Goal: Task Accomplishment & Management: Manage account settings

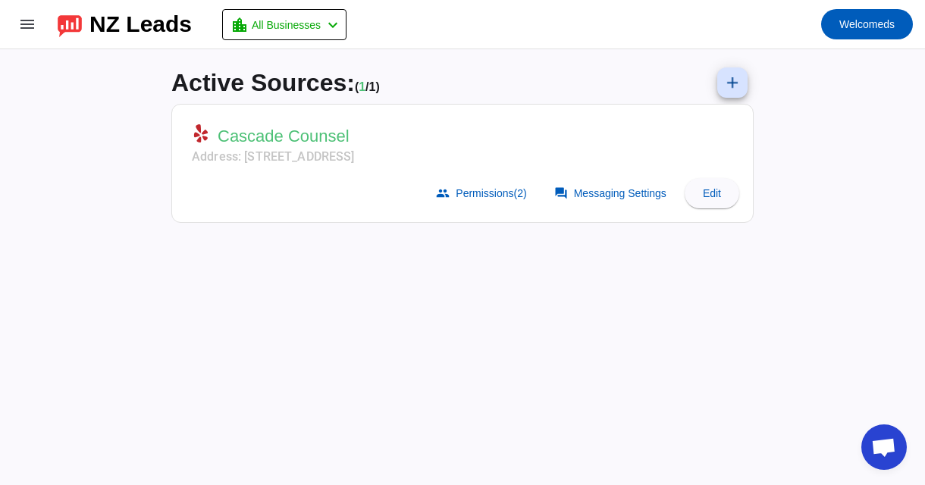
click at [56, 23] on mat-toolbar-row "menu NZ Leads location_city All Businesses chevron_left Welcome ds" at bounding box center [462, 24] width 925 height 48
click at [19, 21] on mat-icon "menu" at bounding box center [27, 24] width 18 height 18
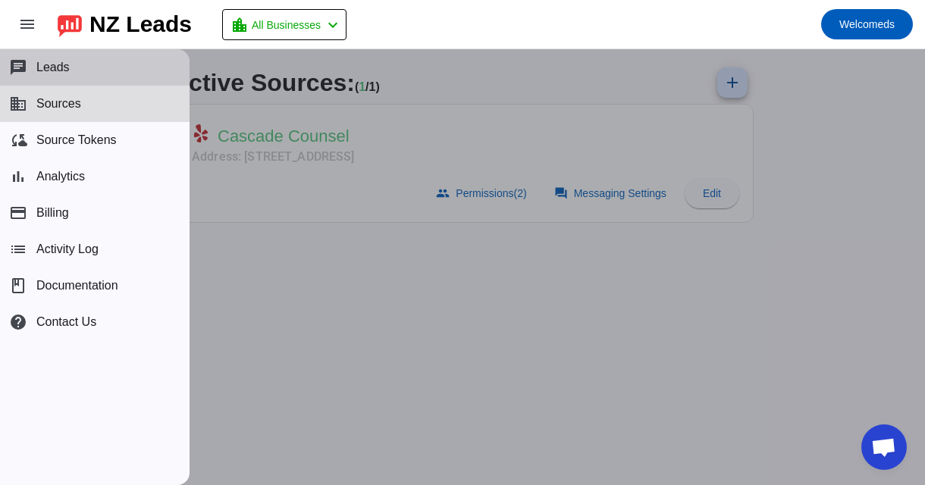
click at [119, 72] on button "chat Leads" at bounding box center [94, 67] width 189 height 36
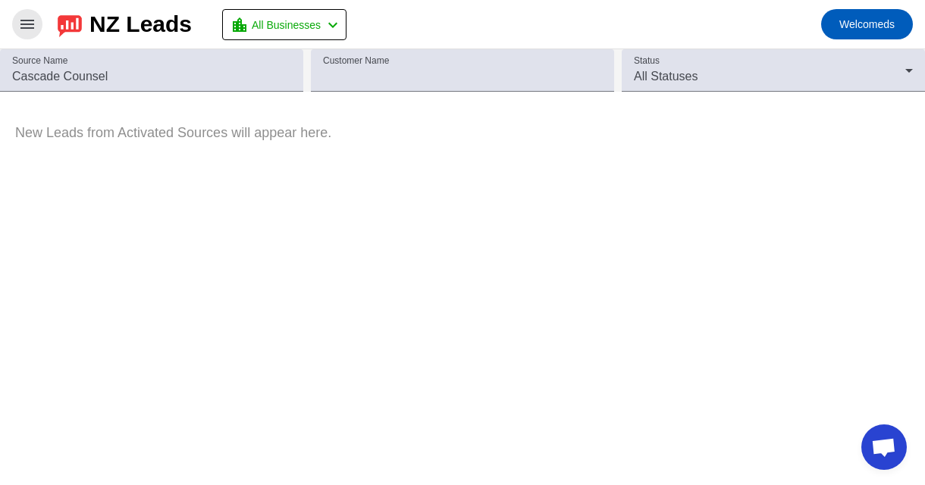
click at [21, 22] on mat-icon "menu" at bounding box center [27, 24] width 18 height 18
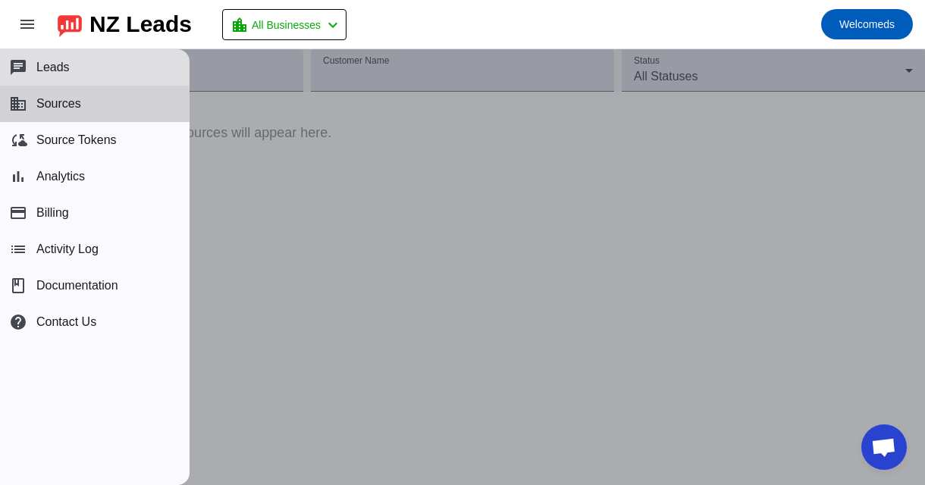
click at [89, 116] on button "business Sources" at bounding box center [94, 104] width 189 height 36
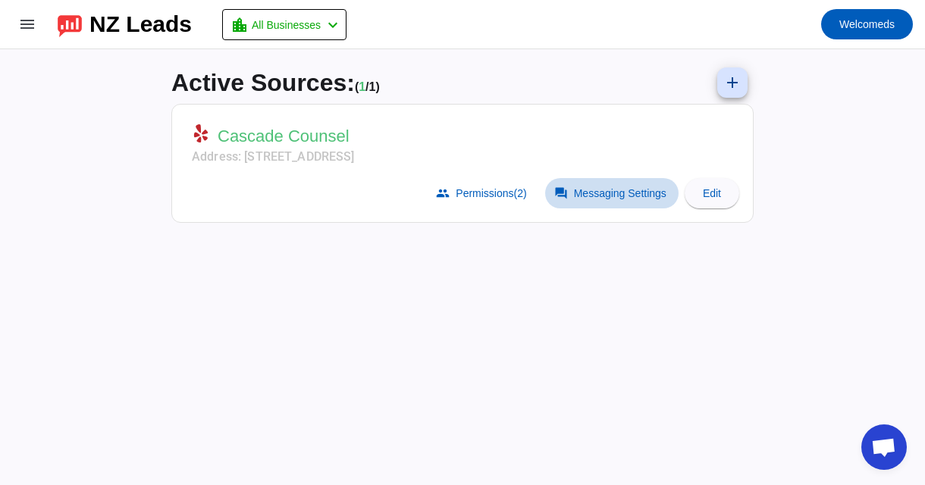
click at [618, 189] on span "Messaging Settings" at bounding box center [620, 193] width 92 height 12
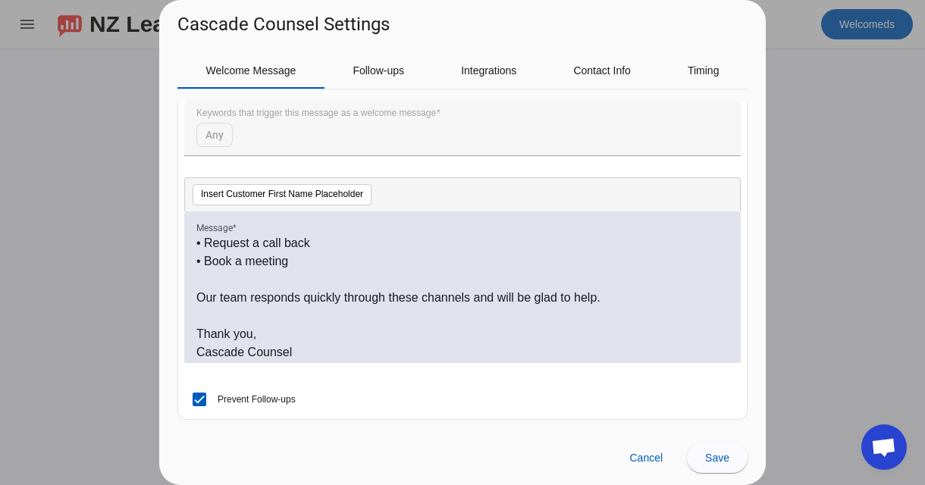
scroll to position [204, 0]
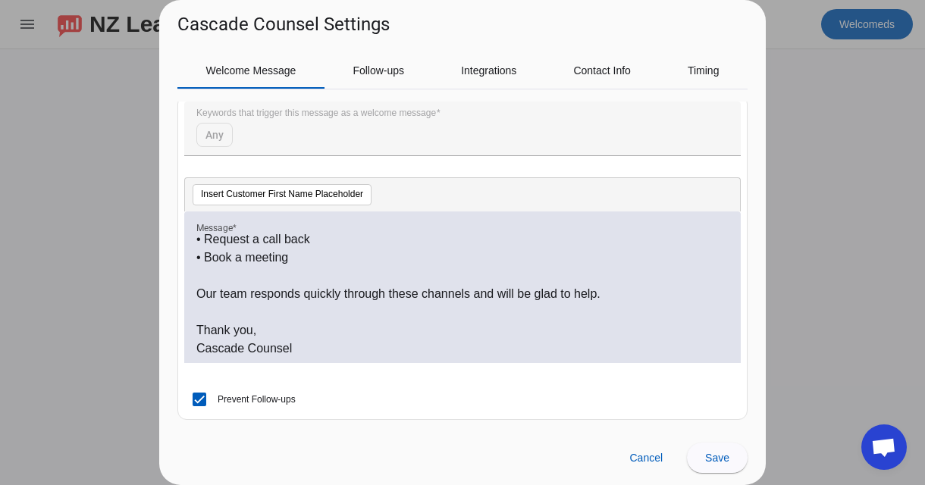
click at [812, 162] on div at bounding box center [462, 242] width 925 height 485
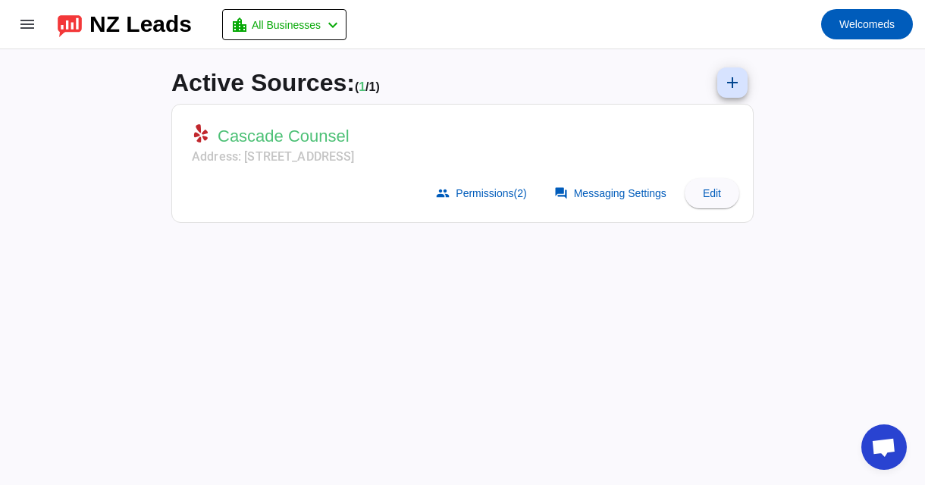
click at [307, 132] on span "Cascade Counsel" at bounding box center [283, 136] width 132 height 21
click at [721, 192] on span at bounding box center [711, 193] width 55 height 36
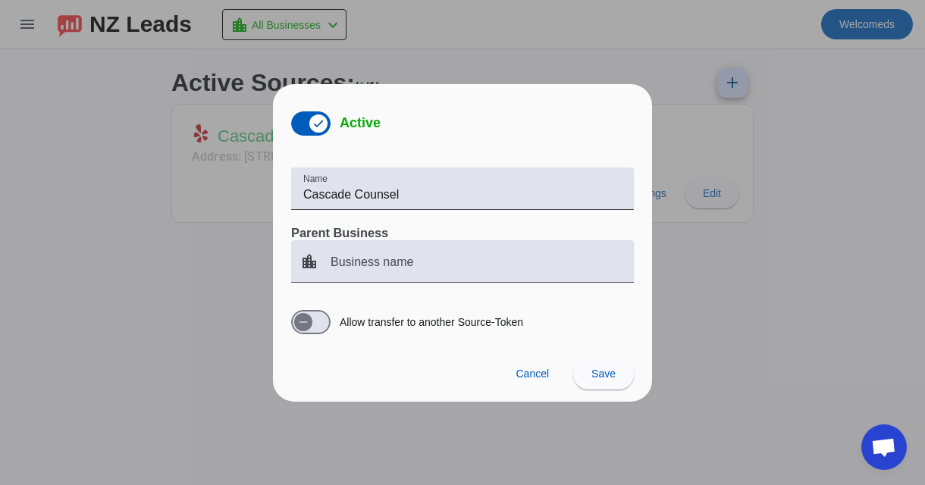
click at [523, 390] on div "Cancel Save" at bounding box center [462, 373] width 379 height 55
click at [522, 382] on span at bounding box center [532, 374] width 58 height 30
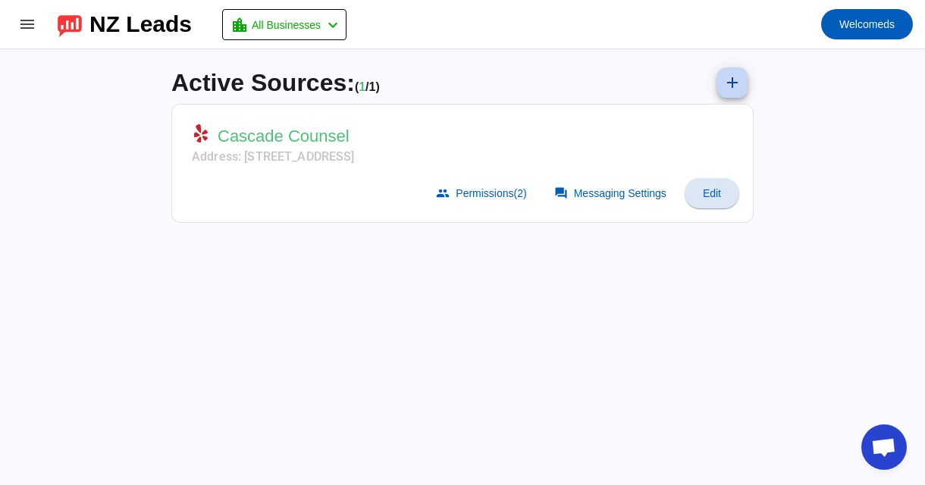
click at [737, 86] on mat-icon "add" at bounding box center [732, 83] width 18 height 18
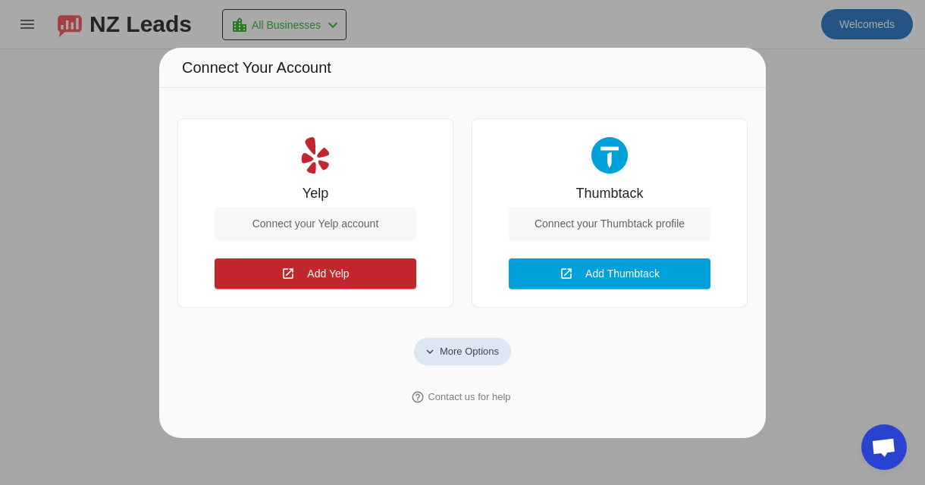
click at [464, 346] on span "More Options" at bounding box center [469, 351] width 59 height 15
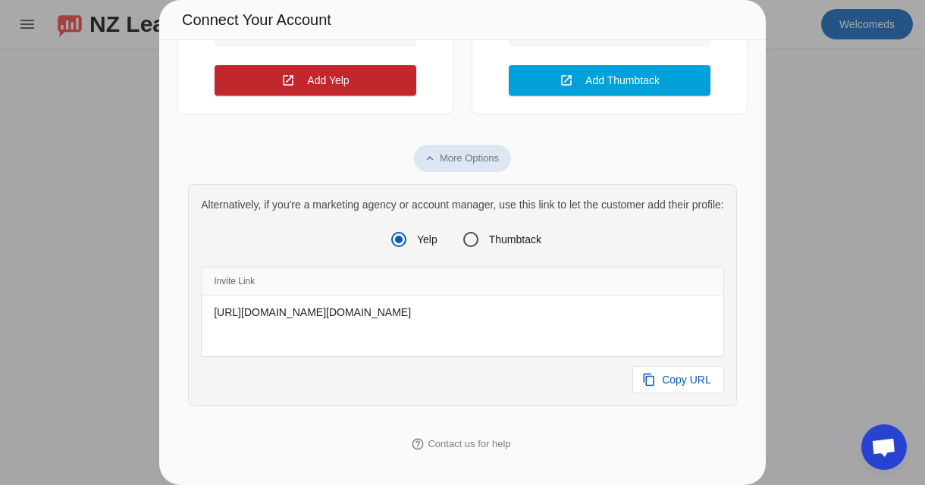
scroll to position [174, 0]
click at [843, 146] on div at bounding box center [462, 242] width 925 height 485
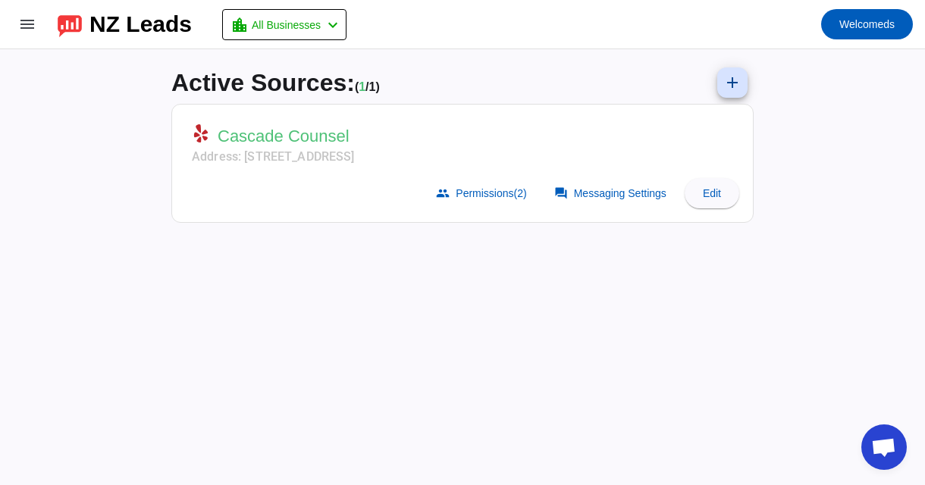
scroll to position [0, 0]
click at [607, 203] on span at bounding box center [611, 193] width 133 height 30
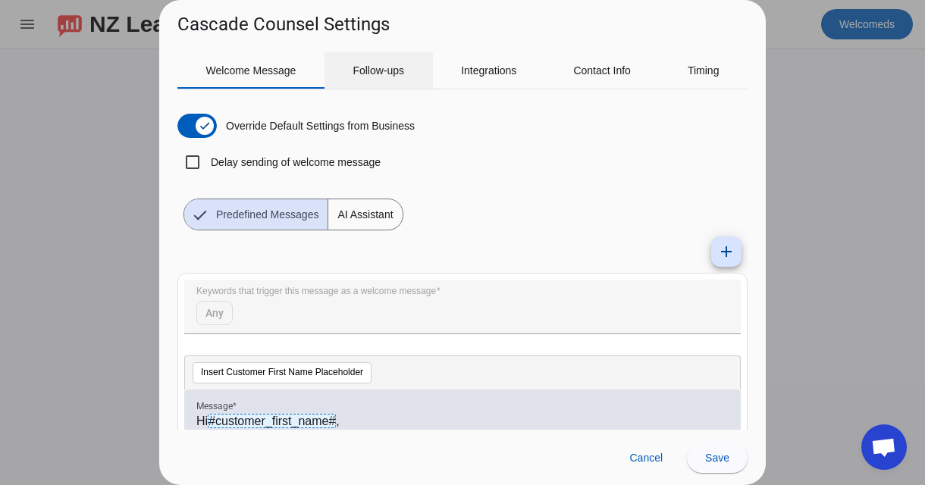
click at [358, 77] on span "Follow-ups" at bounding box center [378, 70] width 52 height 36
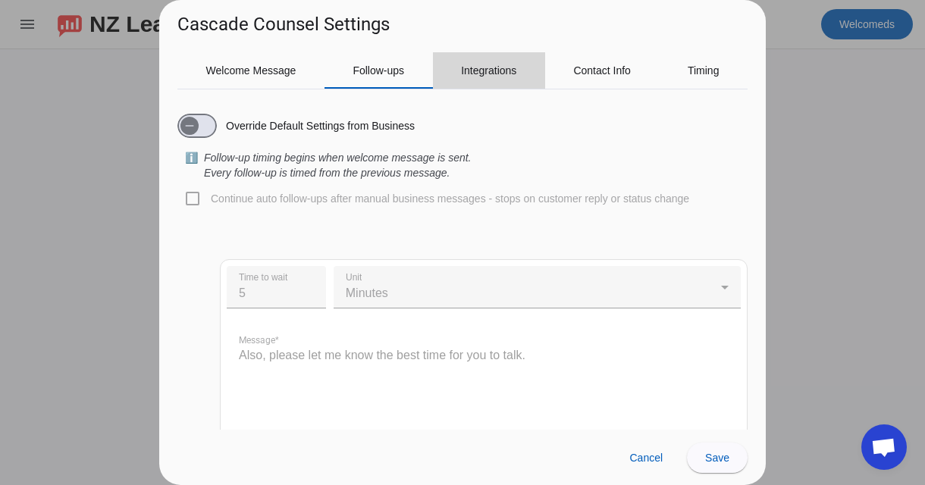
click at [509, 75] on span "Integrations" at bounding box center [488, 70] width 55 height 11
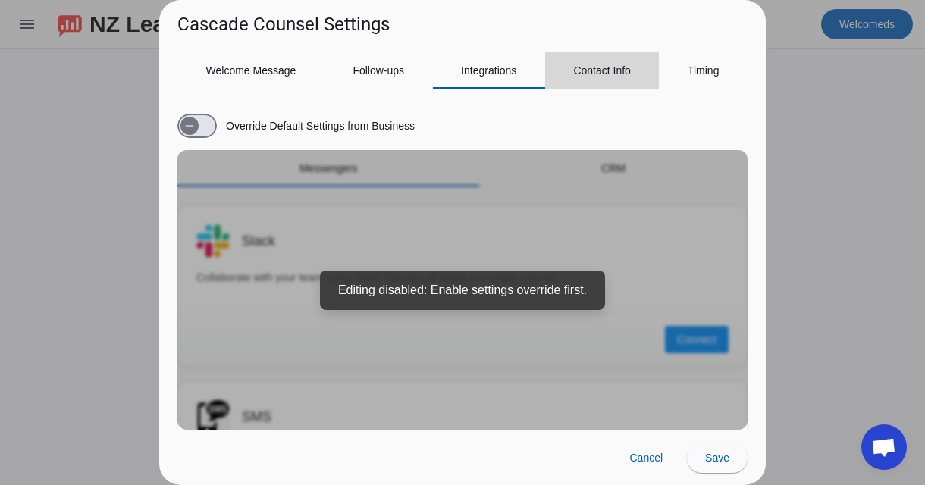
click at [610, 71] on span "Contact Info" at bounding box center [602, 70] width 58 height 11
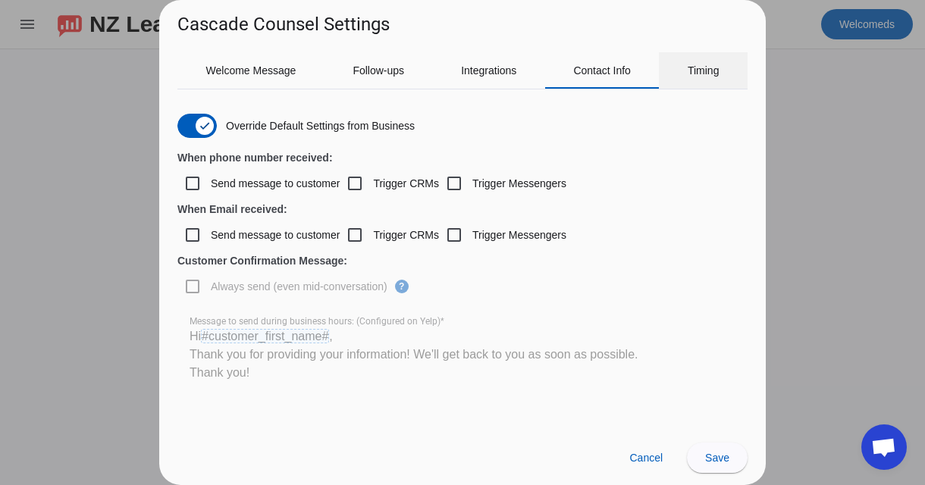
click at [692, 67] on span "Timing" at bounding box center [703, 70] width 32 height 11
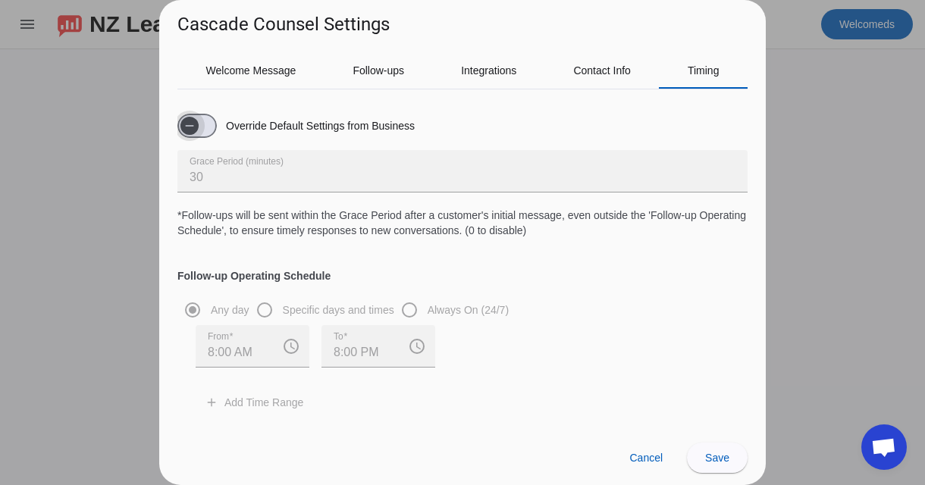
click at [190, 121] on icon "button" at bounding box center [189, 126] width 12 height 12
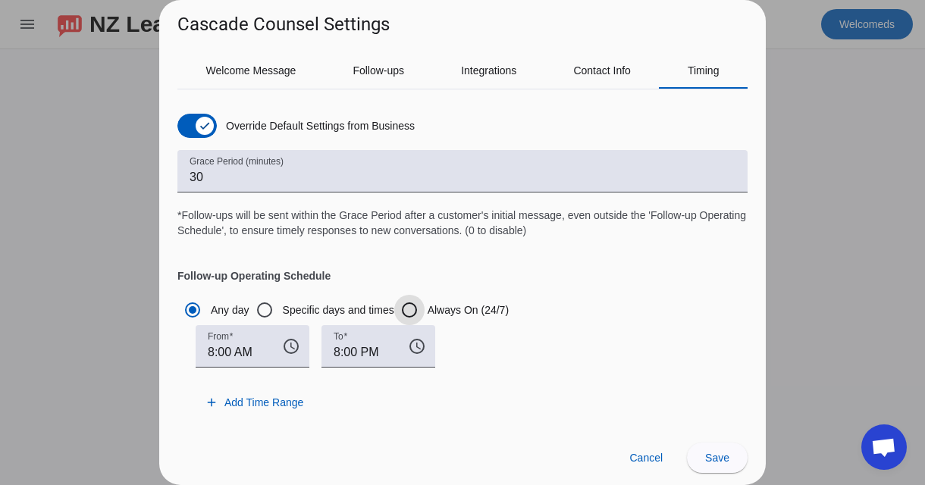
click at [407, 312] on input "Always On (24/7)" at bounding box center [409, 310] width 30 height 30
radio input "true"
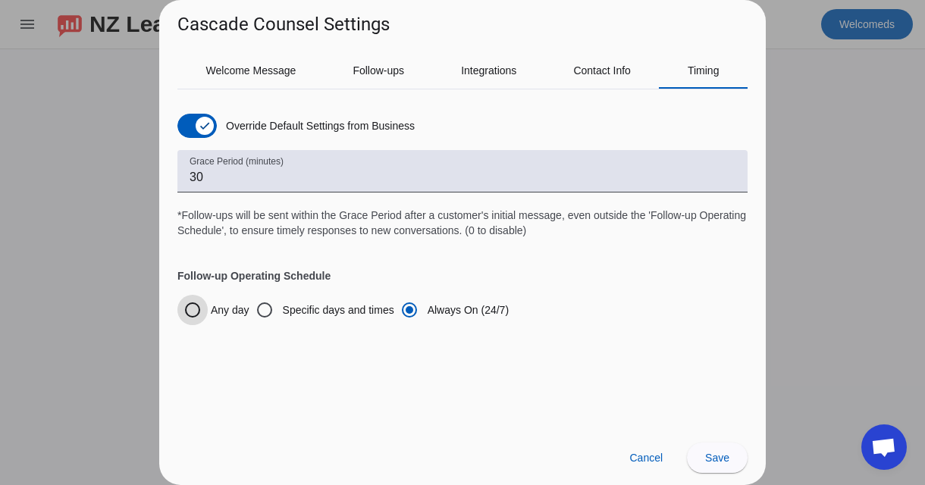
click at [196, 308] on input "Any day" at bounding box center [192, 310] width 30 height 30
radio input "true"
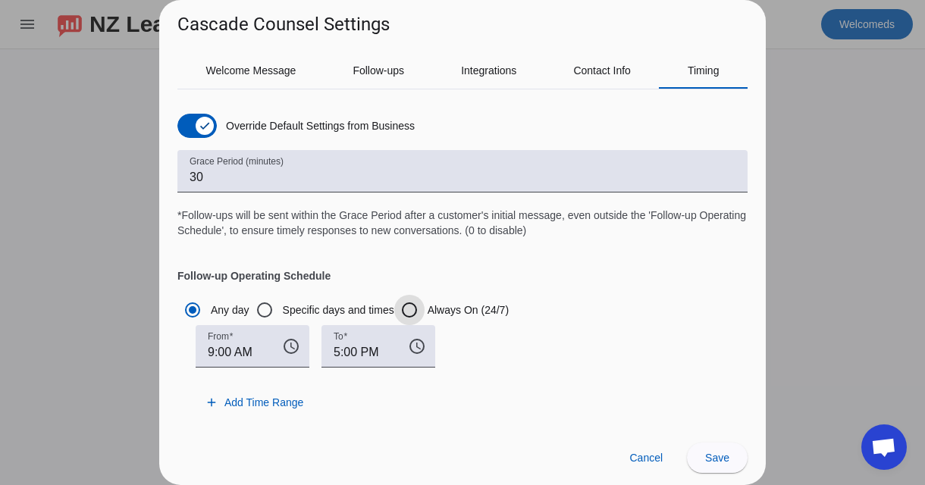
click at [412, 307] on input "Always On (24/7)" at bounding box center [409, 310] width 30 height 30
radio input "true"
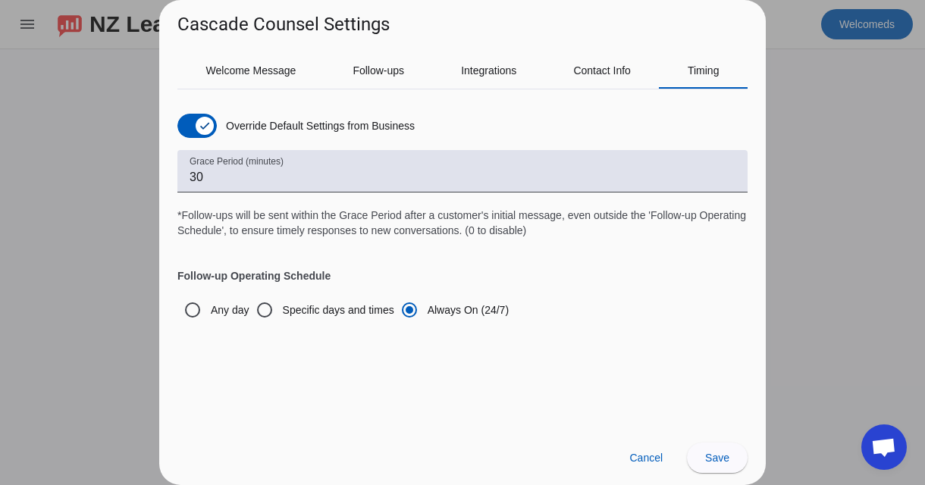
click at [576, 310] on div "Any day Specific days and times Always On (24/7)" at bounding box center [462, 310] width 570 height 30
click at [211, 307] on label "Any day" at bounding box center [229, 309] width 42 height 15
click at [208, 307] on input "Any day" at bounding box center [192, 310] width 30 height 30
radio input "true"
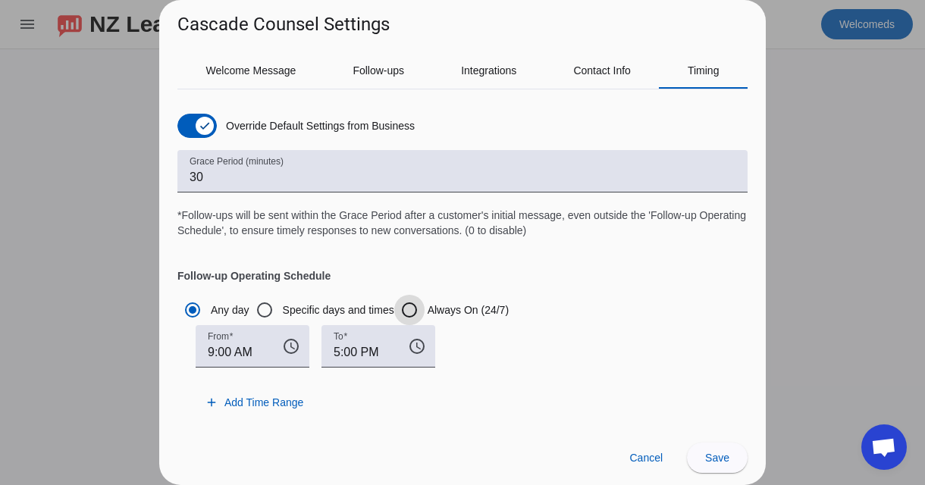
click at [412, 312] on input "Always On (24/7)" at bounding box center [409, 310] width 30 height 30
radio input "true"
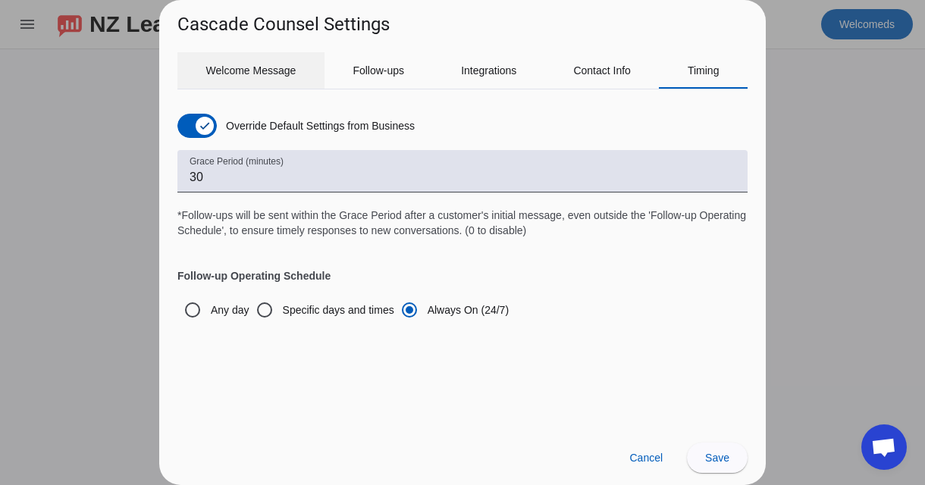
click at [220, 78] on span "Welcome Message" at bounding box center [251, 70] width 90 height 36
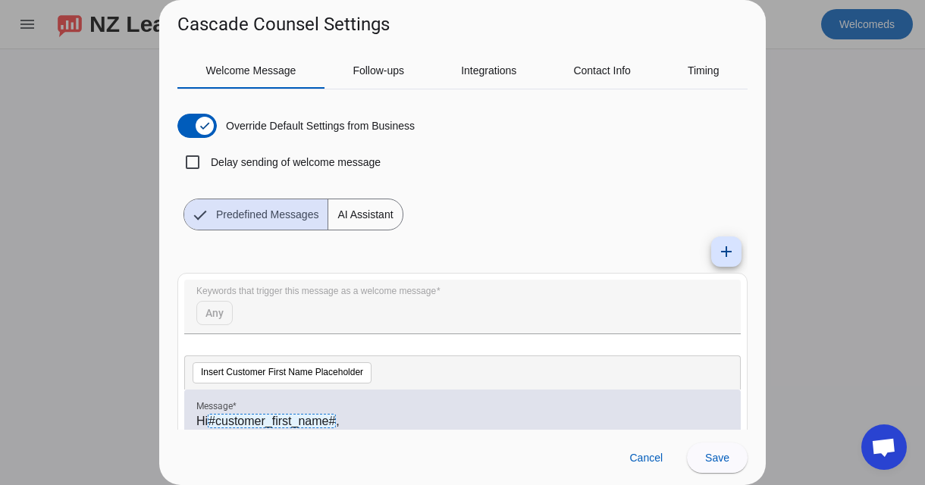
click at [246, 304] on mat-form-field "Keywords that trigger this message as a welcome message Any" at bounding box center [462, 315] width 556 height 70
click at [217, 308] on mat-form-field "Keywords that trigger this message as a welcome message Any" at bounding box center [462, 315] width 556 height 70
click at [711, 455] on span "Save" at bounding box center [717, 458] width 24 height 12
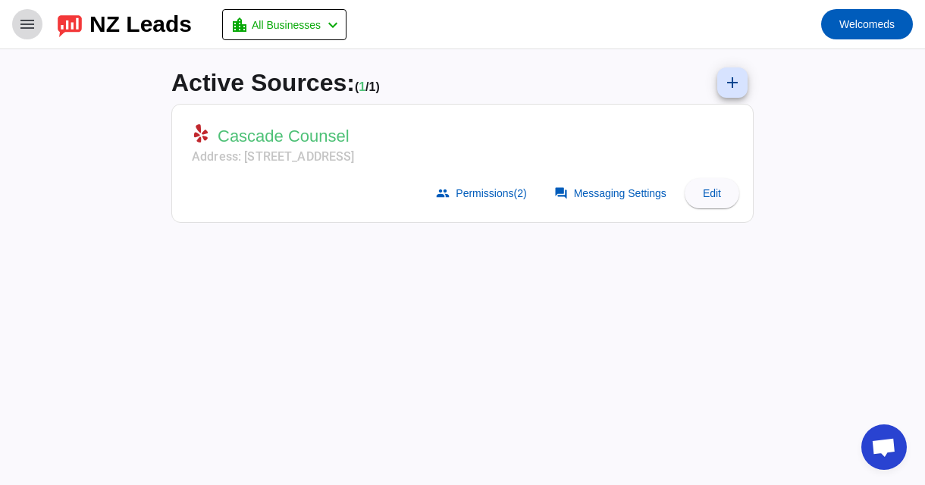
click at [19, 36] on span at bounding box center [27, 24] width 36 height 36
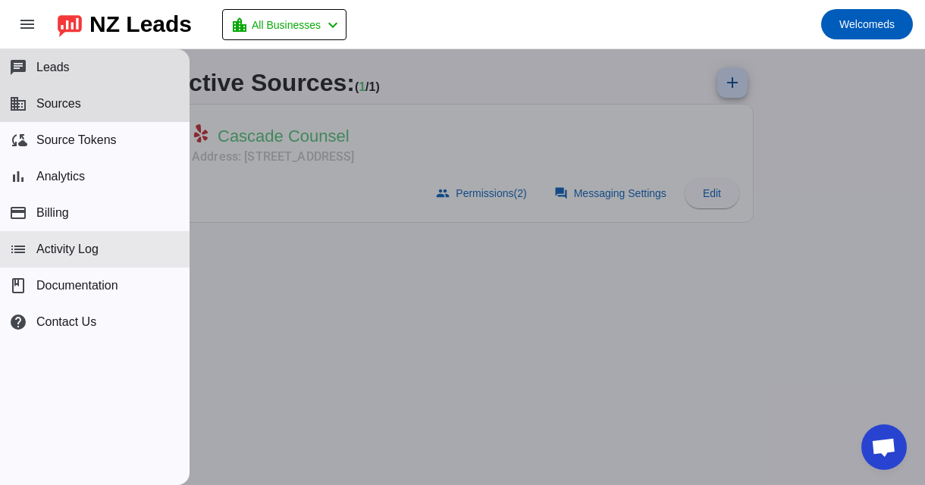
click at [105, 261] on button "list Activity Log" at bounding box center [94, 249] width 189 height 36
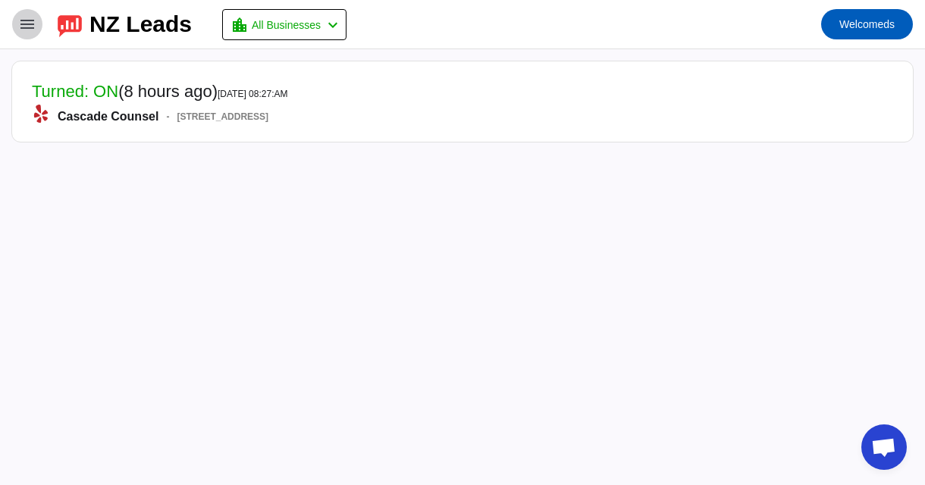
click at [27, 25] on mat-icon "menu" at bounding box center [27, 24] width 18 height 18
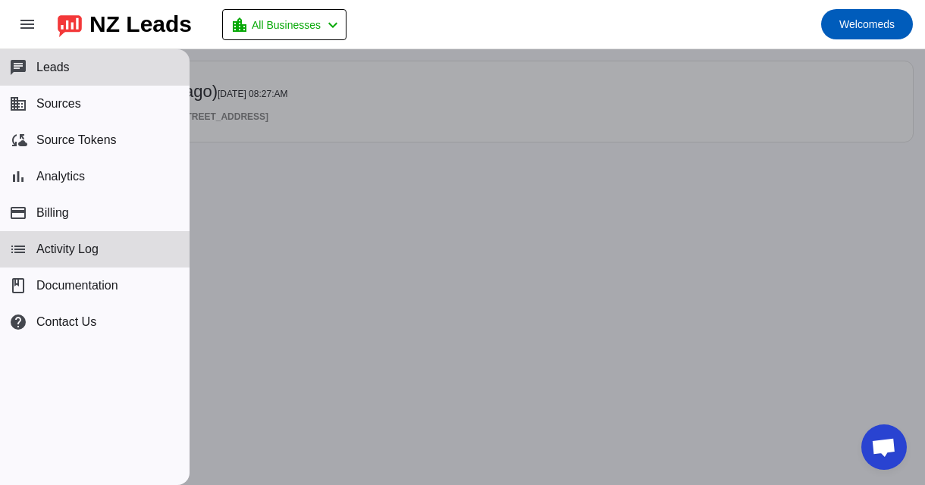
click at [635, 39] on mat-toolbar-row "menu NZ Leads location_city All Businesses chevron_left Welcome ds" at bounding box center [462, 24] width 925 height 48
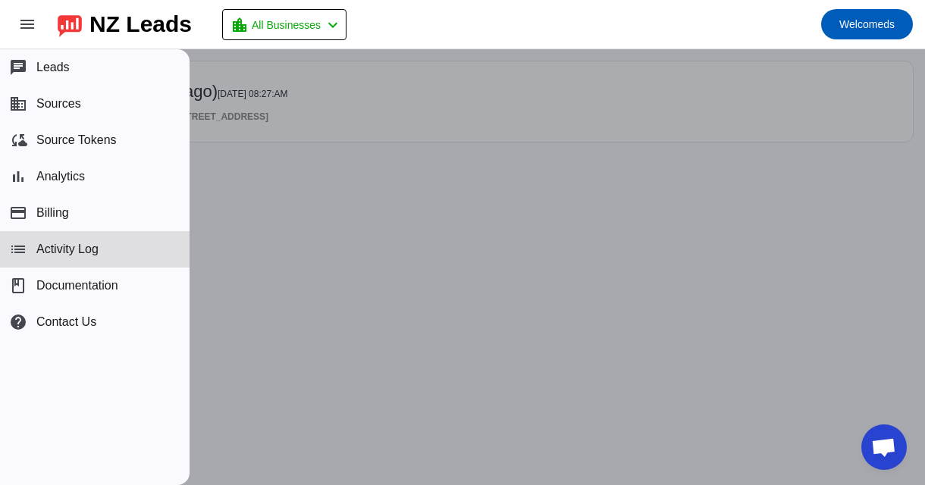
click at [117, 14] on div "NZ Leads" at bounding box center [140, 24] width 102 height 21
click at [36, 23] on span at bounding box center [27, 24] width 36 height 36
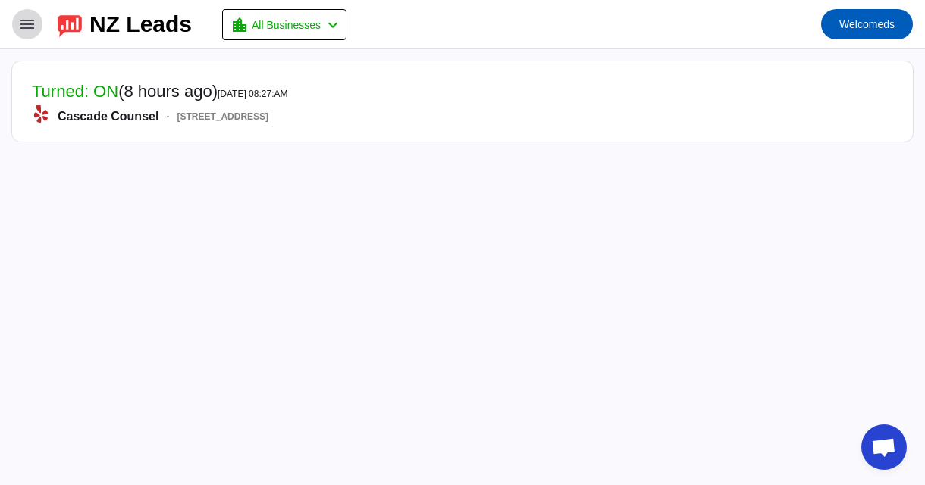
click at [24, 33] on mat-icon "menu" at bounding box center [27, 24] width 18 height 18
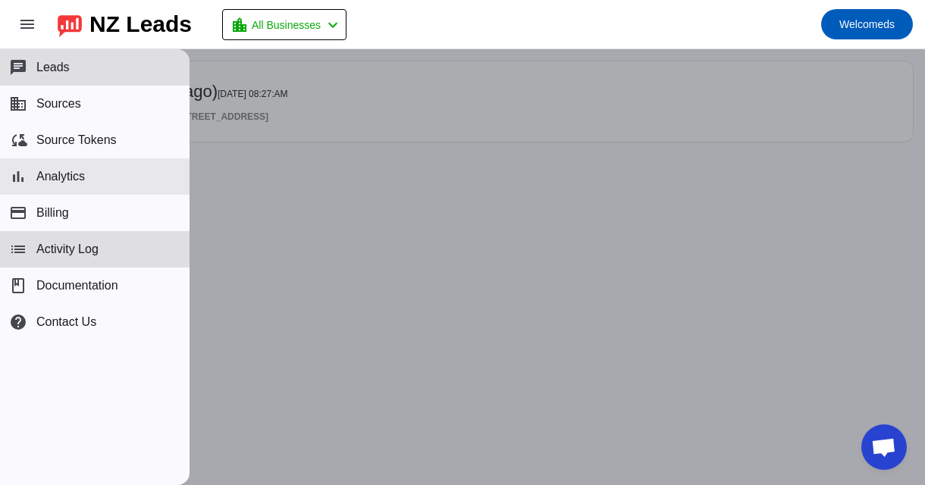
click at [89, 186] on button "bar_chart Analytics" at bounding box center [94, 176] width 189 height 36
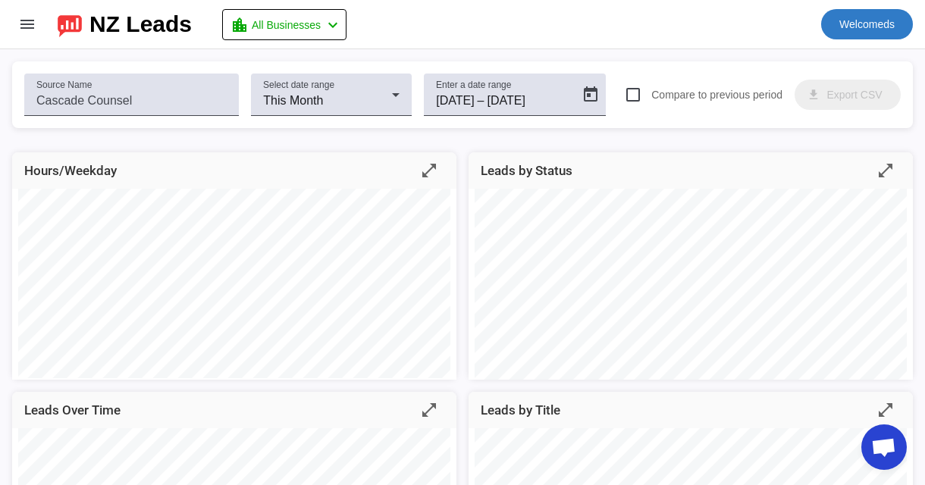
click at [876, 19] on span "Welcome" at bounding box center [861, 24] width 44 height 12
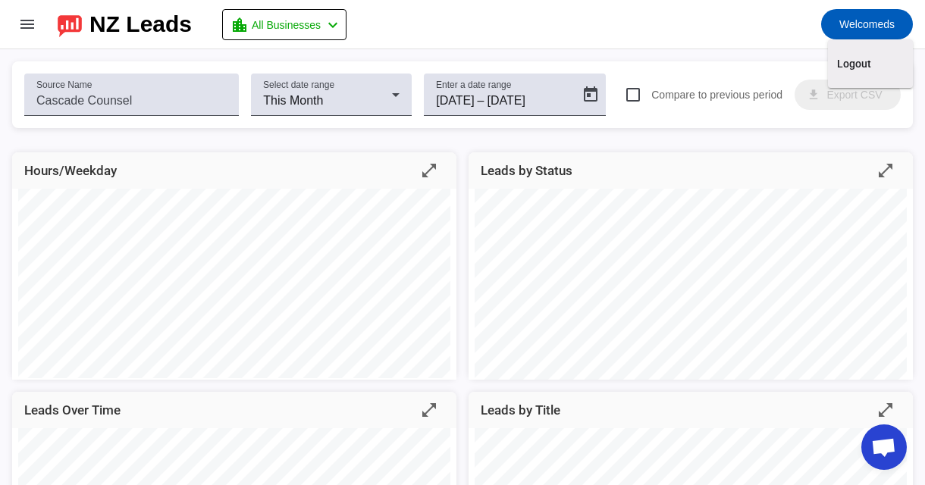
click at [846, 23] on div at bounding box center [462, 242] width 925 height 485
click at [82, 31] on div "NZ Leads" at bounding box center [125, 24] width 134 height 26
click at [14, 23] on span at bounding box center [27, 24] width 36 height 36
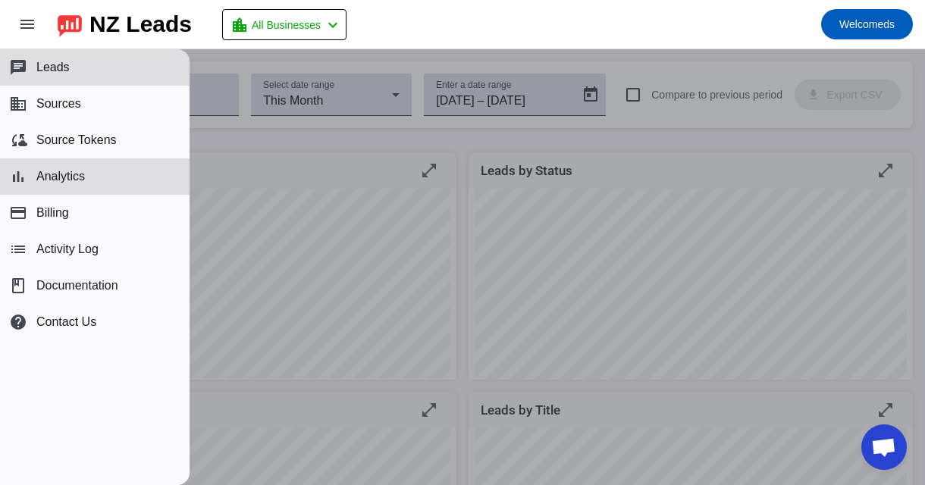
click at [42, 64] on span "Leads" at bounding box center [52, 68] width 33 height 14
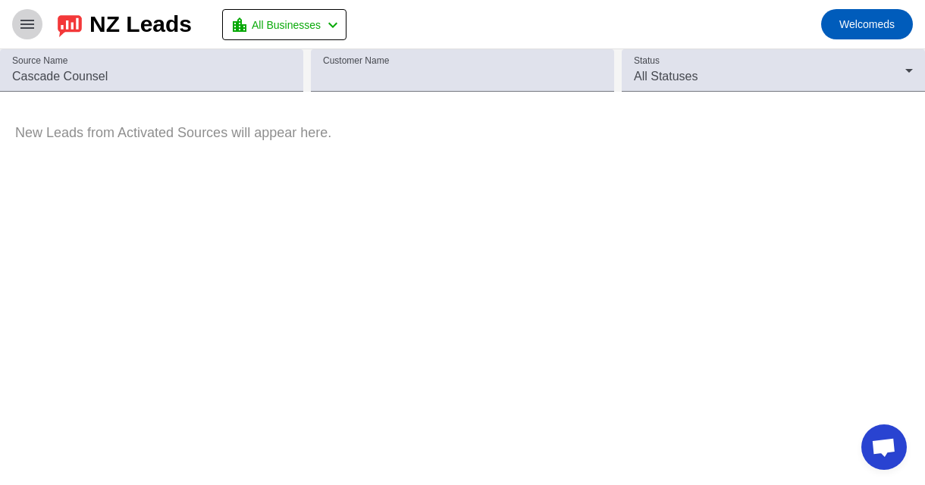
click at [12, 32] on span at bounding box center [27, 24] width 36 height 36
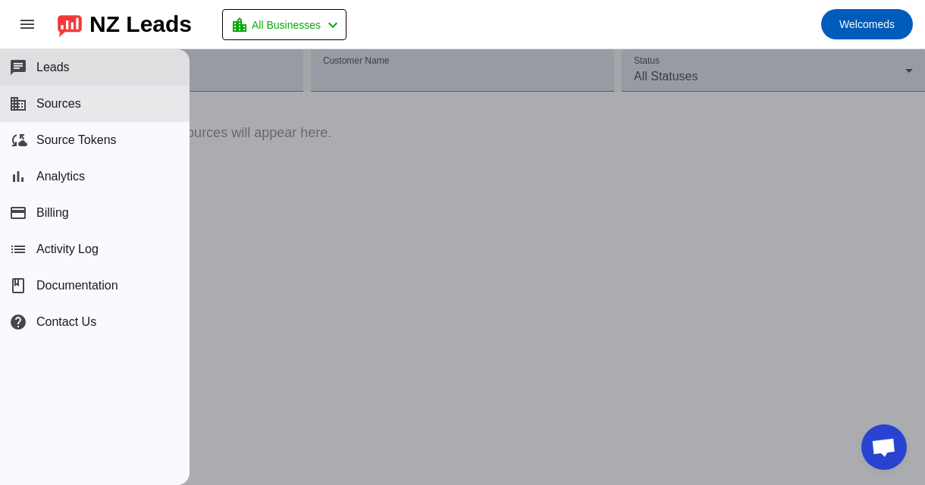
click at [58, 101] on span "Sources" at bounding box center [58, 104] width 45 height 14
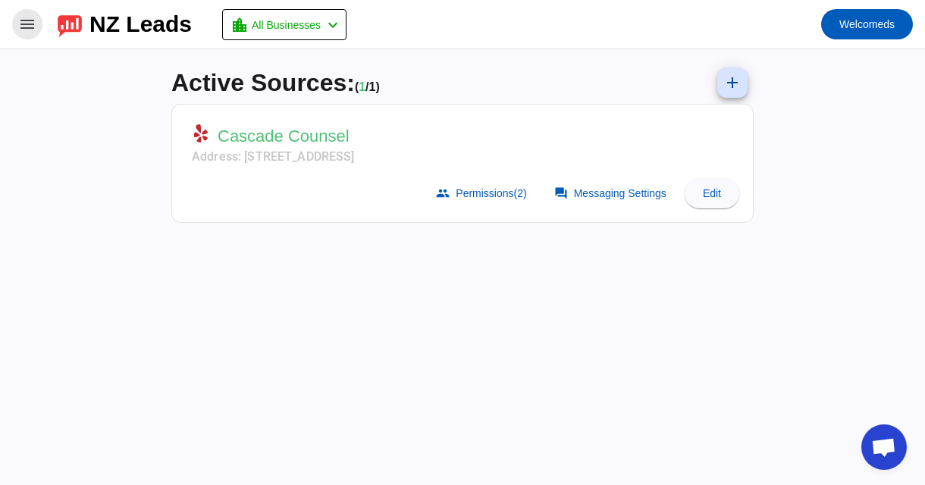
click at [27, 34] on span at bounding box center [27, 24] width 36 height 36
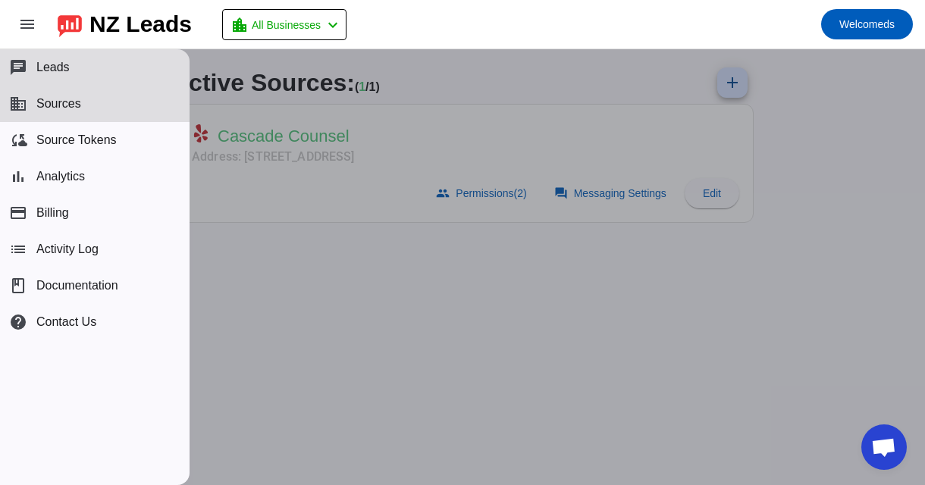
click at [544, 319] on div at bounding box center [462, 267] width 925 height 436
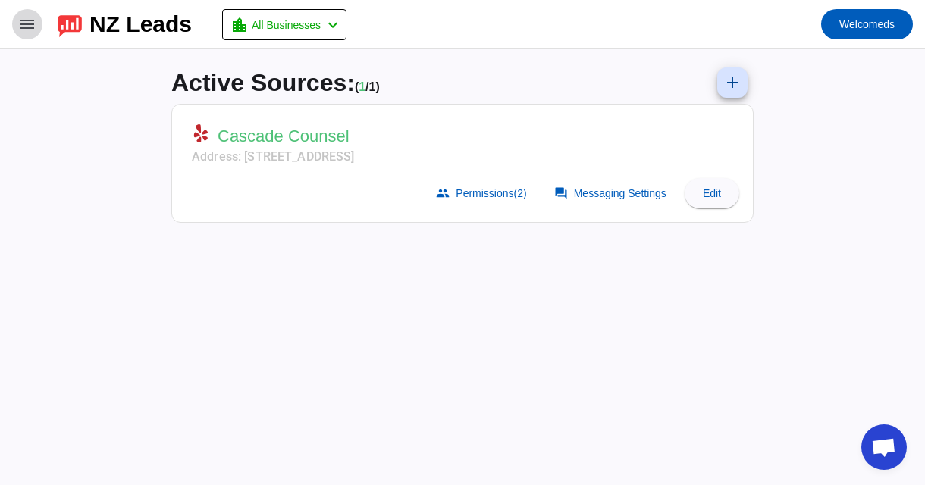
click at [24, 31] on mat-icon "menu" at bounding box center [27, 24] width 18 height 18
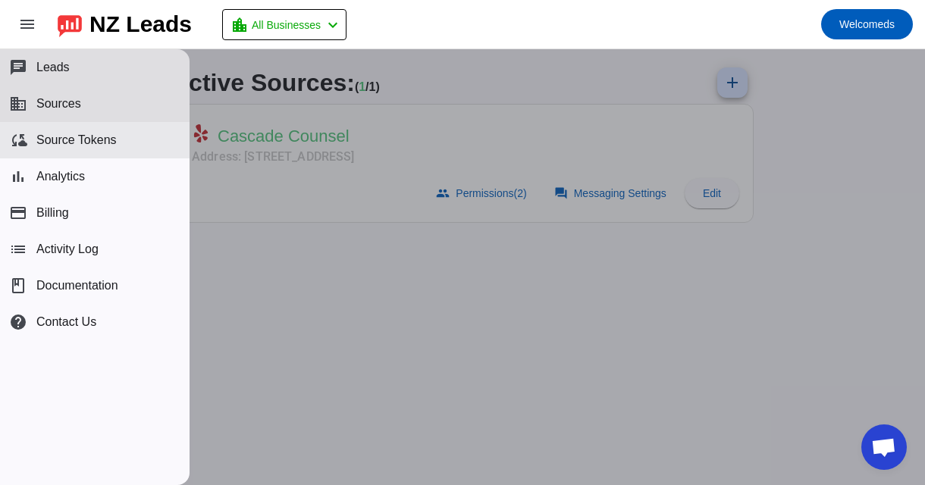
click at [54, 137] on span "Source Tokens" at bounding box center [76, 140] width 80 height 14
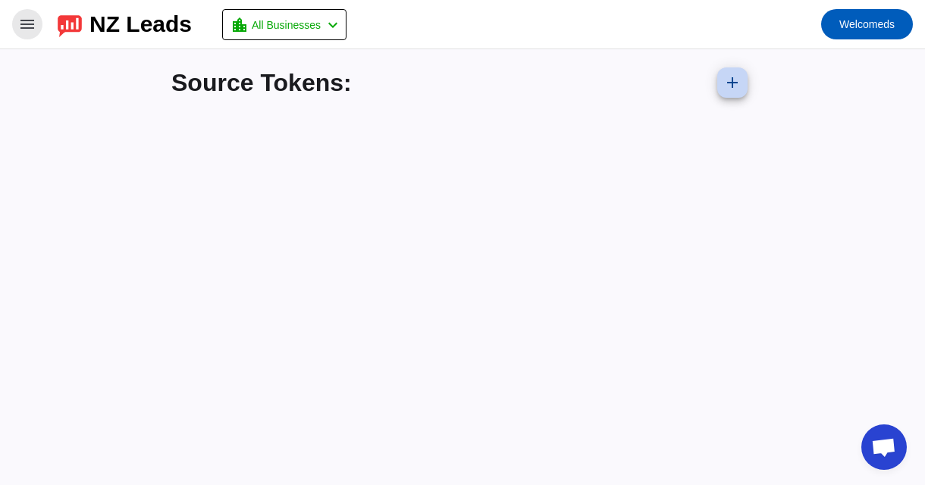
click at [732, 92] on span at bounding box center [732, 82] width 36 height 36
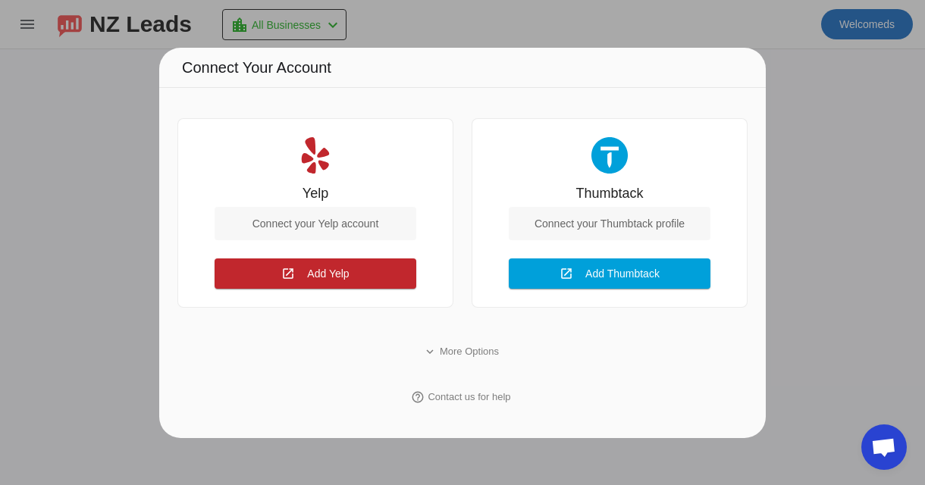
click at [154, 118] on div at bounding box center [462, 242] width 925 height 485
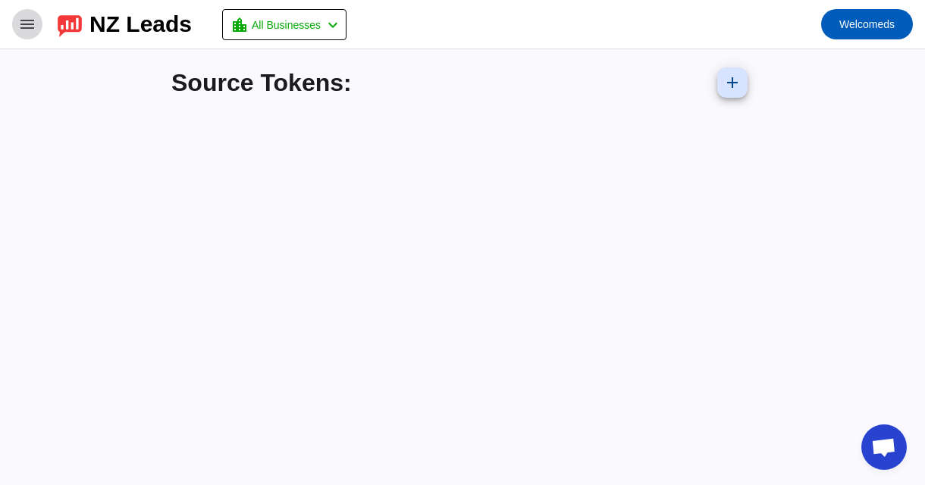
click at [20, 24] on mat-icon "menu" at bounding box center [27, 24] width 18 height 18
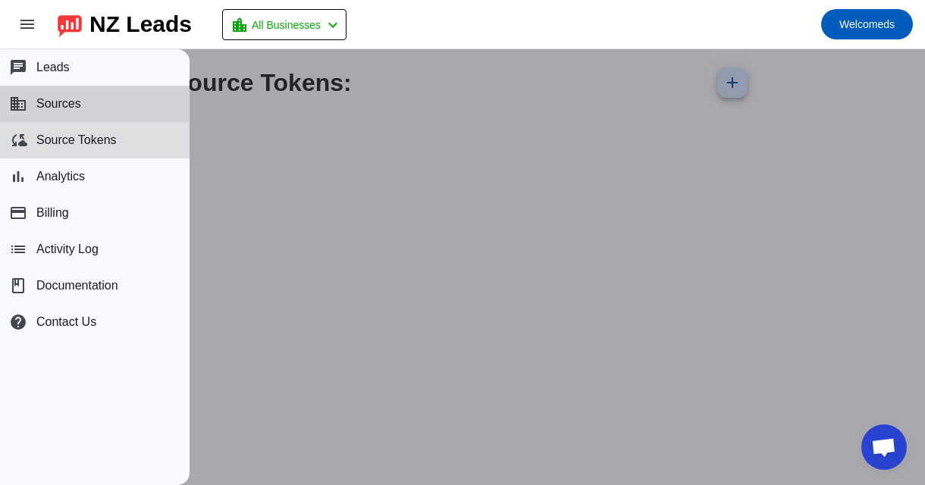
click at [51, 105] on span "Sources" at bounding box center [58, 104] width 45 height 14
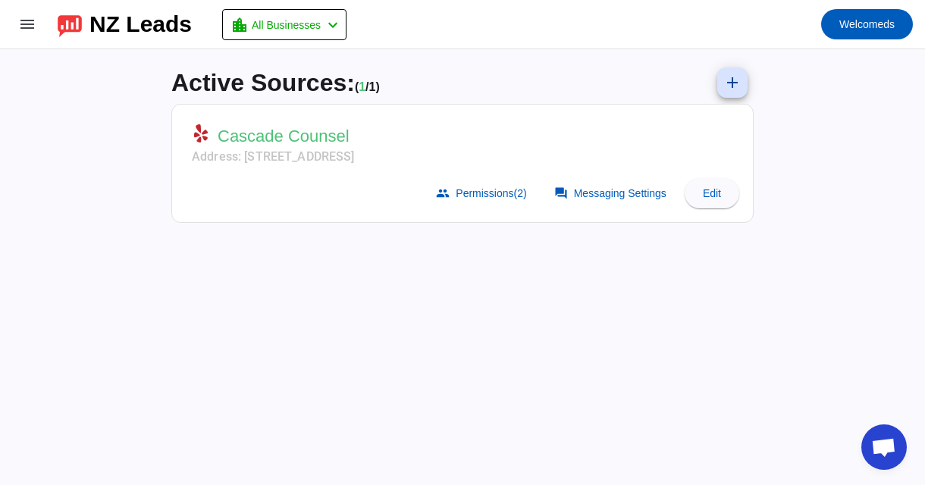
click at [314, 90] on span "Active Sources:" at bounding box center [262, 82] width 183 height 27
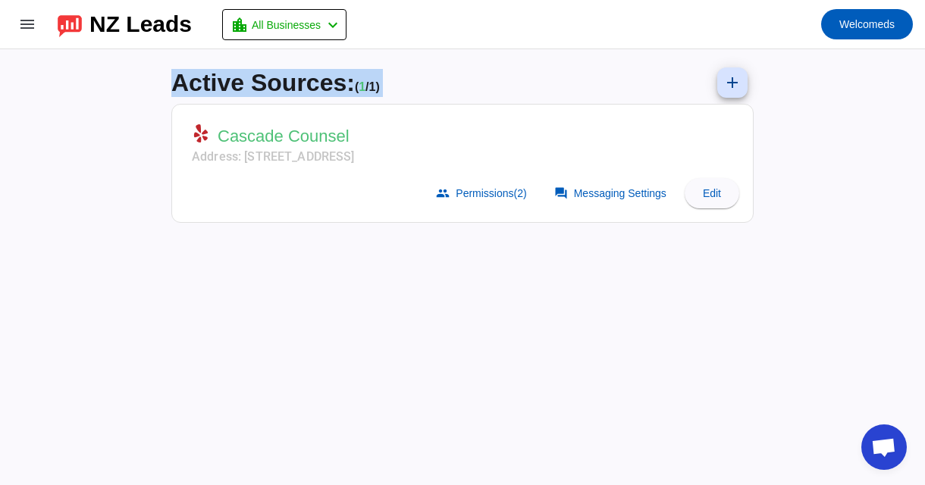
click at [314, 90] on span "Active Sources:" at bounding box center [262, 82] width 183 height 27
click at [439, 90] on div "Active Sources: ( 1 / 1) add" at bounding box center [462, 82] width 582 height 42
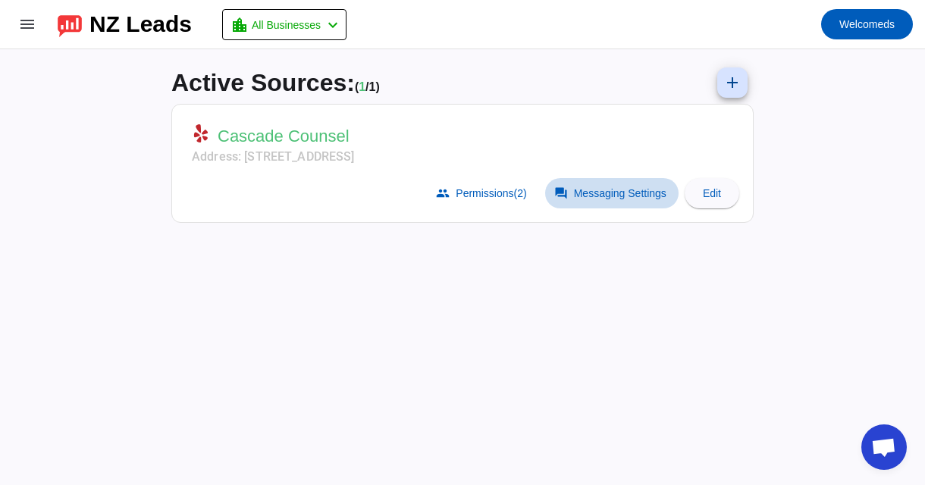
click at [580, 194] on span "Messaging Settings" at bounding box center [620, 193] width 92 height 12
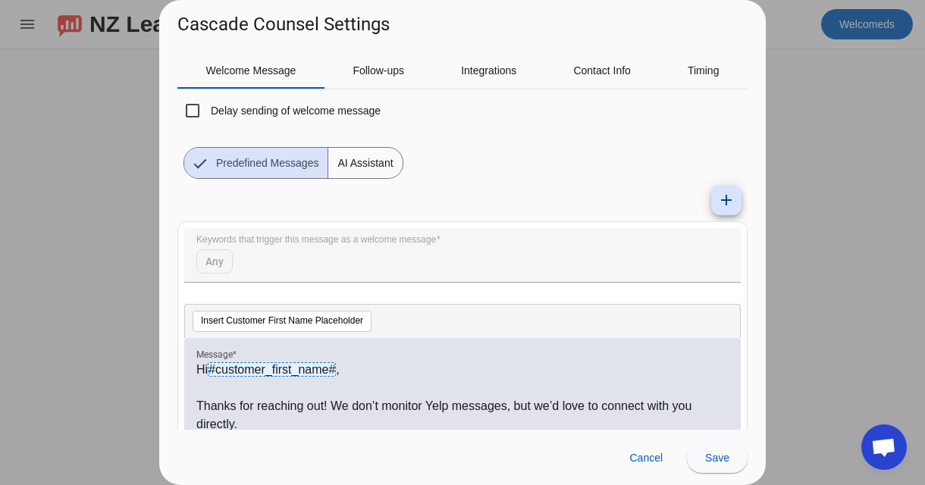
scroll to position [178, 0]
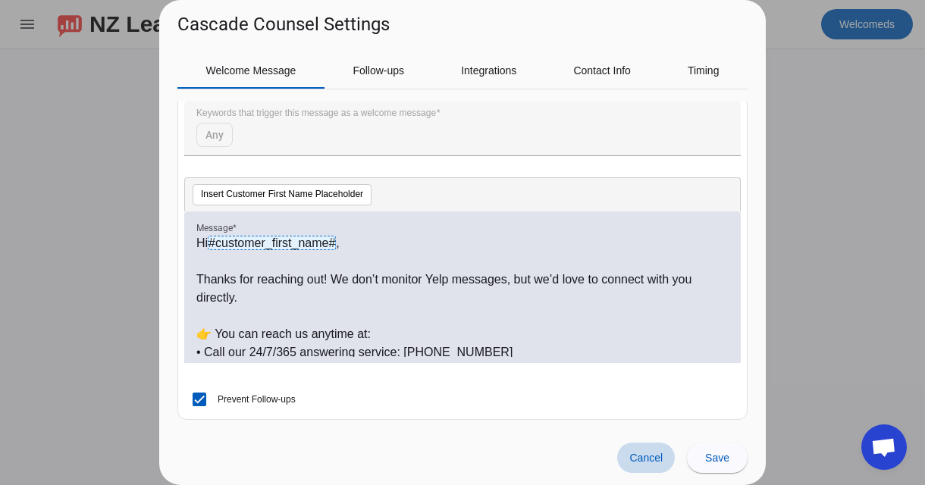
click at [634, 461] on span "Cancel" at bounding box center [645, 458] width 33 height 12
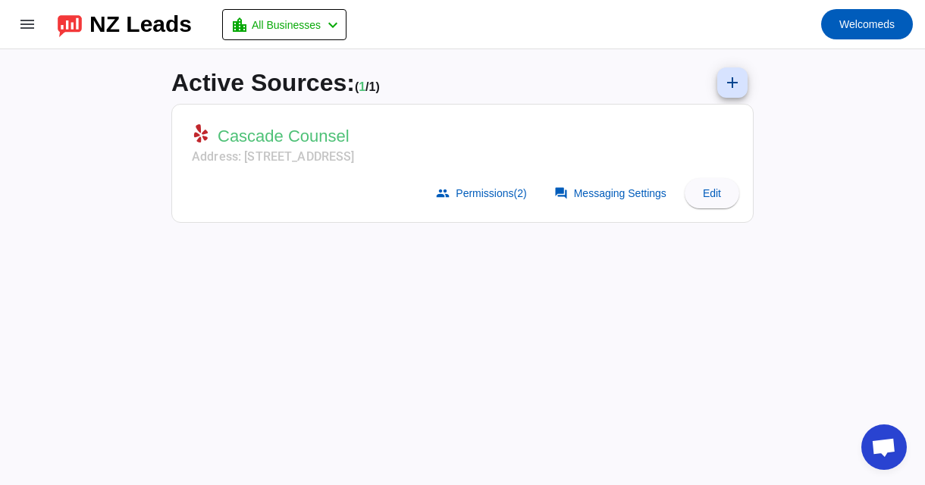
click at [890, 450] on span "Open chat" at bounding box center [883, 448] width 25 height 21
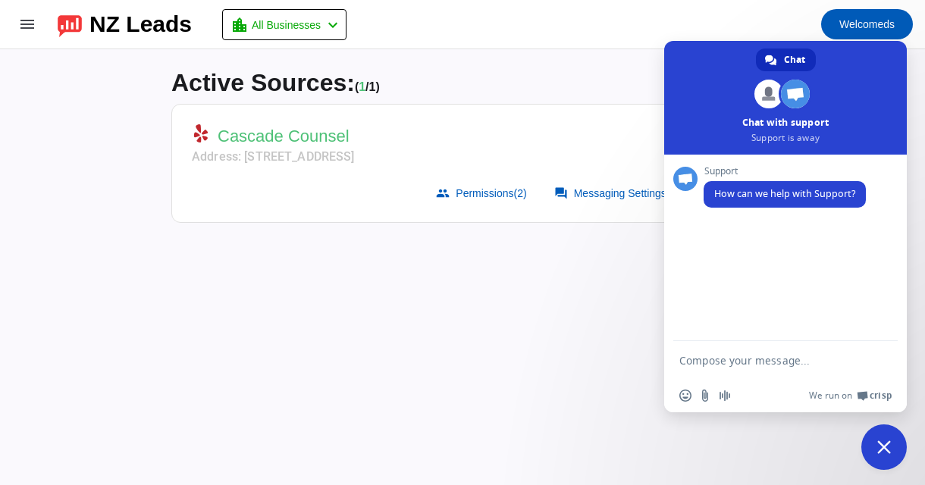
click at [884, 452] on span "Close chat" at bounding box center [884, 447] width 14 height 14
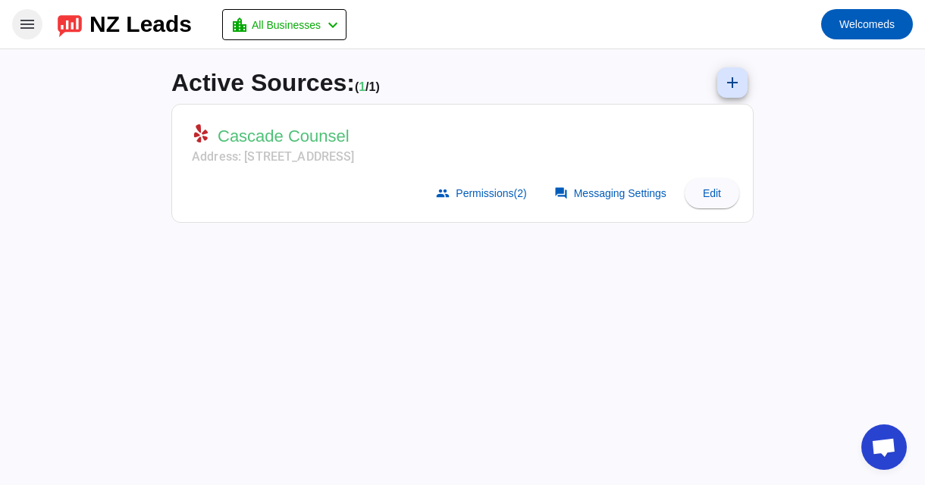
click at [24, 34] on span at bounding box center [27, 24] width 36 height 36
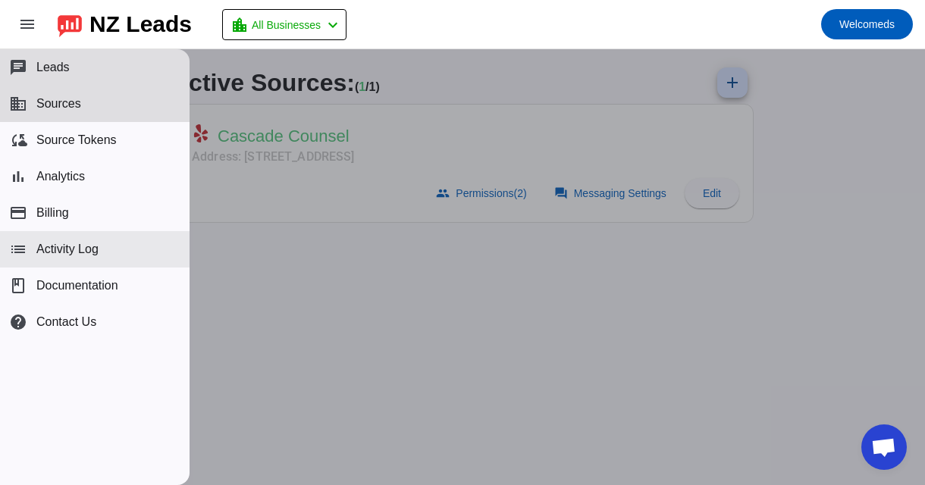
click at [94, 258] on button "list Activity Log" at bounding box center [94, 249] width 189 height 36
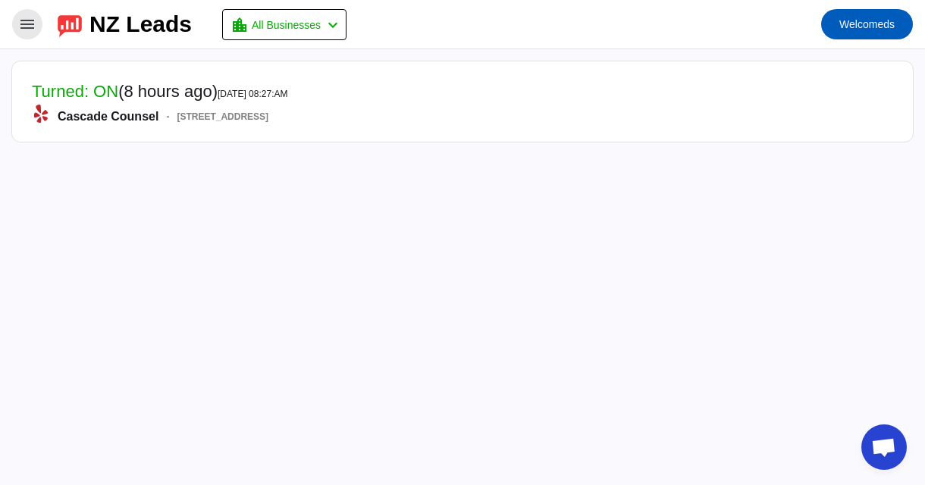
click at [26, 33] on span at bounding box center [27, 24] width 36 height 36
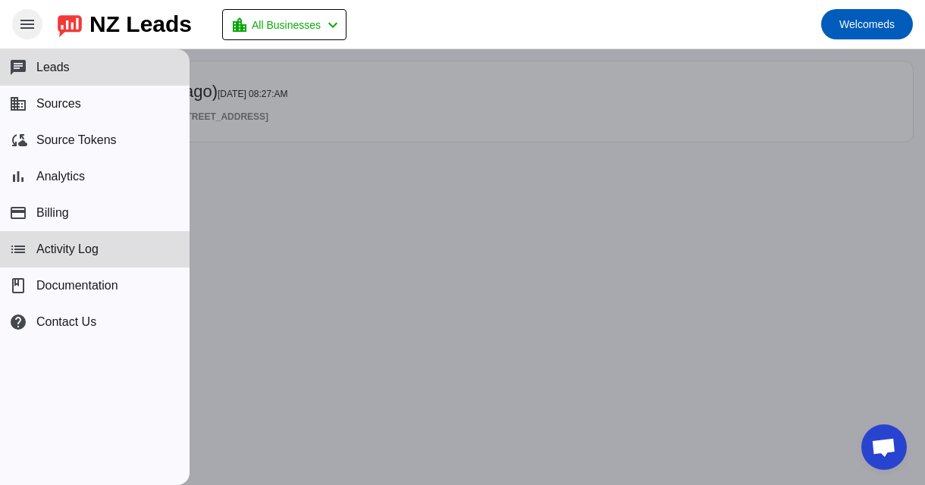
click at [26, 33] on span at bounding box center [27, 24] width 36 height 36
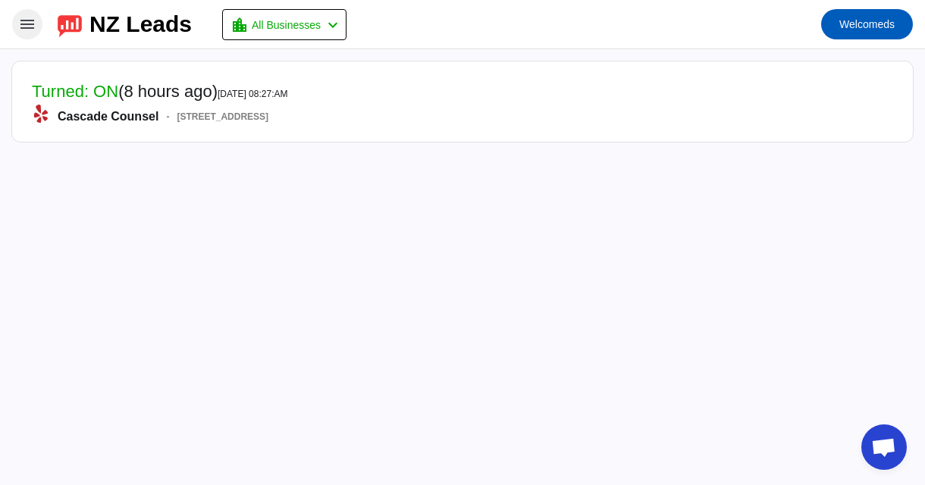
click at [26, 33] on span at bounding box center [27, 24] width 36 height 36
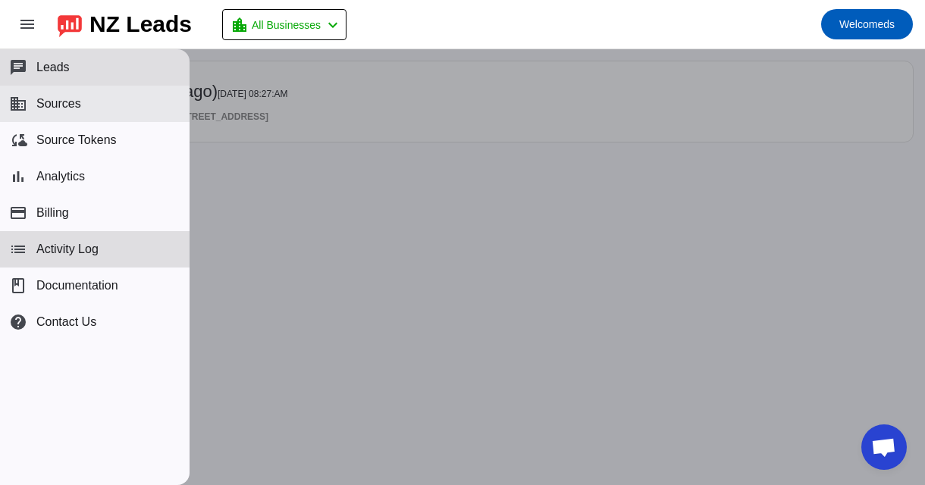
click at [100, 116] on button "business Sources" at bounding box center [94, 104] width 189 height 36
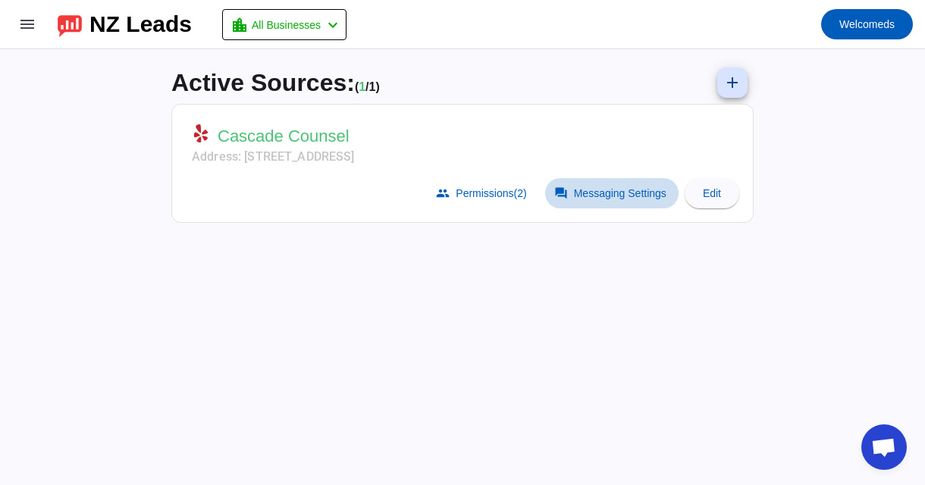
click at [596, 200] on span at bounding box center [611, 193] width 133 height 30
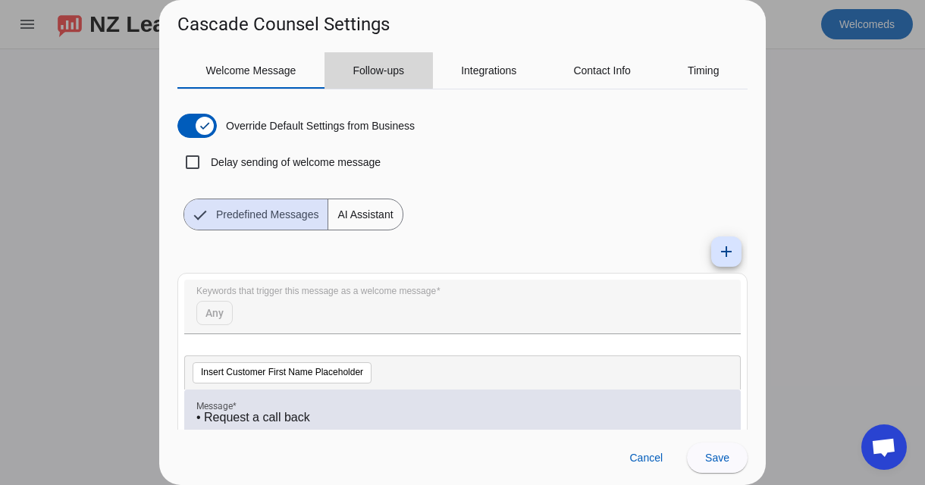
click at [368, 70] on span "Follow-ups" at bounding box center [378, 70] width 52 height 11
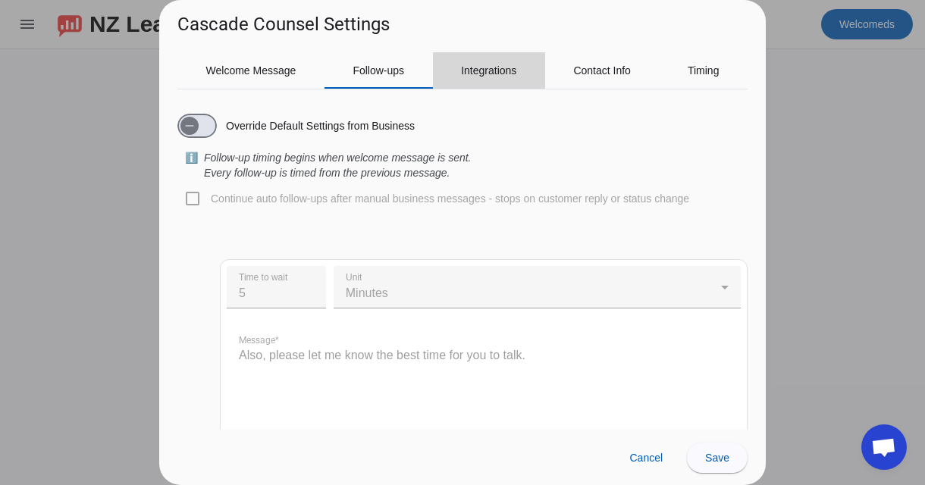
click at [452, 64] on div "Integrations" at bounding box center [489, 70] width 112 height 36
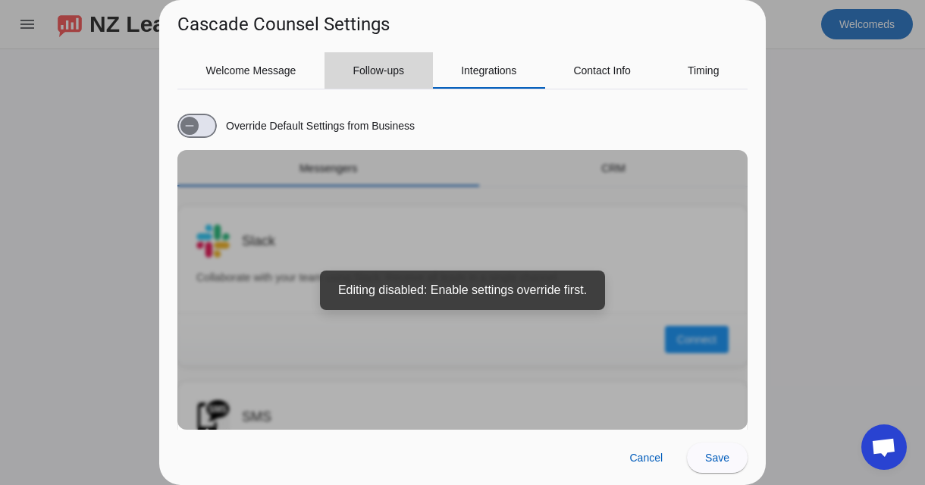
click at [382, 68] on span "Follow-ups" at bounding box center [378, 70] width 52 height 11
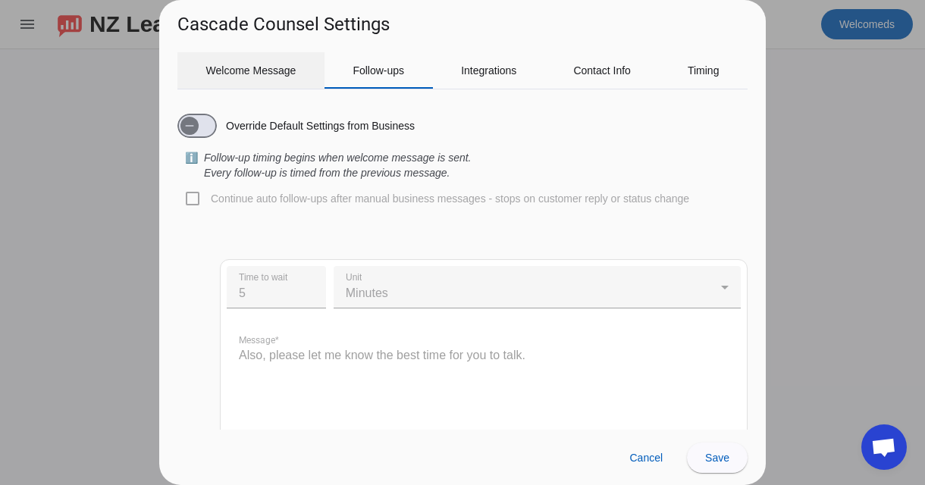
click at [294, 83] on span "Welcome Message" at bounding box center [251, 70] width 90 height 36
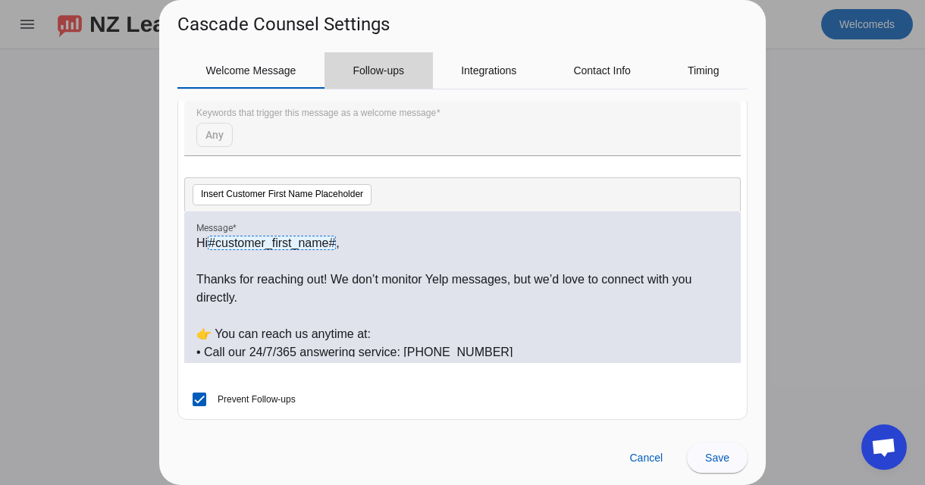
click at [388, 77] on span "Follow-ups" at bounding box center [378, 70] width 52 height 36
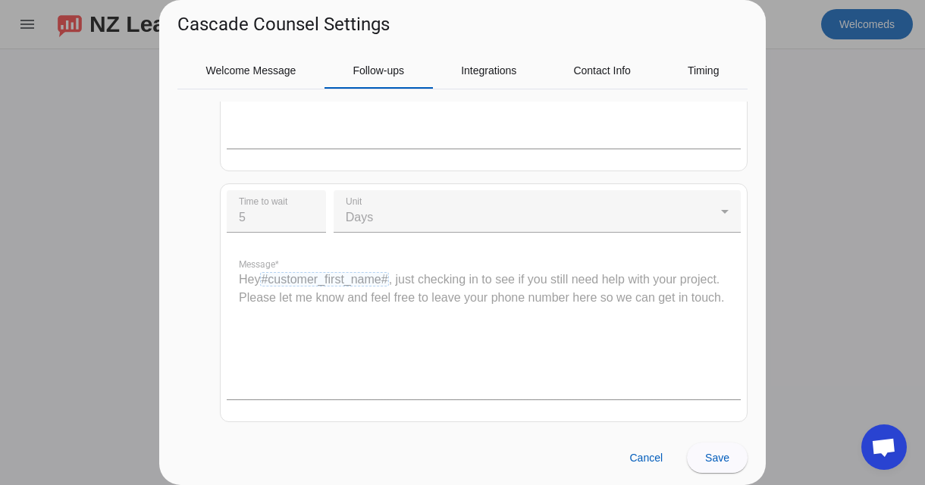
scroll to position [831, 0]
click at [467, 70] on span "Integrations" at bounding box center [488, 70] width 55 height 11
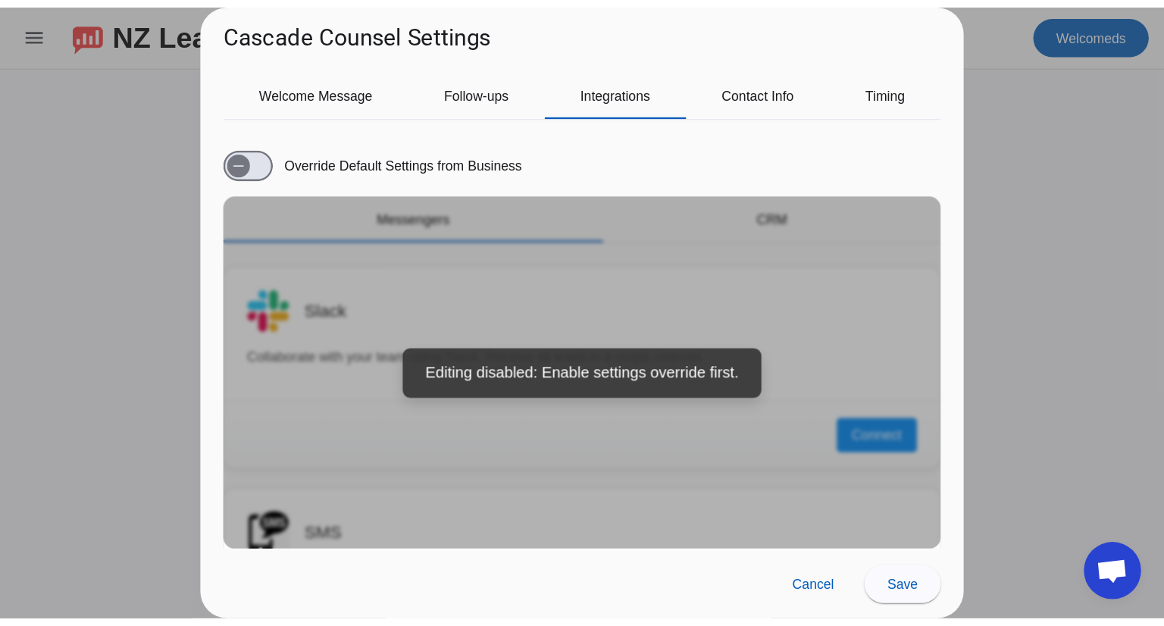
scroll to position [0, 0]
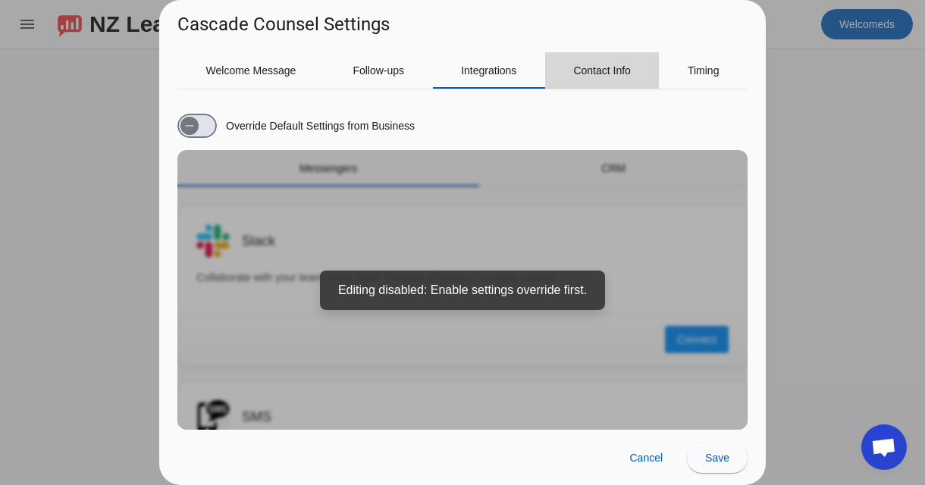
click at [558, 67] on div "Contact Info" at bounding box center [602, 70] width 114 height 36
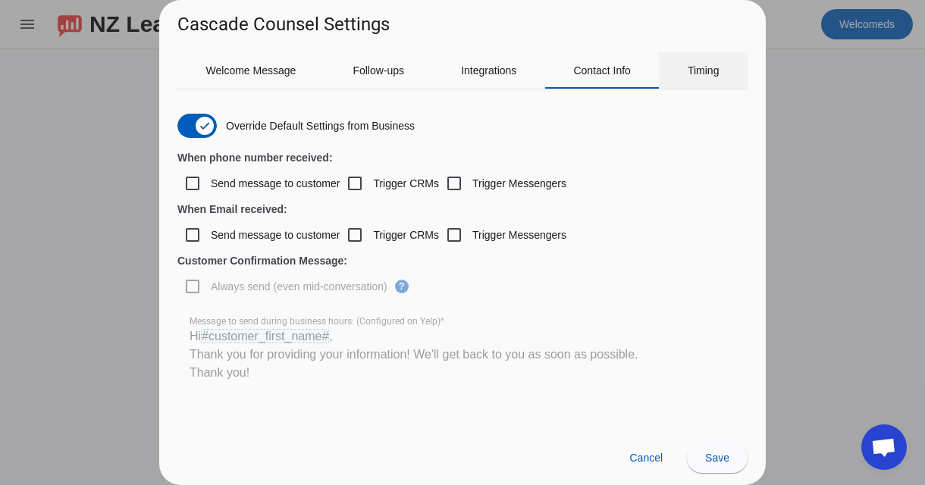
click at [673, 80] on div "Timing" at bounding box center [703, 70] width 89 height 36
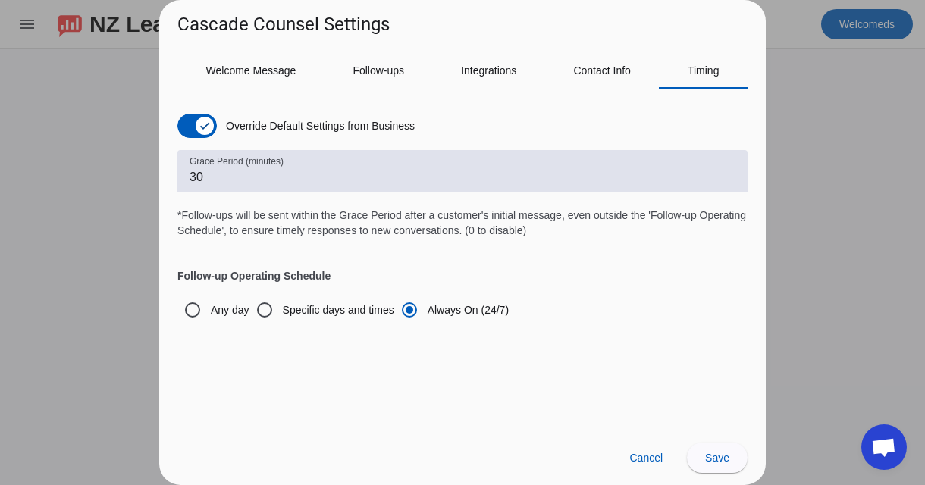
click at [113, 218] on div at bounding box center [462, 242] width 925 height 485
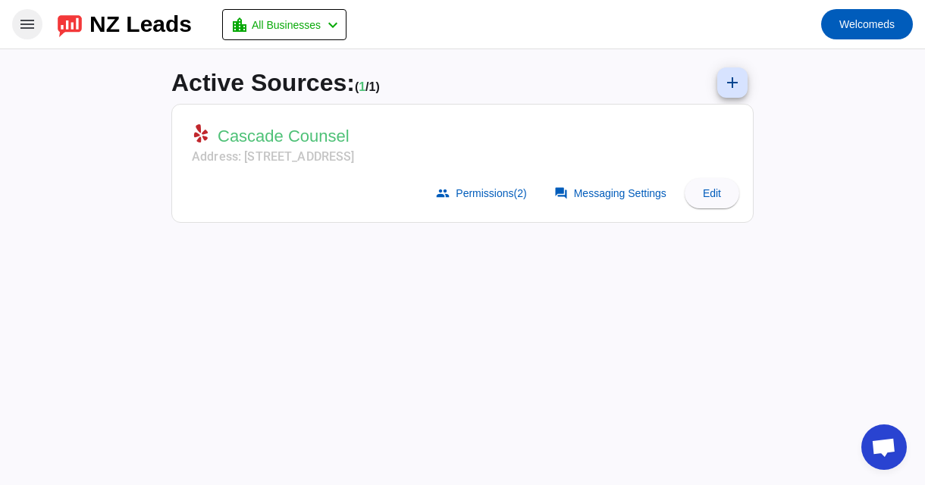
click at [14, 28] on span at bounding box center [27, 24] width 36 height 36
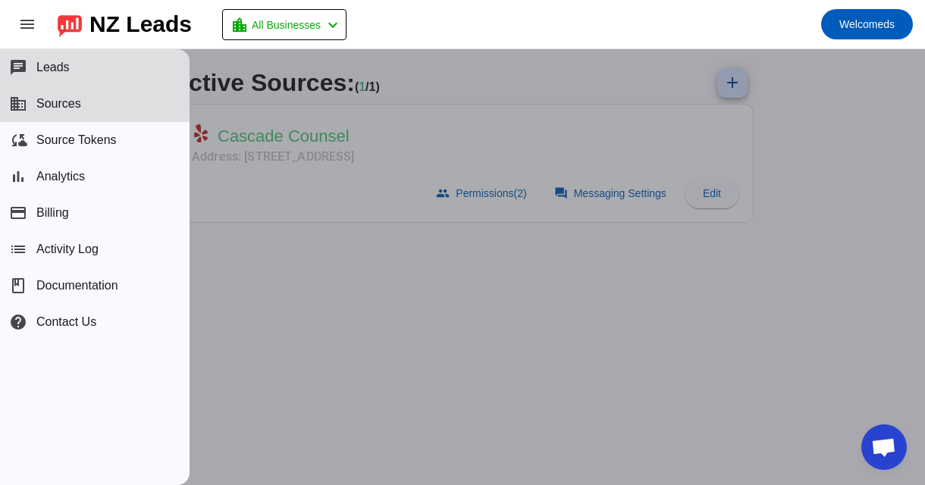
click at [327, 258] on div at bounding box center [462, 267] width 925 height 436
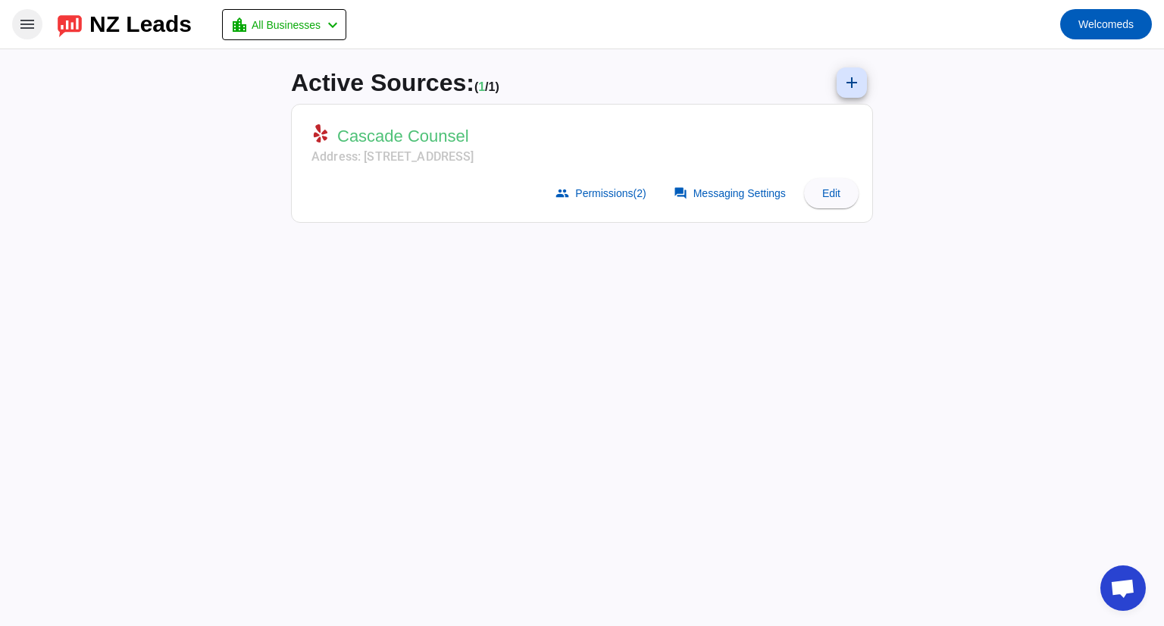
click at [30, 37] on span at bounding box center [27, 24] width 36 height 36
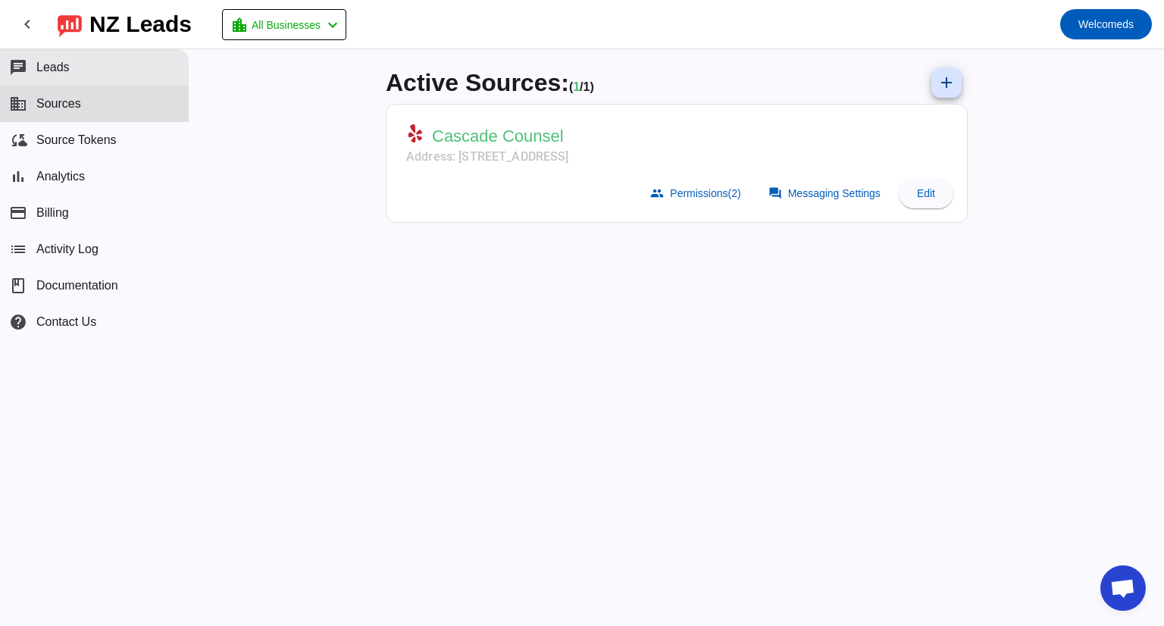
click at [70, 77] on button "chat Leads" at bounding box center [94, 67] width 189 height 36
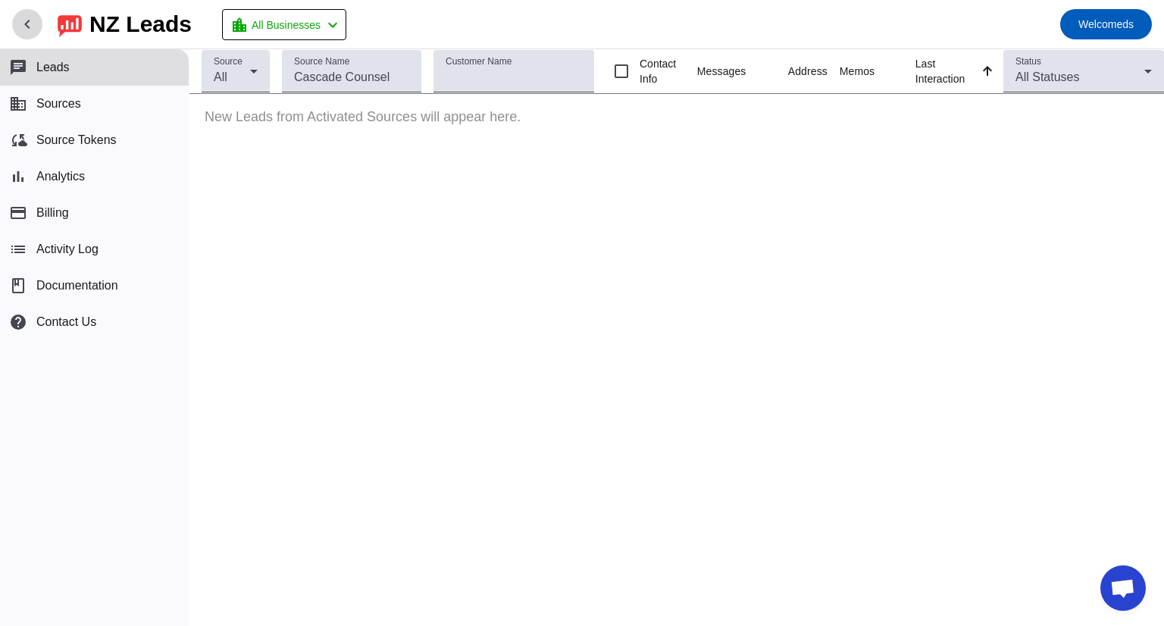
click at [35, 30] on mat-icon "chevron_left" at bounding box center [27, 24] width 18 height 18
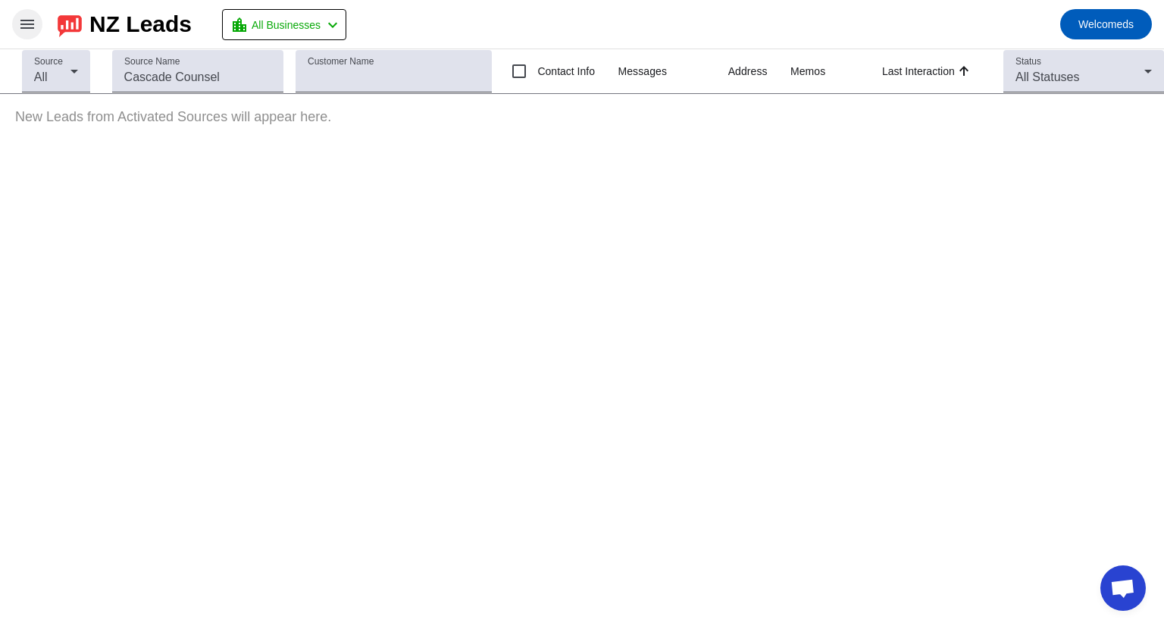
click at [35, 30] on mat-icon "menu" at bounding box center [27, 24] width 18 height 18
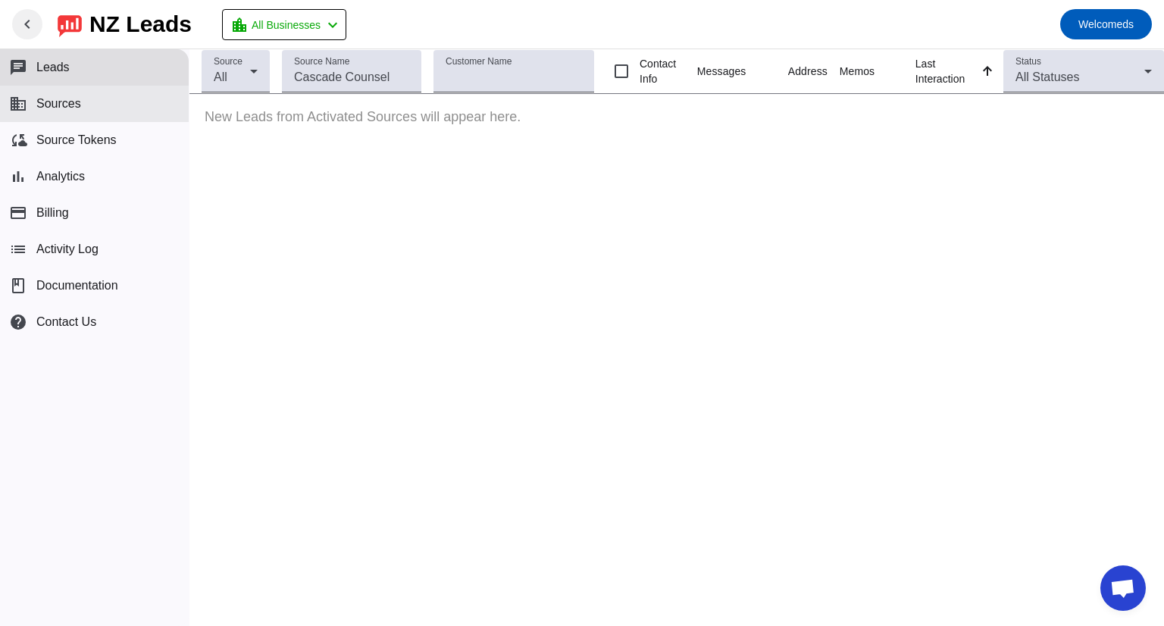
click at [64, 102] on span "Sources" at bounding box center [58, 104] width 45 height 14
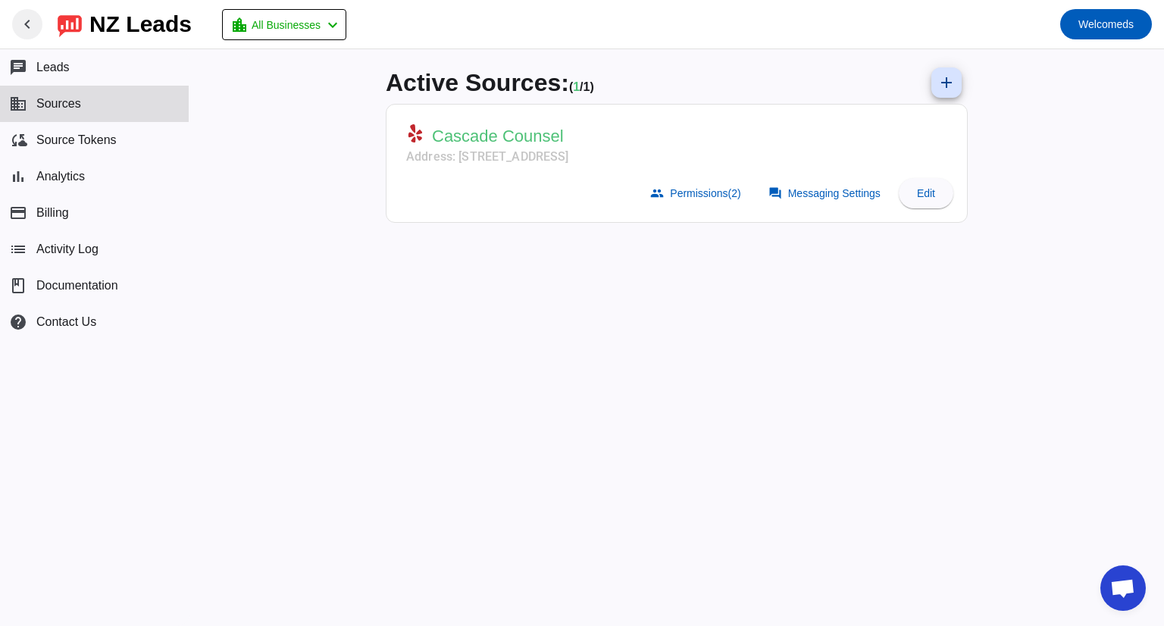
click at [569, 146] on div "Cascade Counsel" at bounding box center [487, 135] width 163 height 23
click at [918, 198] on span "Edit" at bounding box center [926, 193] width 18 height 12
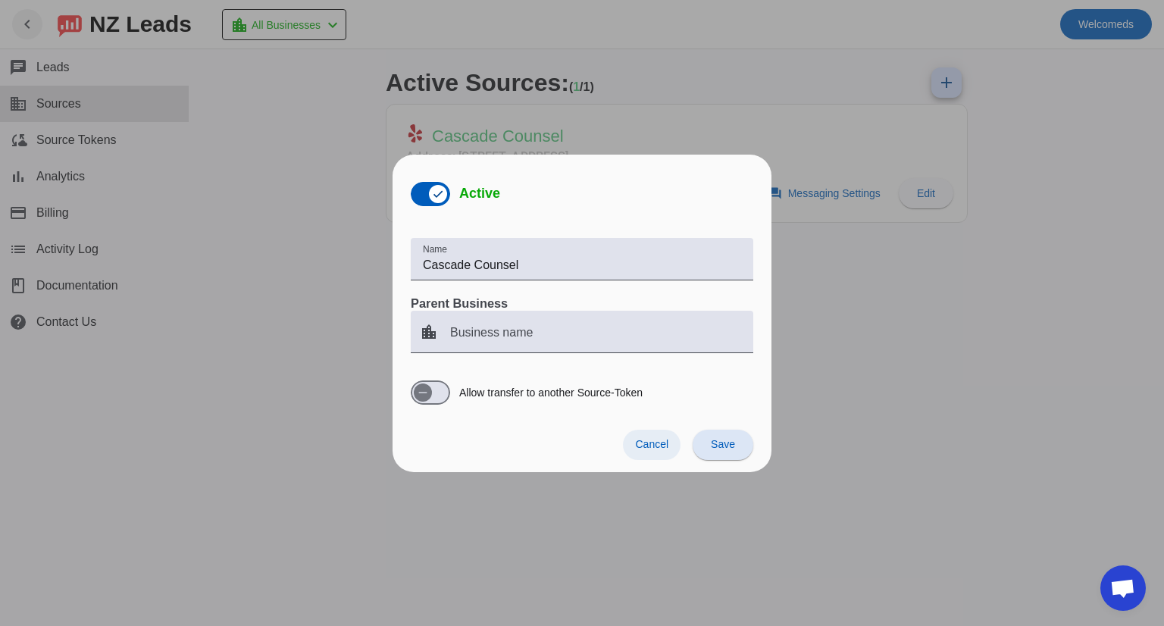
click at [661, 446] on span "Cancel" at bounding box center [651, 444] width 33 height 12
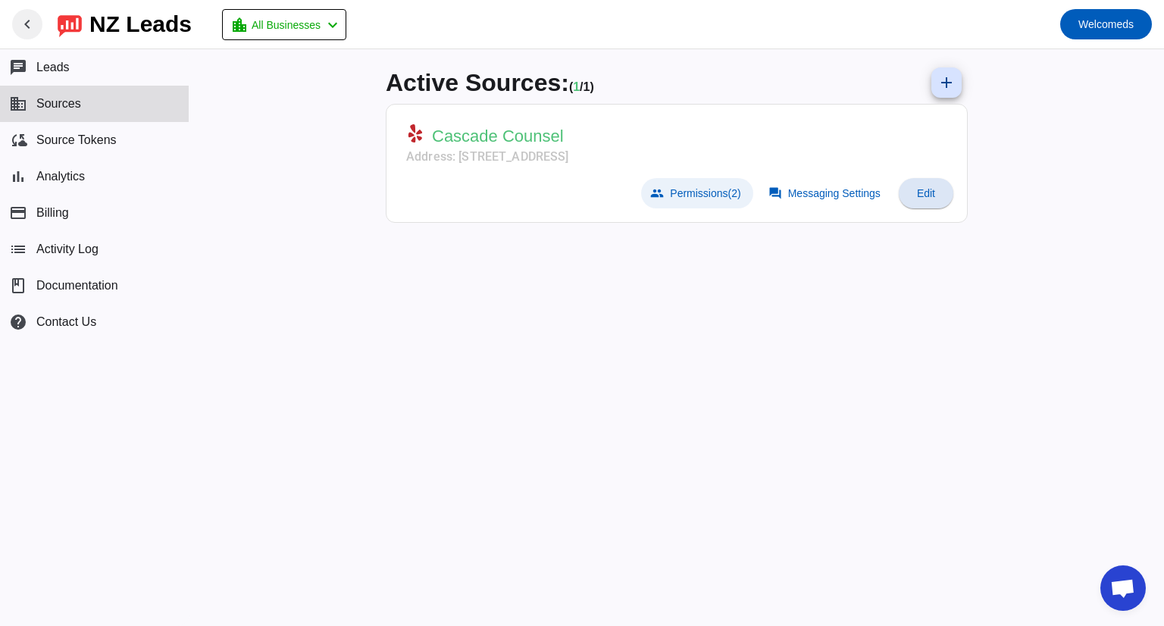
click at [719, 197] on span "Permissions (2)" at bounding box center [705, 193] width 70 height 12
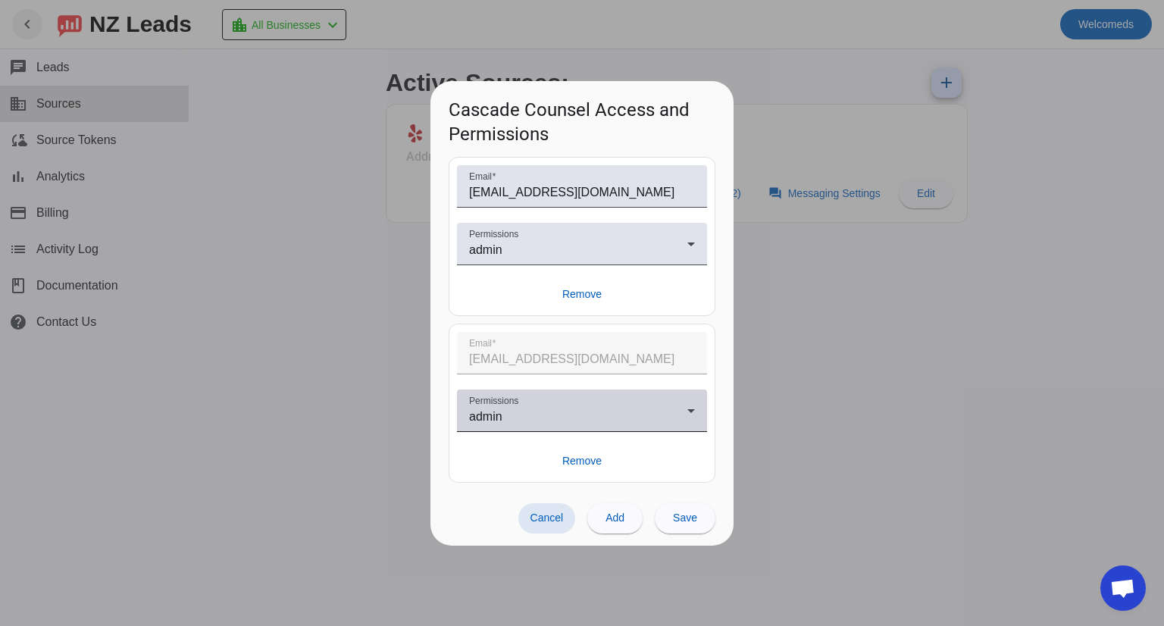
click at [556, 415] on div "admin" at bounding box center [578, 417] width 218 height 18
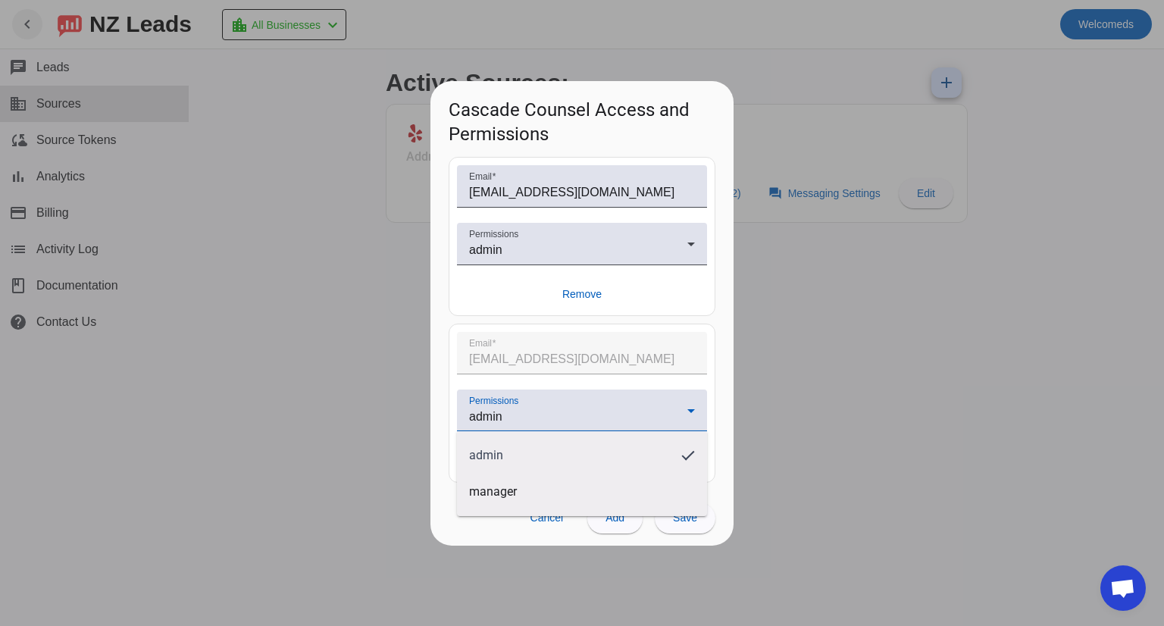
click at [549, 414] on div at bounding box center [582, 313] width 1164 height 626
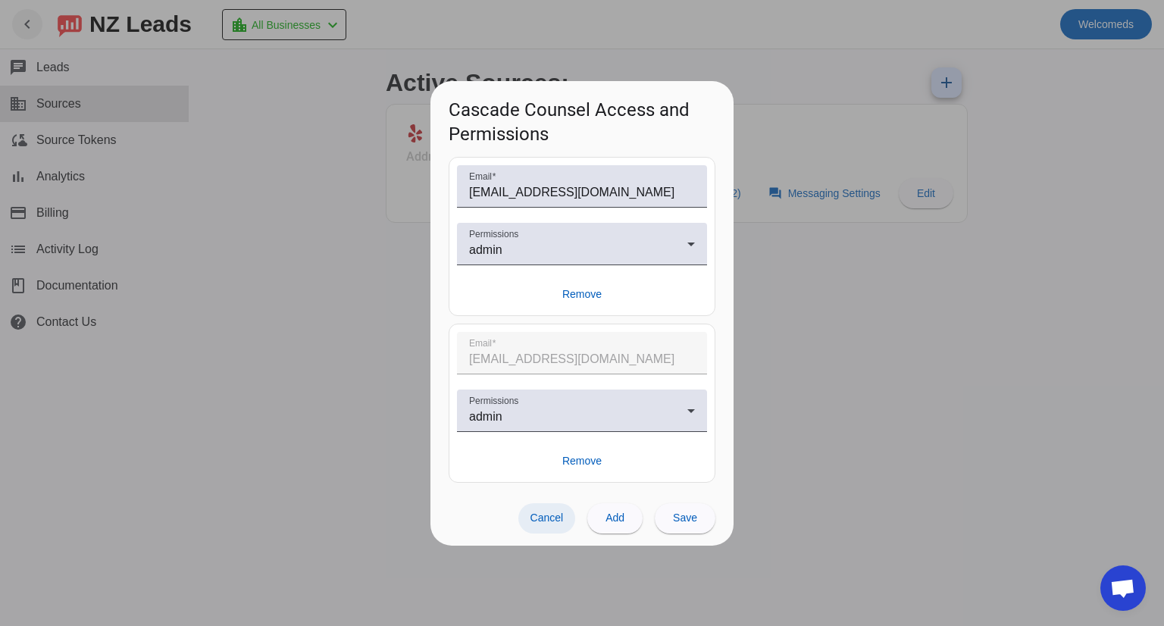
click at [554, 484] on span at bounding box center [547, 518] width 58 height 30
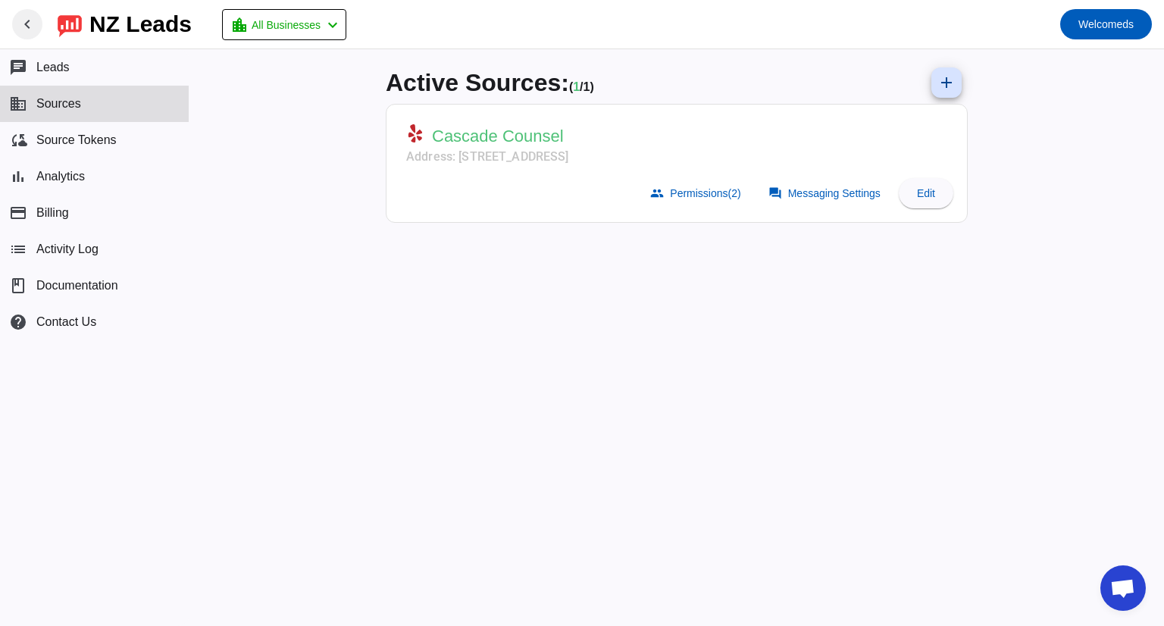
click at [508, 161] on mat-card-subtitle "Address: 2906 Colby Ave,Ste 105,Everett, WA 98201" at bounding box center [487, 157] width 163 height 18
click at [924, 159] on mat-card-header "Cascade Counsel Address: 2906 Colby Ave,Ste 105,Everett, WA 98201" at bounding box center [676, 142] width 565 height 60
click at [860, 193] on span "Messaging Settings" at bounding box center [834, 193] width 92 height 12
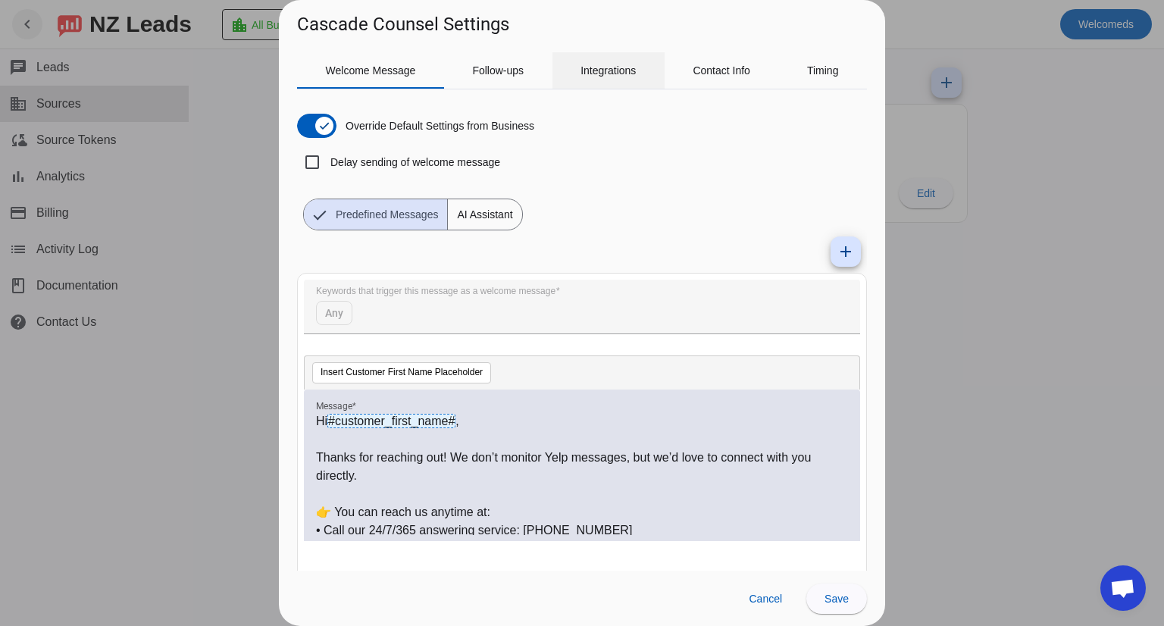
click at [596, 69] on span "Integrations" at bounding box center [607, 70] width 55 height 11
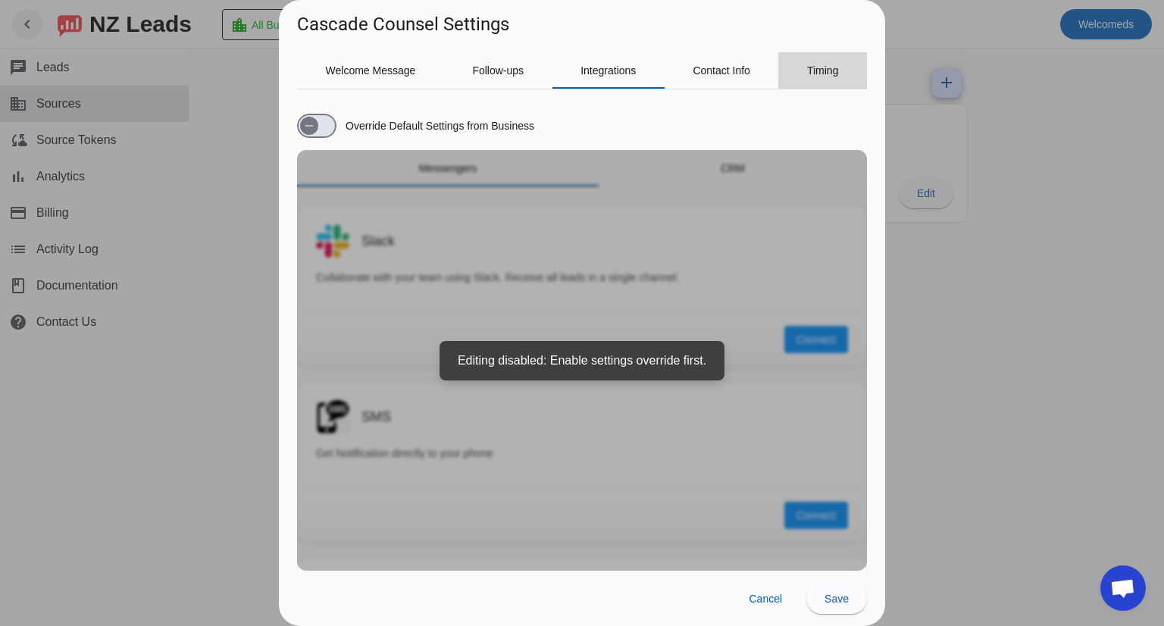
click at [843, 75] on div "Timing" at bounding box center [822, 70] width 89 height 36
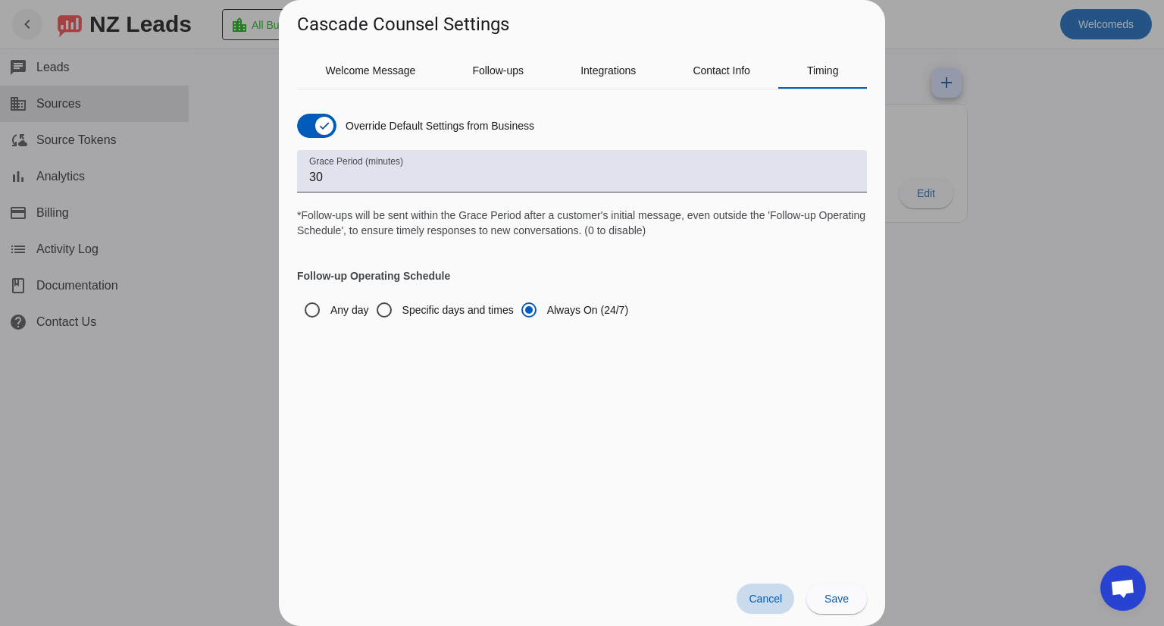
click at [762, 484] on span "Cancel" at bounding box center [765, 599] width 33 height 12
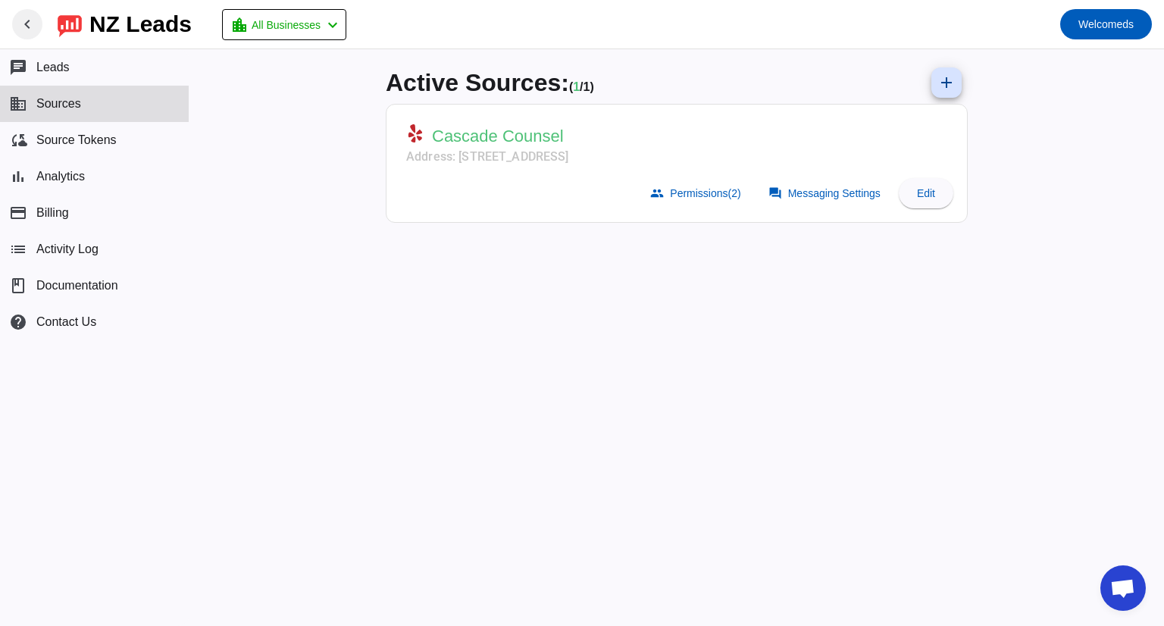
click at [508, 233] on div "Cascade Counsel Address: 2906 Colby Ave,Ste 105,Everett, WA 98201 group Permiss…" at bounding box center [677, 170] width 582 height 133
click at [90, 257] on button "list Activity Log" at bounding box center [94, 249] width 189 height 36
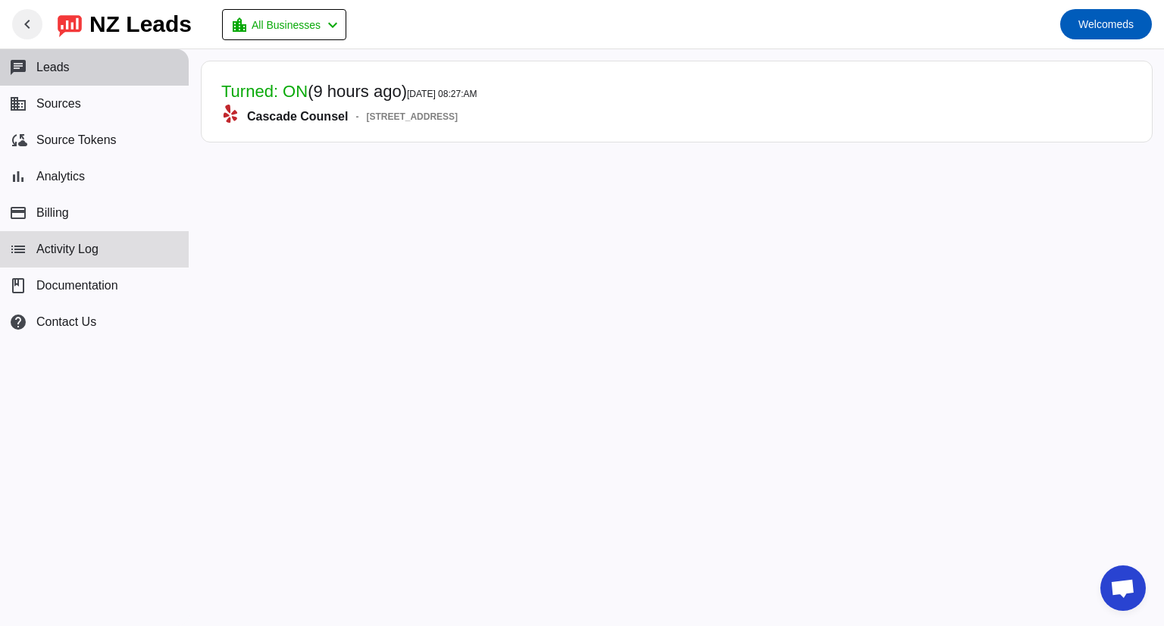
click at [67, 69] on span "Leads" at bounding box center [52, 68] width 33 height 14
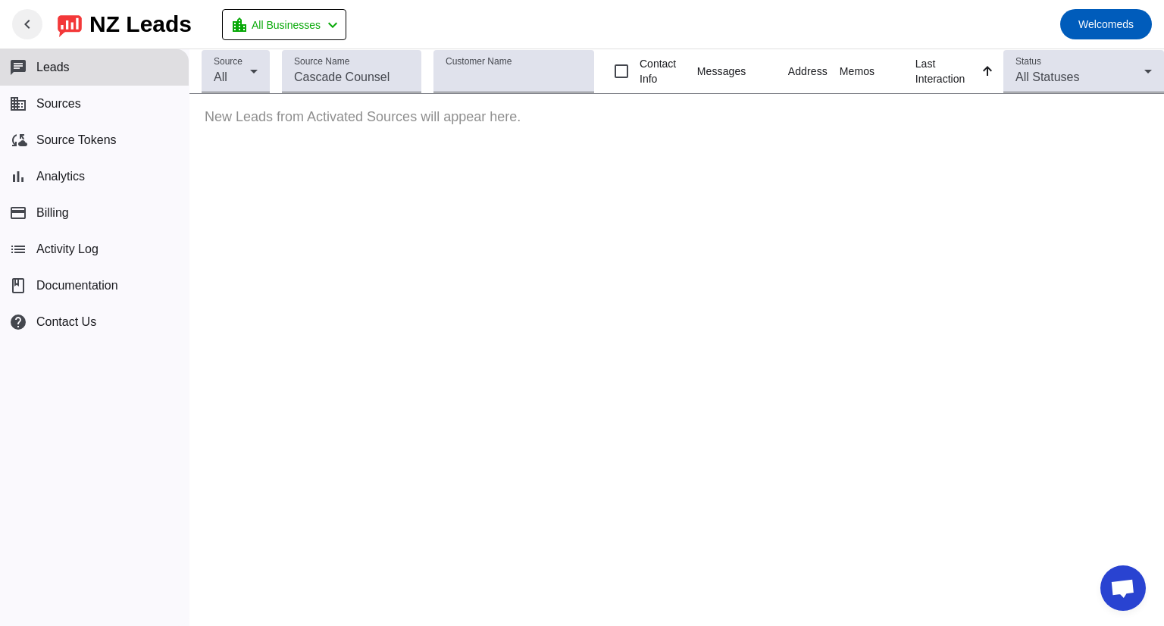
click at [466, 99] on p "New Leads from Activated Sources will appear here." at bounding box center [676, 117] width 975 height 46
click at [627, 71] on input "Contact Info" at bounding box center [621, 71] width 30 height 30
checkbox input "false"
click at [924, 74] on span "All Statuses" at bounding box center [1047, 76] width 64 height 13
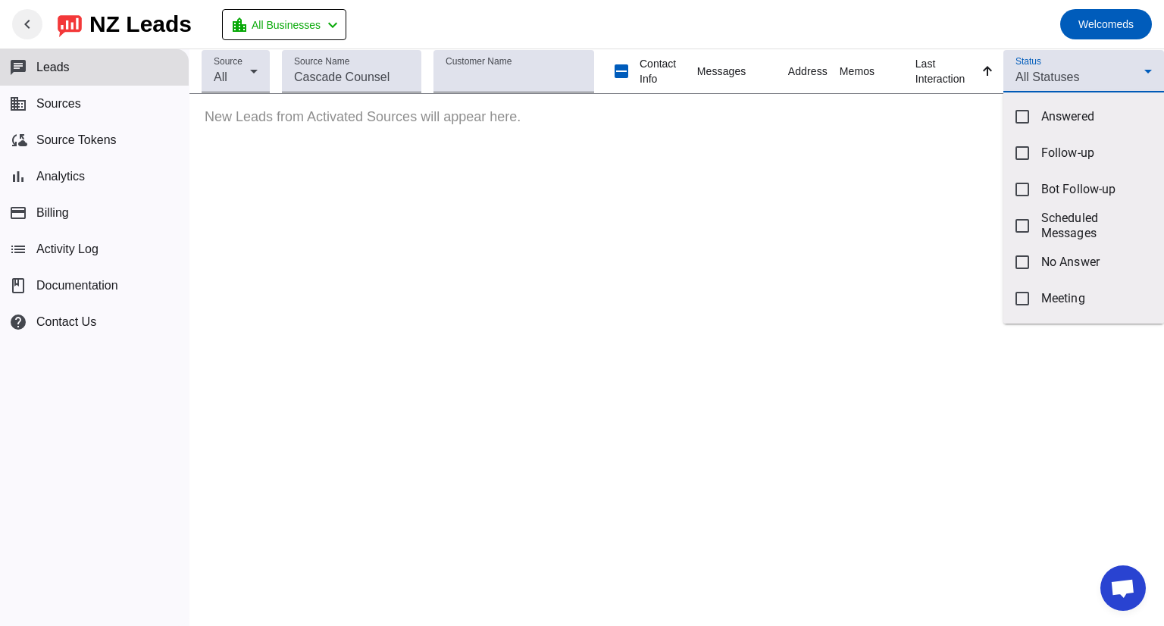
click at [924, 74] on div at bounding box center [582, 313] width 1164 height 626
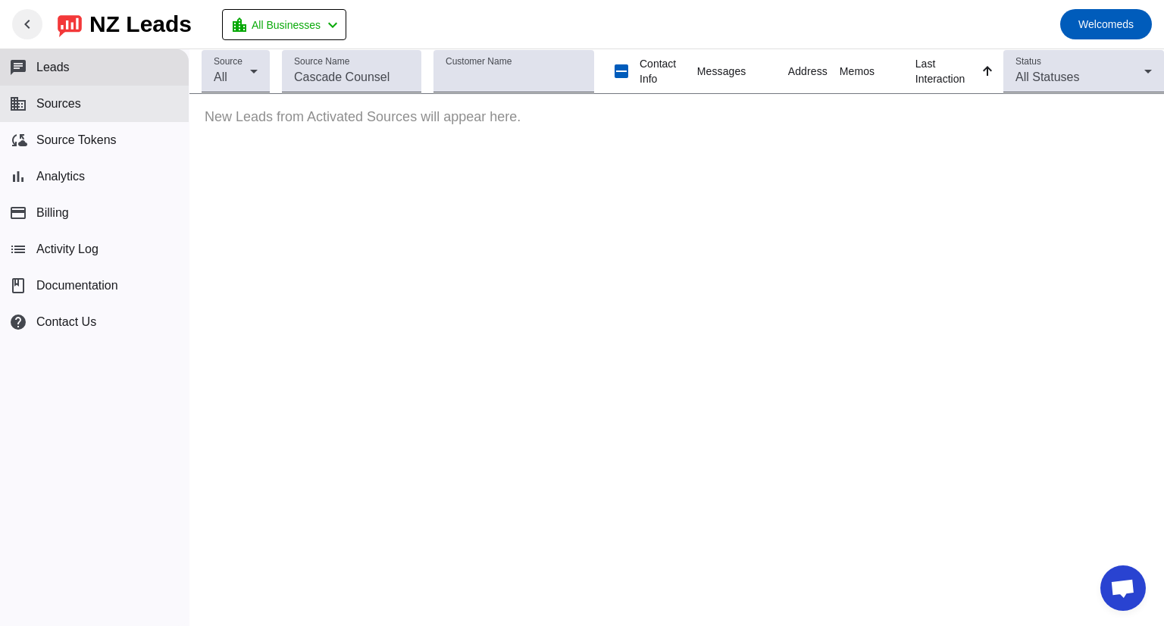
click at [100, 106] on button "business Sources" at bounding box center [94, 104] width 189 height 36
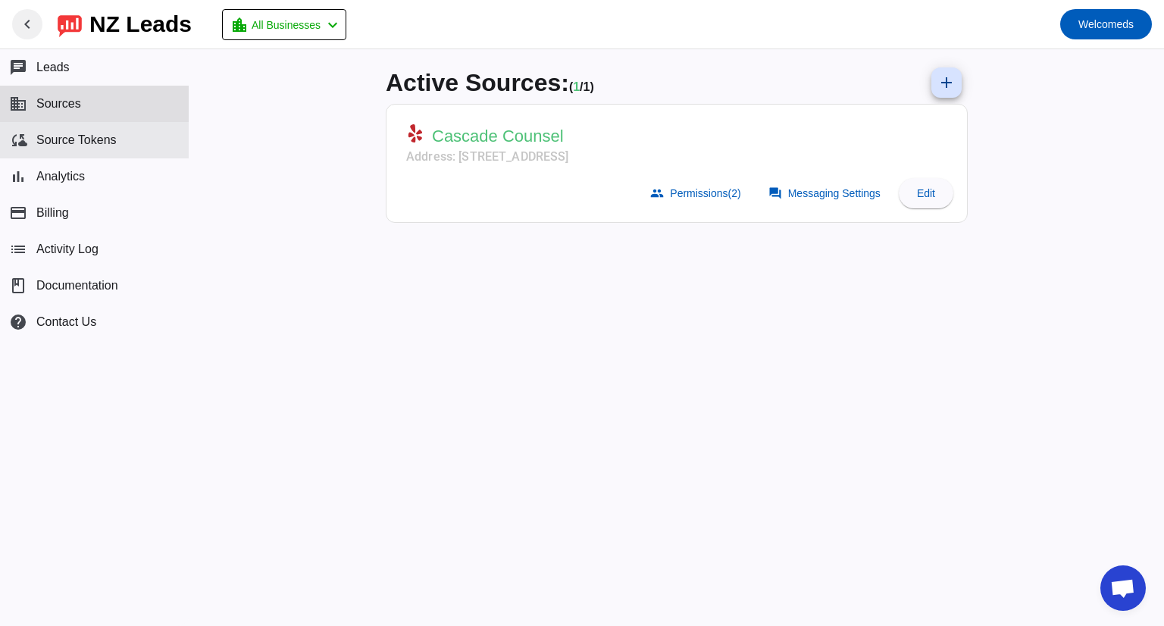
click at [90, 143] on span "Source Tokens" at bounding box center [76, 140] width 80 height 14
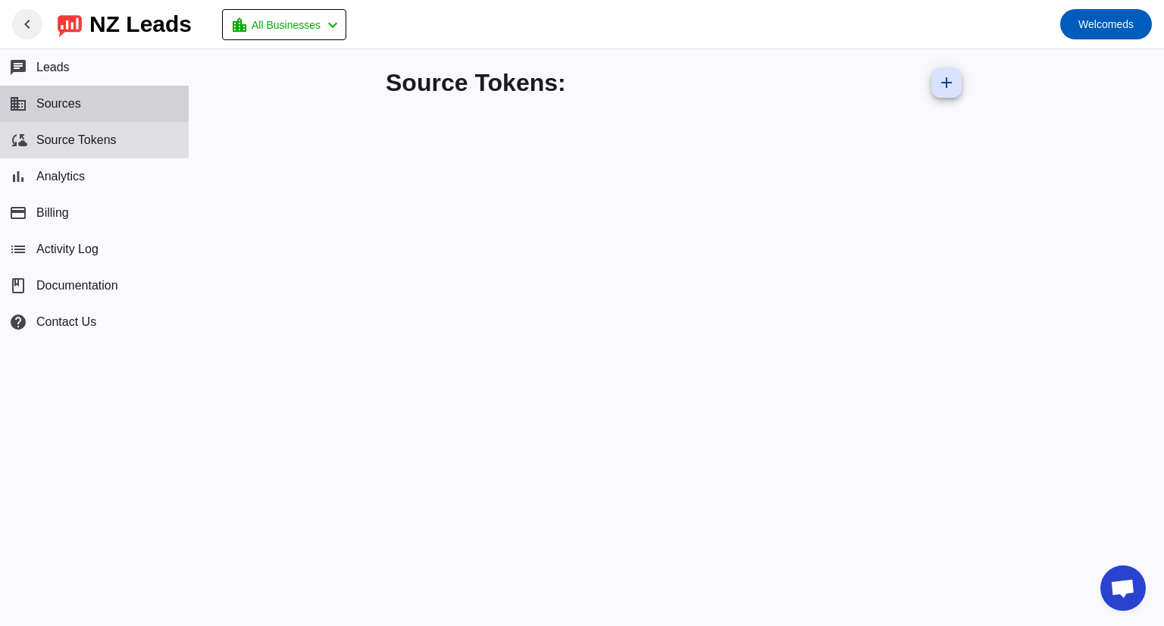
click at [77, 99] on span "Sources" at bounding box center [58, 104] width 45 height 14
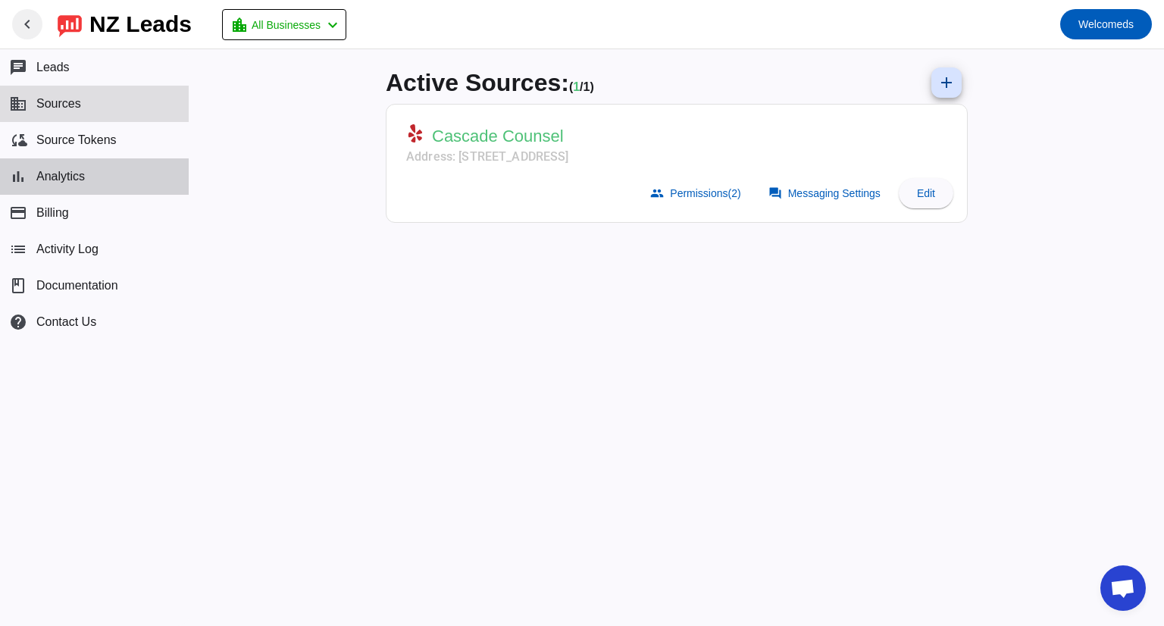
click at [91, 167] on button "bar_chart Analytics" at bounding box center [94, 176] width 189 height 36
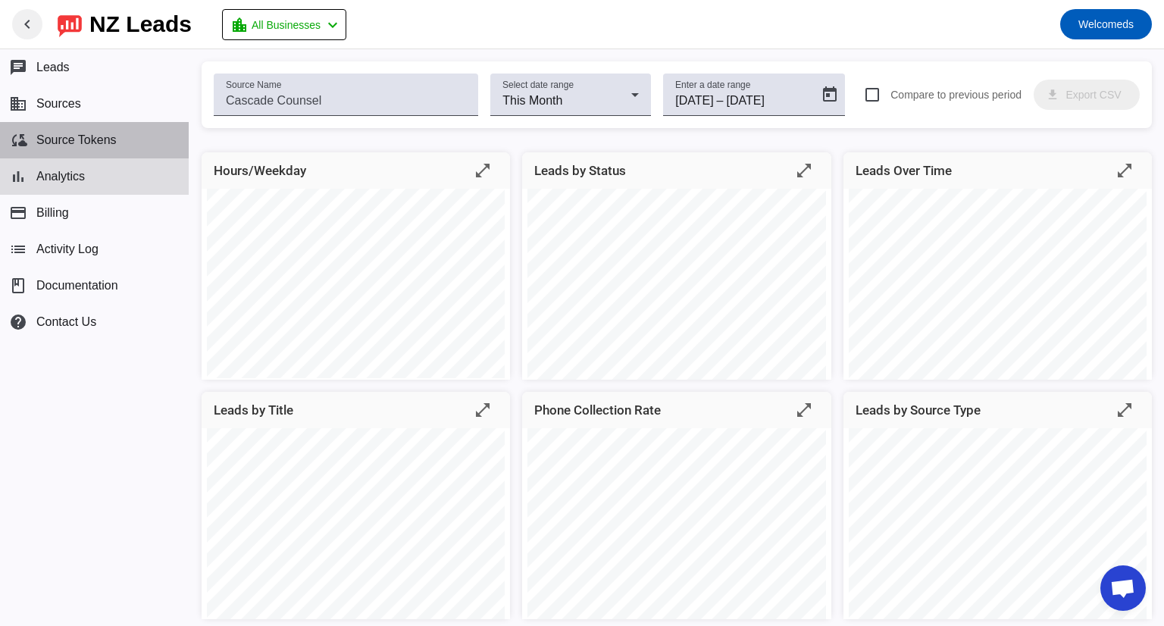
click at [83, 137] on span "Source Tokens" at bounding box center [76, 140] width 80 height 14
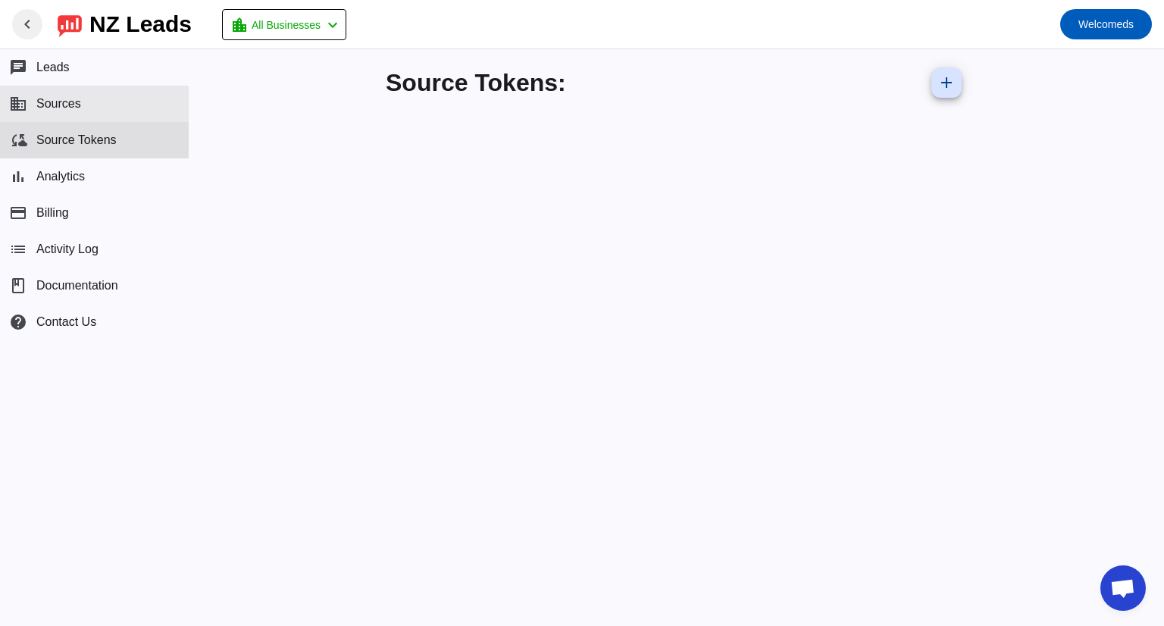
drag, startPoint x: 83, startPoint y: 137, endPoint x: 77, endPoint y: 109, distance: 28.7
click at [77, 109] on span "Sources" at bounding box center [58, 104] width 45 height 14
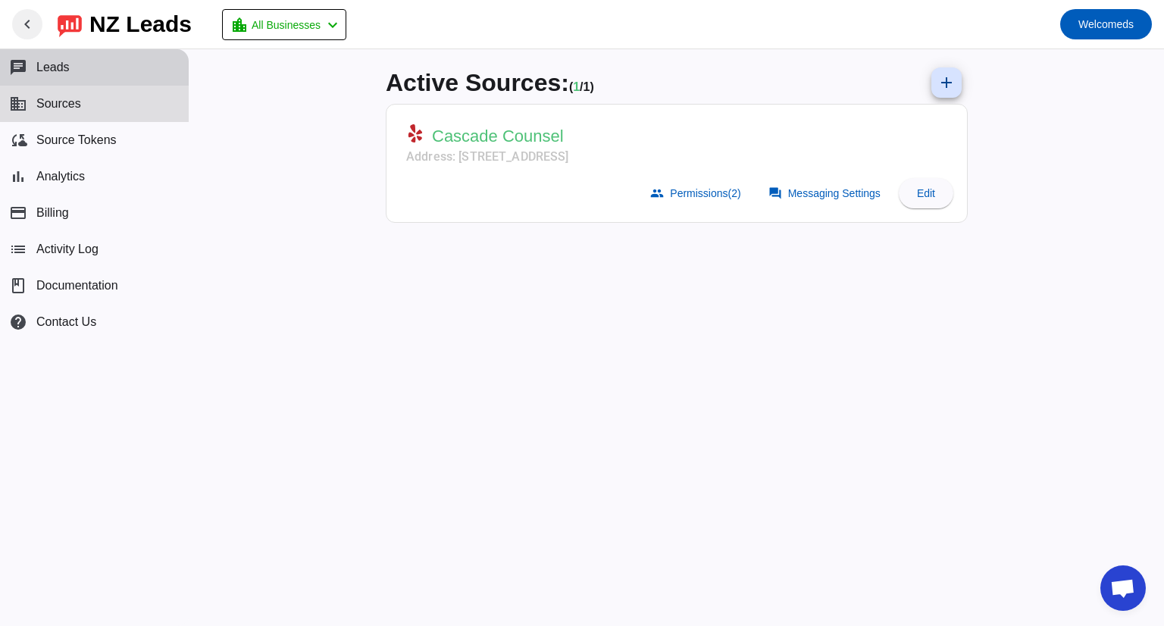
click at [83, 77] on button "chat Leads" at bounding box center [94, 67] width 189 height 36
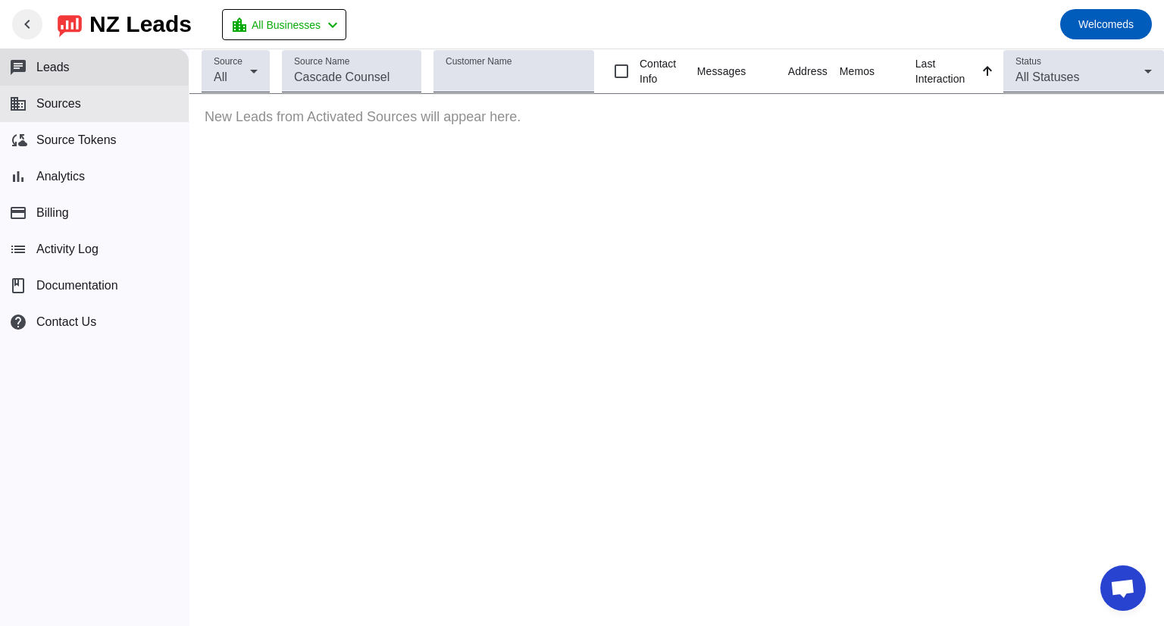
click at [79, 105] on span "Sources" at bounding box center [58, 104] width 45 height 14
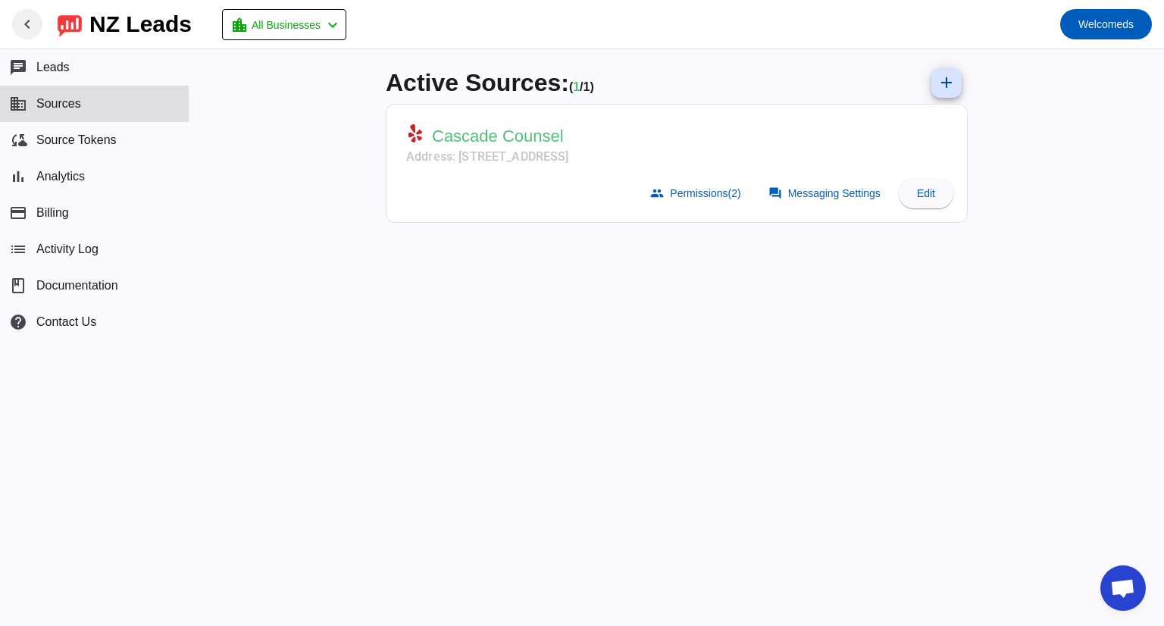
click at [806, 217] on mat-card "Cascade Counsel Address: 2906 Colby Ave,Ste 105,Everett, WA 98201 group Permiss…" at bounding box center [677, 163] width 582 height 119
click at [922, 139] on mat-card-header "Cascade Counsel Address: 2906 Colby Ave,Ste 105,Everett, WA 98201" at bounding box center [676, 142] width 565 height 60
click at [924, 196] on span "Edit" at bounding box center [926, 193] width 18 height 12
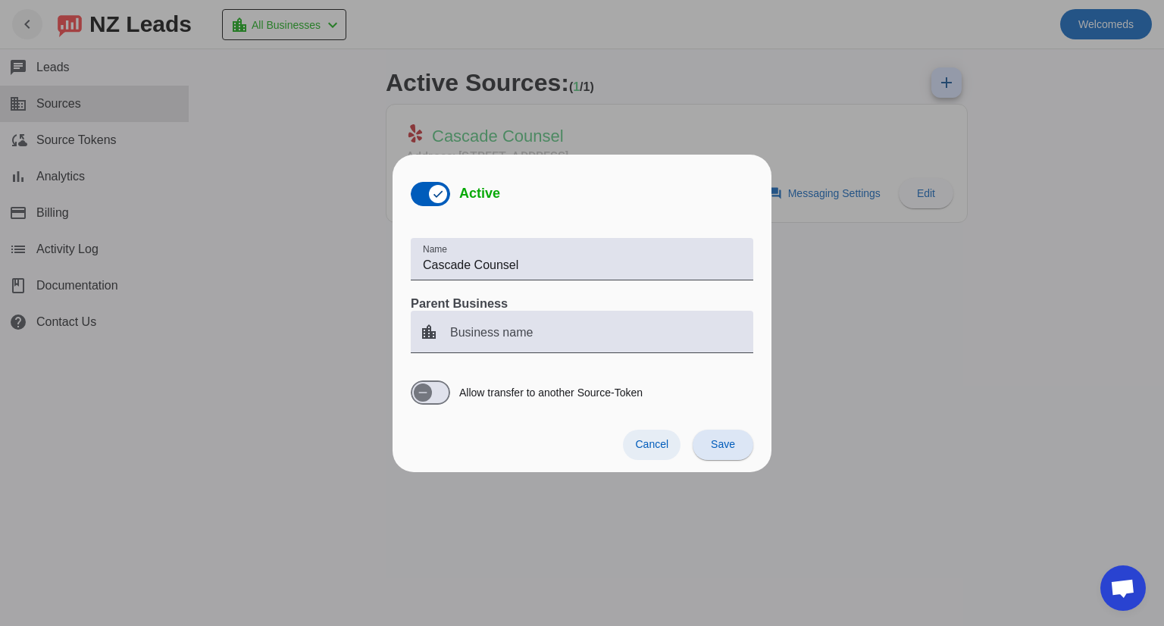
click at [654, 446] on span "Cancel" at bounding box center [651, 444] width 33 height 12
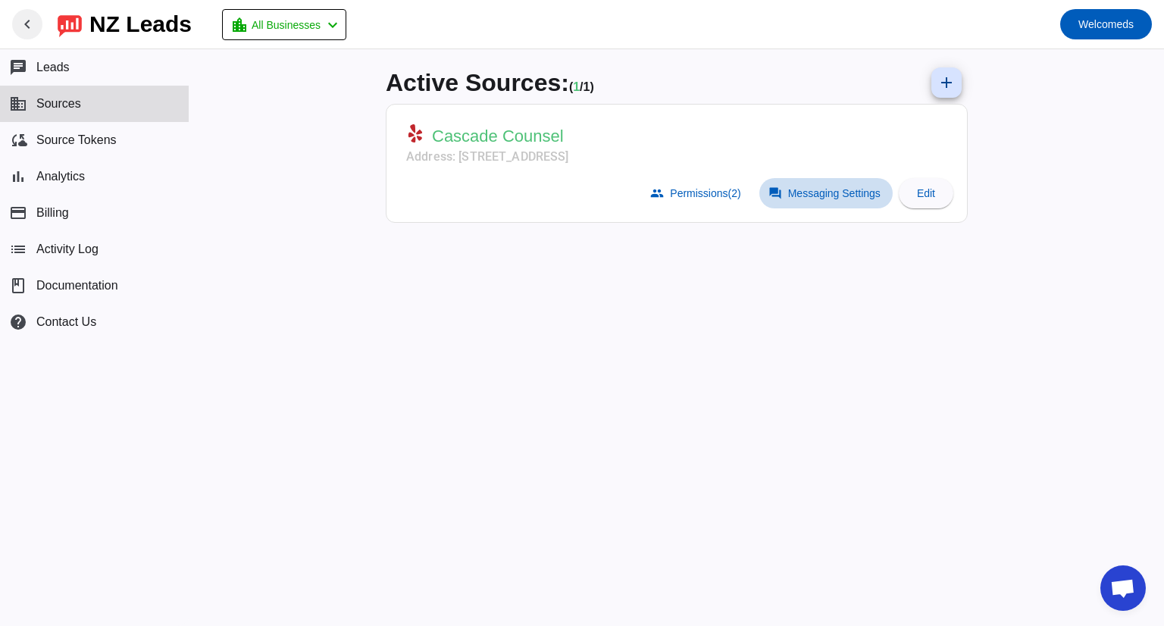
click at [794, 196] on span "Messaging Settings" at bounding box center [834, 193] width 92 height 12
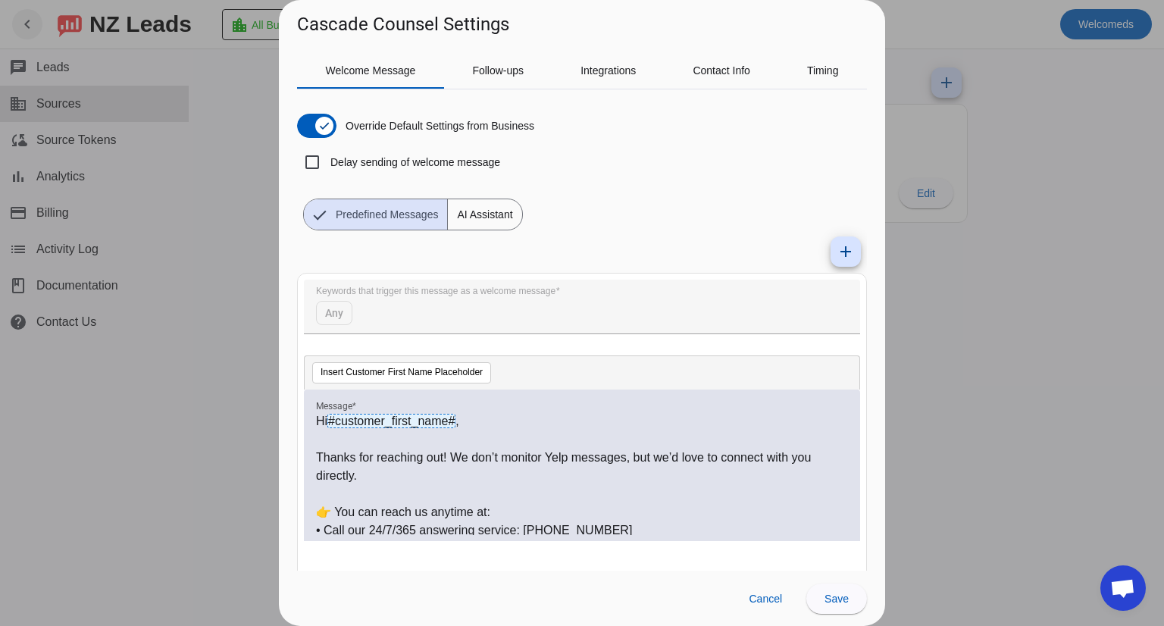
click at [924, 294] on div at bounding box center [582, 313] width 1164 height 626
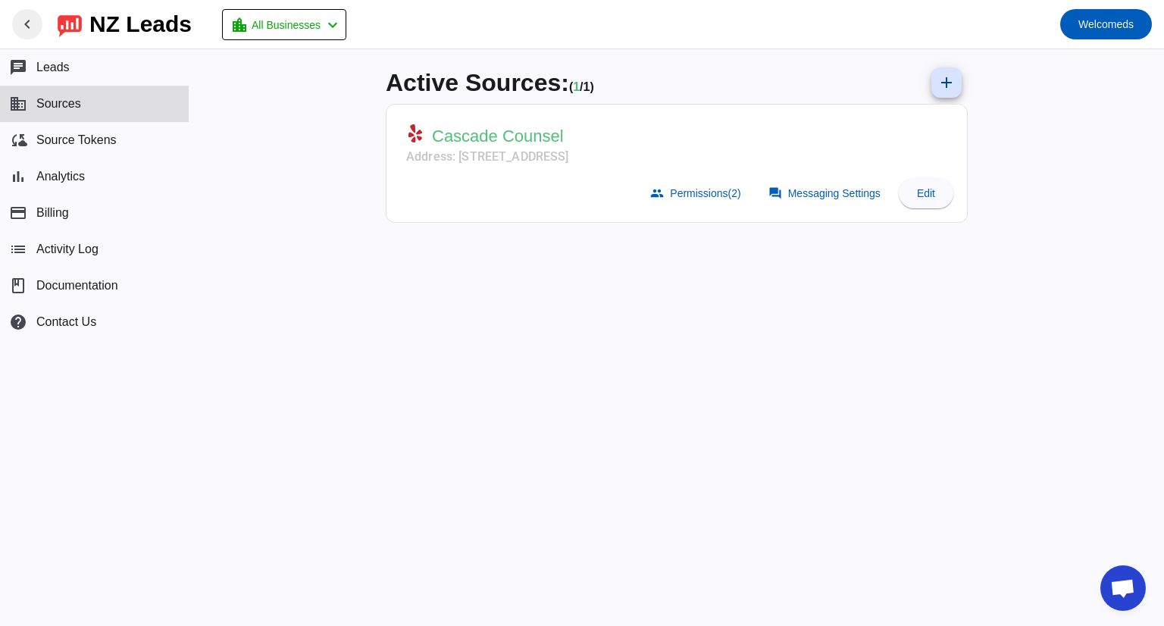
click at [524, 136] on span "Cascade Counsel" at bounding box center [498, 136] width 132 height 21
click at [21, 12] on span at bounding box center [27, 24] width 36 height 36
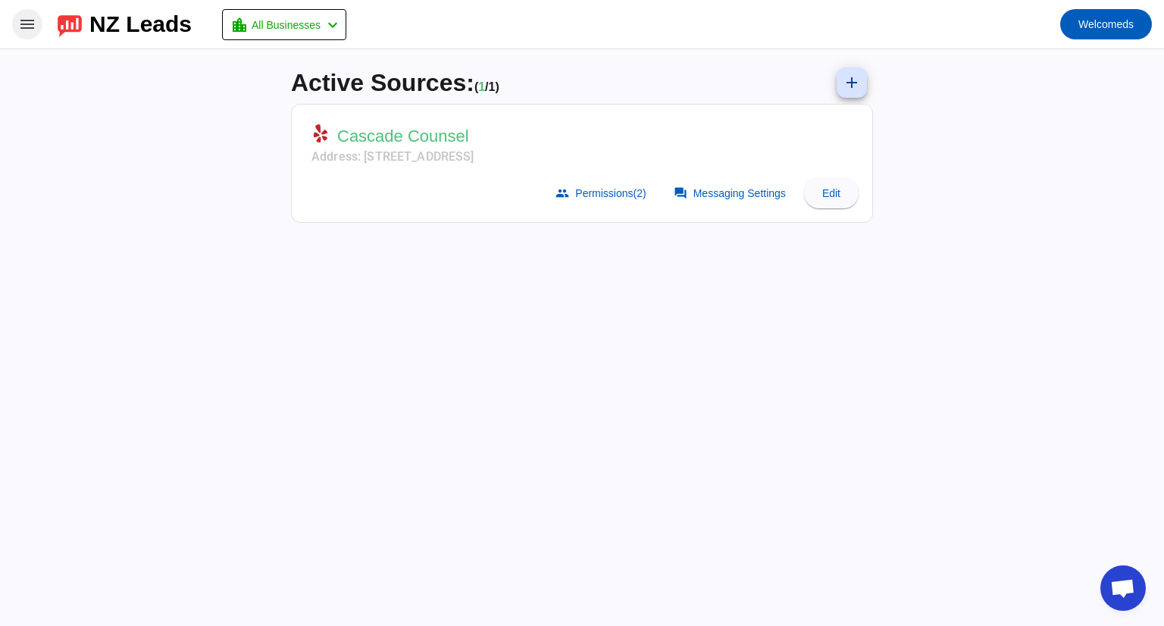
click at [21, 13] on span at bounding box center [27, 24] width 36 height 36
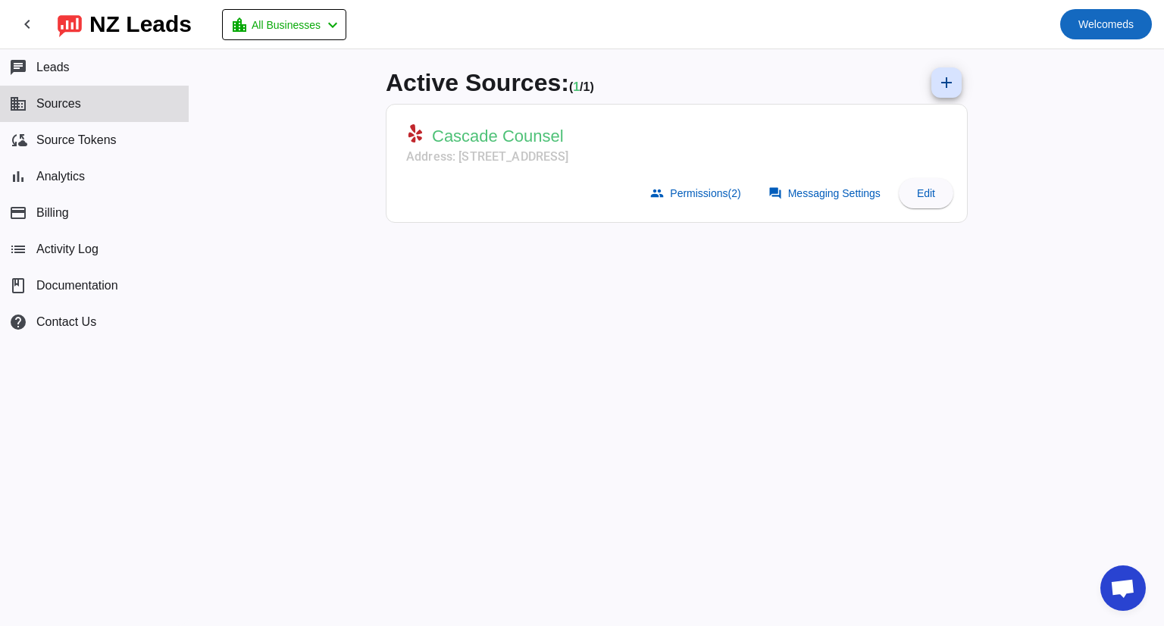
click at [924, 20] on span "Welcome" at bounding box center [1100, 24] width 44 height 12
click at [924, 299] on div at bounding box center [582, 313] width 1164 height 626
click at [795, 198] on span "Messaging Settings" at bounding box center [834, 193] width 92 height 12
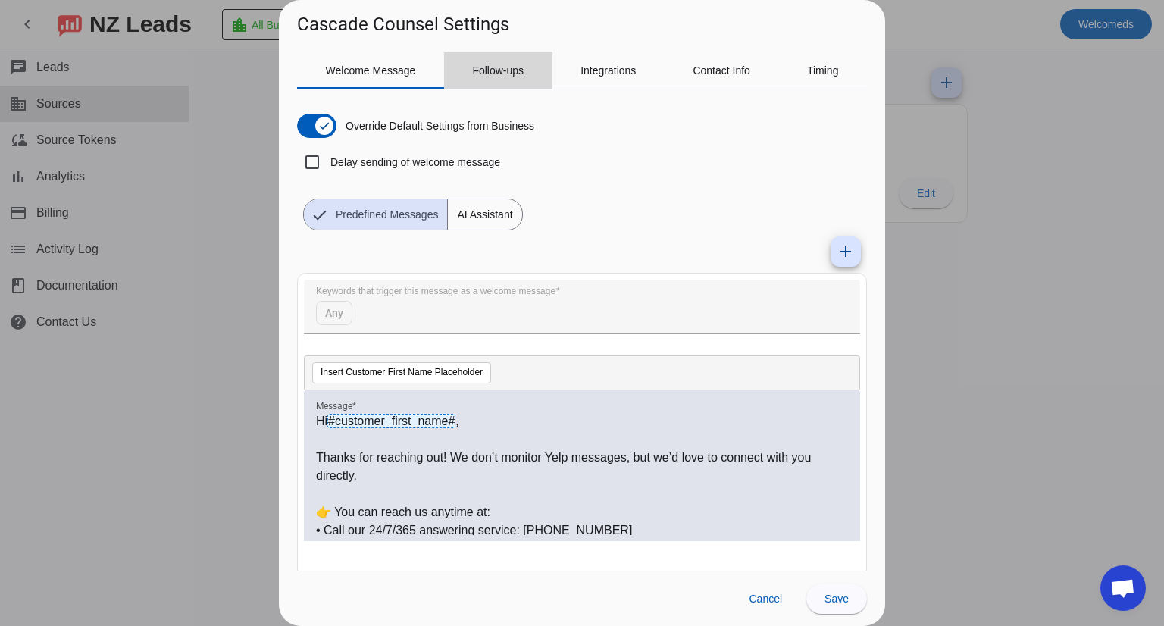
click at [473, 65] on span "Follow-ups" at bounding box center [498, 70] width 52 height 11
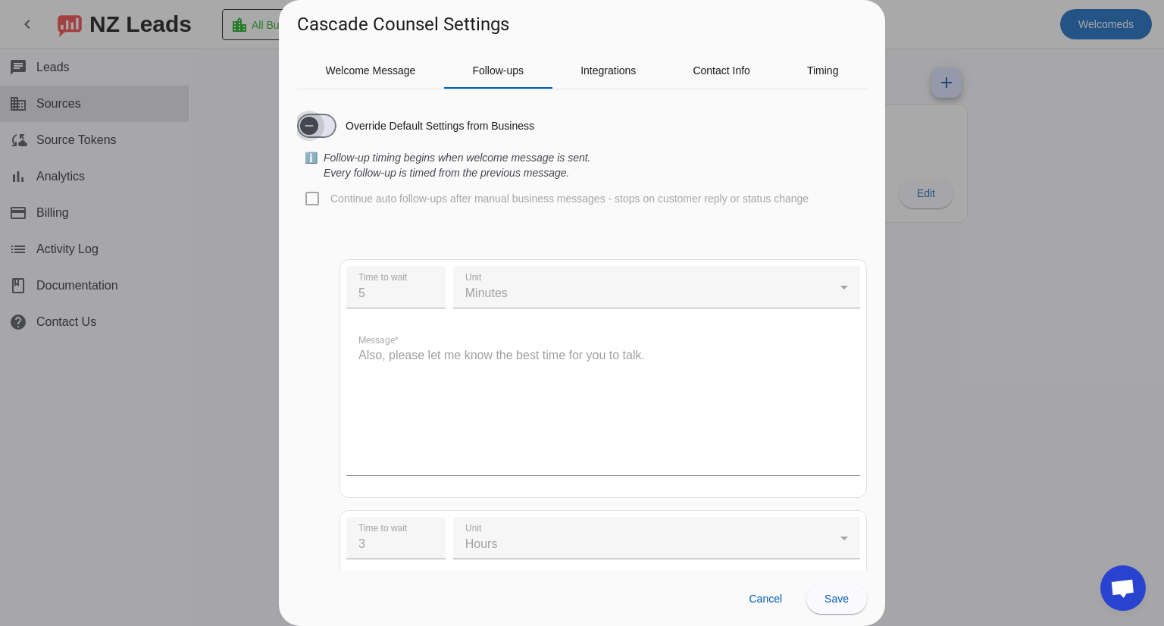
click at [318, 129] on span "button" at bounding box center [309, 126] width 18 height 18
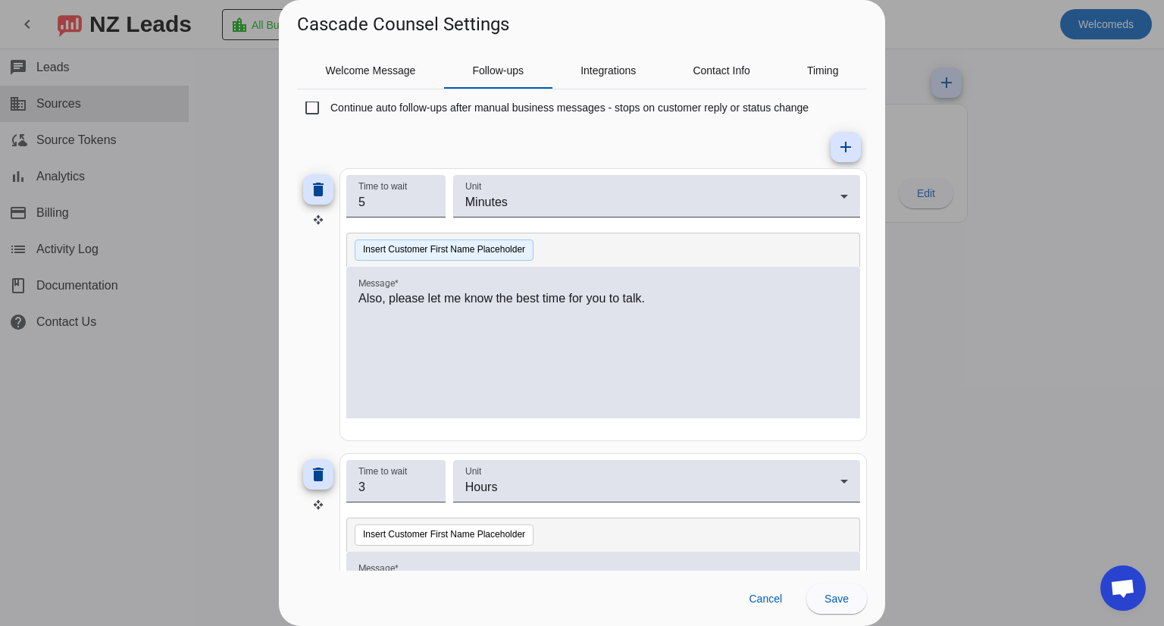
scroll to position [379, 0]
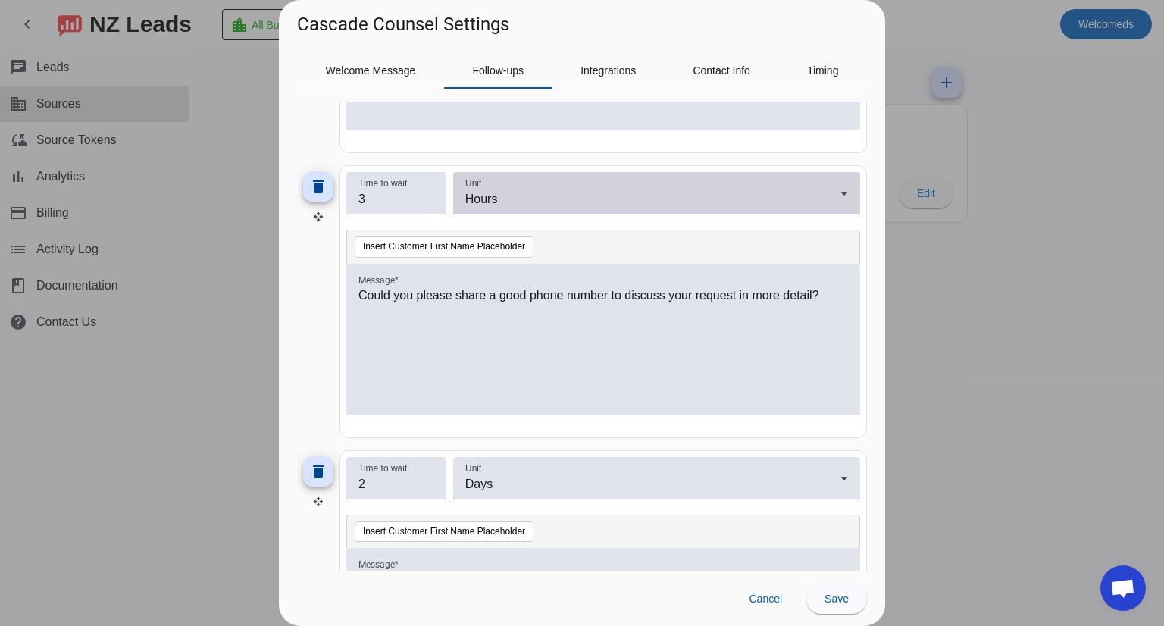
click at [480, 208] on div "Unit Hours" at bounding box center [656, 193] width 383 height 42
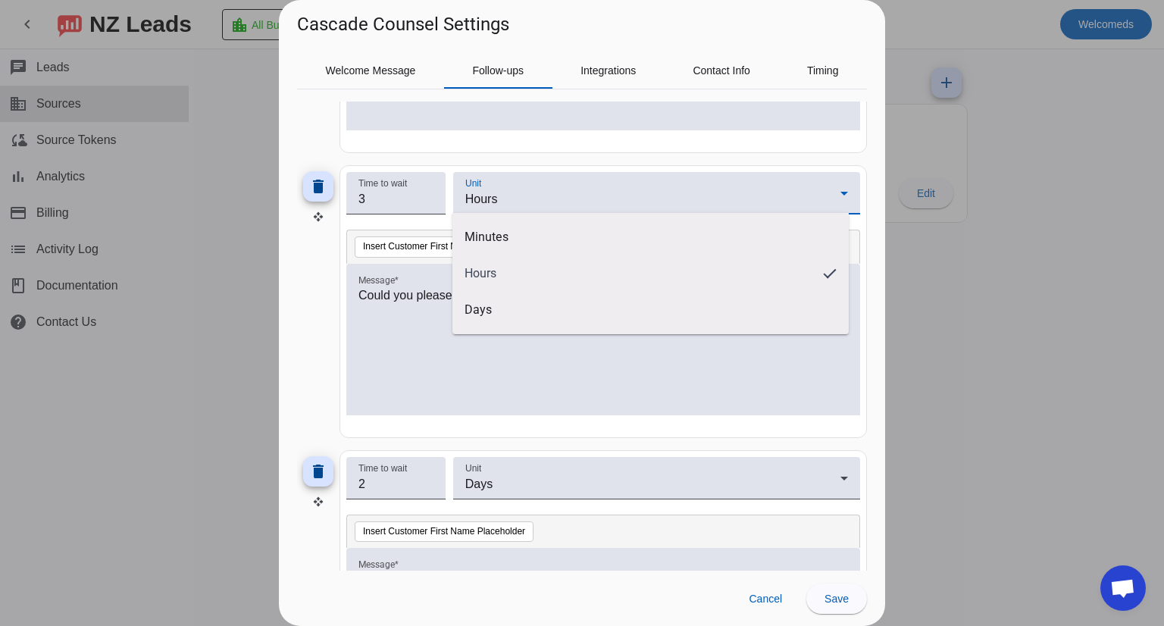
click at [481, 205] on div at bounding box center [582, 313] width 1164 height 626
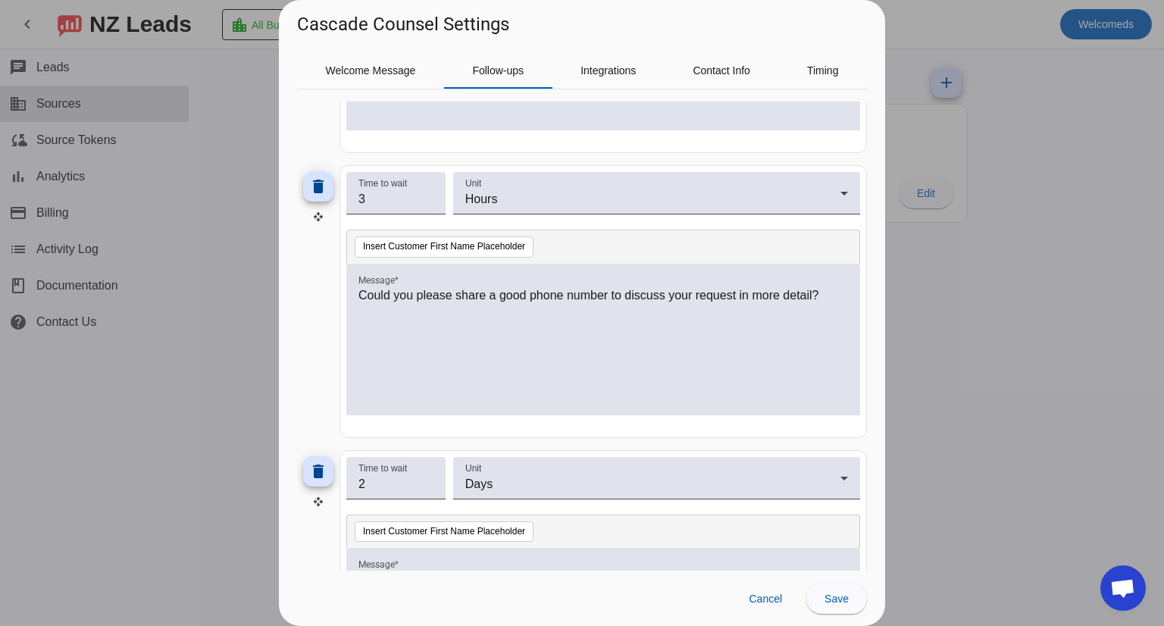
click at [468, 160] on div "delete Time to wait 5 Unit Minutes Insert Customer First Name Placeholder Messa…" at bounding box center [582, 449] width 570 height 1139
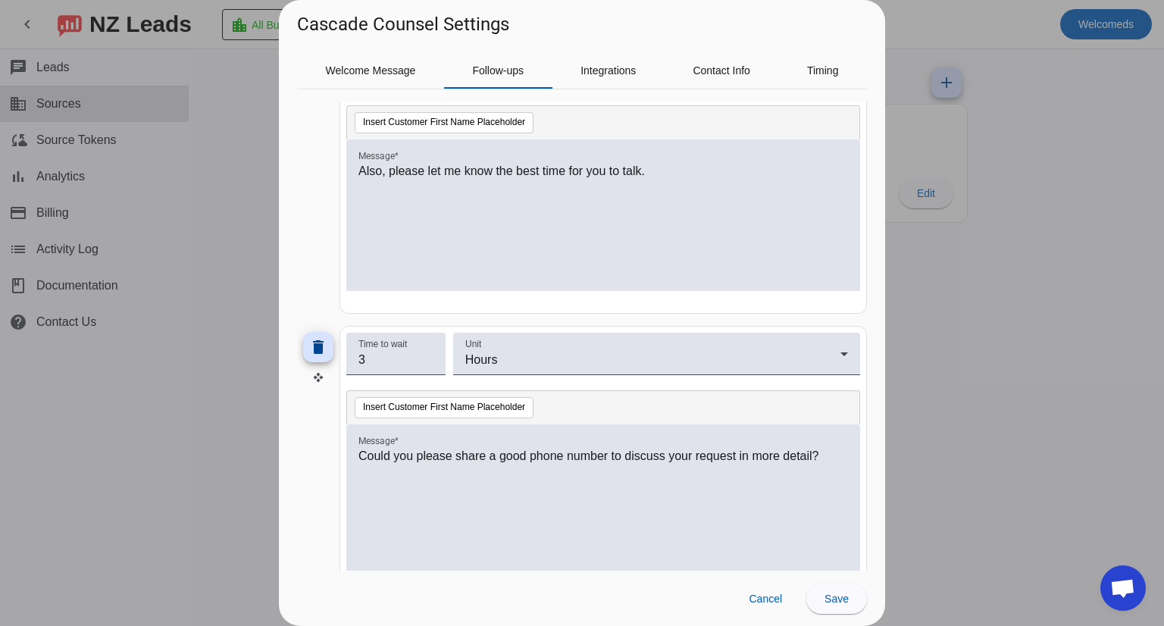
scroll to position [0, 0]
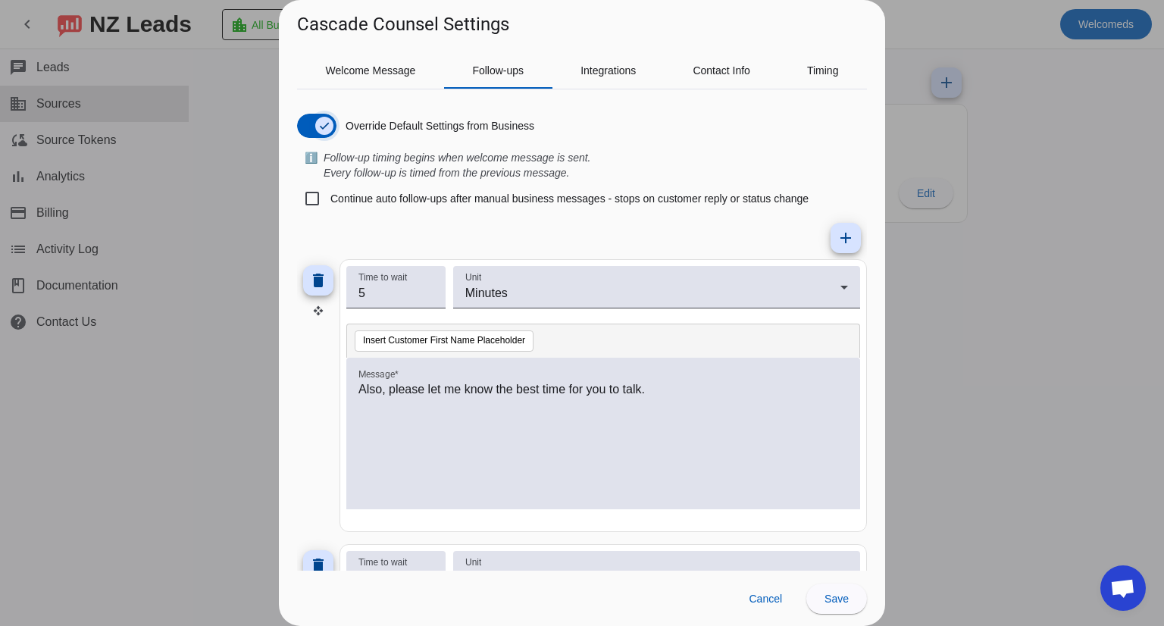
click at [327, 130] on icon "button" at bounding box center [324, 126] width 12 height 12
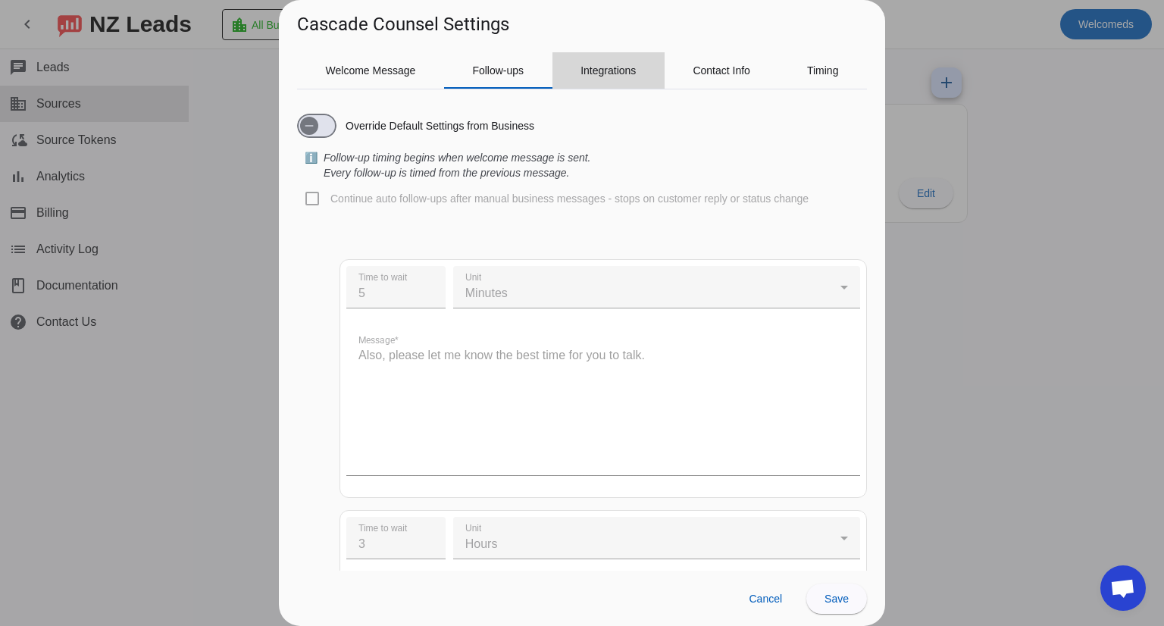
click at [628, 73] on span "Integrations" at bounding box center [607, 70] width 55 height 11
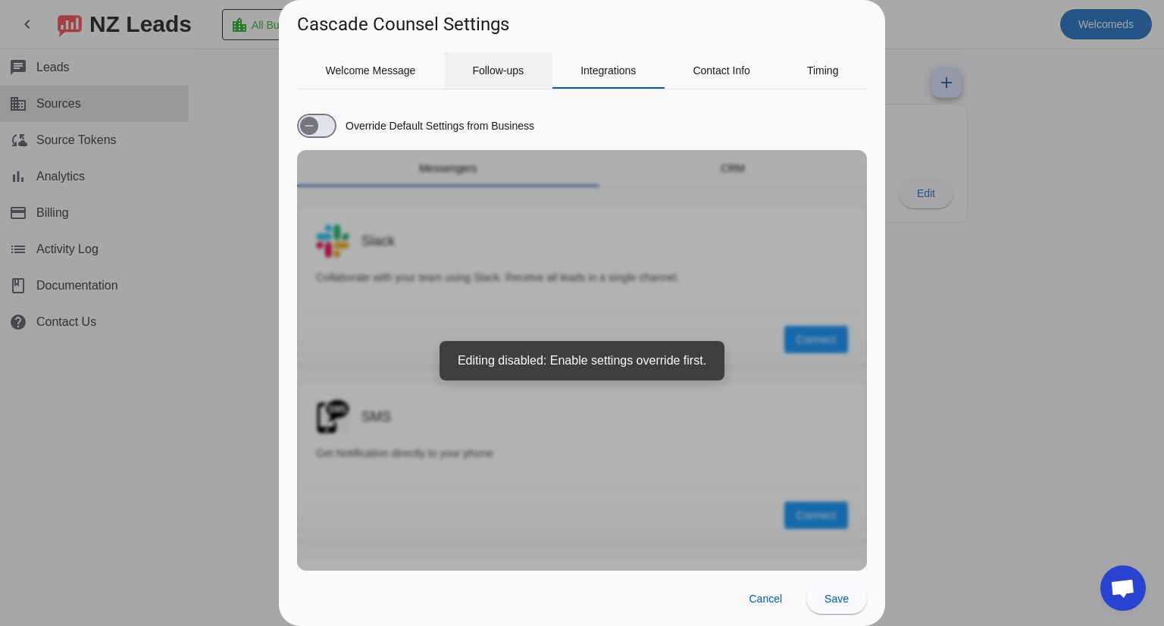
click at [521, 77] on span "Follow-ups" at bounding box center [498, 70] width 52 height 36
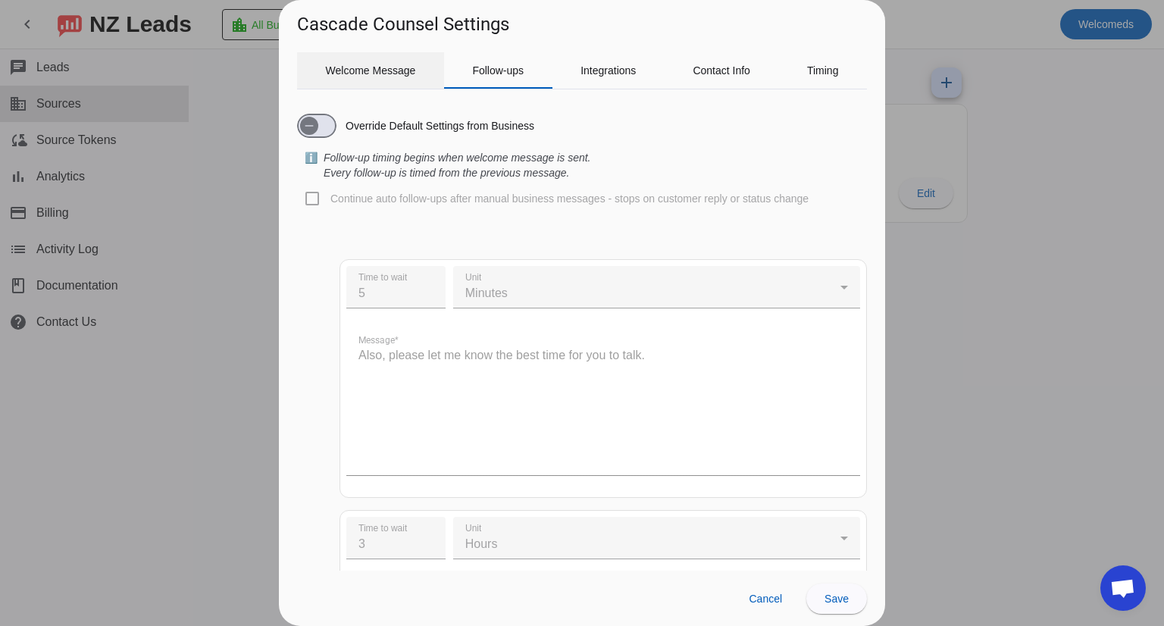
click at [397, 81] on span "Welcome Message" at bounding box center [371, 70] width 90 height 36
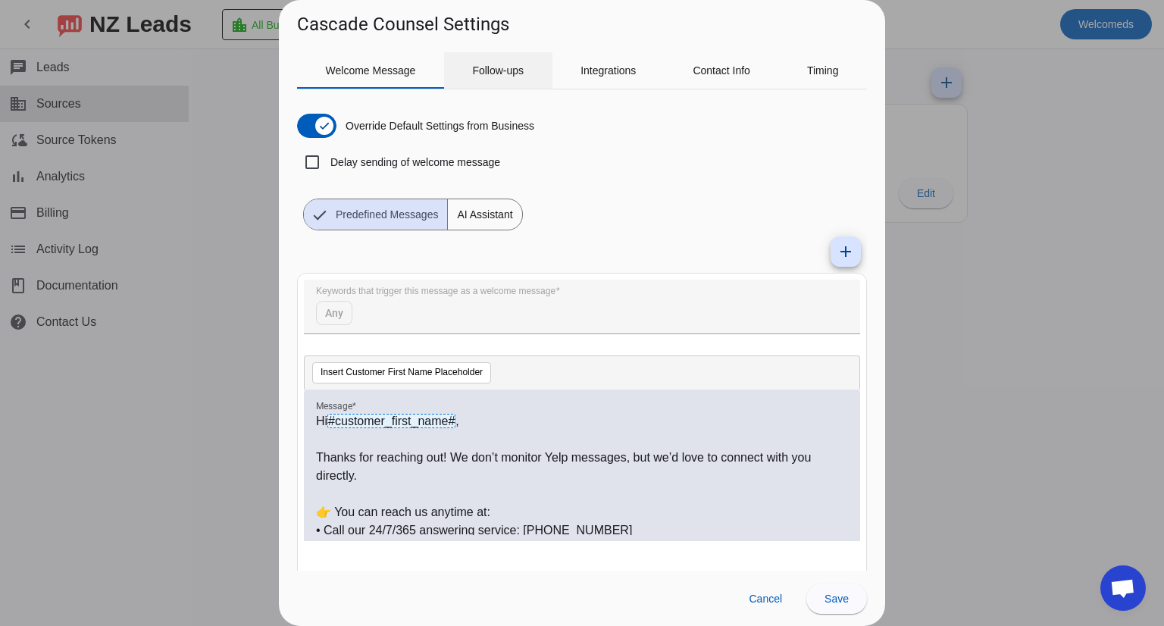
click at [506, 55] on span "Follow-ups" at bounding box center [498, 70] width 52 height 36
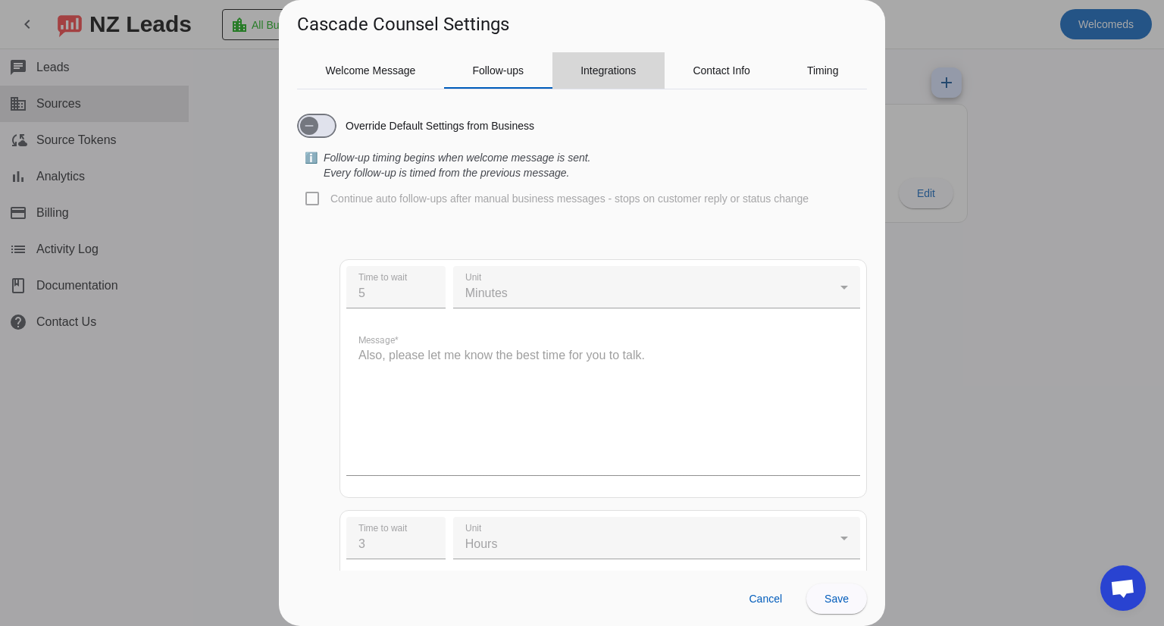
click at [612, 58] on span "Integrations" at bounding box center [607, 70] width 55 height 36
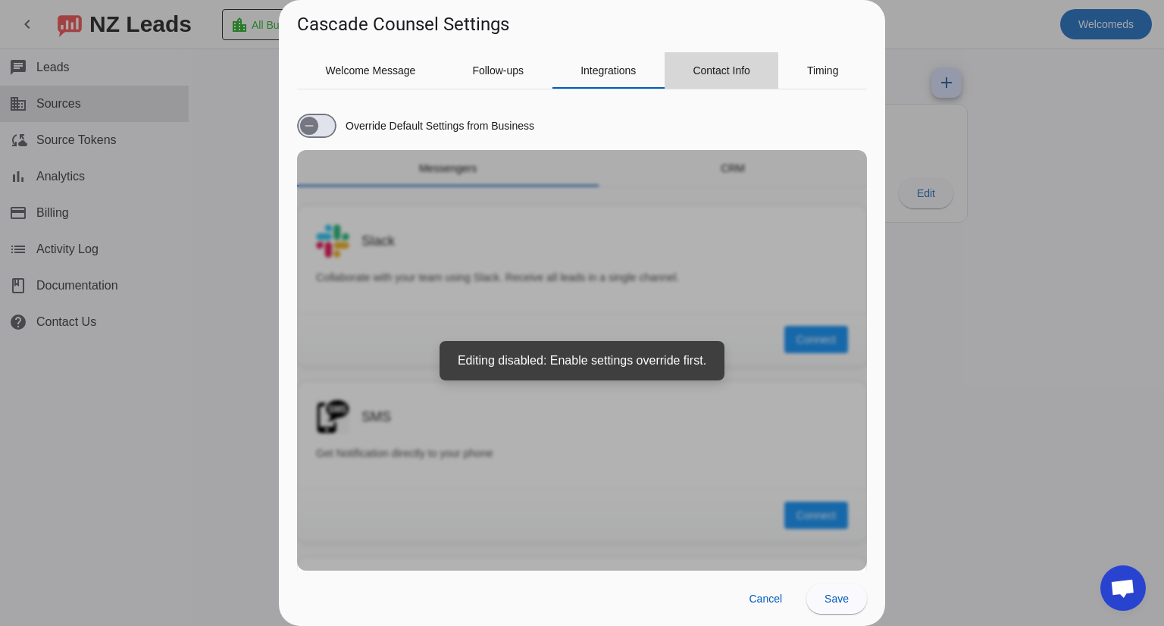
click at [704, 70] on span "Contact Info" at bounding box center [722, 70] width 58 height 11
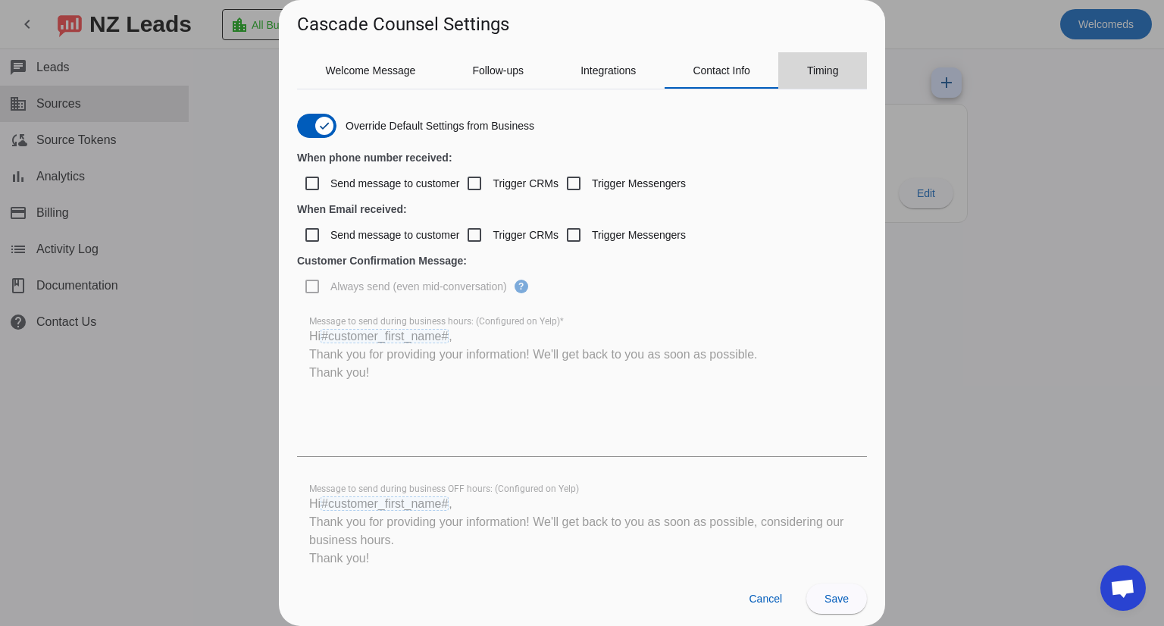
click at [801, 80] on div "Timing" at bounding box center [822, 70] width 89 height 36
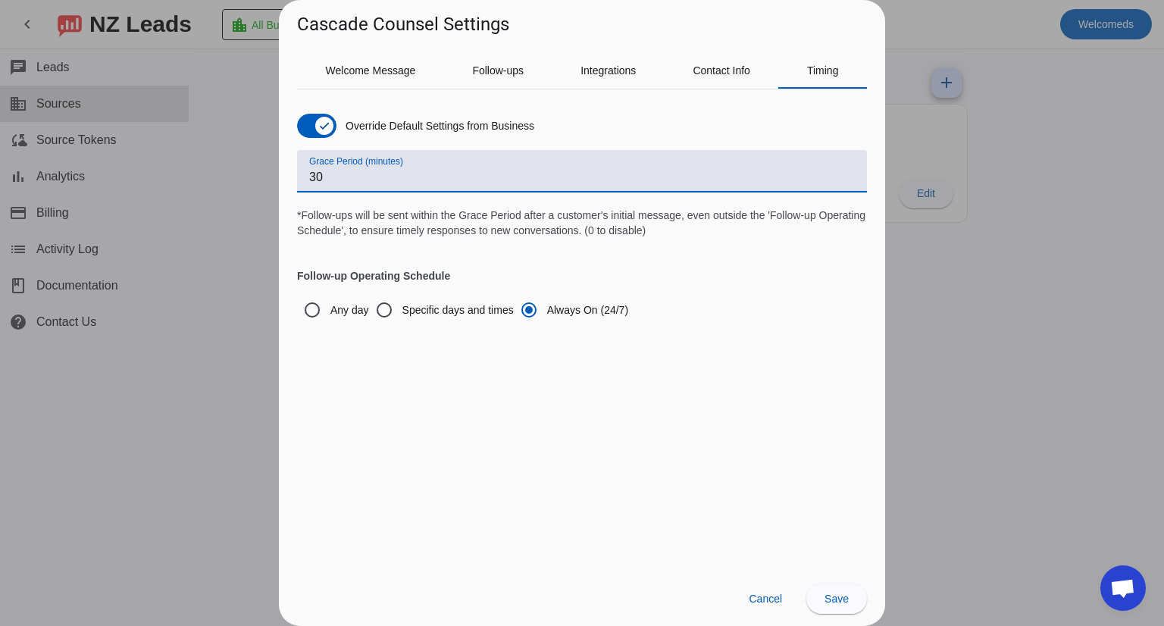
drag, startPoint x: 358, startPoint y: 180, endPoint x: 280, endPoint y: 175, distance: 78.2
click at [280, 175] on div "Welcome Message Follow-ups Integrations Contact Info Timing Override Default Se…" at bounding box center [582, 303] width 606 height 533
type input "0"
click at [537, 443] on mat-tab-group "Welcome Message Follow-ups Integrations Contact Info Timing Override Default Se…" at bounding box center [582, 311] width 570 height 518
click at [830, 484] on span "Save" at bounding box center [836, 599] width 24 height 12
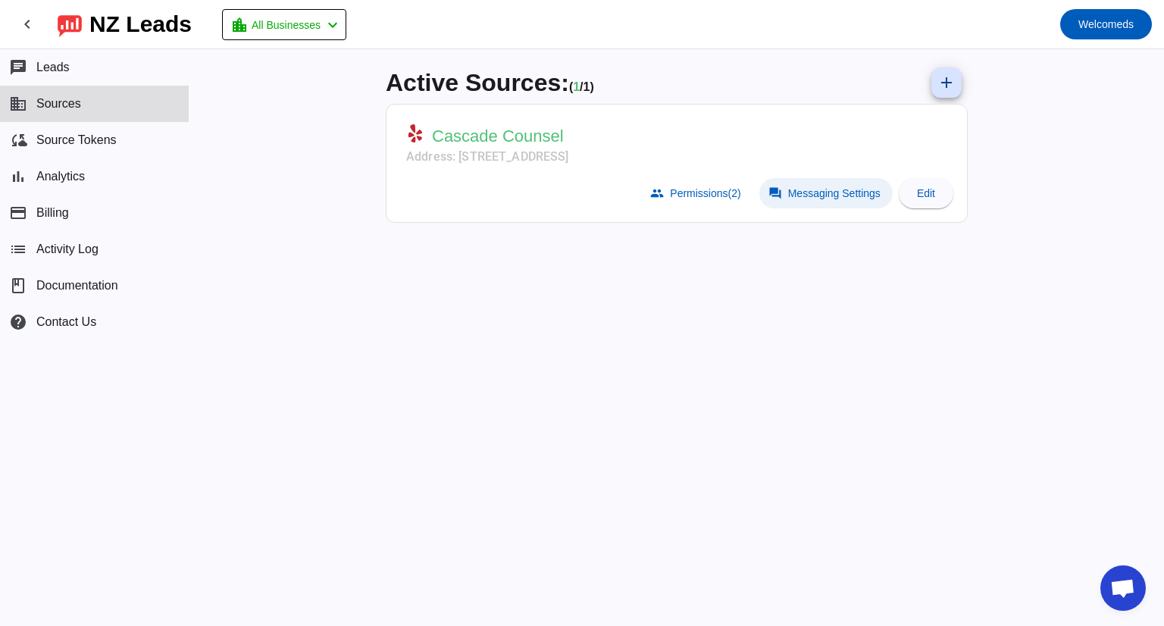
click at [828, 200] on span at bounding box center [825, 193] width 133 height 30
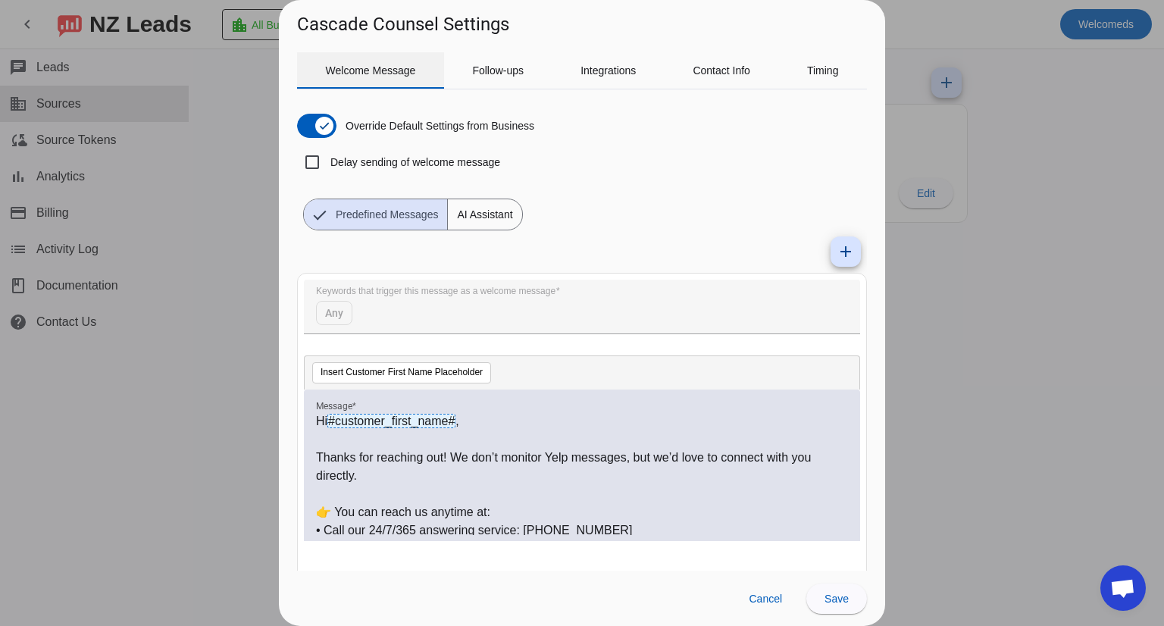
click at [382, 67] on span "Welcome Message" at bounding box center [371, 70] width 90 height 11
click at [500, 221] on span "AI Assistant" at bounding box center [485, 214] width 74 height 30
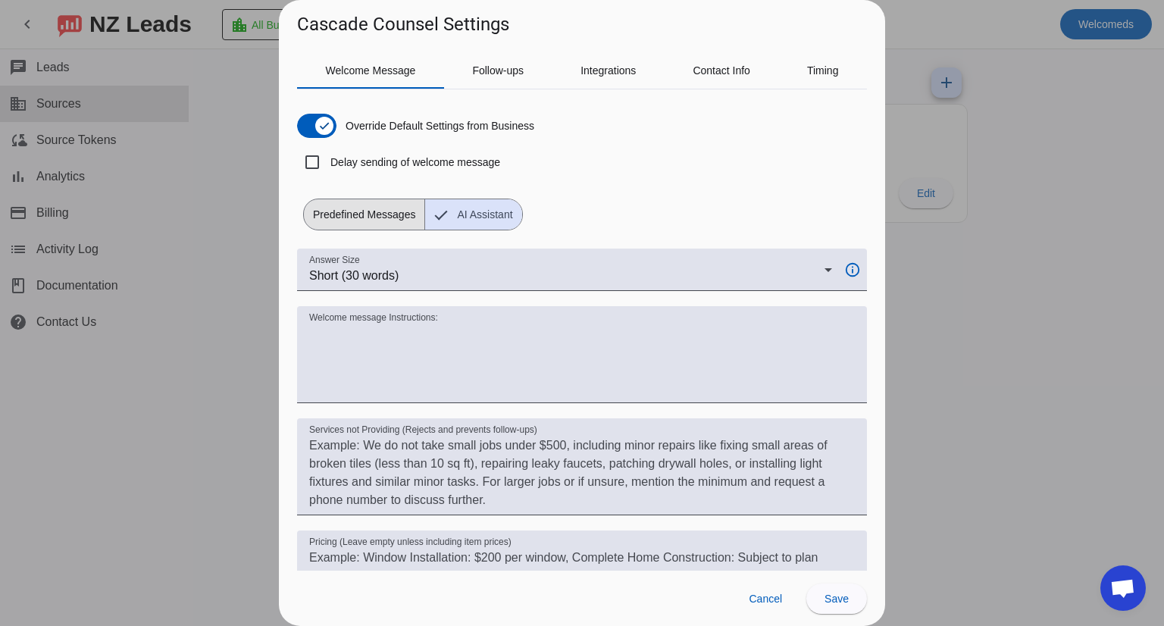
click at [374, 209] on span "Predefined Messages" at bounding box center [364, 214] width 120 height 30
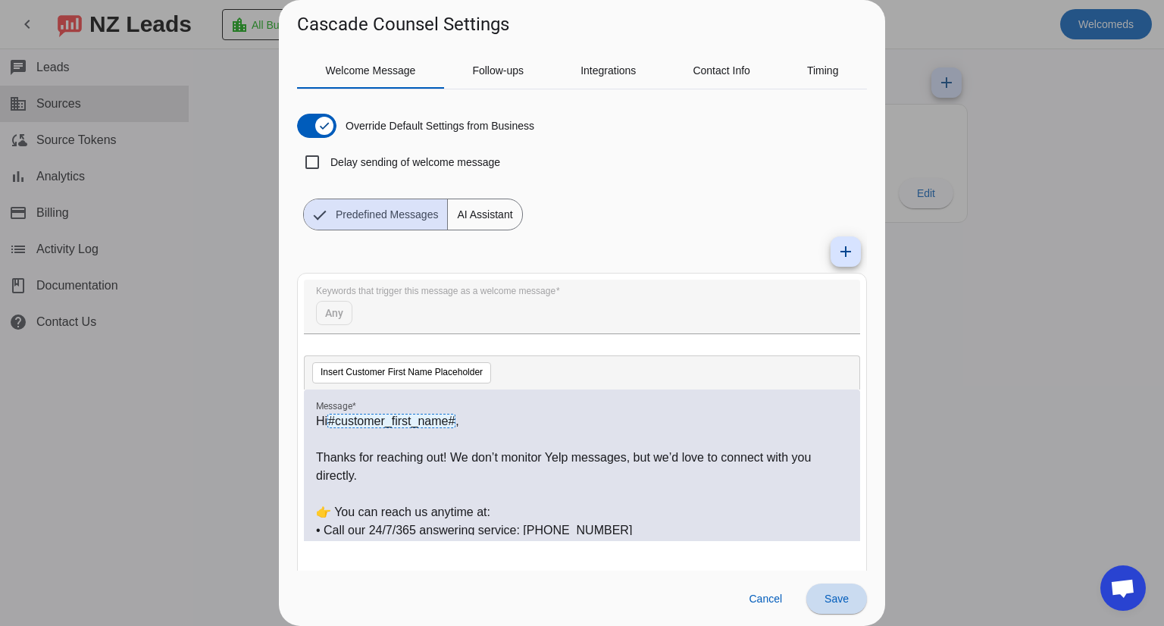
click at [840, 484] on span at bounding box center [836, 598] width 61 height 36
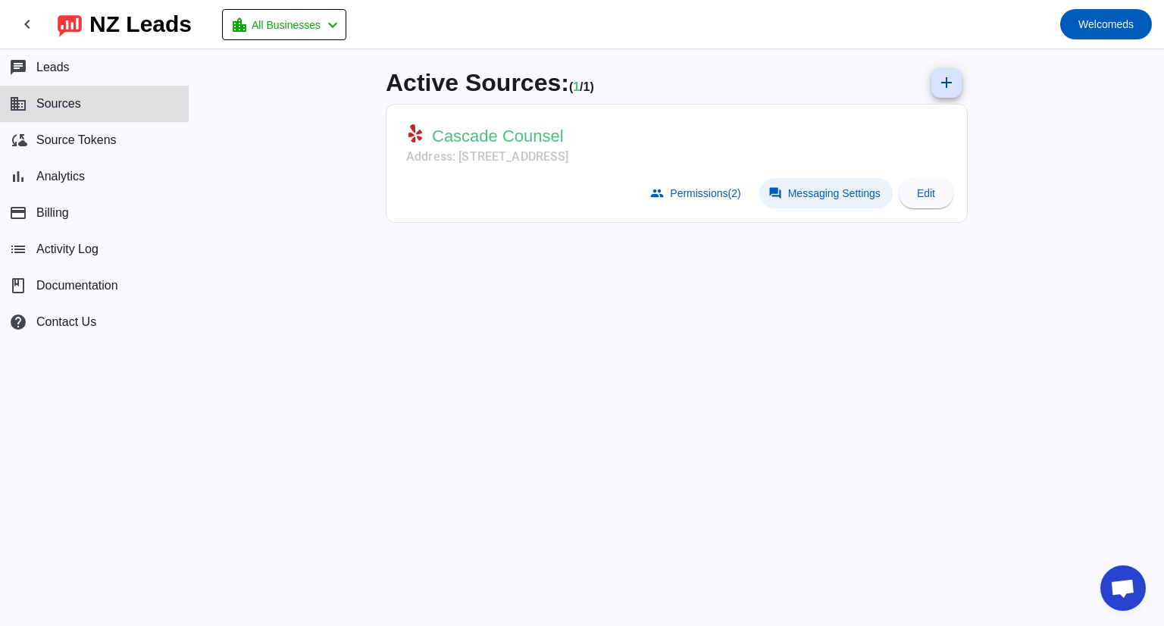
click at [834, 201] on span at bounding box center [825, 193] width 133 height 30
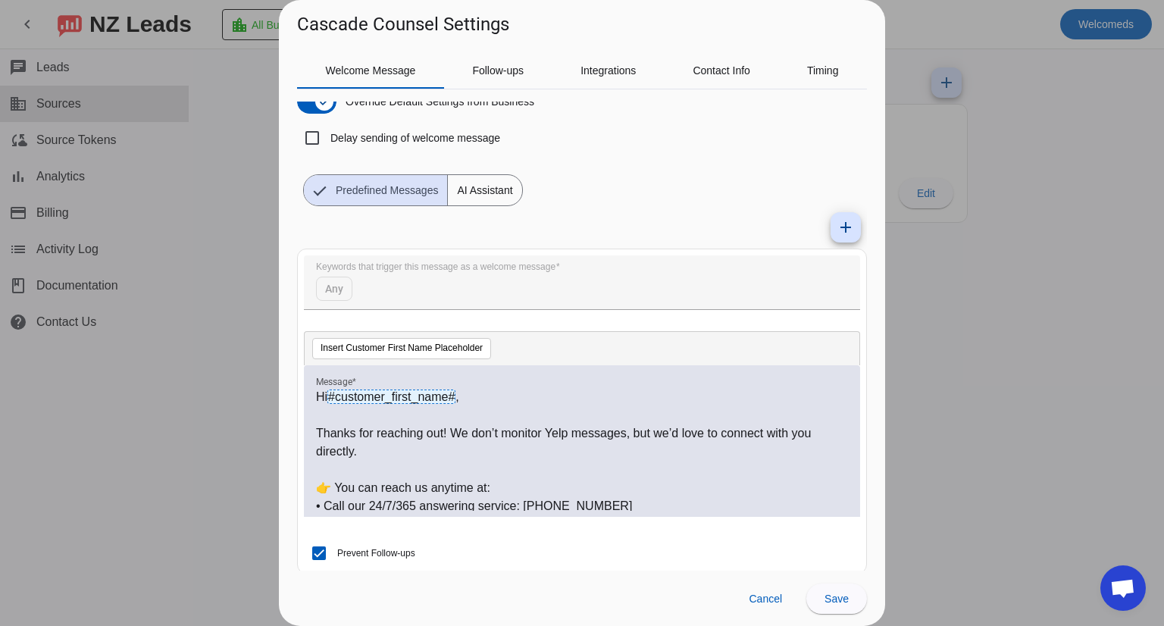
scroll to position [37, 0]
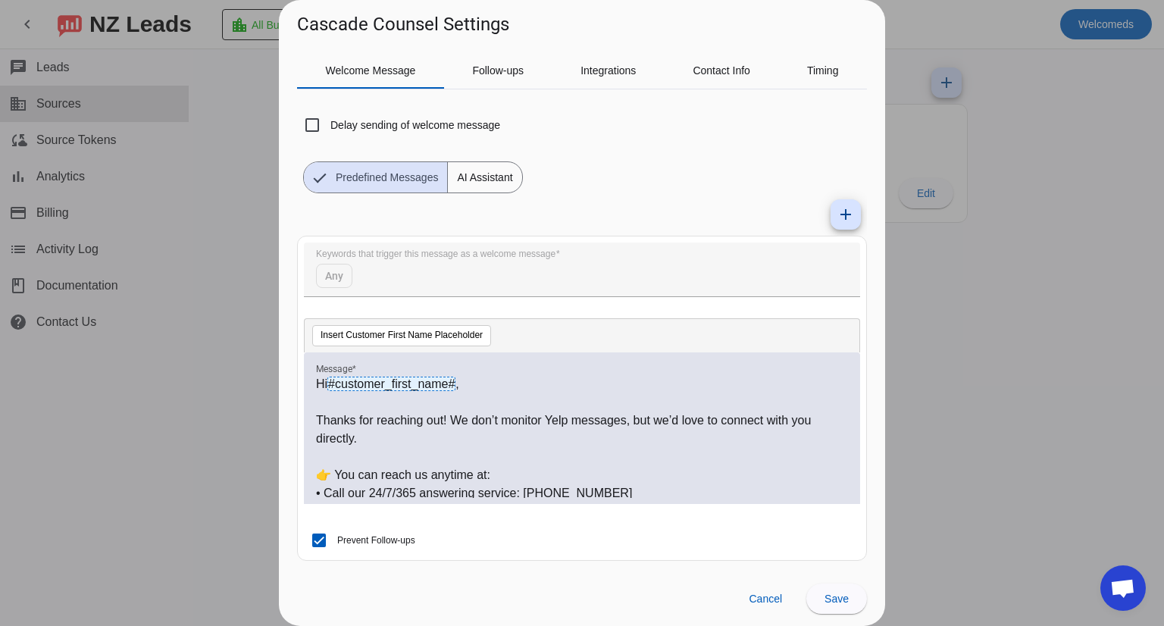
click at [402, 484] on label "Prevent Follow-ups" at bounding box center [374, 540] width 81 height 15
click at [334, 484] on input "Prevent Follow-ups" at bounding box center [319, 540] width 30 height 30
click at [402, 484] on label "Prevent Follow-ups" at bounding box center [374, 540] width 81 height 15
click at [334, 484] on input "Prevent Follow-ups" at bounding box center [319, 540] width 30 height 30
checkbox input "true"
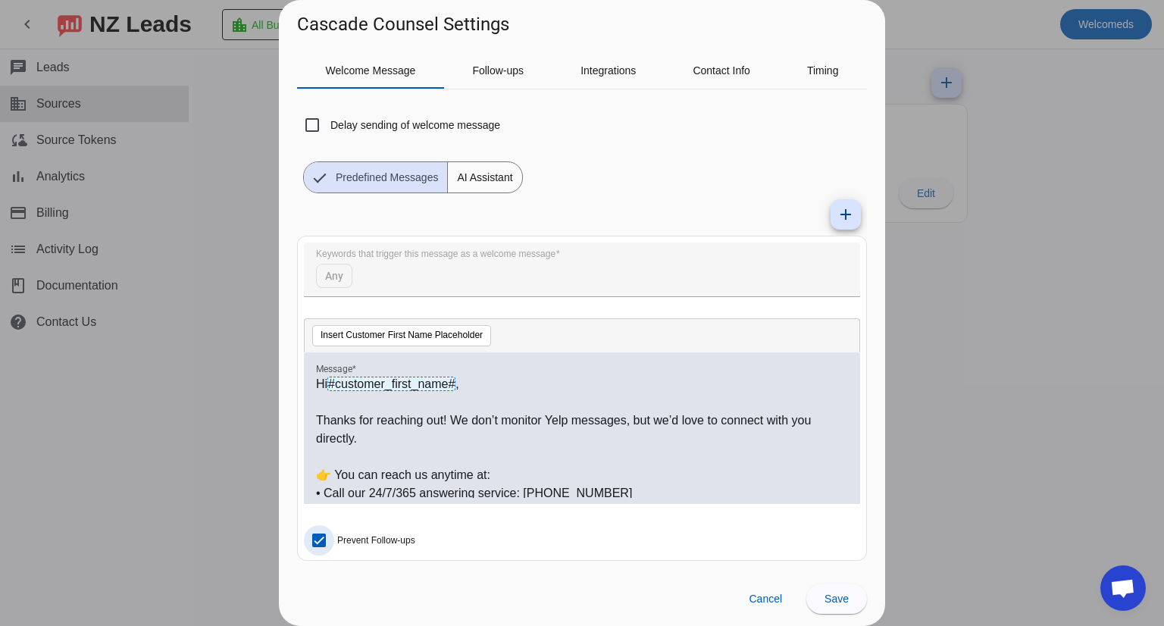
scroll to position [0, 0]
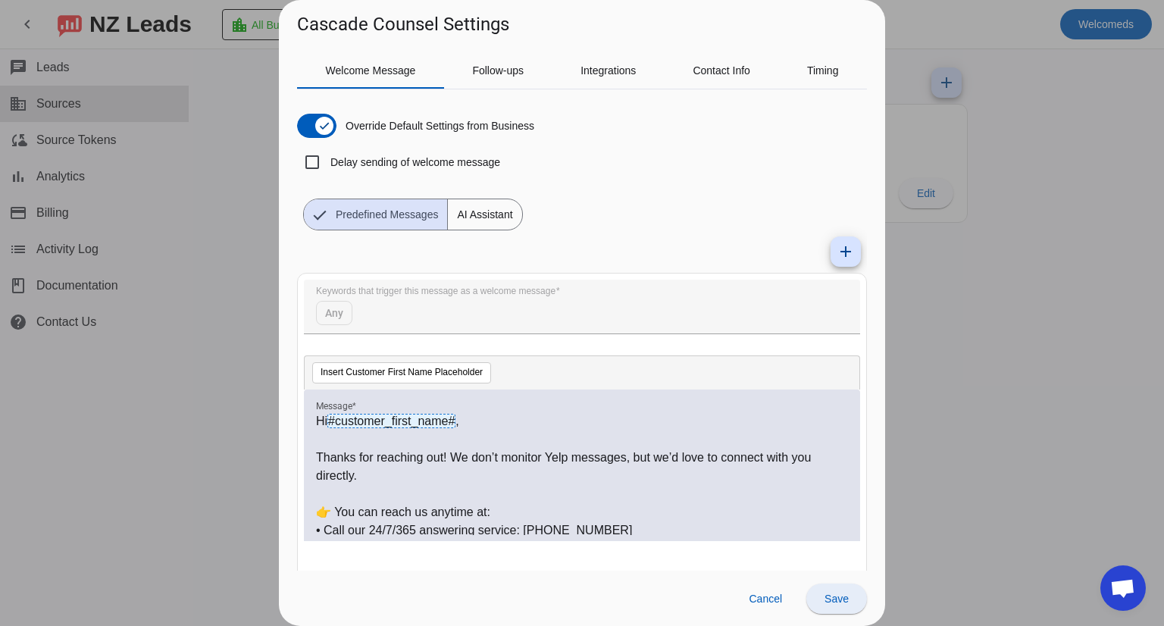
click at [832, 484] on span "Save" at bounding box center [836, 599] width 24 height 12
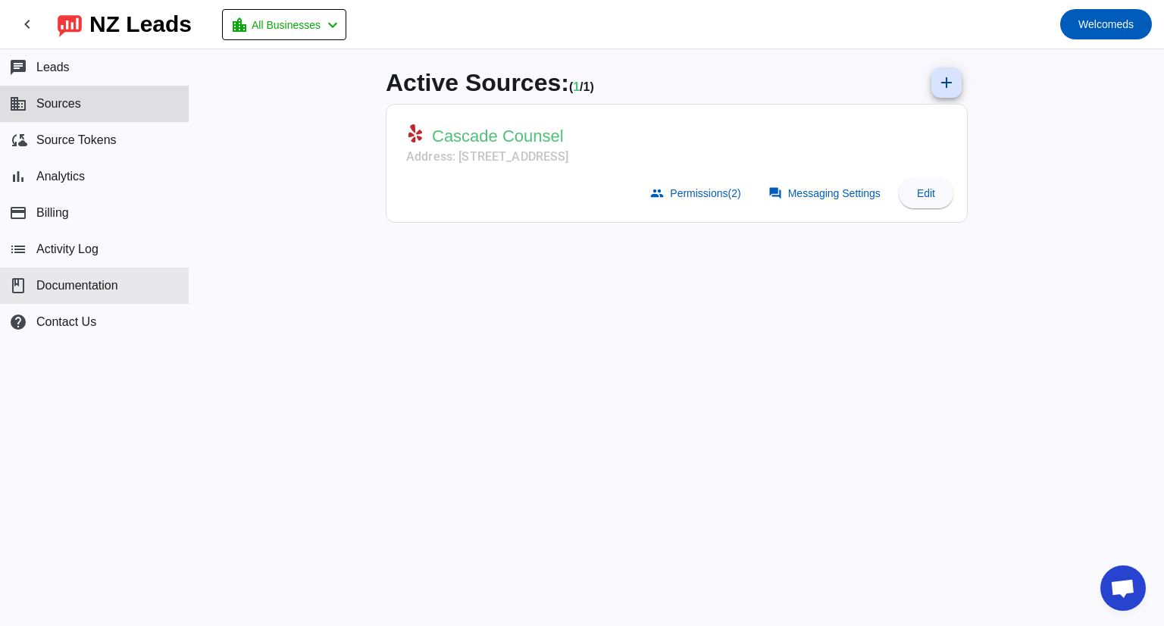
click at [104, 281] on span "Documentation" at bounding box center [77, 286] width 82 height 14
click at [803, 158] on mat-card-header "Cascade Counsel Address: 2906 Colby Ave,Ste 105,Everett, WA 98201" at bounding box center [676, 142] width 565 height 60
click at [719, 202] on span at bounding box center [696, 193] width 111 height 30
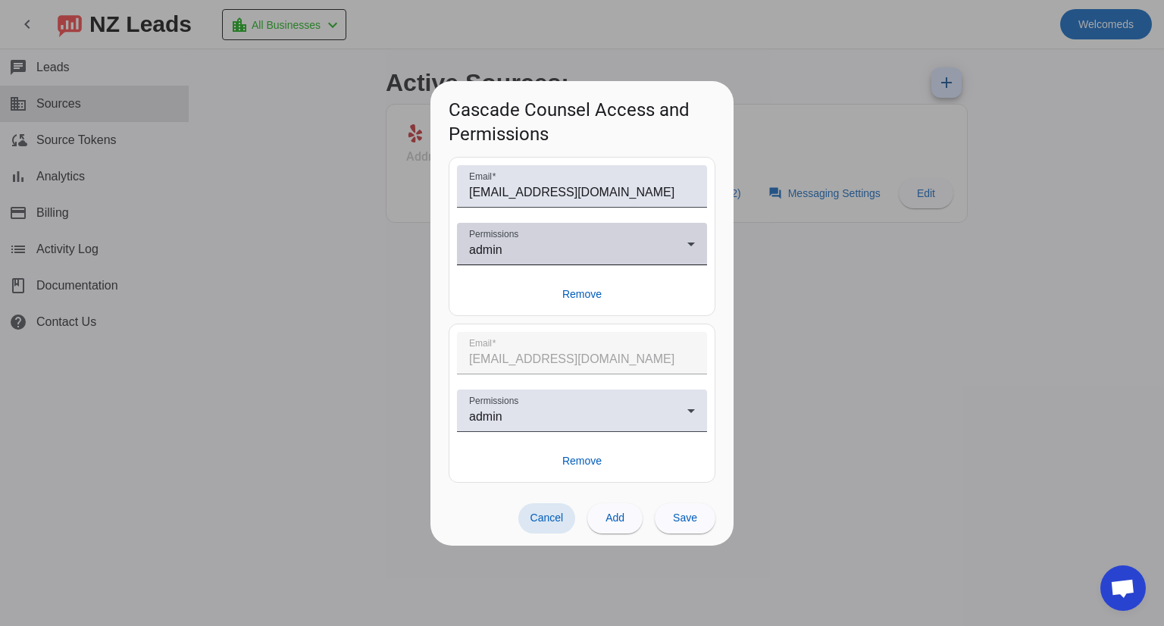
click at [629, 243] on div "admin" at bounding box center [578, 250] width 218 height 18
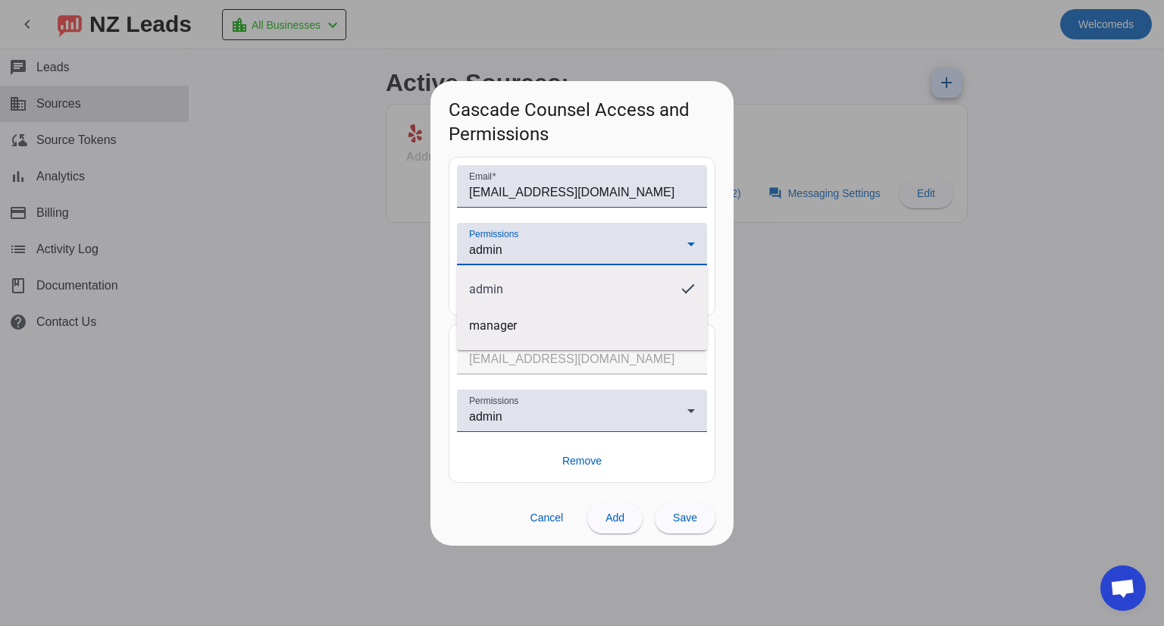
click at [635, 225] on div at bounding box center [582, 313] width 1164 height 626
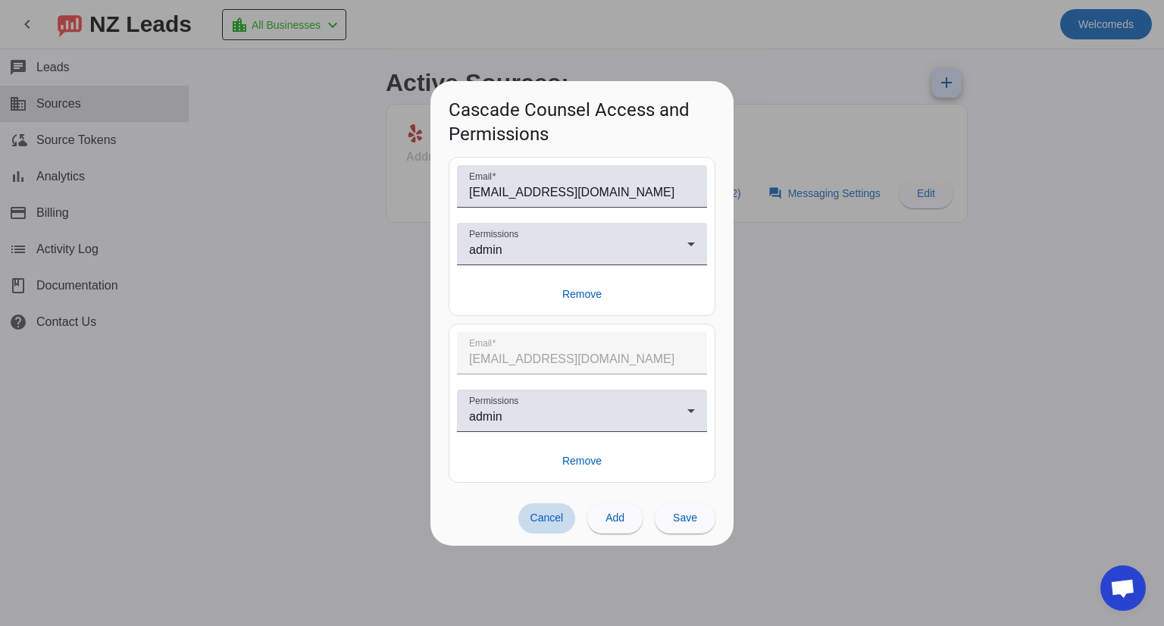
click at [539, 484] on span "Cancel" at bounding box center [546, 518] width 33 height 12
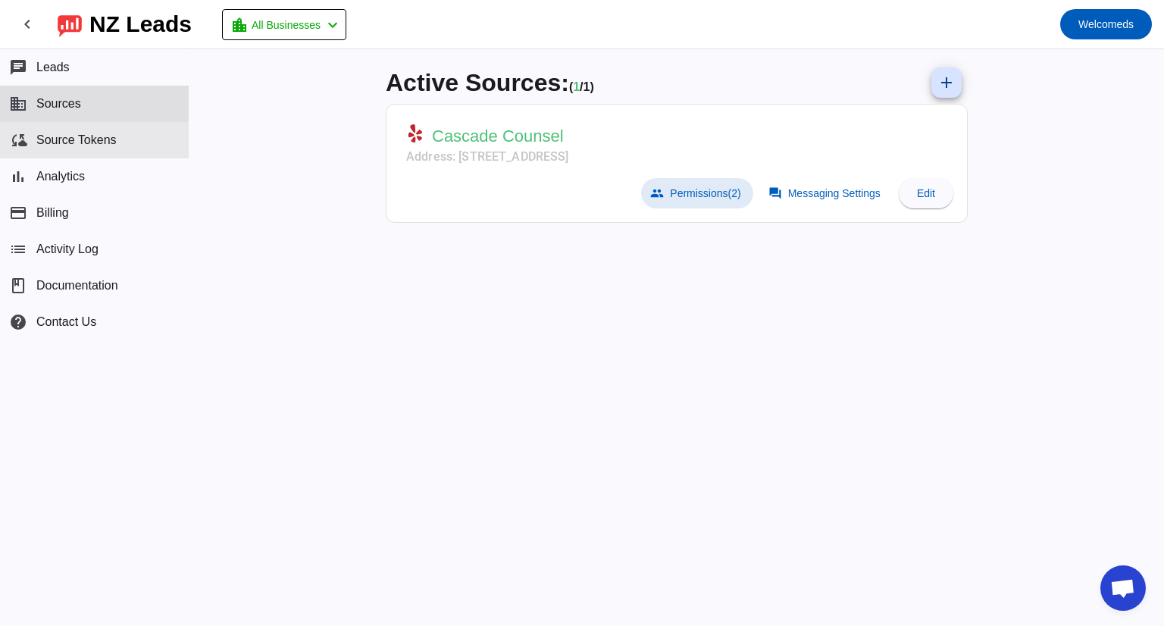
click at [115, 138] on span "Source Tokens" at bounding box center [76, 140] width 80 height 14
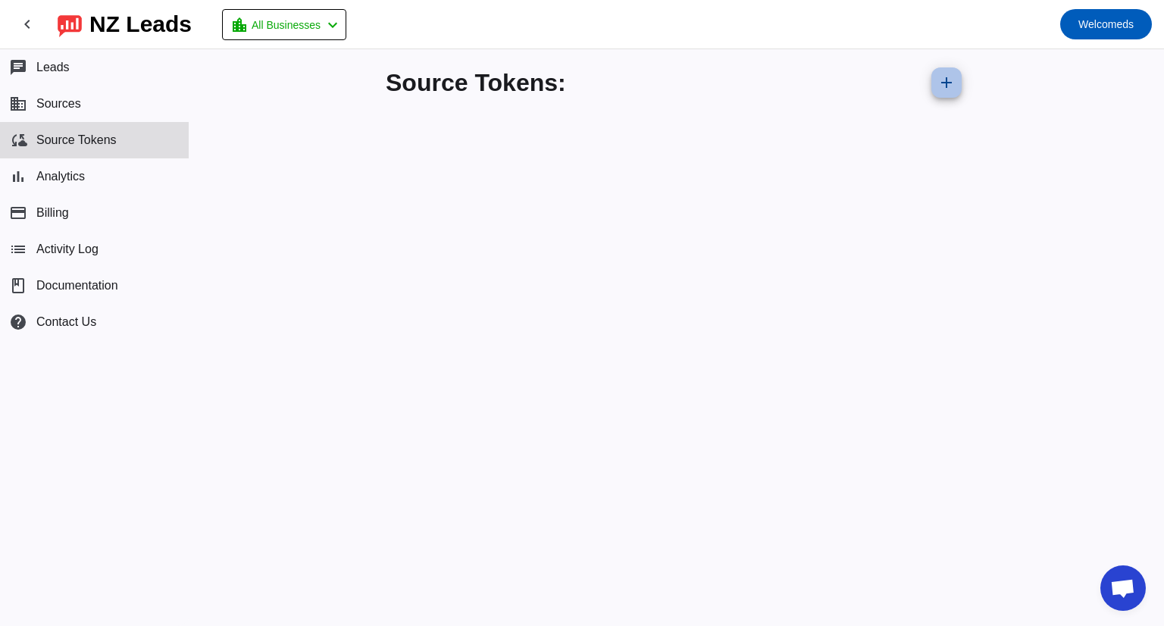
click at [924, 80] on mat-icon "add" at bounding box center [946, 83] width 18 height 18
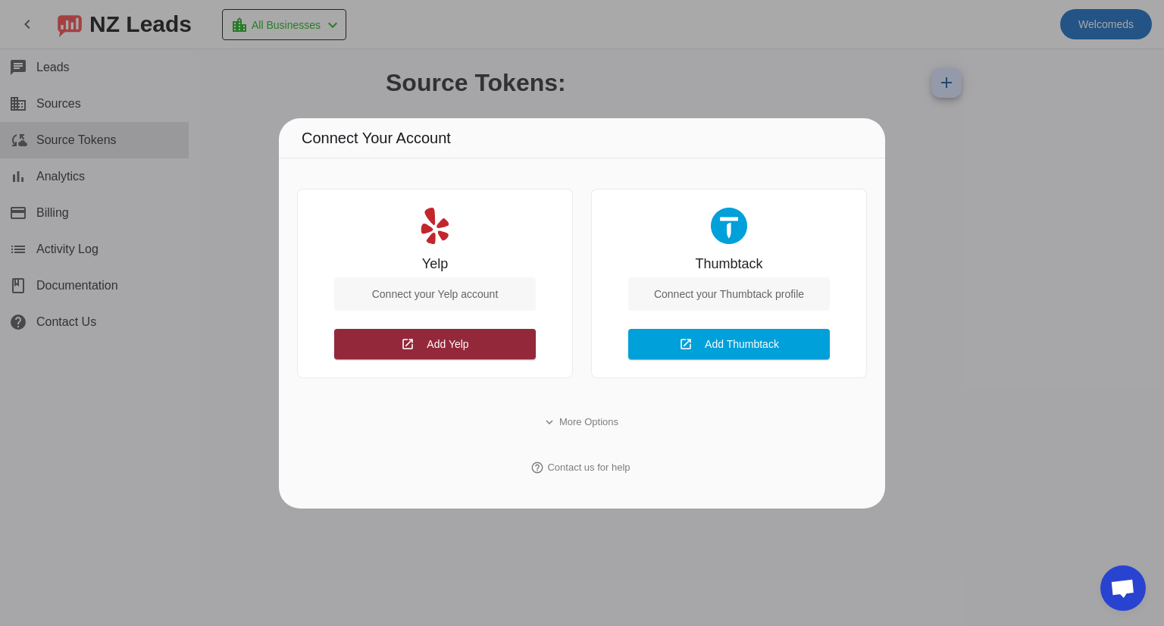
click at [440, 343] on span "Add Yelp" at bounding box center [448, 344] width 42 height 12
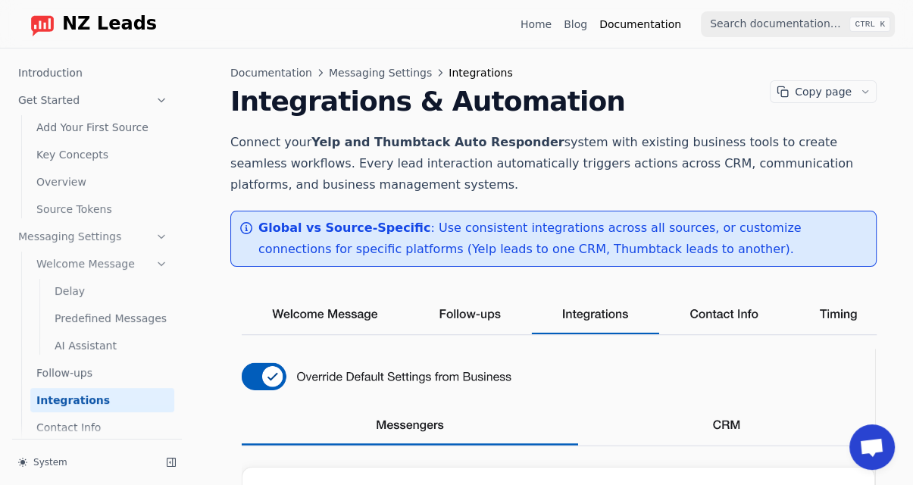
click at [76, 68] on link "Introduction" at bounding box center [93, 73] width 162 height 24
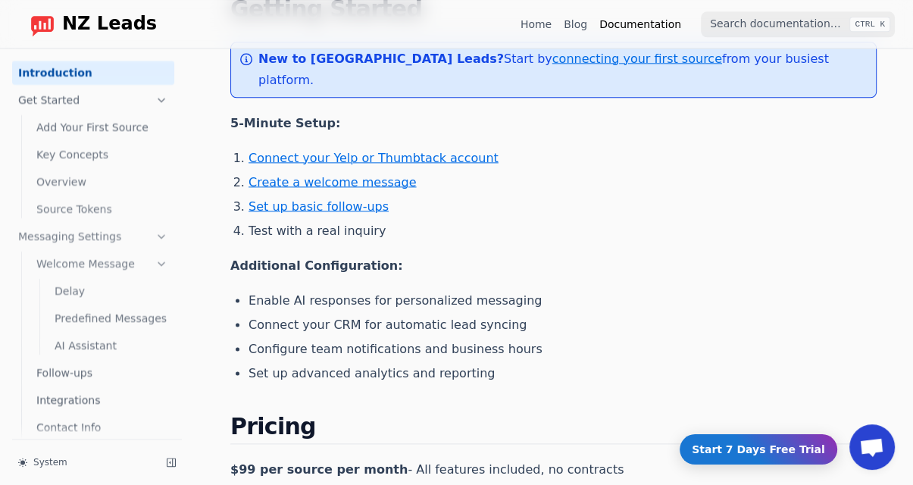
scroll to position [1516, 0]
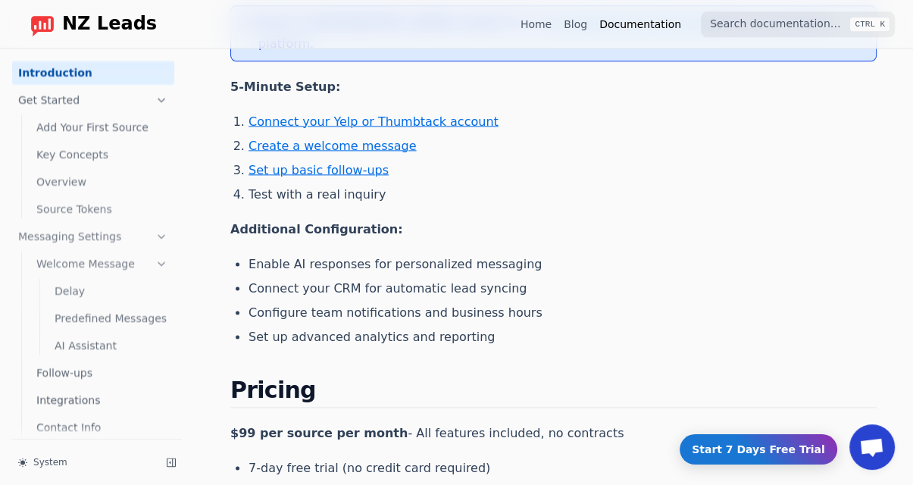
click at [365, 114] on link "Connect your Yelp or Thumbtack account" at bounding box center [374, 121] width 250 height 14
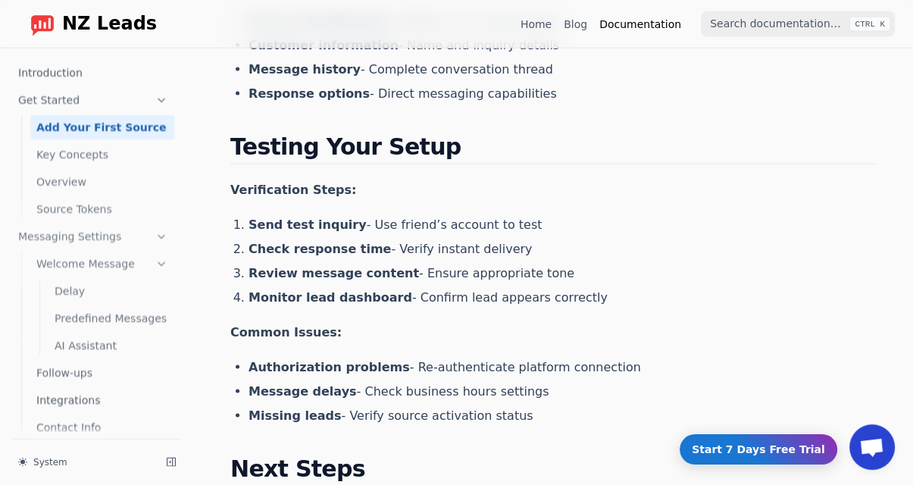
scroll to position [2349, 0]
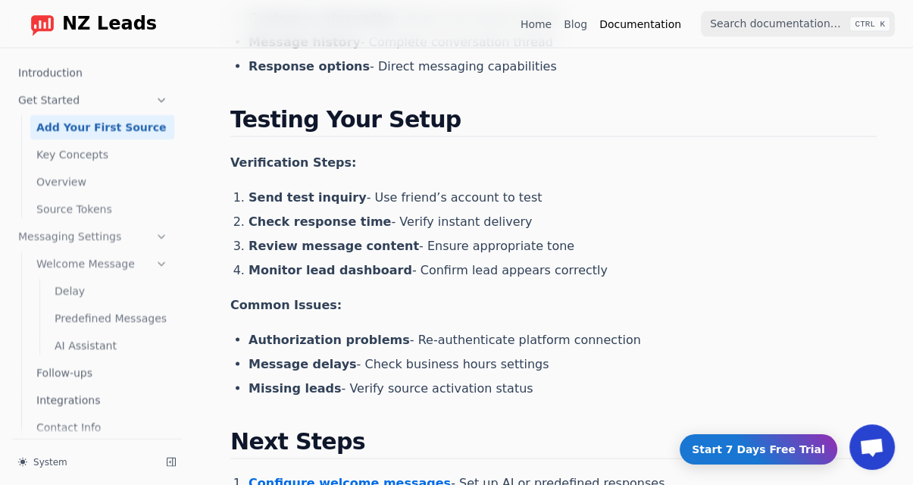
click at [436, 213] on li "Check response time - Verify instant delivery" at bounding box center [563, 222] width 628 height 18
click at [435, 237] on li "Review message content - Ensure appropriate tone" at bounding box center [563, 246] width 628 height 18
click at [436, 237] on li "Review message content - Ensure appropriate tone" at bounding box center [563, 246] width 628 height 18
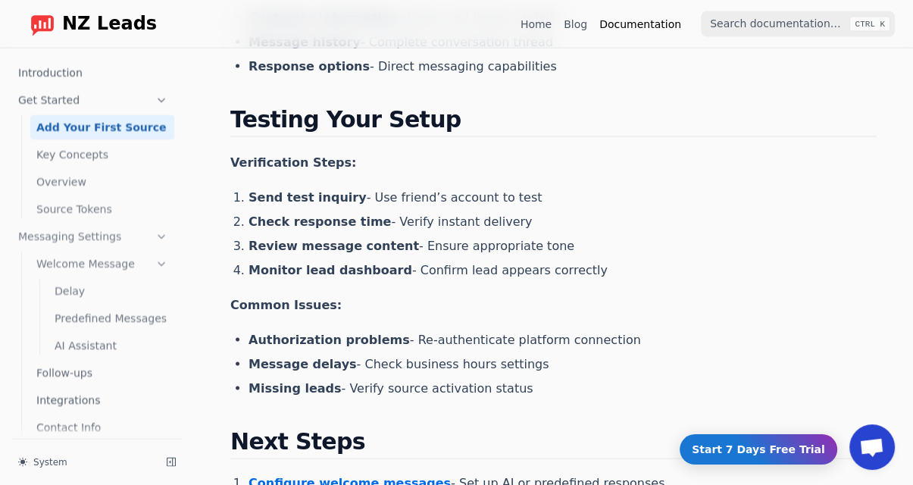
click at [436, 261] on li "Monitor lead dashboard - Confirm lead appears correctly" at bounding box center [563, 270] width 628 height 18
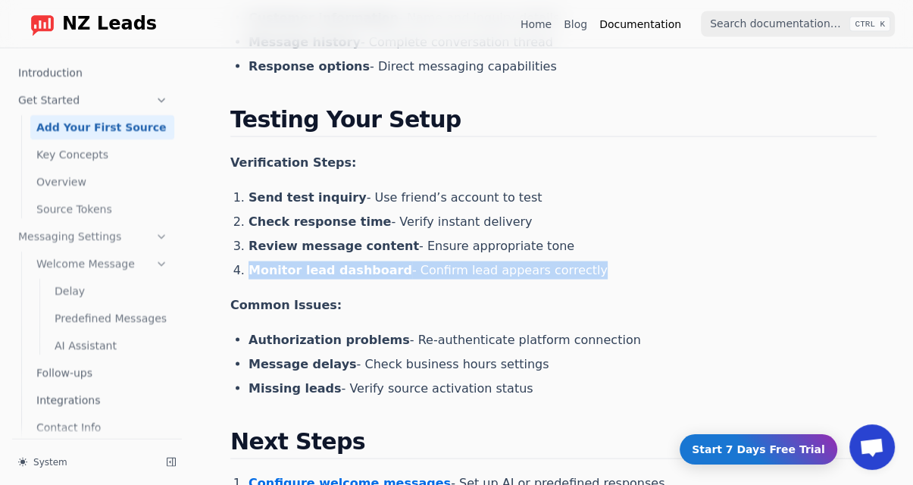
click at [436, 261] on li "Monitor lead dashboard - Confirm lead appears correctly" at bounding box center [563, 270] width 628 height 18
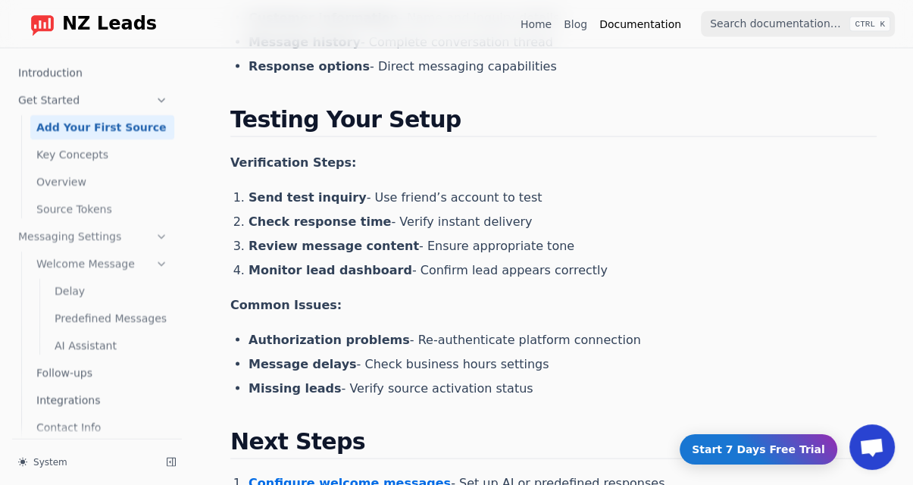
click at [446, 331] on li "Authorization problems - Re-authenticate platform connection" at bounding box center [563, 340] width 628 height 18
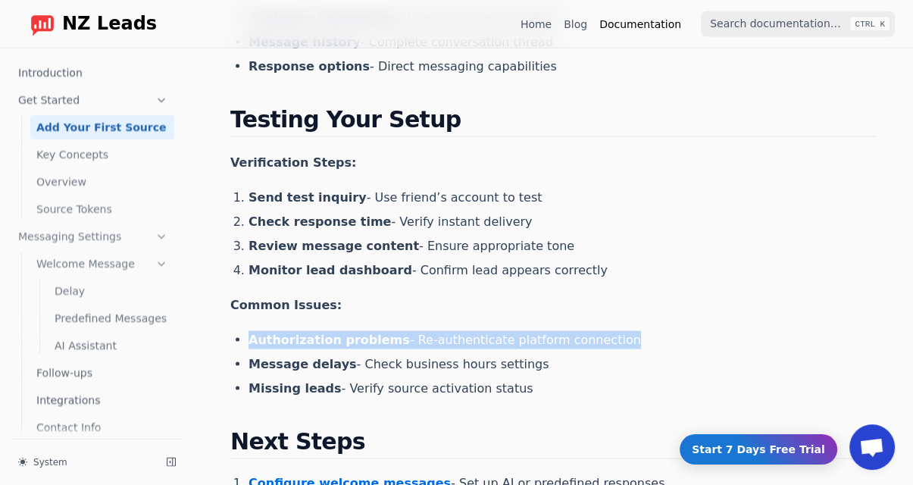
click at [446, 331] on li "Authorization problems - Re-authenticate platform connection" at bounding box center [563, 340] width 628 height 18
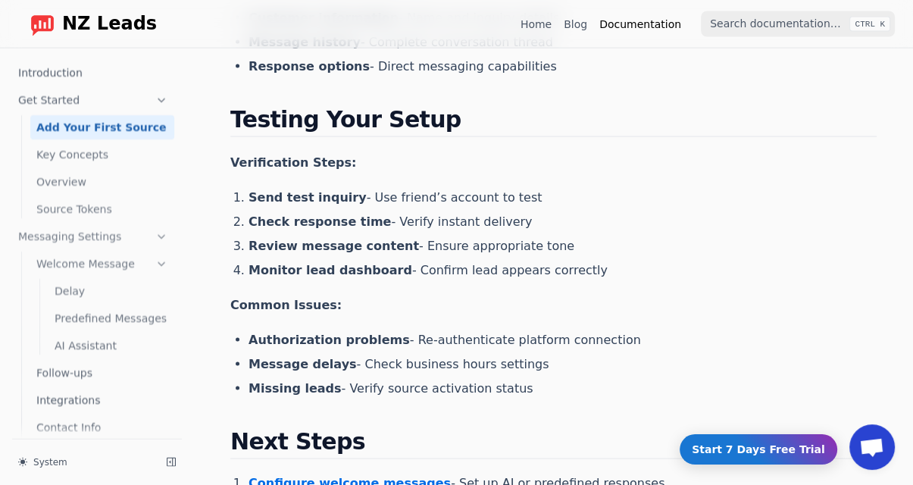
click at [441, 355] on li "Message delays - Check business hours settings" at bounding box center [563, 364] width 628 height 18
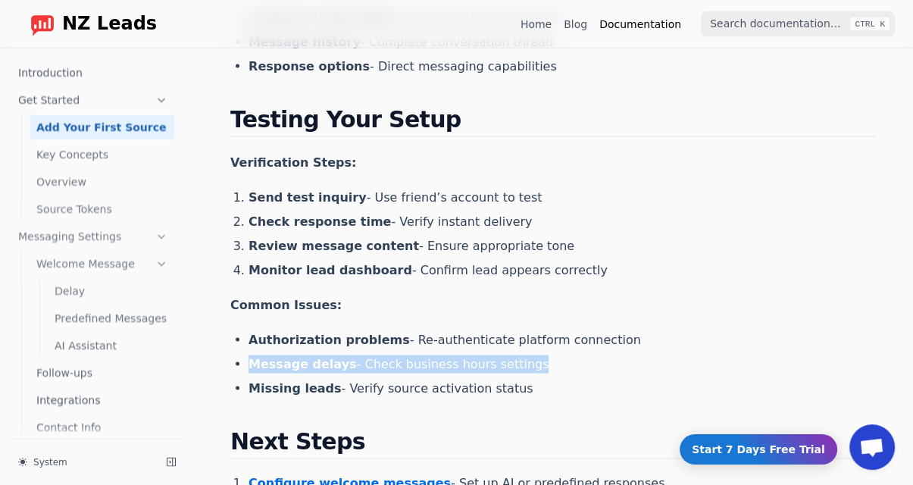
click at [441, 355] on li "Message delays - Check business hours settings" at bounding box center [563, 364] width 628 height 18
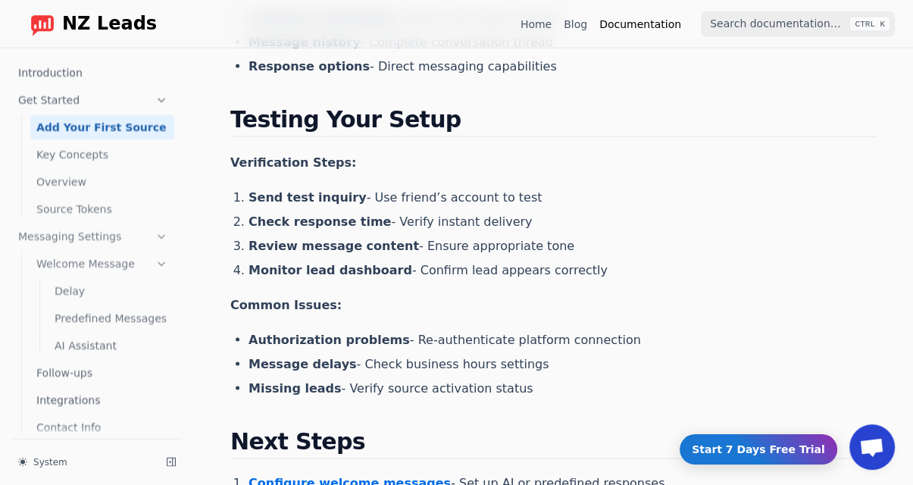
click at [443, 331] on li "Authorization problems - Re-authenticate platform connection" at bounding box center [563, 340] width 628 height 18
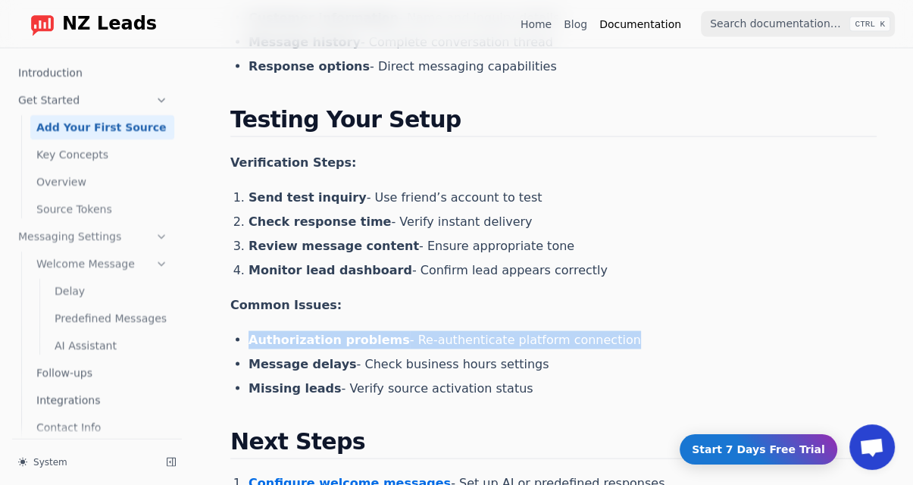
click at [443, 331] on li "Authorization problems - Re-authenticate platform connection" at bounding box center [563, 340] width 628 height 18
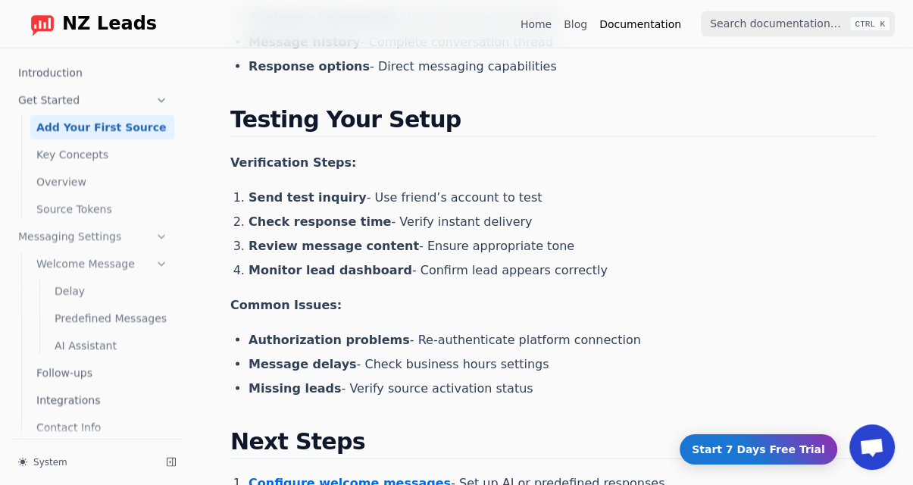
click at [443, 355] on li "Message delays - Check business hours settings" at bounding box center [563, 364] width 628 height 18
drag, startPoint x: 252, startPoint y: 314, endPoint x: 550, endPoint y: 360, distance: 302.1
click at [550, 360] on ul "Authorization problems - Re-authenticate platform connection Message delays - C…" at bounding box center [563, 364] width 628 height 67
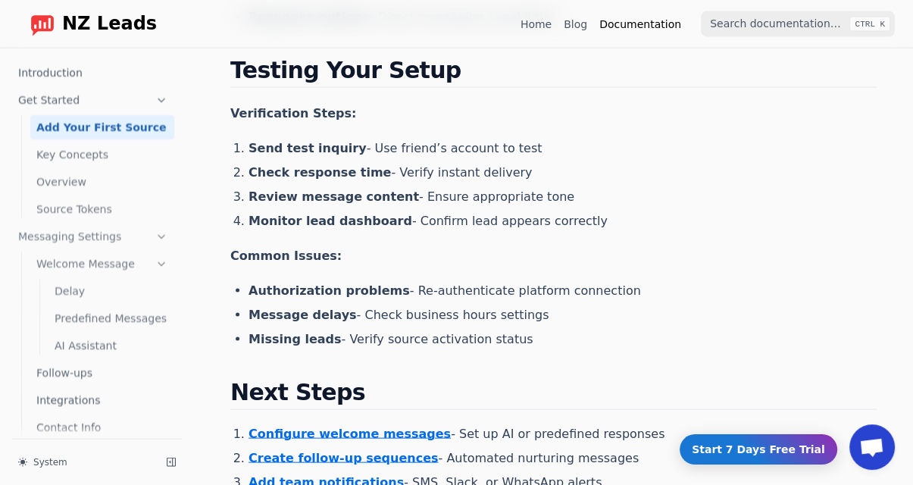
scroll to position [2425, 0]
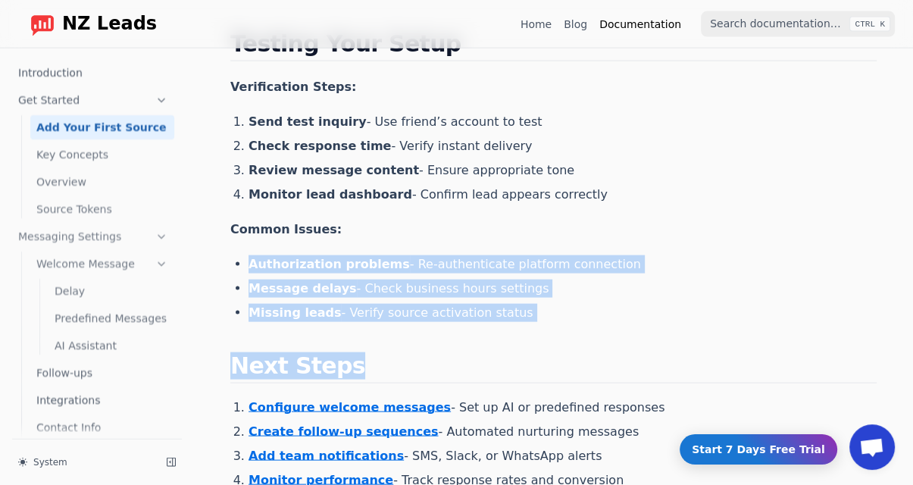
drag, startPoint x: 245, startPoint y: 240, endPoint x: 626, endPoint y: 302, distance: 386.2
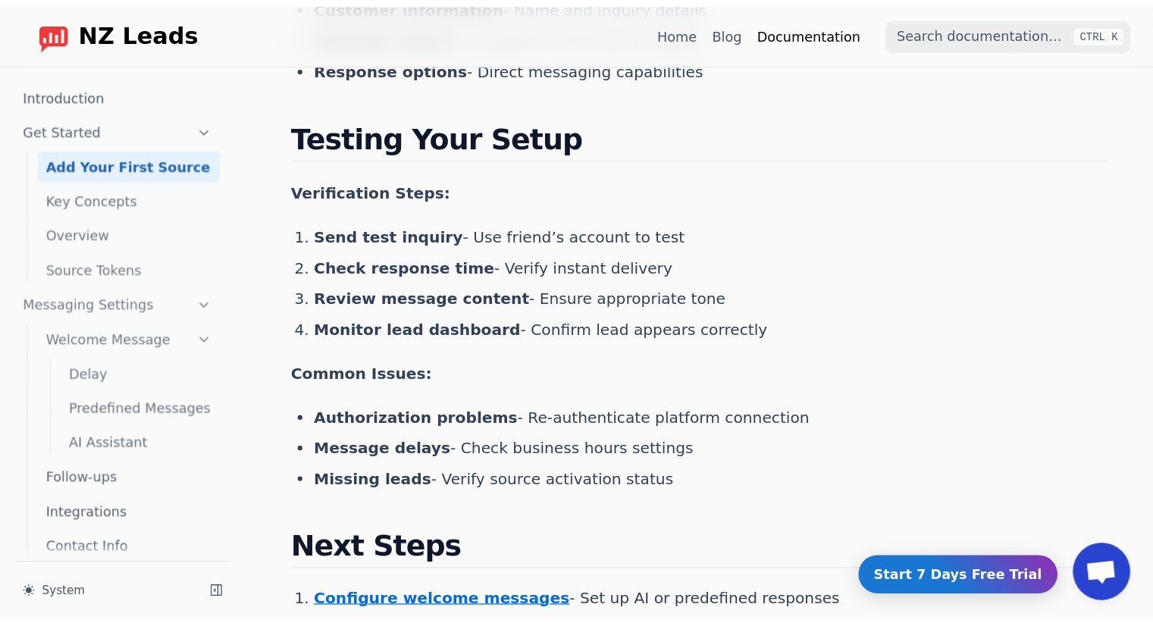
scroll to position [2288, 0]
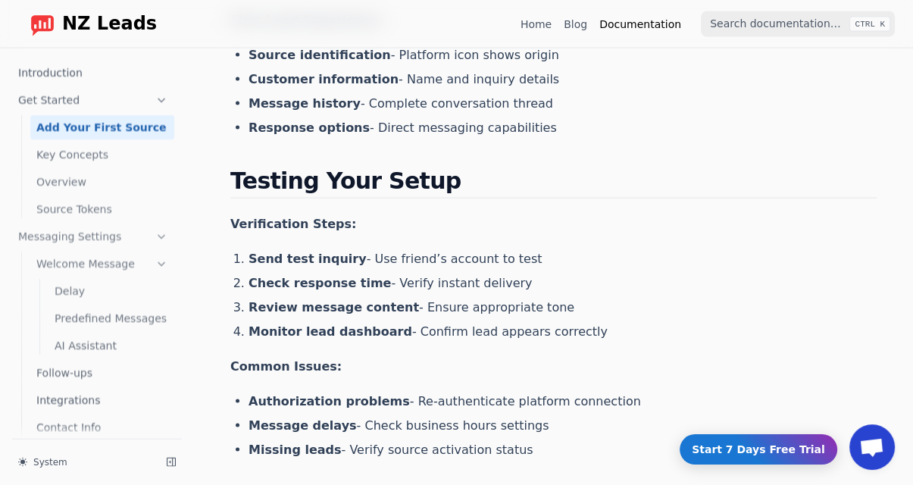
click at [343, 394] on strong "Authorization problems" at bounding box center [329, 401] width 161 height 14
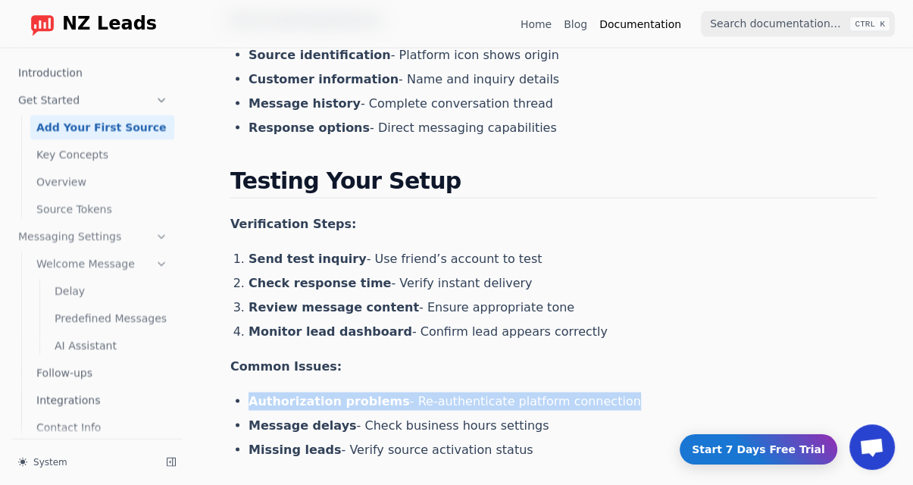
click at [343, 394] on strong "Authorization problems" at bounding box center [329, 401] width 161 height 14
copy ul "Authorization problems - Re-authenticate platform connection"
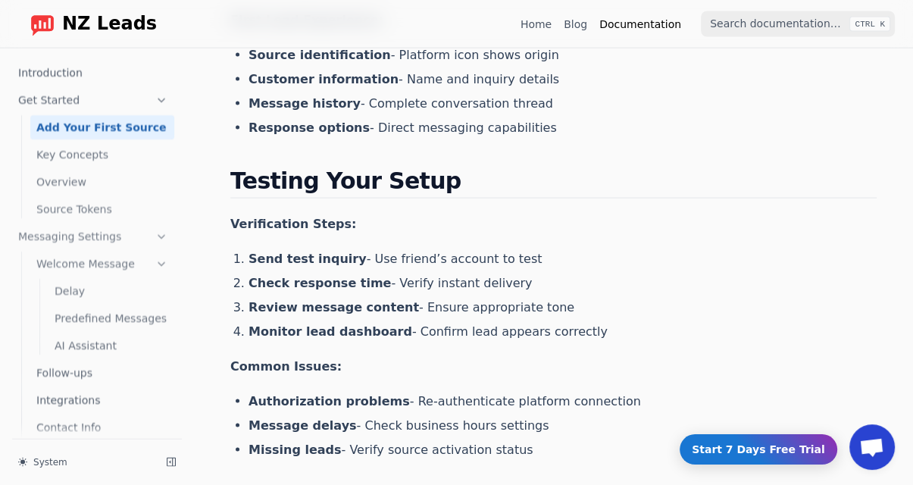
click at [364, 417] on li "Message delays - Check business hours settings" at bounding box center [563, 426] width 628 height 18
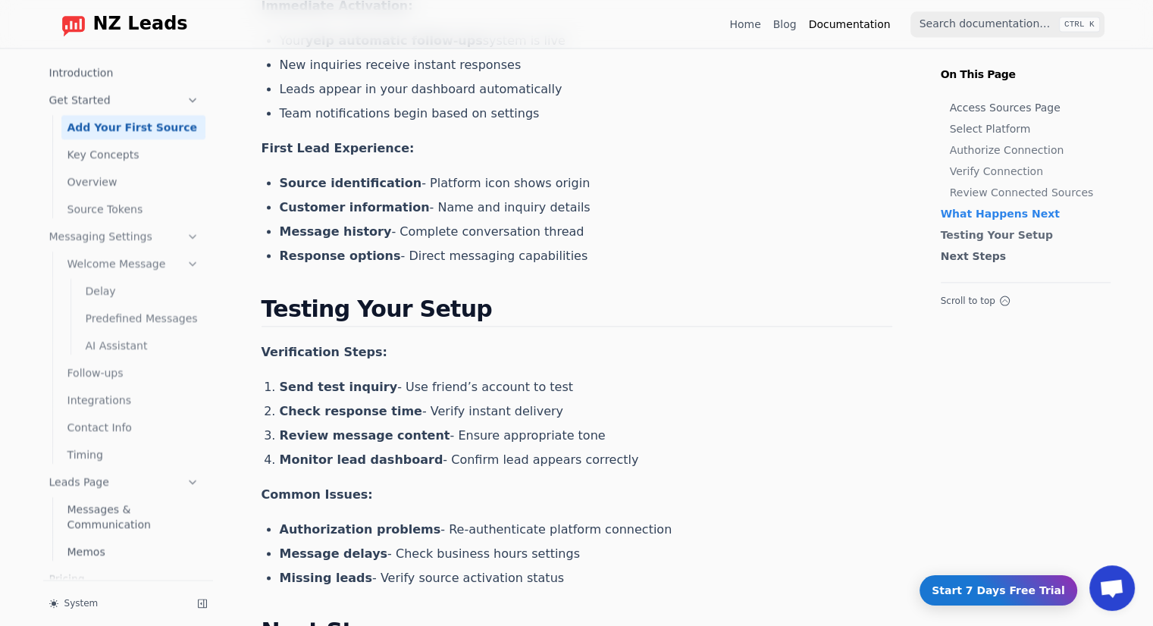
scroll to position [2136, 0]
drag, startPoint x: 434, startPoint y: 230, endPoint x: 374, endPoint y: 533, distance: 309.1
click at [374, 484] on strong "Authorization problems" at bounding box center [360, 528] width 161 height 14
drag, startPoint x: 634, startPoint y: 530, endPoint x: 427, endPoint y: 530, distance: 206.1
click at [427, 484] on li "Authorization problems - Re-authenticate platform connection" at bounding box center [586, 529] width 612 height 18
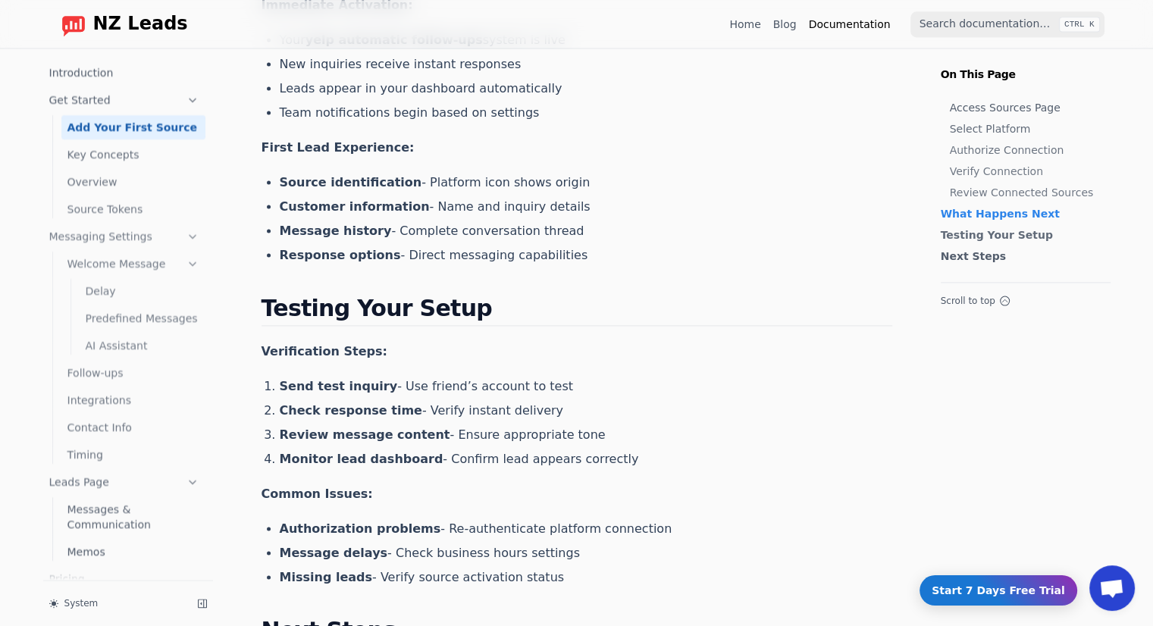
copy li "Re-authenticate platform connection"
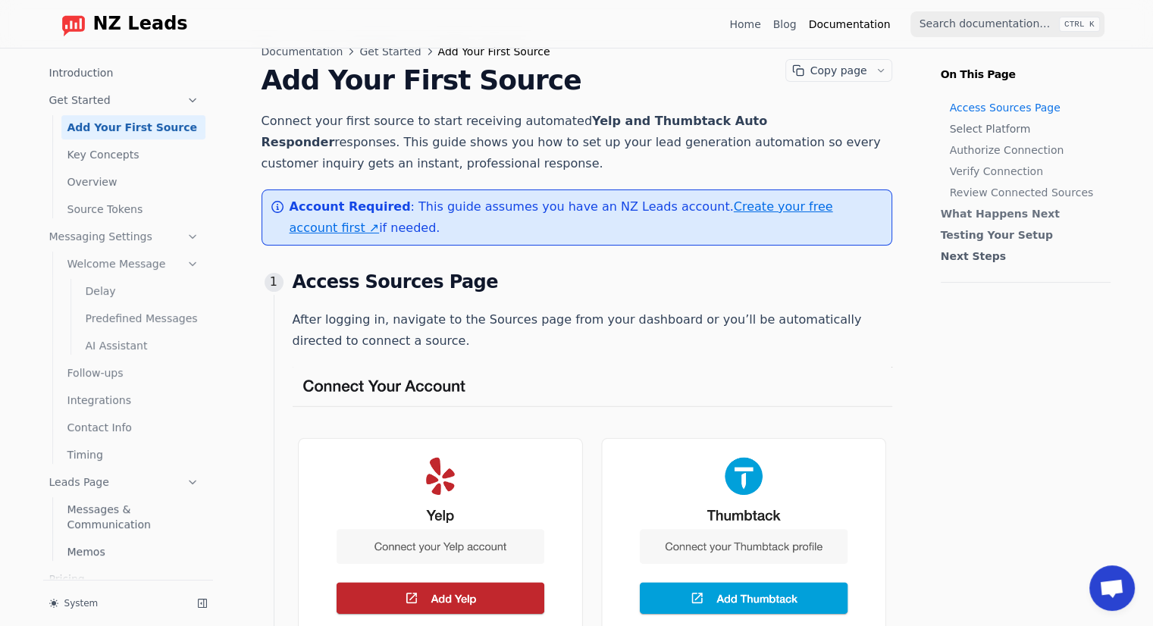
scroll to position [0, 0]
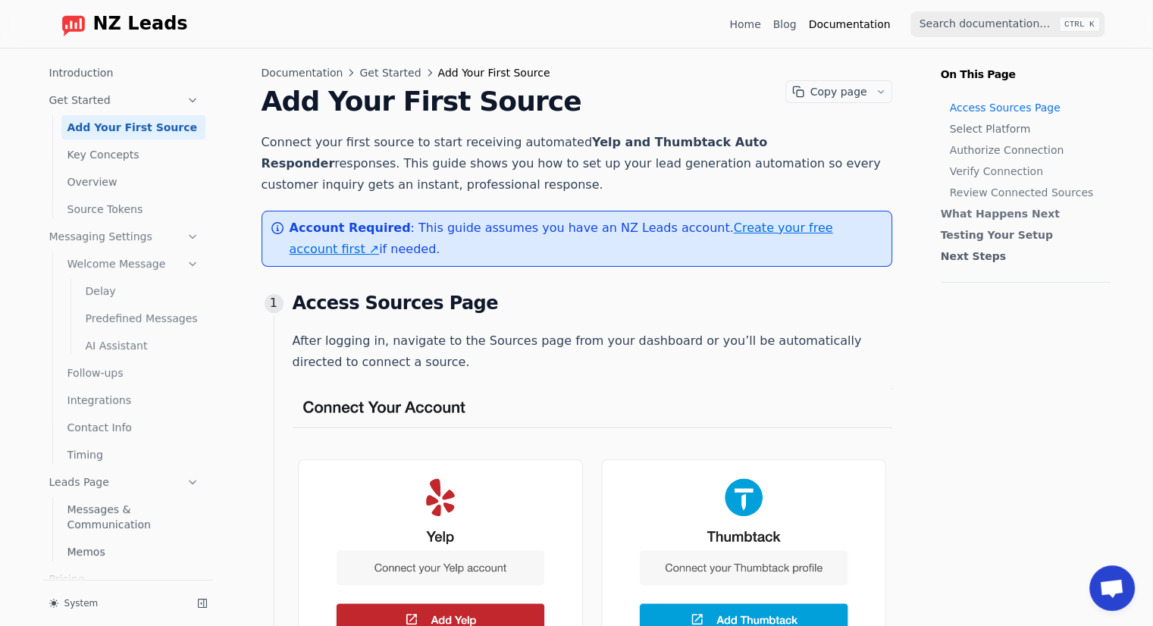
click at [127, 161] on link "Key Concepts" at bounding box center [133, 154] width 144 height 24
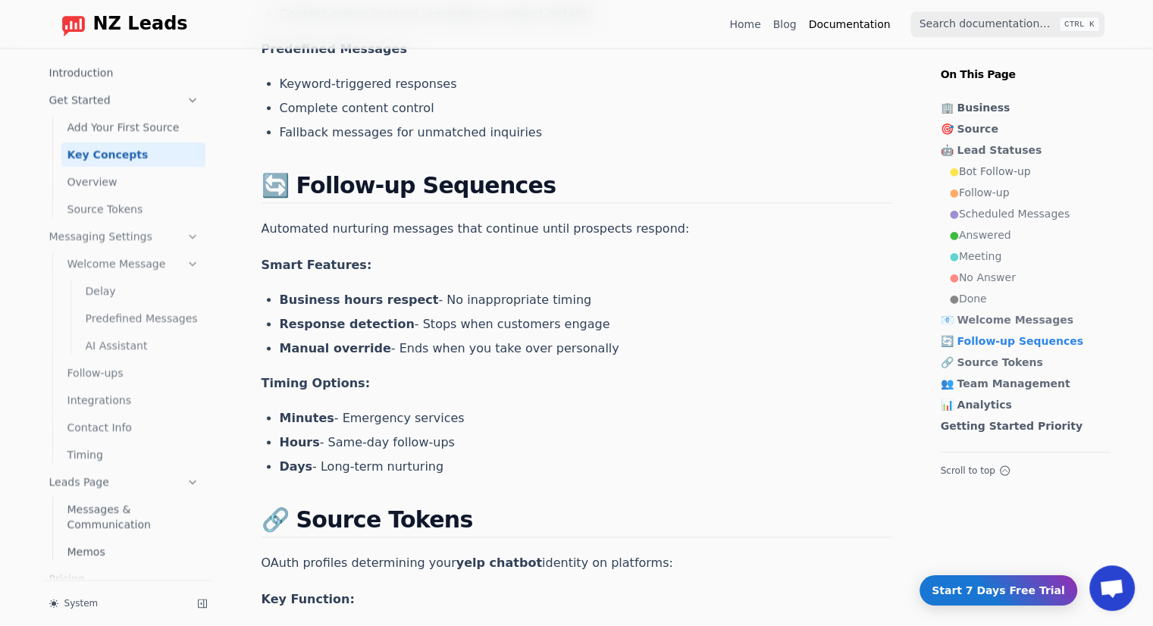
scroll to position [1894, 0]
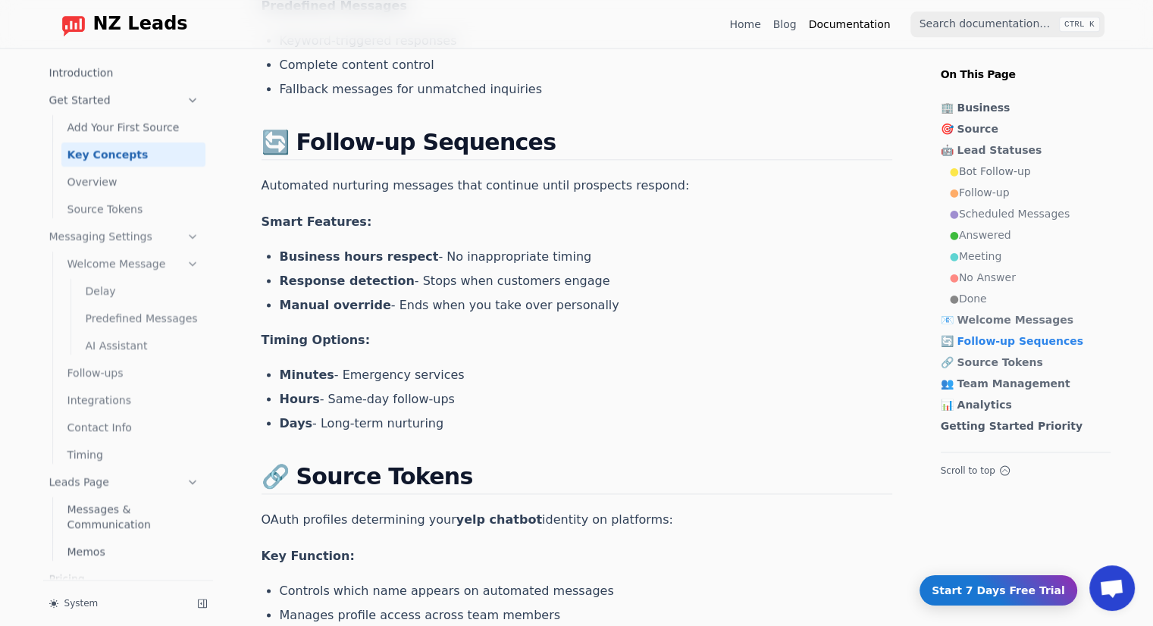
click at [121, 179] on link "Overview" at bounding box center [133, 182] width 144 height 24
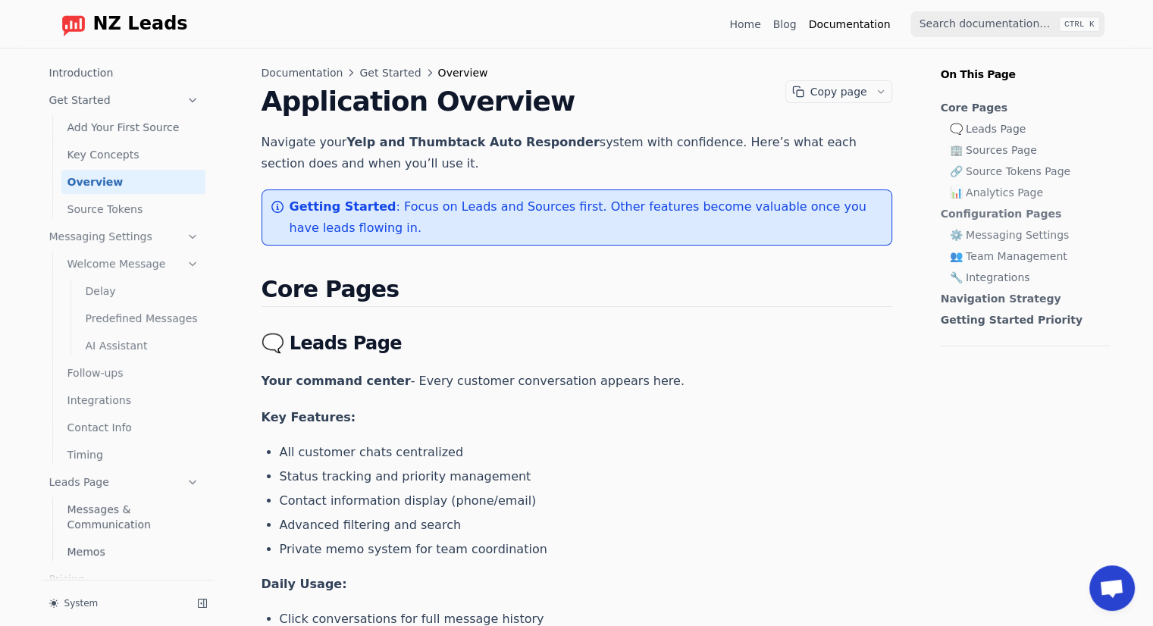
click at [130, 214] on link "Source Tokens" at bounding box center [133, 209] width 144 height 24
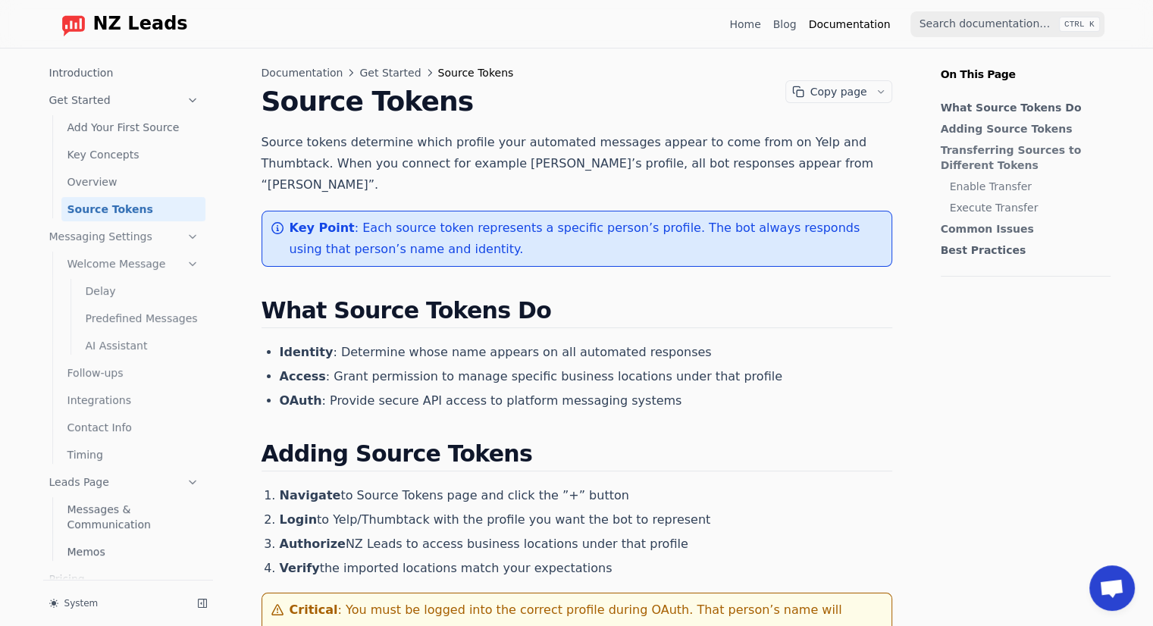
drag, startPoint x: 364, startPoint y: 349, endPoint x: 655, endPoint y: 425, distance: 300.7
click at [655, 440] on h2 "Adding Source Tokens" at bounding box center [576, 455] width 630 height 31
click at [153, 217] on link "Source Tokens" at bounding box center [133, 209] width 144 height 24
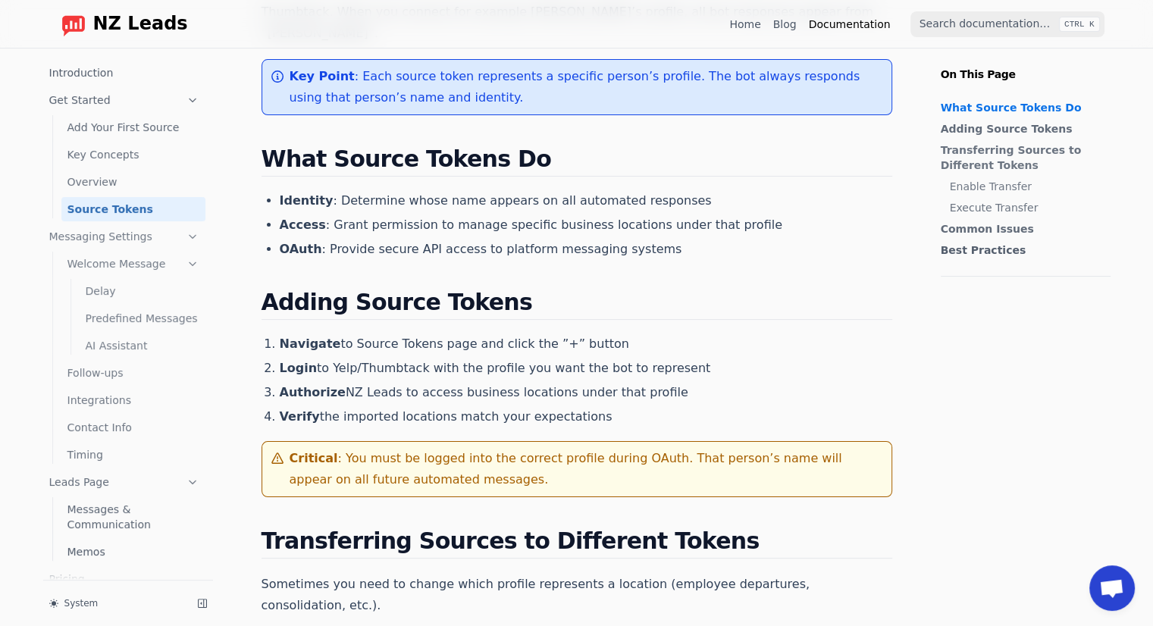
click at [110, 86] on ul "Introduction Get Started Add Your First Source Key Concepts Overview Source Tok…" at bounding box center [124, 421] width 162 height 721
click at [112, 84] on link "Introduction" at bounding box center [124, 73] width 162 height 24
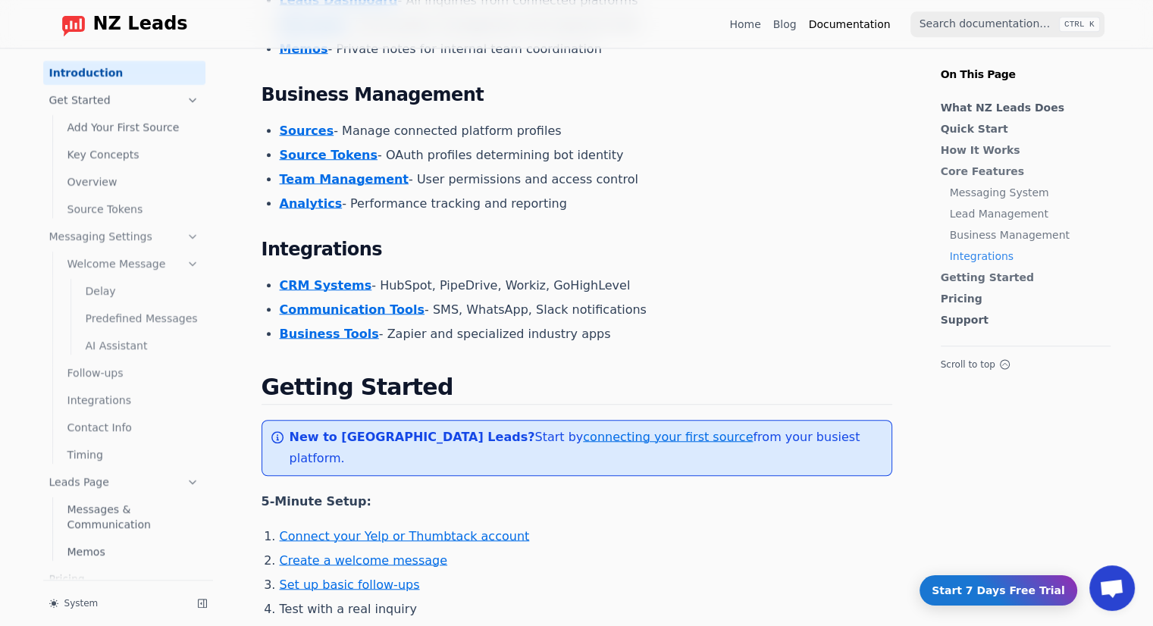
scroll to position [1267, 0]
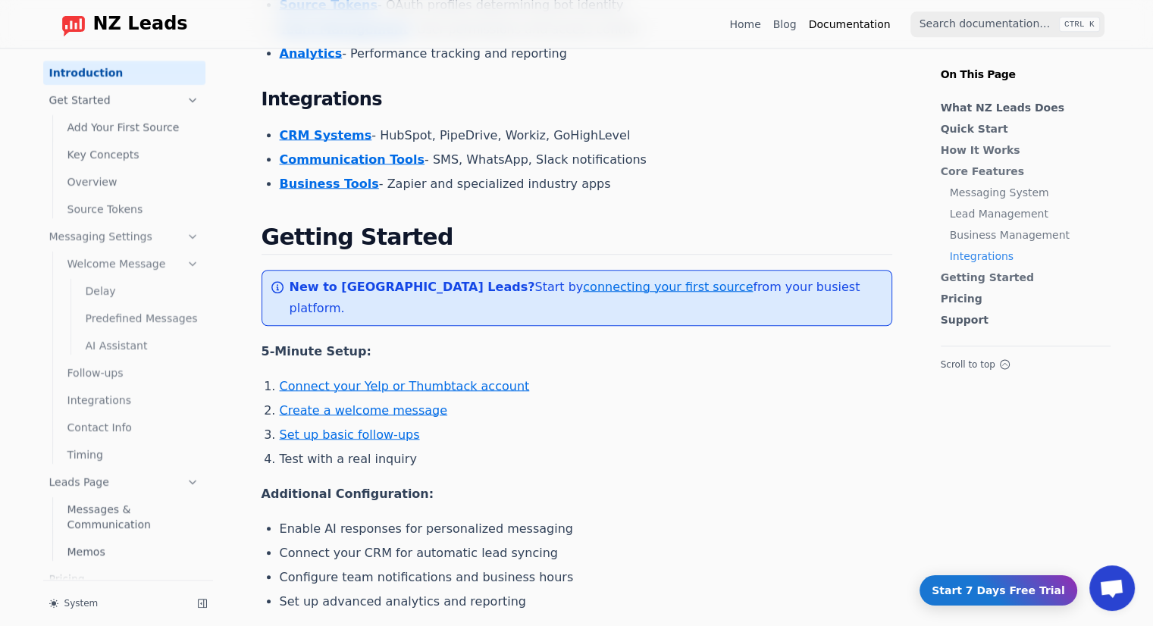
click at [391, 403] on link "Create a welcome message" at bounding box center [364, 410] width 168 height 14
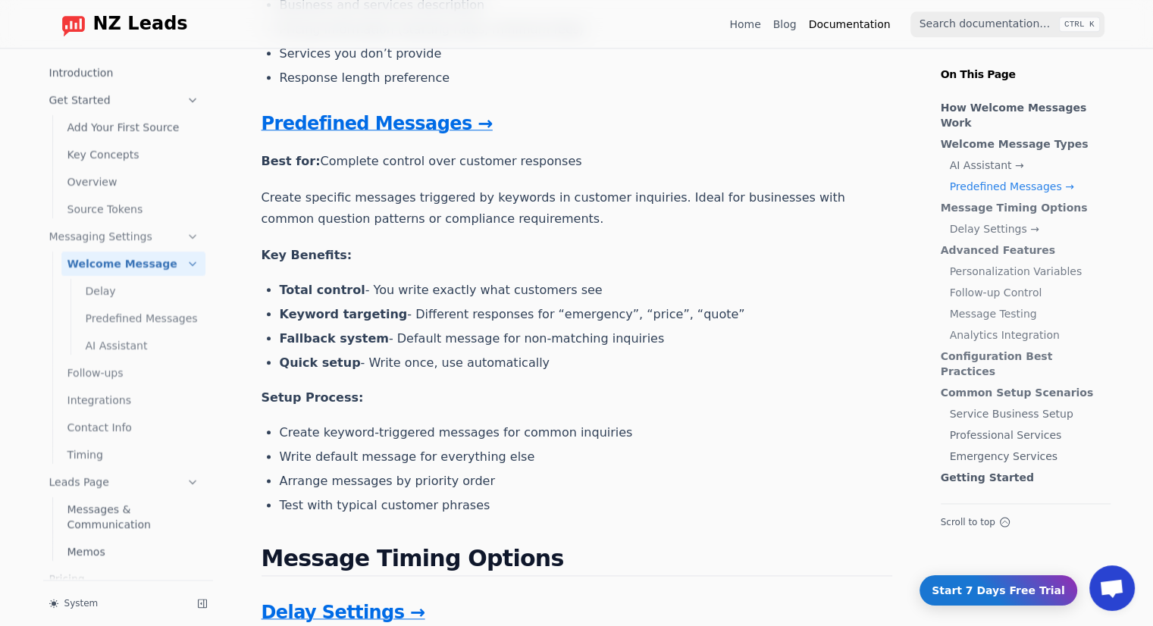
scroll to position [2046, 0]
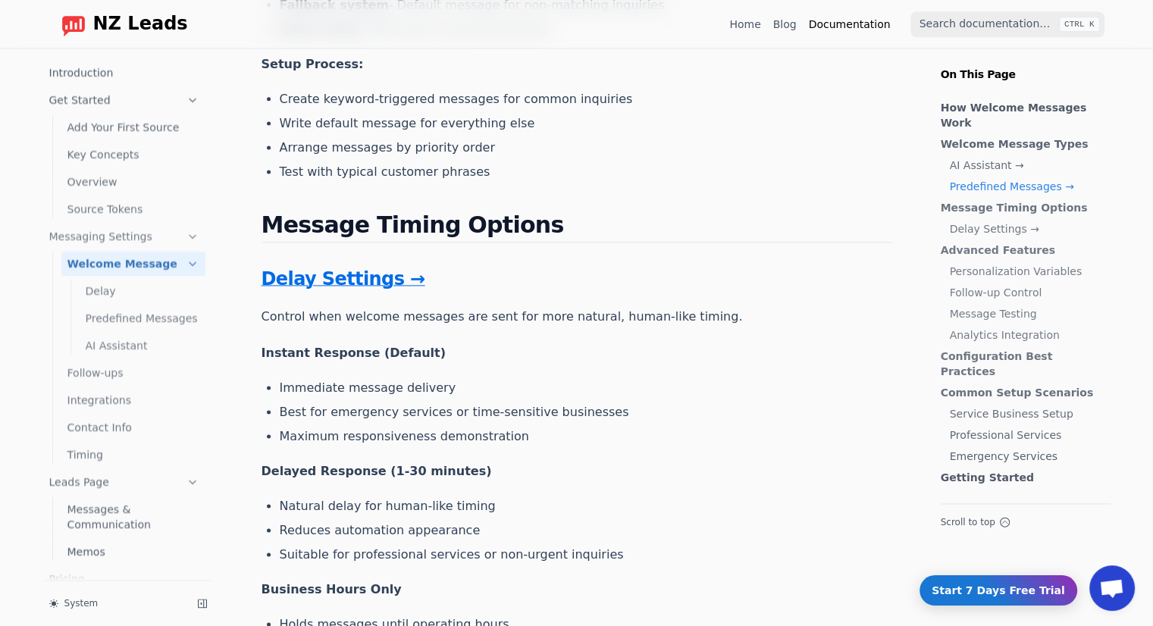
click at [371, 280] on link "Delay Settings →" at bounding box center [343, 278] width 164 height 21
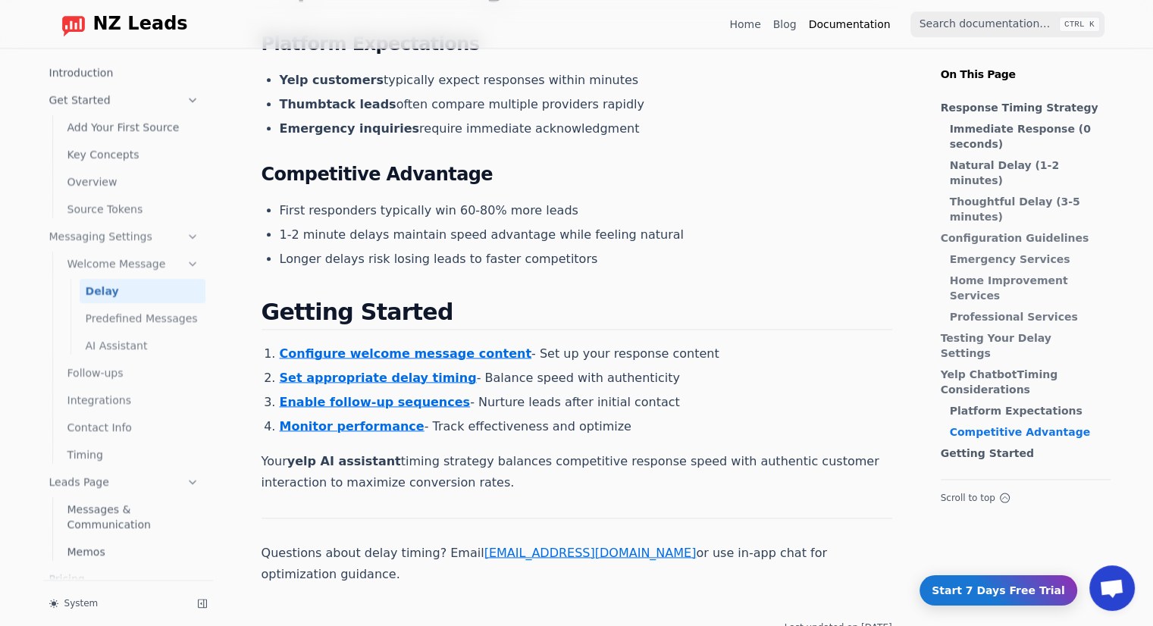
scroll to position [1970, 0]
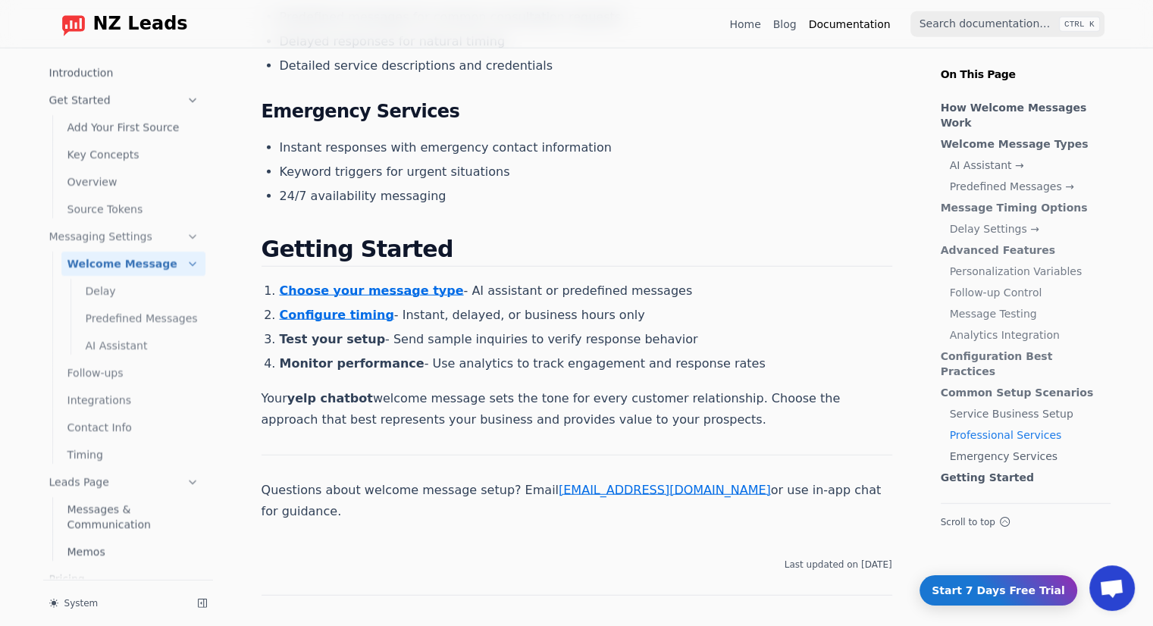
scroll to position [3713, 0]
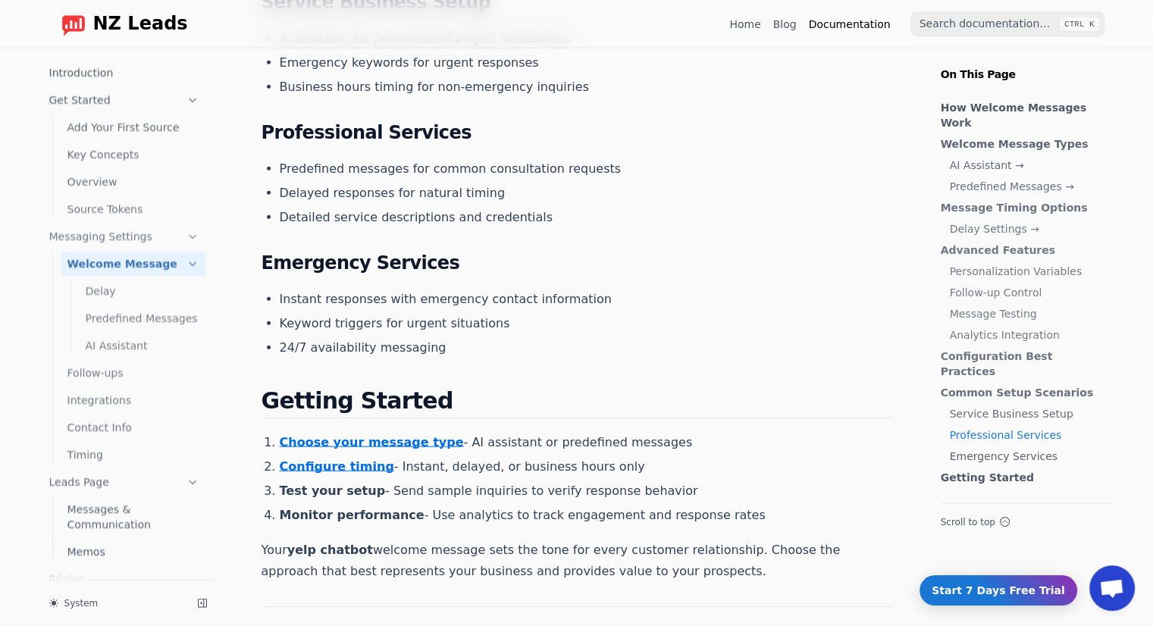
scroll to position [1267, 0]
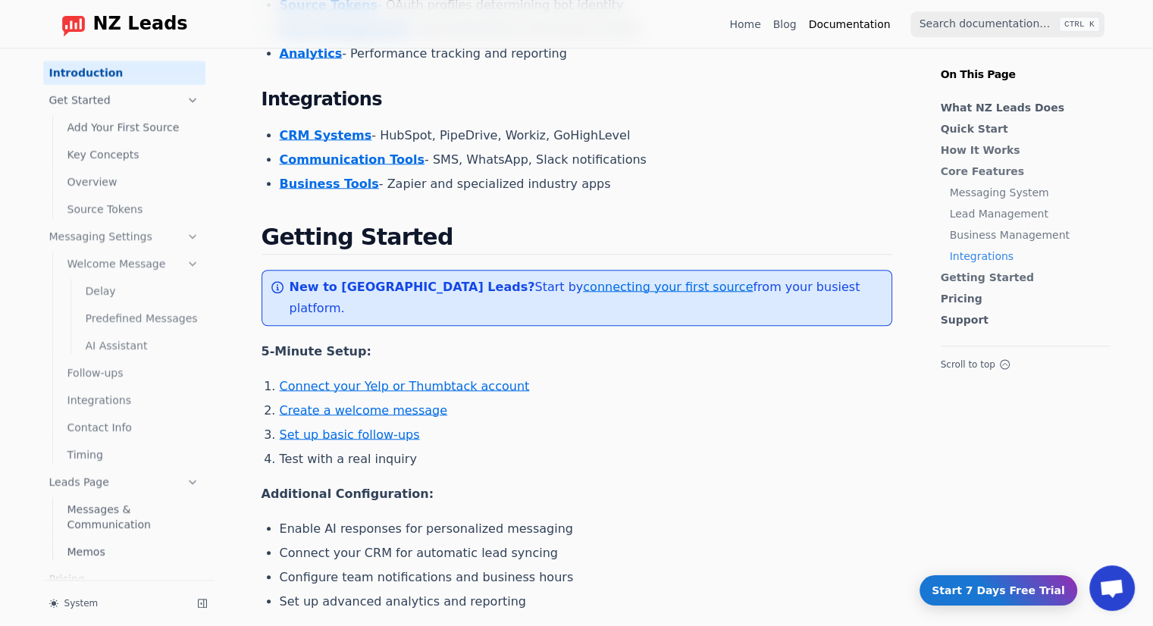
click at [380, 379] on link "Connect your Yelp or Thumbtack account" at bounding box center [405, 386] width 250 height 14
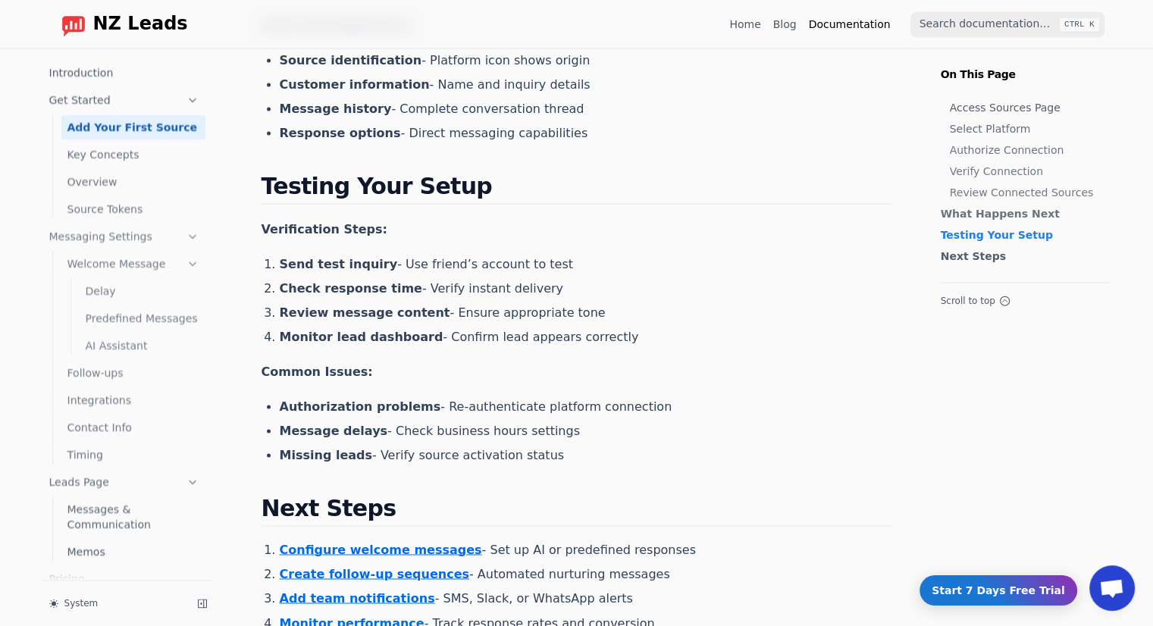
scroll to position [2257, 0]
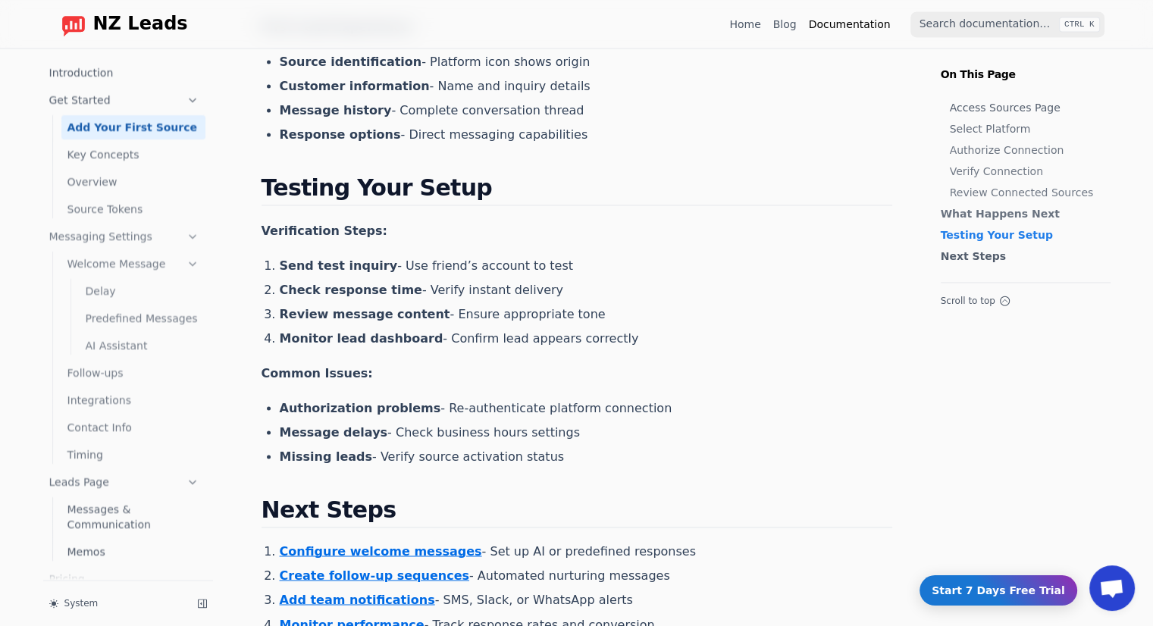
drag, startPoint x: 630, startPoint y: 409, endPoint x: 430, endPoint y: 409, distance: 200.8
click at [430, 409] on li "Authorization problems - Re-authenticate platform connection" at bounding box center [586, 408] width 612 height 18
copy li "Re-authenticate platform connection"
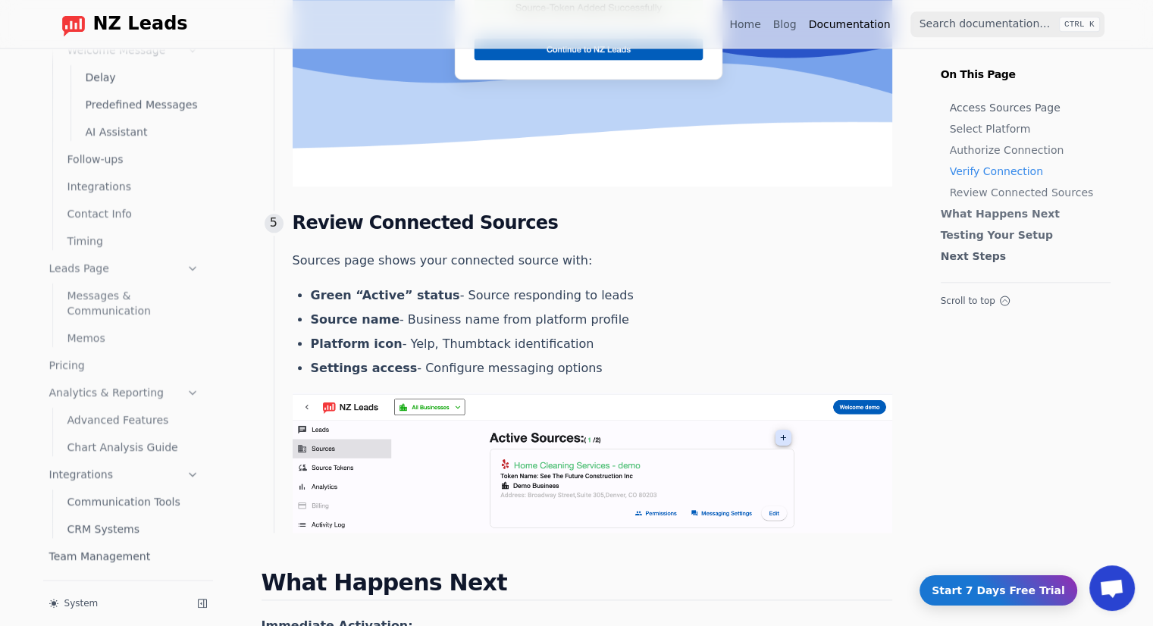
scroll to position [214, 0]
click at [117, 447] on link "Chart Analysis Guide" at bounding box center [133, 446] width 144 height 24
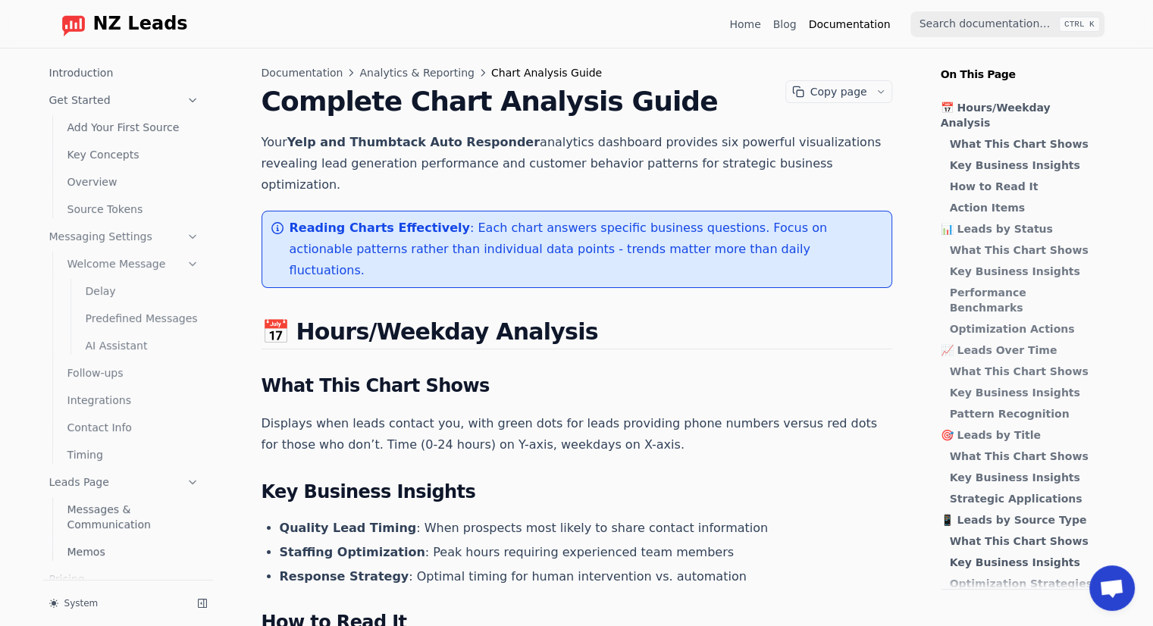
scroll to position [214, 0]
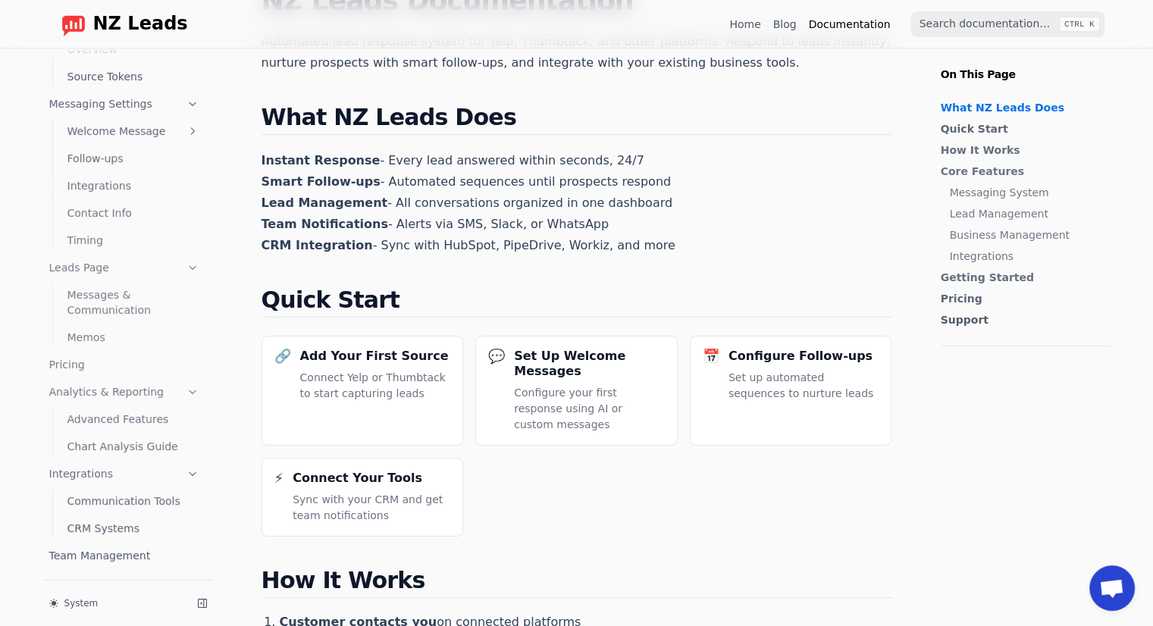
scroll to position [152, 0]
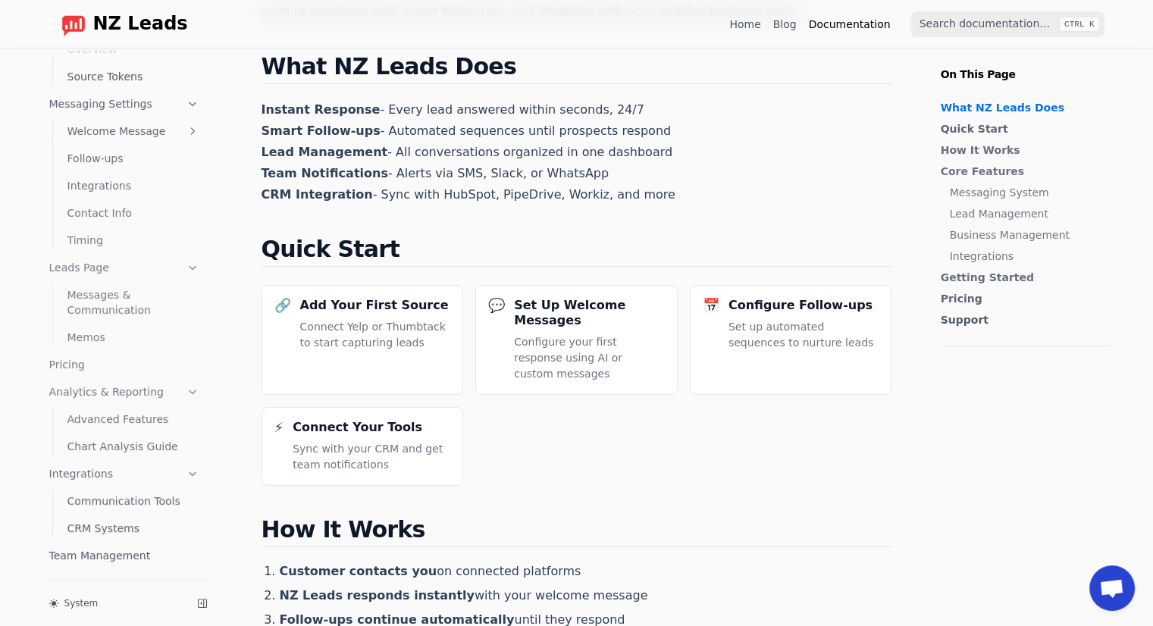
click at [129, 562] on link "Team Management" at bounding box center [124, 555] width 162 height 24
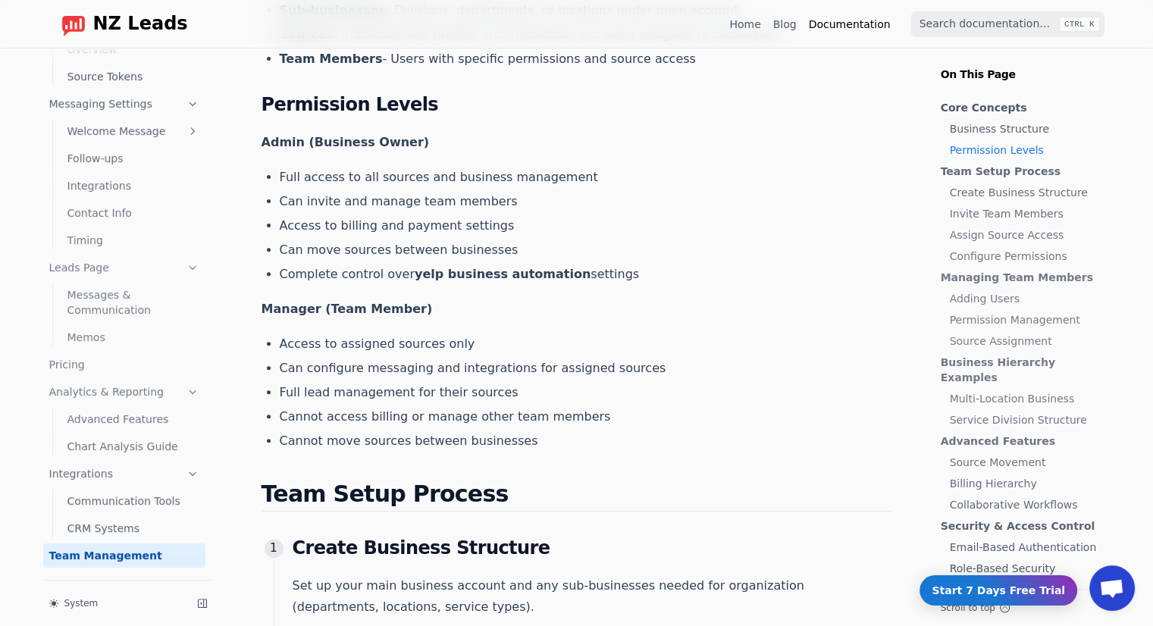
scroll to position [455, 0]
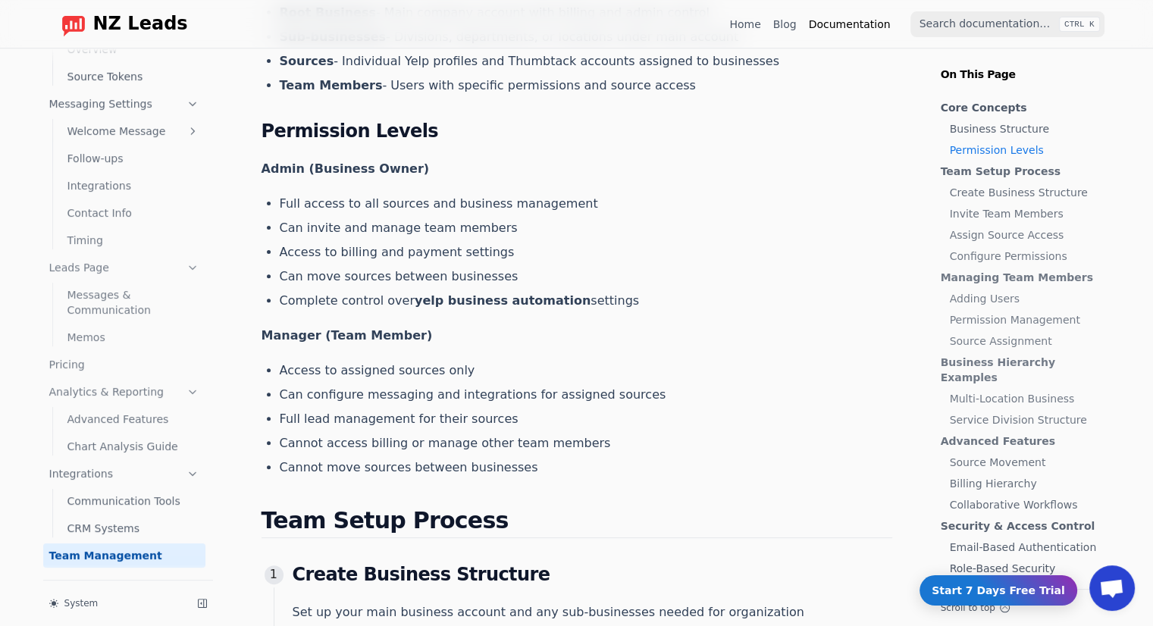
click at [485, 293] on strong "yelp business automation" at bounding box center [503, 300] width 176 height 14
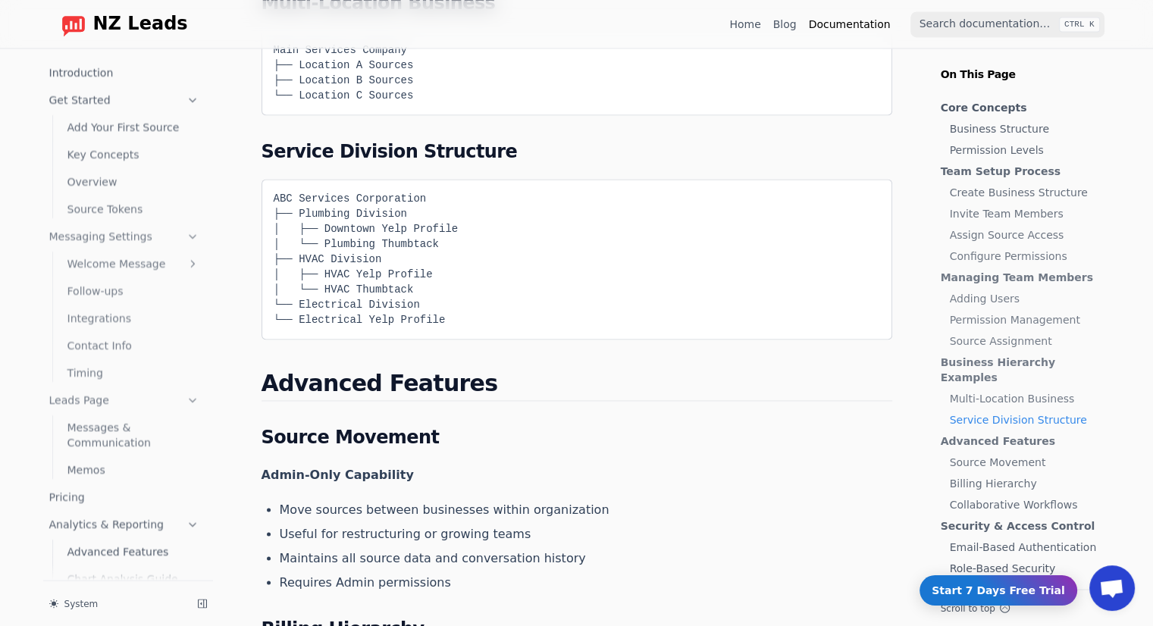
scroll to position [2273, 0]
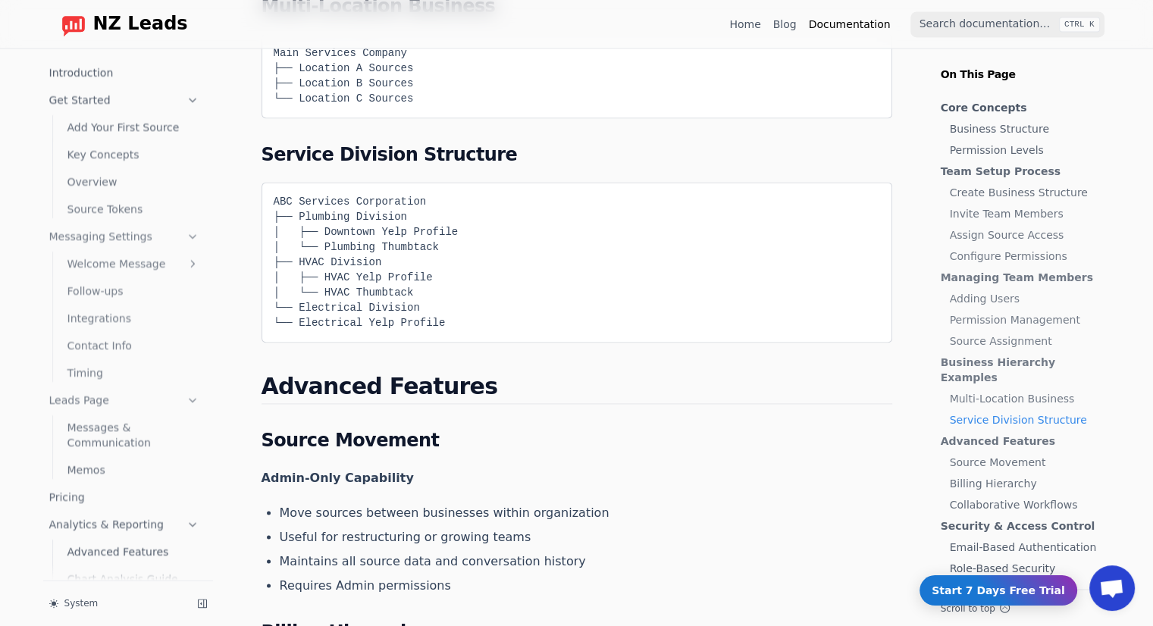
click at [122, 77] on link "Introduction" at bounding box center [124, 73] width 162 height 24
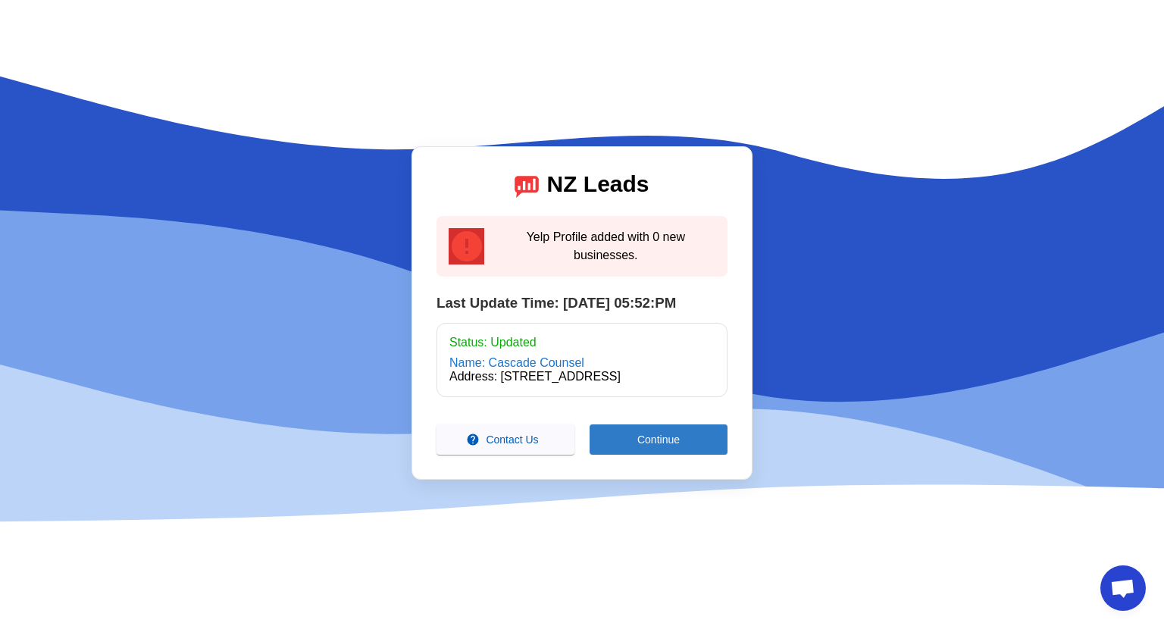
click at [634, 446] on span at bounding box center [659, 439] width 138 height 36
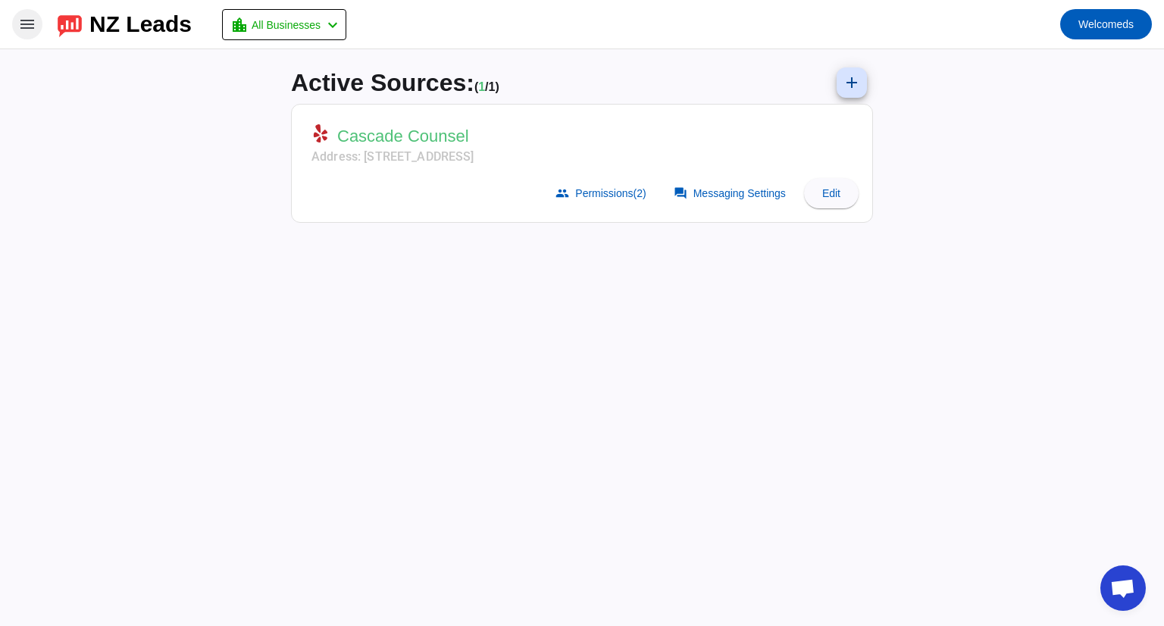
click at [21, 30] on mat-icon "menu" at bounding box center [27, 24] width 18 height 18
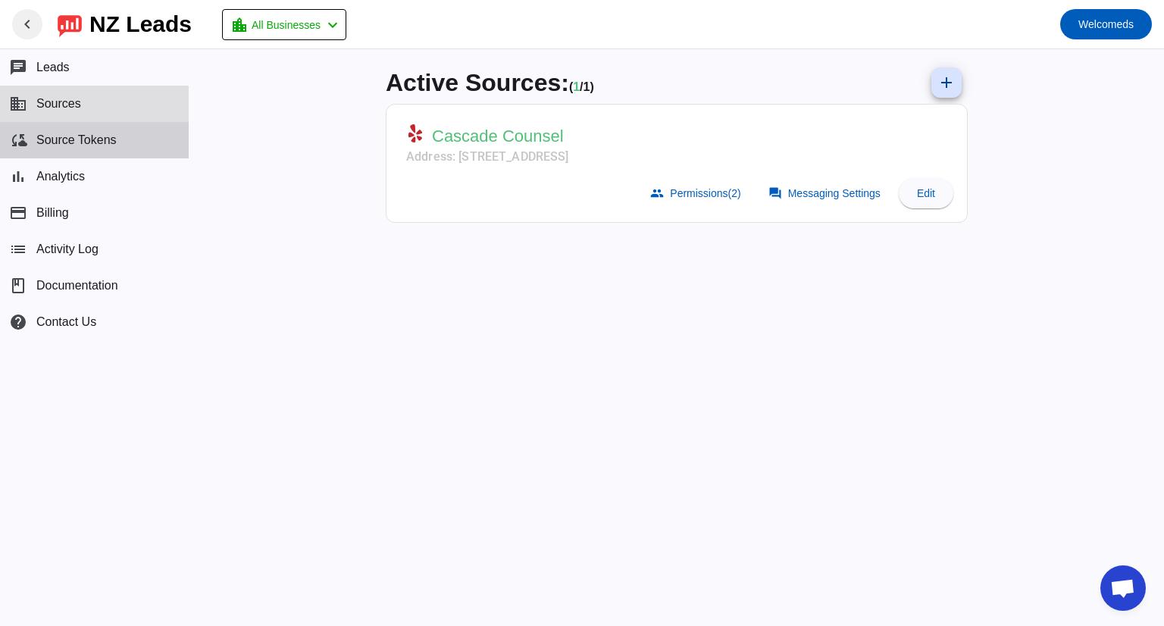
click at [89, 136] on span "Source Tokens" at bounding box center [76, 140] width 80 height 14
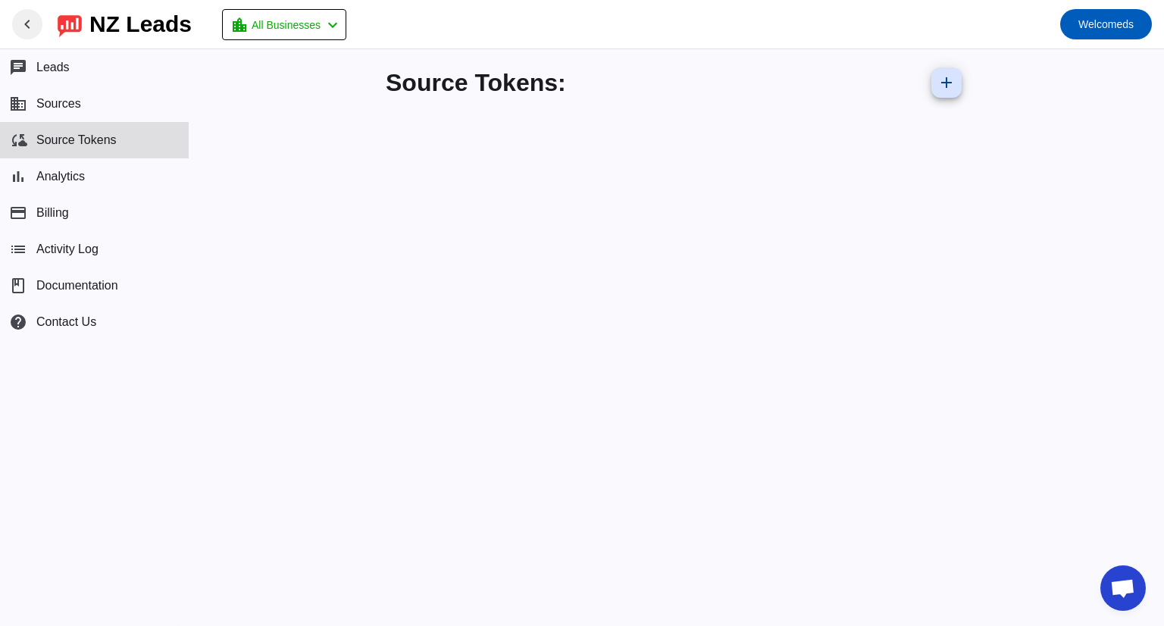
click at [97, 131] on button "cloud_sync Source Tokens" at bounding box center [94, 140] width 189 height 36
click at [98, 110] on button "business Sources" at bounding box center [94, 104] width 189 height 36
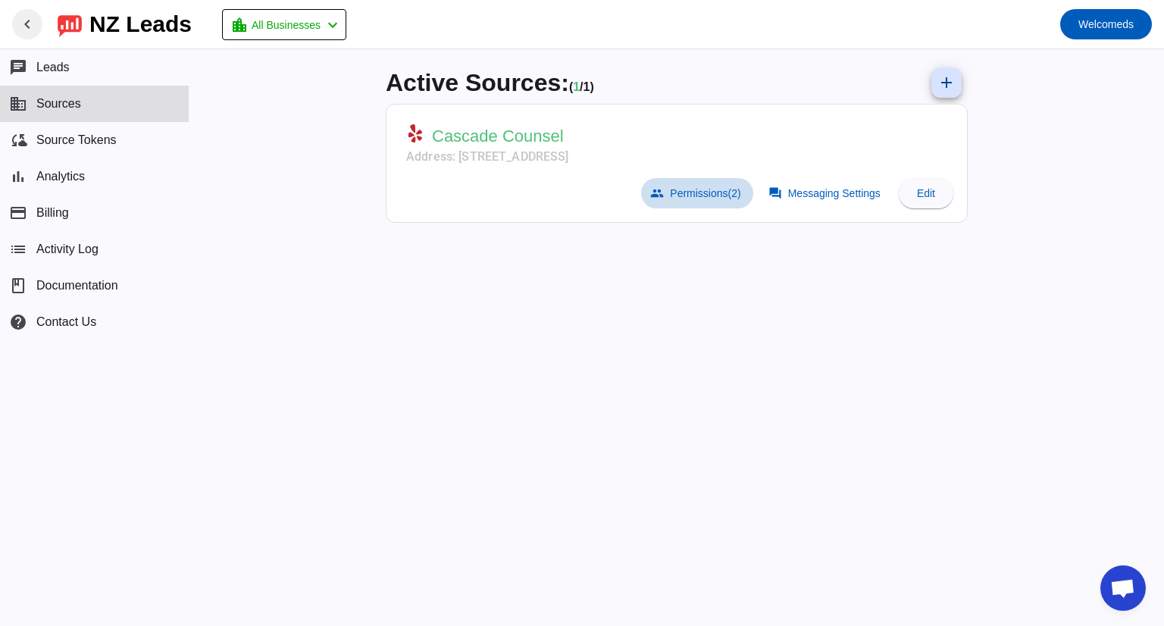
click at [712, 191] on span "Permissions (2)" at bounding box center [705, 193] width 70 height 12
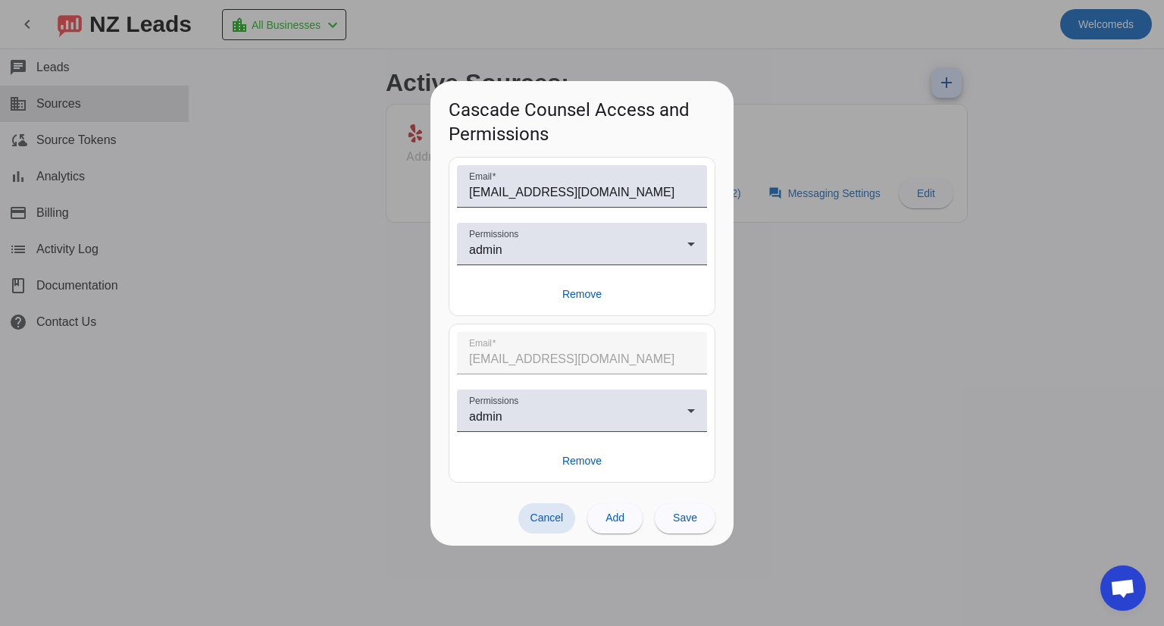
click at [814, 277] on div at bounding box center [582, 313] width 1164 height 626
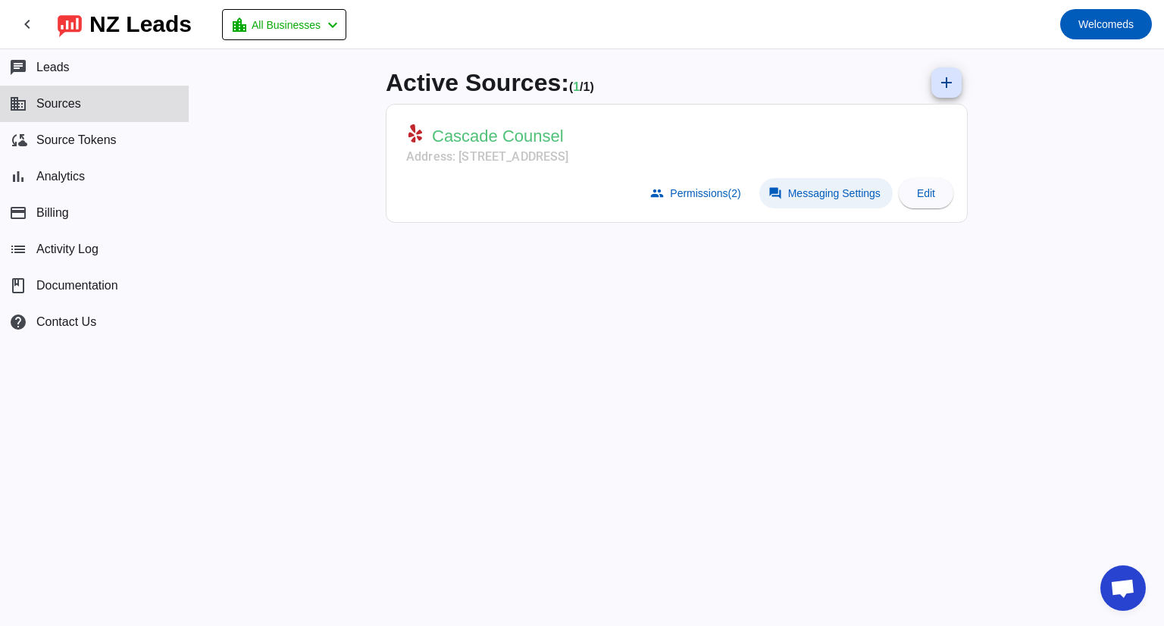
click at [804, 200] on span at bounding box center [825, 193] width 133 height 30
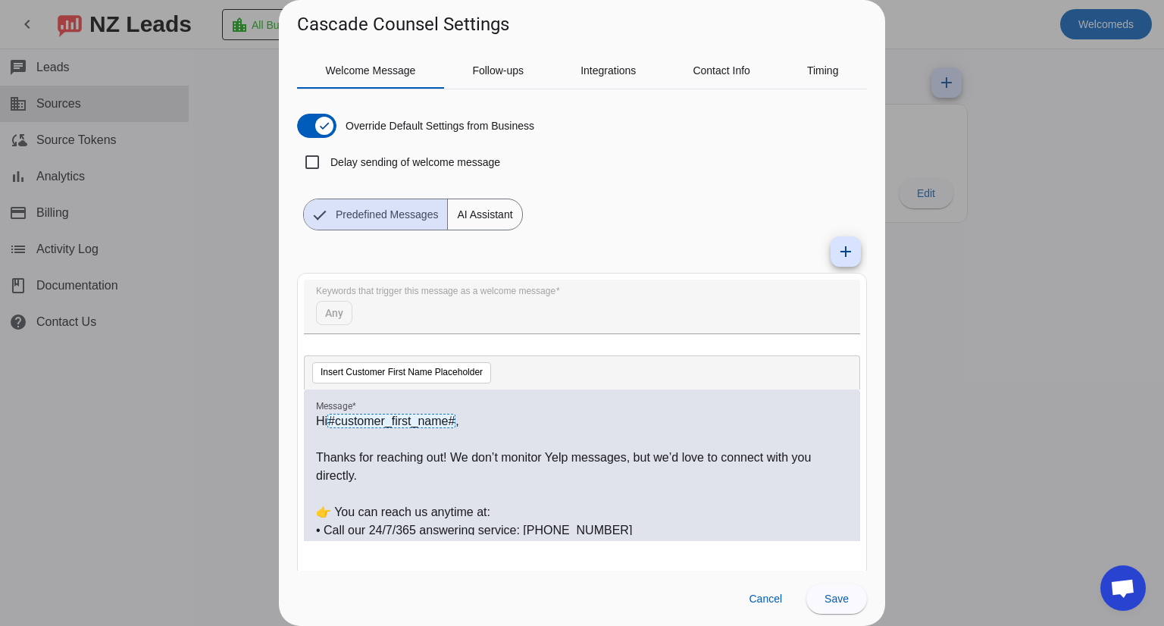
scroll to position [37, 0]
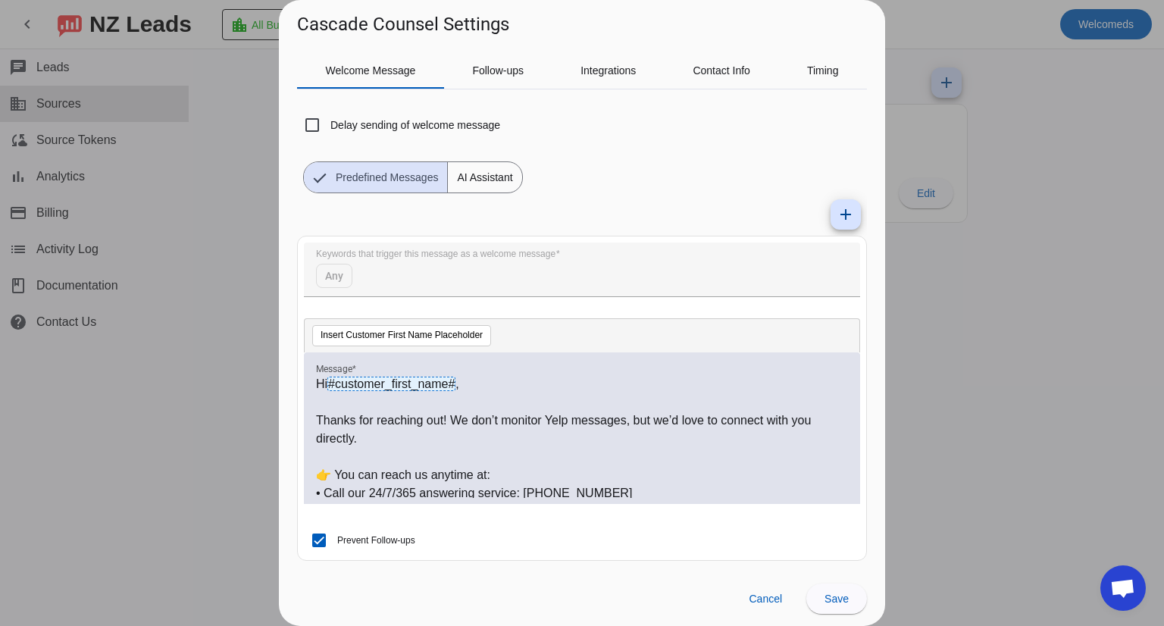
click at [1017, 354] on div at bounding box center [582, 313] width 1164 height 626
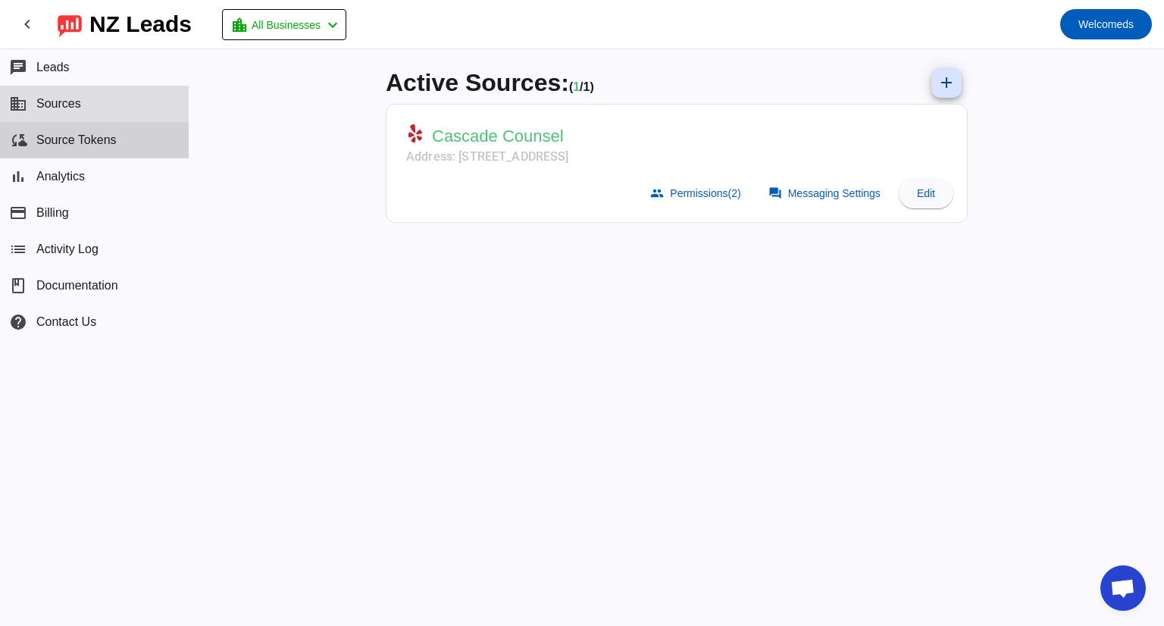
click at [94, 150] on button "cloud_sync Source Tokens" at bounding box center [94, 140] width 189 height 36
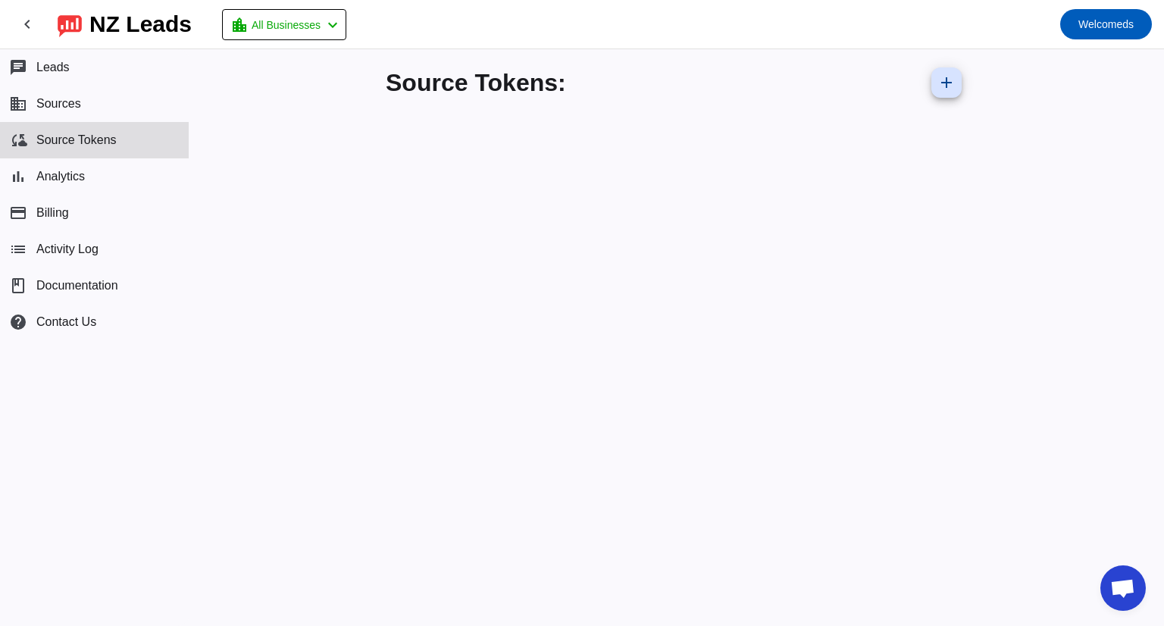
click at [634, 205] on div "Source Tokens: add" at bounding box center [677, 337] width 606 height 577
click at [85, 101] on button "business Sources" at bounding box center [94, 104] width 189 height 36
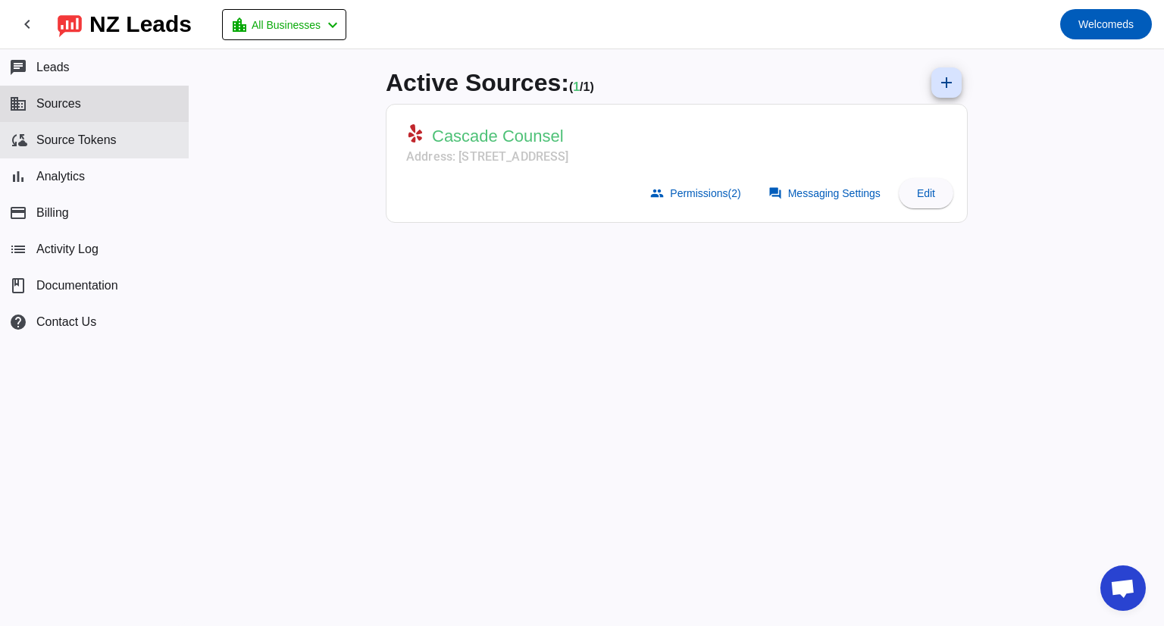
click at [77, 133] on span "Source Tokens" at bounding box center [76, 140] width 80 height 14
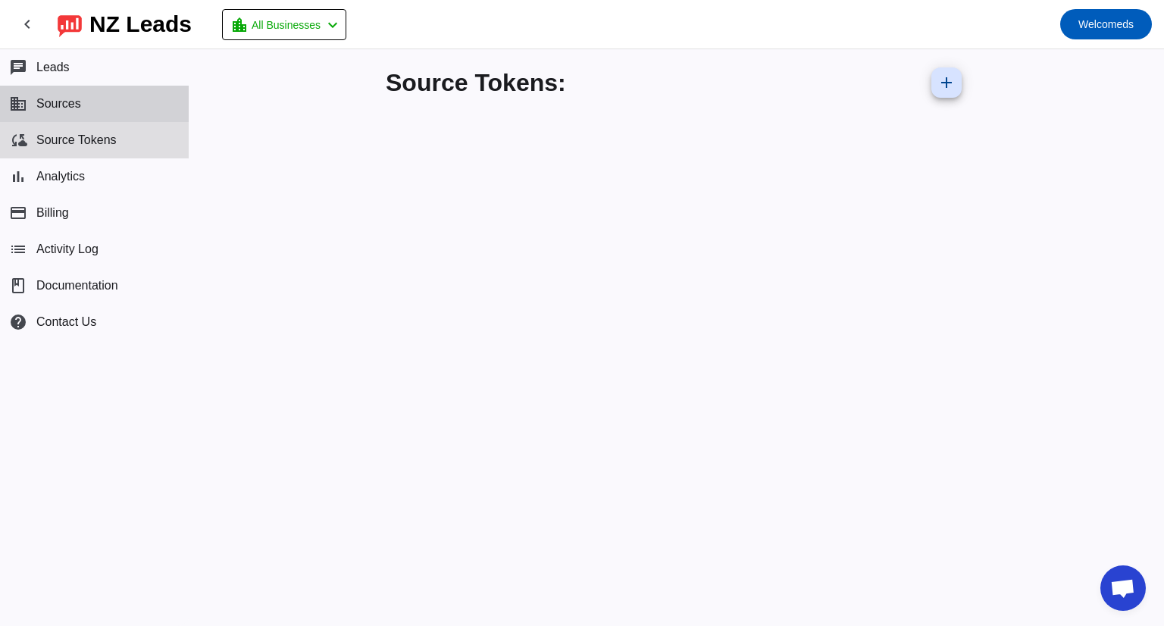
click at [100, 110] on button "business Sources" at bounding box center [94, 104] width 189 height 36
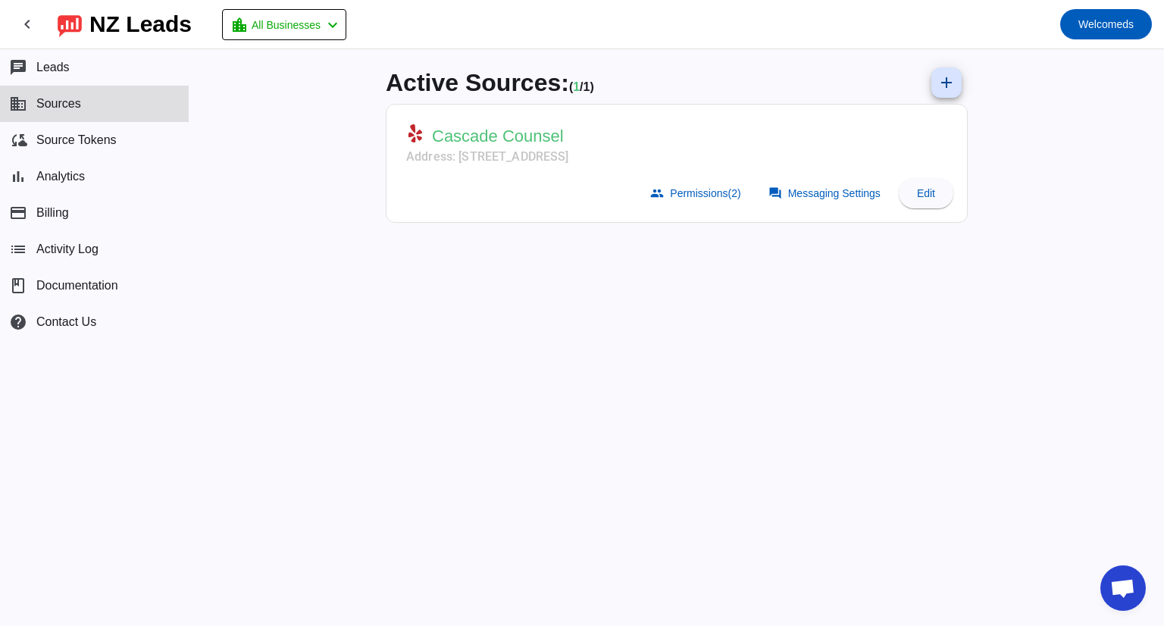
click at [840, 162] on mat-card-header "Cascade Counsel Address: 2906 Colby Ave,Ste 105,Everett, WA 98201" at bounding box center [676, 142] width 565 height 60
click at [690, 204] on span at bounding box center [696, 193] width 111 height 30
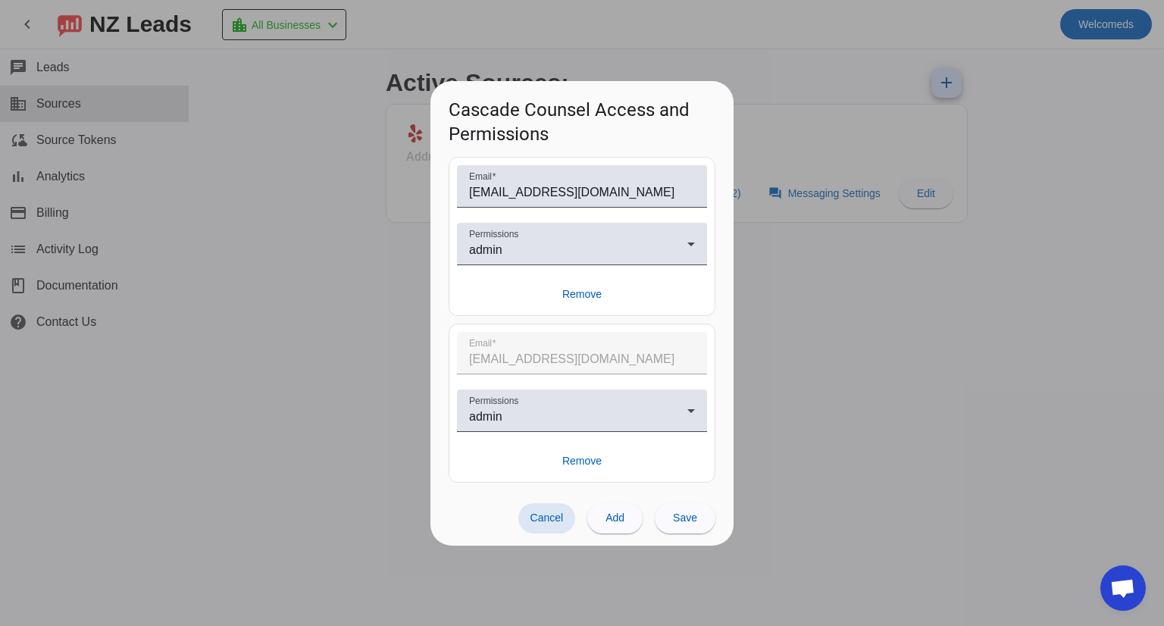
click at [843, 271] on div at bounding box center [582, 313] width 1164 height 626
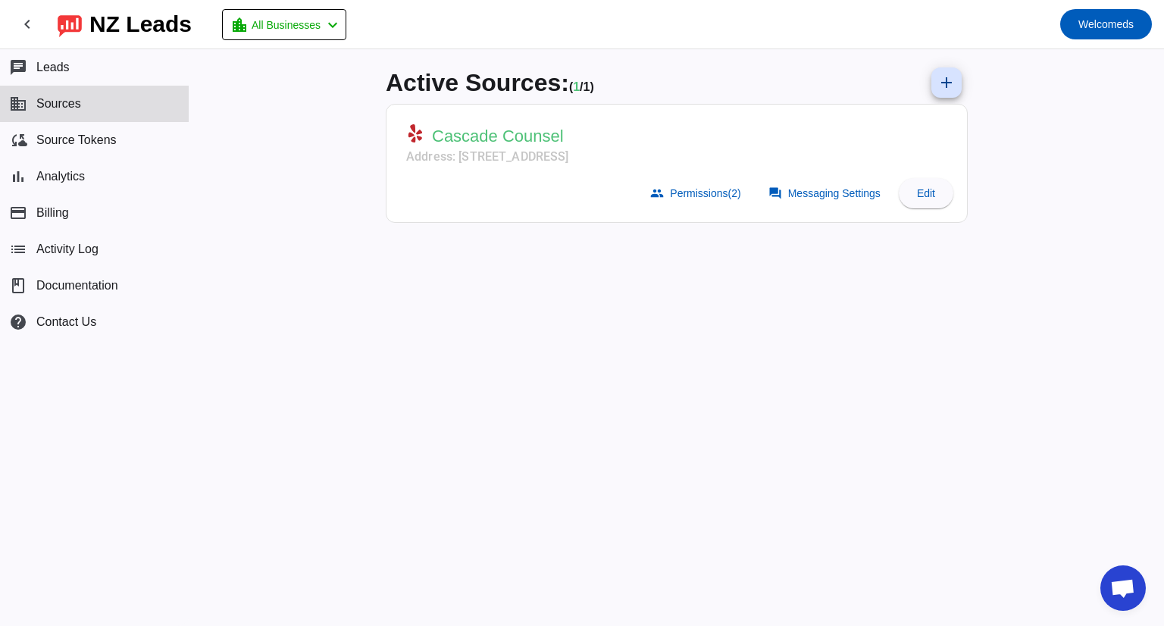
click at [537, 155] on mat-card-subtitle "Address: [STREET_ADDRESS]" at bounding box center [487, 157] width 163 height 18
click at [694, 193] on span "Permissions (2)" at bounding box center [705, 193] width 70 height 12
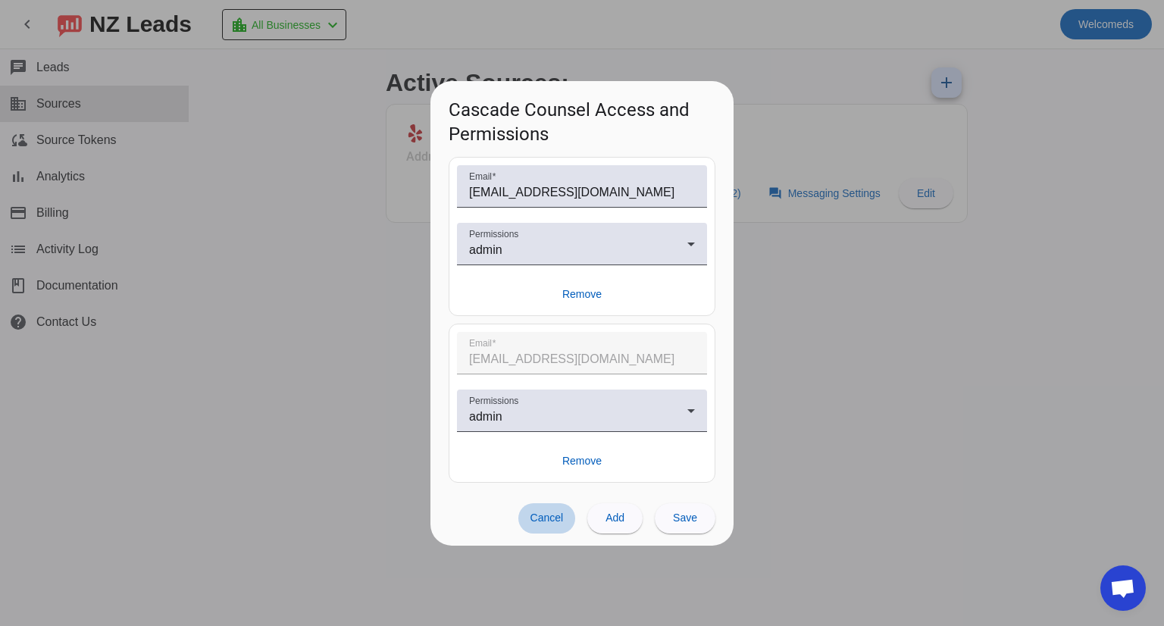
click at [555, 527] on span at bounding box center [547, 518] width 58 height 30
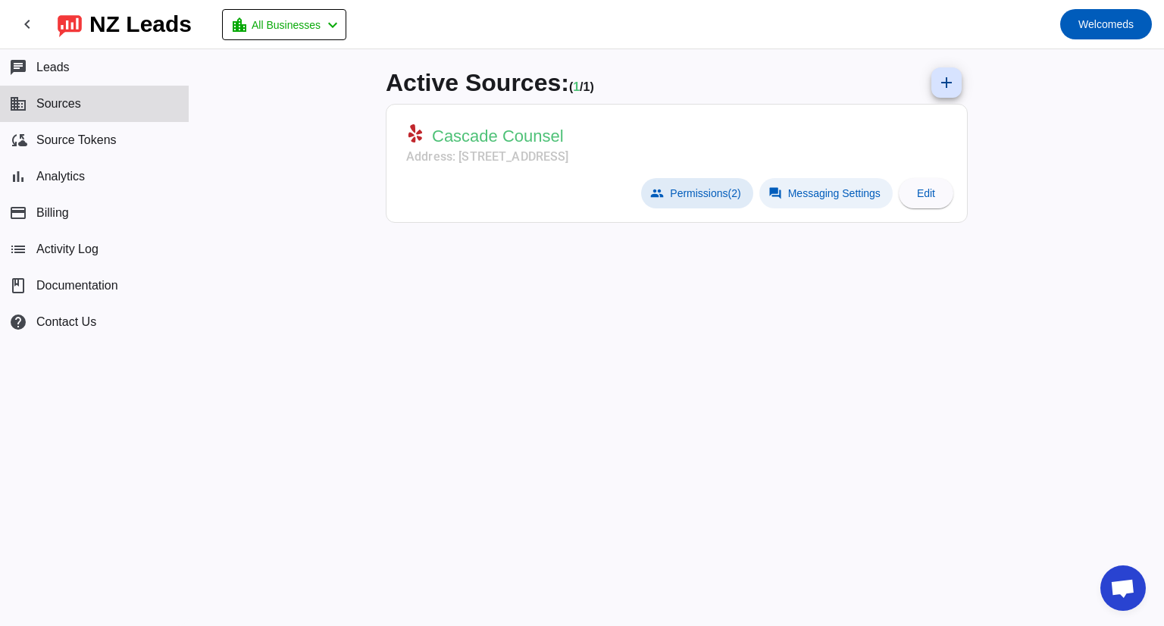
click at [815, 194] on span "Messaging Settings" at bounding box center [834, 193] width 92 height 12
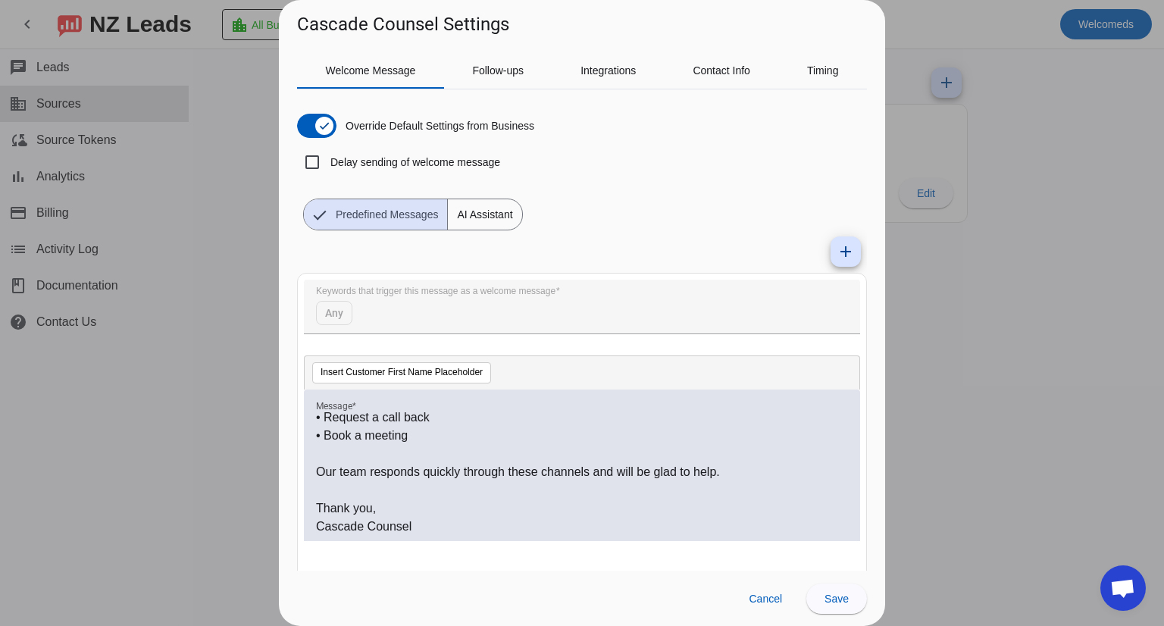
scroll to position [37, 0]
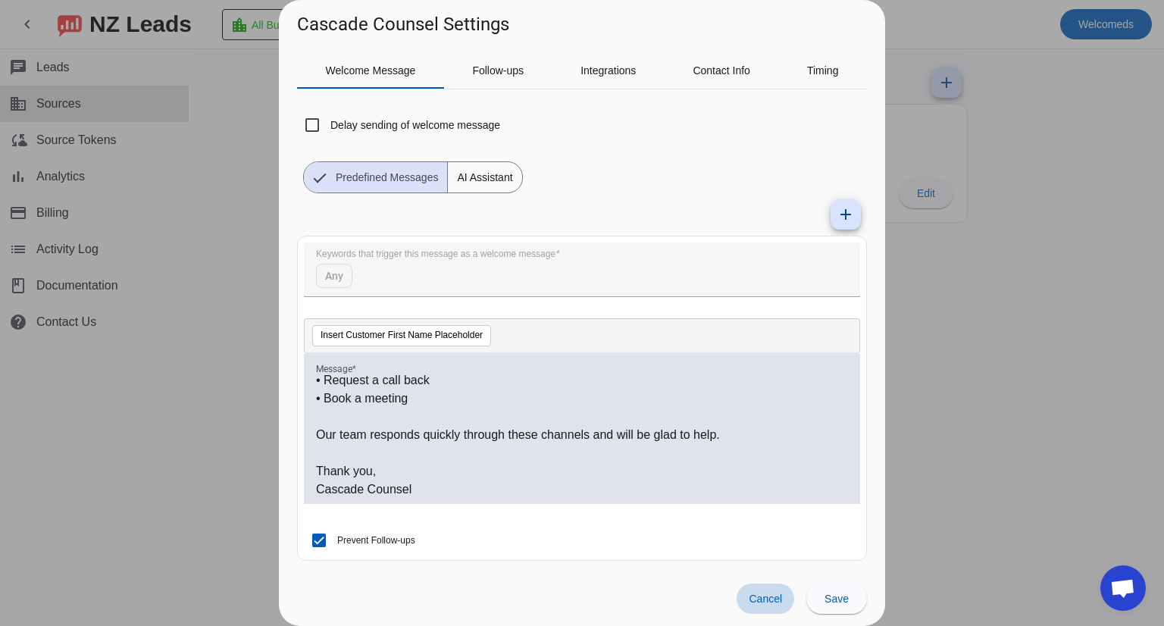
click at [762, 588] on span at bounding box center [766, 599] width 58 height 30
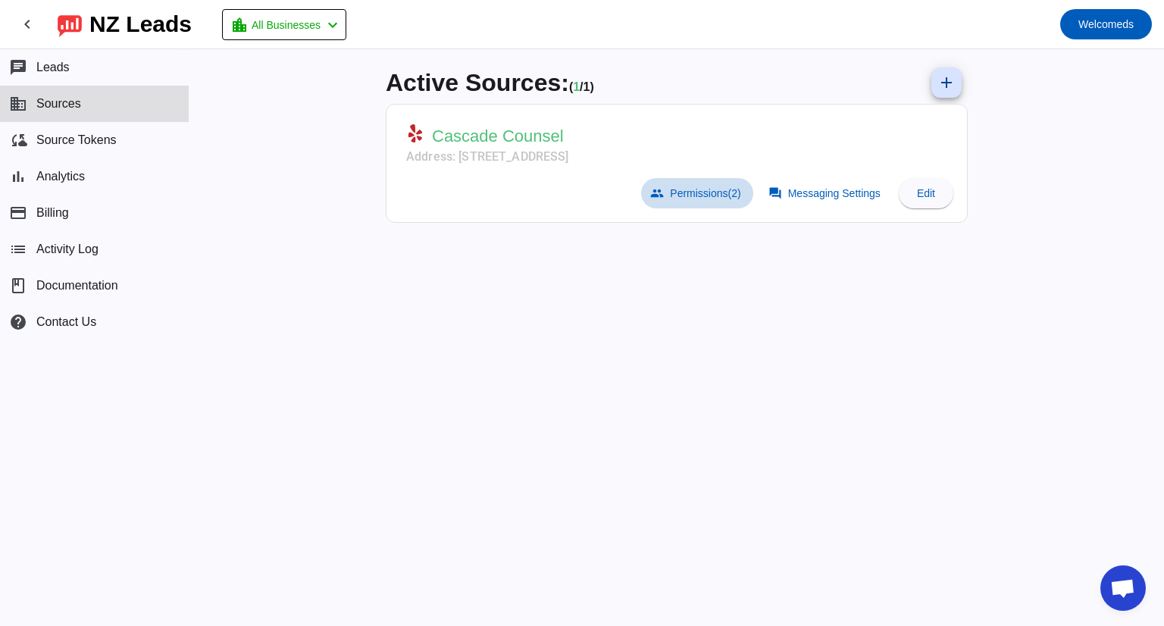
click at [709, 194] on span "Permissions (2)" at bounding box center [705, 193] width 70 height 12
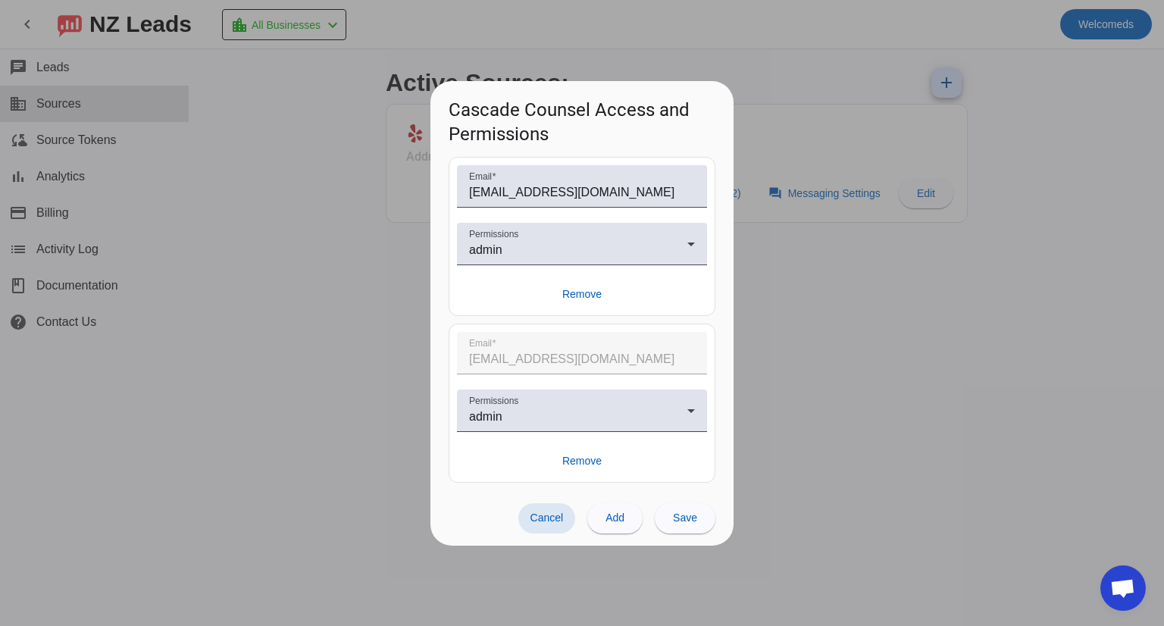
click at [537, 519] on span "Cancel" at bounding box center [546, 518] width 33 height 12
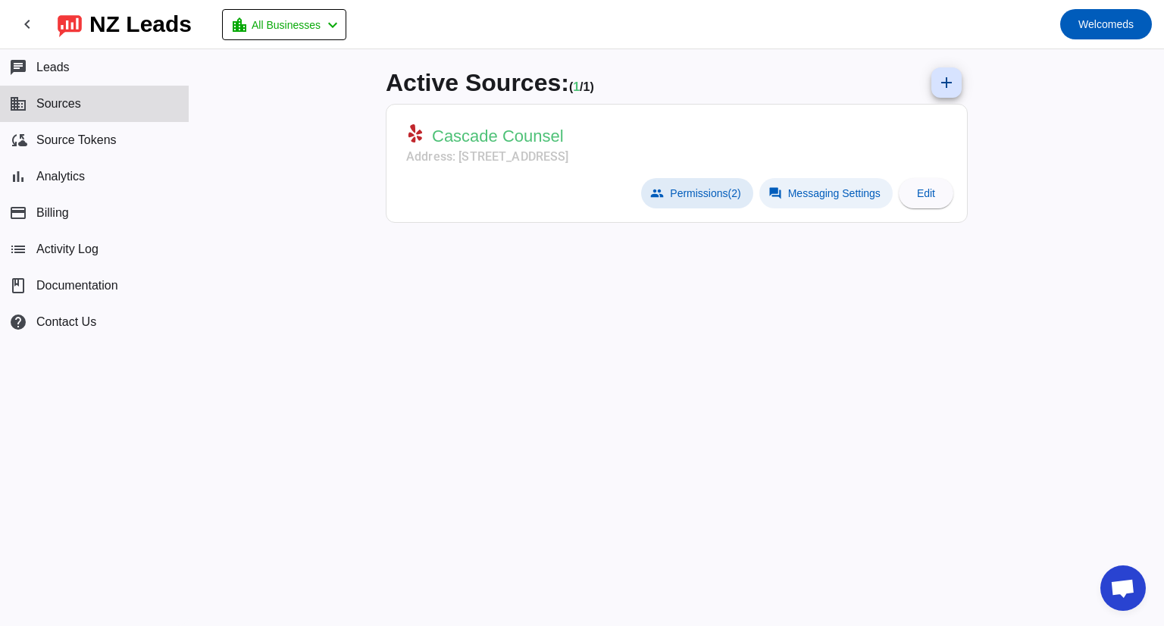
click at [802, 187] on span "Messaging Settings" at bounding box center [834, 193] width 92 height 12
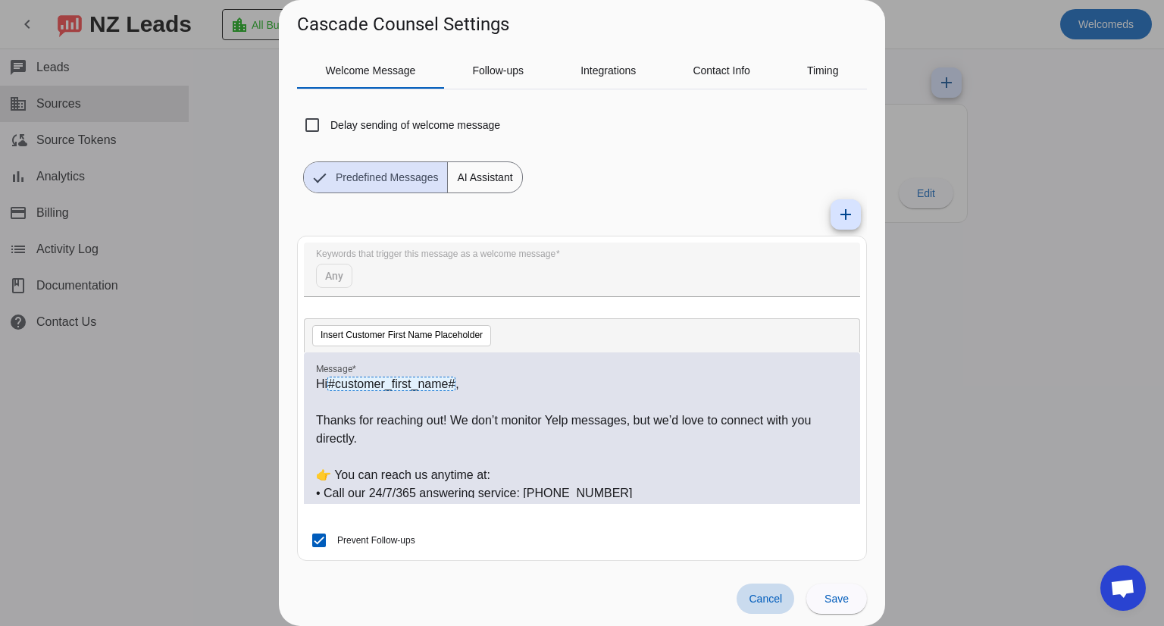
click at [768, 612] on span at bounding box center [766, 599] width 58 height 30
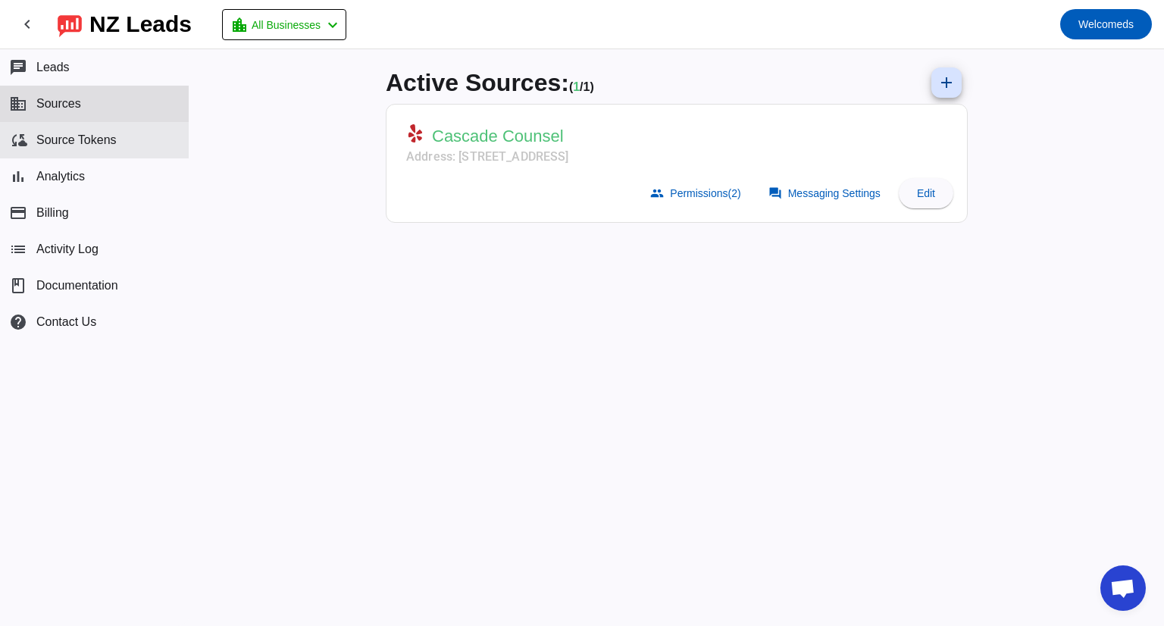
click at [108, 144] on span "Source Tokens" at bounding box center [76, 140] width 80 height 14
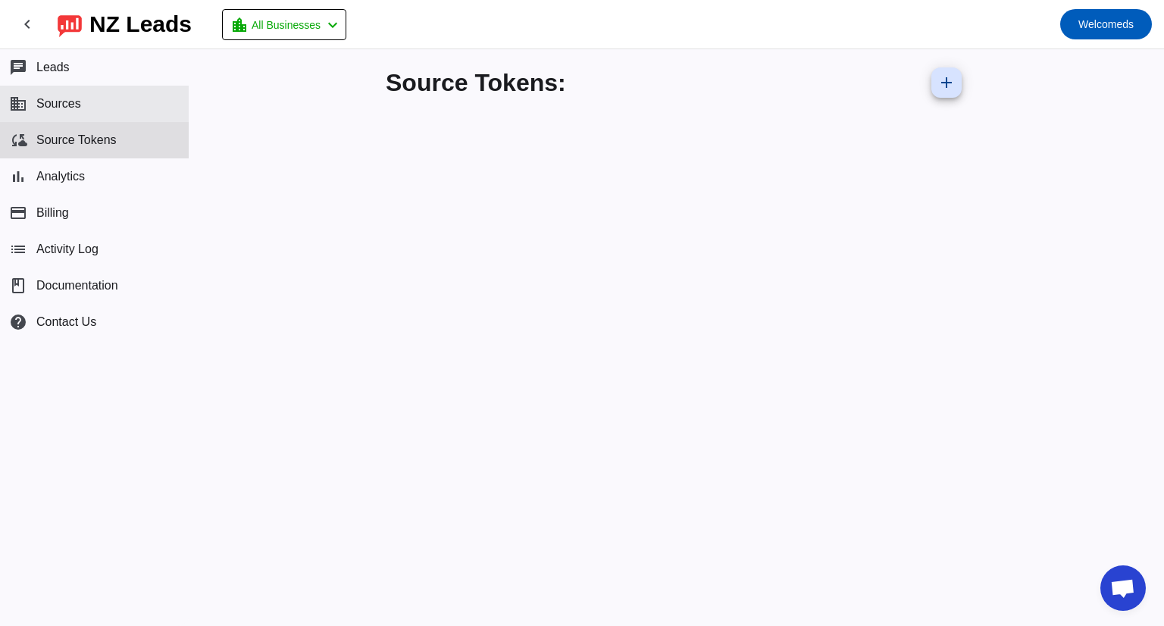
click at [100, 111] on button "business Sources" at bounding box center [94, 104] width 189 height 36
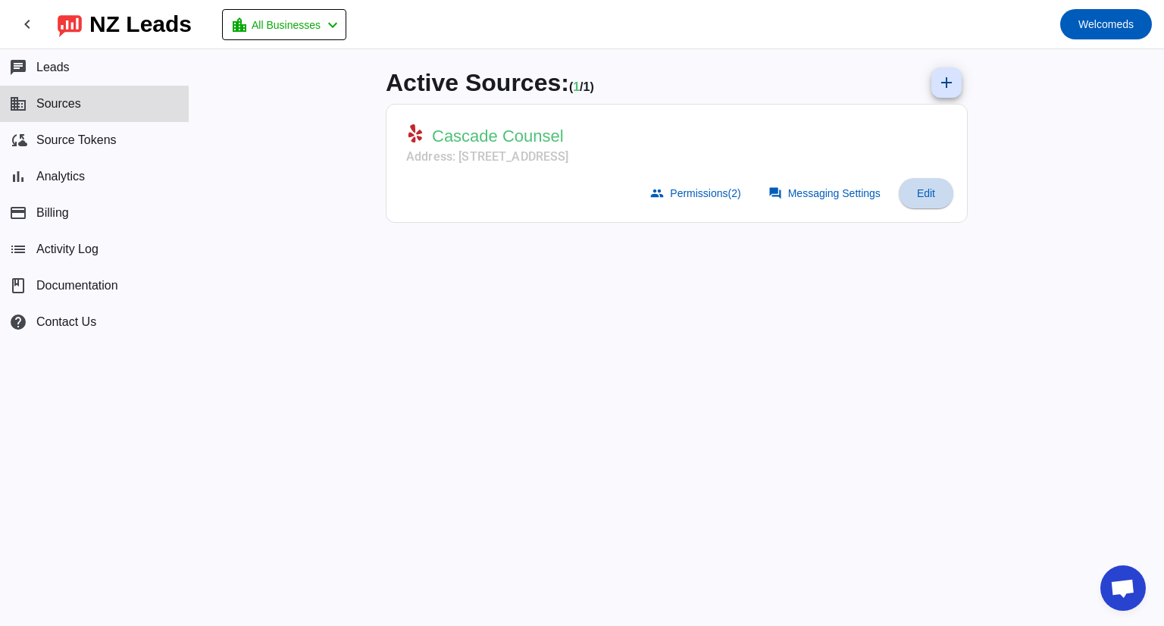
click at [928, 195] on span "Edit" at bounding box center [926, 193] width 18 height 12
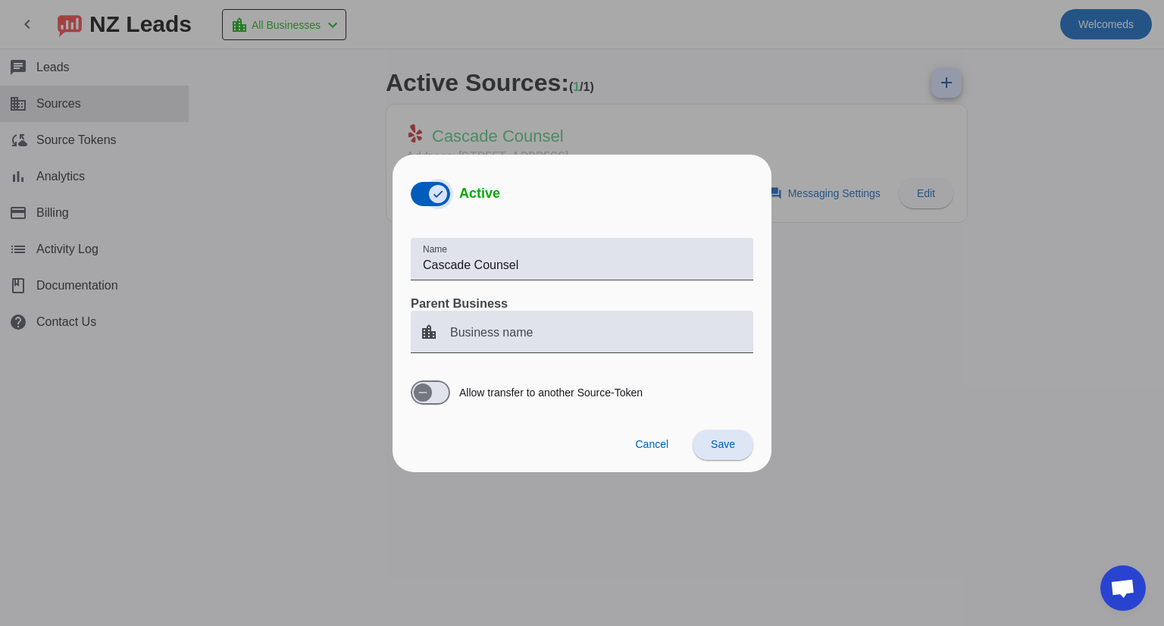
click at [429, 201] on span "button" at bounding box center [438, 194] width 18 height 18
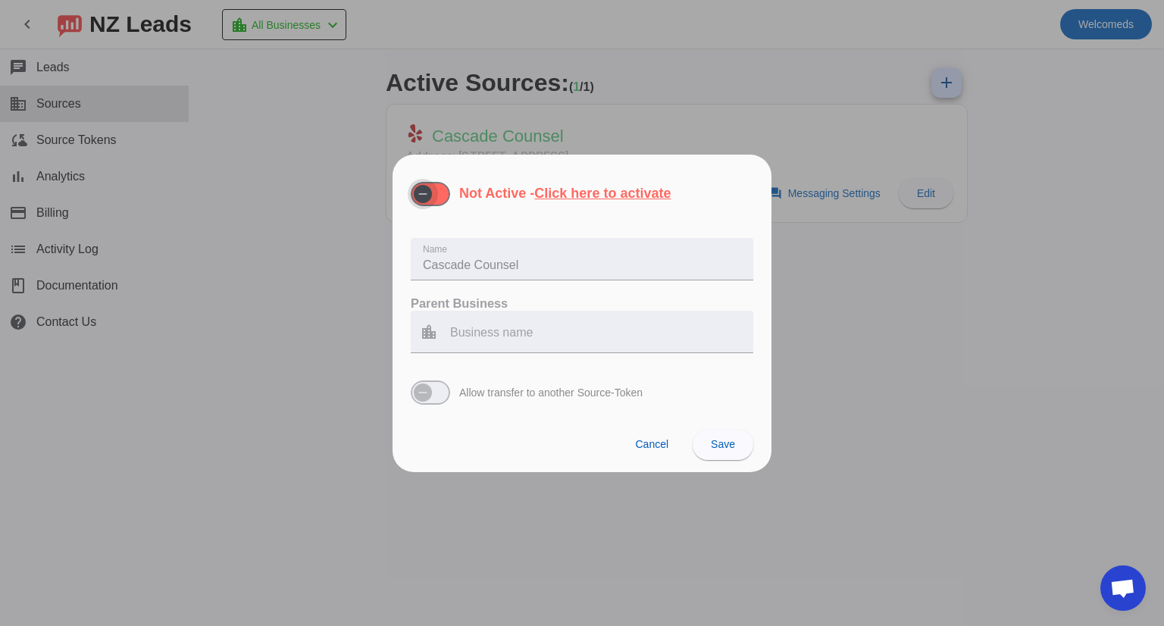
click at [417, 195] on icon "button" at bounding box center [423, 194] width 12 height 12
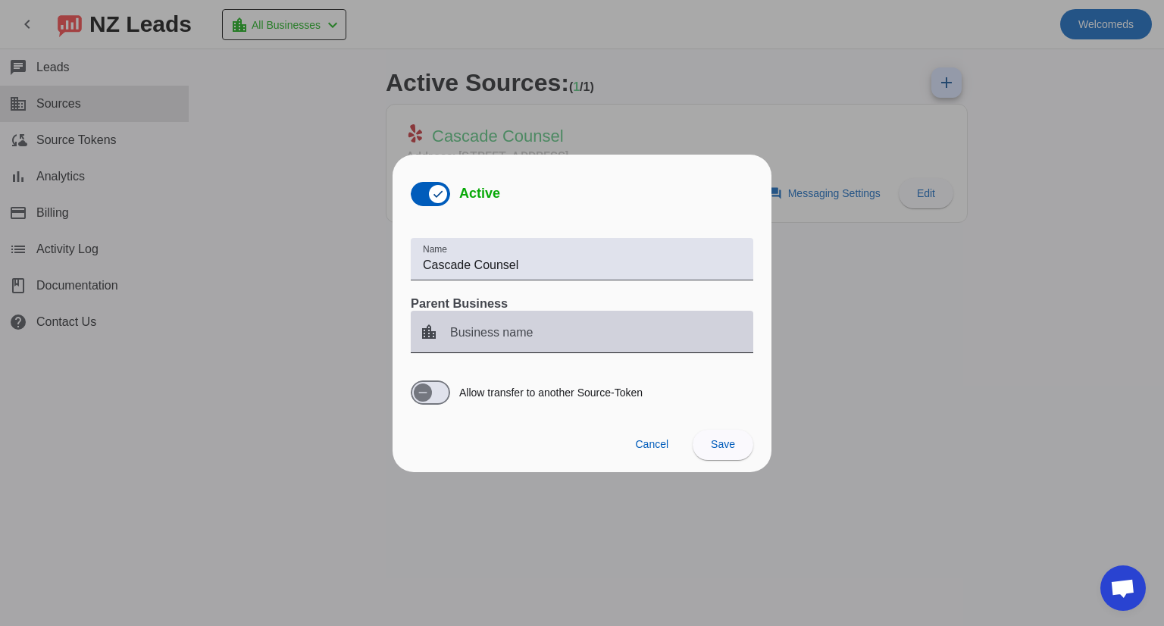
click at [543, 336] on input "Business name" at bounding box center [595, 338] width 291 height 18
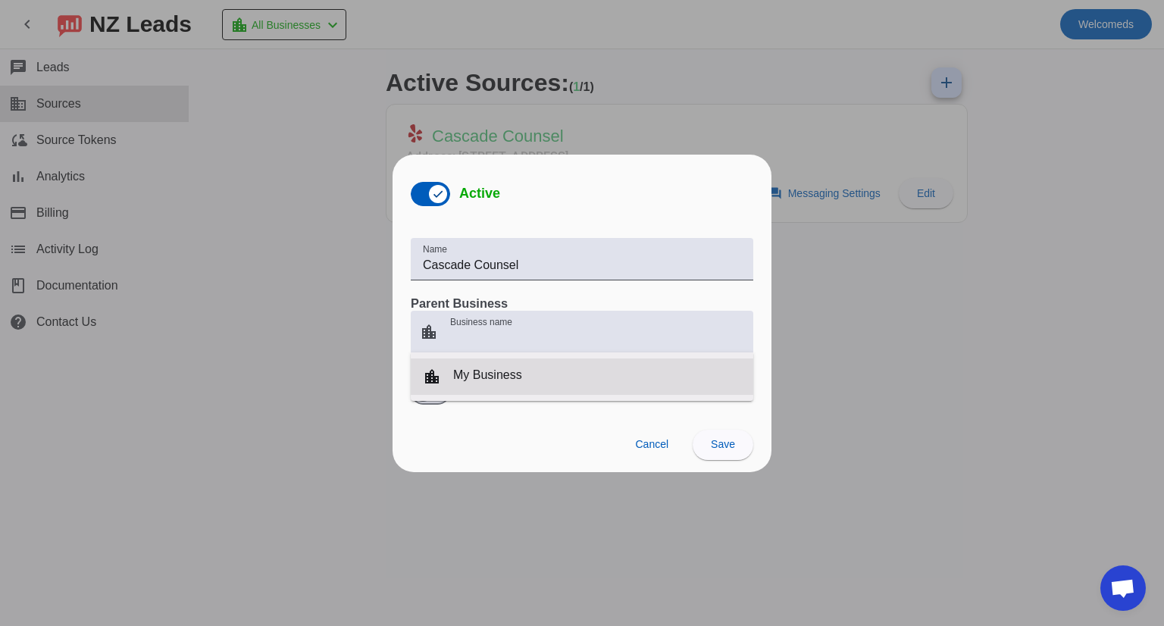
click at [480, 364] on div "location_city My Business" at bounding box center [582, 376] width 343 height 48
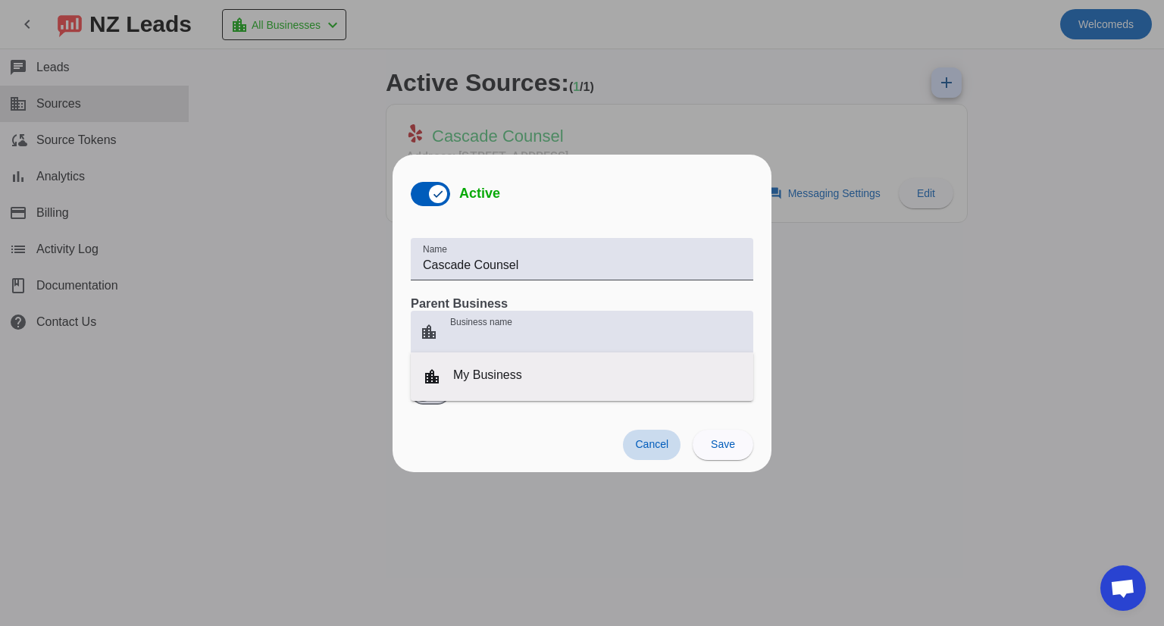
click at [639, 452] on span at bounding box center [652, 445] width 58 height 30
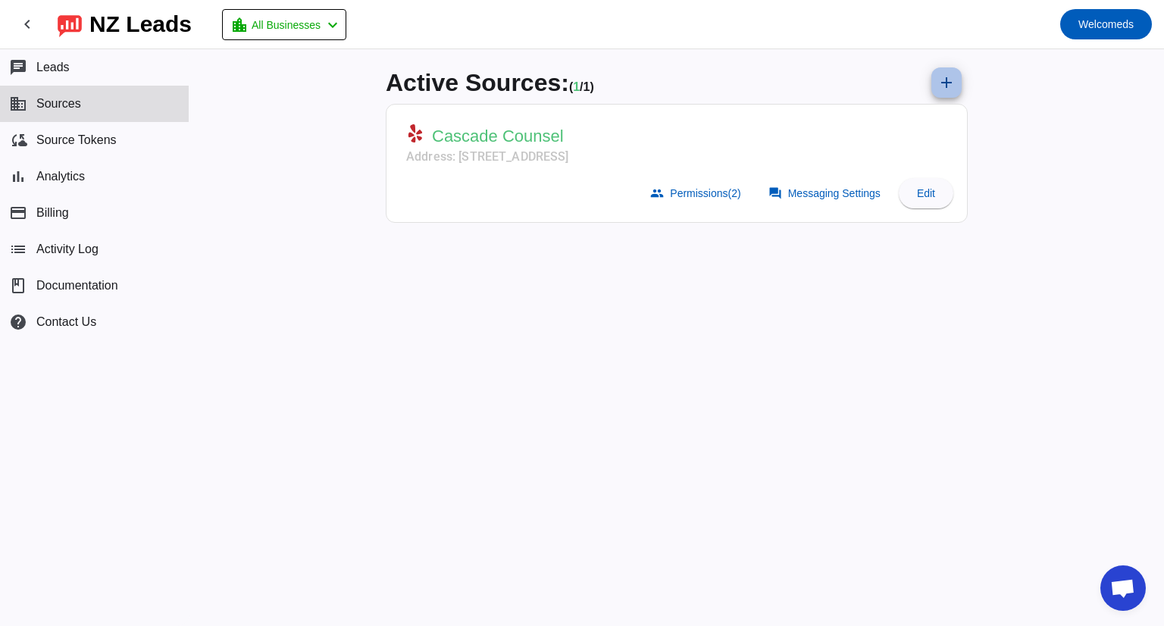
click at [950, 89] on mat-icon "add" at bounding box center [946, 83] width 18 height 18
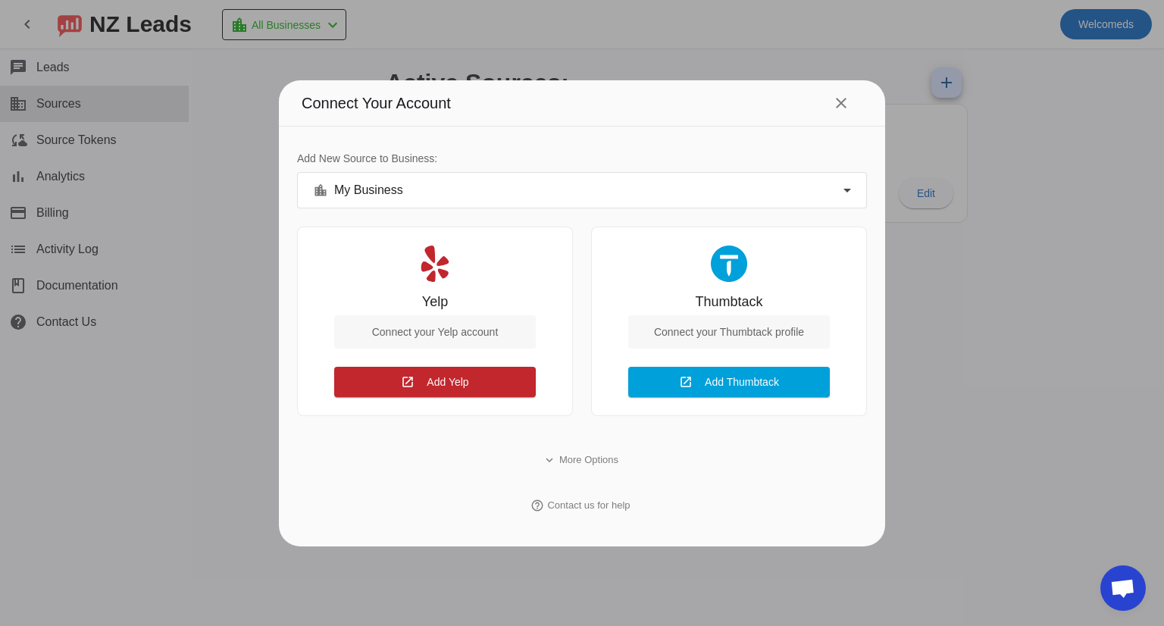
click at [1016, 280] on div at bounding box center [582, 313] width 1164 height 626
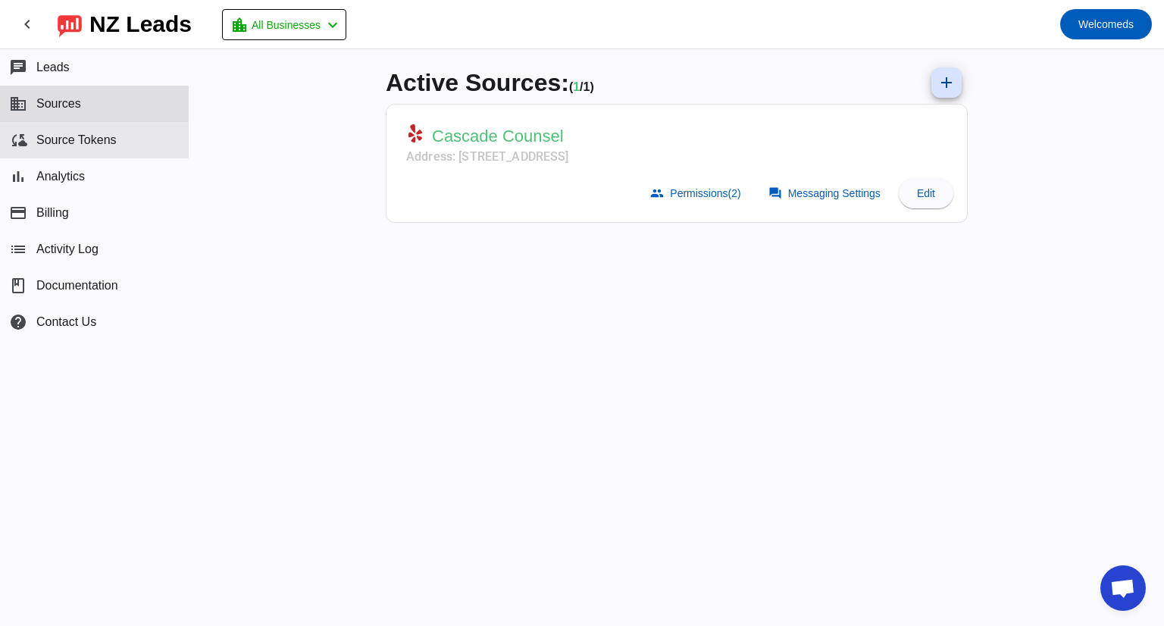
click at [61, 148] on button "cloud_sync Source Tokens" at bounding box center [94, 140] width 189 height 36
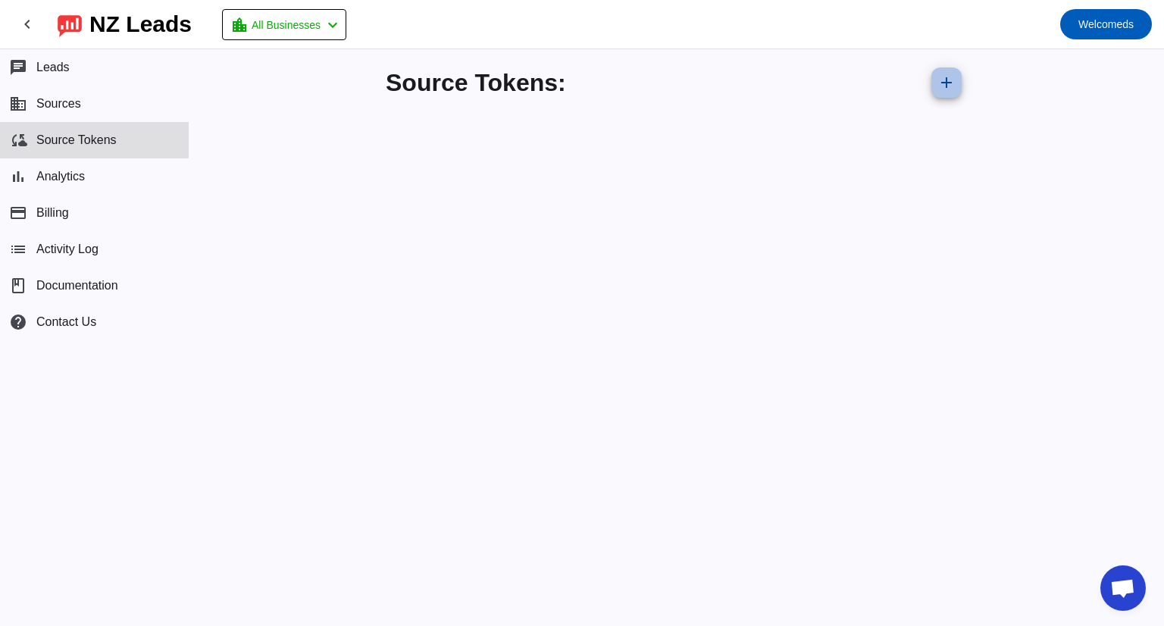
click at [955, 89] on mat-icon "add" at bounding box center [946, 83] width 18 height 18
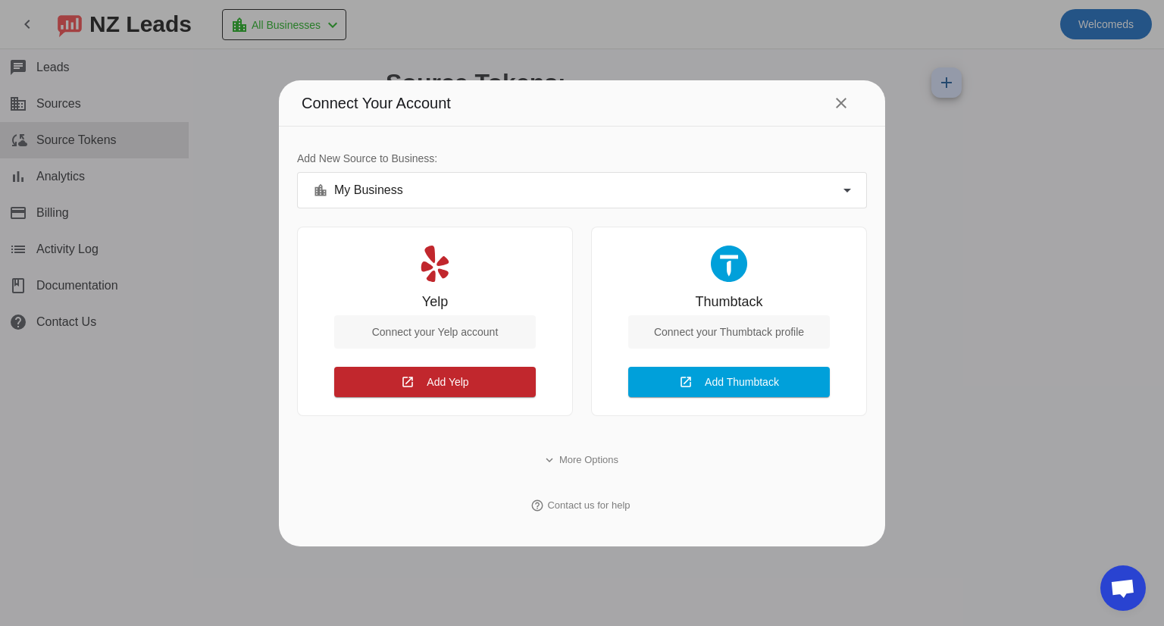
click at [449, 196] on div "location_city My Business" at bounding box center [578, 190] width 530 height 18
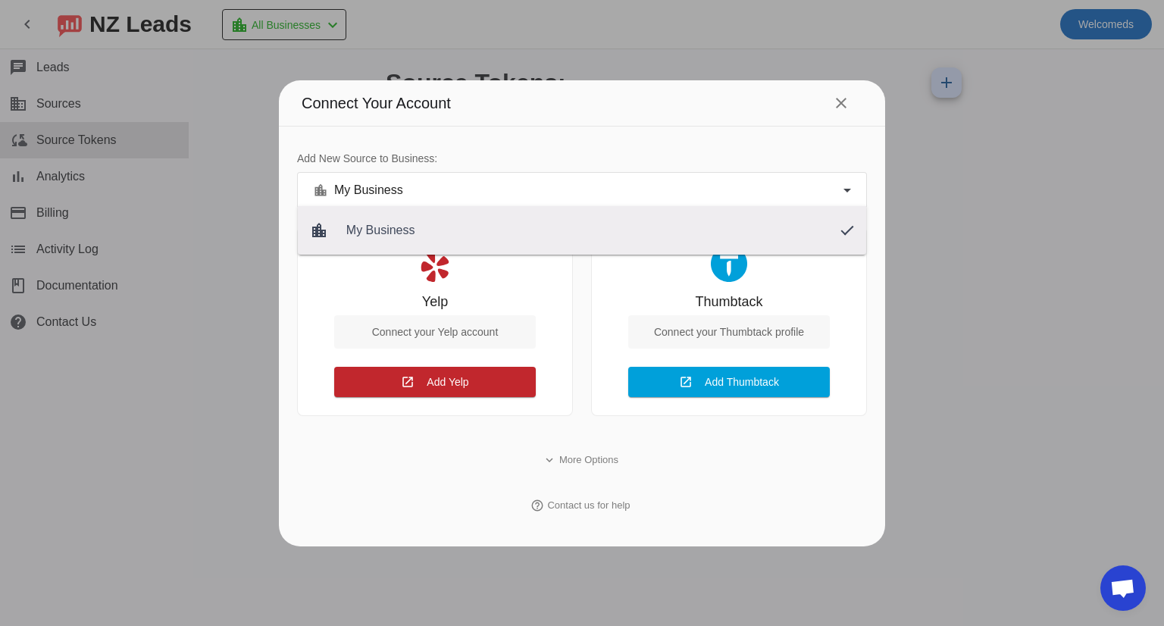
click at [452, 188] on div at bounding box center [582, 313] width 1164 height 626
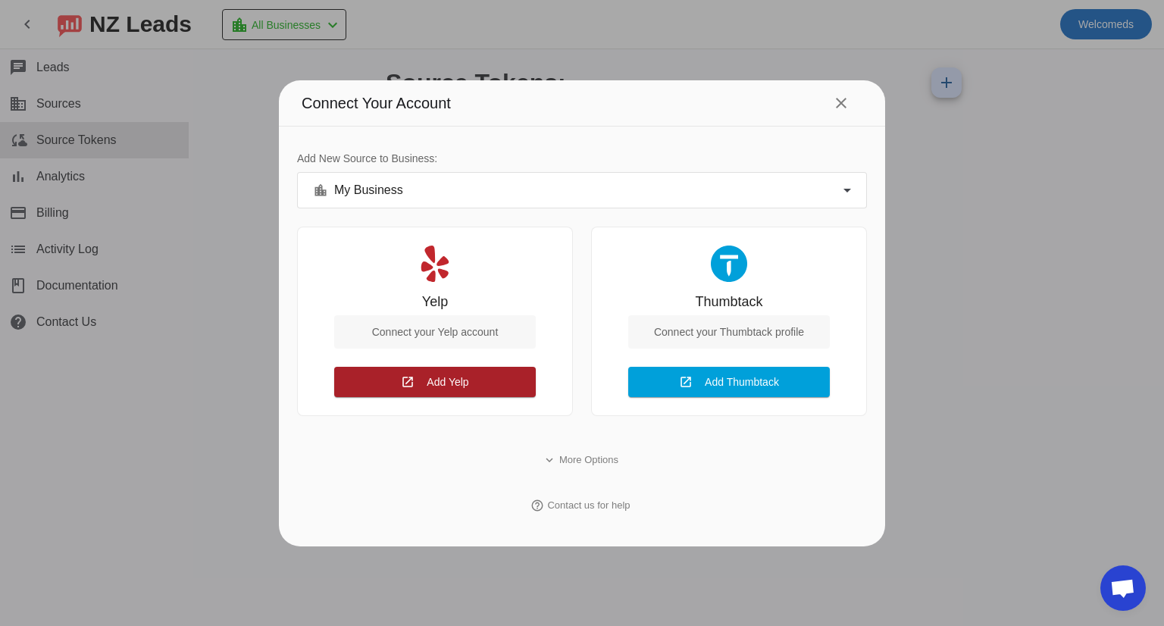
click at [424, 380] on span at bounding box center [435, 382] width 202 height 36
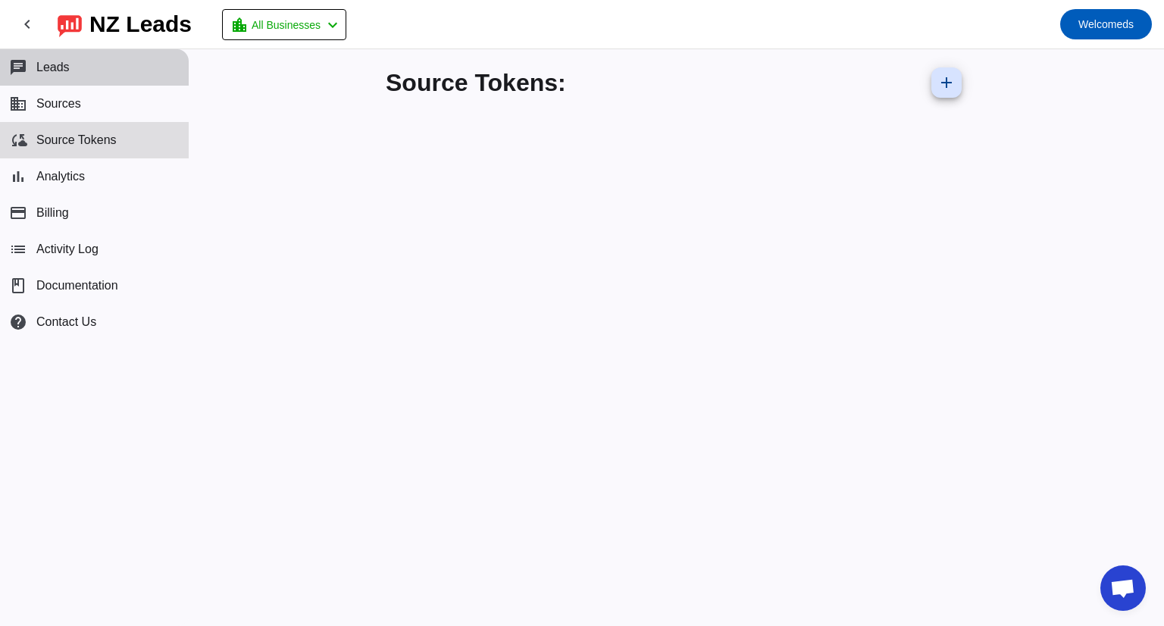
click at [64, 64] on span "Leads" at bounding box center [52, 68] width 33 height 14
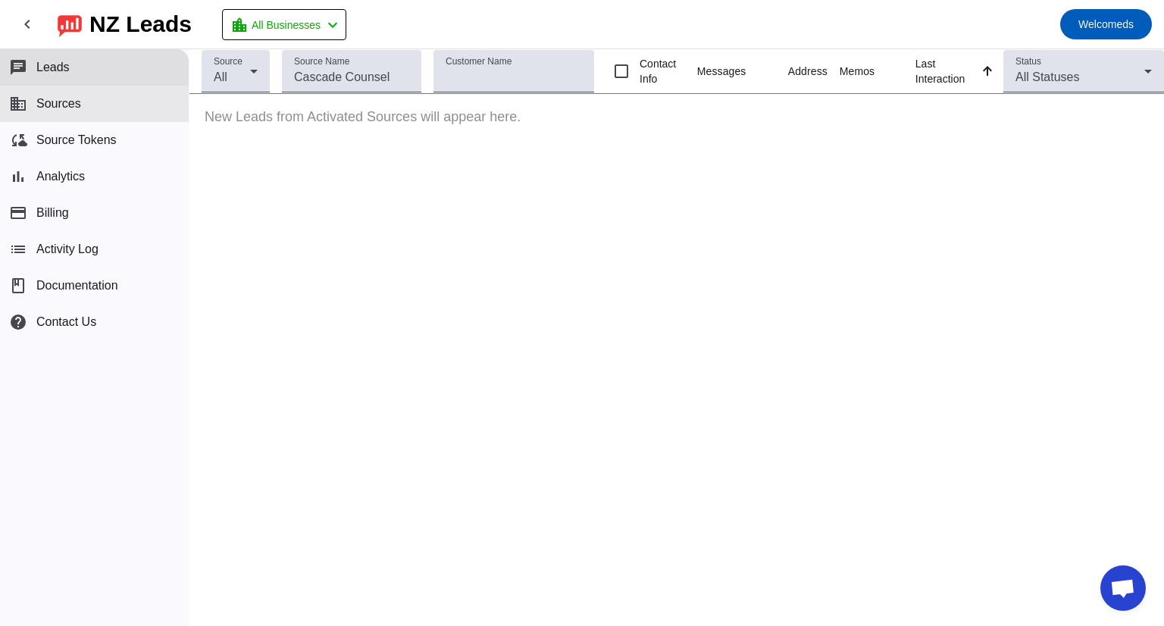
click at [67, 103] on span "Sources" at bounding box center [58, 104] width 45 height 14
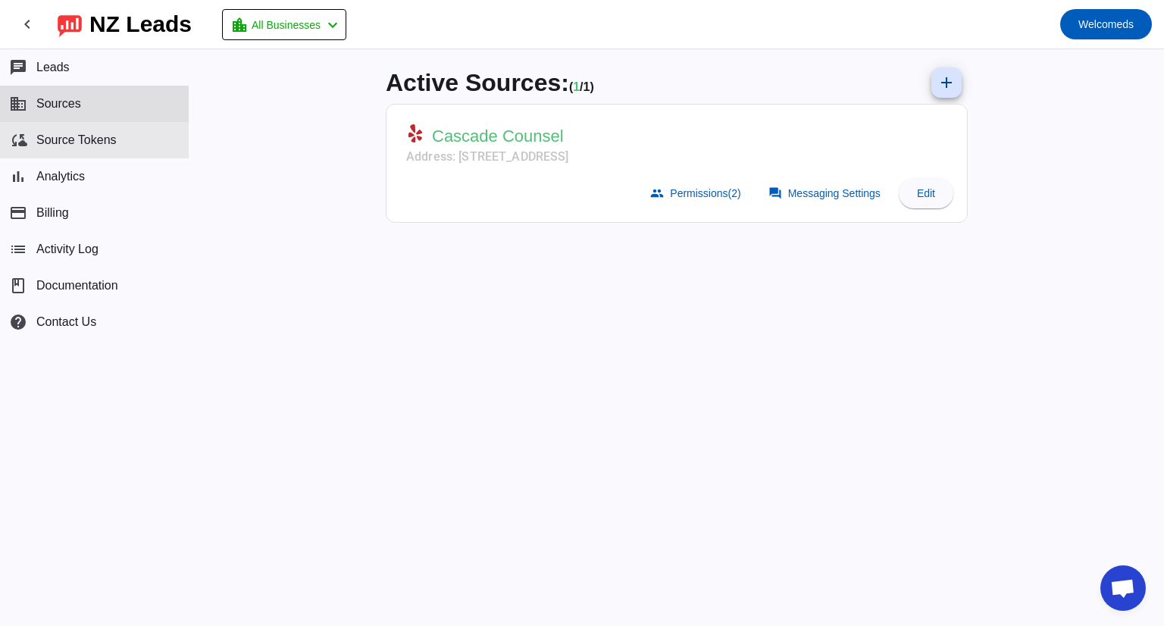
click at [77, 131] on button "cloud_sync Source Tokens" at bounding box center [94, 140] width 189 height 36
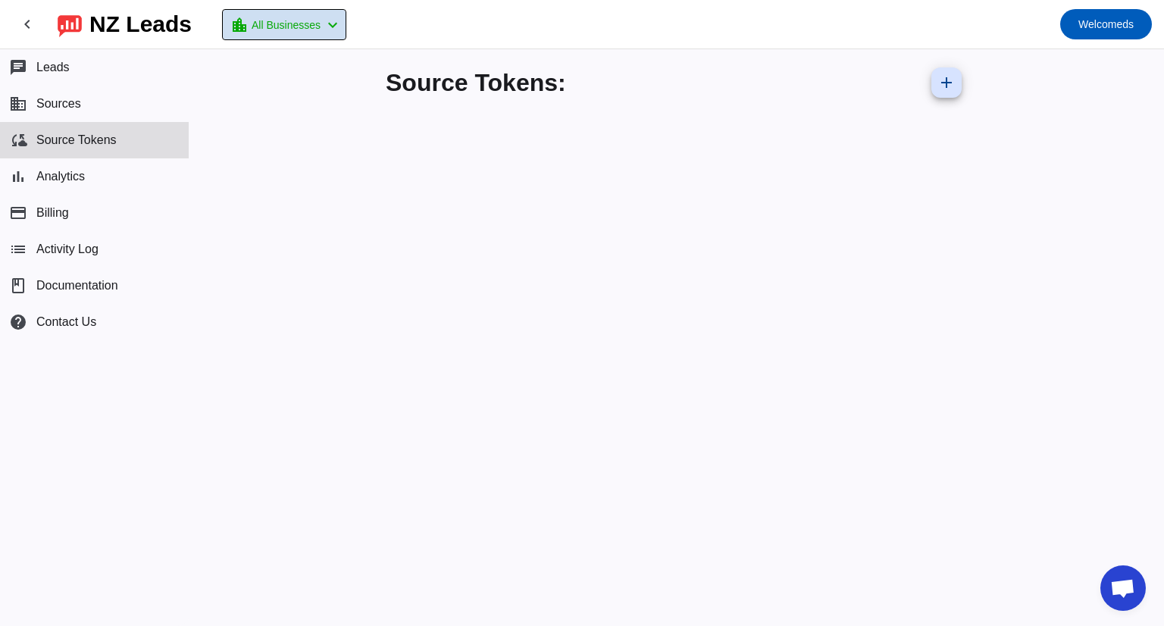
click at [342, 32] on mat-icon "chevron_left" at bounding box center [333, 25] width 18 height 18
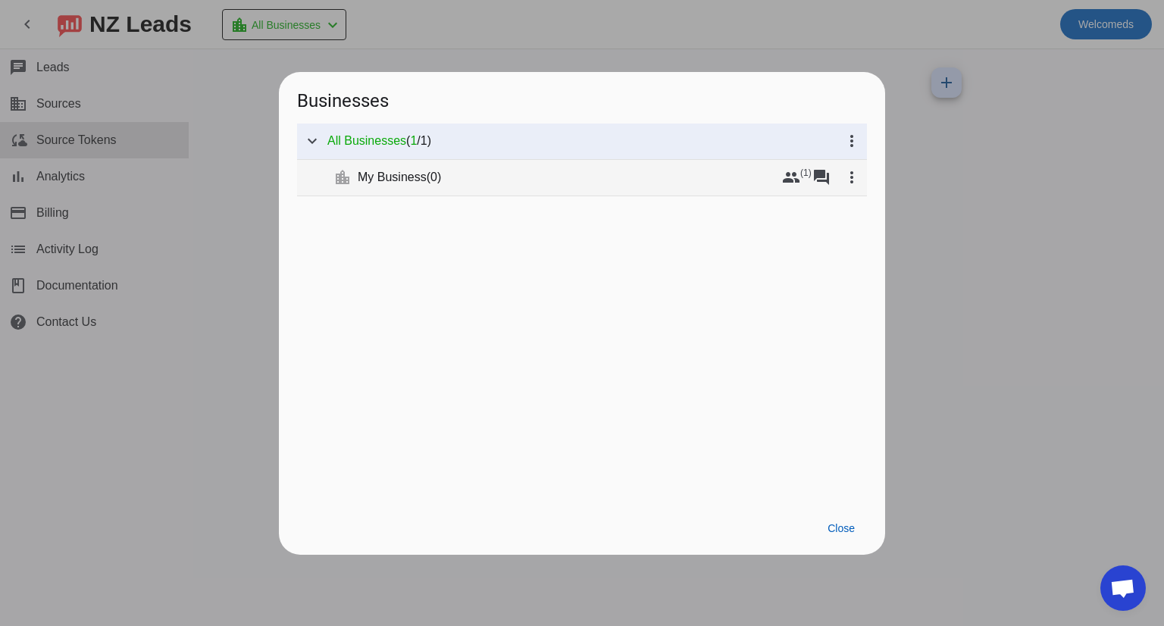
click at [402, 180] on span "My Business" at bounding box center [392, 177] width 69 height 15
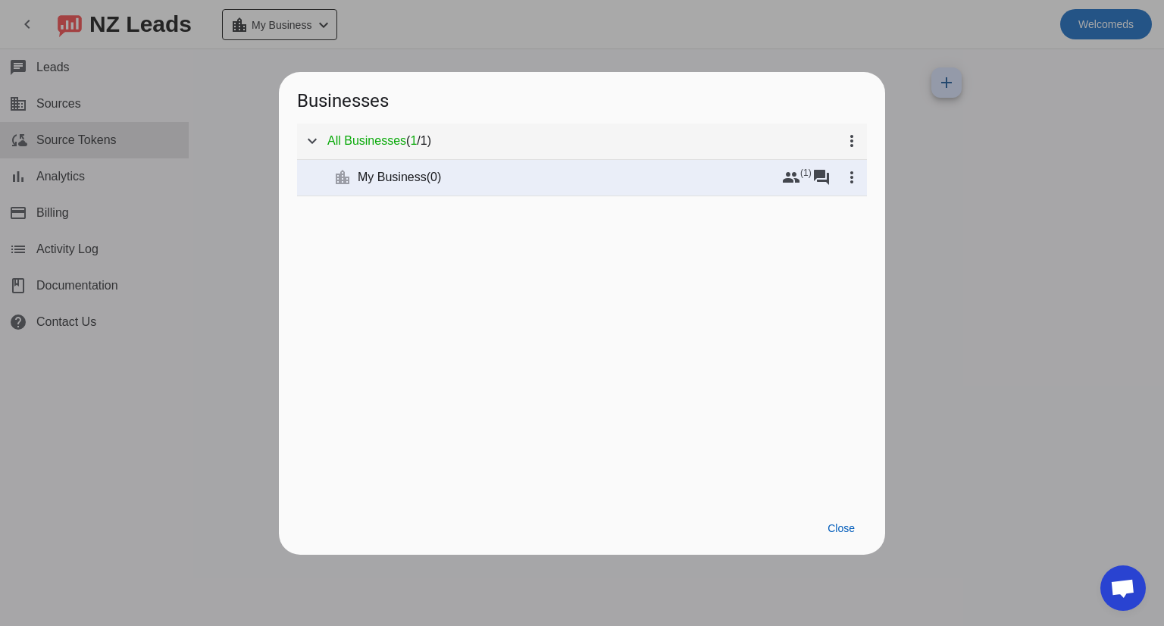
click at [393, 142] on span "All Businesses" at bounding box center [366, 140] width 79 height 15
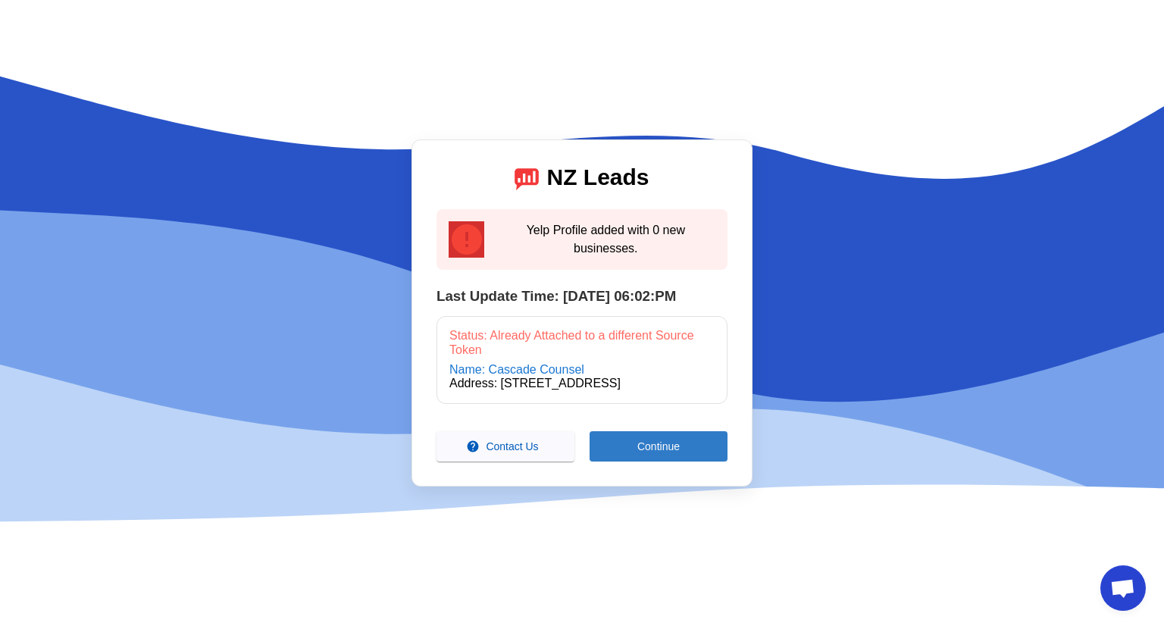
click at [655, 452] on span "Continue" at bounding box center [658, 446] width 42 height 12
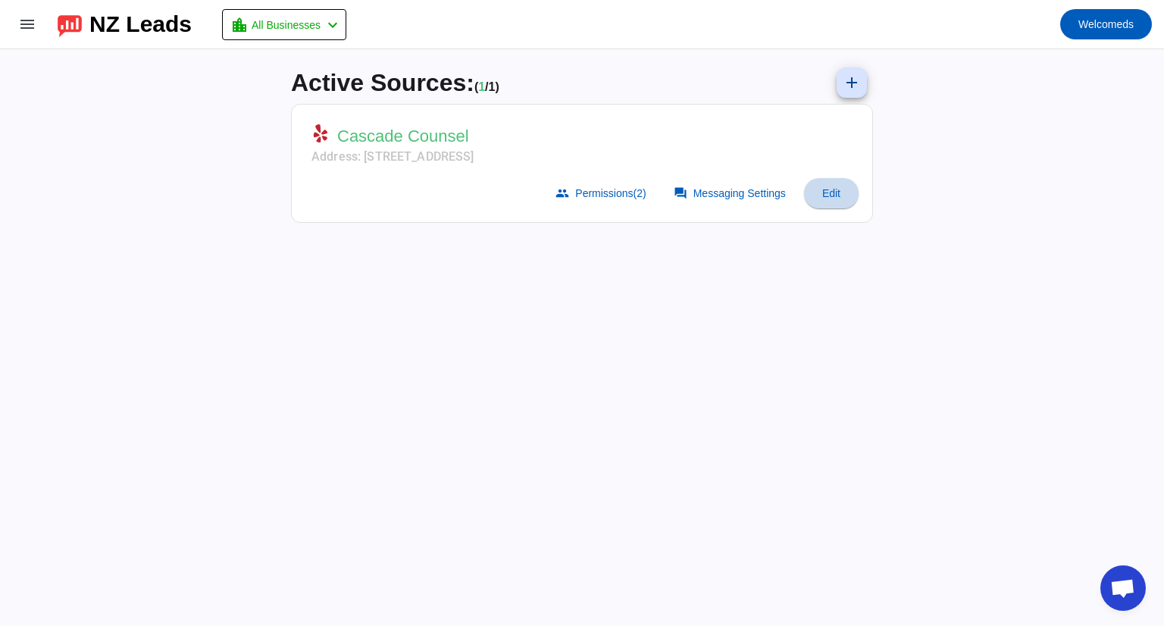
click at [829, 189] on span "Edit" at bounding box center [831, 193] width 18 height 12
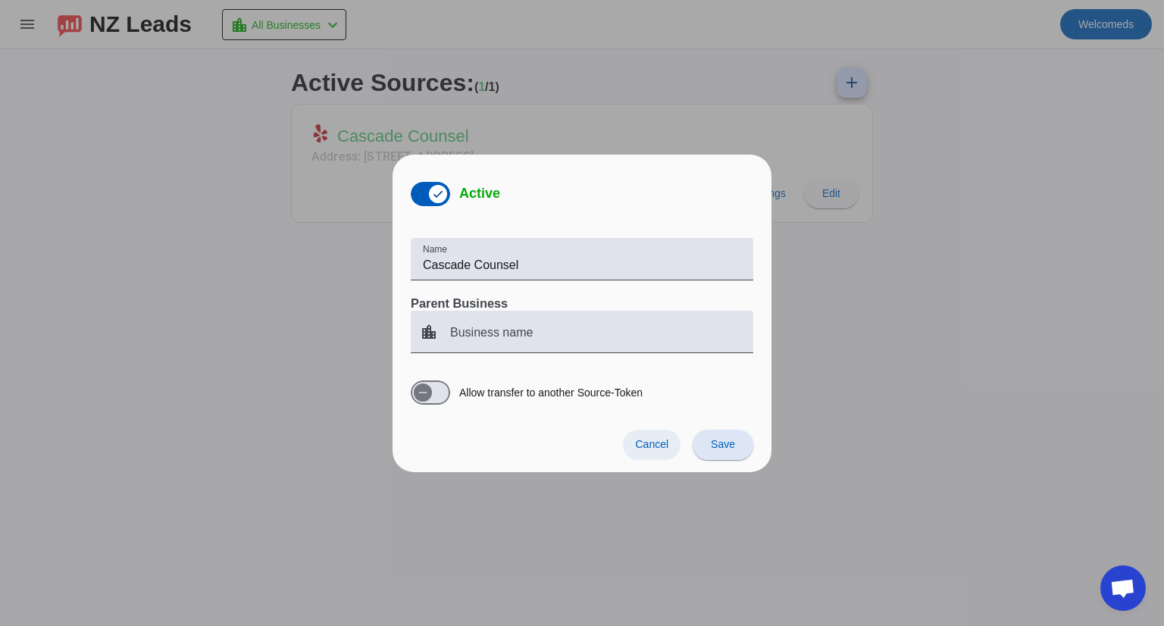
click at [652, 442] on span "Cancel" at bounding box center [651, 444] width 33 height 12
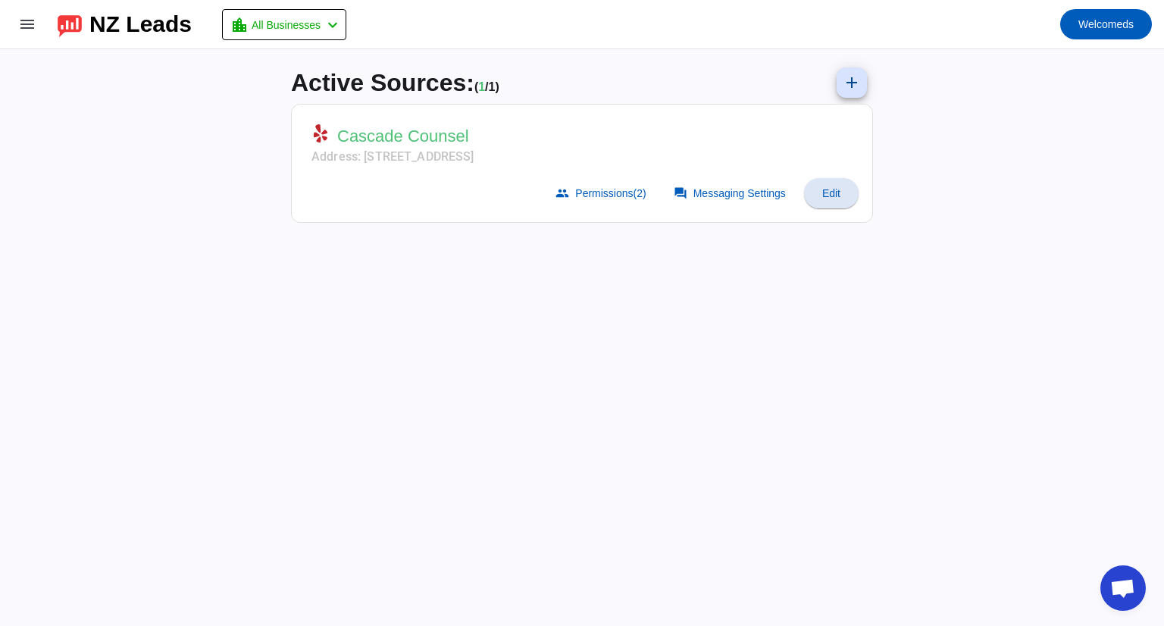
click at [412, 174] on mat-card-actions "group Permissions (2) forum Messaging Settings Edit" at bounding box center [581, 193] width 565 height 42
click at [727, 199] on span at bounding box center [731, 193] width 133 height 30
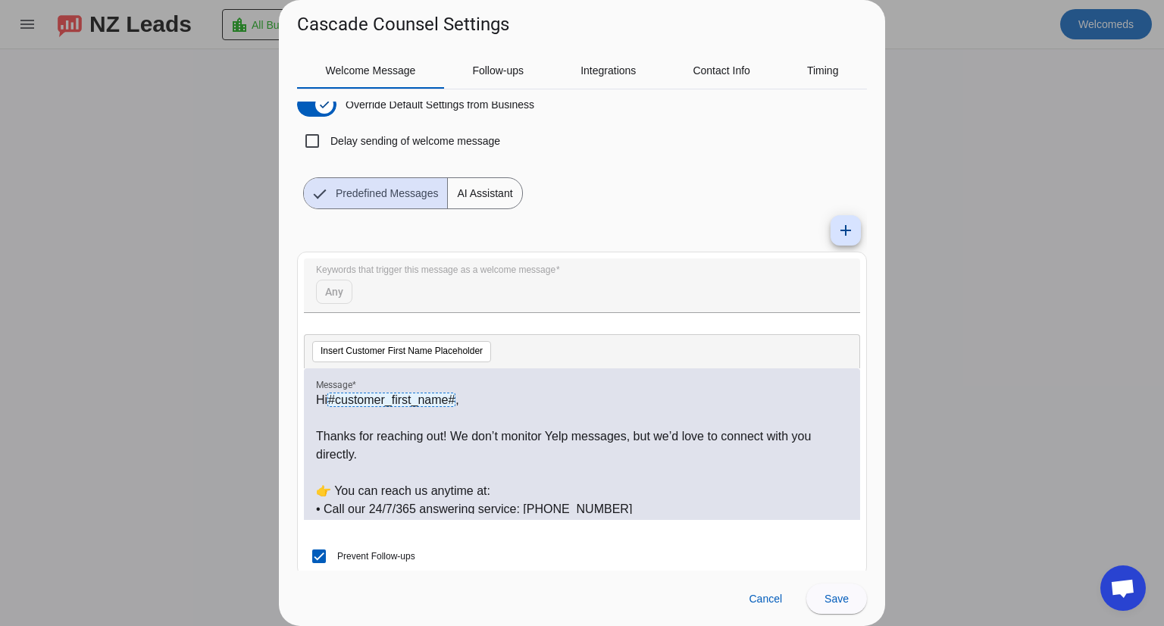
scroll to position [37, 0]
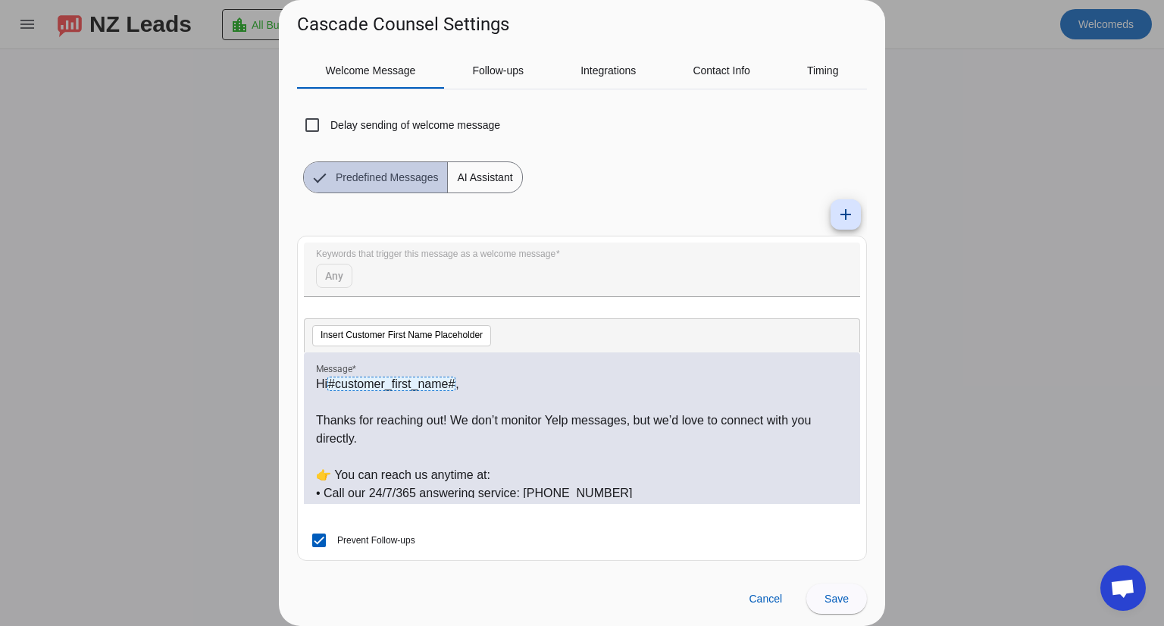
click at [414, 188] on span "Predefined Messages" at bounding box center [387, 177] width 120 height 30
click at [468, 177] on span "AI Assistant" at bounding box center [485, 177] width 74 height 30
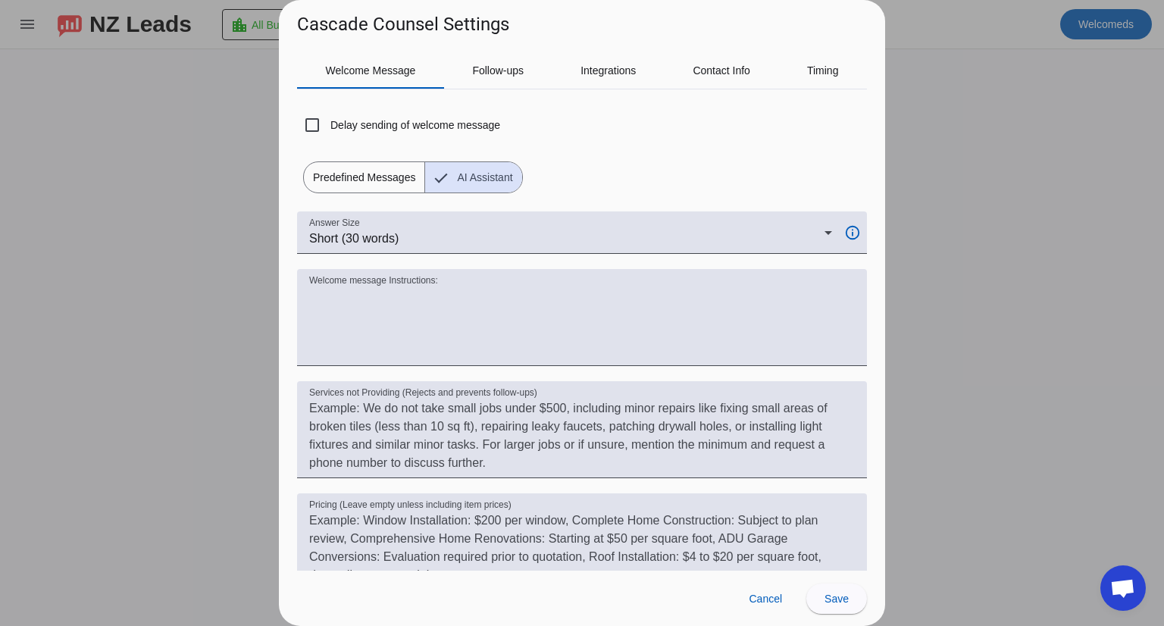
click at [374, 180] on span "Predefined Messages" at bounding box center [364, 177] width 120 height 30
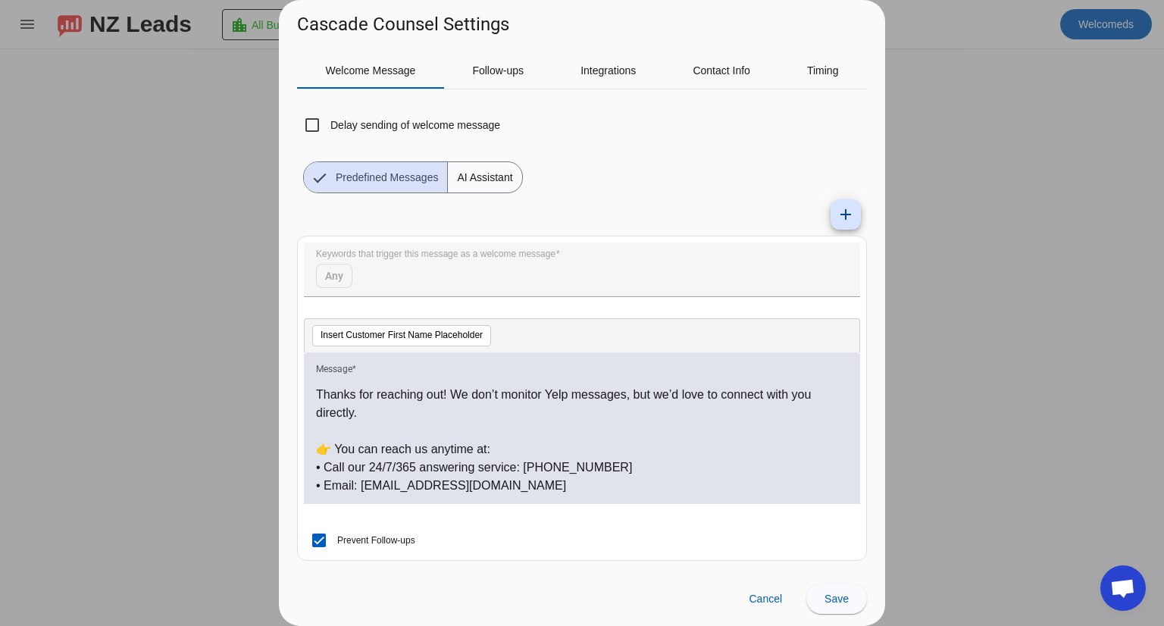
scroll to position [0, 0]
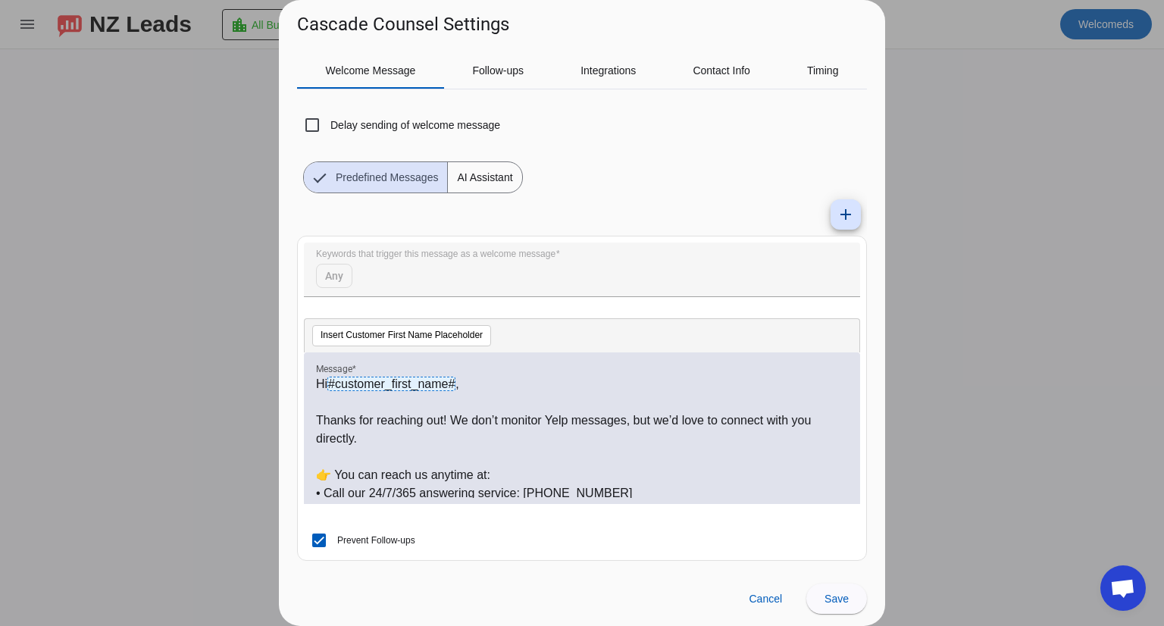
click at [319, 422] on p "Thanks for reaching out! We don’t monitor Yelp messages, but we’d love to conne…" at bounding box center [582, 429] width 532 height 36
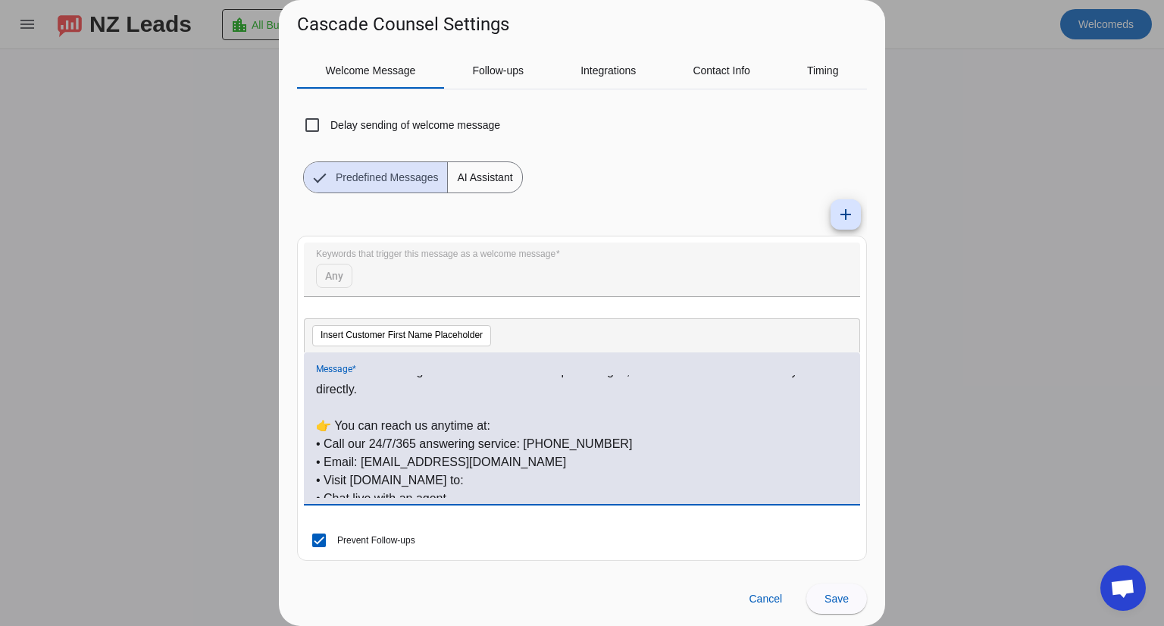
scroll to position [76, 0]
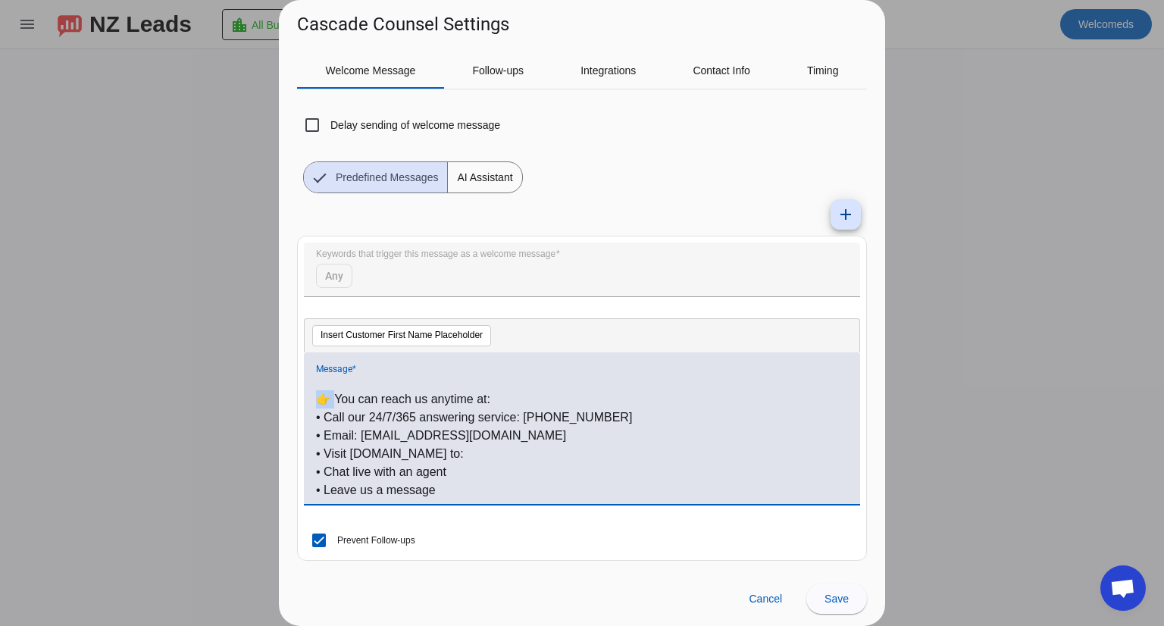
drag, startPoint x: 336, startPoint y: 401, endPoint x: 312, endPoint y: 402, distance: 24.3
click at [312, 402] on div "Hi #customer_first_name# , Thanks for reaching out! We don’t monitor Yelp messa…" at bounding box center [582, 428] width 556 height 152
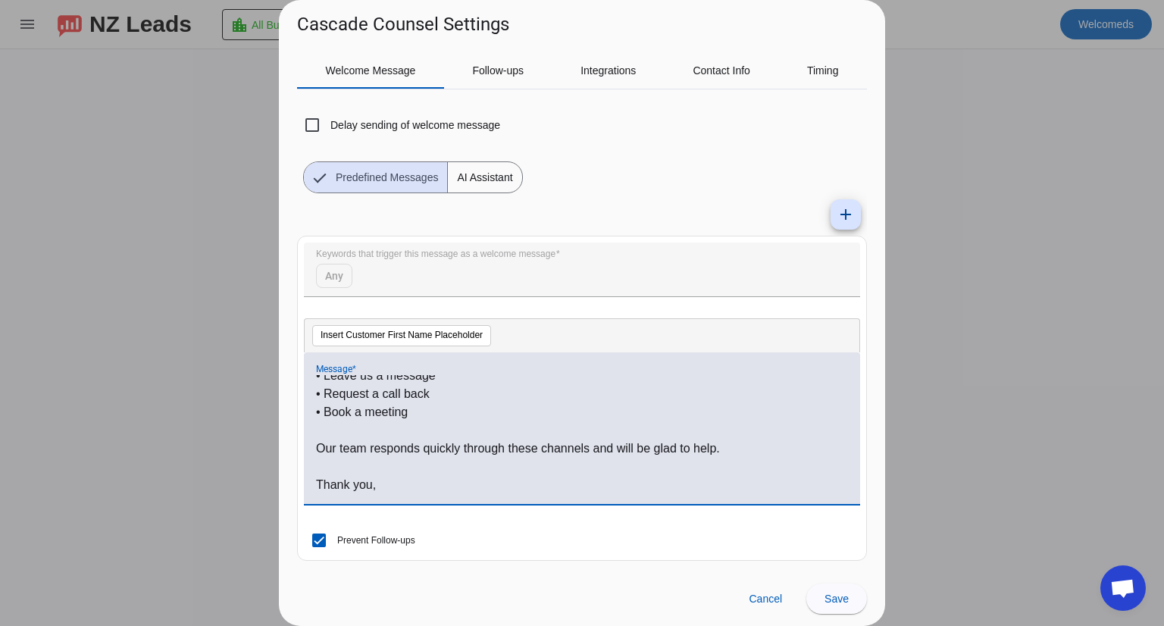
scroll to position [204, 0]
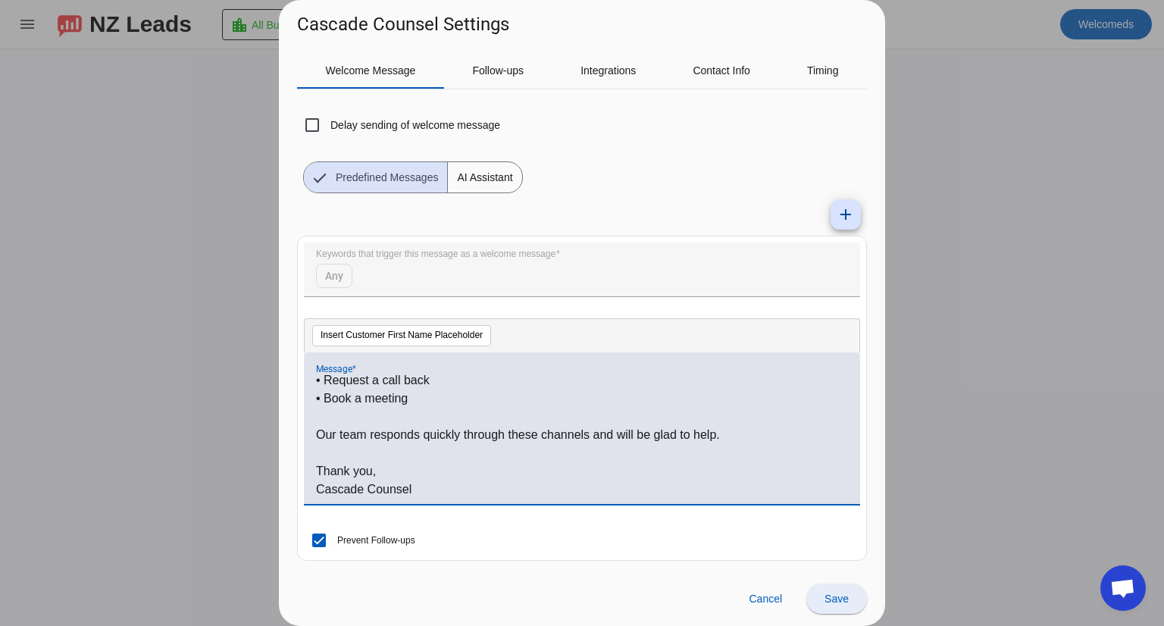
click at [828, 599] on span "Save" at bounding box center [836, 599] width 24 height 12
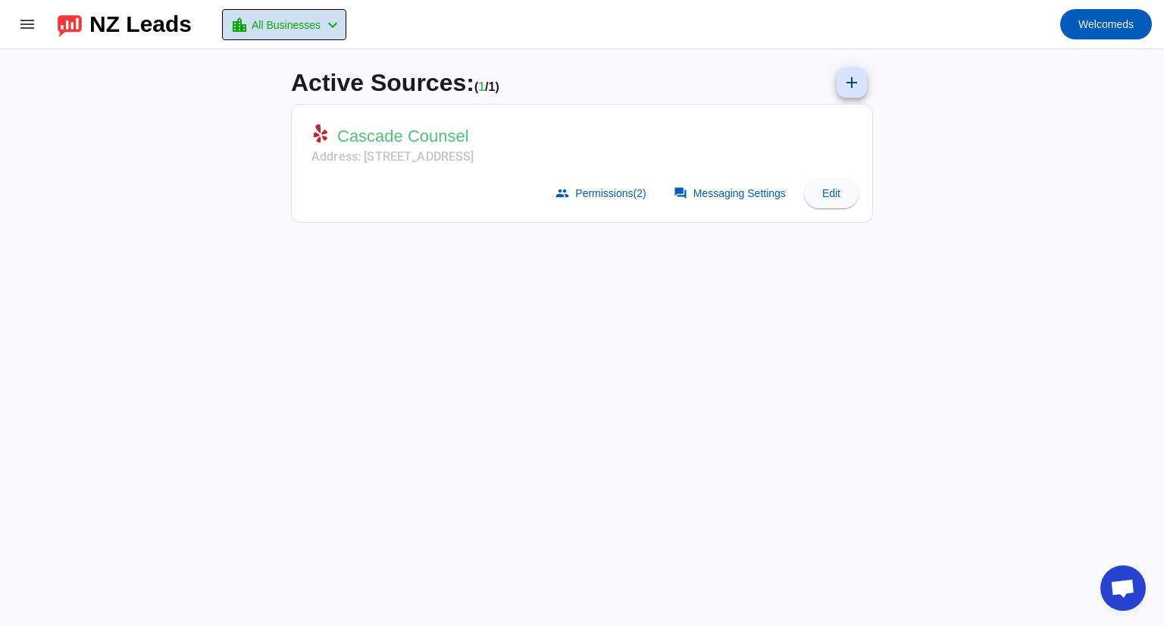
click at [249, 17] on mat-icon "location_city" at bounding box center [239, 25] width 18 height 18
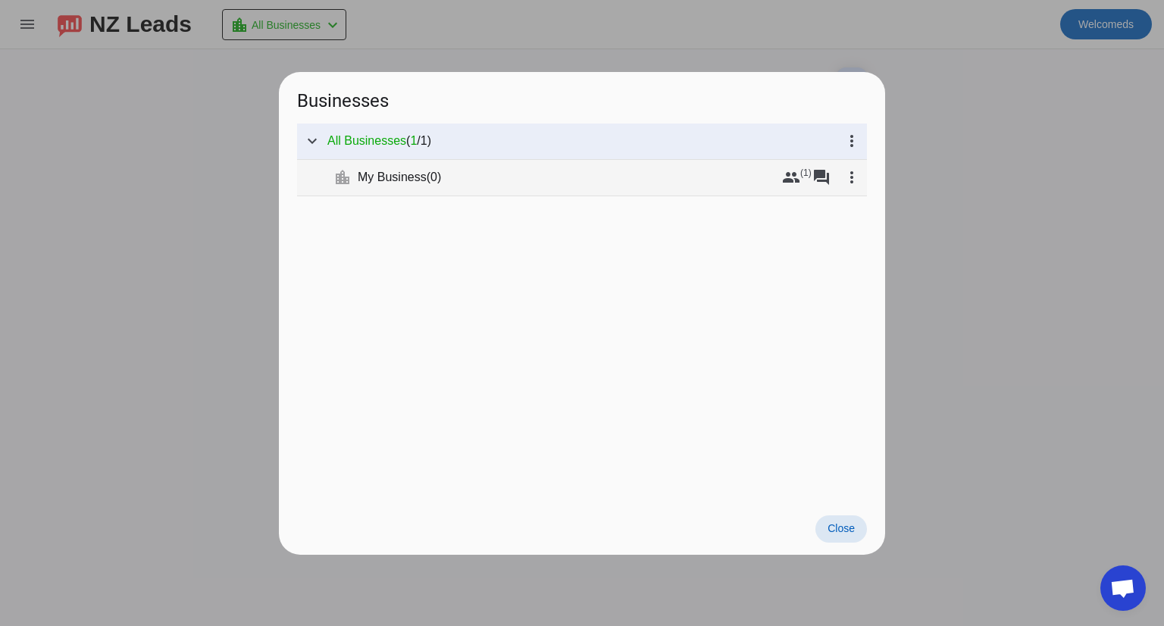
click at [500, 174] on div "My Business ( 0 )" at bounding box center [567, 177] width 418 height 15
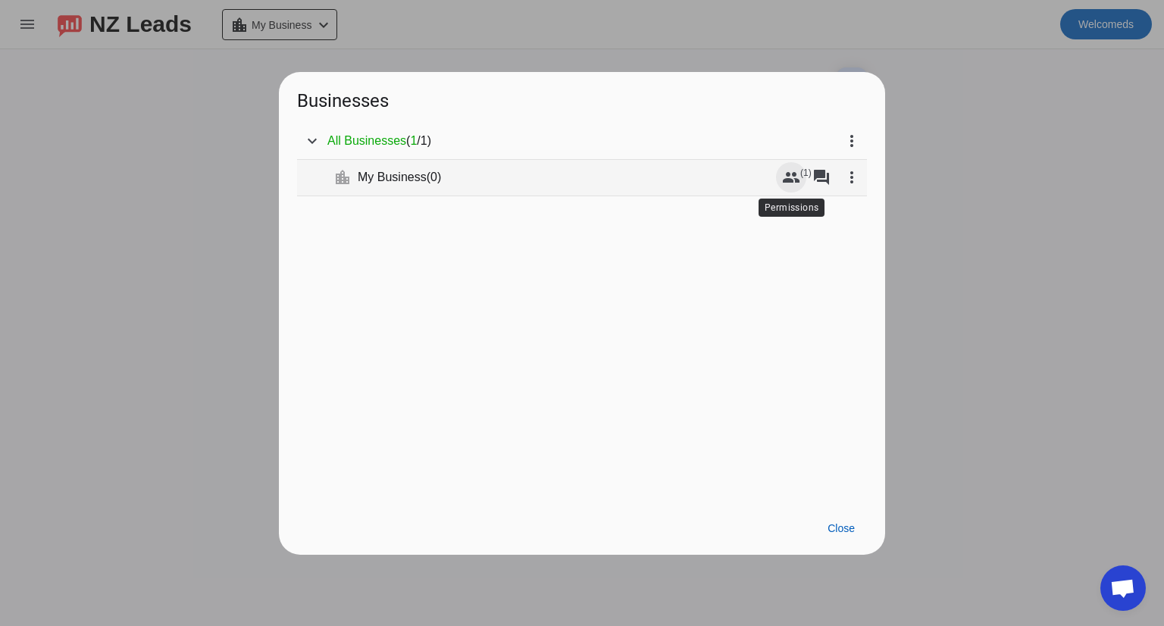
click at [794, 180] on mat-icon "group" at bounding box center [791, 177] width 18 height 18
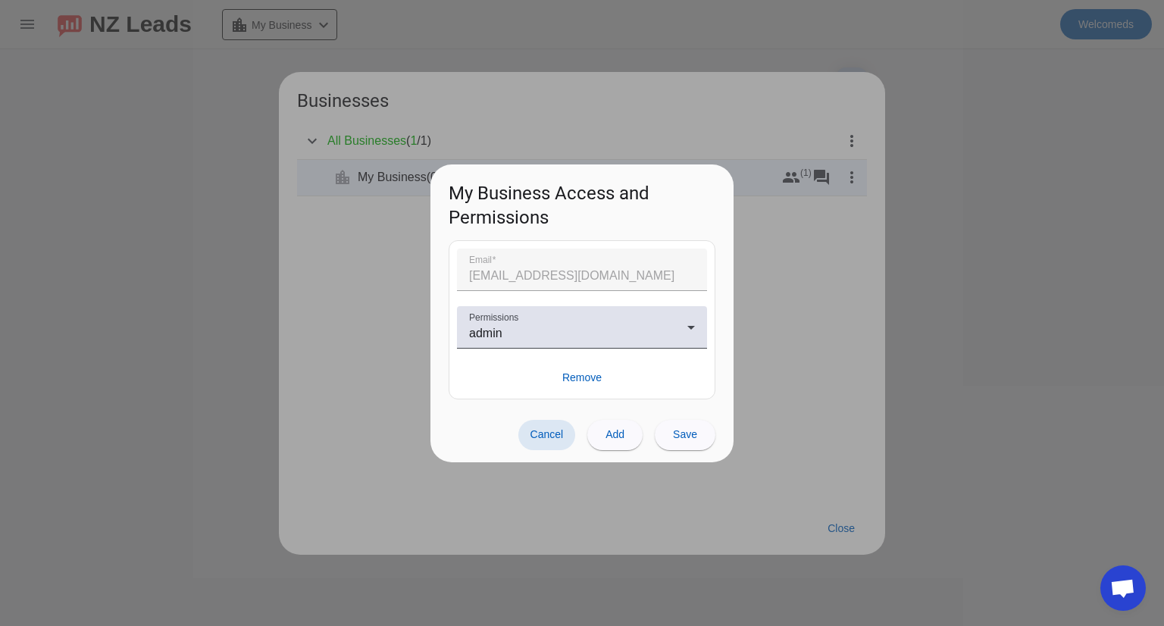
click at [792, 318] on div at bounding box center [582, 313] width 1164 height 626
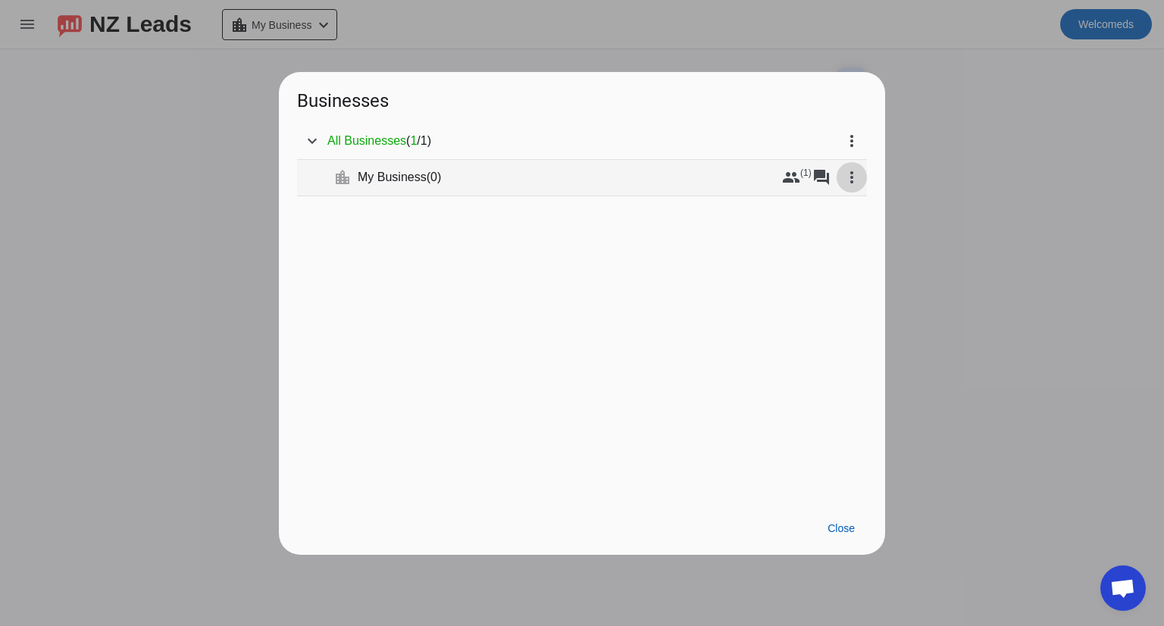
click at [849, 175] on mat-icon "more_vert" at bounding box center [852, 177] width 18 height 18
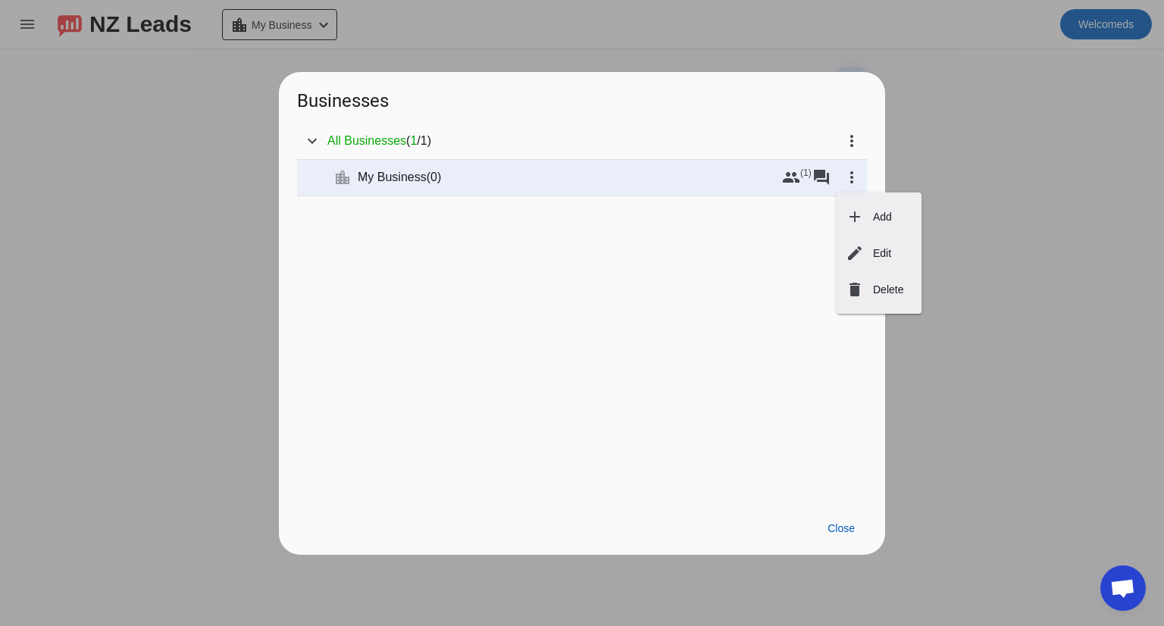
click at [850, 148] on div at bounding box center [582, 313] width 1164 height 626
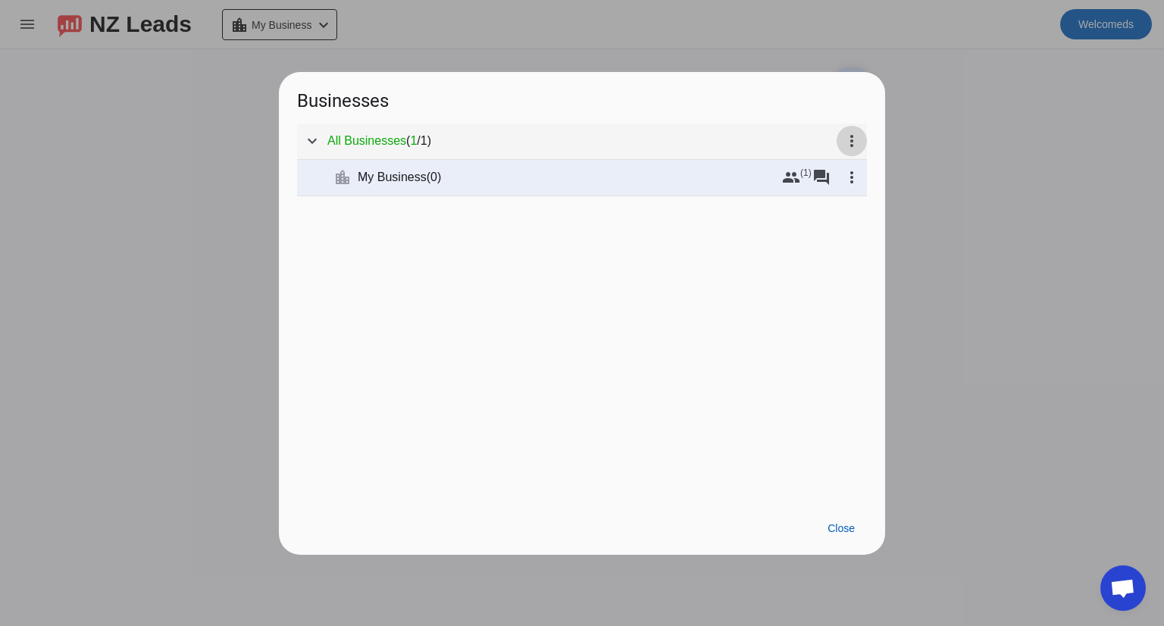
click at [850, 142] on mat-icon "more_vert" at bounding box center [852, 141] width 18 height 18
click at [850, 140] on div at bounding box center [582, 313] width 1164 height 626
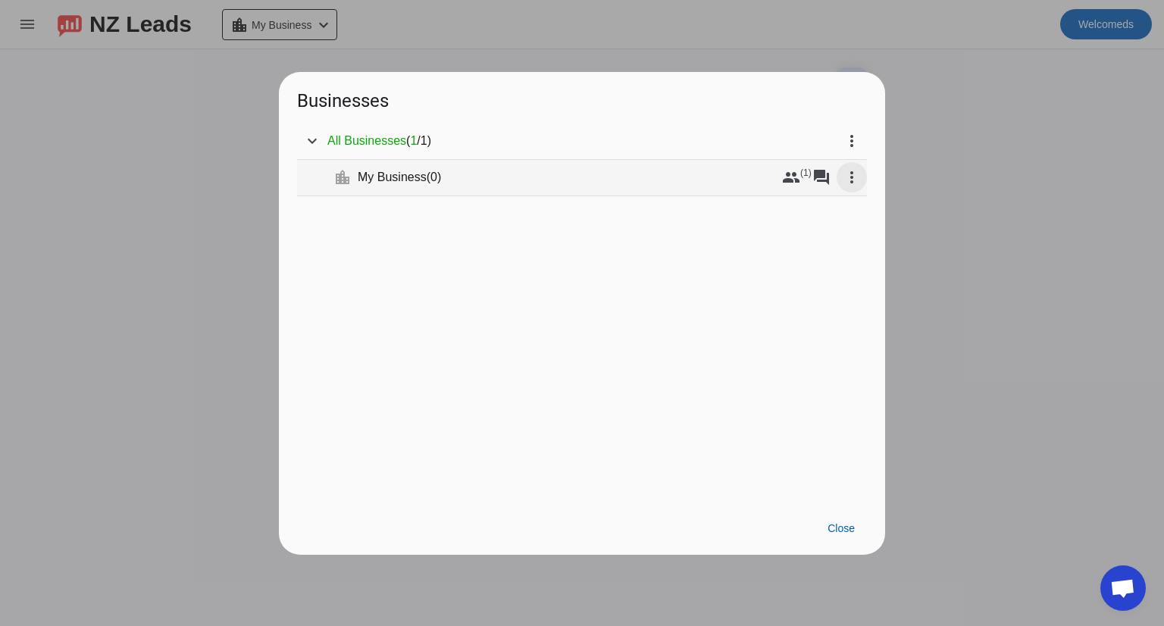
click at [853, 174] on mat-icon "more_vert" at bounding box center [852, 177] width 18 height 18
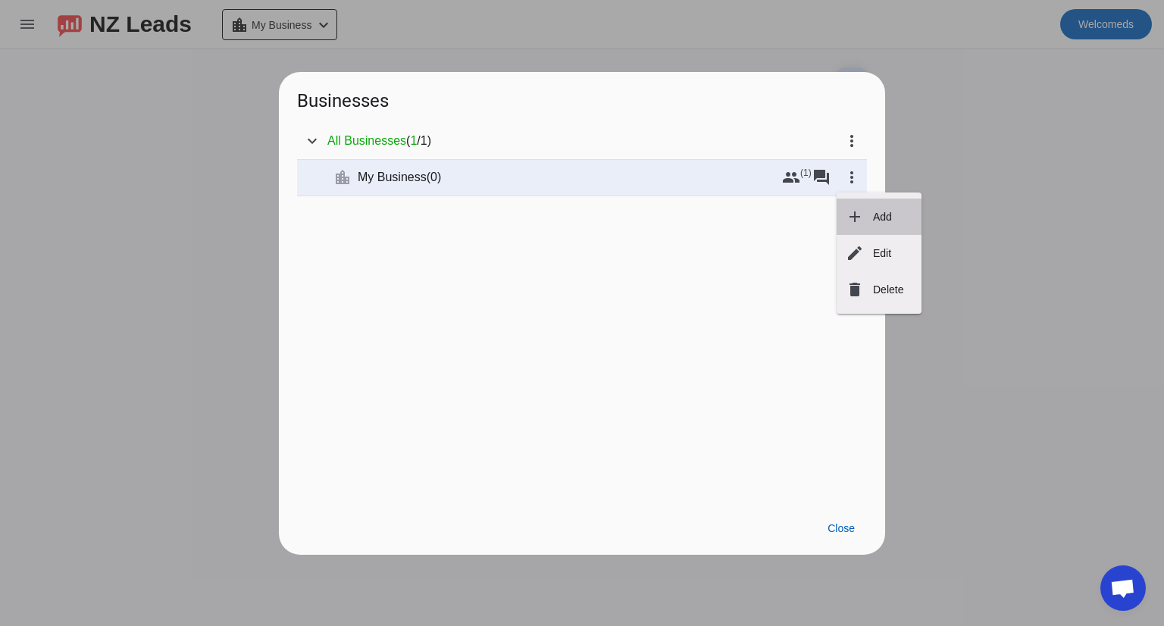
click at [875, 209] on button "add Add" at bounding box center [879, 217] width 85 height 36
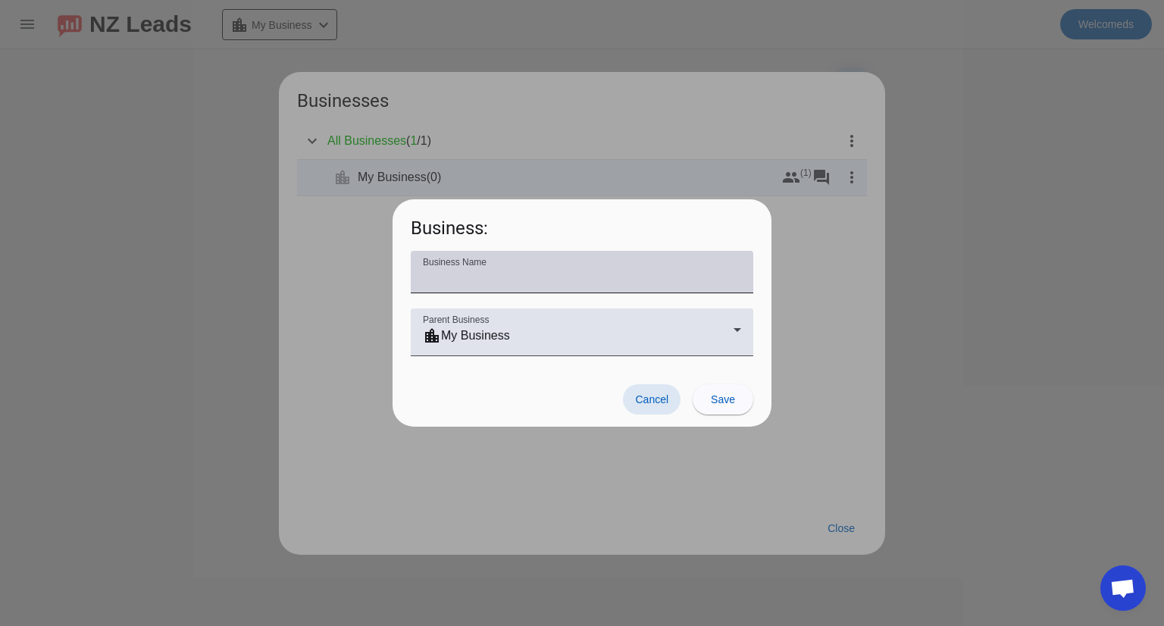
click at [652, 282] on input "Business Name" at bounding box center [582, 278] width 318 height 18
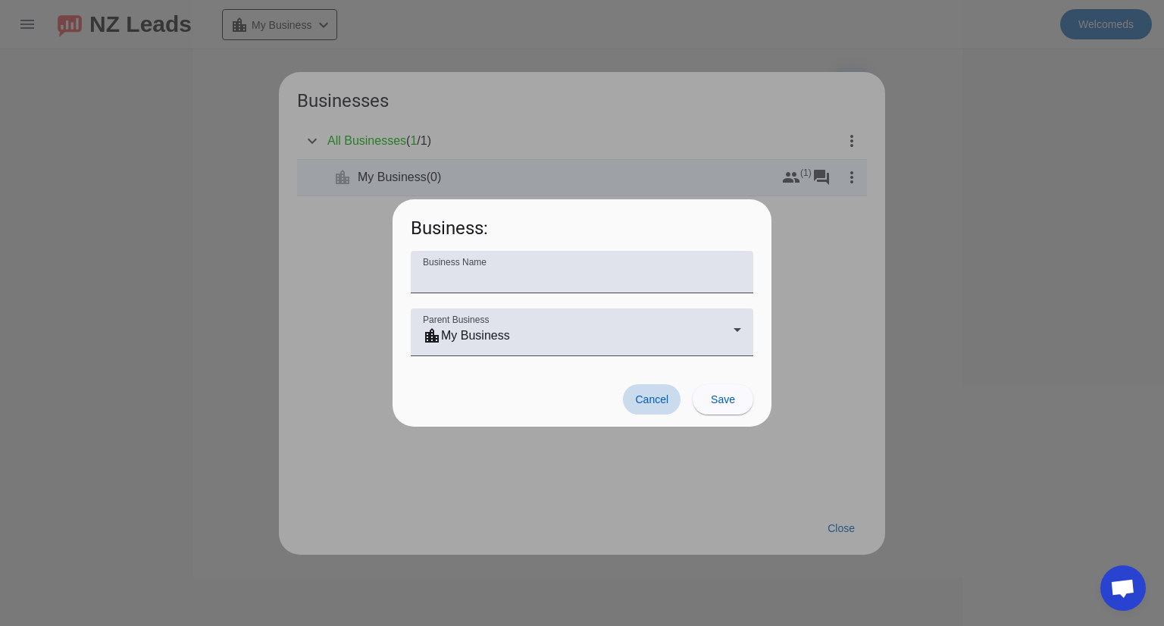
click at [658, 393] on span "Cancel" at bounding box center [651, 399] width 33 height 12
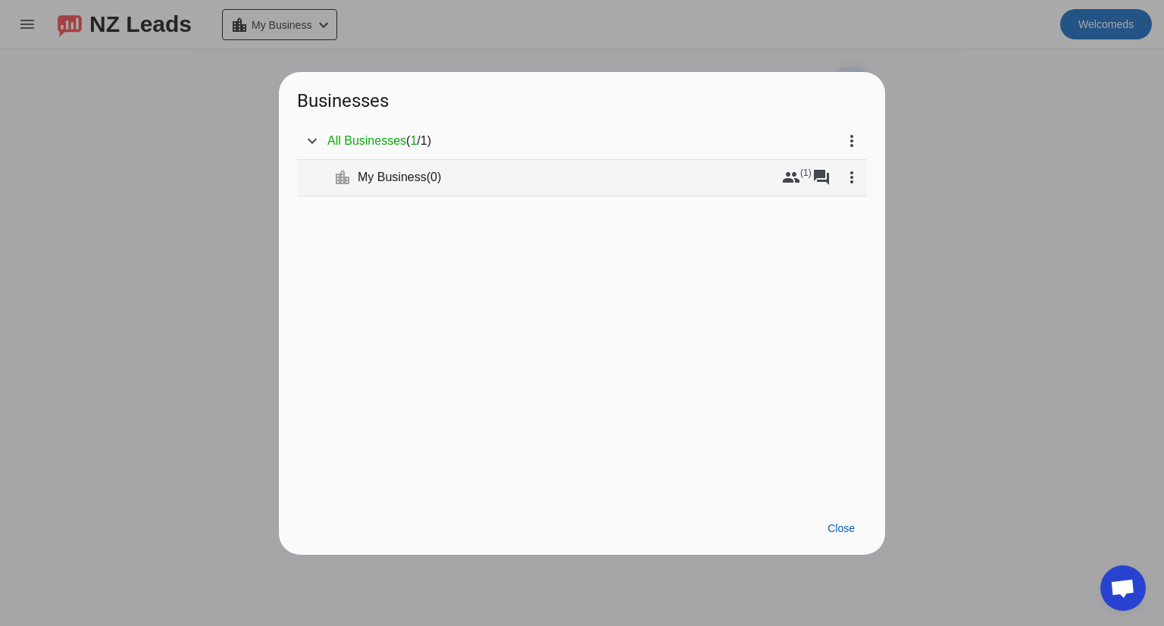
click at [491, 184] on div "My Business ( 0 )" at bounding box center [567, 177] width 418 height 15
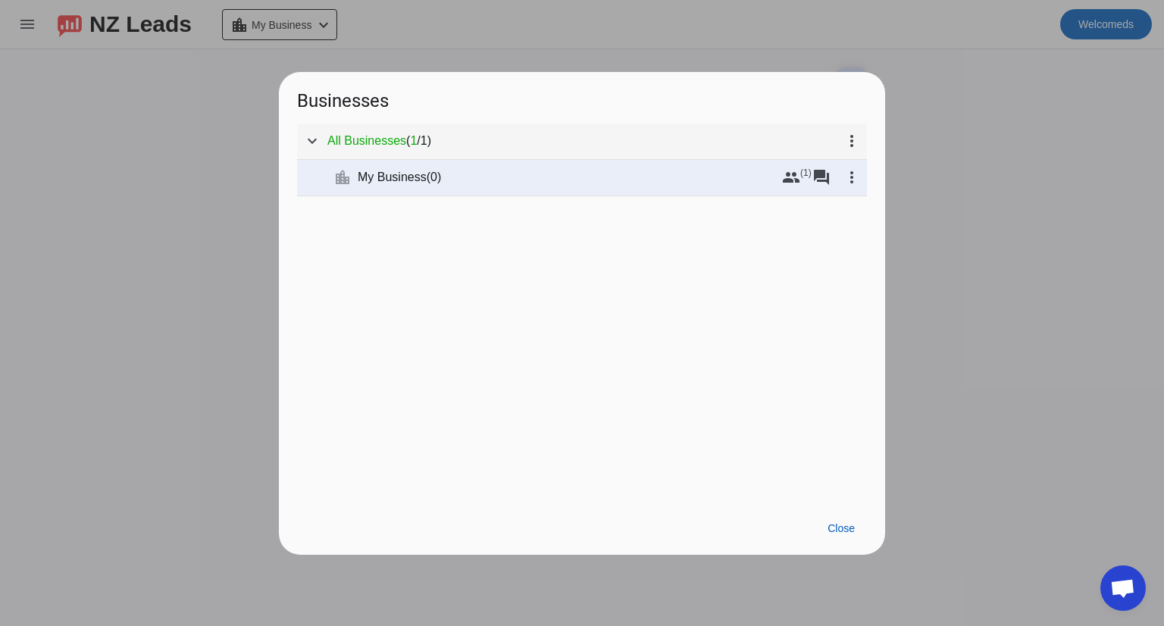
click at [412, 149] on mat-tree-node "expand_more All Businesses ( 1 / 1 ) more_vert" at bounding box center [582, 142] width 570 height 36
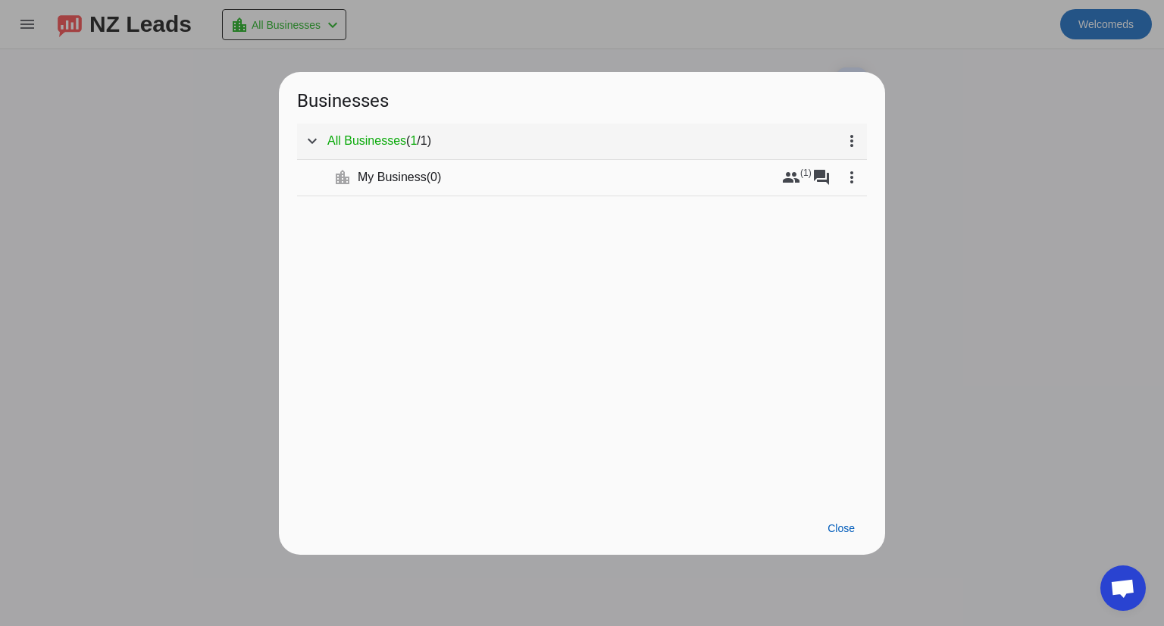
click at [404, 144] on span "All Businesses" at bounding box center [366, 140] width 79 height 15
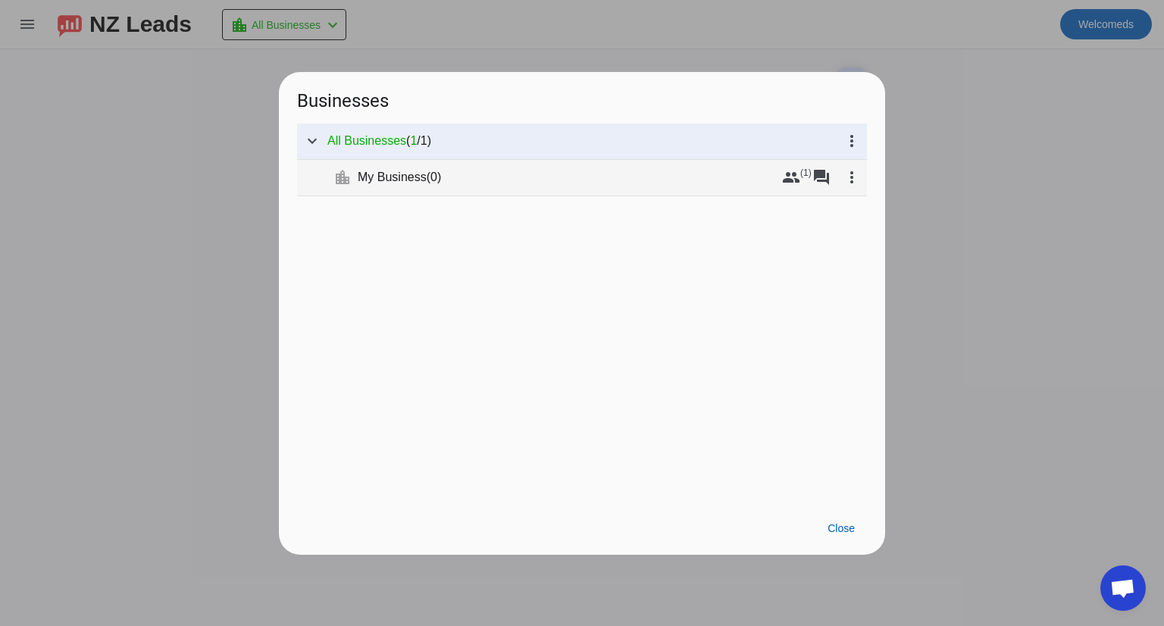
click at [415, 180] on span "My Business" at bounding box center [392, 177] width 69 height 15
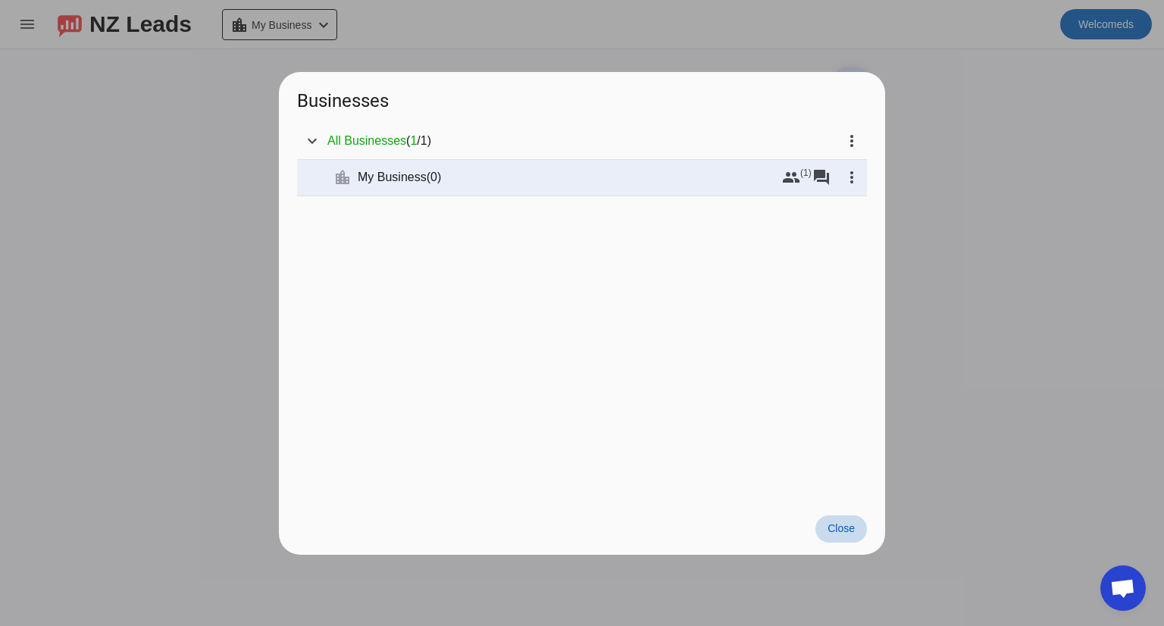
click at [846, 521] on span at bounding box center [841, 528] width 52 height 27
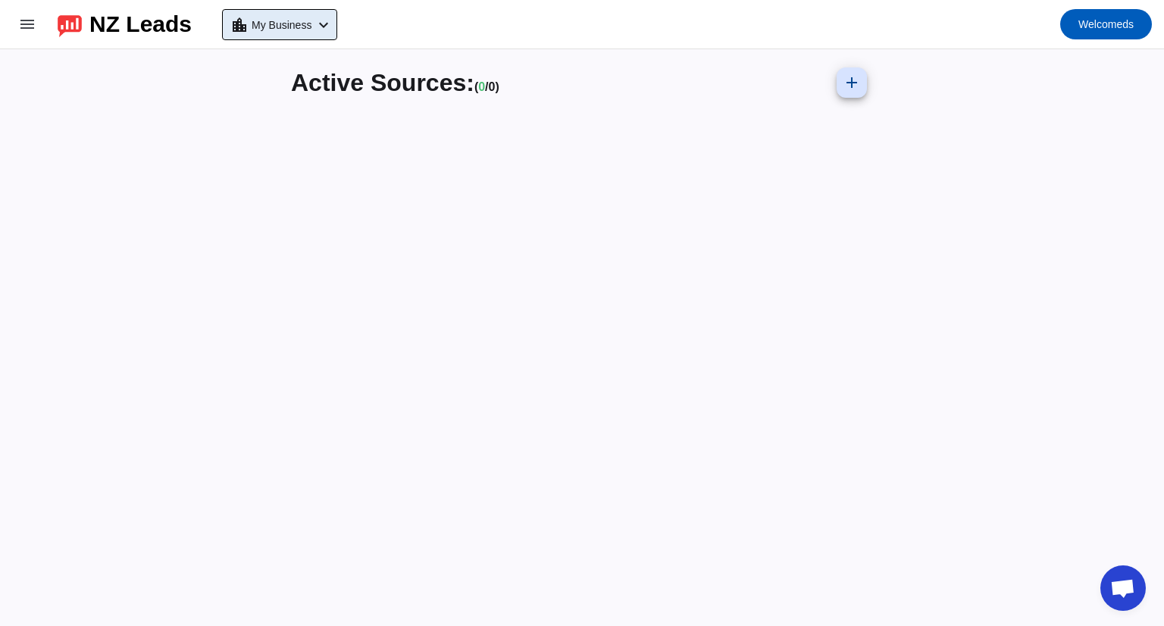
click at [587, 166] on div "Active Sources: ( 0 / 0) add" at bounding box center [582, 337] width 606 height 577
click at [347, 99] on div "Active Sources: ( 0 / 0) add" at bounding box center [582, 82] width 582 height 42
click at [344, 91] on span "Active Sources:" at bounding box center [382, 82] width 183 height 27
click at [345, 88] on span "Active Sources:" at bounding box center [382, 82] width 183 height 27
click at [39, 26] on span at bounding box center [27, 24] width 36 height 36
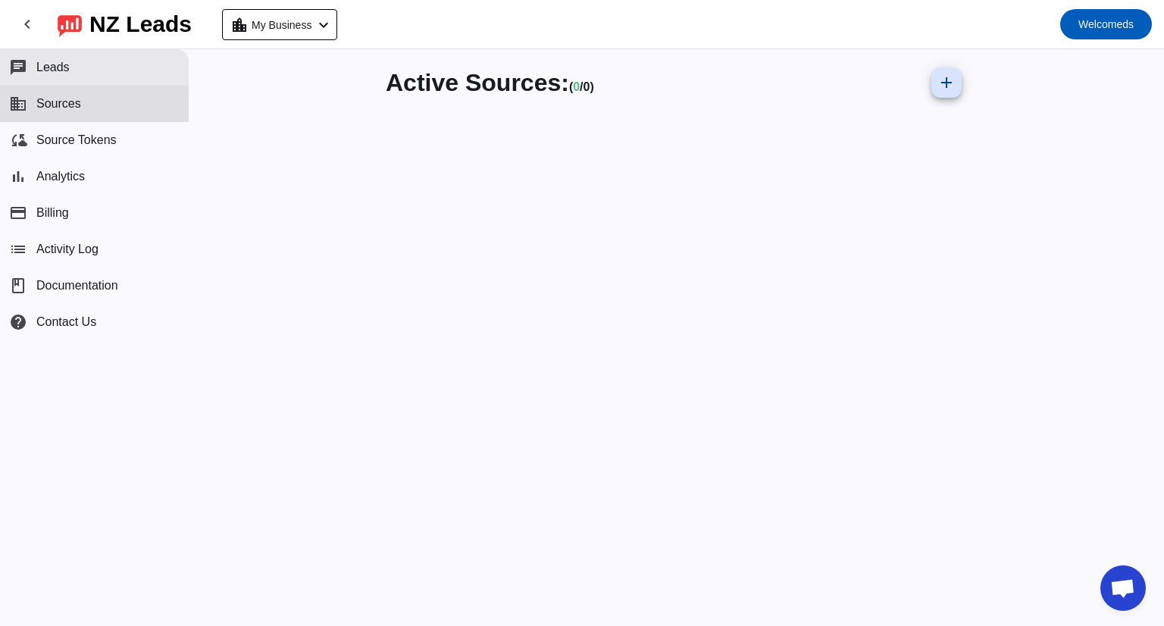
click at [67, 79] on button "chat Leads" at bounding box center [94, 67] width 189 height 36
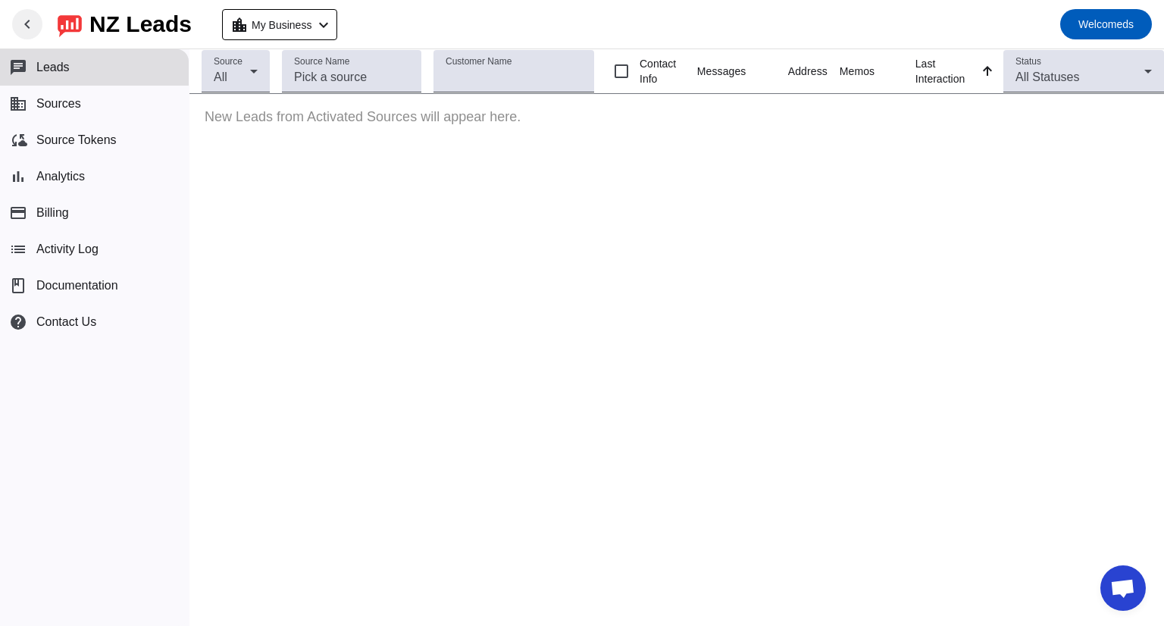
click at [30, 29] on mat-icon "chevron_left" at bounding box center [27, 24] width 18 height 18
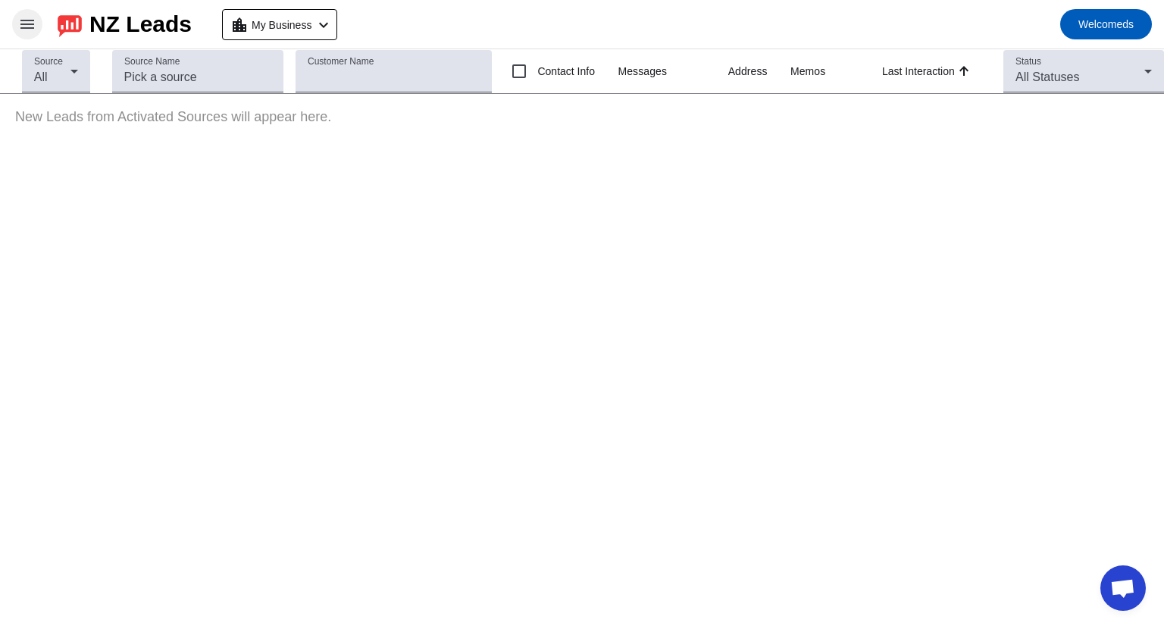
click at [34, 29] on mat-icon "menu" at bounding box center [27, 24] width 18 height 18
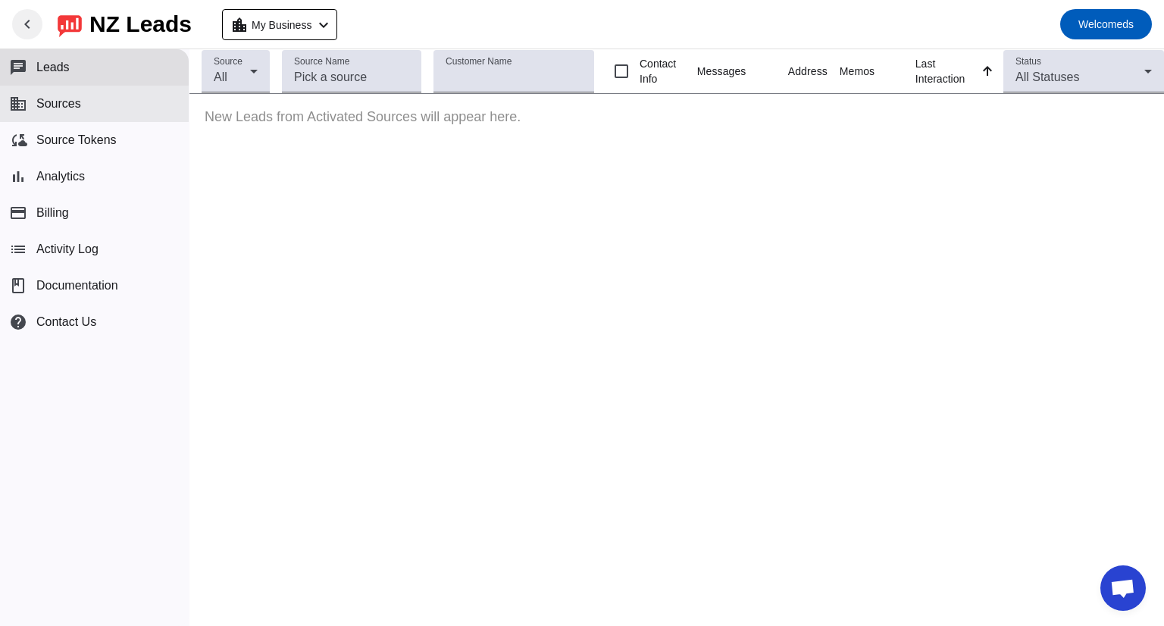
click at [82, 100] on button "business Sources" at bounding box center [94, 104] width 189 height 36
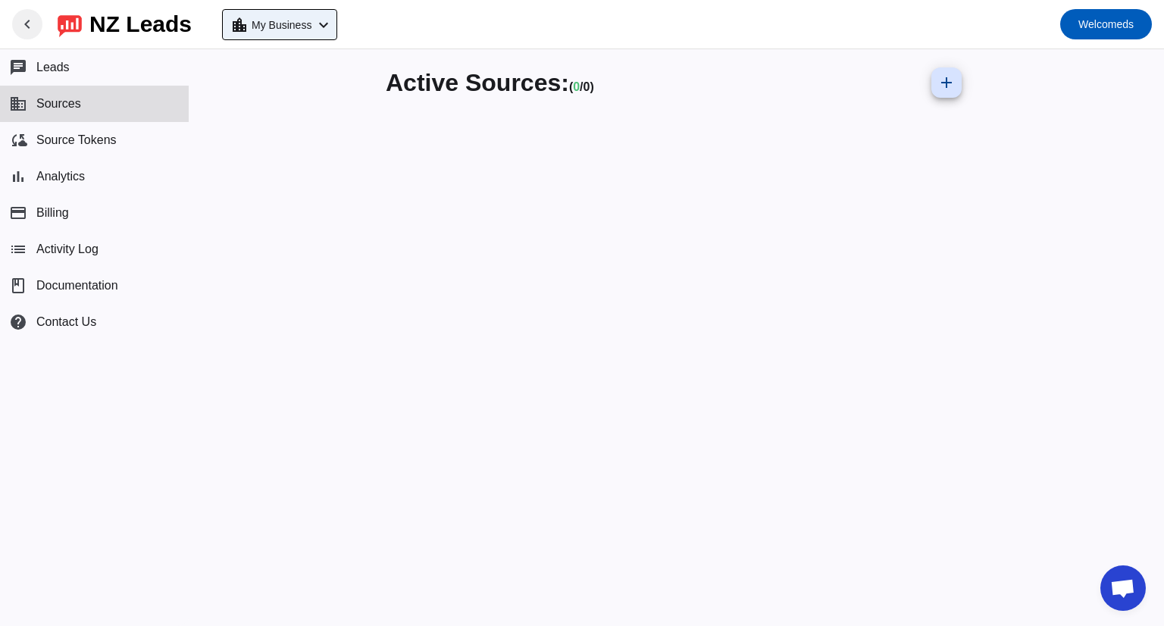
click at [333, 34] on div "location_city My Business chevron_left" at bounding box center [281, 24] width 102 height 21
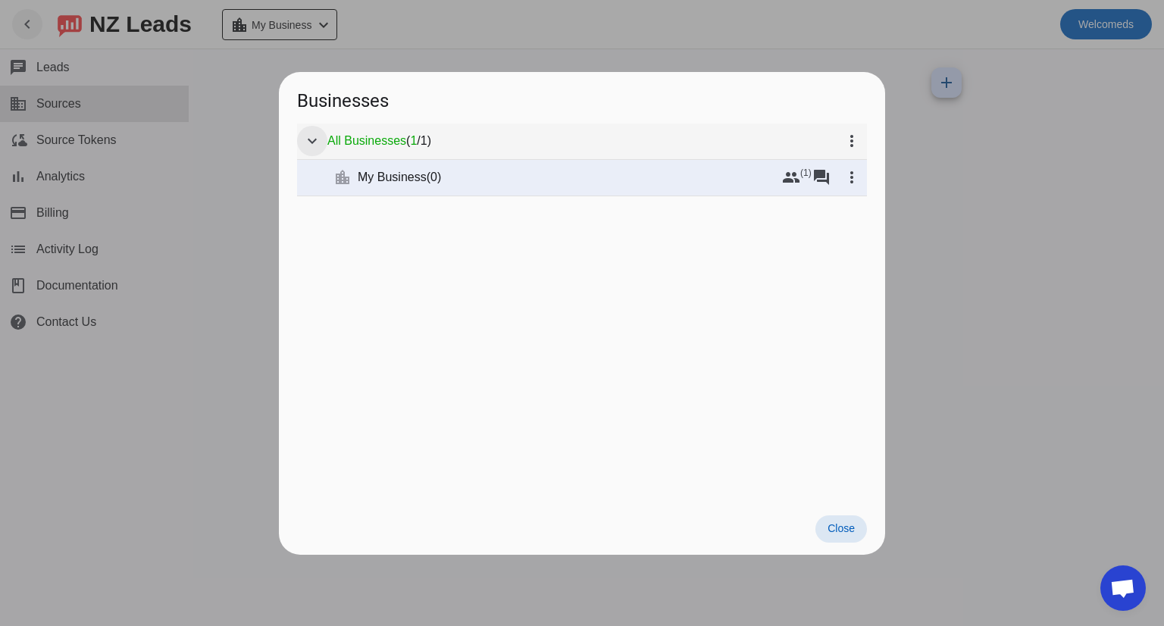
click at [309, 141] on mat-icon "expand_more" at bounding box center [312, 141] width 18 height 18
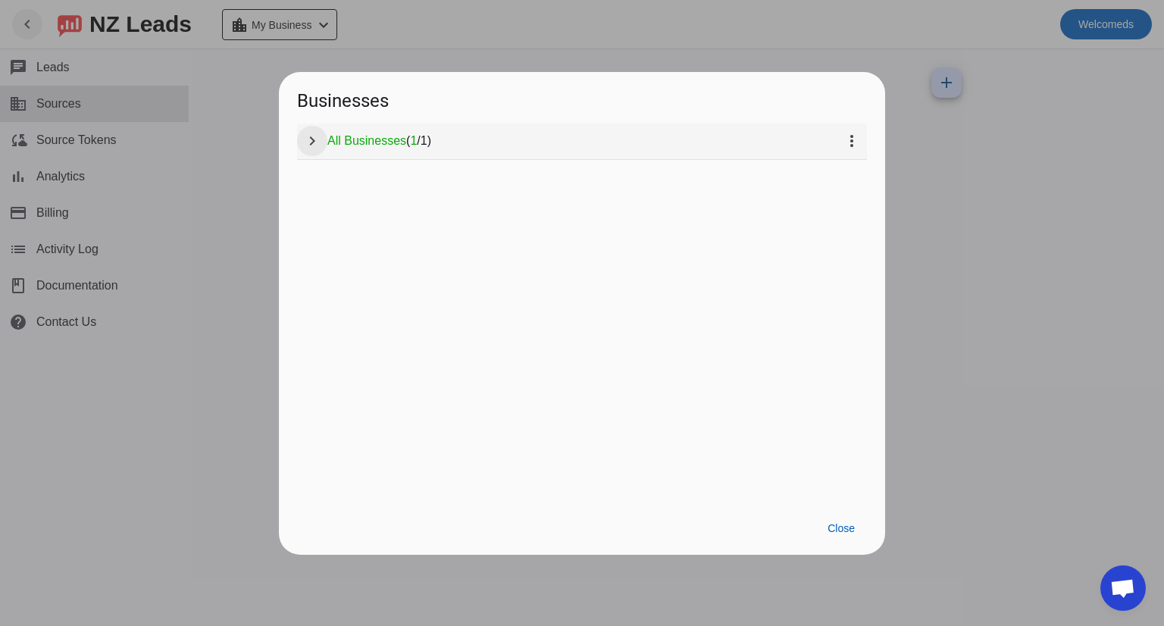
click at [309, 141] on mat-icon "chevron_right" at bounding box center [312, 141] width 18 height 18
click at [408, 171] on span "My Business" at bounding box center [392, 177] width 69 height 15
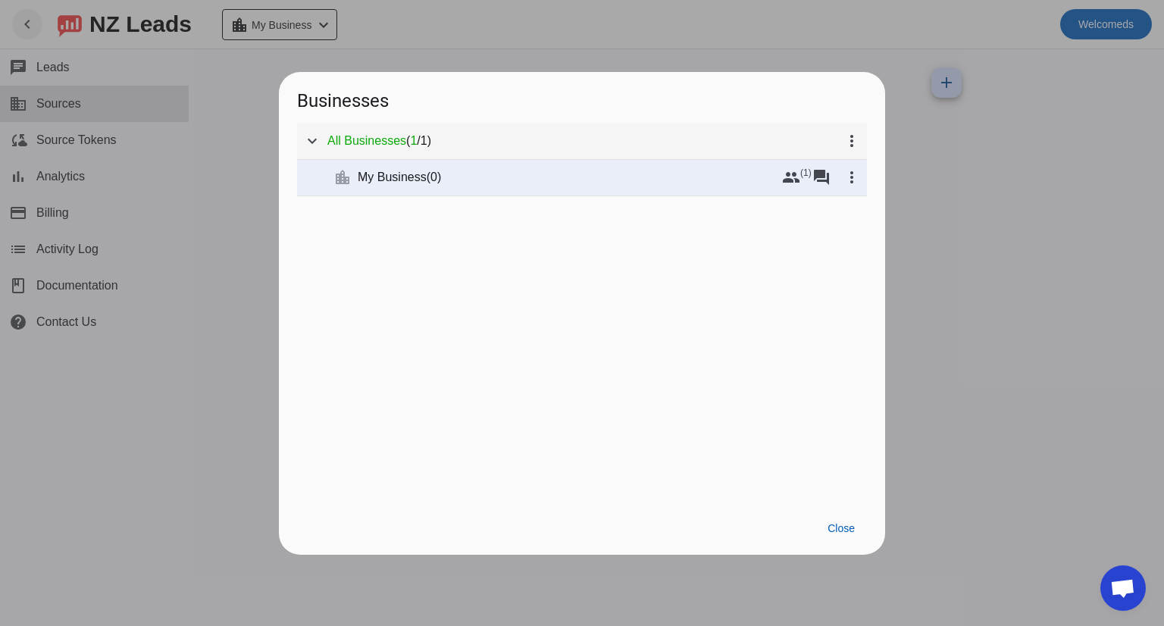
click at [415, 149] on mat-tree-node "expand_more All Businesses ( 1 / 1 ) more_vert" at bounding box center [582, 142] width 570 height 36
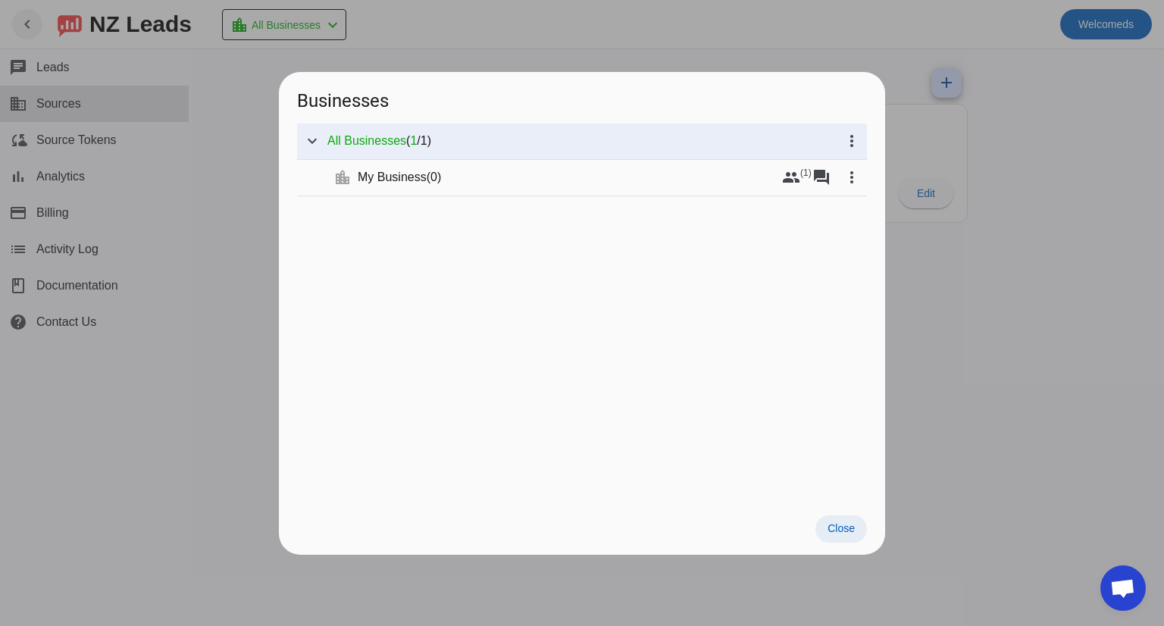
click at [836, 525] on span "Close" at bounding box center [841, 528] width 27 height 12
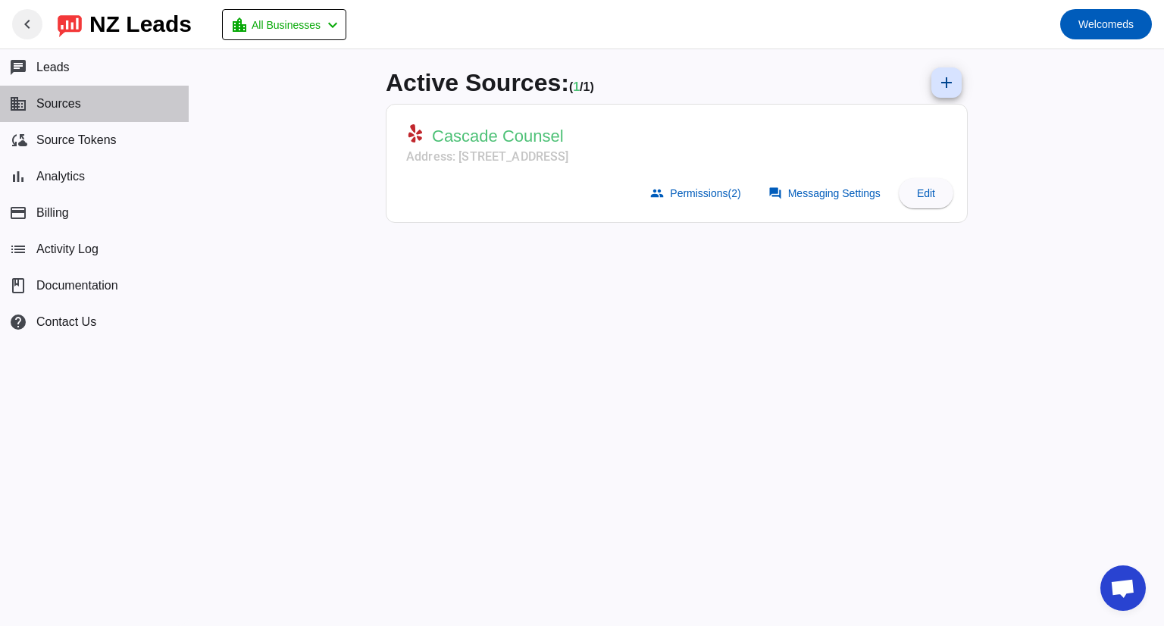
click at [76, 106] on span "Sources" at bounding box center [58, 104] width 45 height 14
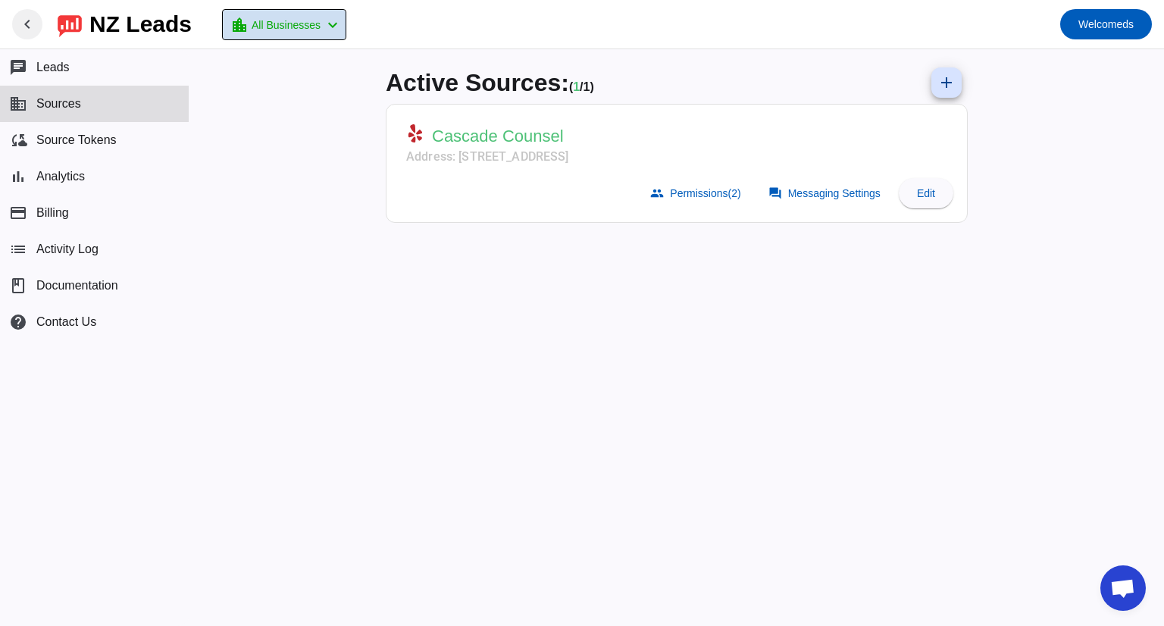
click at [314, 33] on span "All Businesses" at bounding box center [286, 24] width 69 height 21
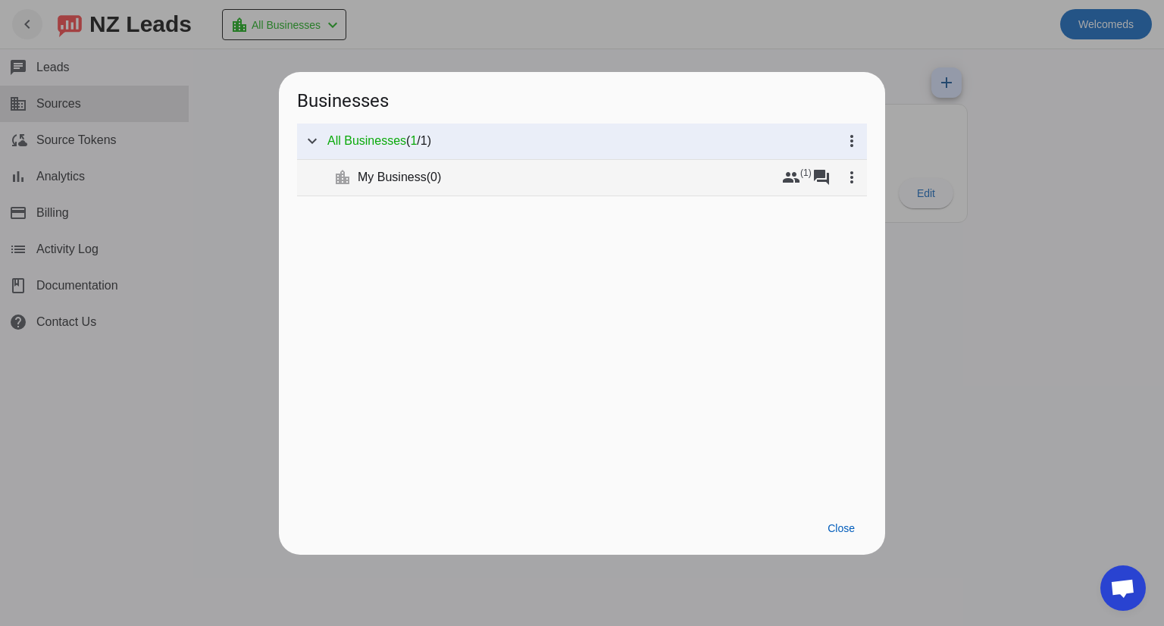
click at [453, 181] on div "My Business ( 0 )" at bounding box center [567, 177] width 418 height 15
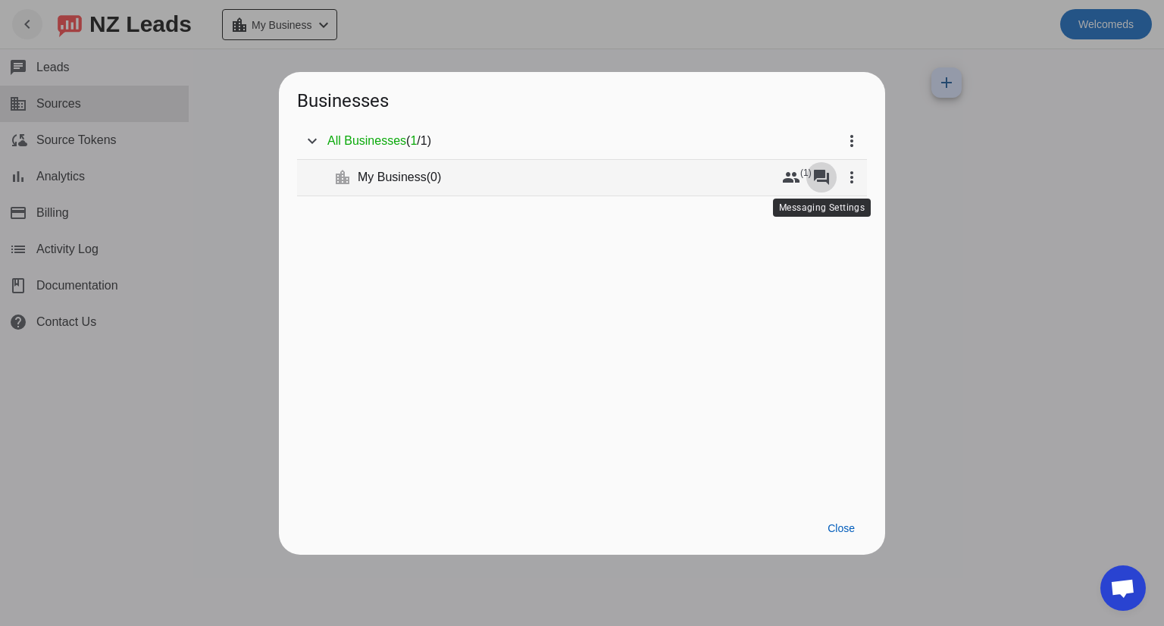
click at [824, 177] on mat-icon "forum" at bounding box center [821, 177] width 18 height 18
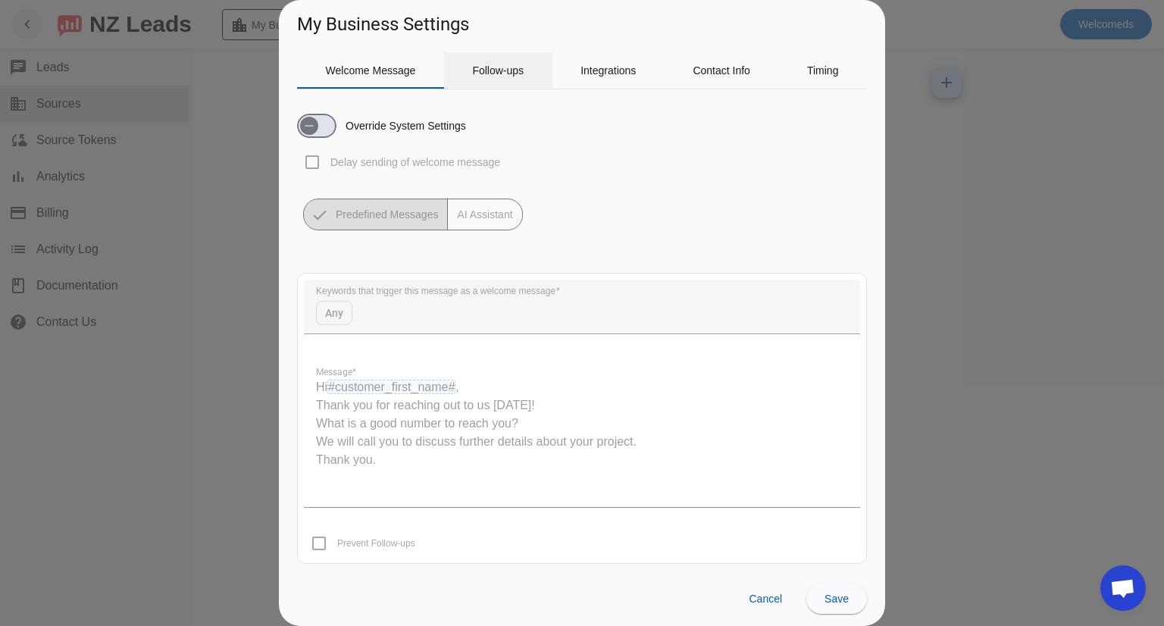
click at [491, 67] on span "Follow-ups" at bounding box center [498, 70] width 52 height 11
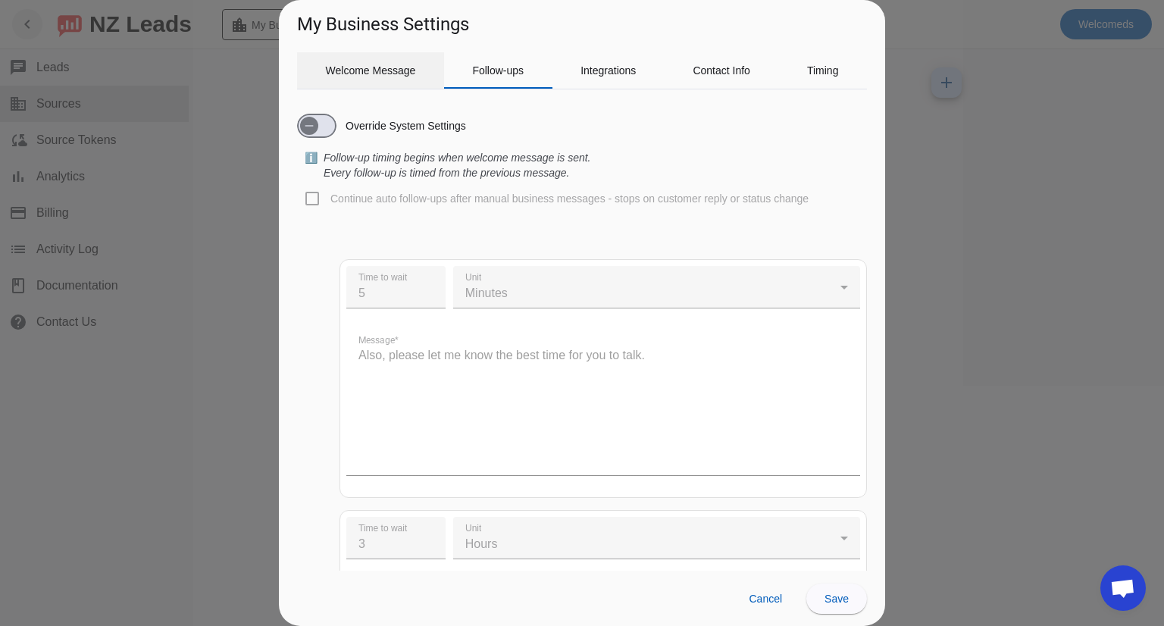
click at [405, 74] on span "Welcome Message" at bounding box center [371, 70] width 90 height 11
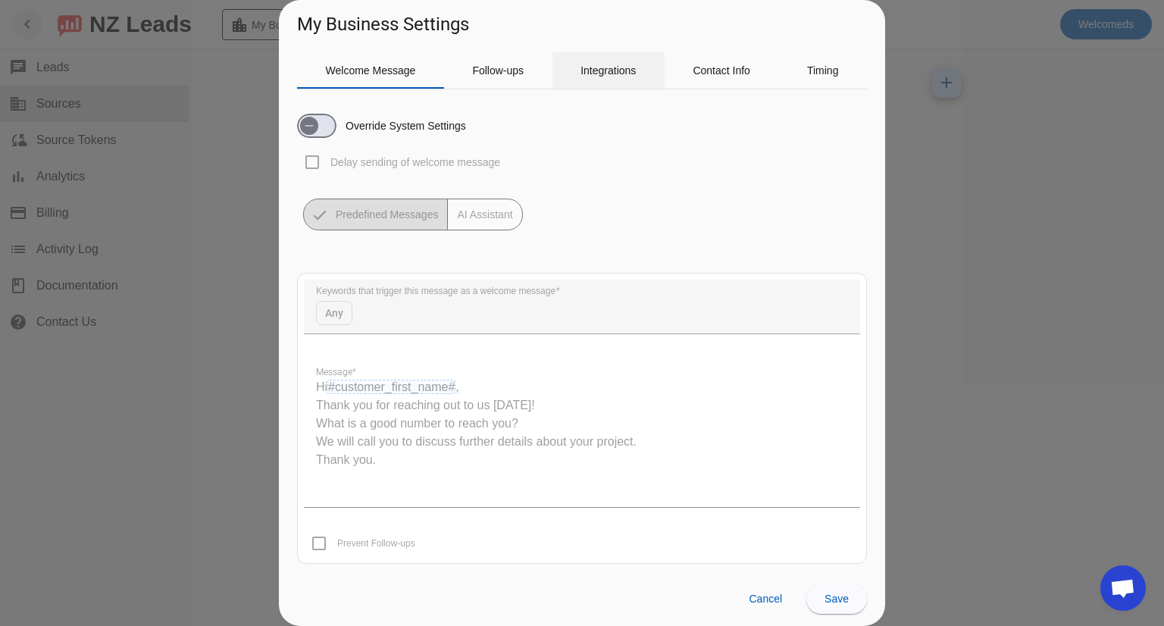
click at [608, 74] on span "Integrations" at bounding box center [607, 70] width 55 height 11
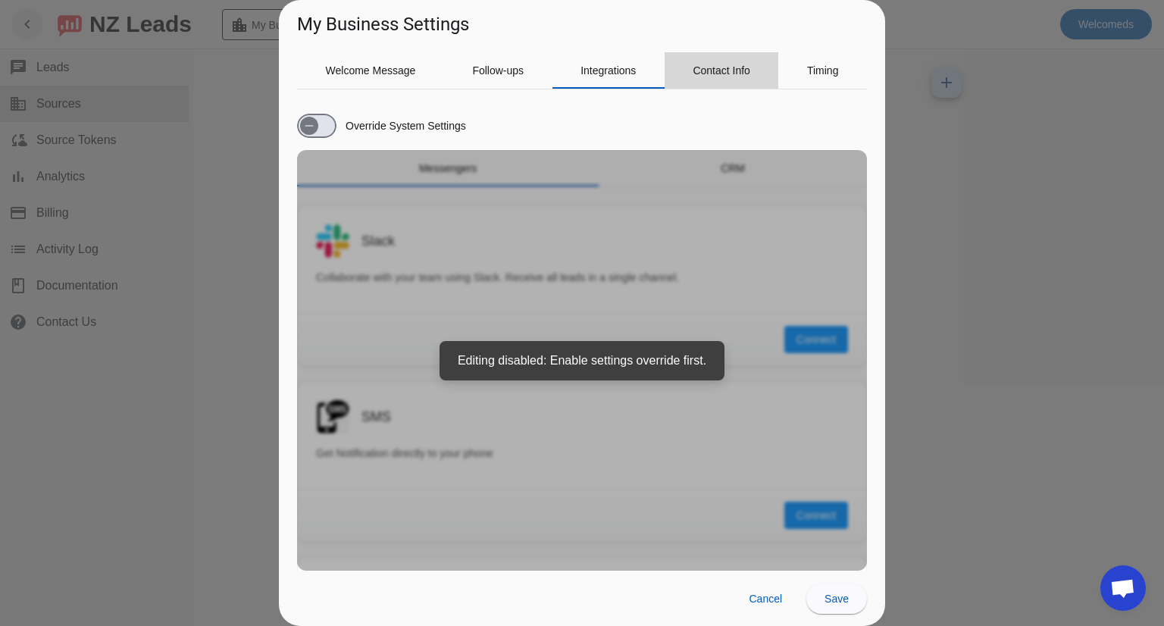
click at [681, 70] on div "Contact Info" at bounding box center [722, 70] width 114 height 36
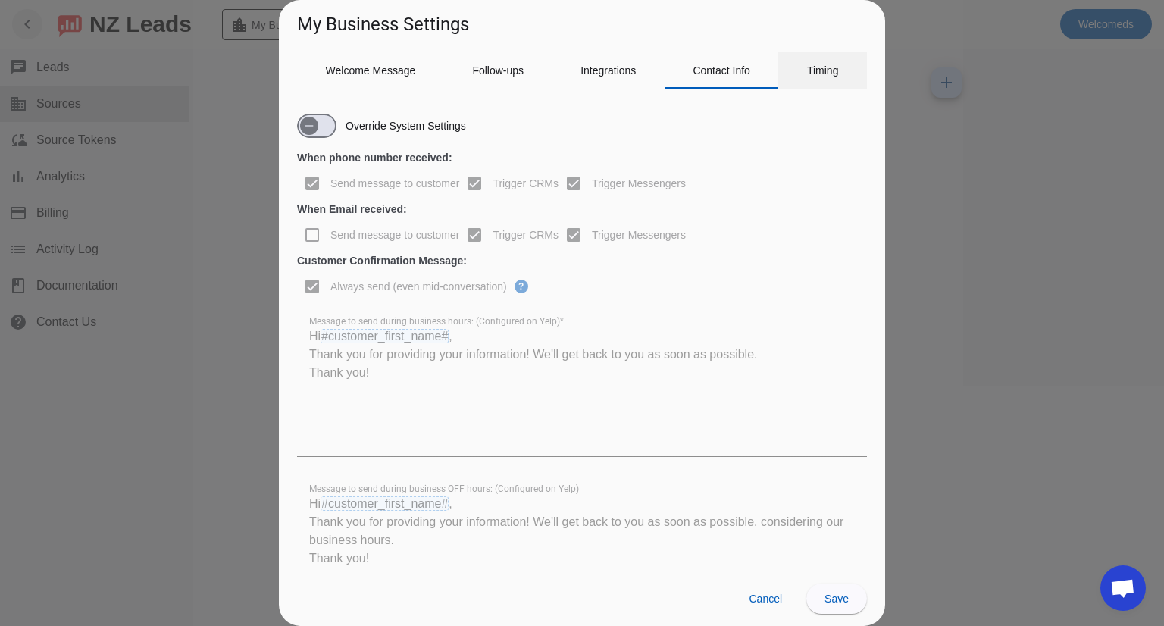
click at [780, 69] on div "Timing" at bounding box center [822, 70] width 89 height 36
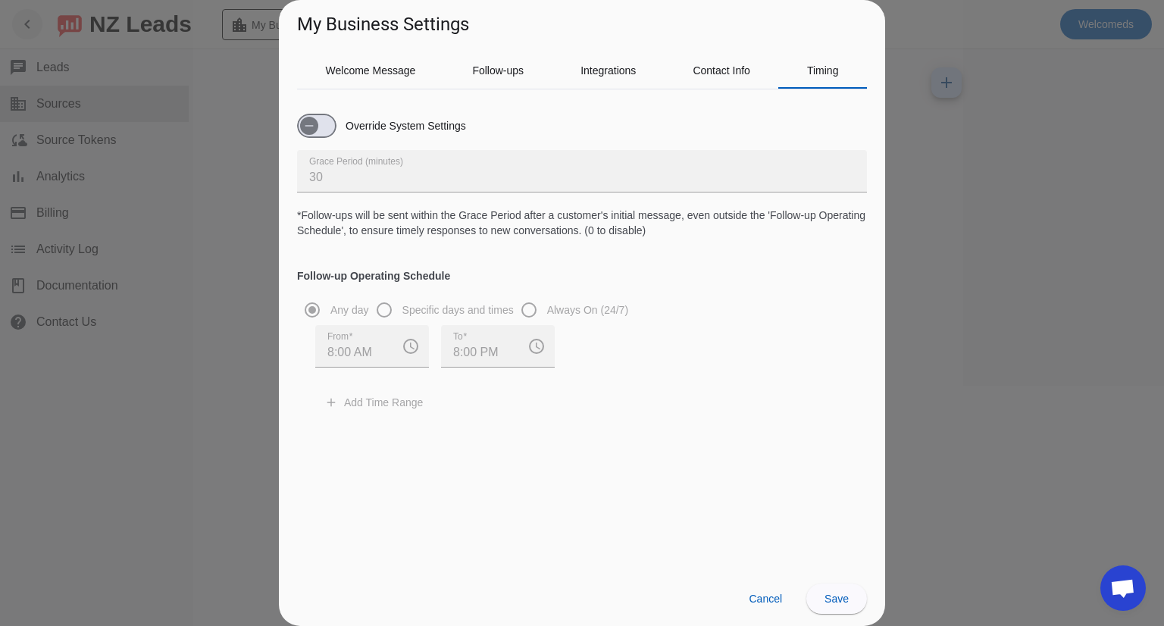
click at [975, 358] on div at bounding box center [582, 313] width 1164 height 626
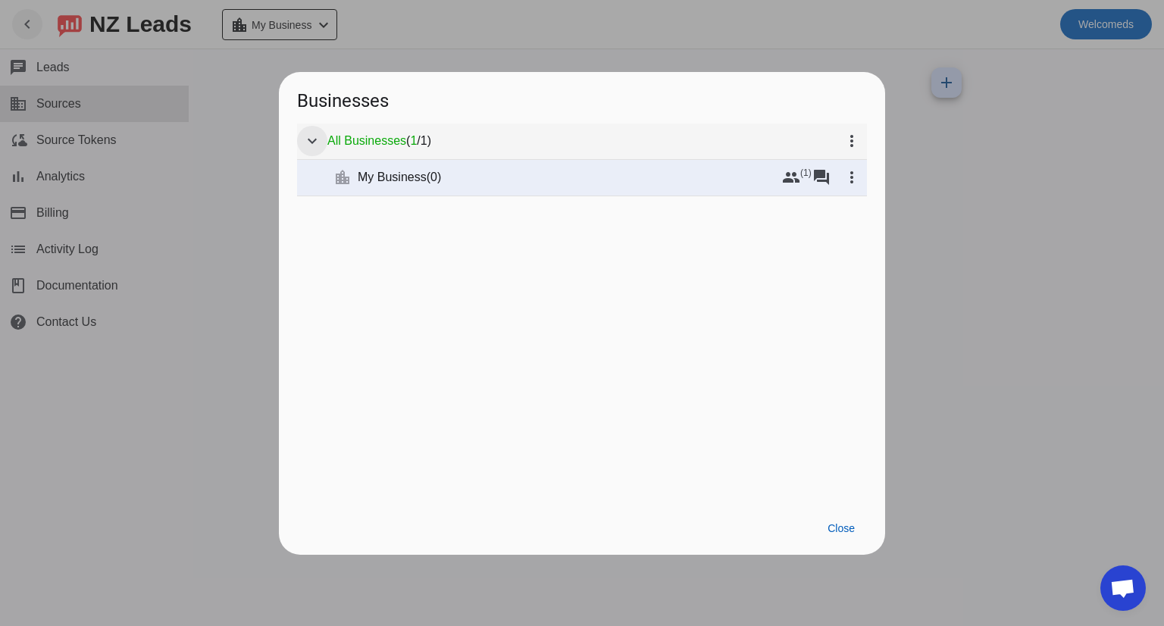
click at [318, 132] on mat-icon "expand_more" at bounding box center [312, 141] width 18 height 18
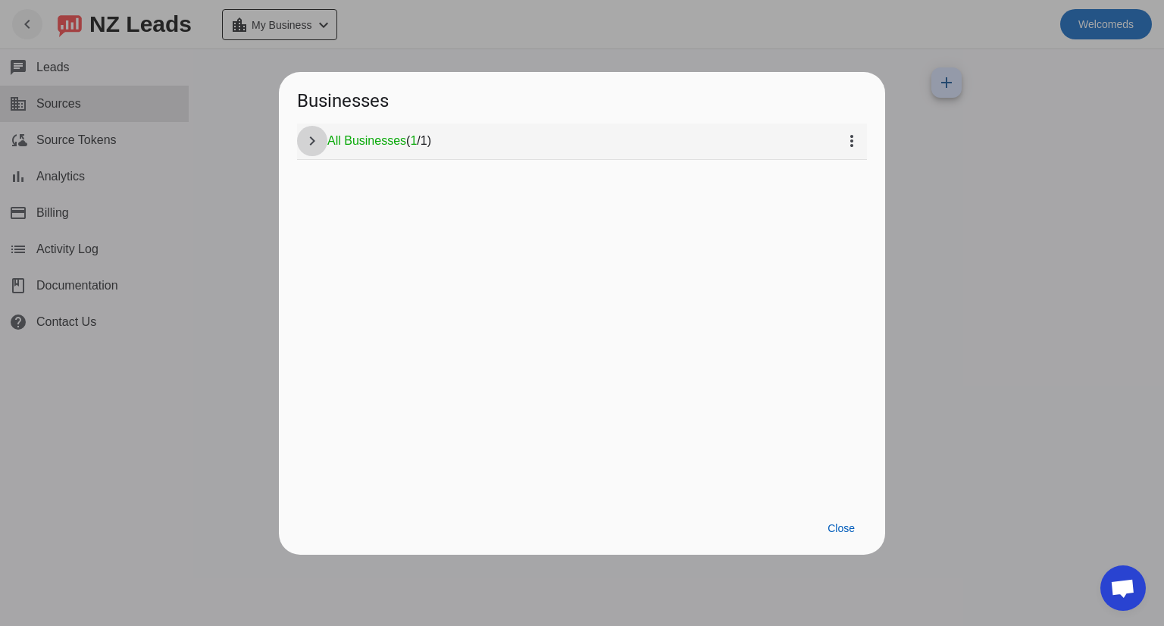
click at [318, 132] on mat-icon "chevron_right" at bounding box center [312, 141] width 18 height 18
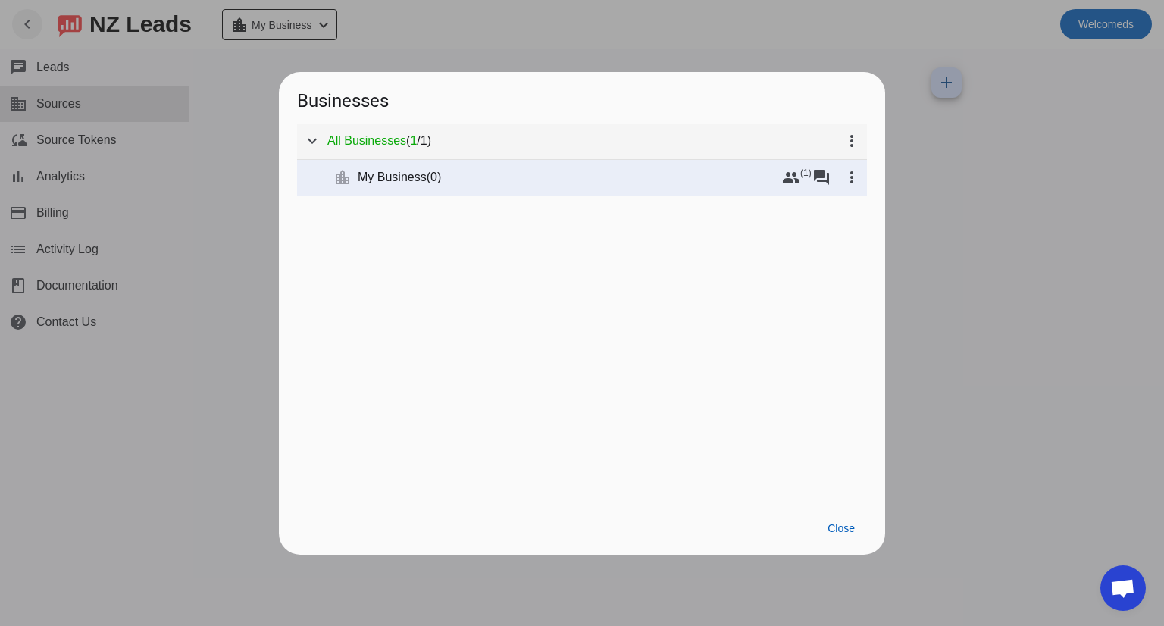
click at [371, 142] on span "All Businesses" at bounding box center [366, 140] width 79 height 15
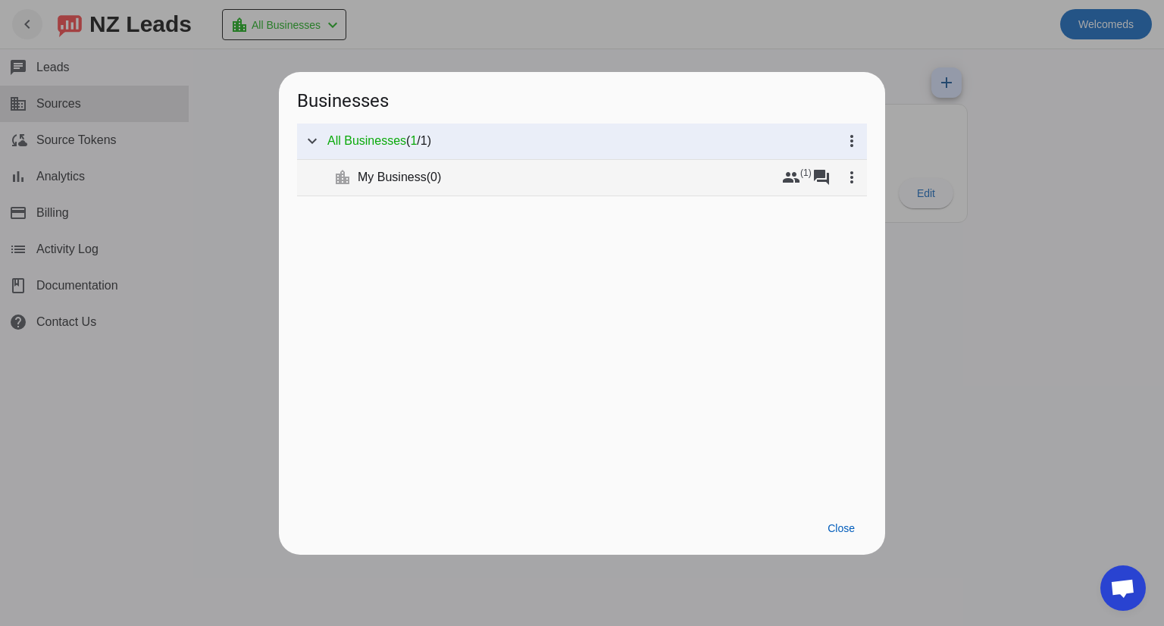
click at [372, 172] on span "My Business" at bounding box center [392, 177] width 69 height 15
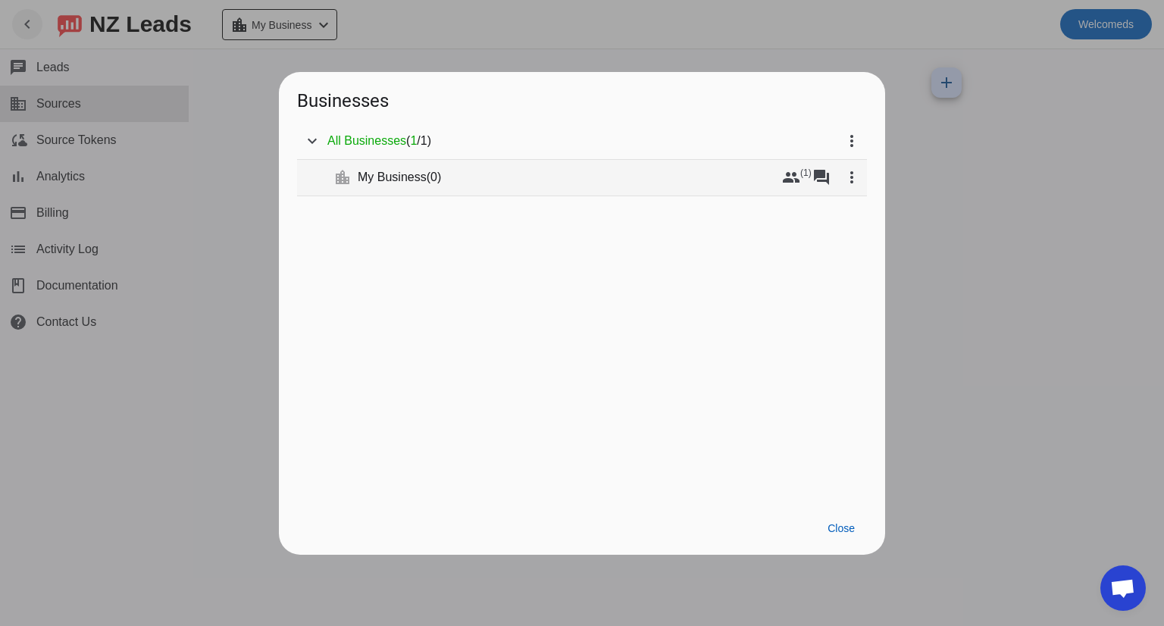
click at [435, 180] on span "0" at bounding box center [433, 177] width 7 height 13
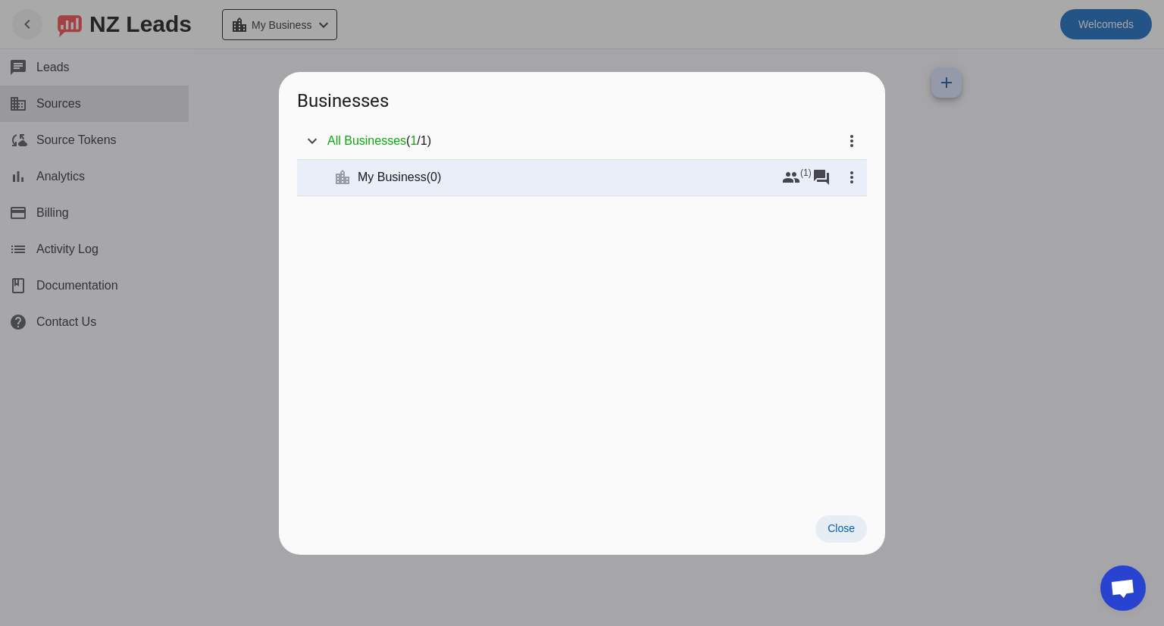
click at [842, 528] on span "Close" at bounding box center [841, 528] width 27 height 12
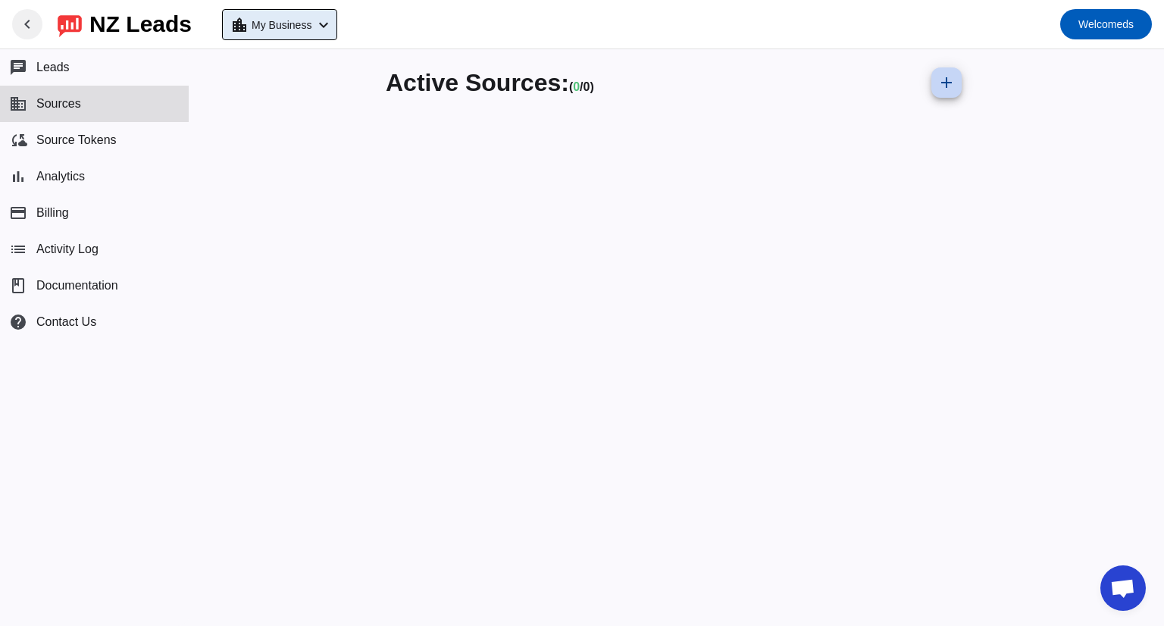
click at [948, 95] on span at bounding box center [946, 82] width 36 height 36
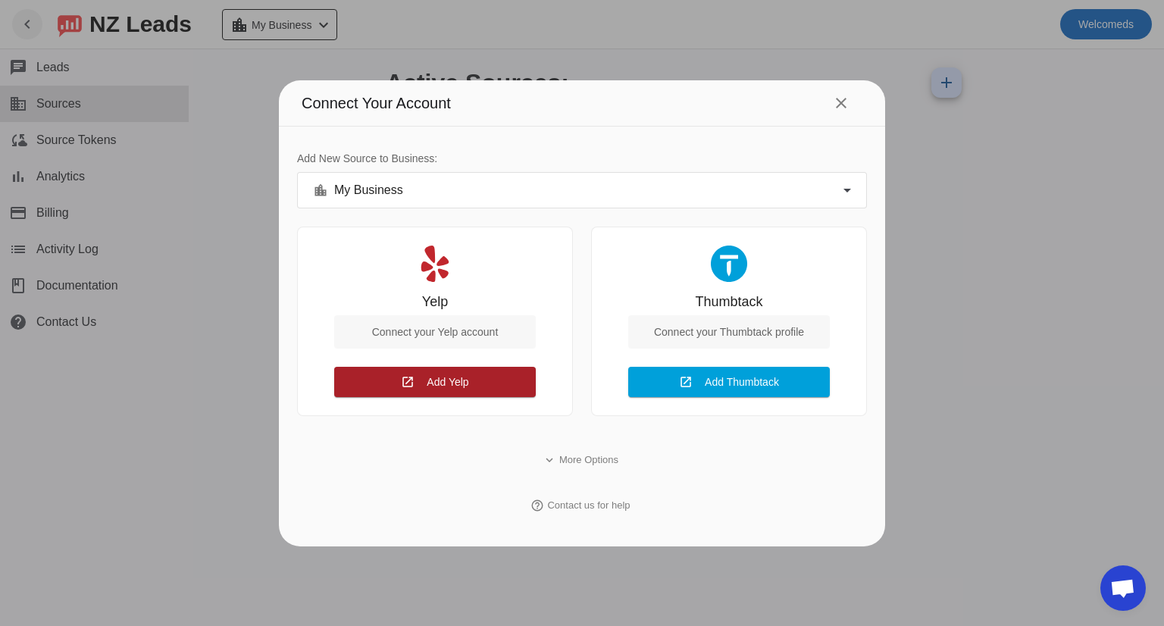
click at [443, 387] on span "Add Yelp Connect" at bounding box center [448, 382] width 42 height 16
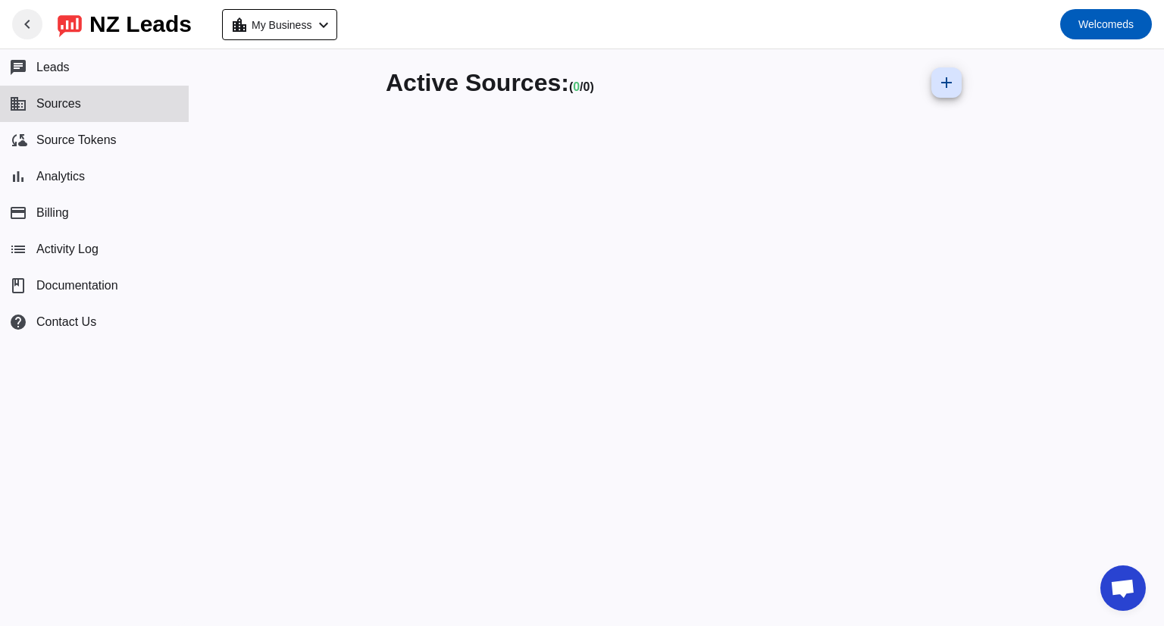
click at [93, 104] on button "business Sources" at bounding box center [94, 104] width 189 height 36
click at [89, 83] on button "chat Leads" at bounding box center [94, 67] width 189 height 36
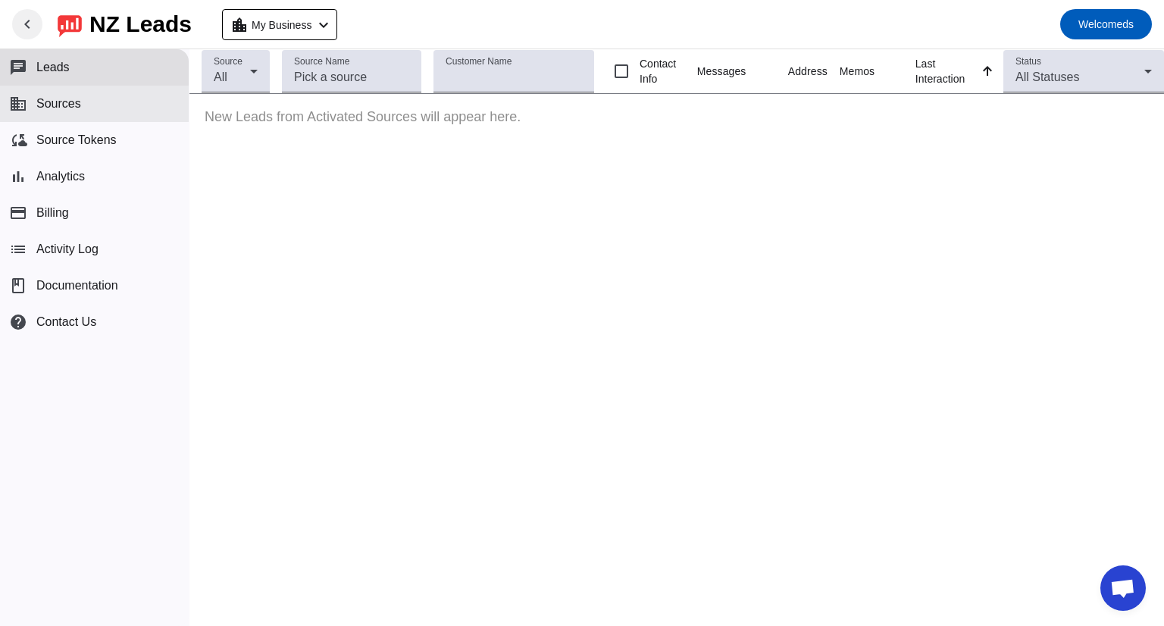
click at [86, 107] on button "business Sources" at bounding box center [94, 104] width 189 height 36
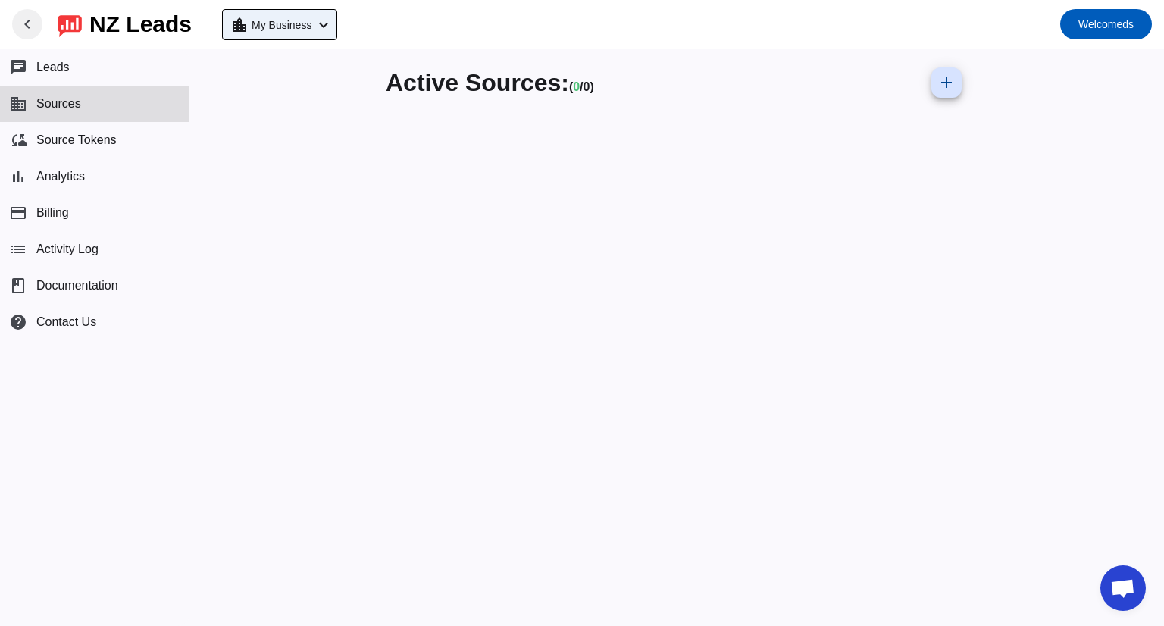
click at [311, 34] on span "My Business" at bounding box center [282, 24] width 60 height 21
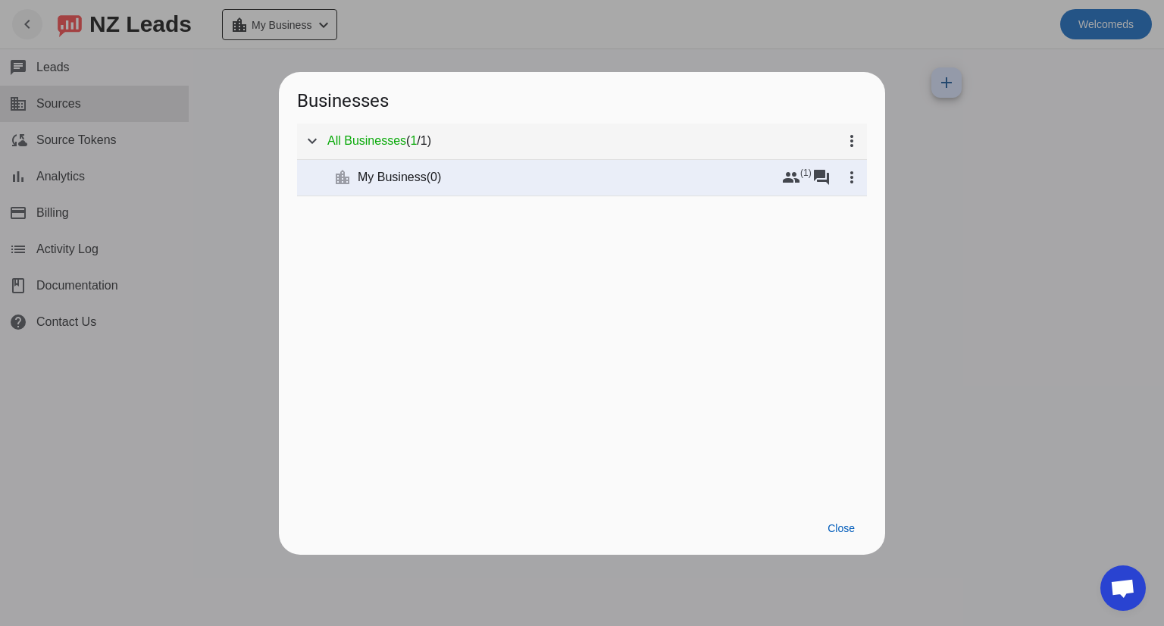
click at [380, 146] on span "All Businesses" at bounding box center [366, 140] width 79 height 15
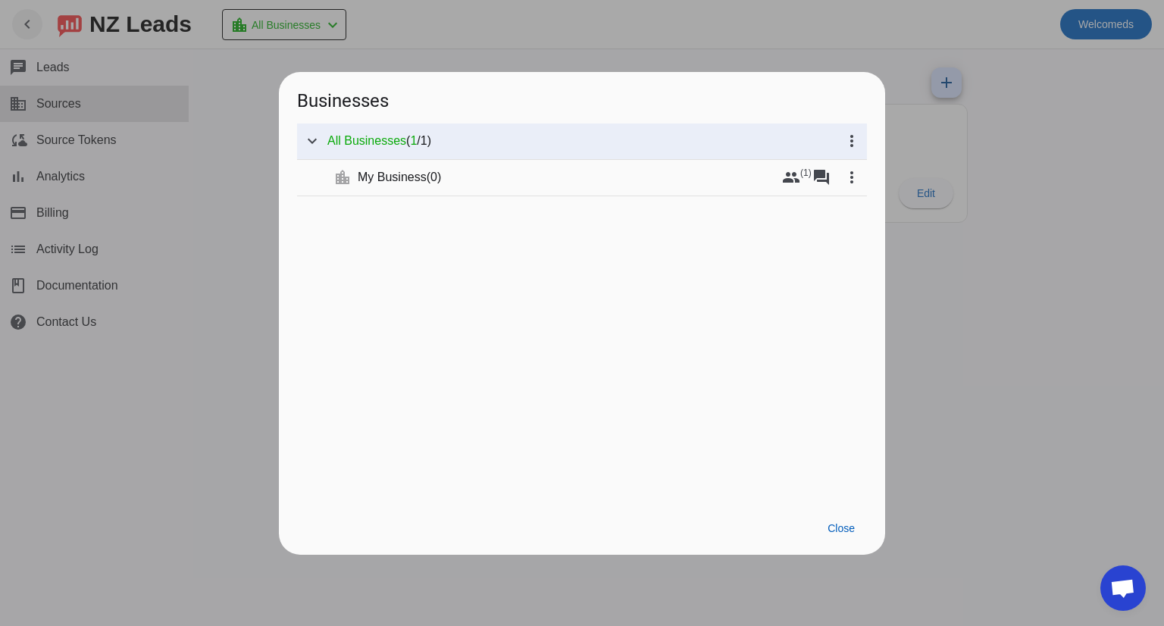
click at [246, 239] on div at bounding box center [582, 313] width 1164 height 626
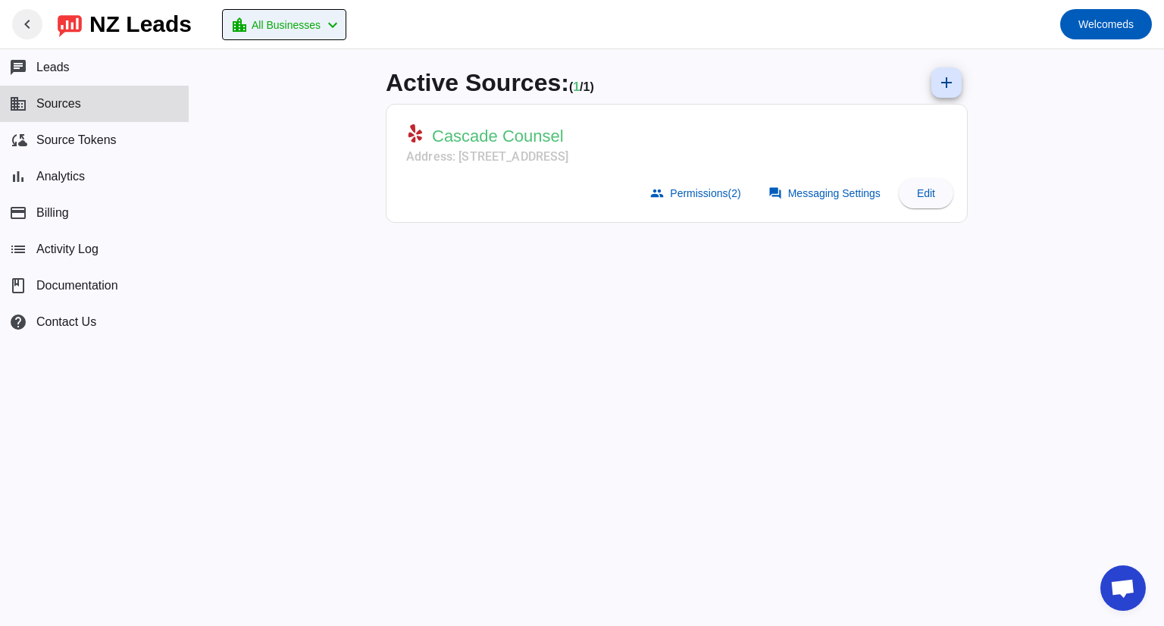
click at [308, 24] on span "All Businesses" at bounding box center [286, 24] width 69 height 21
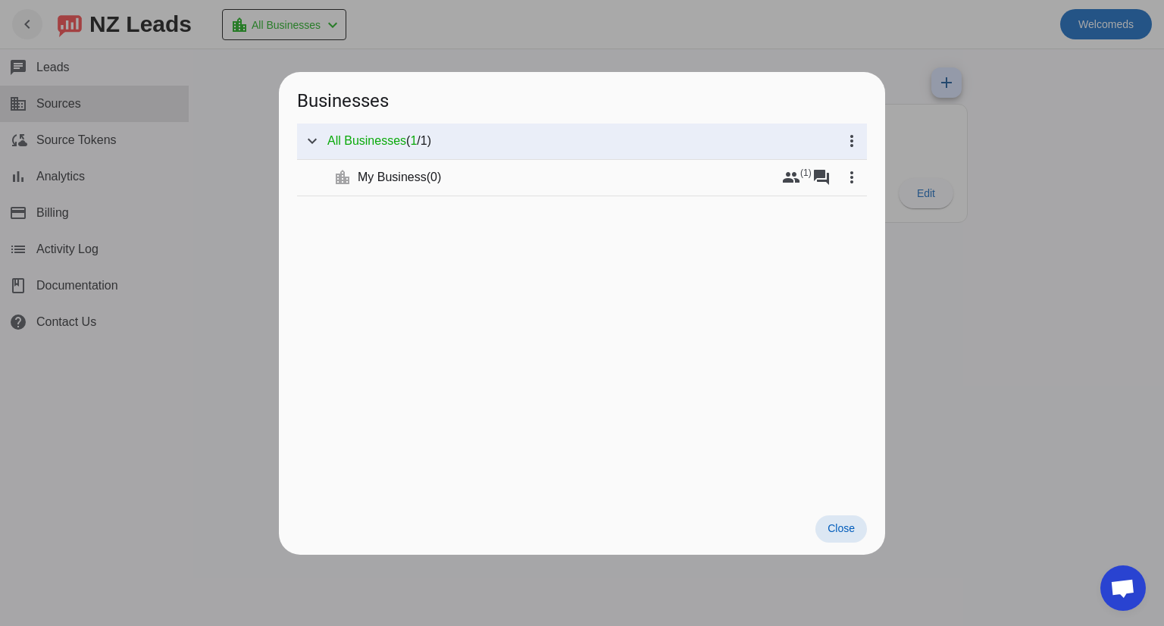
click at [465, 28] on div at bounding box center [582, 313] width 1164 height 626
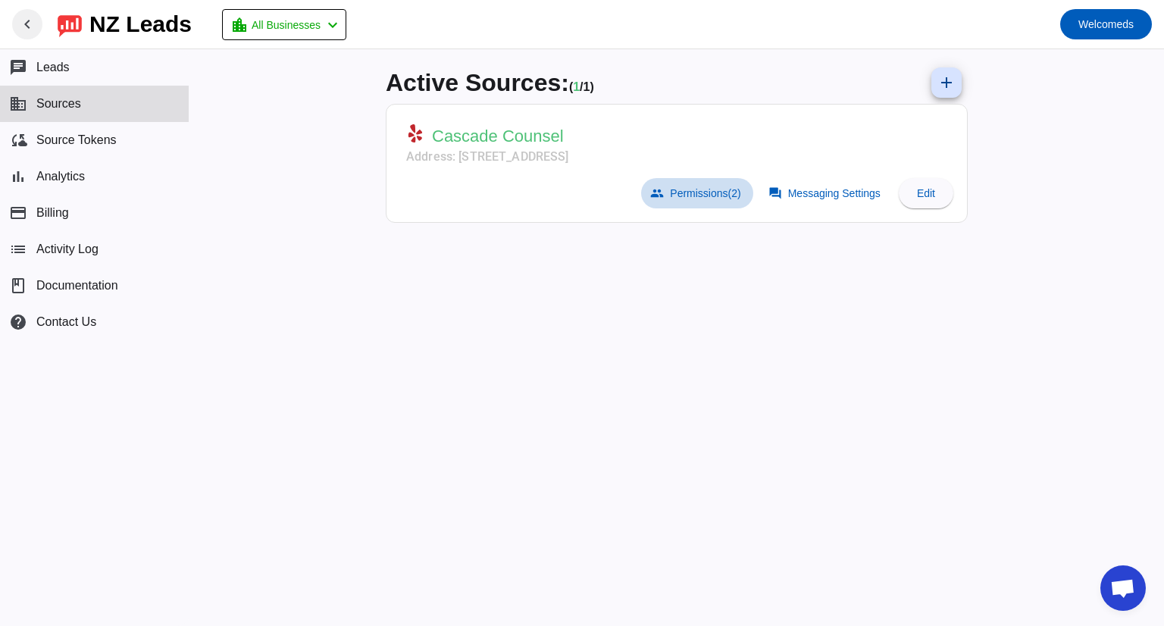
click at [700, 185] on span at bounding box center [696, 193] width 111 height 30
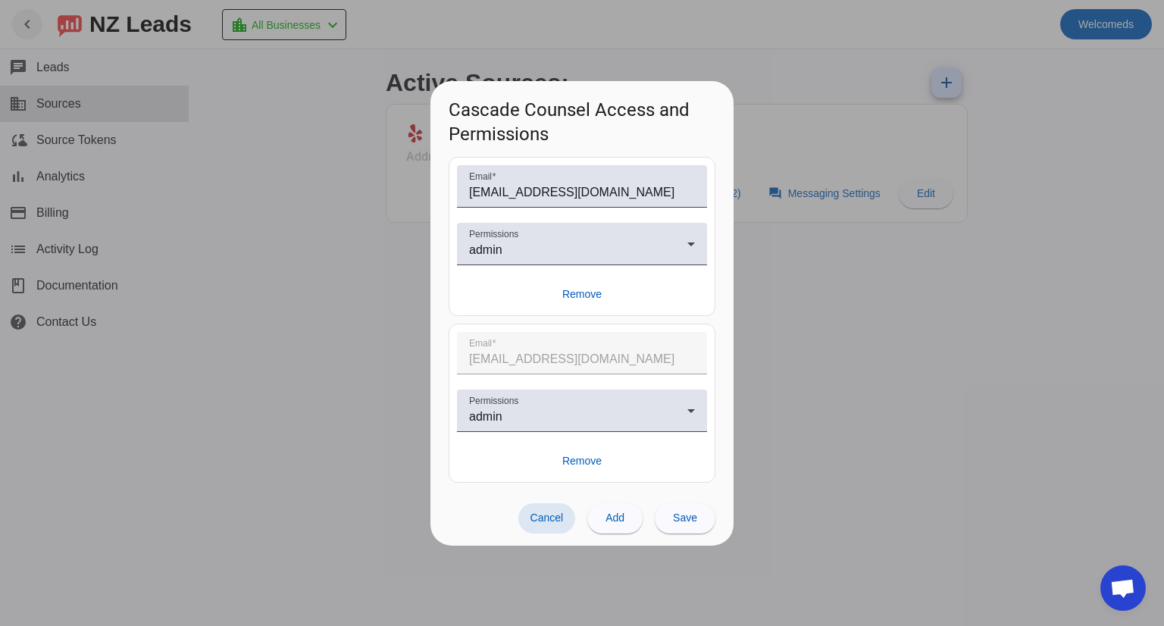
click at [814, 124] on div at bounding box center [582, 313] width 1164 height 626
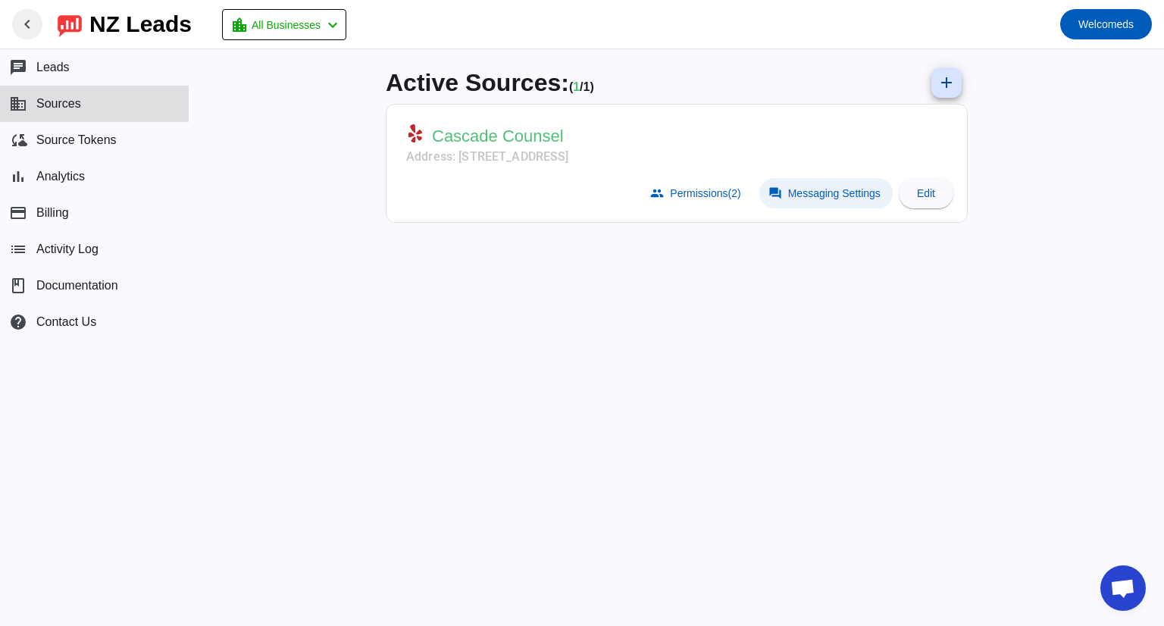
click at [843, 195] on span "Messaging Settings" at bounding box center [834, 193] width 92 height 12
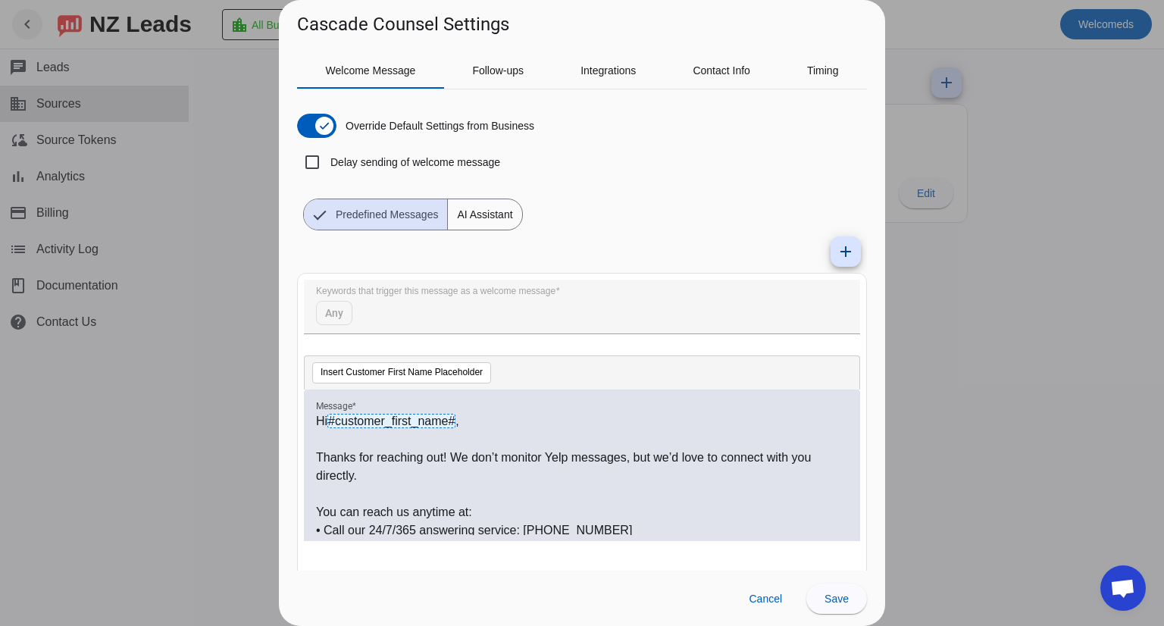
click at [937, 131] on div at bounding box center [582, 313] width 1164 height 626
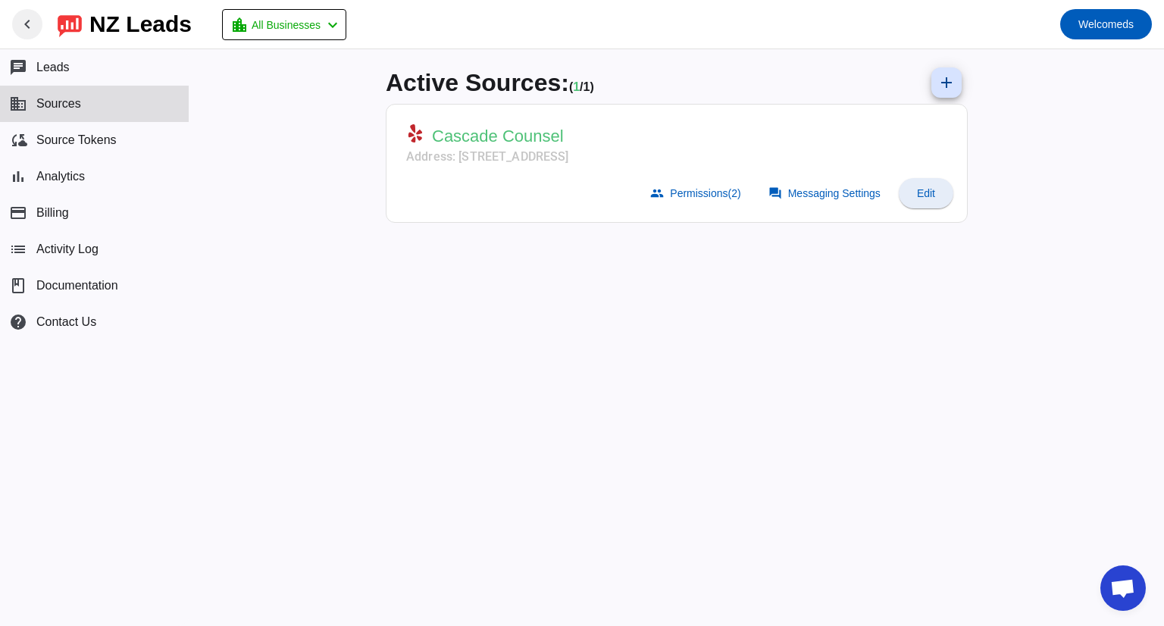
click at [931, 186] on span at bounding box center [926, 193] width 55 height 36
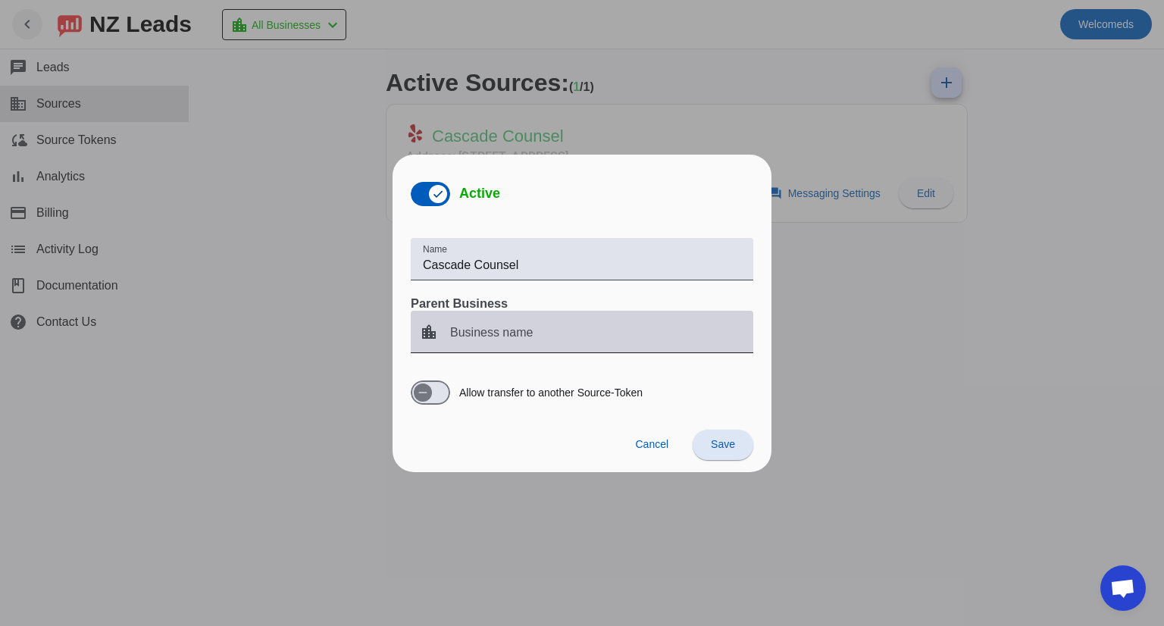
click at [518, 328] on mat-label "Business name" at bounding box center [491, 331] width 83 height 13
click at [518, 329] on input "Business name" at bounding box center [595, 338] width 291 height 18
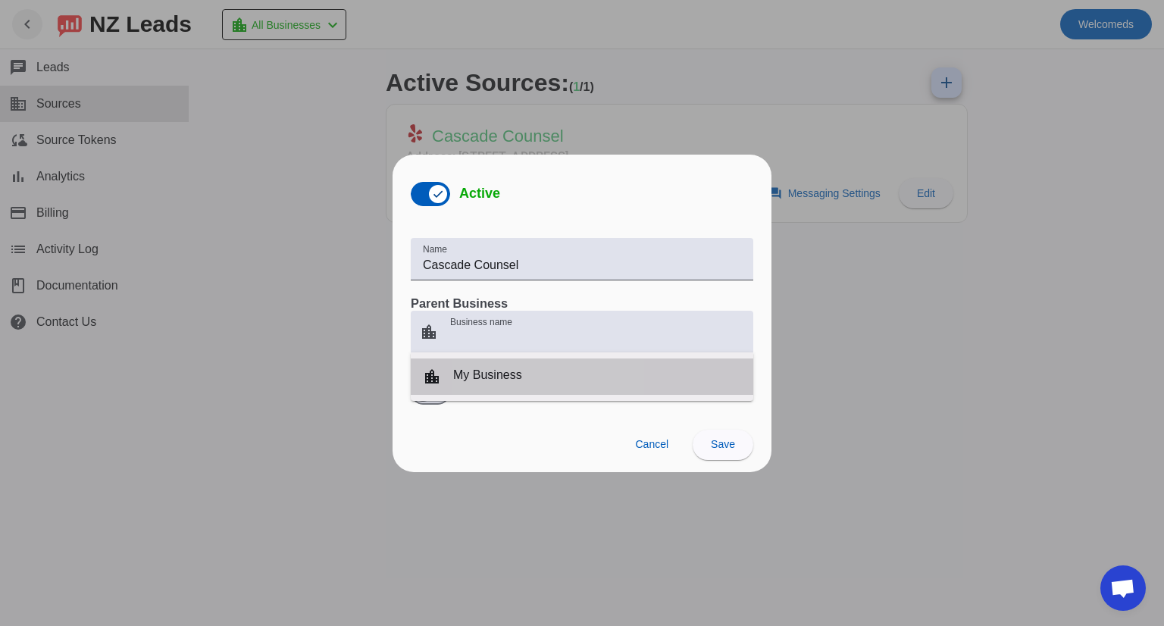
click at [506, 380] on div "location_city My Business" at bounding box center [472, 377] width 99 height 18
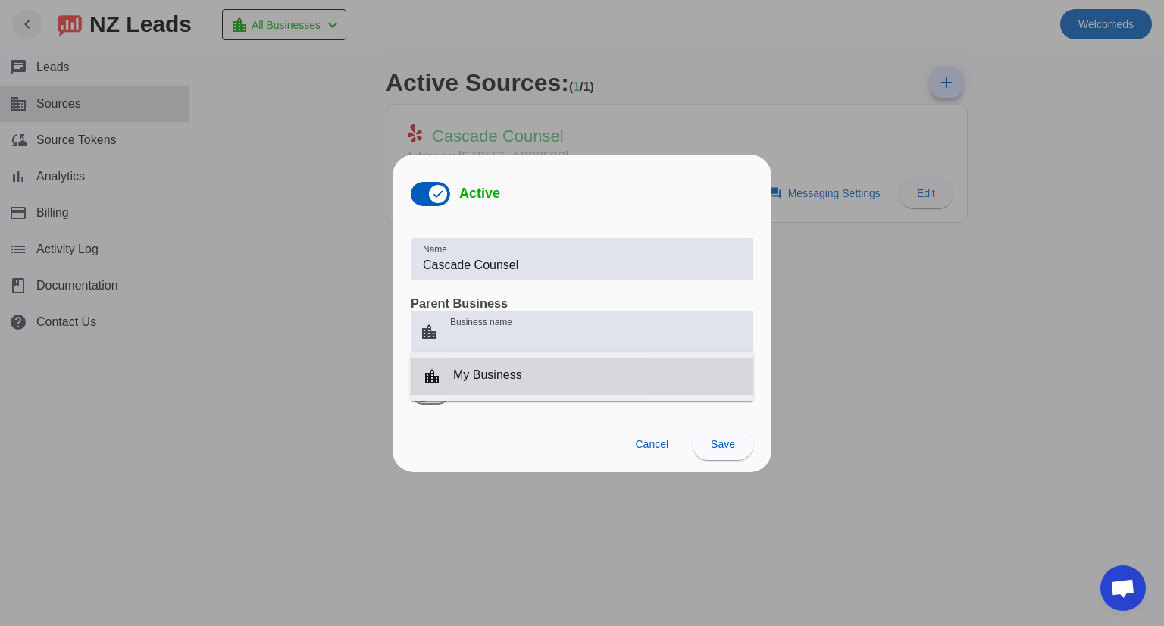
type input "My Business"
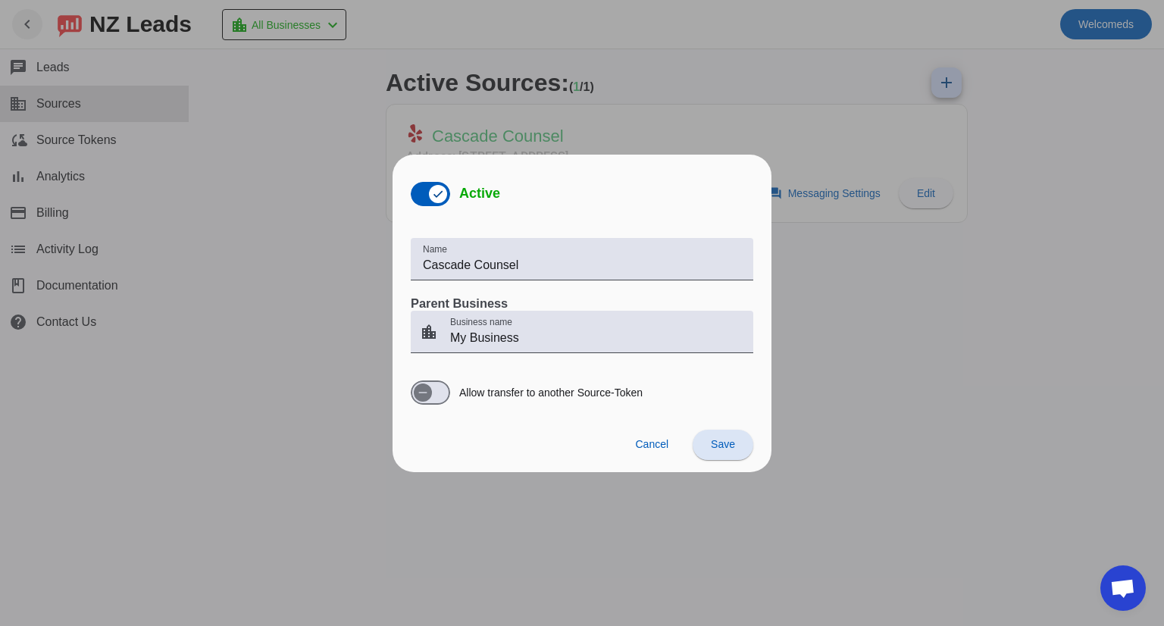
click at [728, 446] on span "Save" at bounding box center [723, 444] width 24 height 12
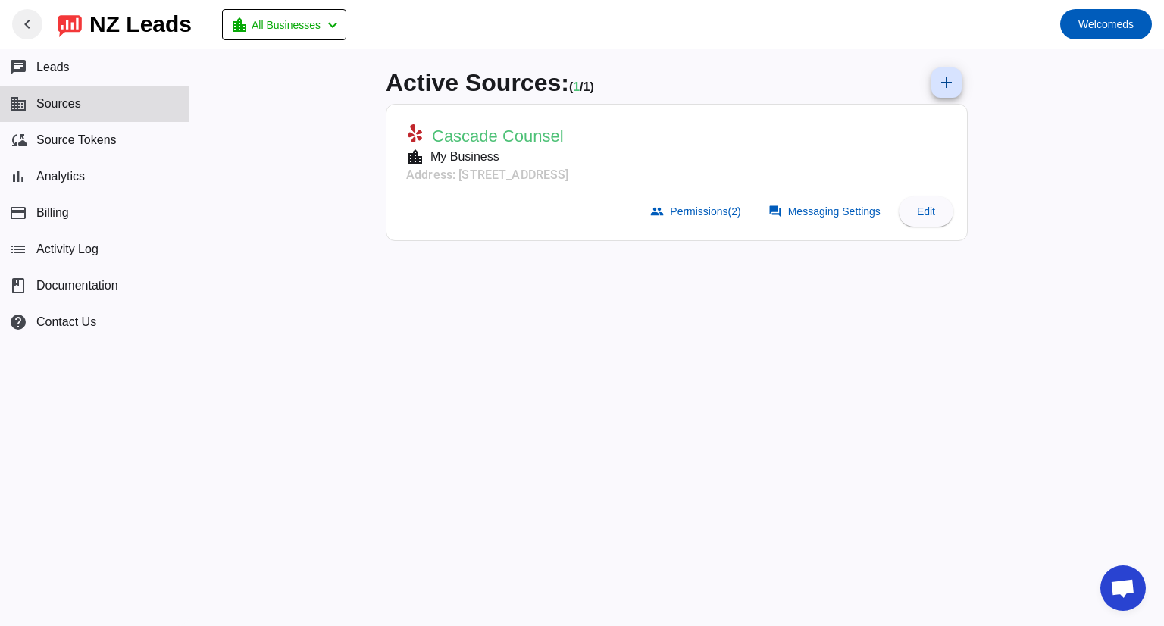
click at [508, 197] on mat-card-actions "group Permissions (2) forum Messaging Settings Edit" at bounding box center [676, 211] width 565 height 42
click at [300, 5] on mat-toolbar-row "chevron_left [GEOGRAPHIC_DATA] Leads location_city All Businesses chevron_left …" at bounding box center [582, 24] width 1164 height 48
click at [300, 14] on span "All Businesses" at bounding box center [286, 24] width 69 height 21
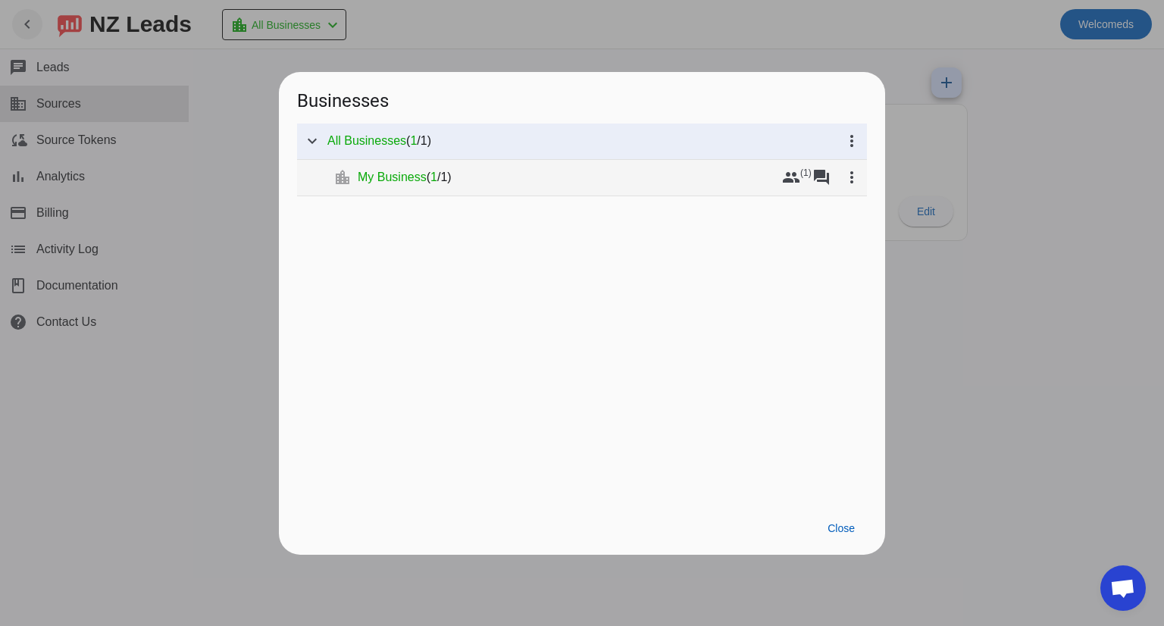
click at [412, 178] on span "My Business" at bounding box center [392, 177] width 69 height 15
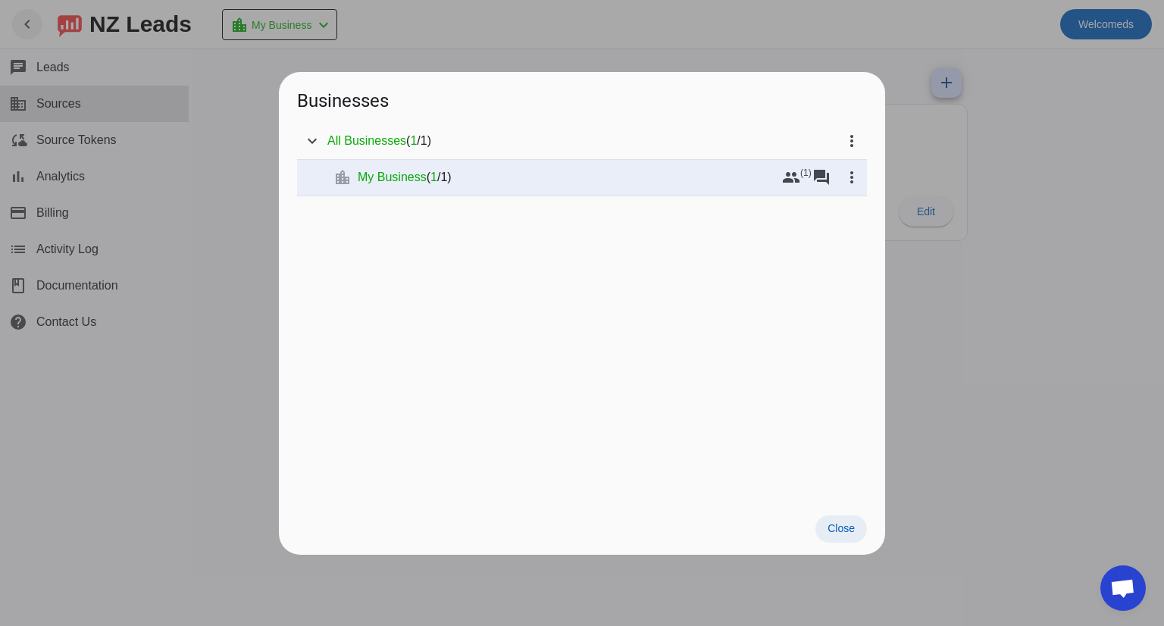
click at [848, 532] on span "Close" at bounding box center [841, 528] width 27 height 12
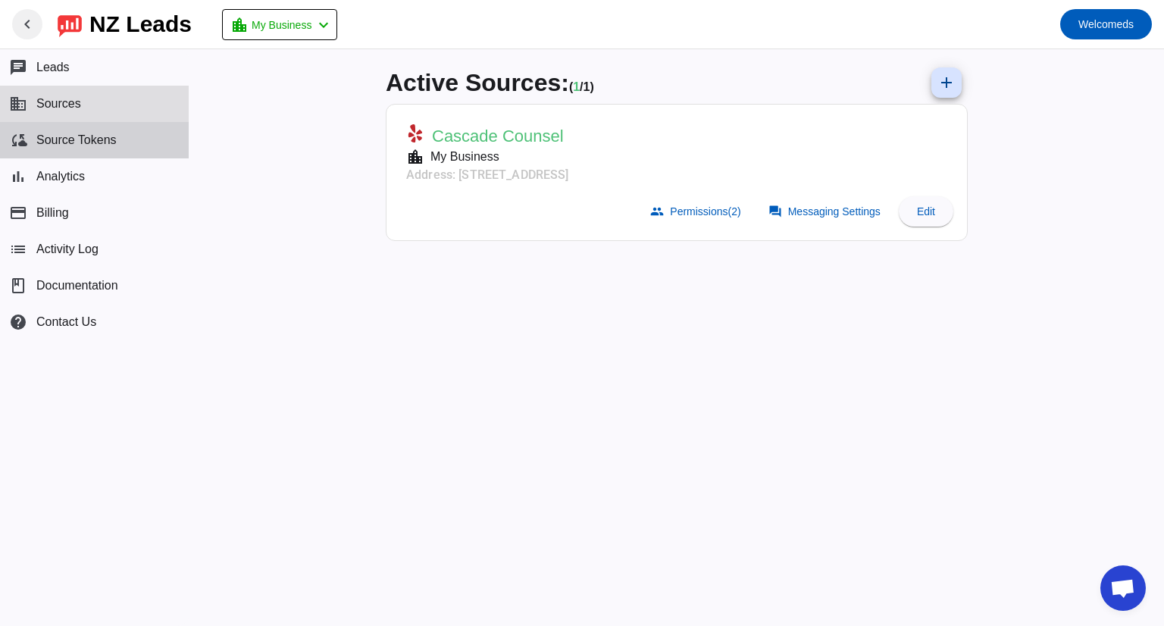
click at [142, 129] on button "cloud_sync Source Tokens" at bounding box center [94, 140] width 189 height 36
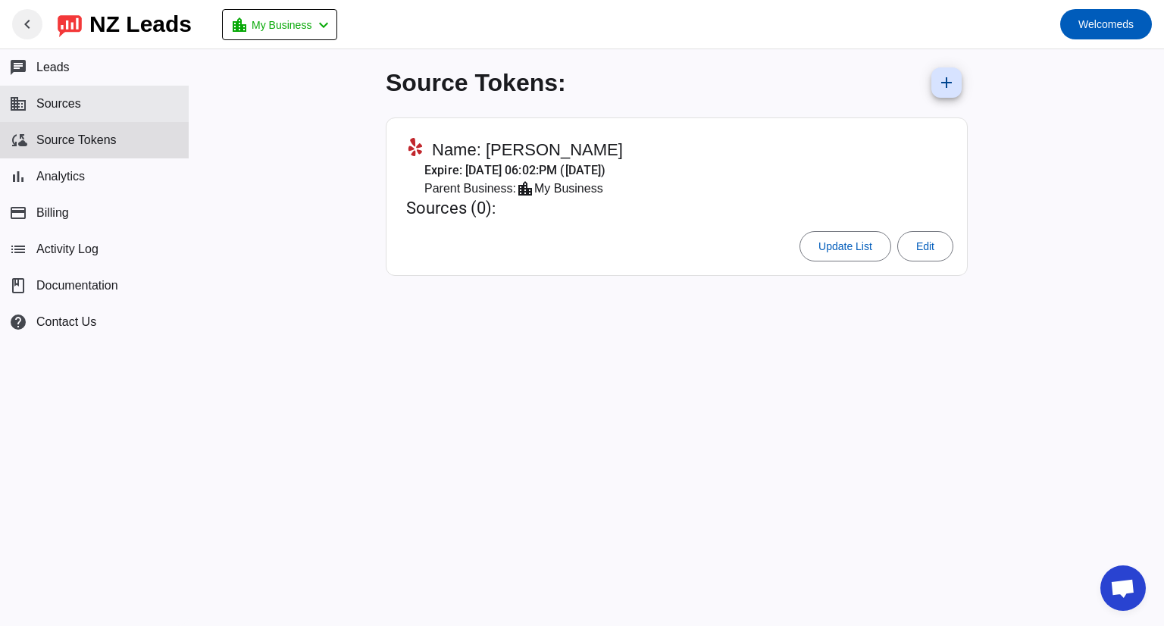
click at [73, 111] on button "business Sources" at bounding box center [94, 104] width 189 height 36
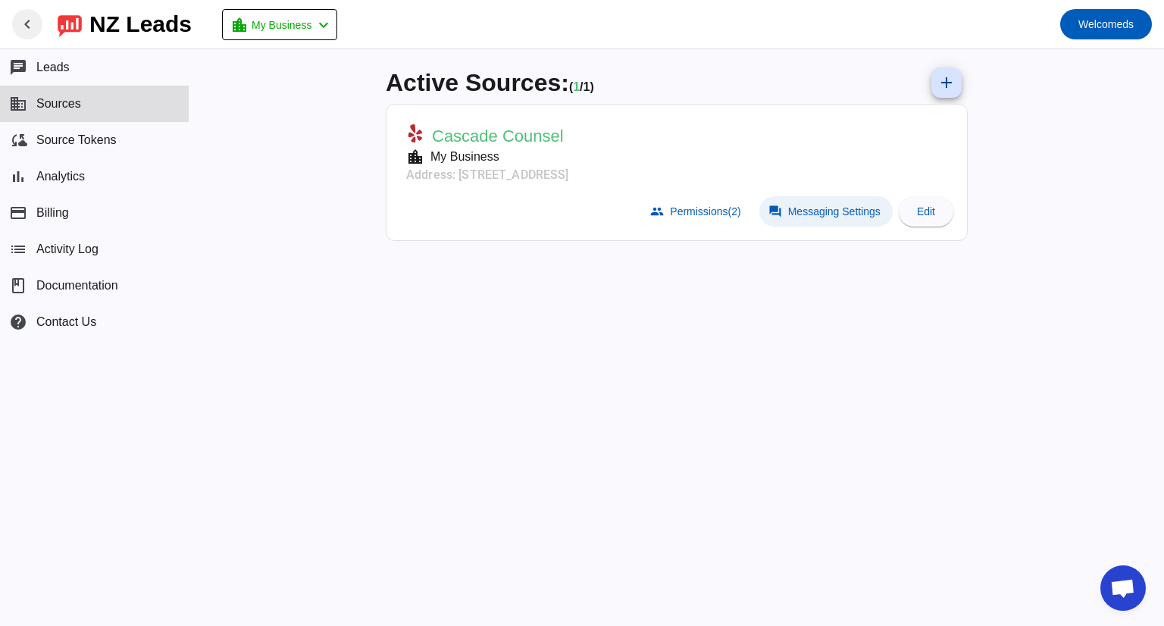
click at [811, 218] on span at bounding box center [825, 211] width 133 height 30
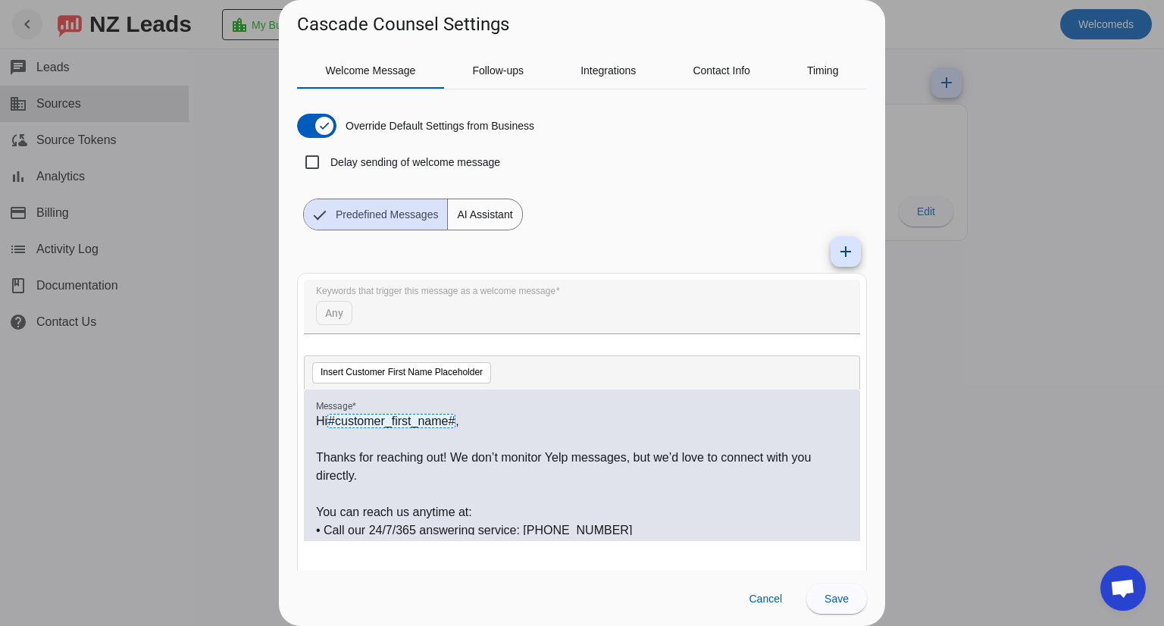
click at [941, 322] on div at bounding box center [582, 313] width 1164 height 626
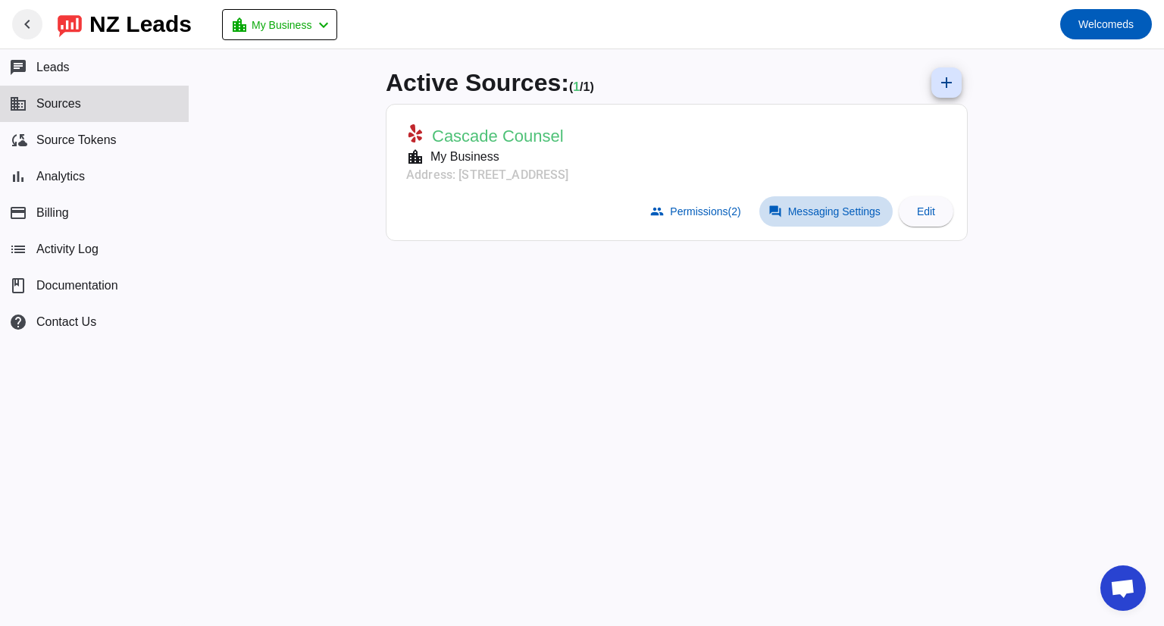
click at [809, 219] on span at bounding box center [825, 211] width 133 height 30
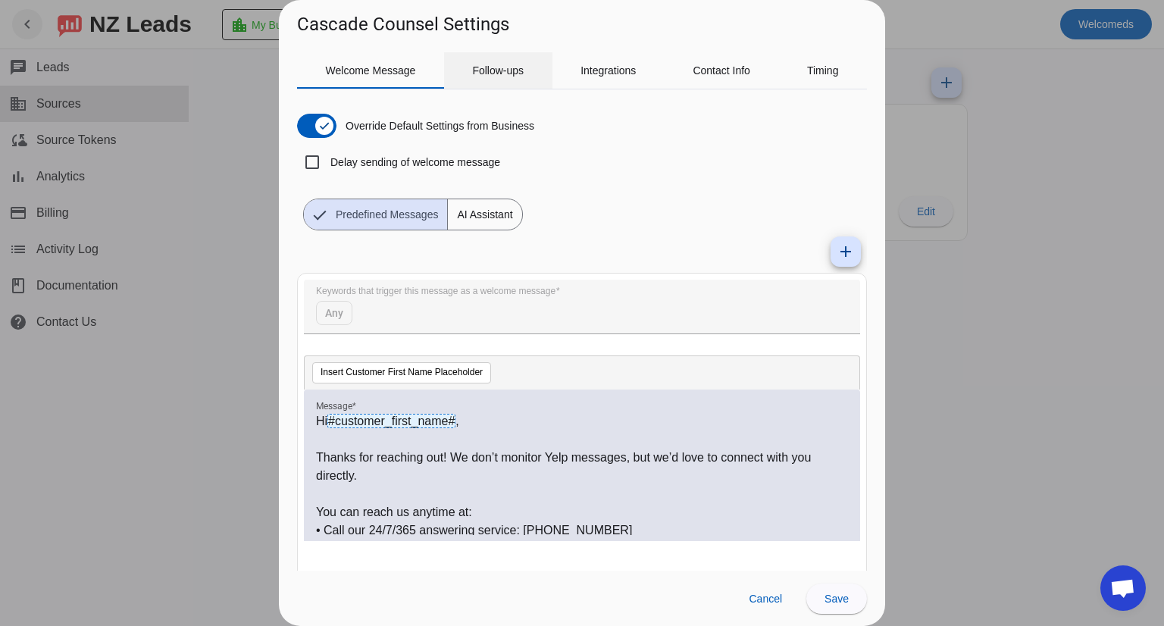
click at [540, 77] on div "Follow-ups" at bounding box center [498, 70] width 108 height 36
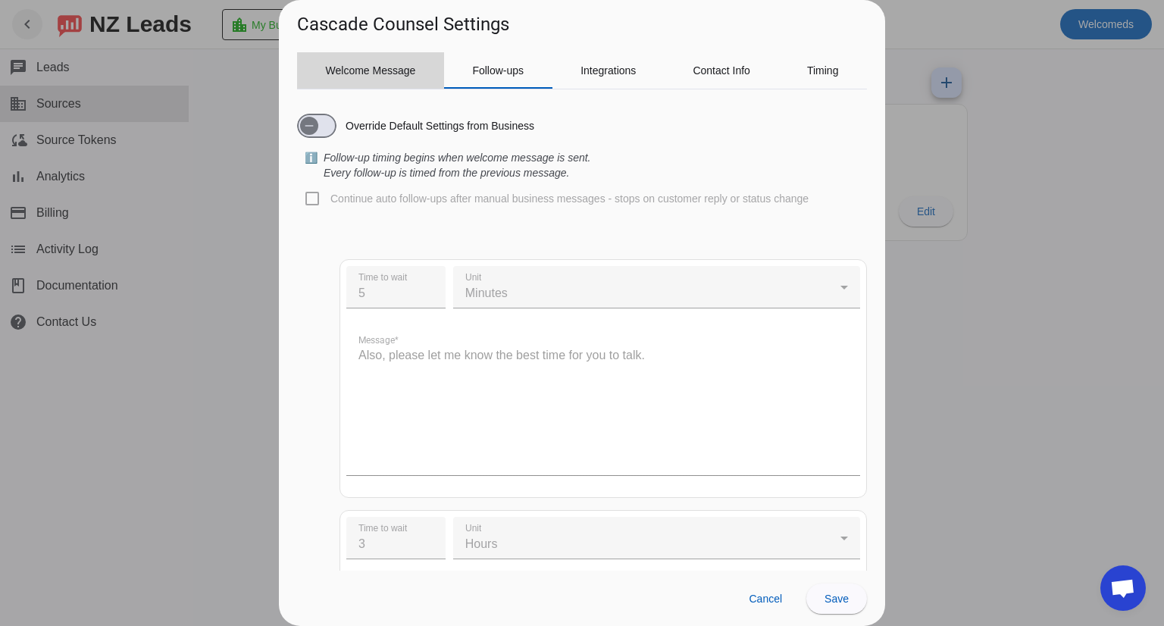
click at [397, 76] on span "Welcome Message" at bounding box center [371, 70] width 90 height 36
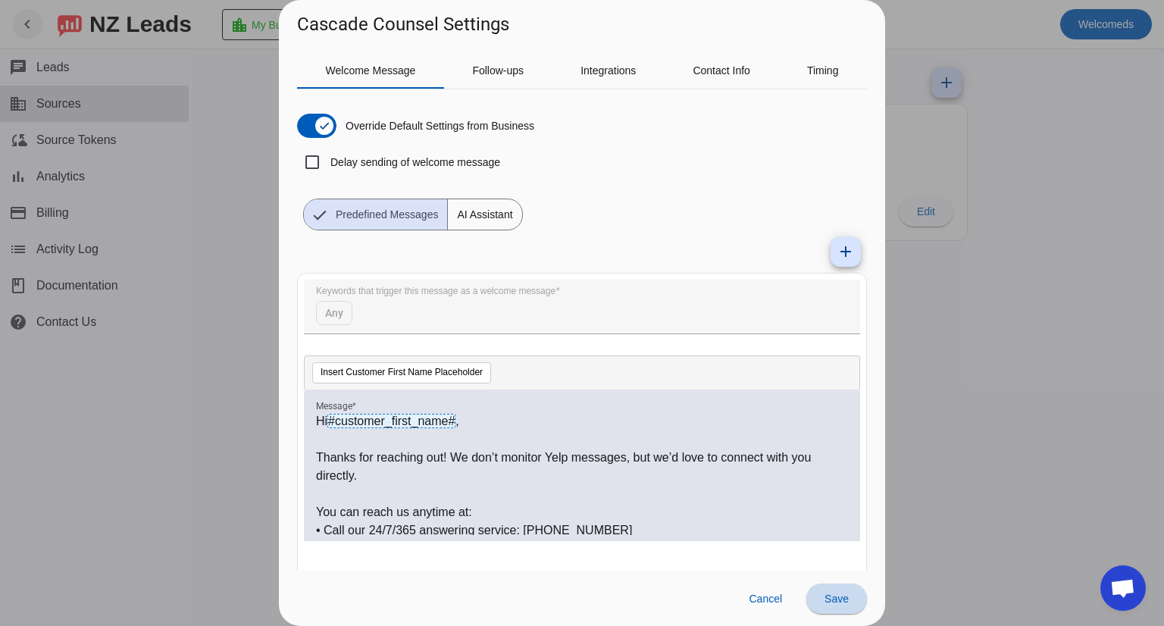
click at [825, 596] on span "Save" at bounding box center [836, 599] width 24 height 12
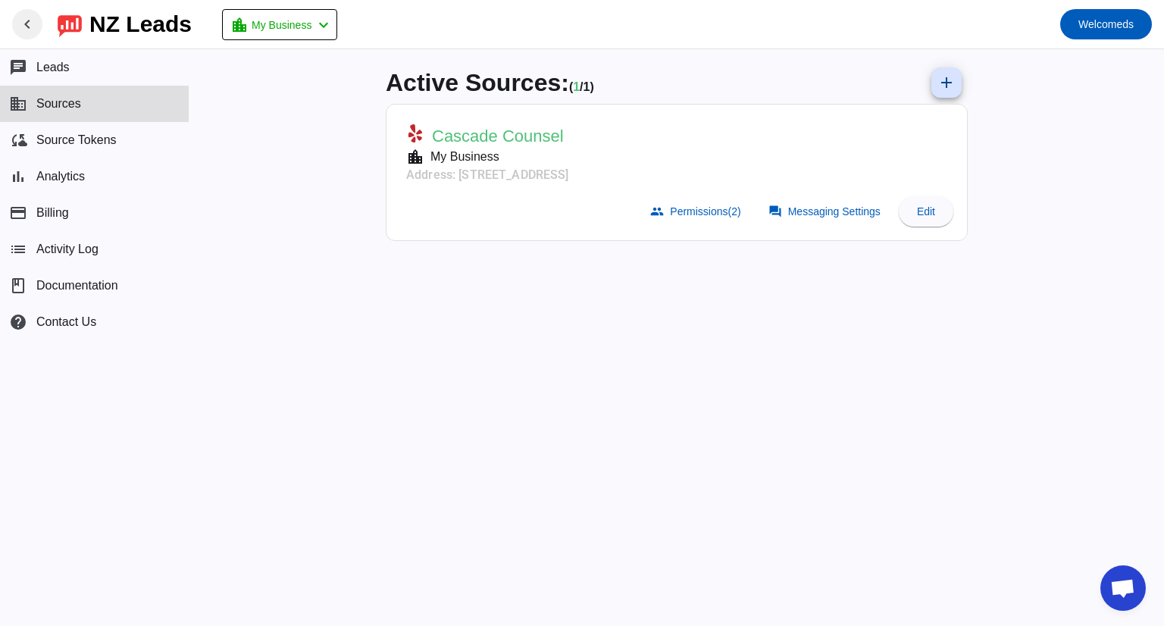
click at [555, 159] on mat-card-subtitle "location_city My Business" at bounding box center [487, 157] width 163 height 18
click at [355, 31] on mat-toolbar-row "chevron_left [GEOGRAPHIC_DATA] Leads location_city My Business chevron_left Wel…" at bounding box center [582, 24] width 1164 height 48
click at [333, 29] on mat-icon "chevron_left" at bounding box center [323, 25] width 18 height 18
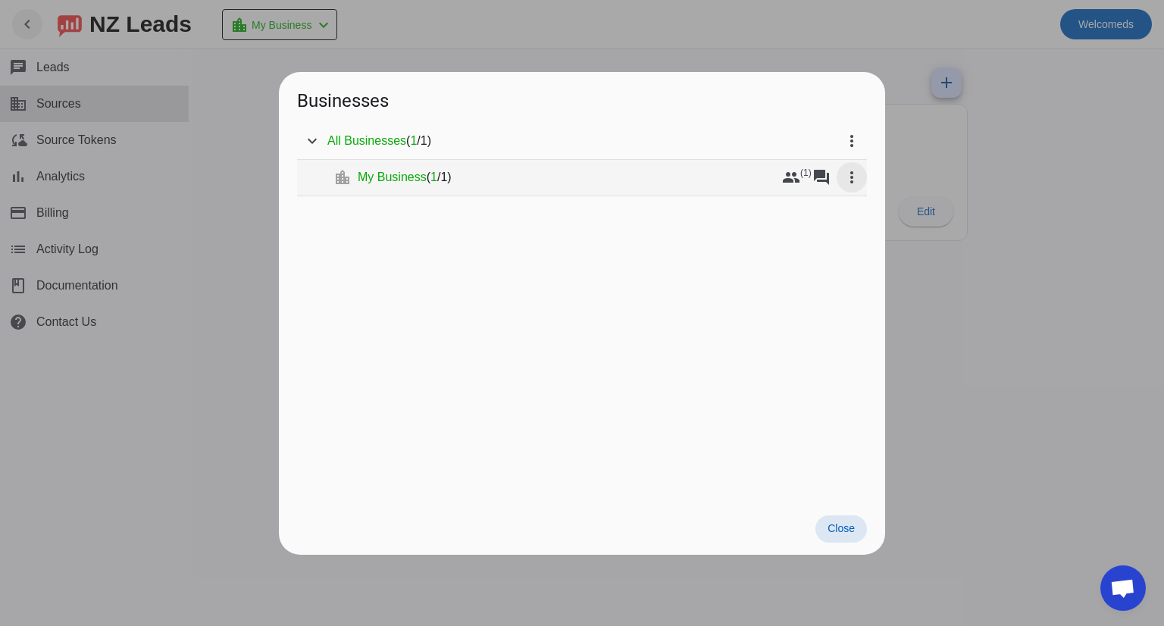
click at [858, 177] on mat-icon "more_vert" at bounding box center [852, 177] width 18 height 18
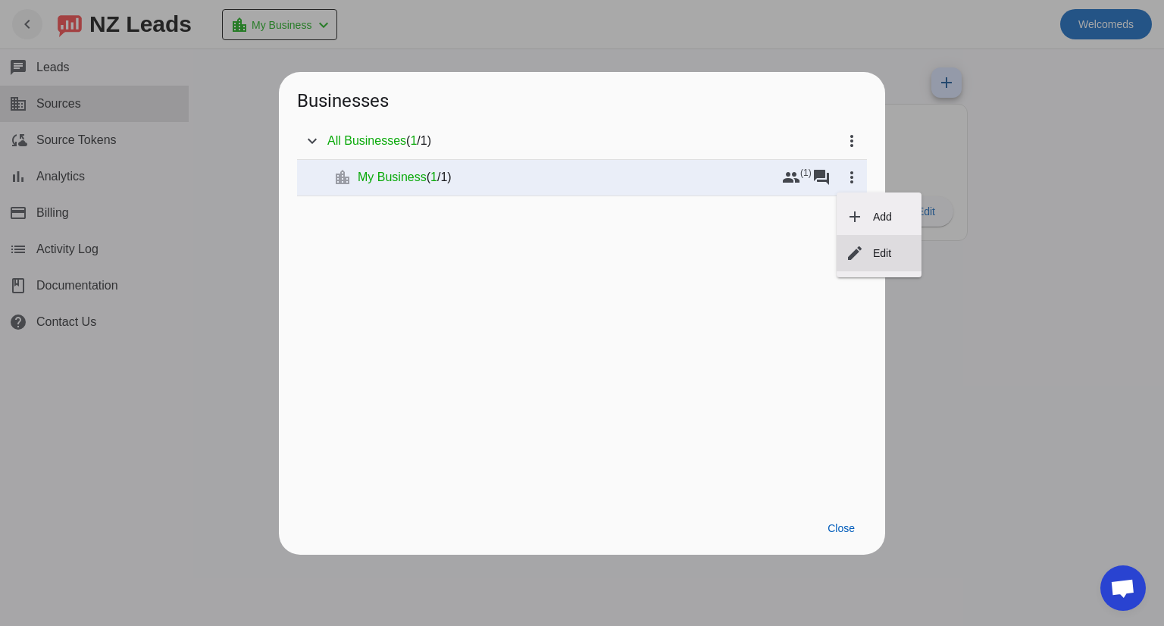
click at [878, 252] on span "Edit" at bounding box center [882, 253] width 18 height 12
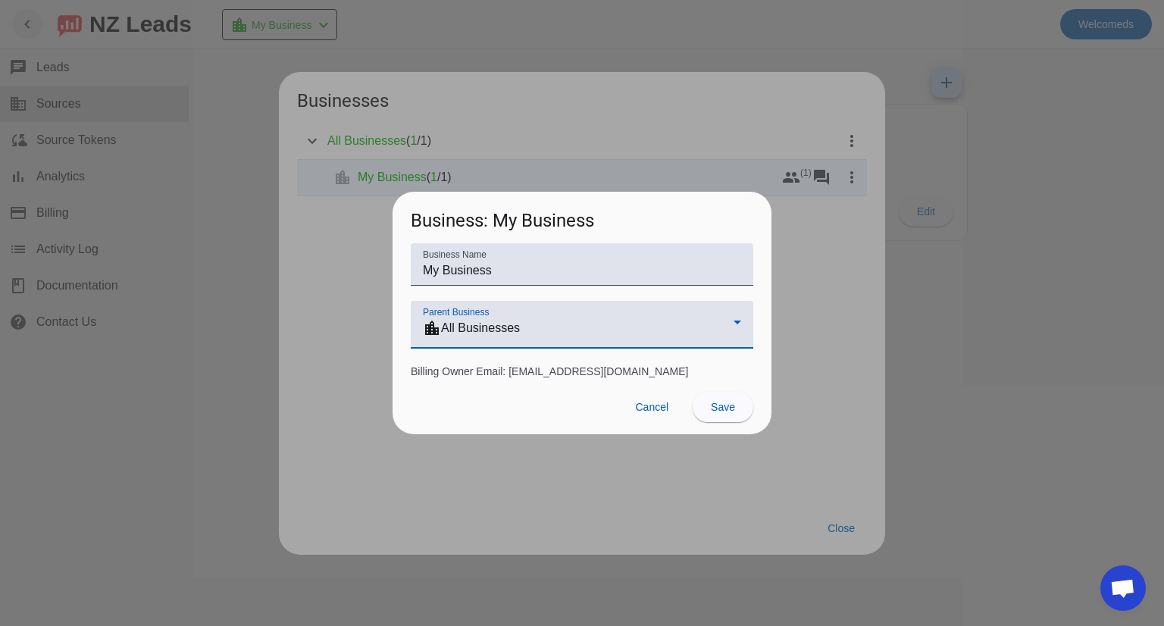
click at [694, 322] on div "location_city All Businesses" at bounding box center [578, 328] width 311 height 18
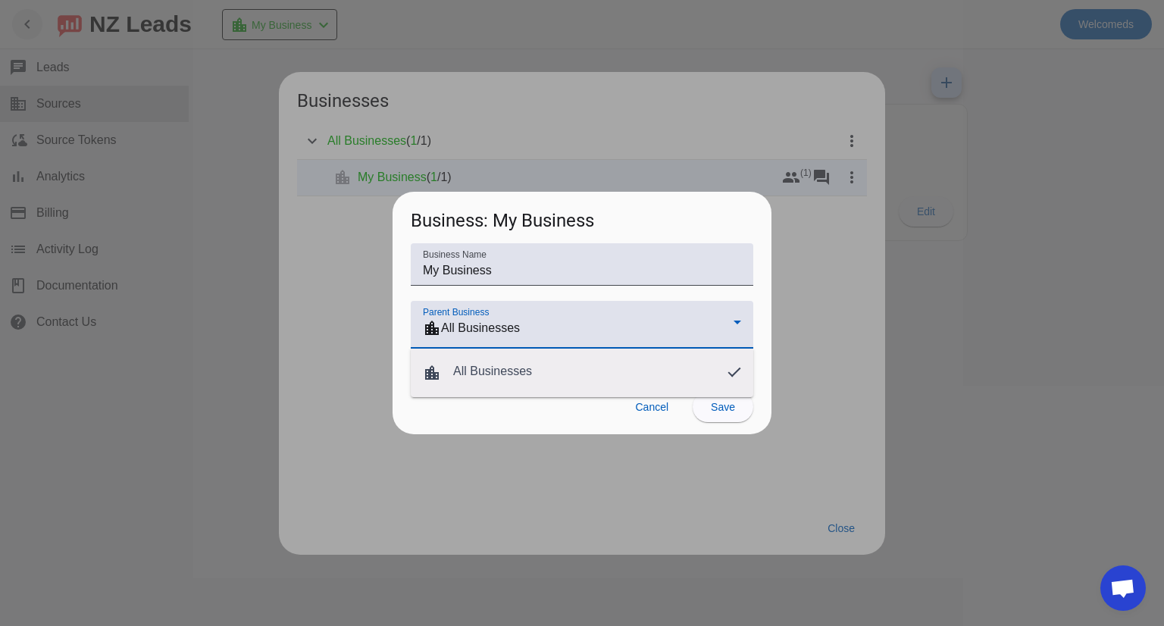
click at [782, 282] on div at bounding box center [582, 313] width 1164 height 626
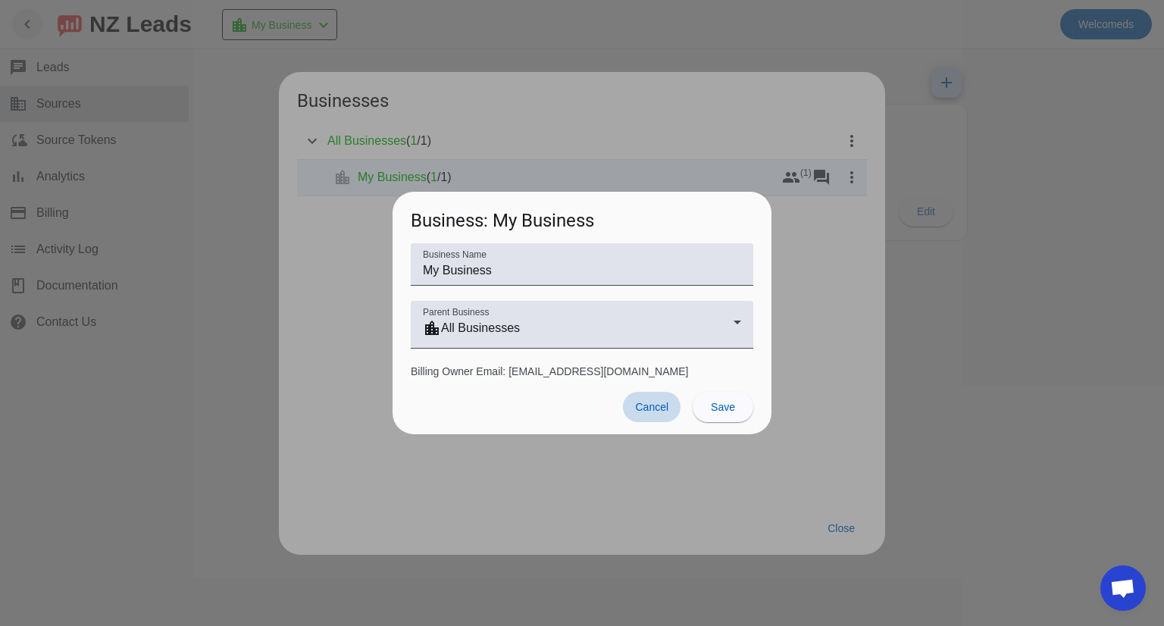
click at [643, 404] on span "Cancel" at bounding box center [651, 407] width 33 height 12
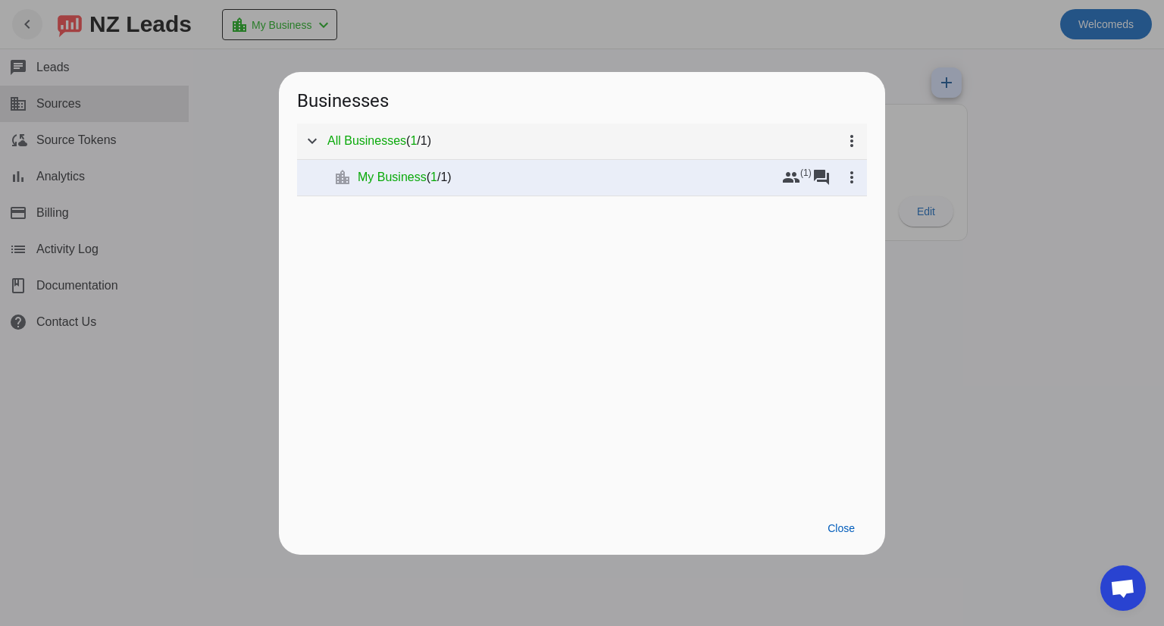
click at [600, 143] on div "All Businesses ( 1 / 1 )" at bounding box center [581, 140] width 509 height 15
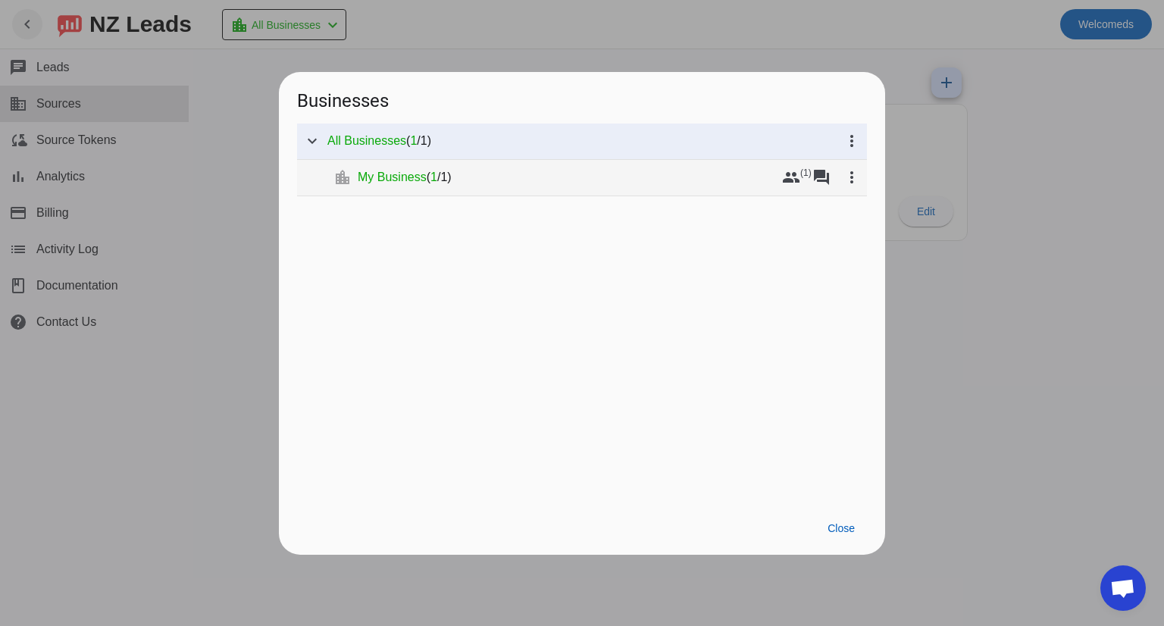
click at [600, 180] on div "My Business ( 1 / 1 )" at bounding box center [567, 177] width 418 height 15
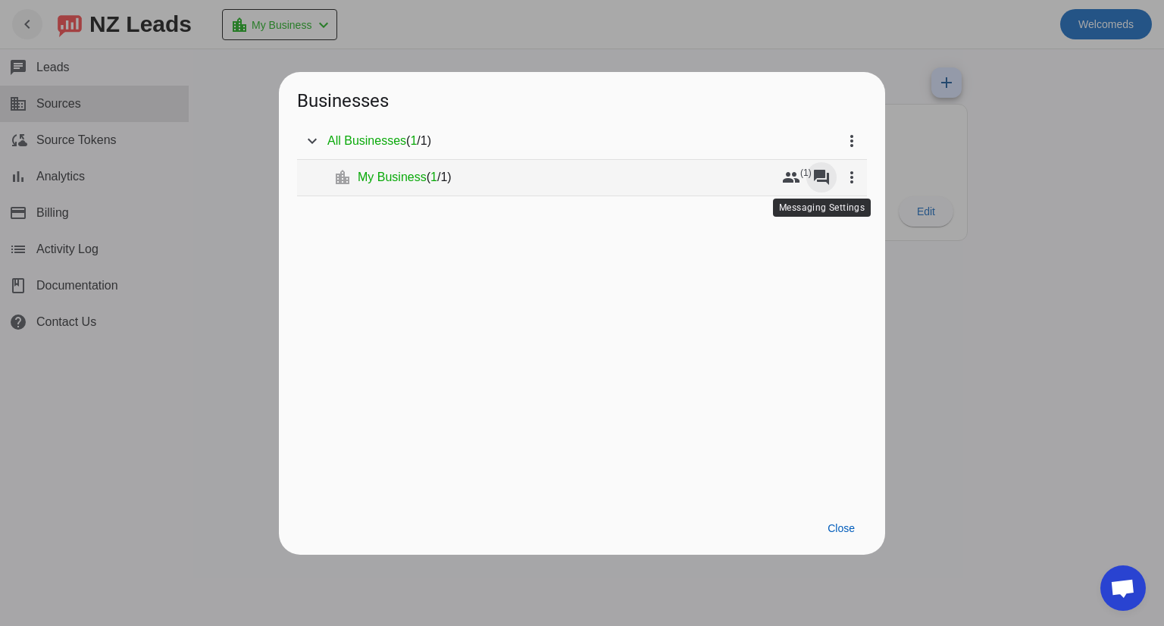
click at [815, 177] on mat-icon "forum" at bounding box center [821, 177] width 18 height 18
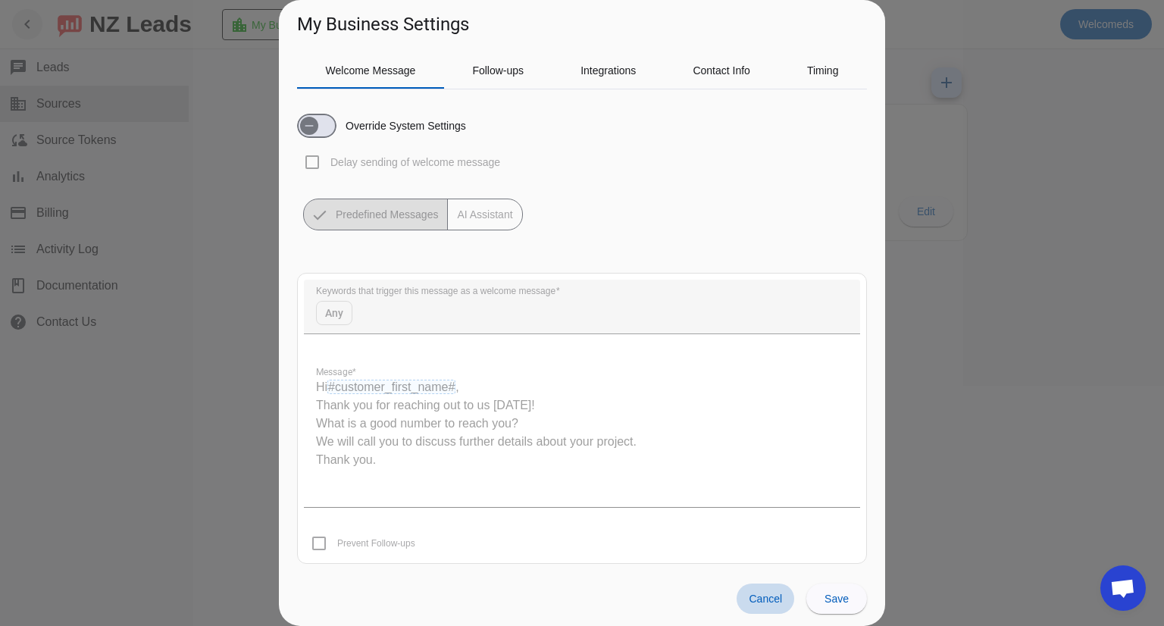
click at [770, 599] on span "Cancel" at bounding box center [765, 599] width 33 height 12
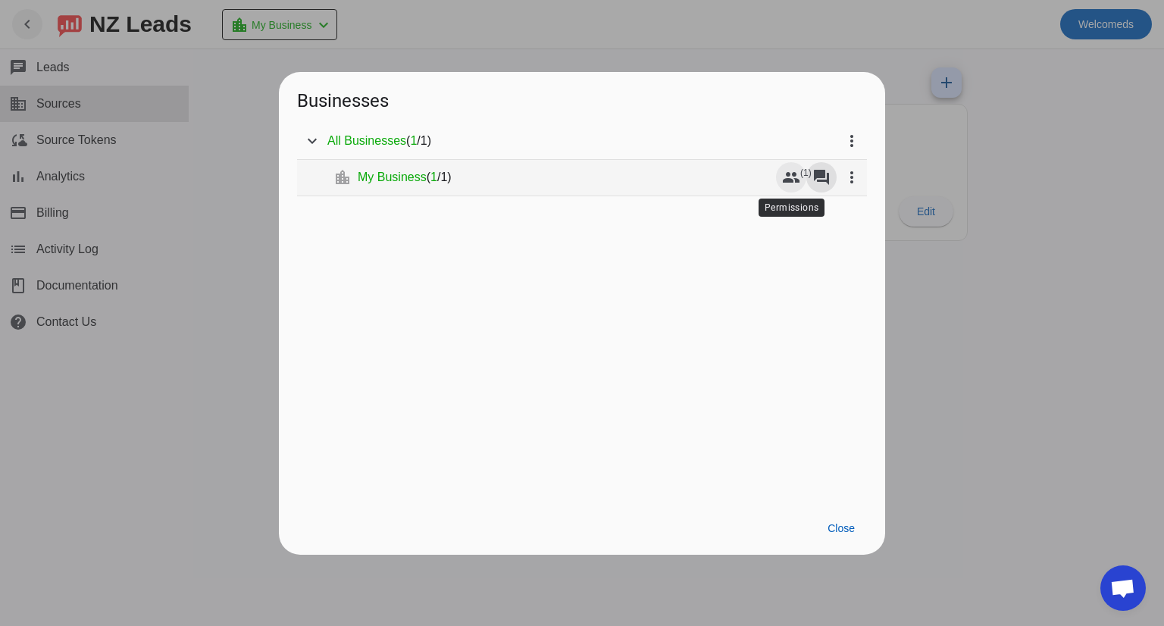
click at [794, 182] on mat-icon "group" at bounding box center [791, 177] width 18 height 18
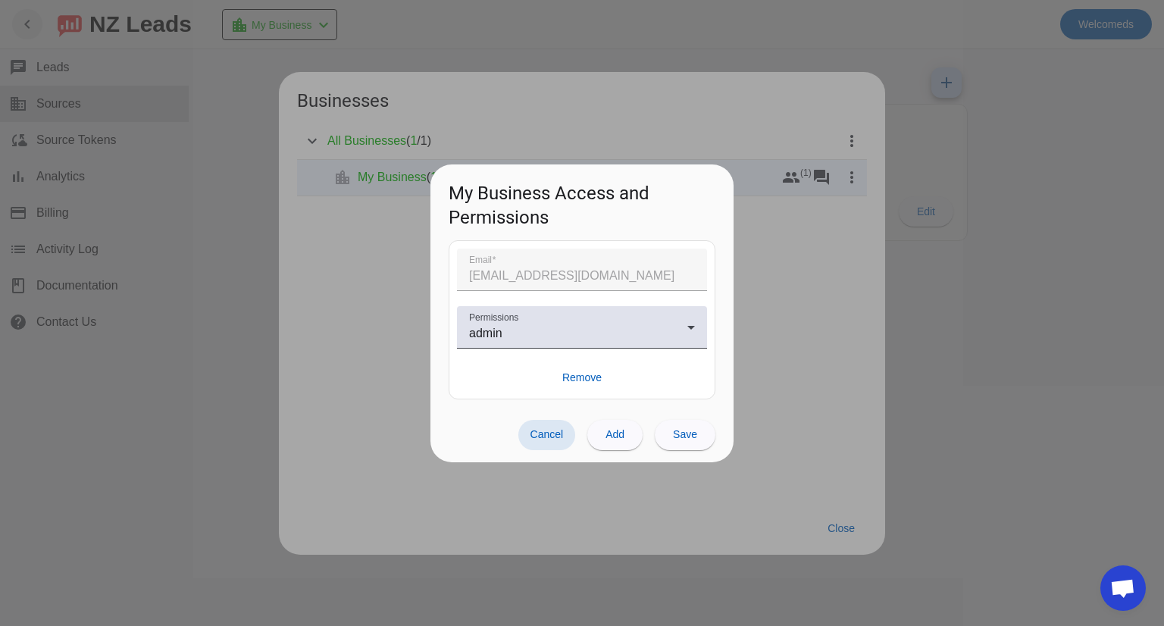
click at [558, 436] on span "Cancel" at bounding box center [546, 434] width 33 height 12
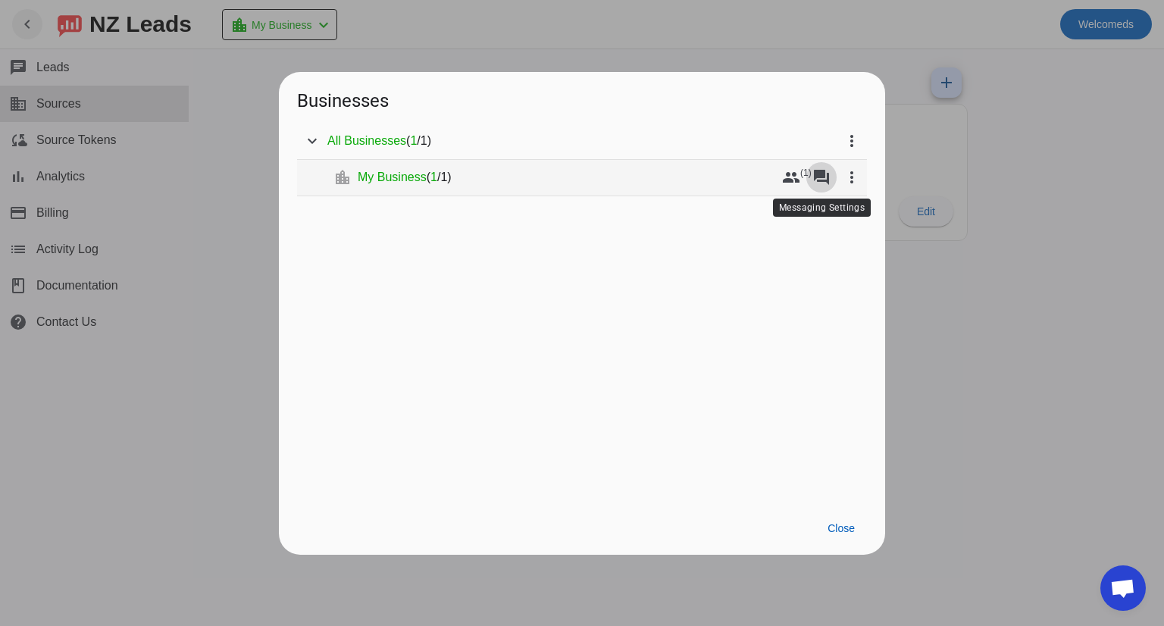
click at [829, 191] on span at bounding box center [821, 177] width 36 height 36
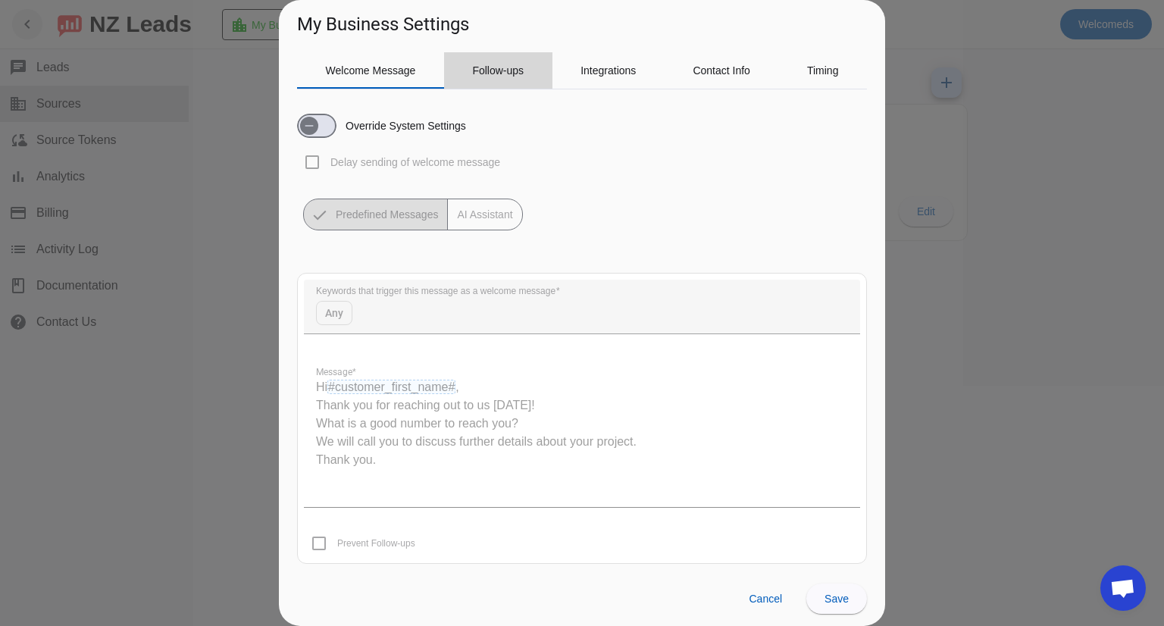
click at [490, 58] on span "Follow-ups" at bounding box center [498, 70] width 52 height 36
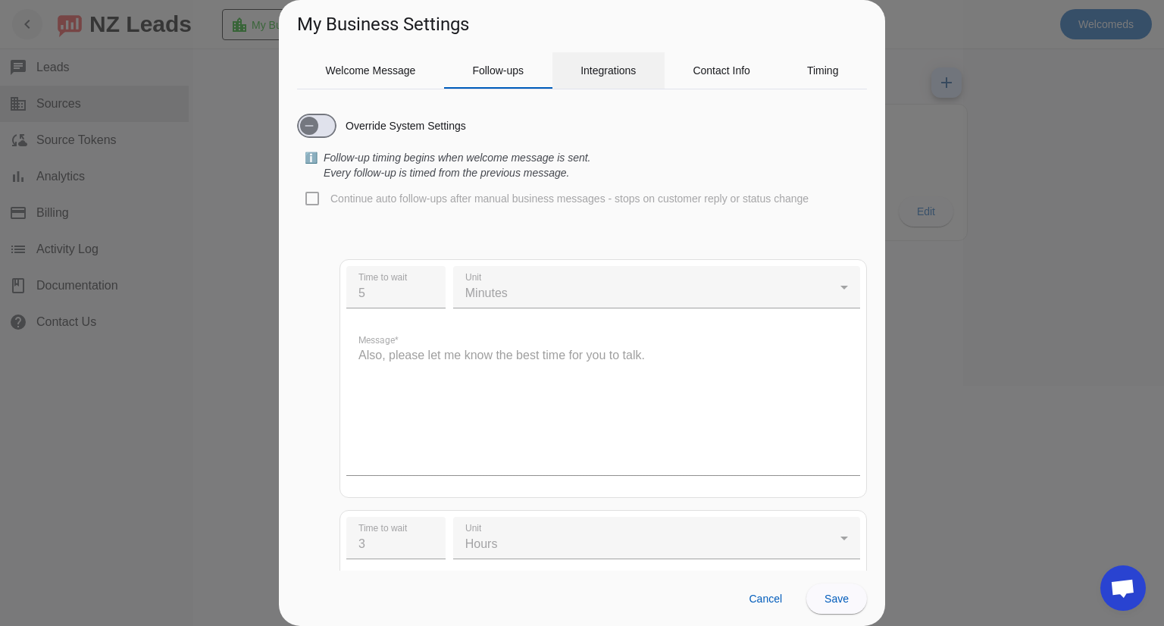
click at [574, 60] on div "Integrations" at bounding box center [608, 70] width 112 height 36
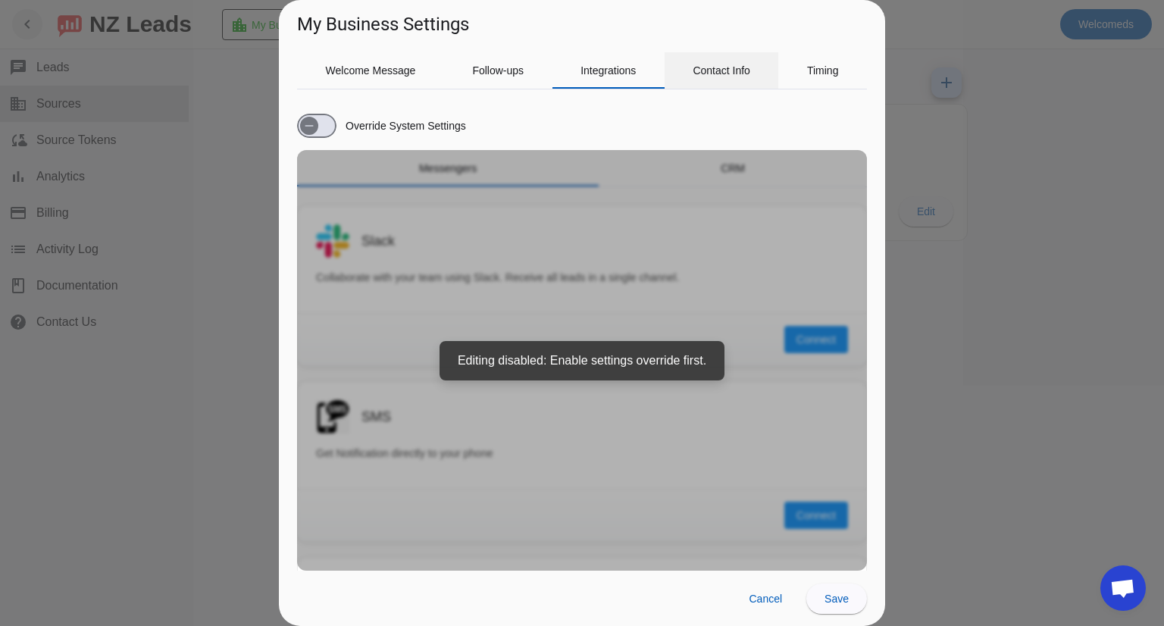
click at [673, 63] on div "Contact Info" at bounding box center [722, 70] width 114 height 36
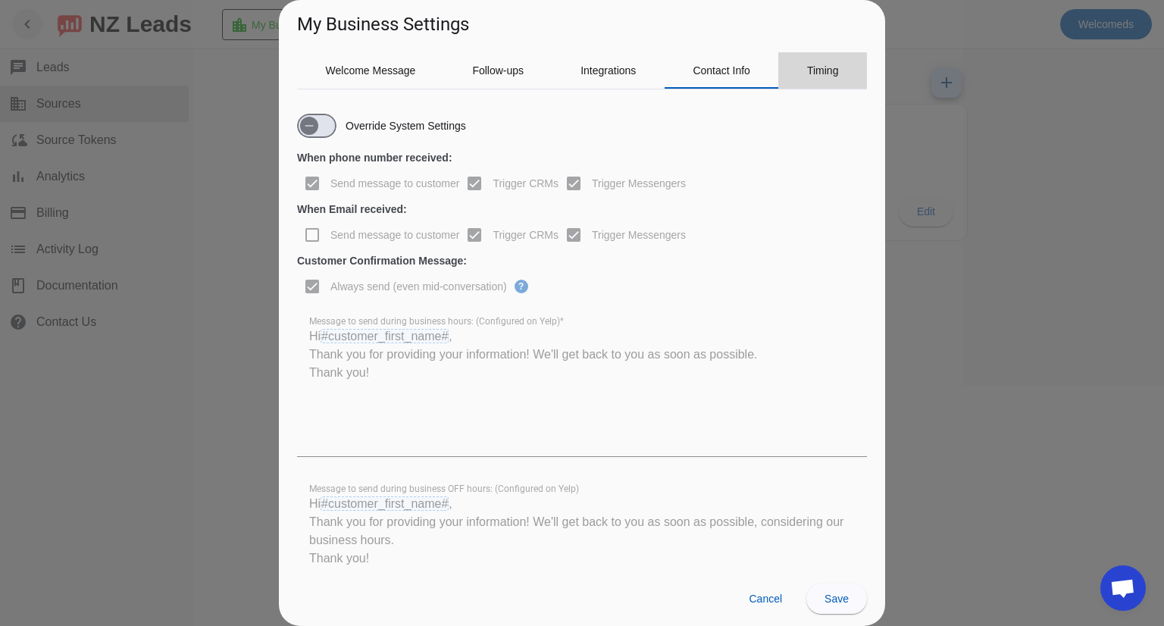
click at [823, 63] on span "Timing" at bounding box center [823, 70] width 32 height 36
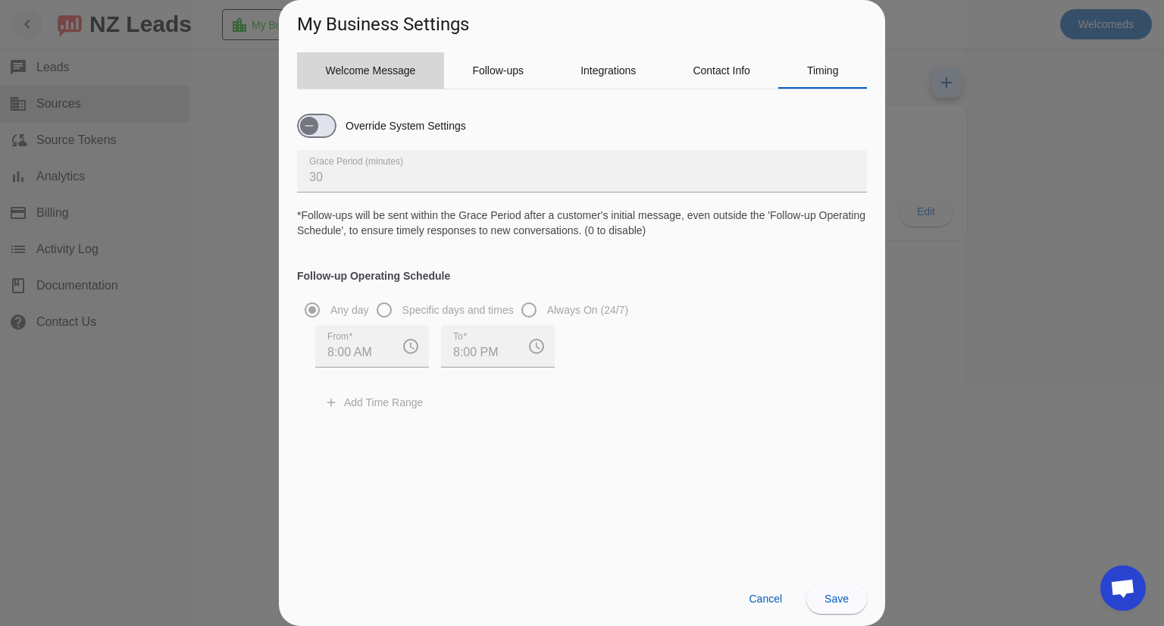
click at [371, 65] on span "Welcome Message" at bounding box center [371, 70] width 90 height 11
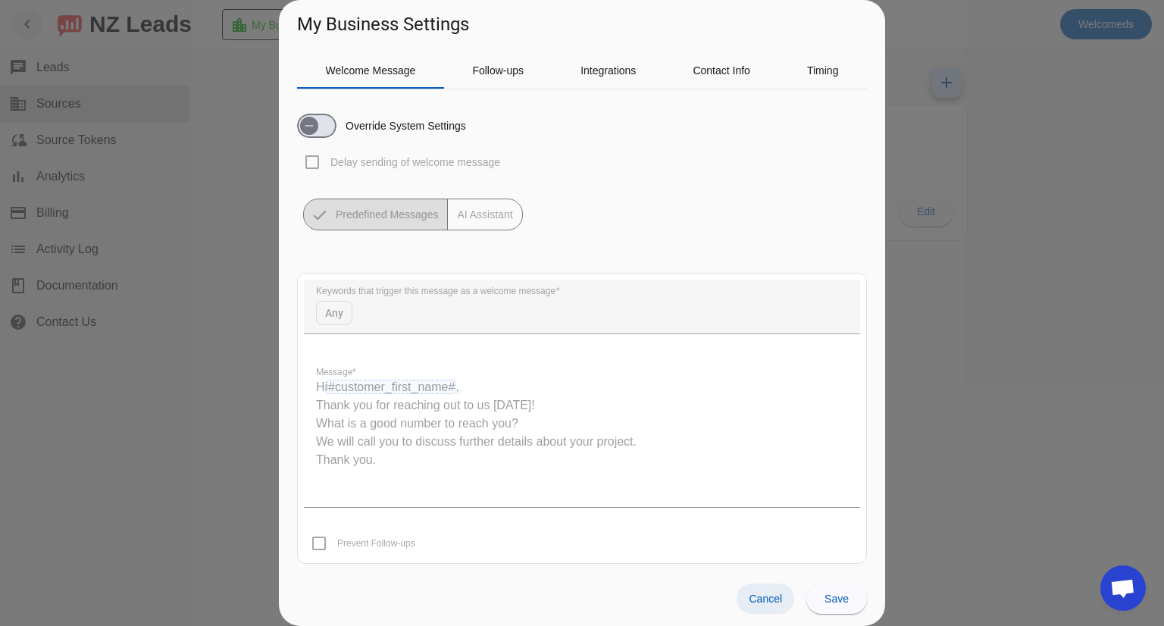
click at [776, 605] on span at bounding box center [766, 599] width 58 height 30
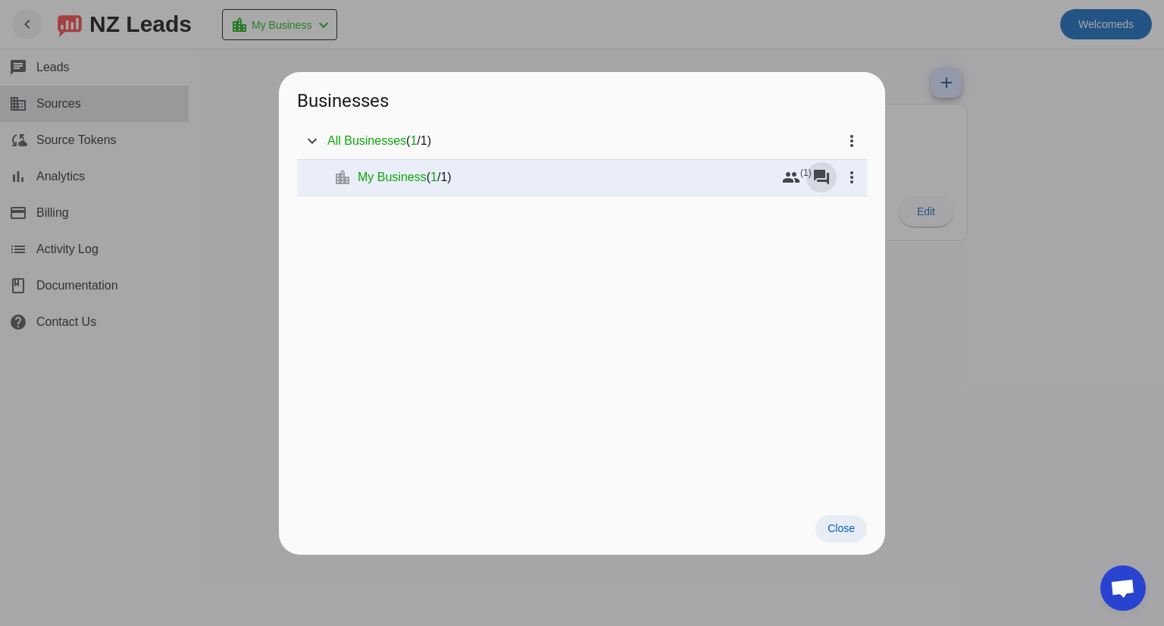
click at [846, 526] on span "Close" at bounding box center [841, 528] width 27 height 12
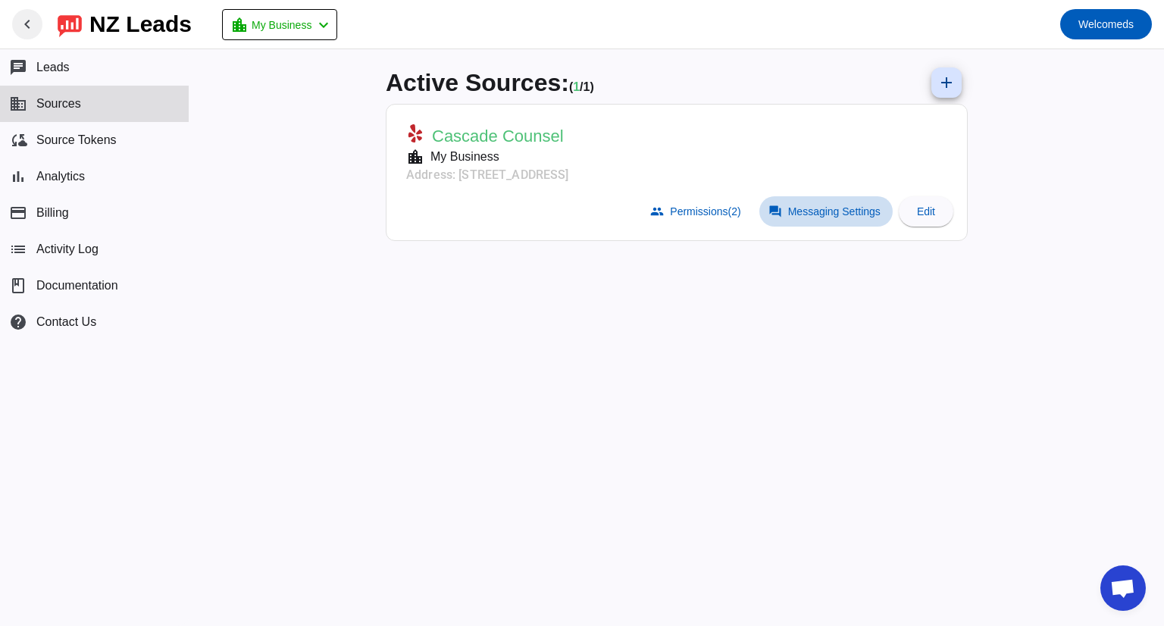
click at [797, 213] on span "Messaging Settings" at bounding box center [834, 211] width 92 height 12
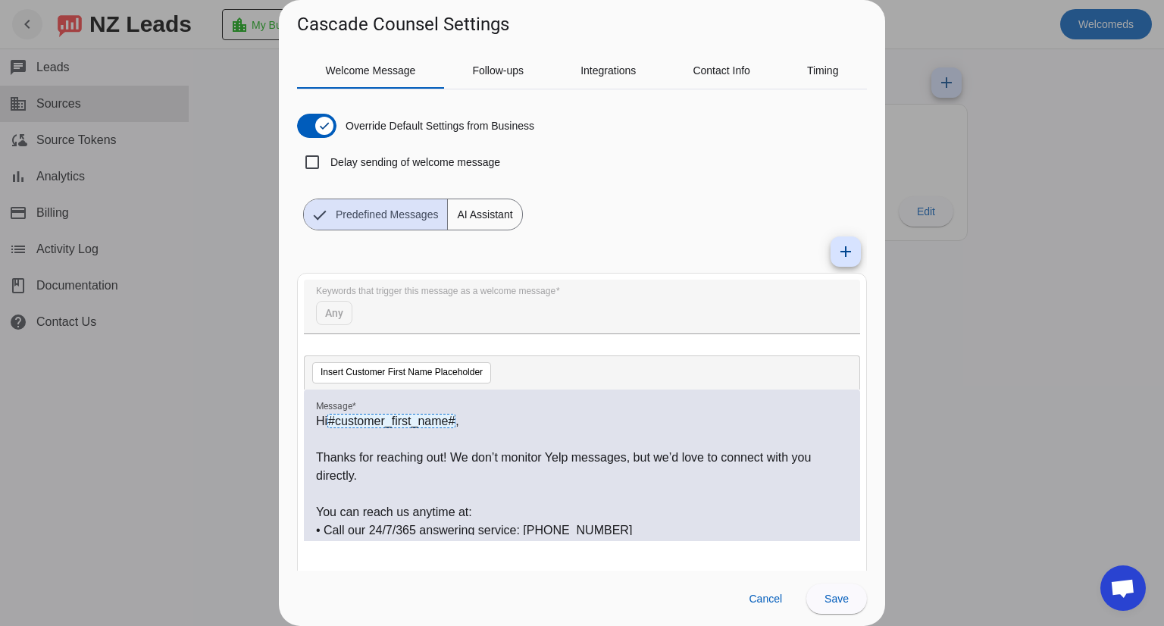
click at [1040, 389] on div at bounding box center [582, 313] width 1164 height 626
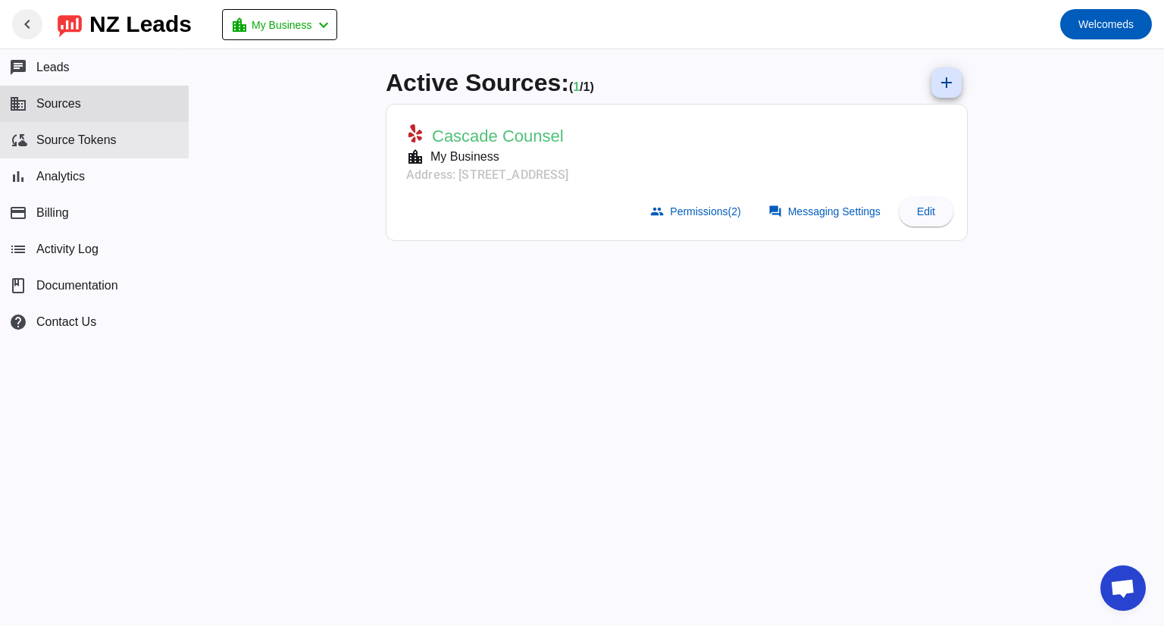
click at [100, 150] on button "cloud_sync Source Tokens" at bounding box center [94, 140] width 189 height 36
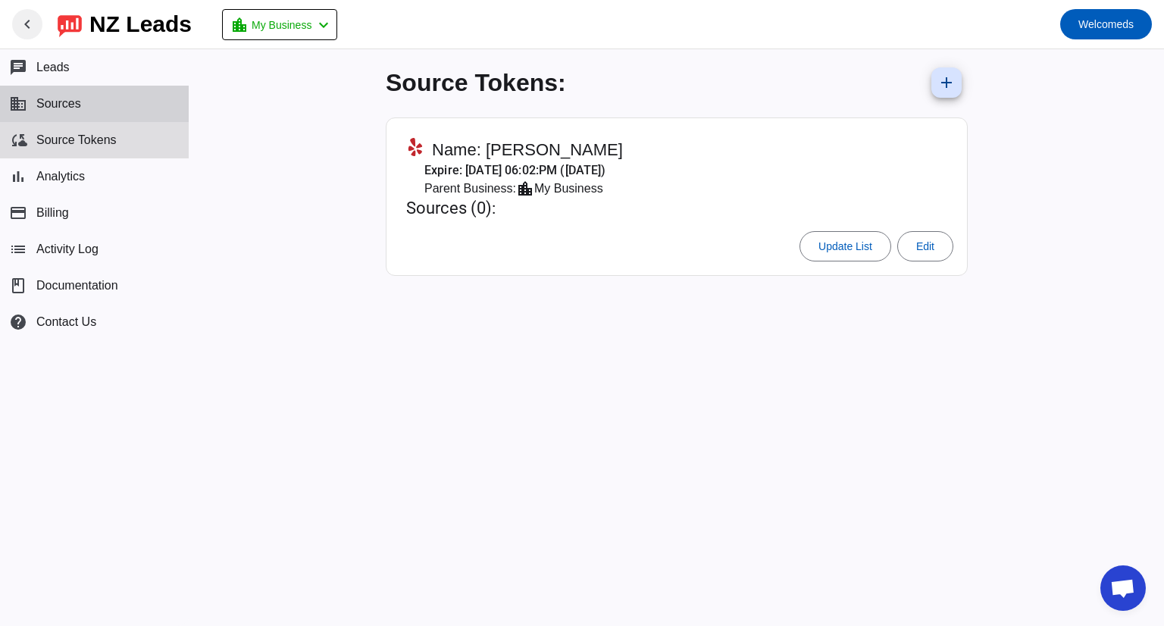
click at [111, 111] on button "business Sources" at bounding box center [94, 104] width 189 height 36
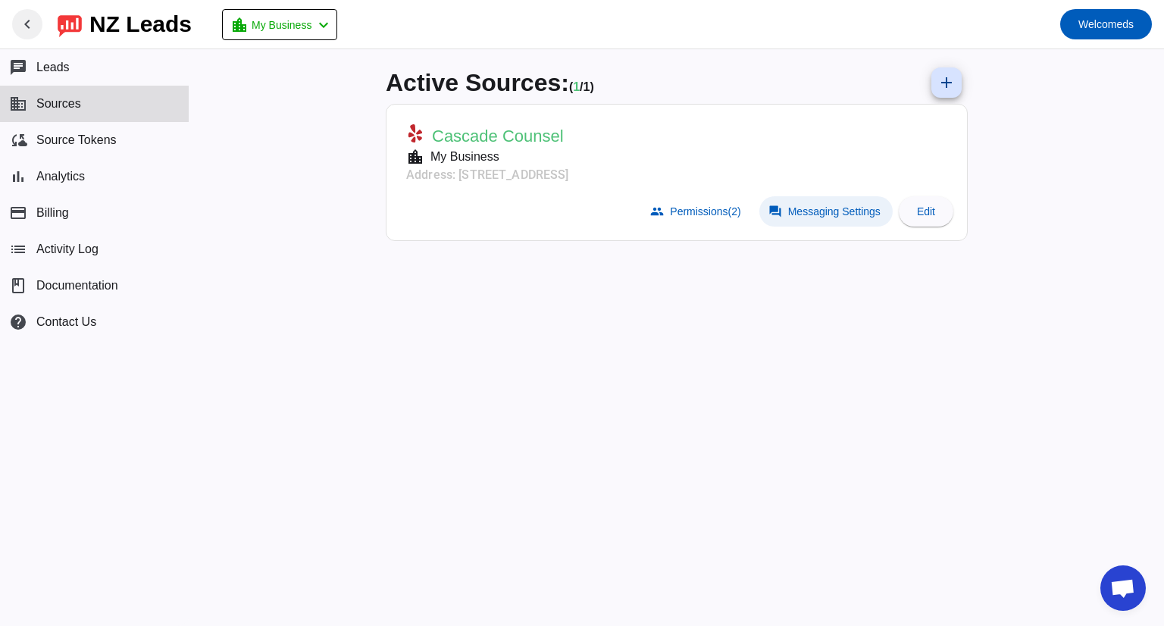
click at [819, 211] on span "Messaging Settings" at bounding box center [834, 211] width 92 height 12
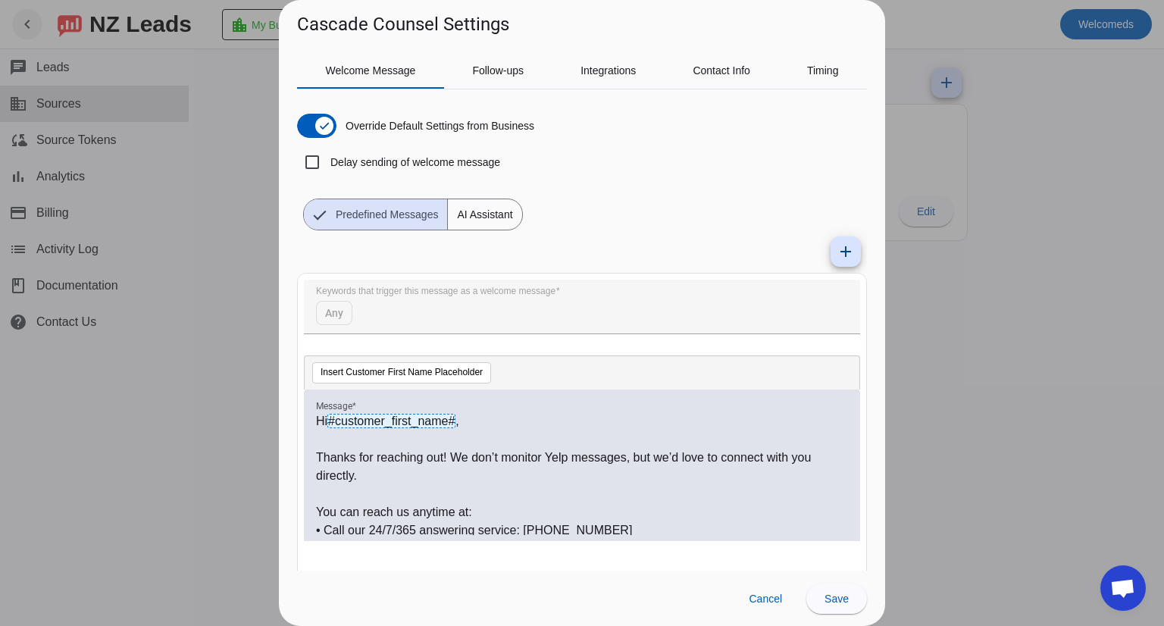
click at [946, 374] on div at bounding box center [582, 313] width 1164 height 626
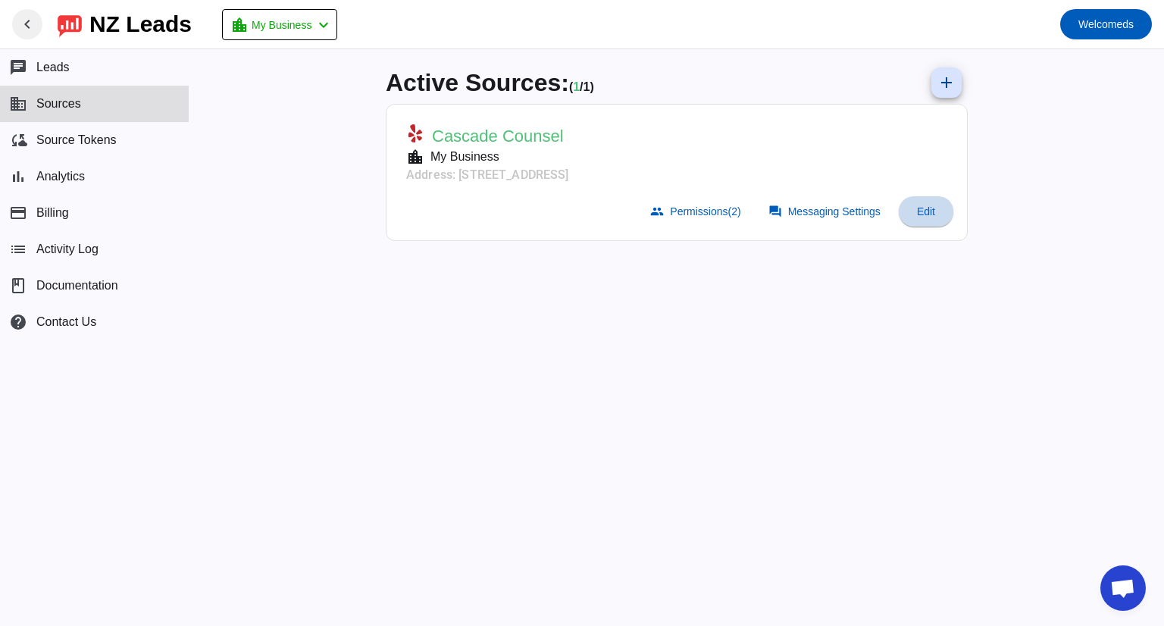
click at [936, 223] on span at bounding box center [926, 211] width 55 height 36
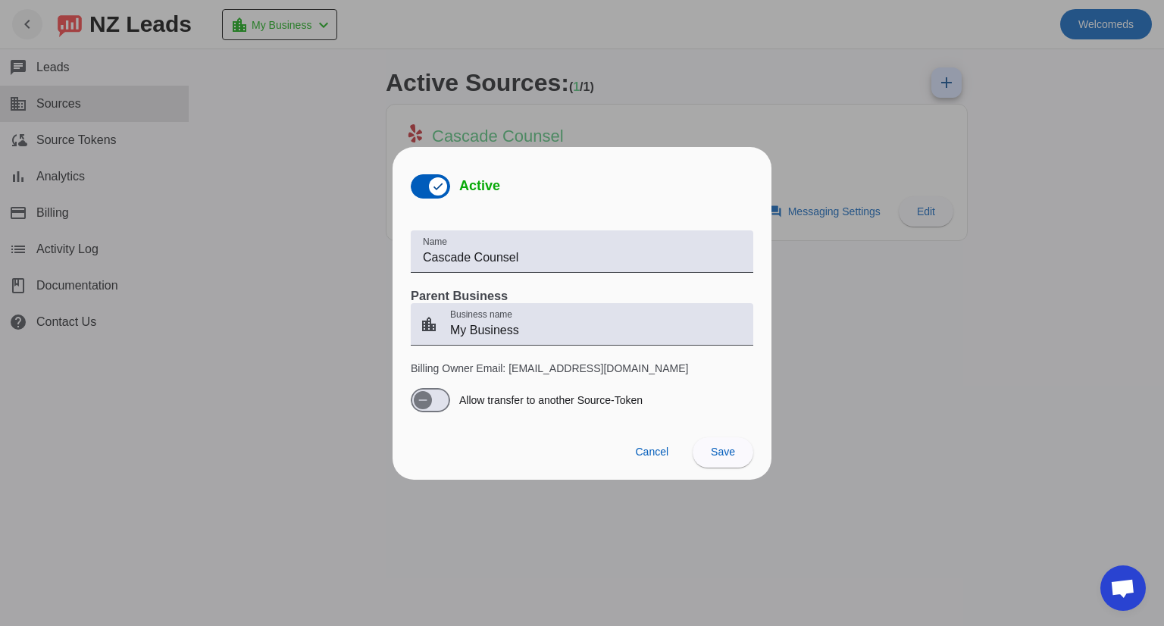
click at [480, 368] on p "Billing Owner Email: [EMAIL_ADDRESS][DOMAIN_NAME]" at bounding box center [582, 368] width 343 height 15
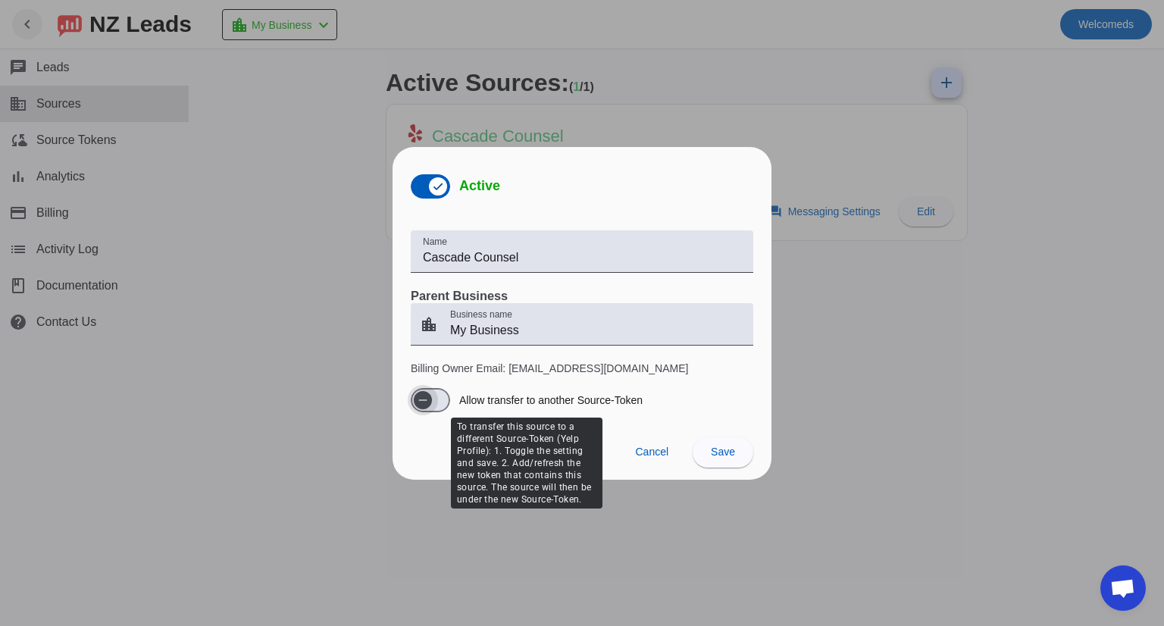
click at [430, 399] on span "button" at bounding box center [423, 400] width 18 height 18
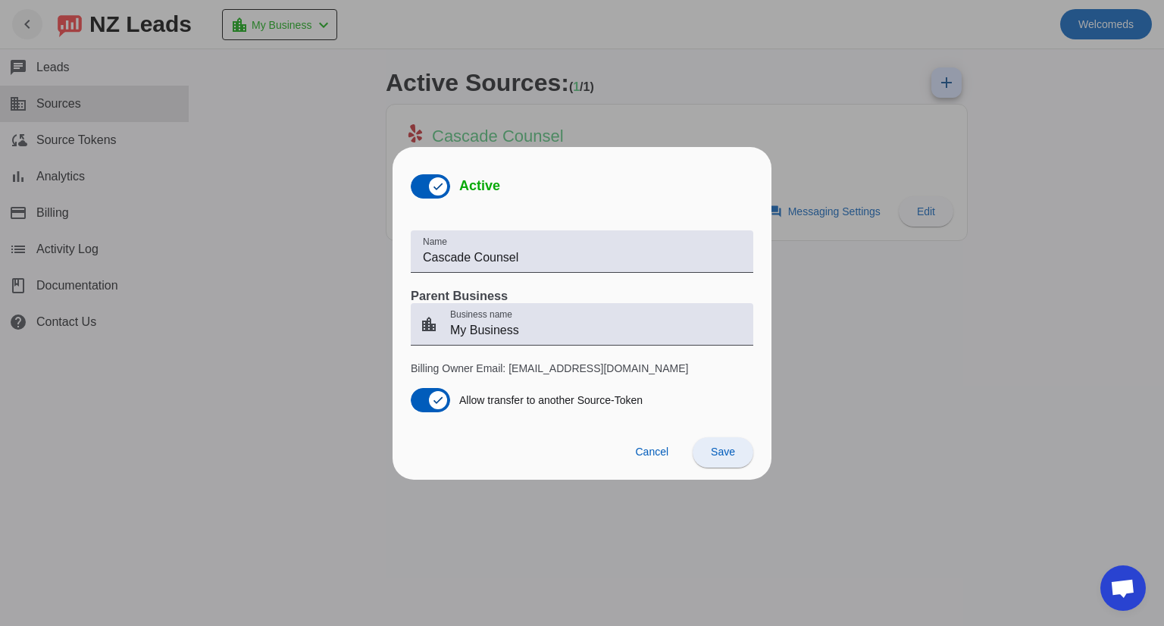
click at [740, 446] on span at bounding box center [723, 452] width 61 height 36
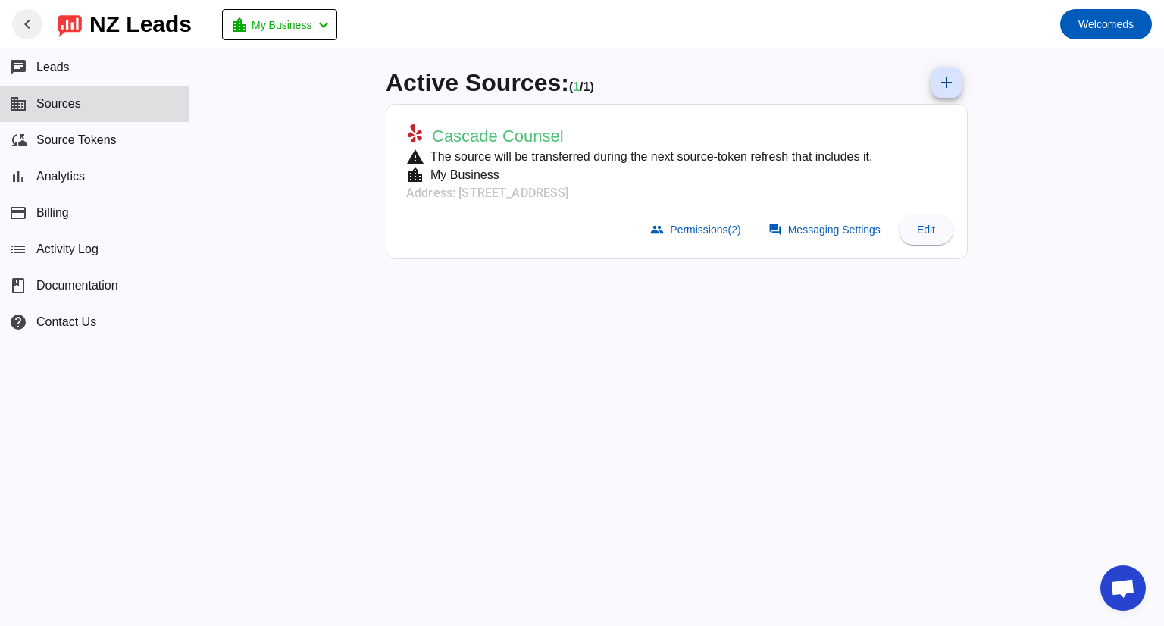
click at [143, 109] on button "business Sources" at bounding box center [94, 104] width 189 height 36
click at [89, 103] on button "business Sources" at bounding box center [94, 104] width 189 height 36
click at [94, 146] on span "Source Tokens" at bounding box center [76, 140] width 80 height 14
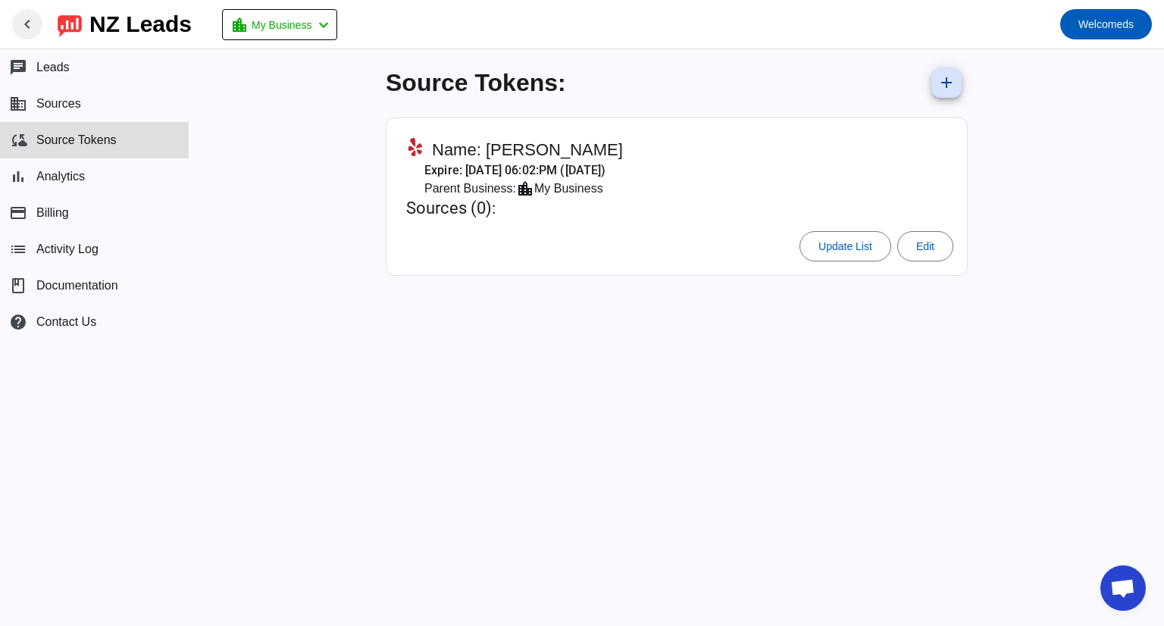
click at [623, 149] on div "Name: [PERSON_NAME]" at bounding box center [514, 149] width 217 height 23
click at [849, 243] on span "Update List" at bounding box center [845, 246] width 54 height 12
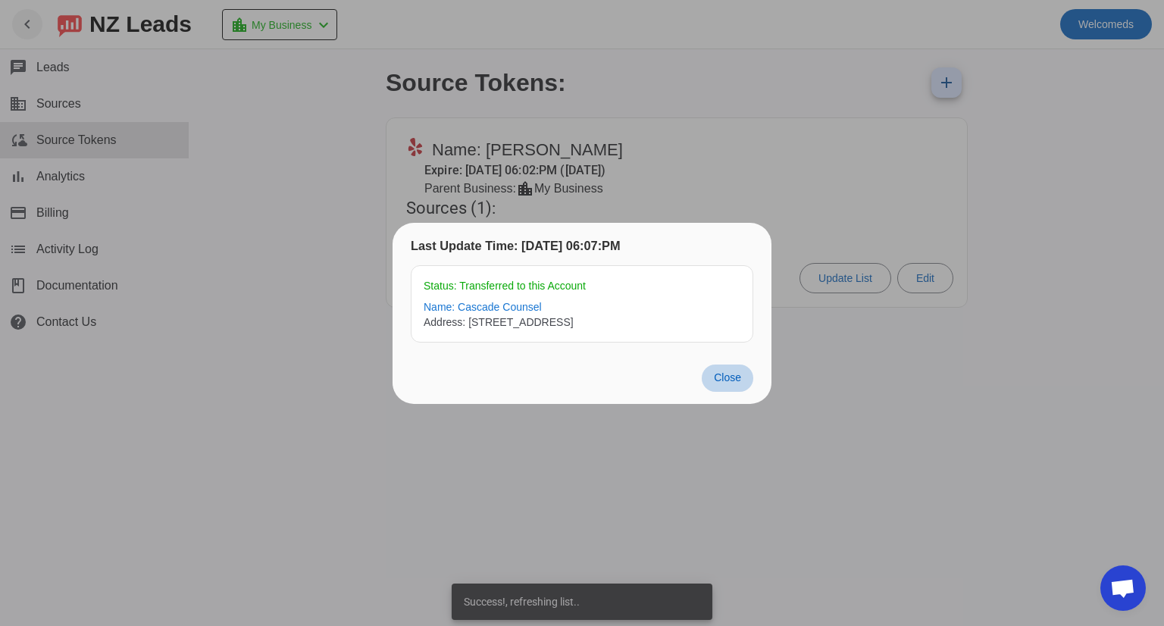
click at [728, 380] on span "Close" at bounding box center [727, 377] width 27 height 12
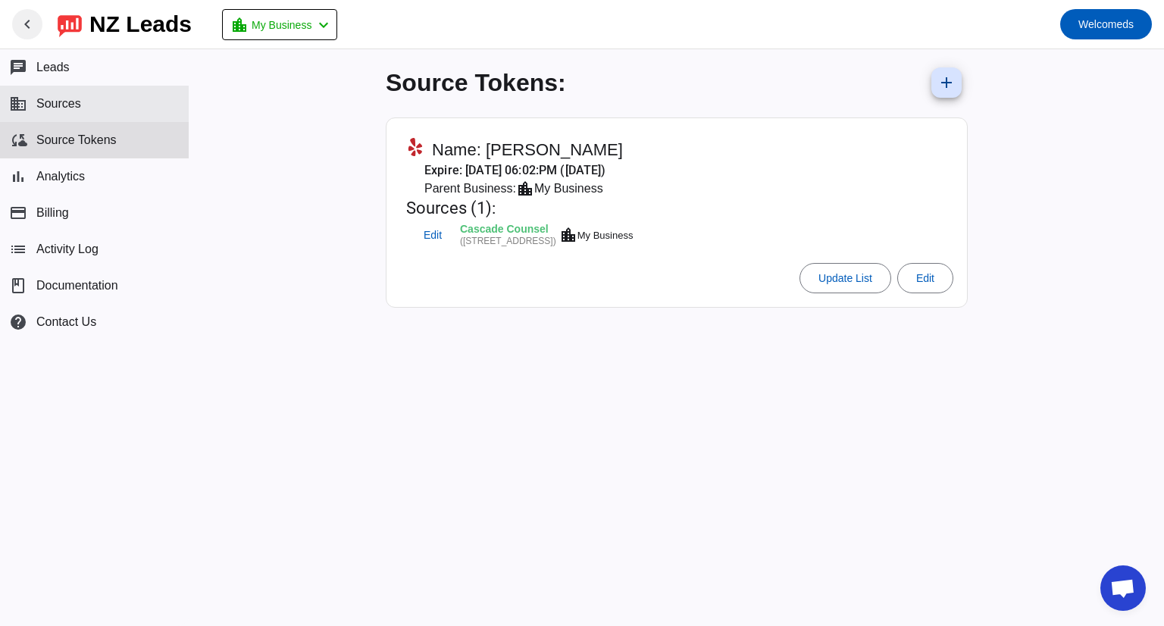
click at [99, 91] on button "business Sources" at bounding box center [94, 104] width 189 height 36
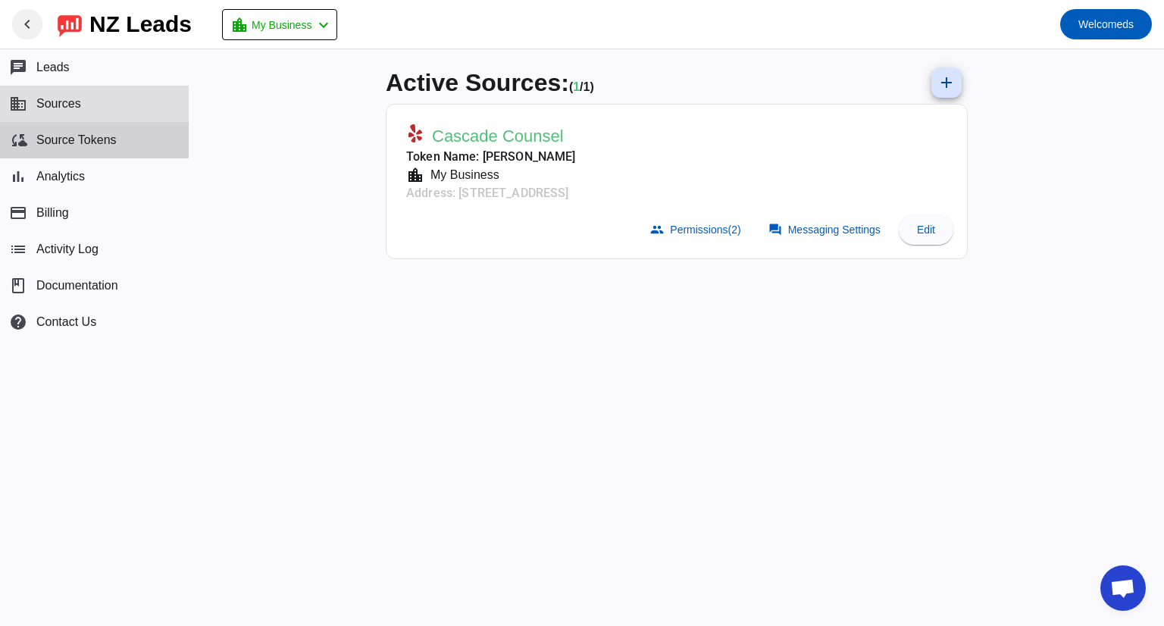
click at [101, 148] on button "cloud_sync Source Tokens" at bounding box center [94, 140] width 189 height 36
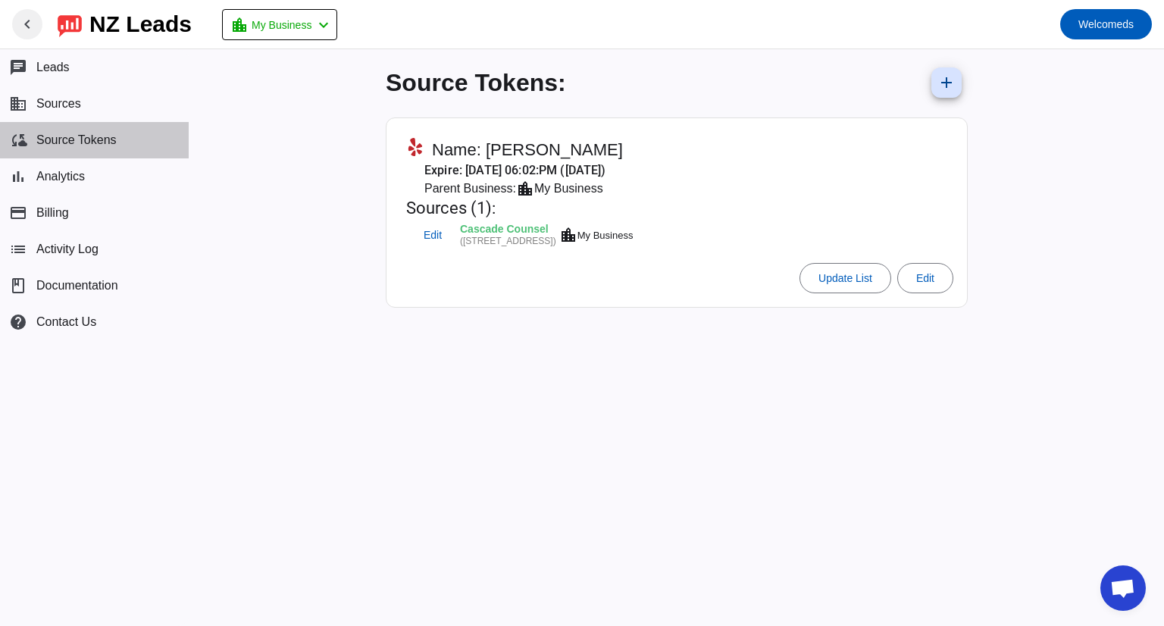
click at [106, 137] on span "Source Tokens" at bounding box center [76, 140] width 80 height 14
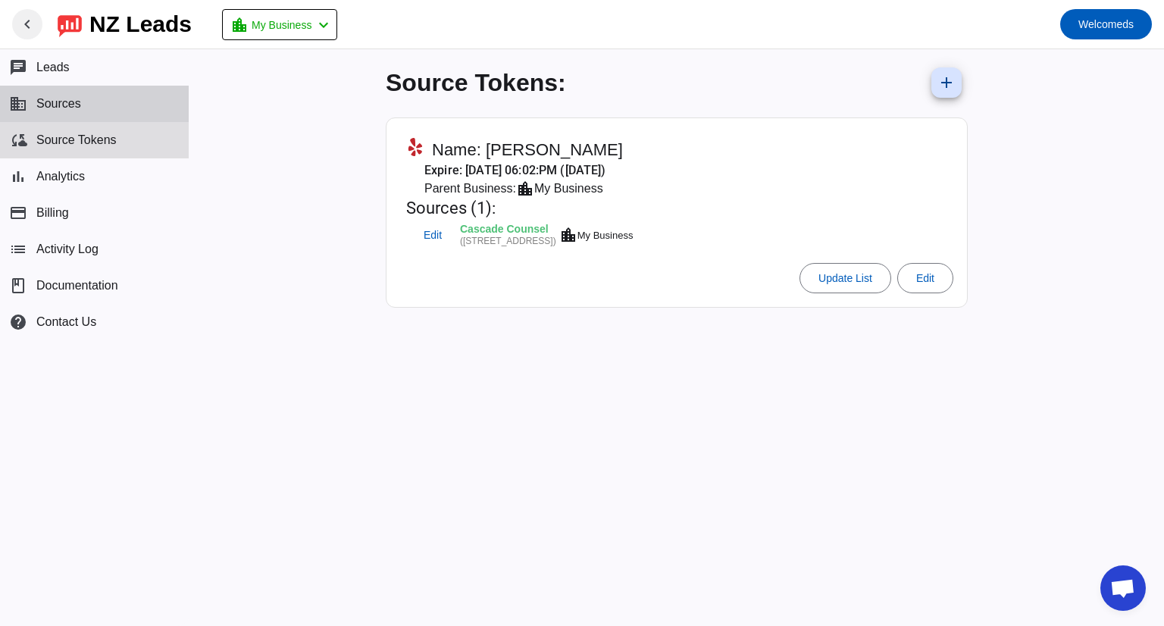
click at [106, 110] on button "business Sources" at bounding box center [94, 104] width 189 height 36
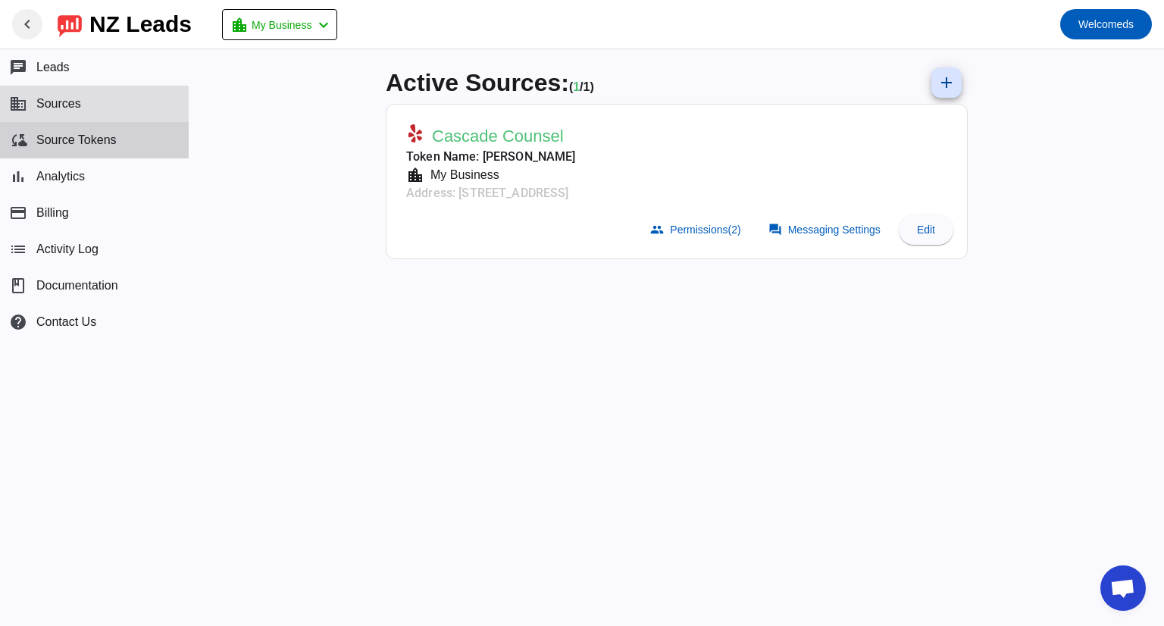
click at [105, 140] on span "Source Tokens" at bounding box center [76, 140] width 80 height 14
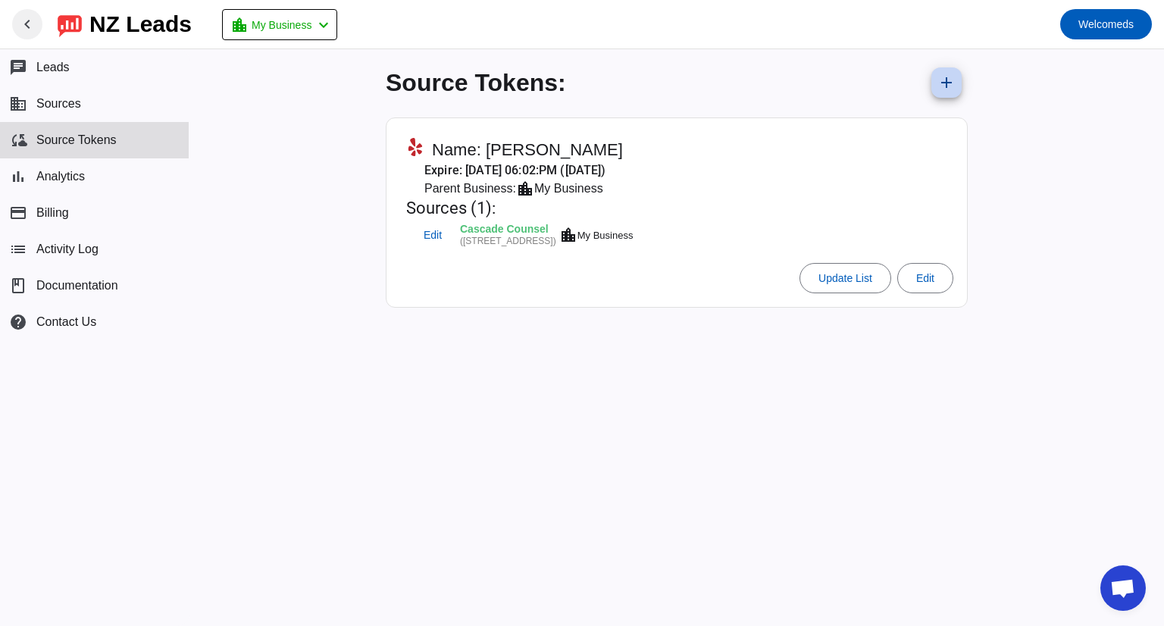
click at [950, 94] on span at bounding box center [946, 82] width 36 height 36
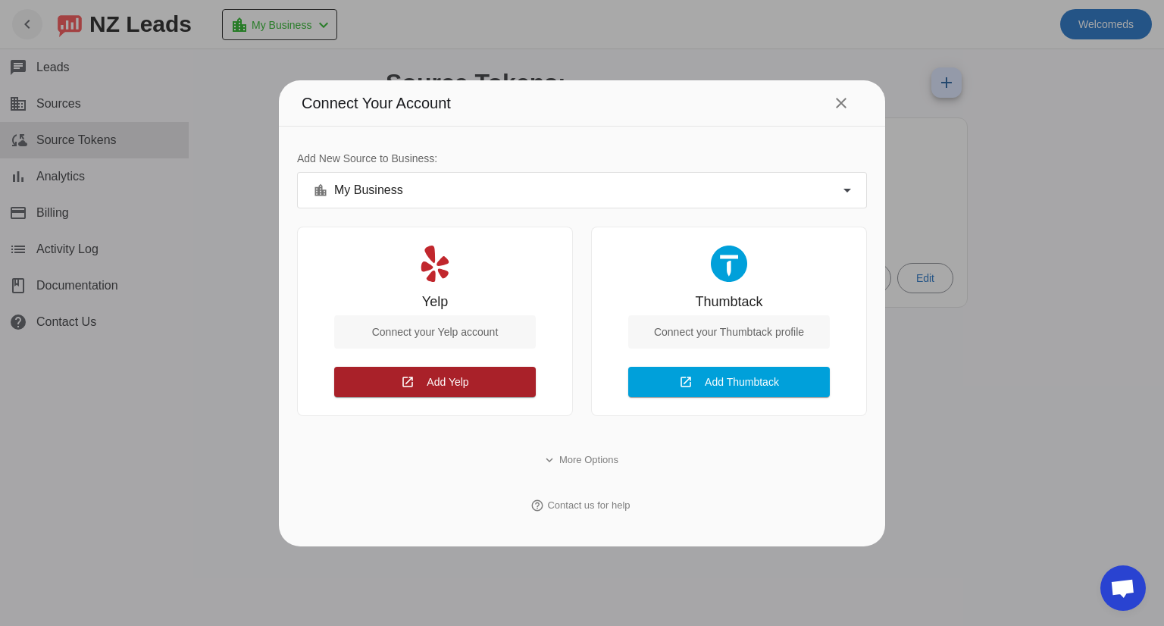
click at [458, 377] on span "Add Yelp" at bounding box center [448, 382] width 42 height 12
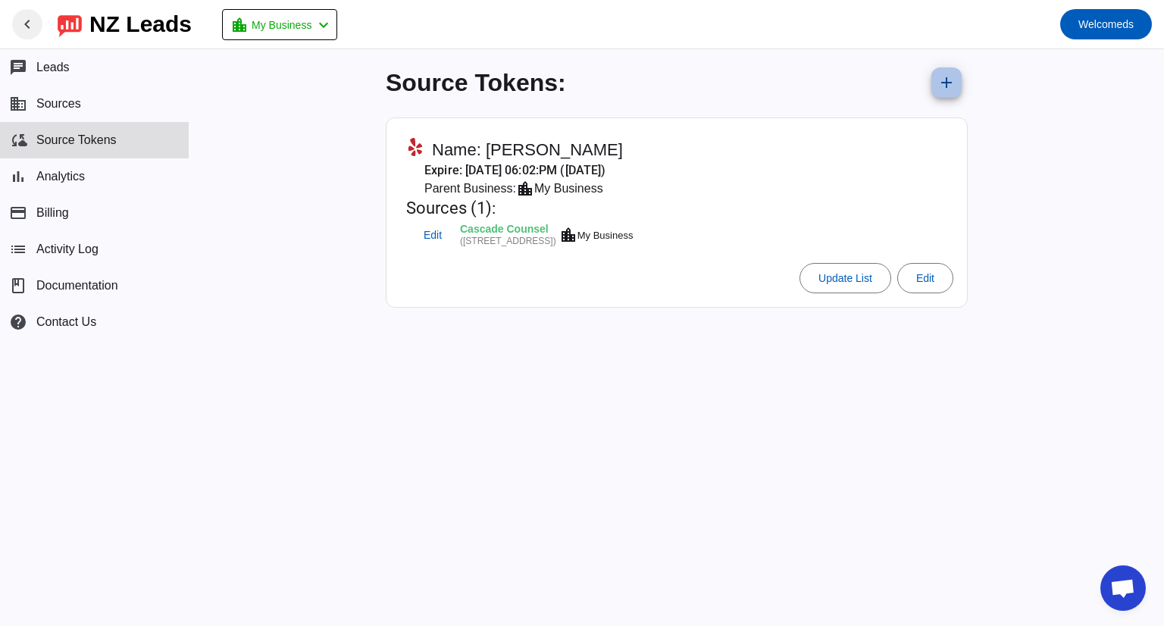
click at [940, 85] on mat-icon "add" at bounding box center [946, 83] width 18 height 18
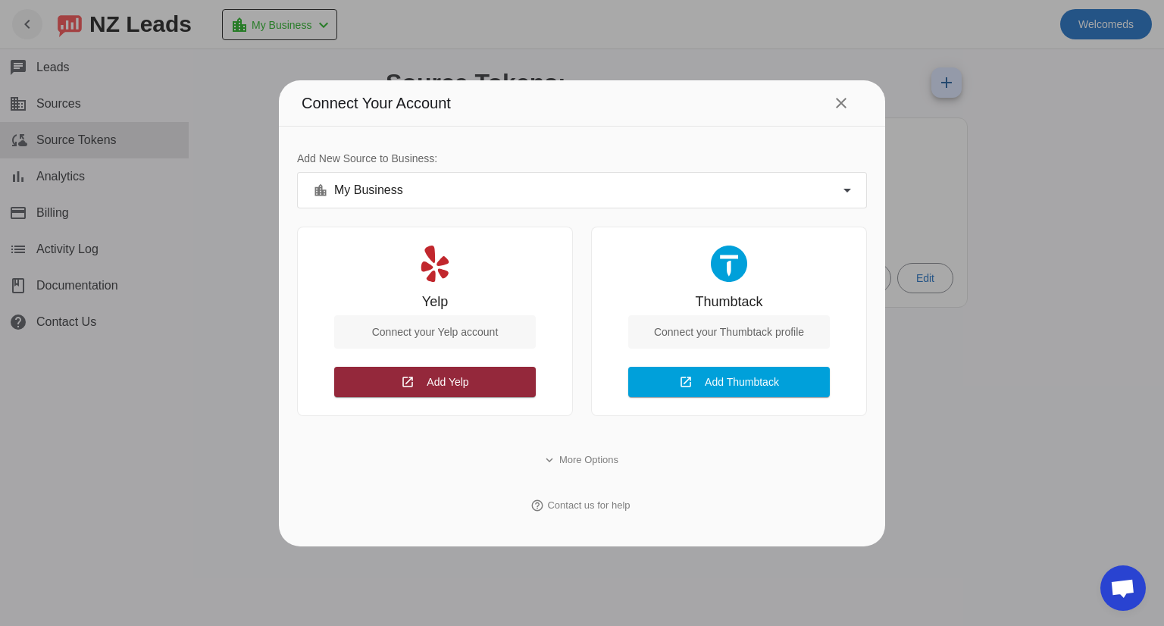
click at [479, 386] on span at bounding box center [435, 382] width 202 height 36
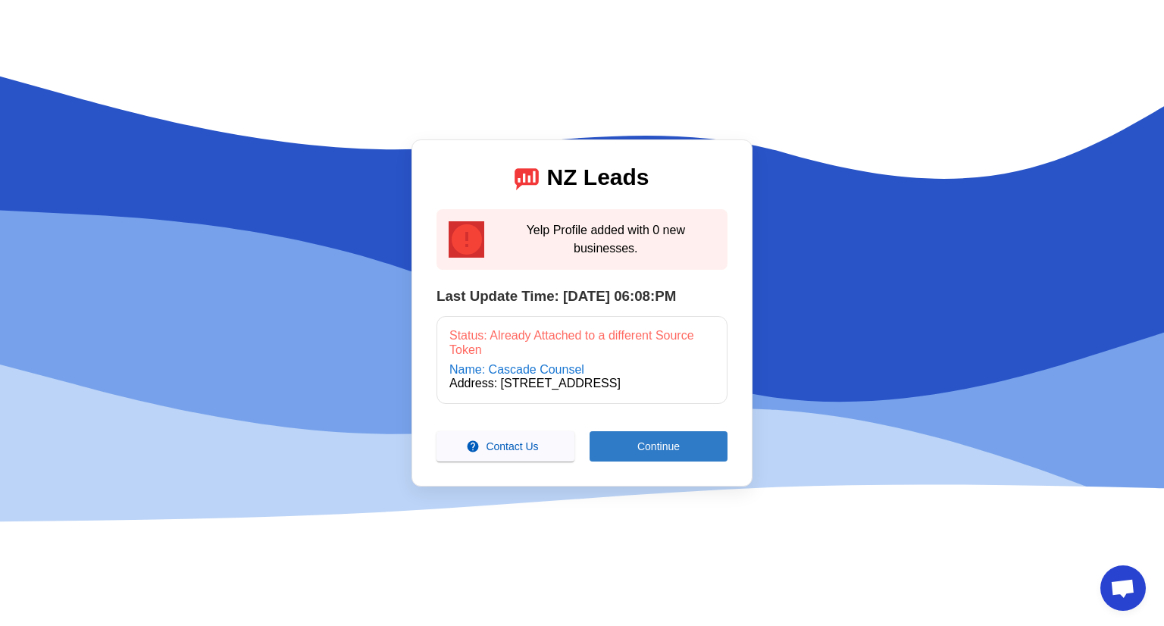
click at [640, 452] on span "Continue" at bounding box center [658, 446] width 42 height 12
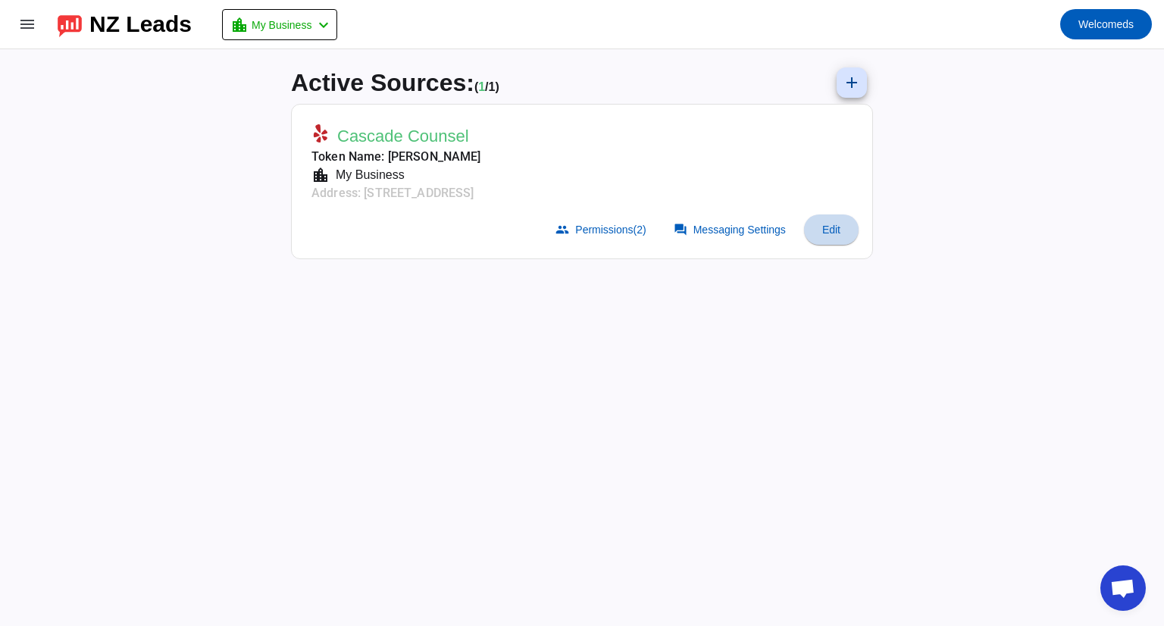
click at [827, 228] on span "Edit" at bounding box center [831, 230] width 18 height 12
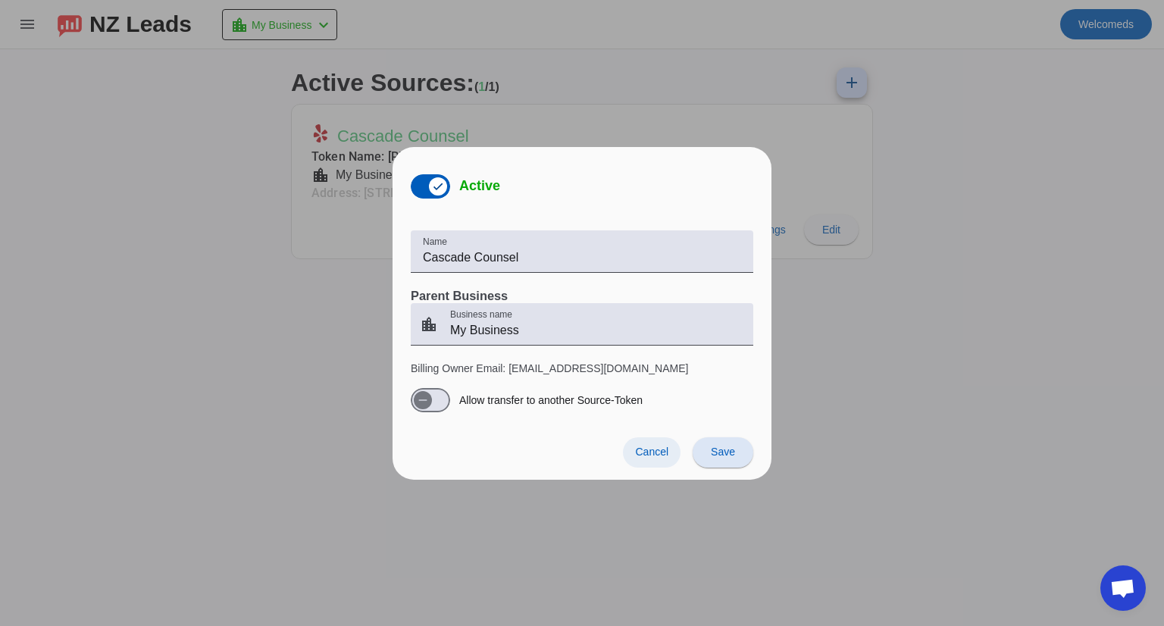
click at [652, 455] on span "Cancel" at bounding box center [651, 452] width 33 height 12
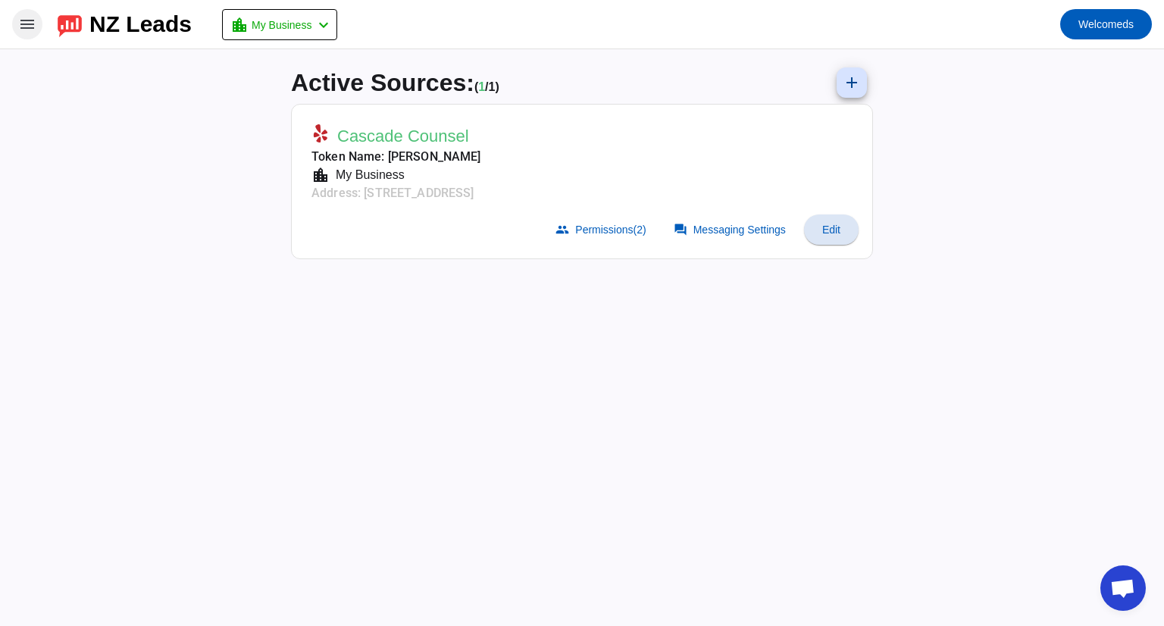
click at [17, 25] on span at bounding box center [27, 24] width 36 height 36
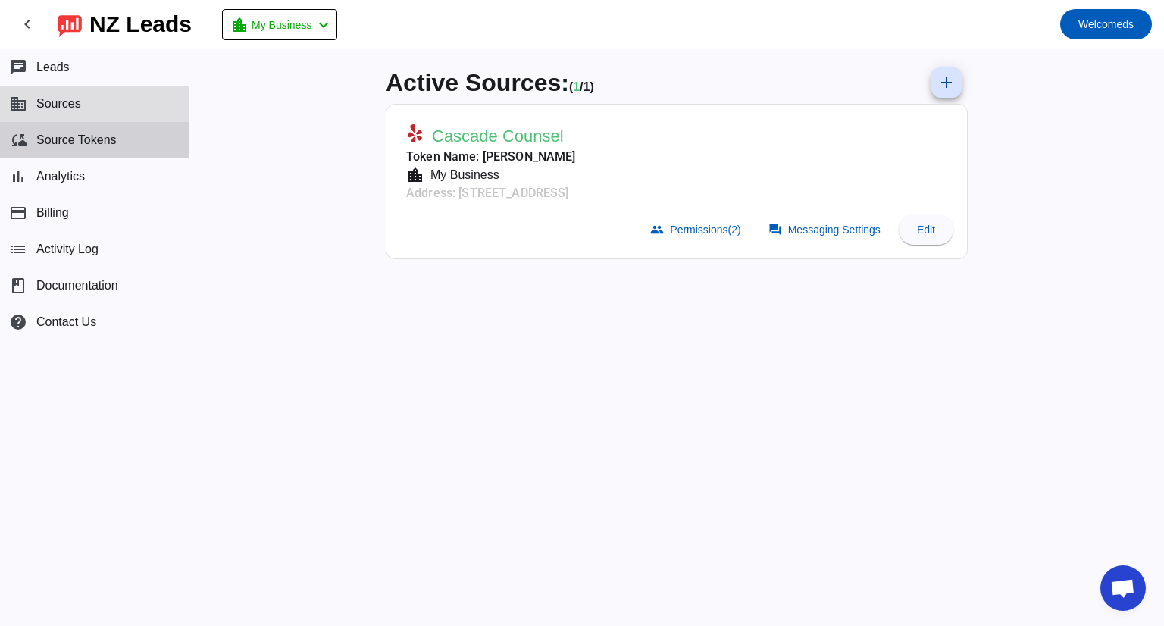
click at [82, 138] on span "Source Tokens" at bounding box center [76, 140] width 80 height 14
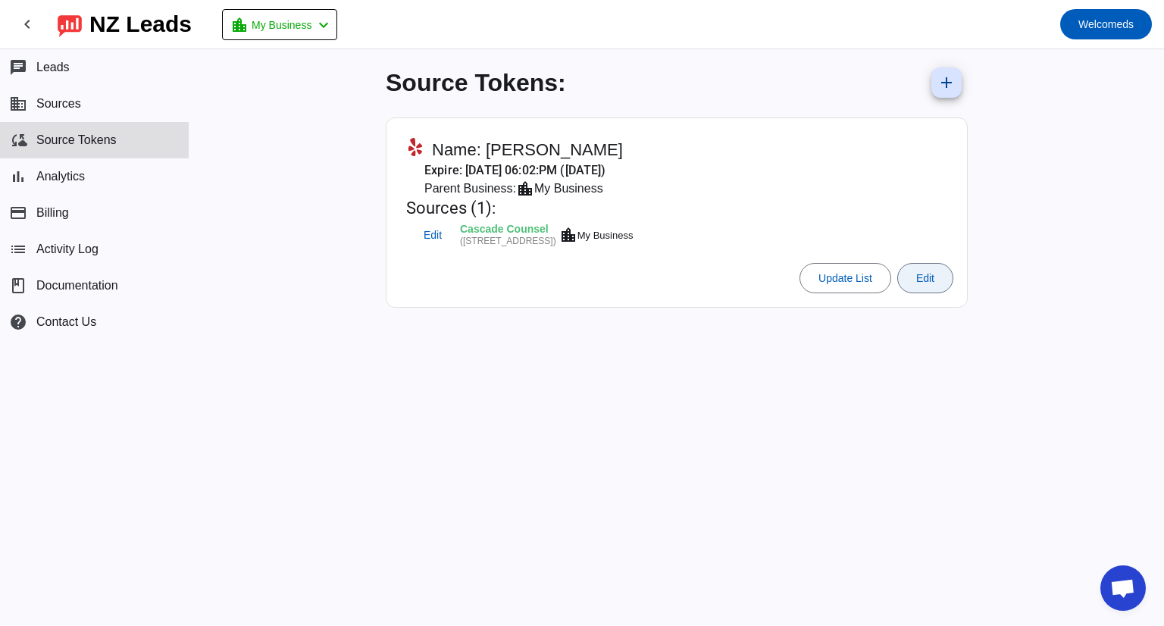
click at [928, 274] on span "Edit" at bounding box center [925, 278] width 18 height 12
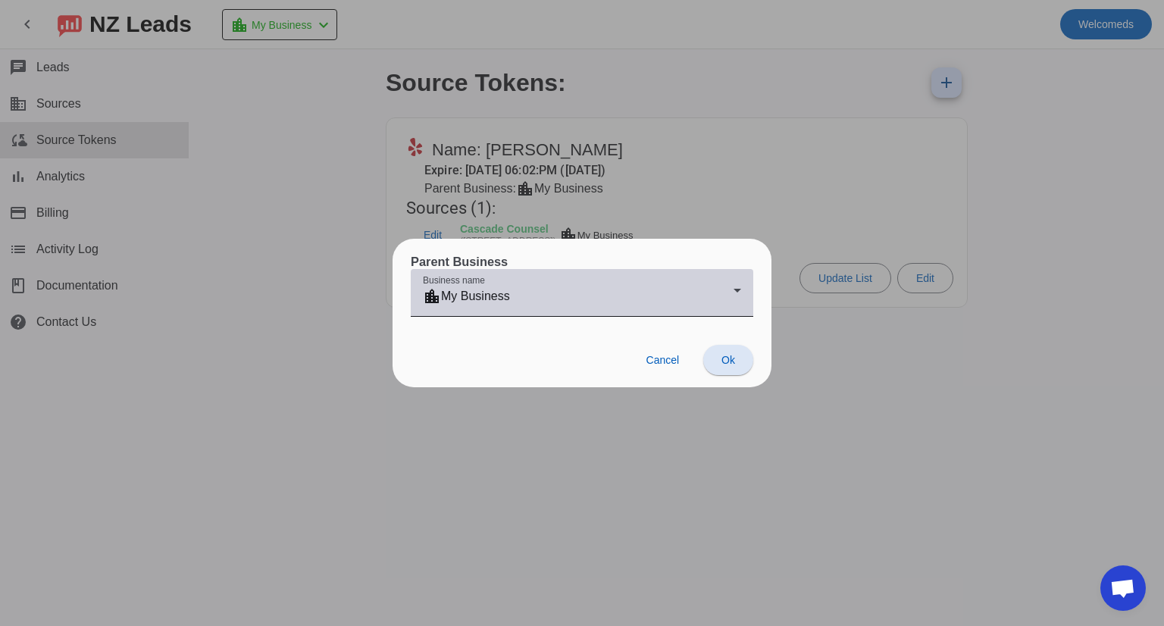
click at [663, 285] on div "Business name location_city My Business" at bounding box center [582, 293] width 318 height 48
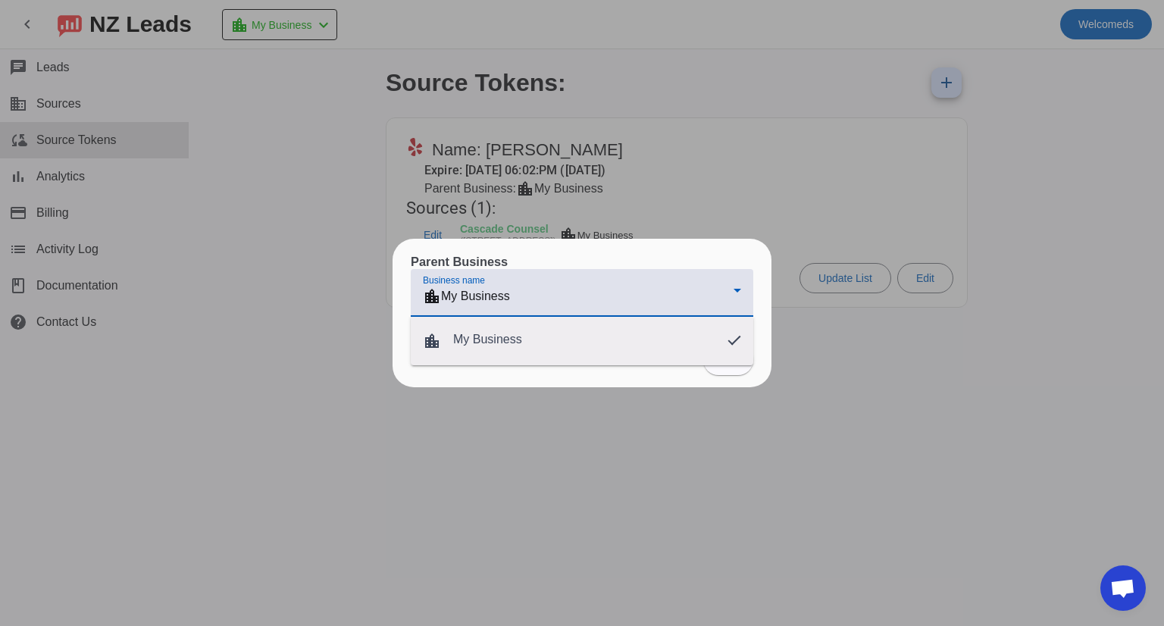
click at [632, 246] on div at bounding box center [582, 313] width 1164 height 626
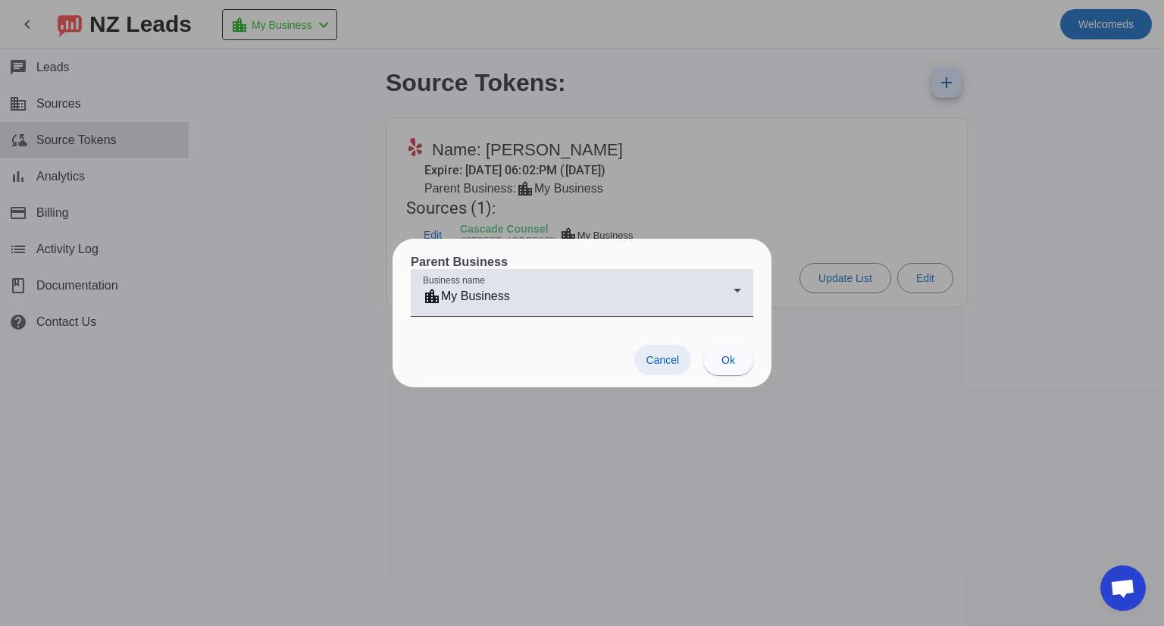
click at [643, 355] on span at bounding box center [663, 360] width 58 height 30
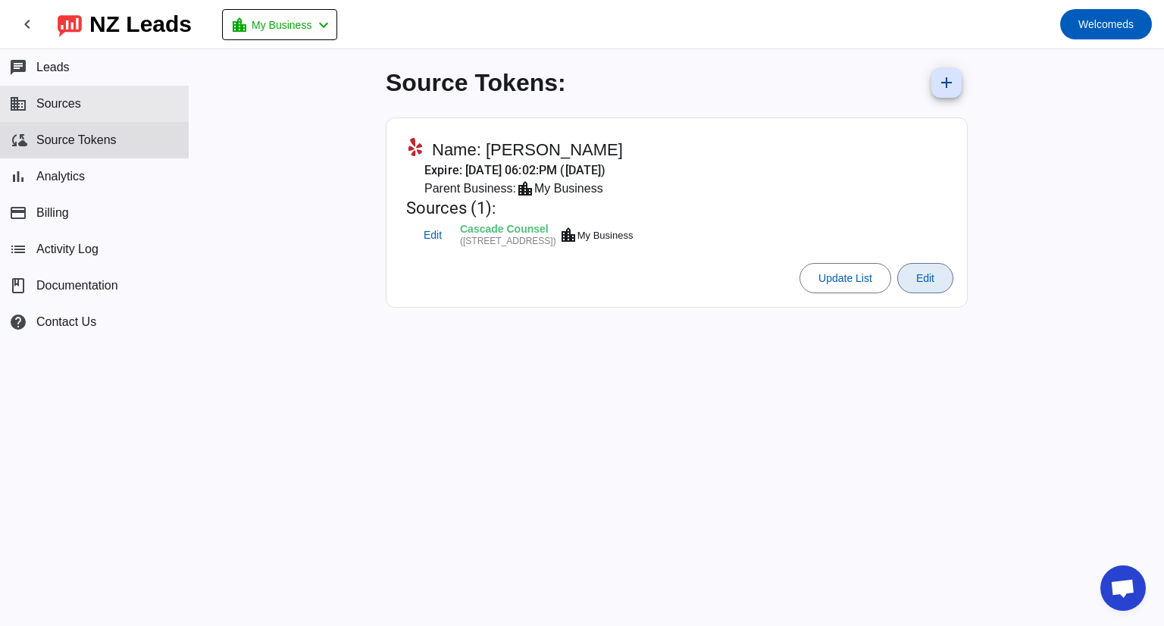
click at [76, 101] on span "Sources" at bounding box center [58, 104] width 45 height 14
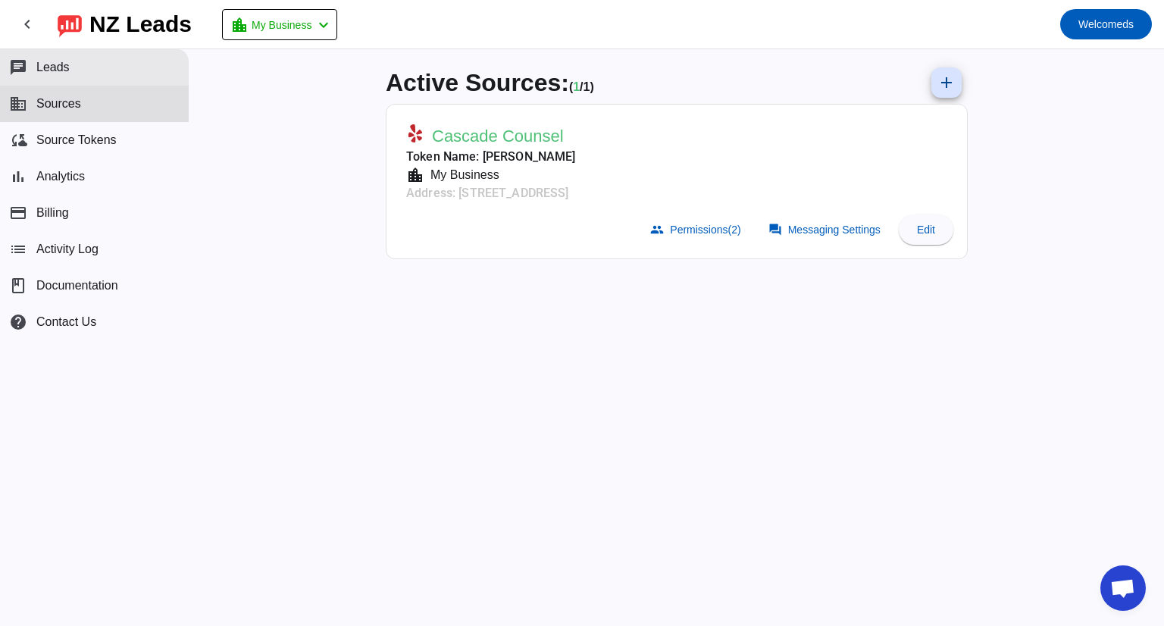
click at [76, 76] on button "chat Leads" at bounding box center [94, 67] width 189 height 36
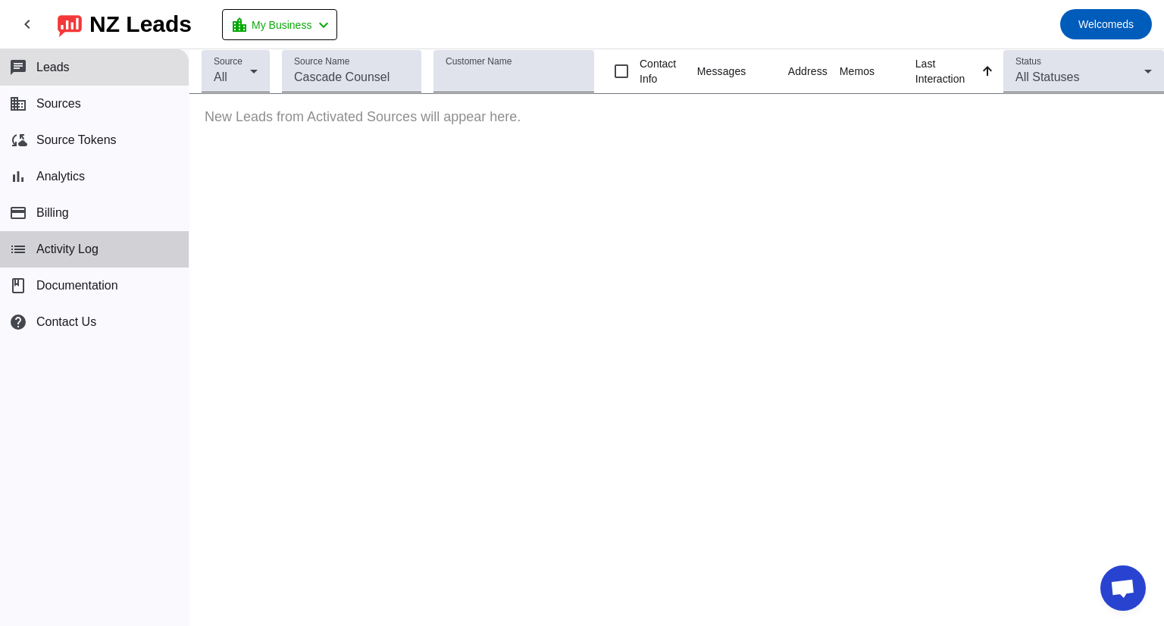
click at [77, 239] on button "list Activity Log" at bounding box center [94, 249] width 189 height 36
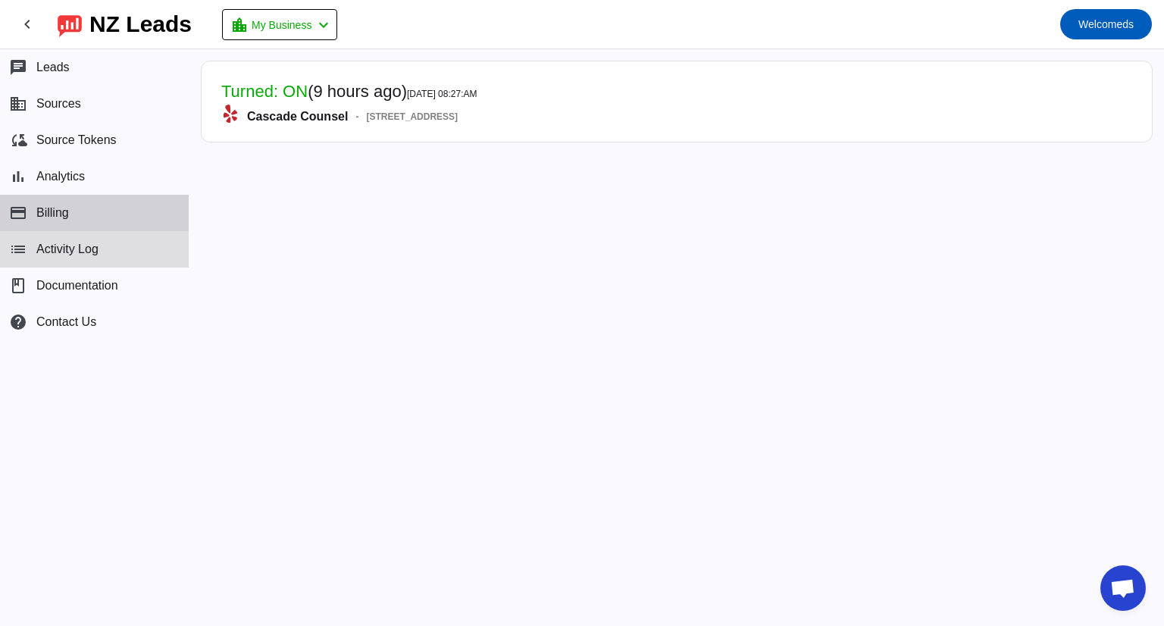
click at [77, 219] on button "payment Billing" at bounding box center [94, 213] width 189 height 36
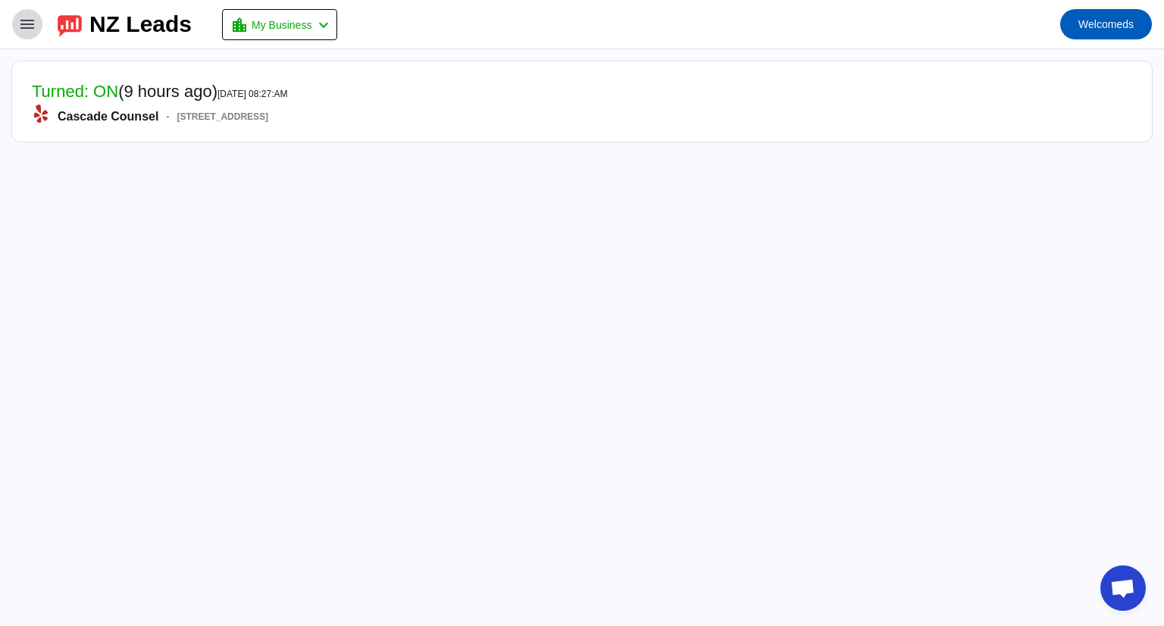
click at [33, 20] on mat-icon "menu" at bounding box center [27, 24] width 18 height 18
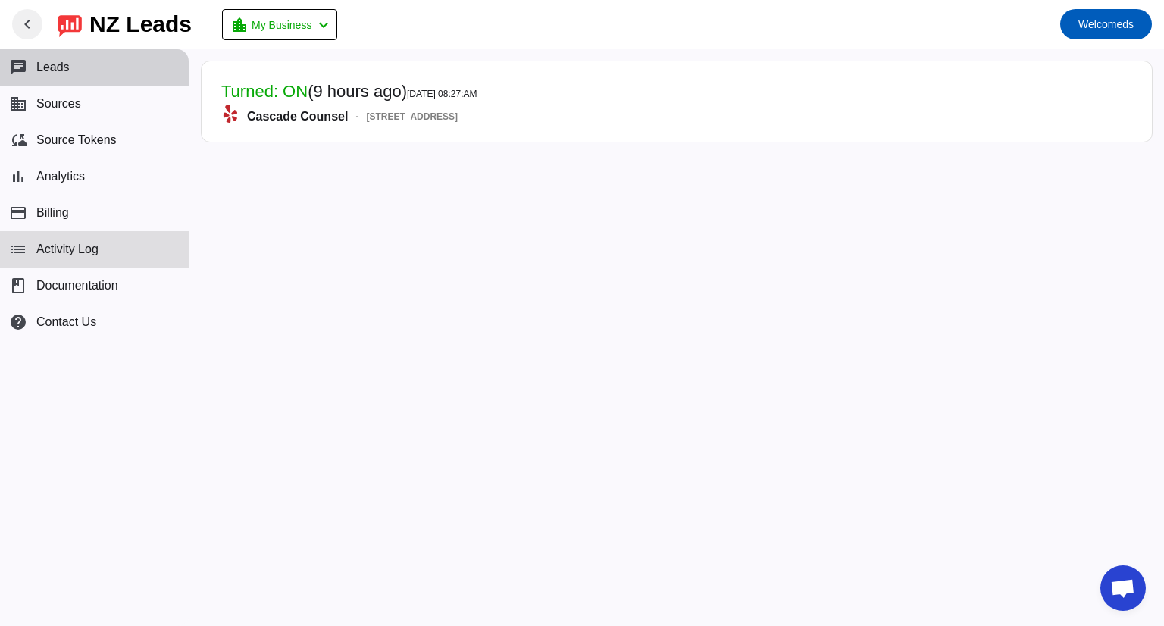
click at [92, 77] on button "chat Leads" at bounding box center [94, 67] width 189 height 36
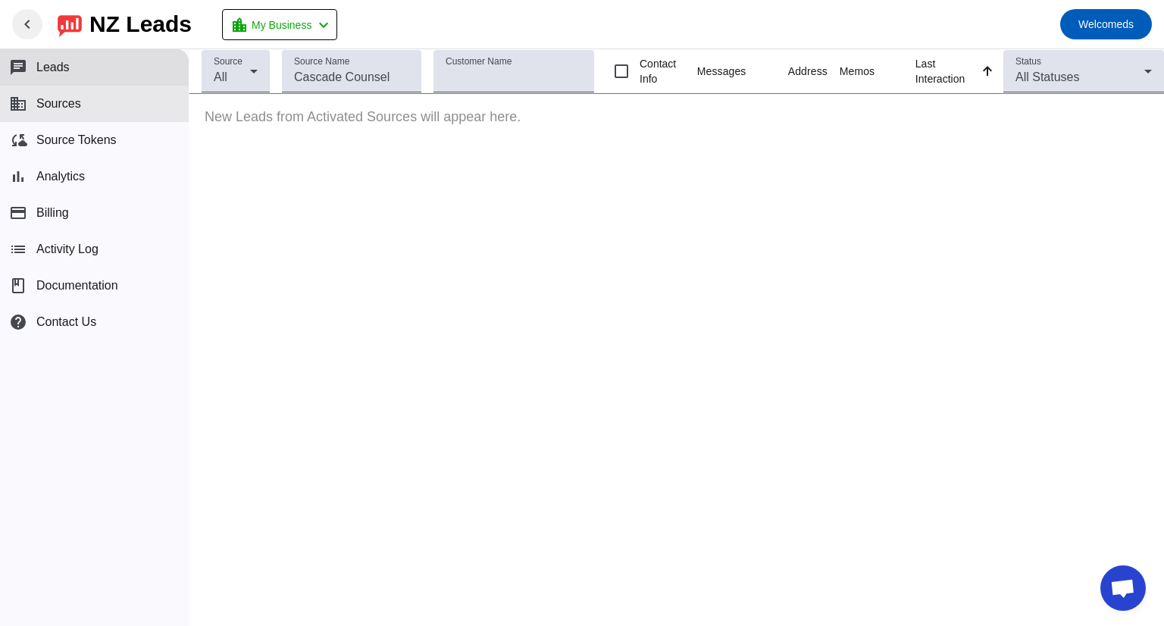
click at [91, 102] on button "business Sources" at bounding box center [94, 104] width 189 height 36
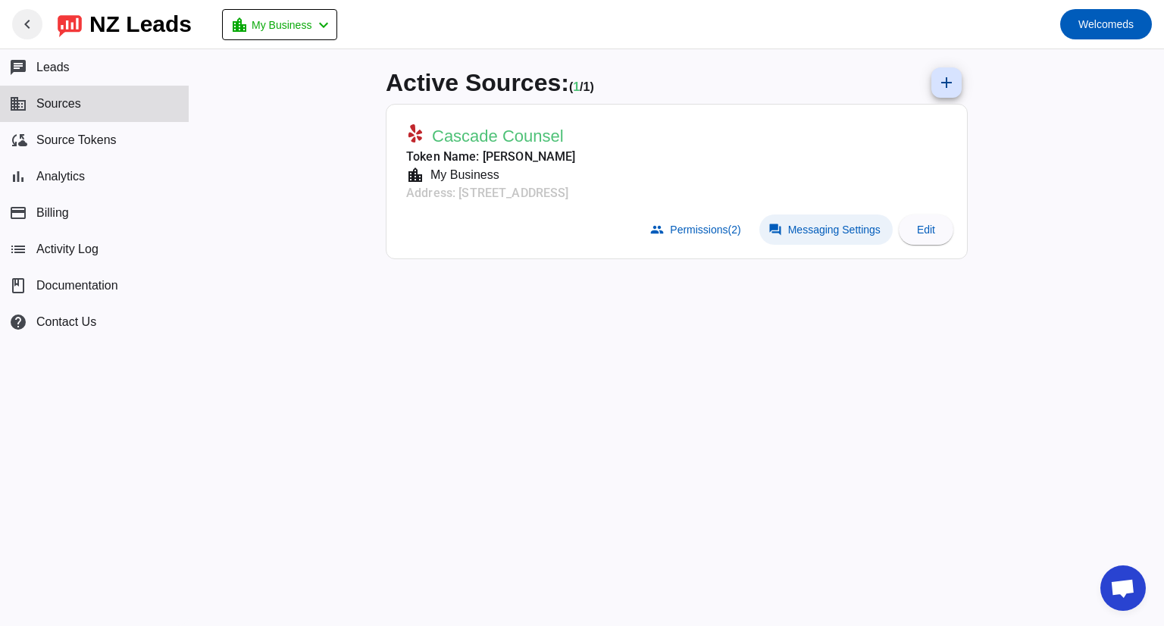
click at [849, 234] on span "Messaging Settings" at bounding box center [834, 230] width 92 height 12
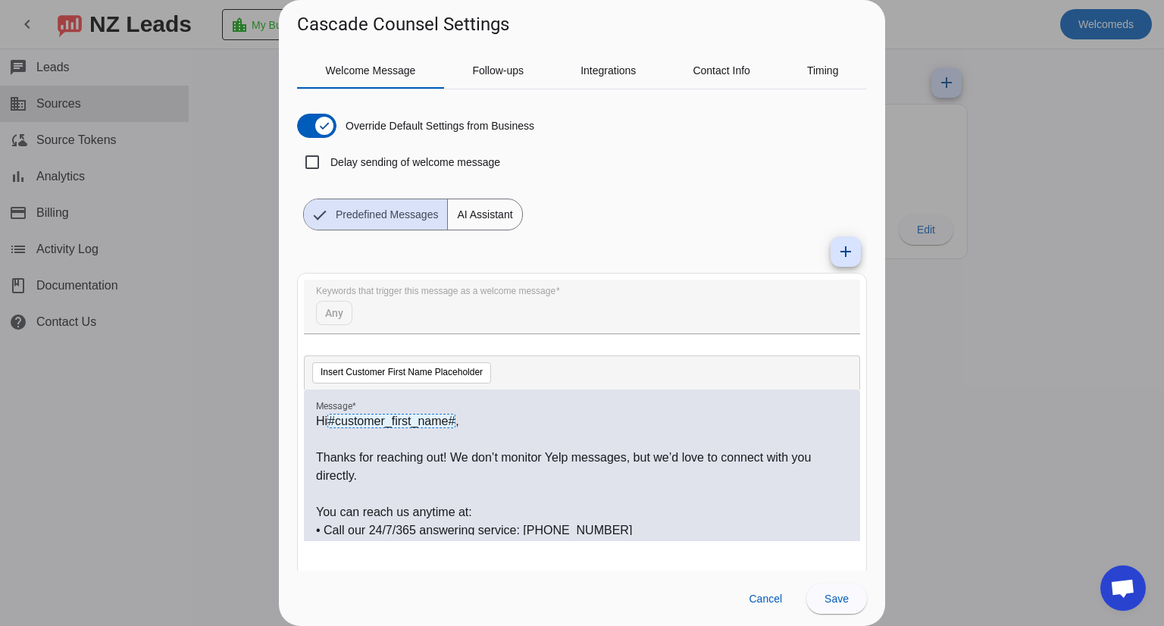
click at [947, 360] on div at bounding box center [582, 313] width 1164 height 626
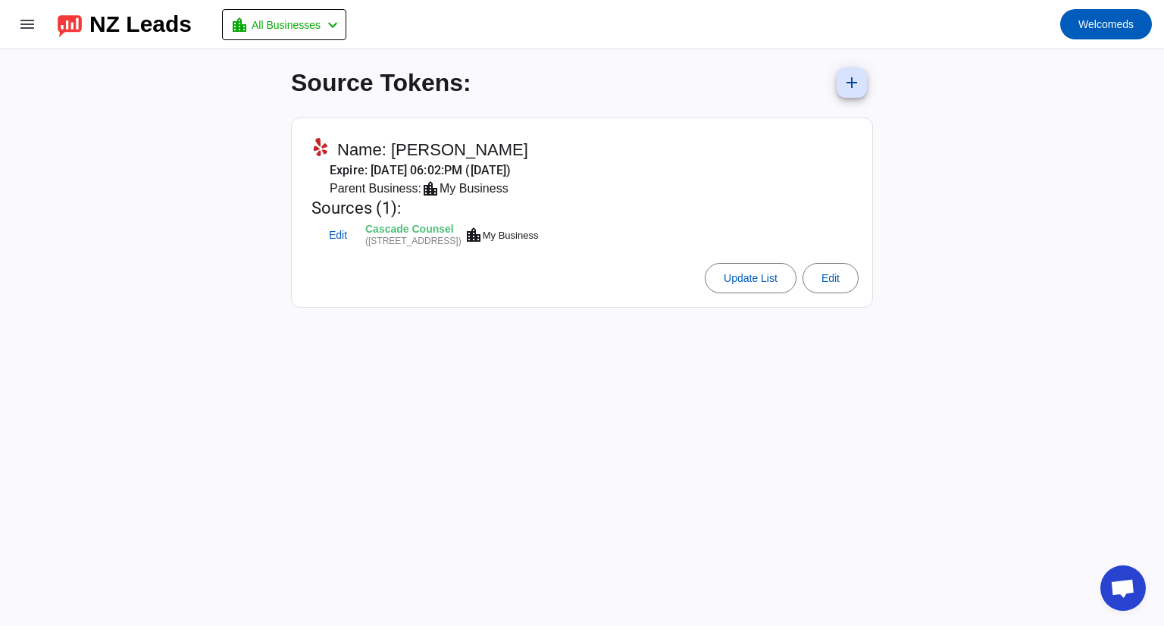
click at [447, 161] on mat-card-subtitle "Expire: [DATE] 06:02:PM ([DATE])" at bounding box center [425, 170] width 229 height 18
drag, startPoint x: 775, startPoint y: 280, endPoint x: 776, endPoint y: 234, distance: 45.5
click at [776, 234] on mat-card "Name: [PERSON_NAME] Expire: [DATE] 06:02:PM ([DATE]) Parent Business: location_…" at bounding box center [582, 212] width 582 height 190
click at [840, 280] on span at bounding box center [830, 278] width 55 height 36
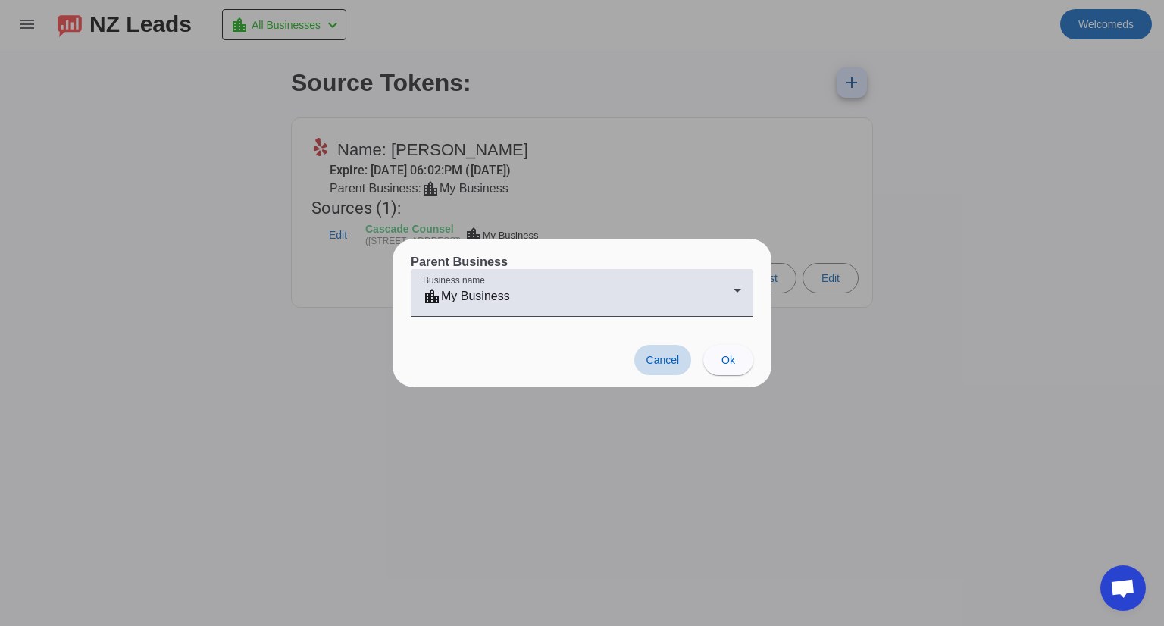
click at [671, 361] on span "Cancel" at bounding box center [662, 360] width 33 height 12
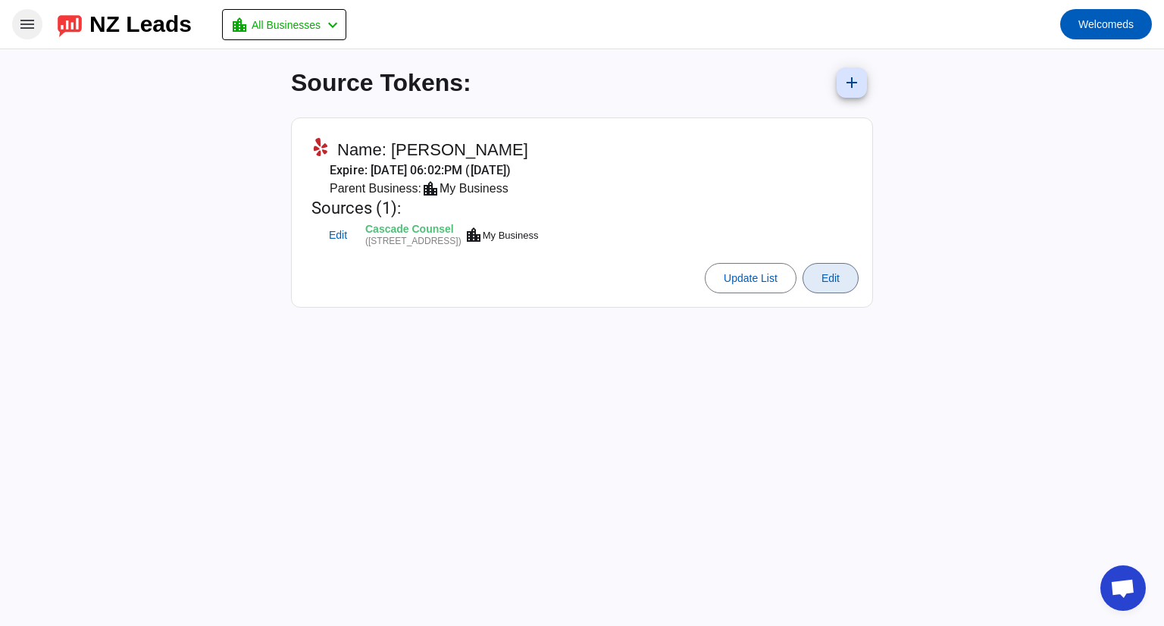
click at [31, 35] on span at bounding box center [27, 24] width 36 height 36
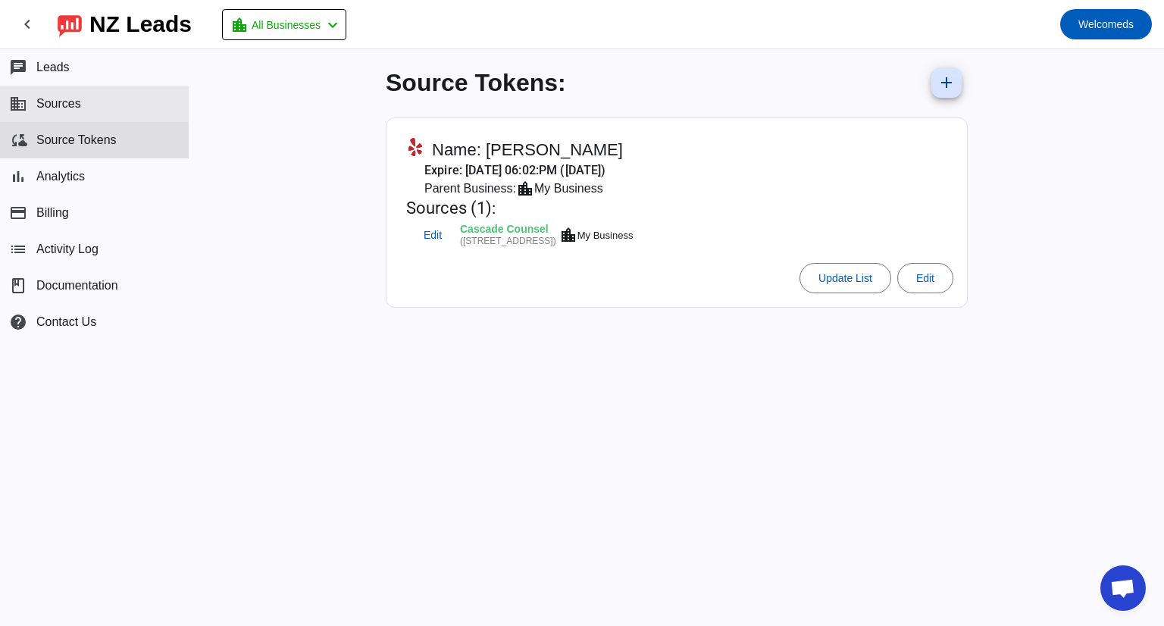
click at [64, 98] on span "Sources" at bounding box center [58, 104] width 45 height 14
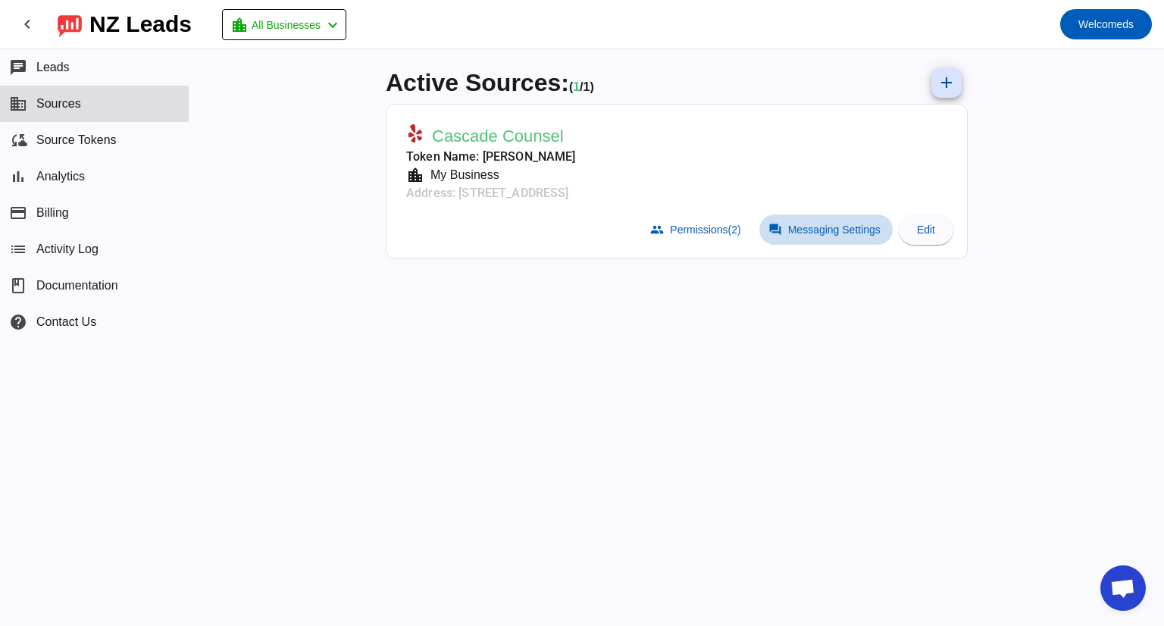
click at [856, 228] on span "Messaging Settings" at bounding box center [834, 230] width 92 height 12
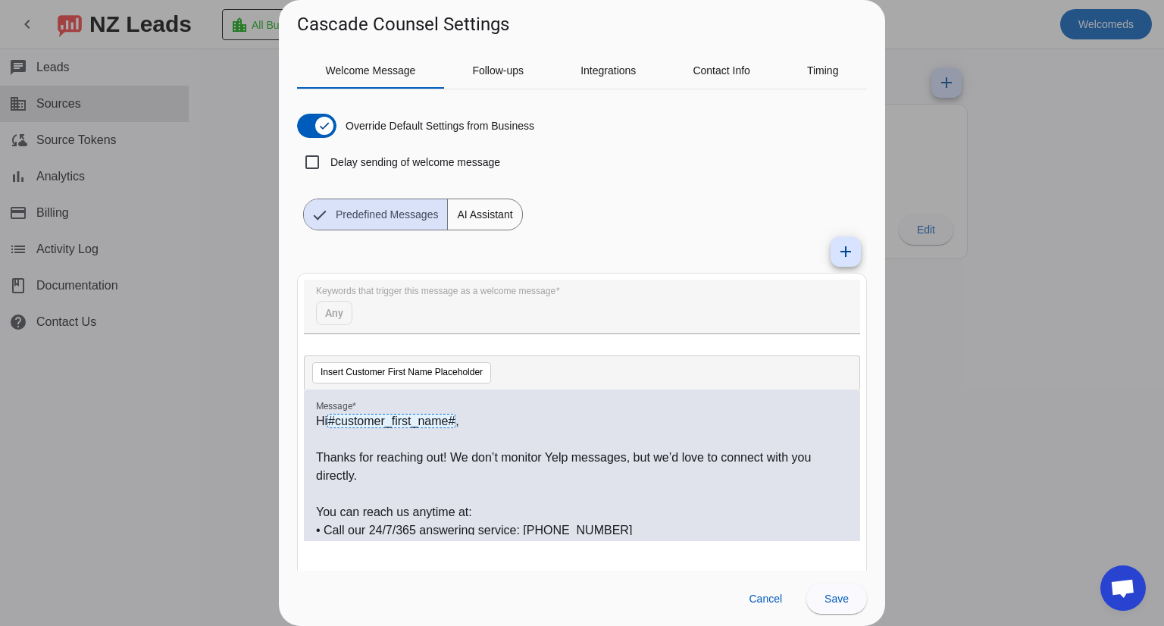
click at [915, 336] on div at bounding box center [582, 313] width 1164 height 626
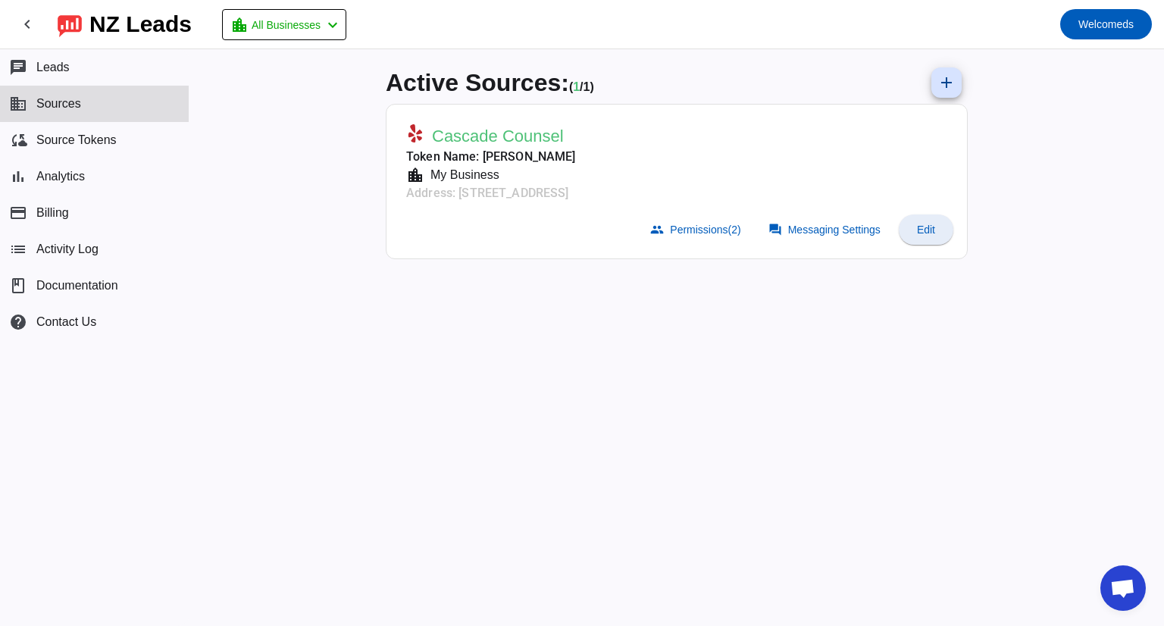
click at [945, 235] on span at bounding box center [926, 229] width 55 height 36
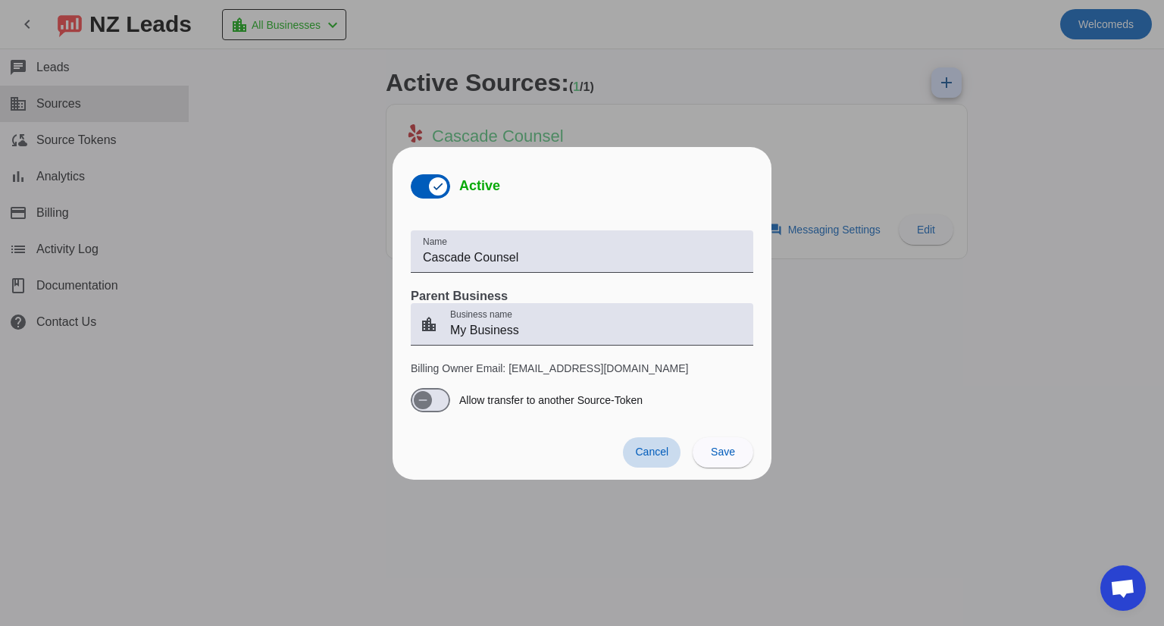
click at [662, 454] on span "Cancel" at bounding box center [651, 452] width 33 height 12
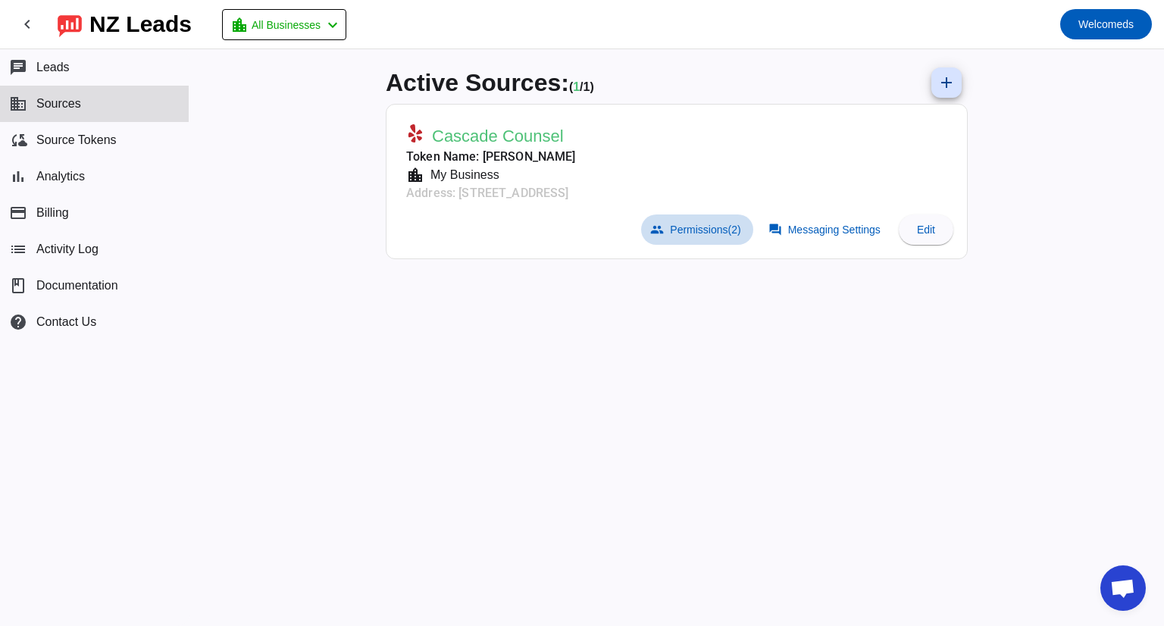
click at [716, 229] on span "Permissions (2)" at bounding box center [705, 230] width 70 height 12
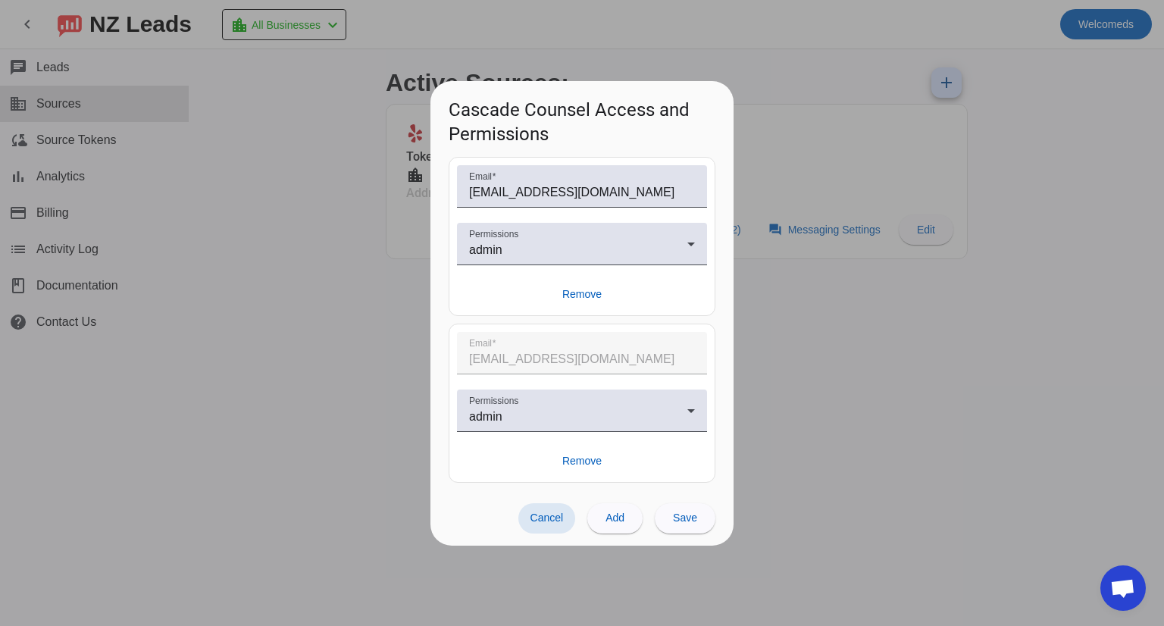
click at [751, 319] on div at bounding box center [582, 313] width 1164 height 626
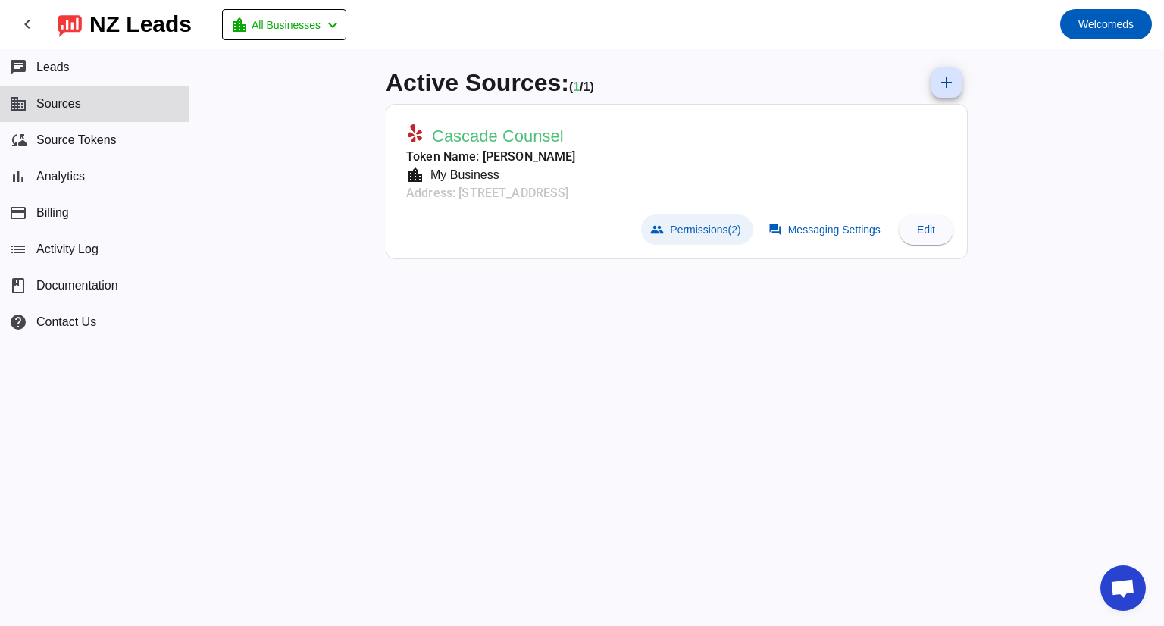
click at [716, 231] on span "Permissions (2)" at bounding box center [705, 230] width 70 height 12
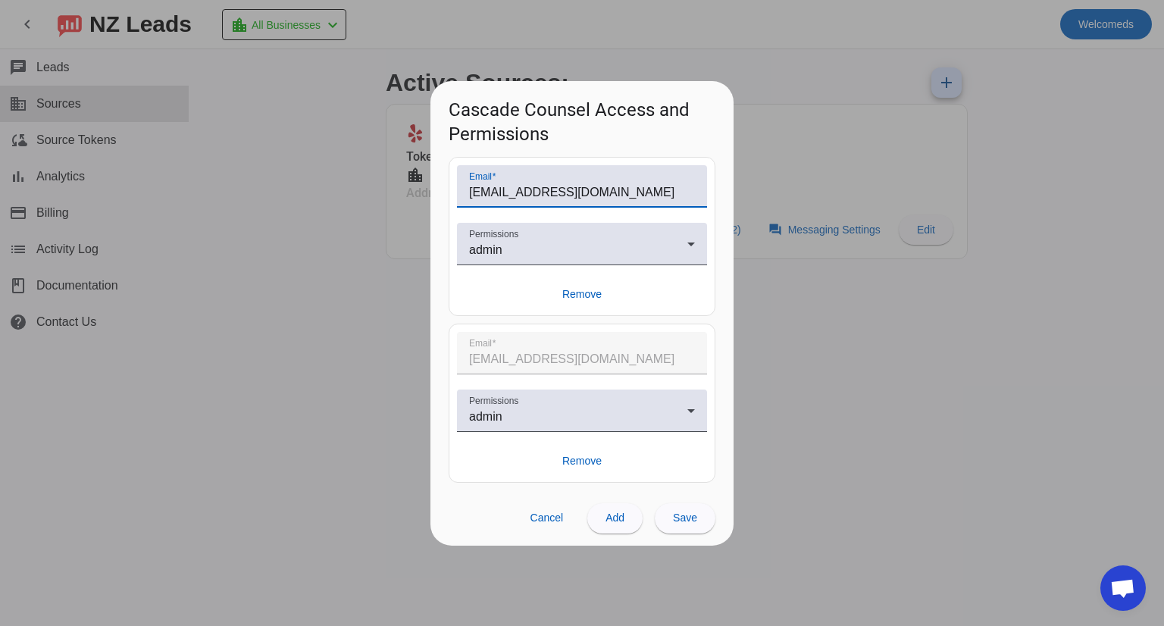
click at [606, 189] on input "bw@cascadecounsel.com" at bounding box center [582, 192] width 226 height 18
click at [646, 184] on input "bw@cascadecounsel.com" at bounding box center [582, 192] width 226 height 18
click at [565, 523] on span at bounding box center [547, 518] width 58 height 30
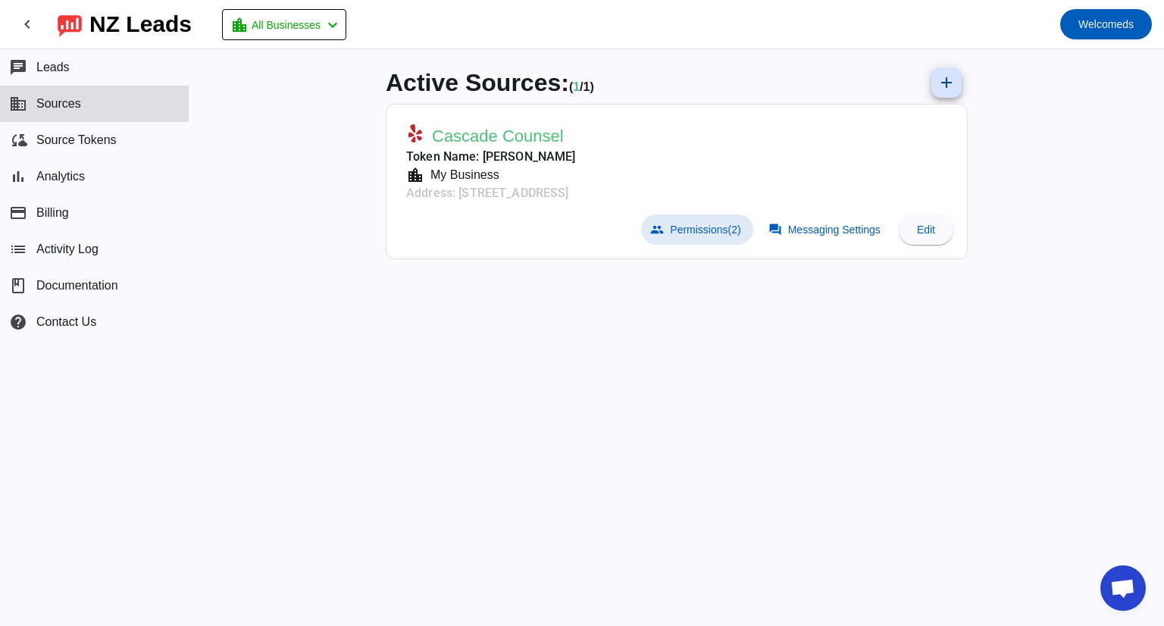
click at [627, 417] on div "Active Sources: ( 1 / 1) add Cascade Counsel Token Name: Diarmid Spruiell locat…" at bounding box center [677, 337] width 606 height 577
click at [418, 131] on icon at bounding box center [419, 132] width 6 height 5
click at [785, 218] on span at bounding box center [825, 229] width 133 height 30
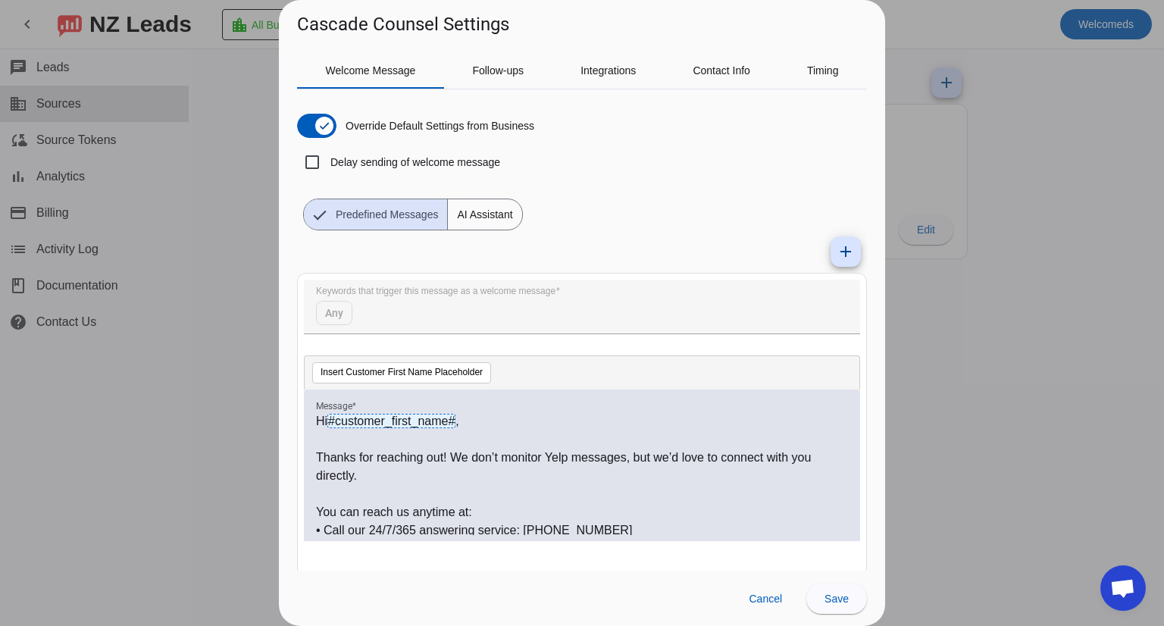
click at [971, 325] on div at bounding box center [582, 313] width 1164 height 626
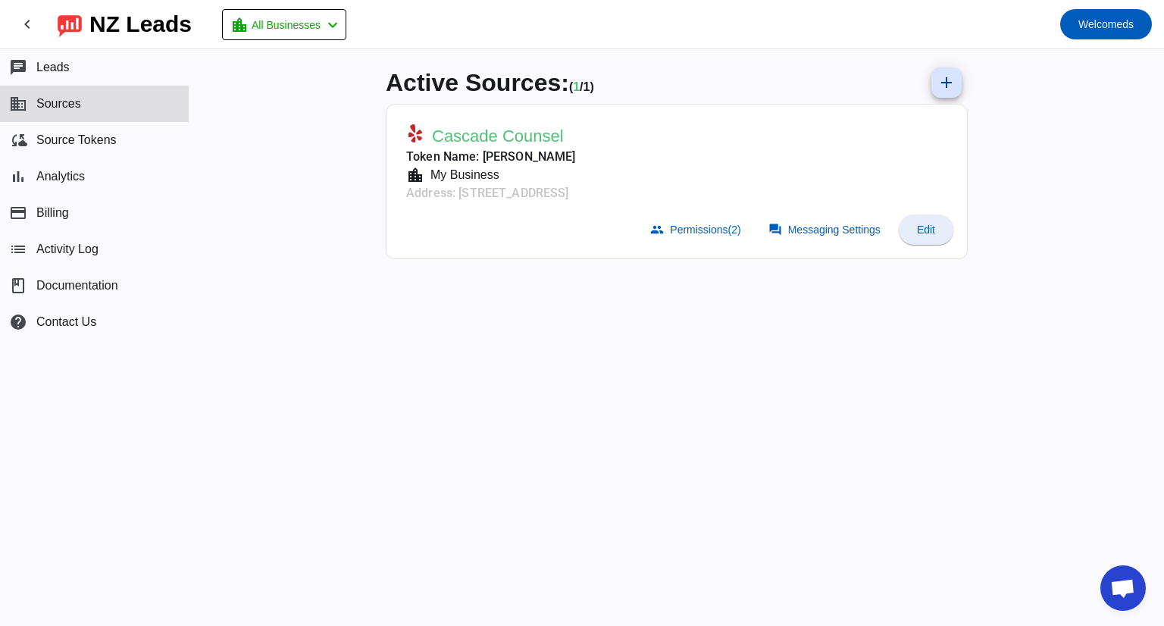
click at [932, 227] on span "Edit" at bounding box center [926, 230] width 18 height 12
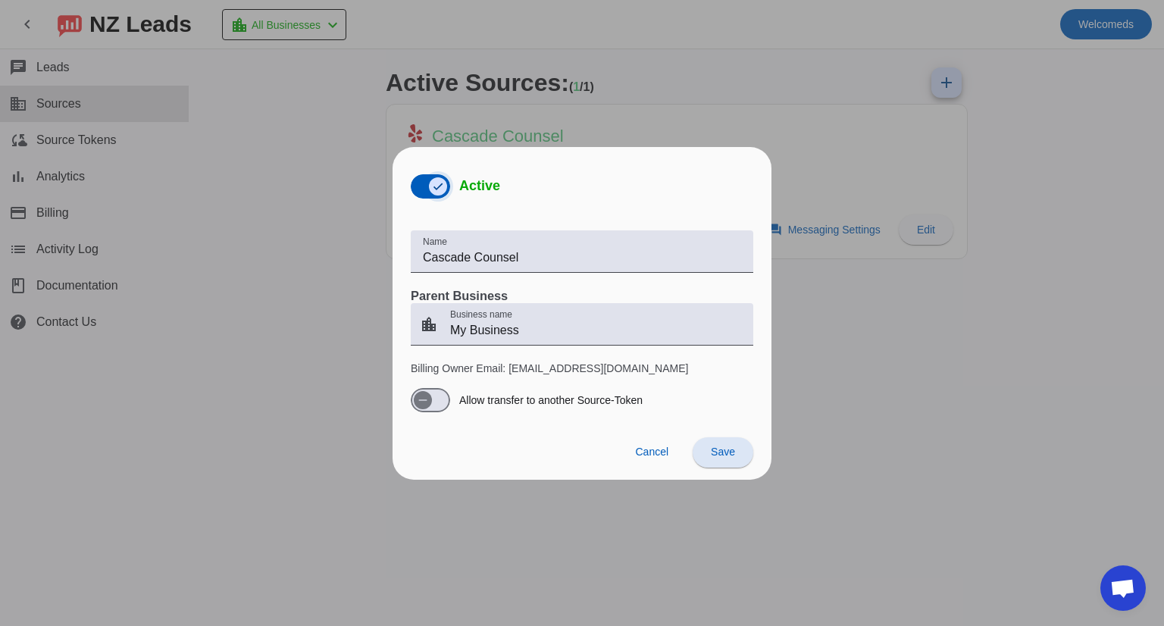
click at [433, 183] on icon "button" at bounding box center [438, 186] width 12 height 12
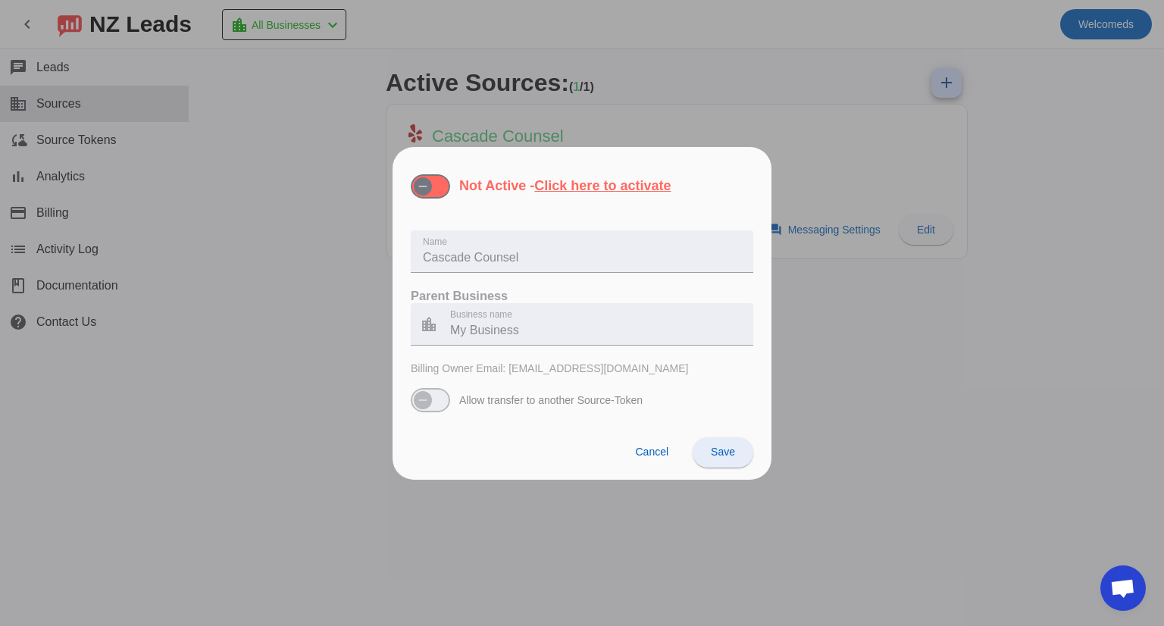
click at [735, 453] on span at bounding box center [723, 452] width 61 height 36
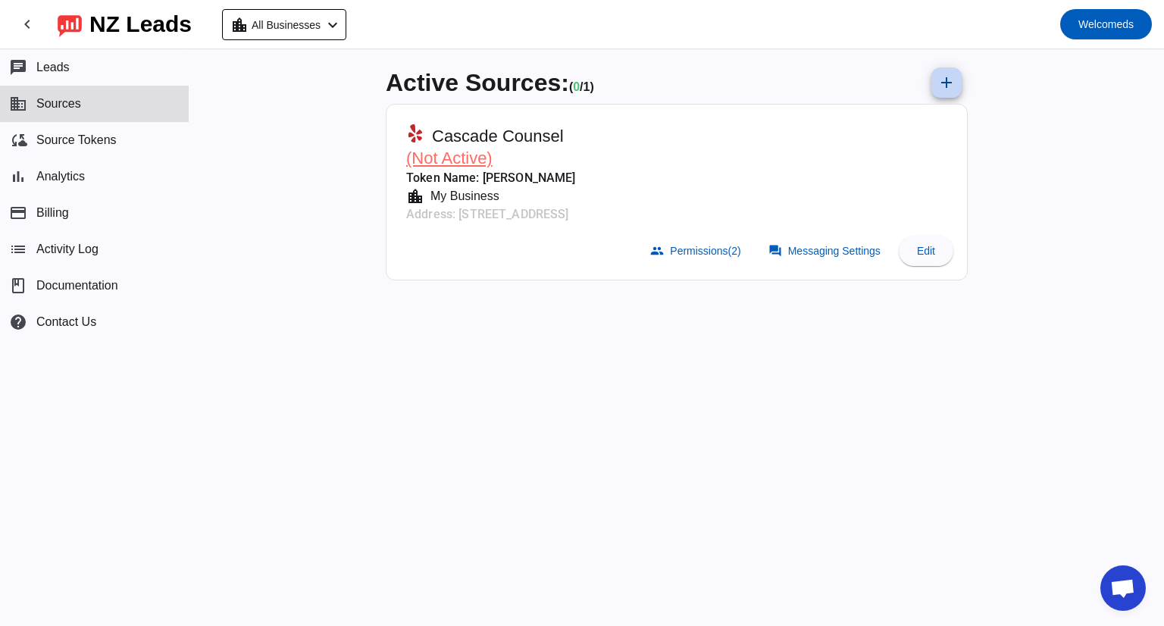
click at [947, 83] on mat-icon "add" at bounding box center [946, 83] width 18 height 18
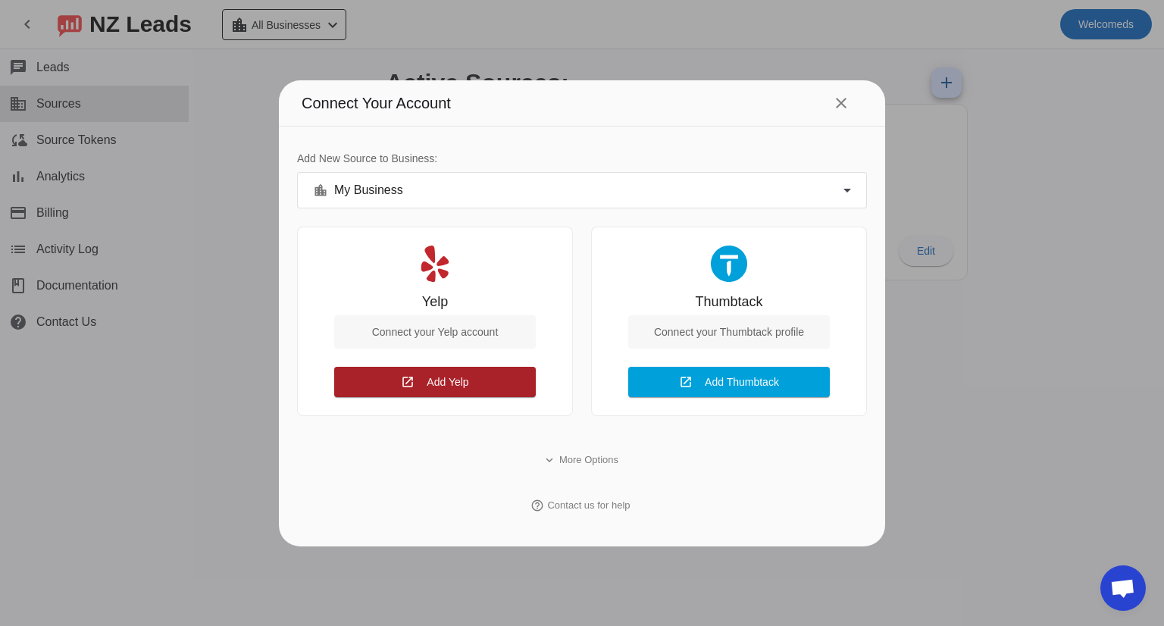
click at [421, 385] on span at bounding box center [435, 382] width 202 height 36
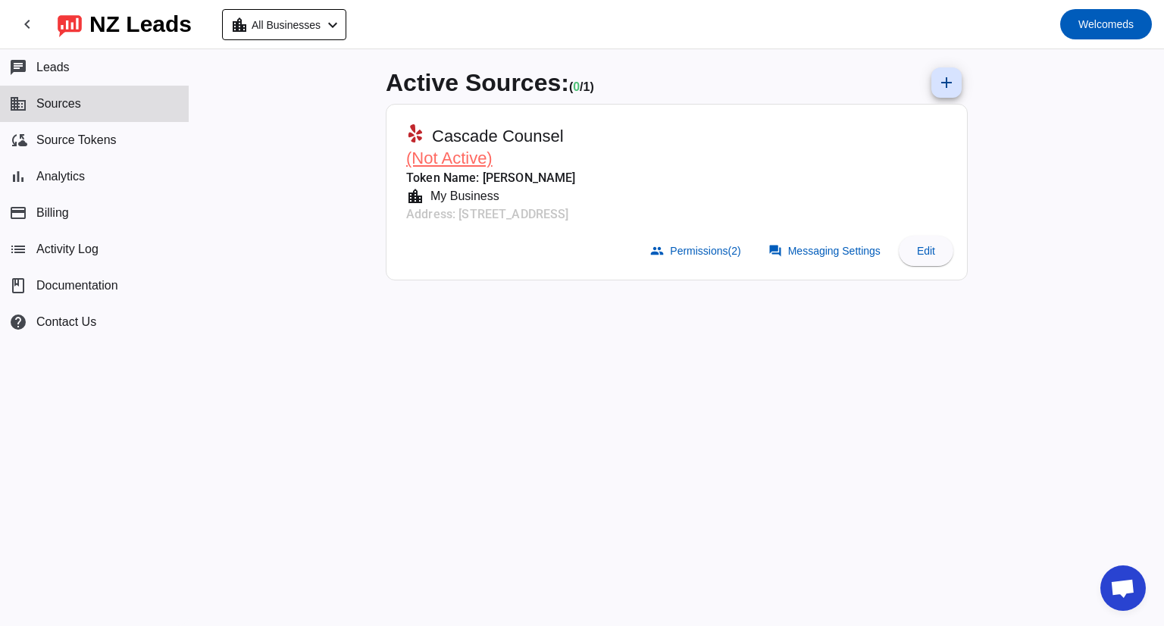
click at [61, 110] on span "Sources" at bounding box center [58, 104] width 45 height 14
click at [64, 134] on span "Source Tokens" at bounding box center [76, 140] width 80 height 14
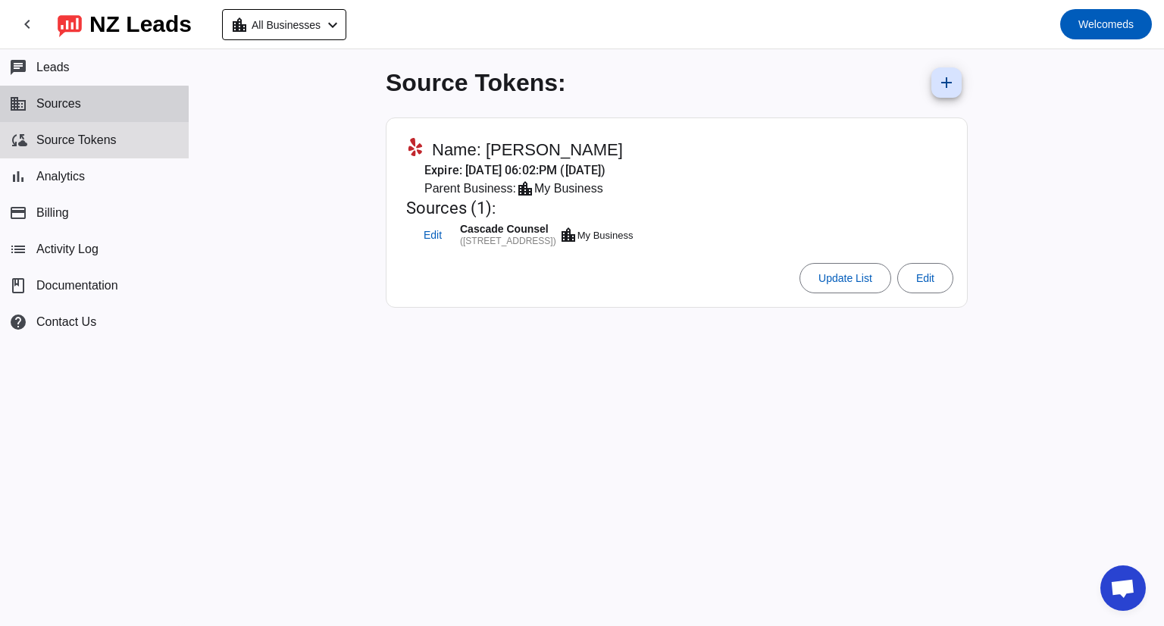
click at [62, 106] on span "Sources" at bounding box center [58, 104] width 45 height 14
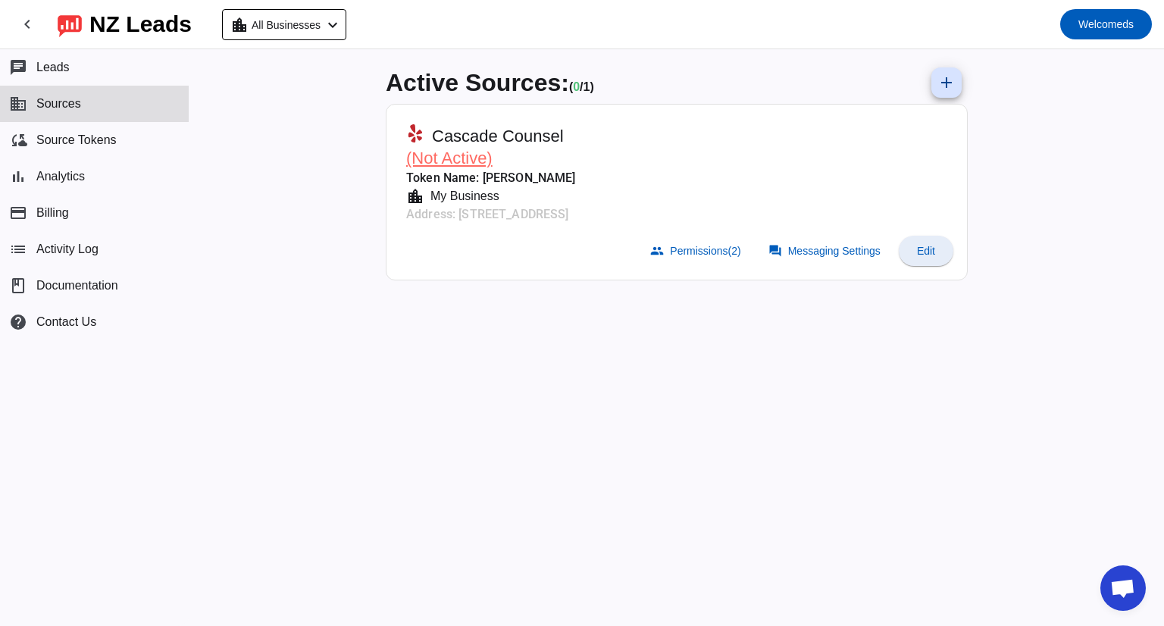
click at [924, 252] on span "Edit" at bounding box center [926, 251] width 18 height 12
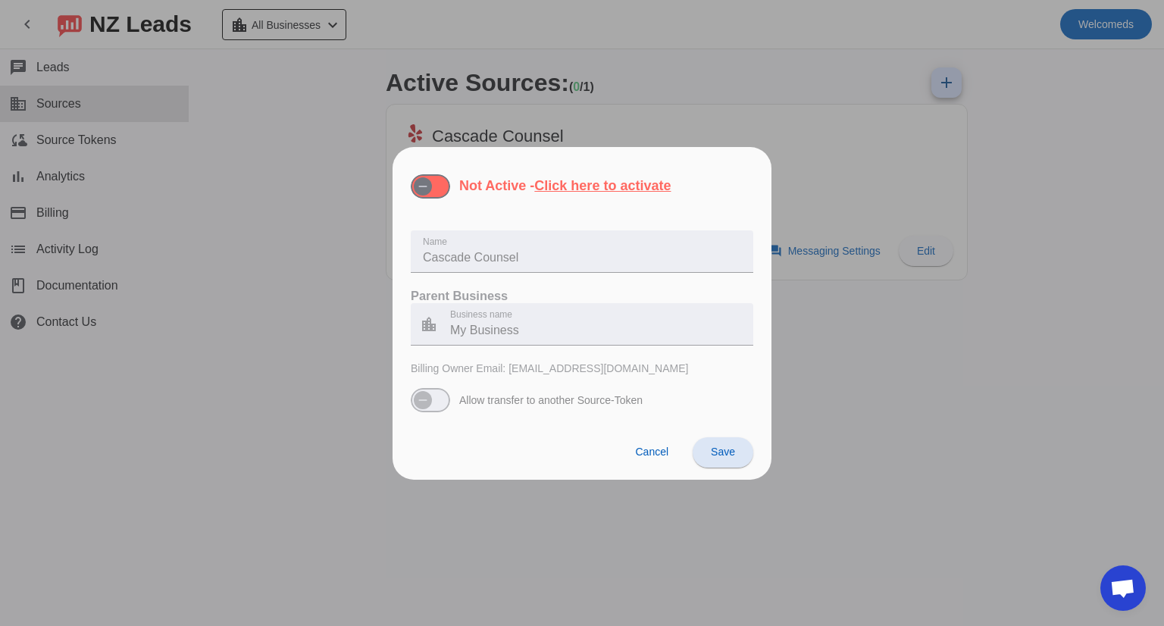
click at [237, 193] on div at bounding box center [582, 313] width 1164 height 626
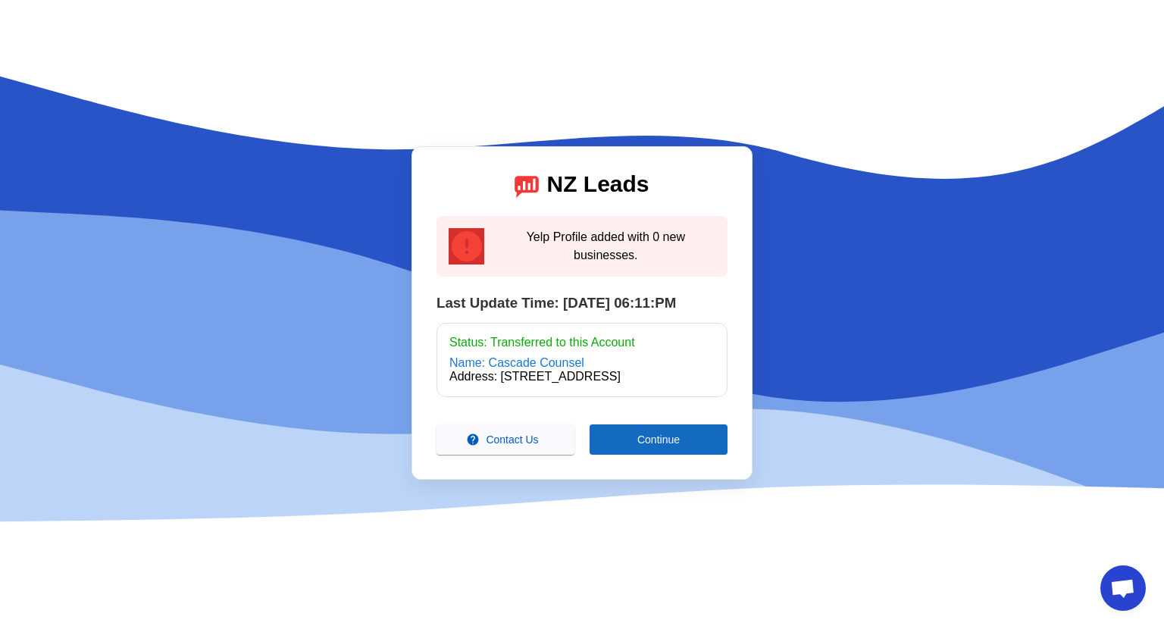
click at [623, 437] on span at bounding box center [659, 439] width 138 height 36
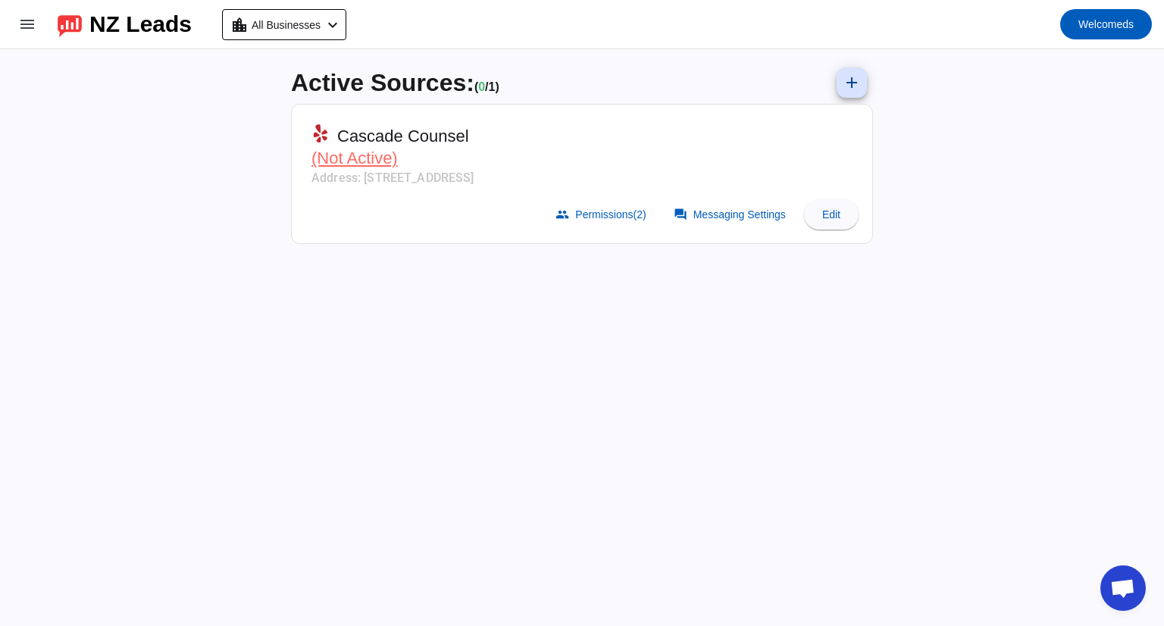
click at [809, 149] on mat-card-header "Cascade Counsel (Not Active) Address: [STREET_ADDRESS]" at bounding box center [581, 152] width 565 height 81
click at [817, 215] on span at bounding box center [831, 214] width 55 height 36
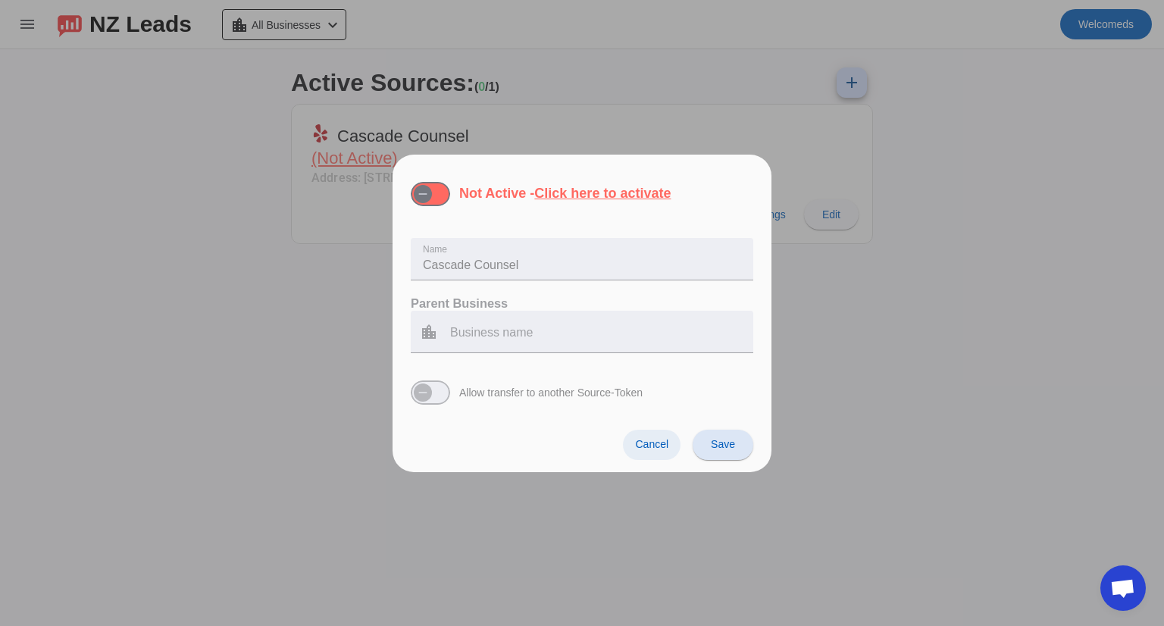
click at [655, 452] on span at bounding box center [652, 445] width 58 height 30
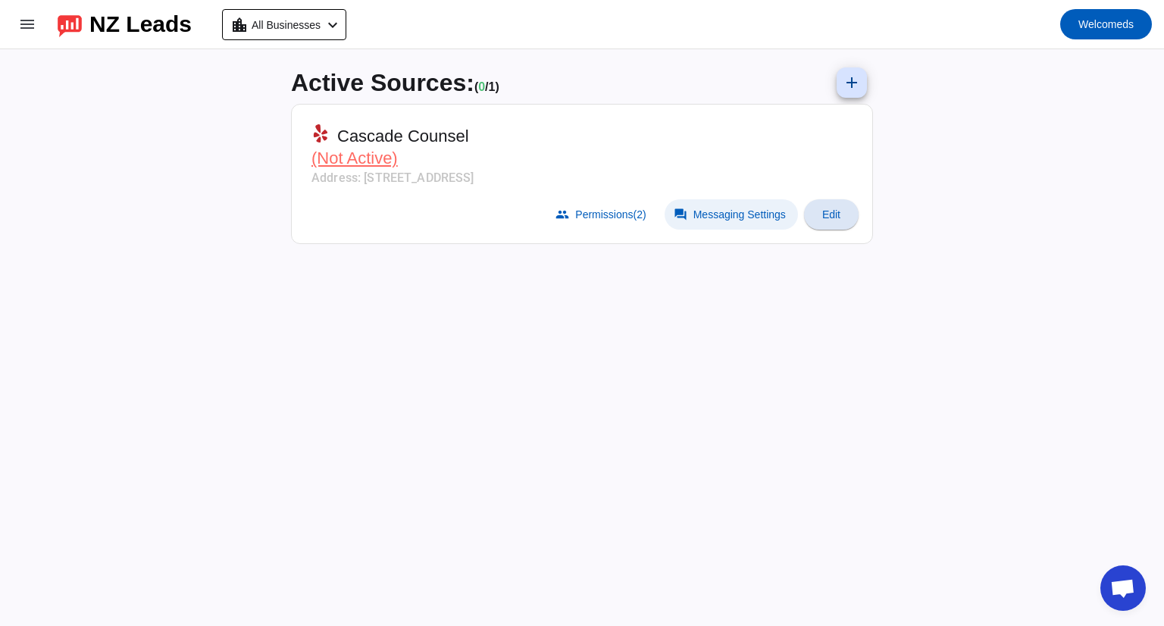
click at [735, 208] on span "Messaging Settings" at bounding box center [739, 214] width 92 height 12
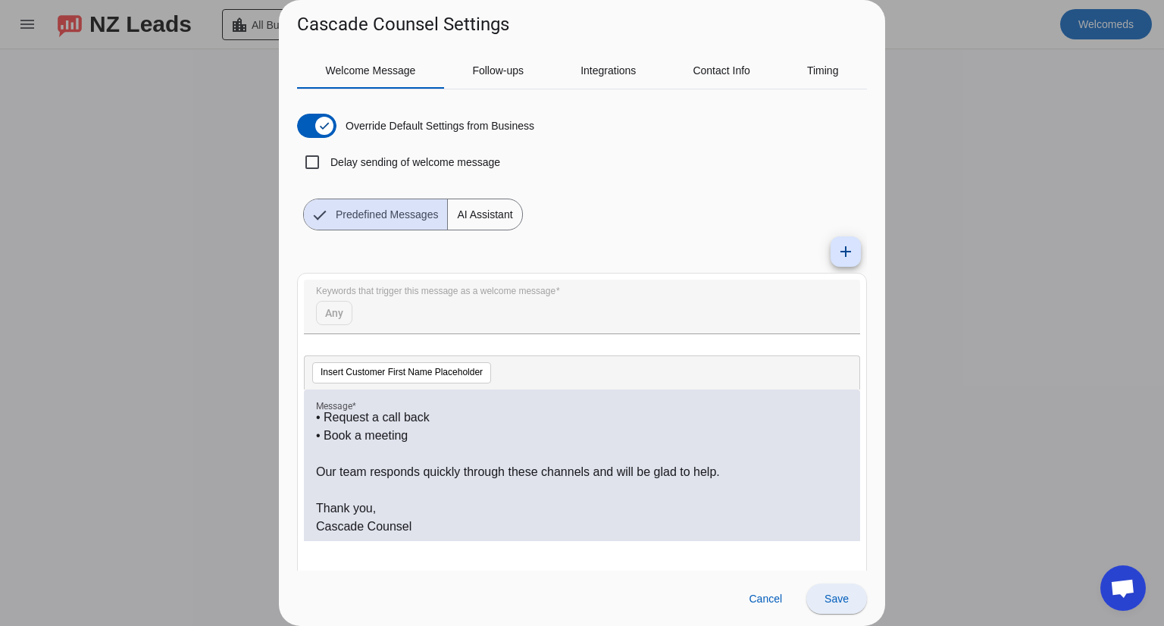
click at [846, 591] on span at bounding box center [836, 598] width 61 height 36
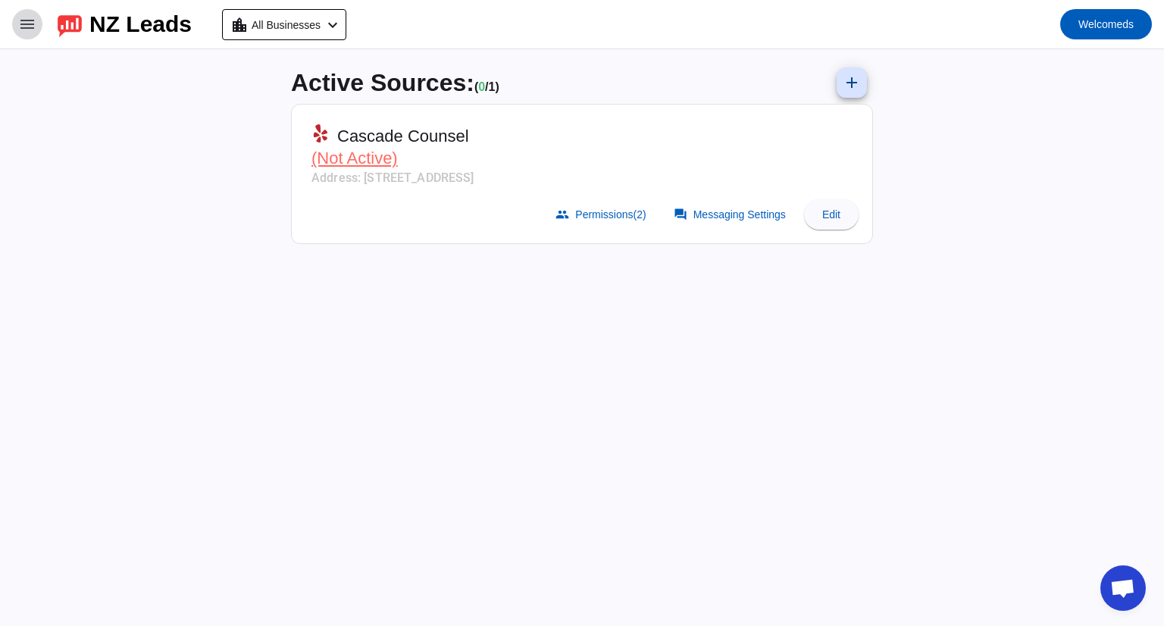
click at [31, 19] on mat-icon "menu" at bounding box center [27, 24] width 18 height 18
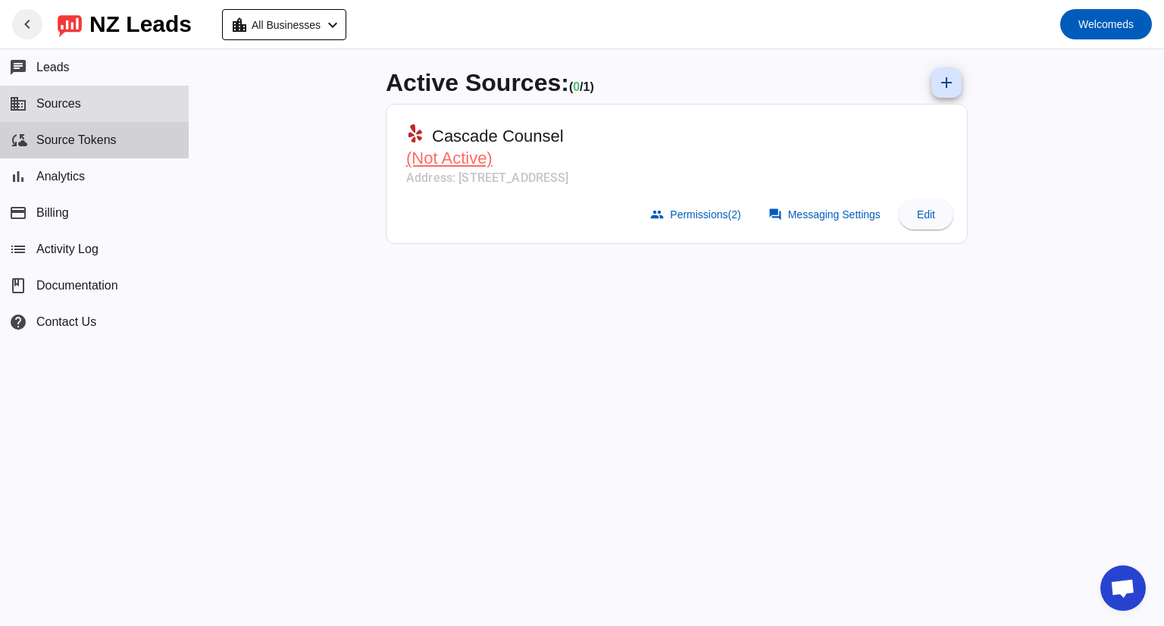
click at [72, 132] on button "cloud_sync Source Tokens" at bounding box center [94, 140] width 189 height 36
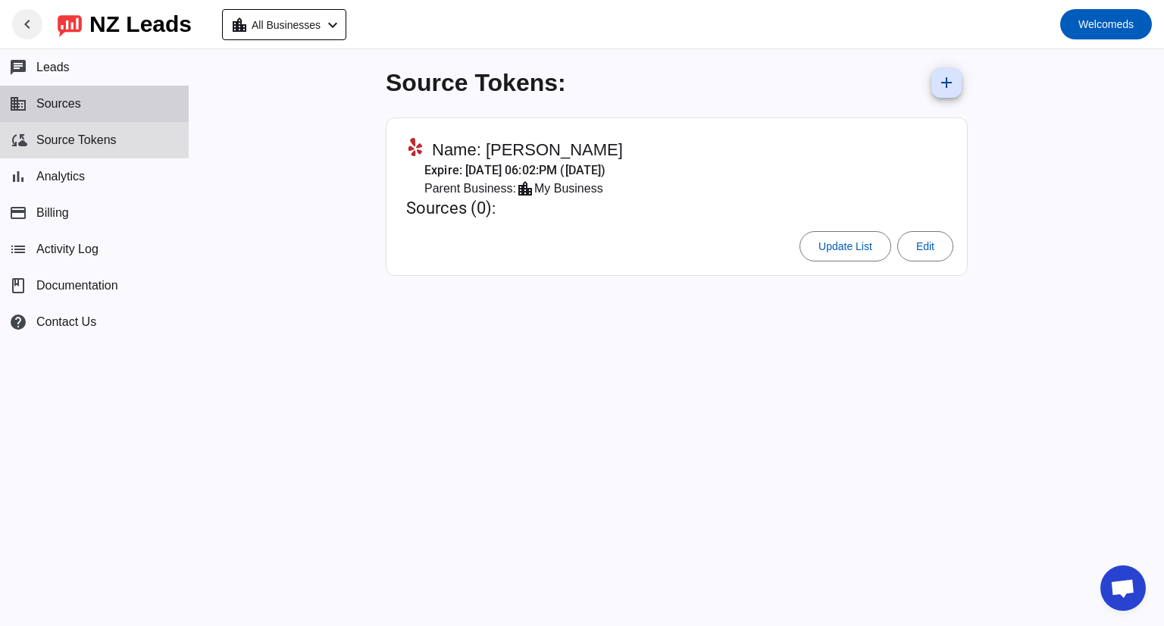
click at [68, 102] on span "Sources" at bounding box center [58, 104] width 45 height 14
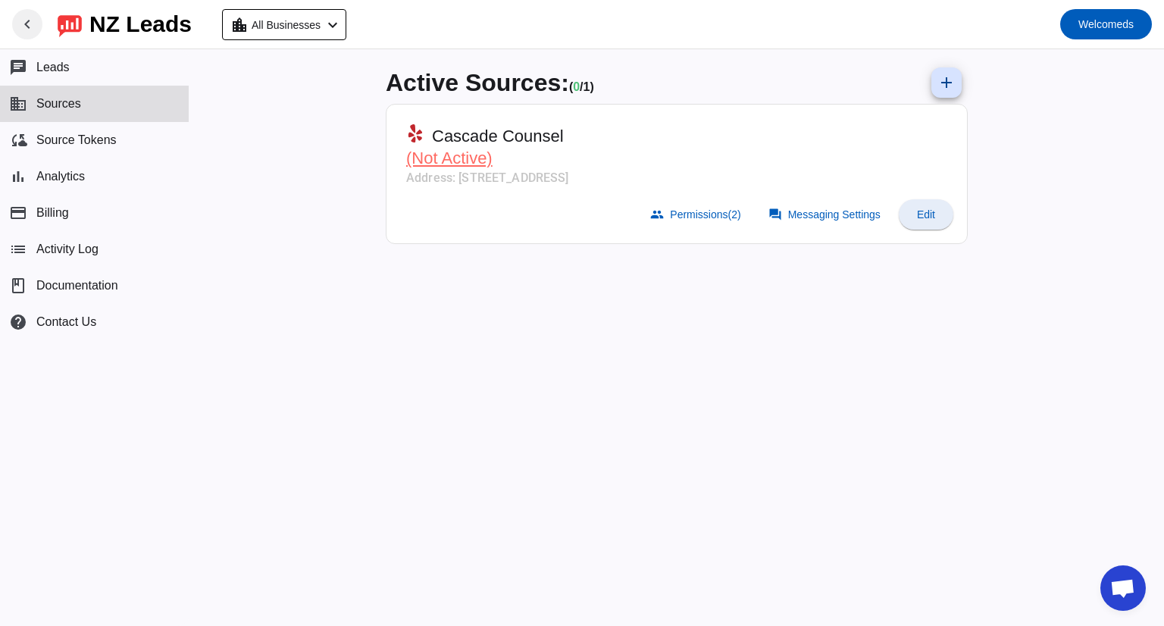
click at [928, 222] on span at bounding box center [926, 214] width 55 height 36
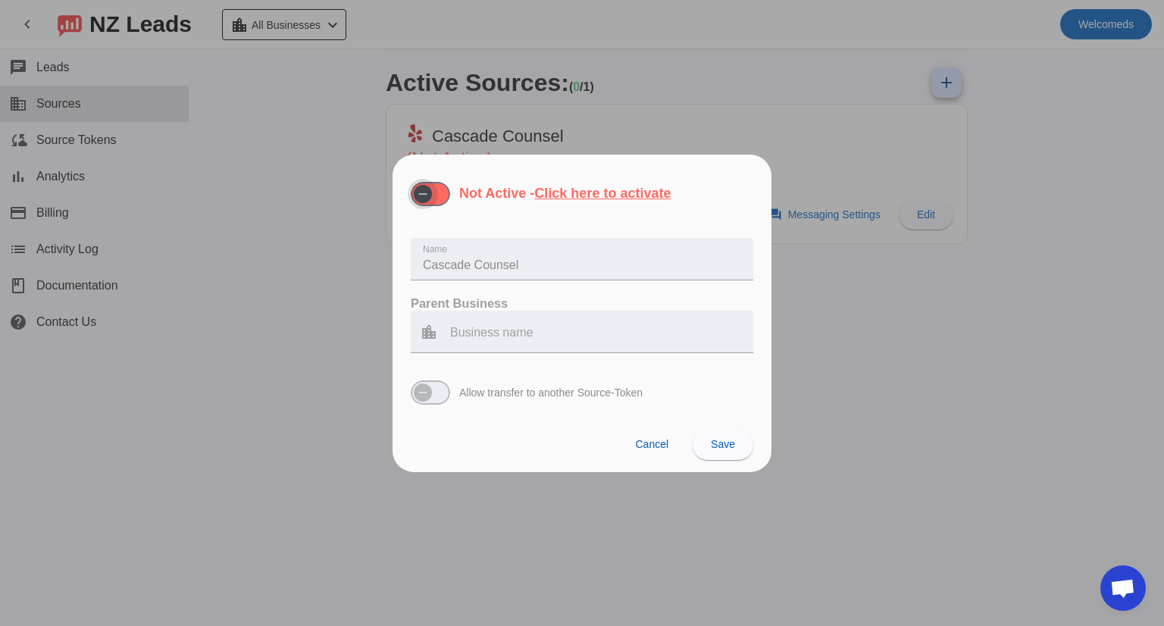
click at [418, 189] on icon "button" at bounding box center [423, 194] width 12 height 12
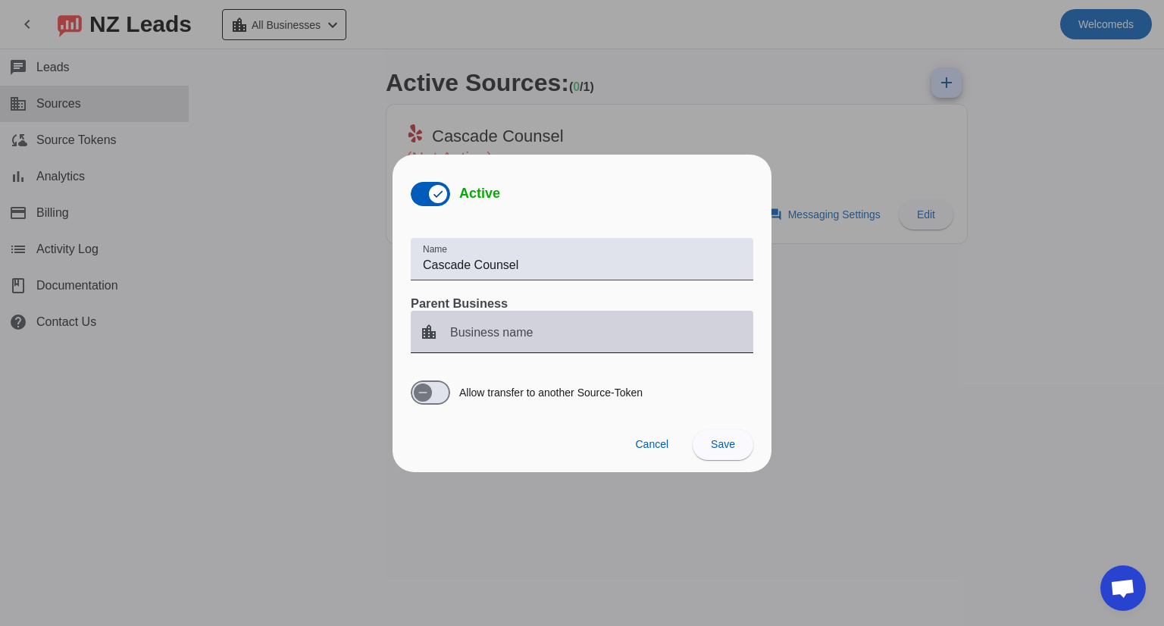
click at [573, 334] on input "Business name" at bounding box center [595, 338] width 291 height 18
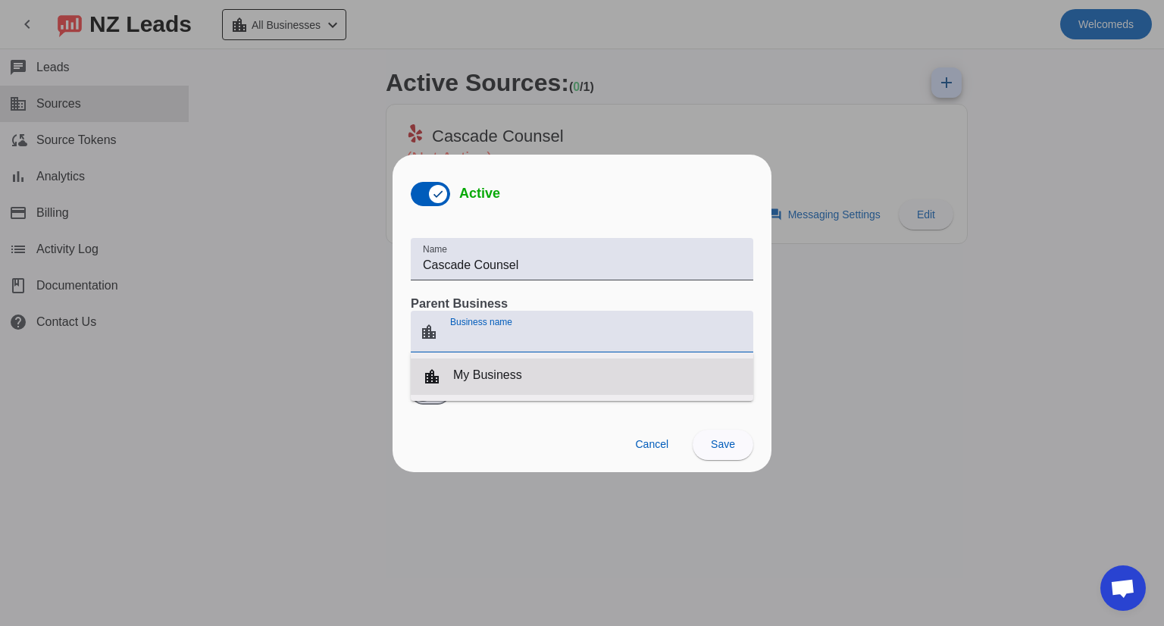
click at [537, 364] on mat-option "location_city My Business" at bounding box center [582, 376] width 343 height 36
type input "My Business"
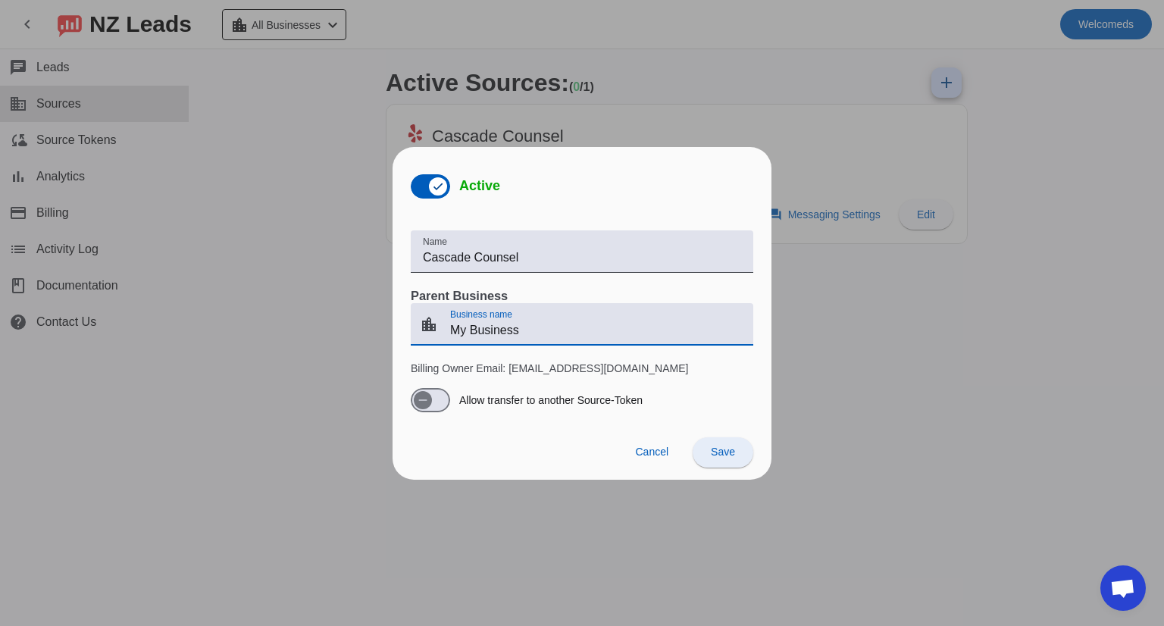
click at [721, 449] on span "Save" at bounding box center [723, 452] width 24 height 12
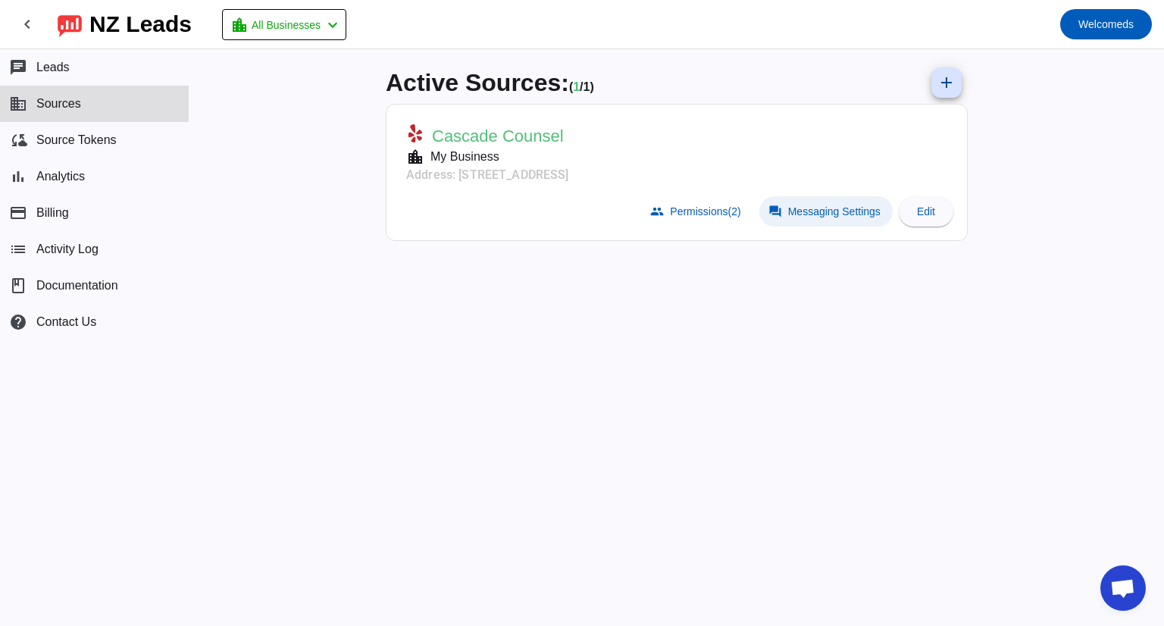
click at [812, 211] on span "Messaging Settings" at bounding box center [834, 211] width 92 height 12
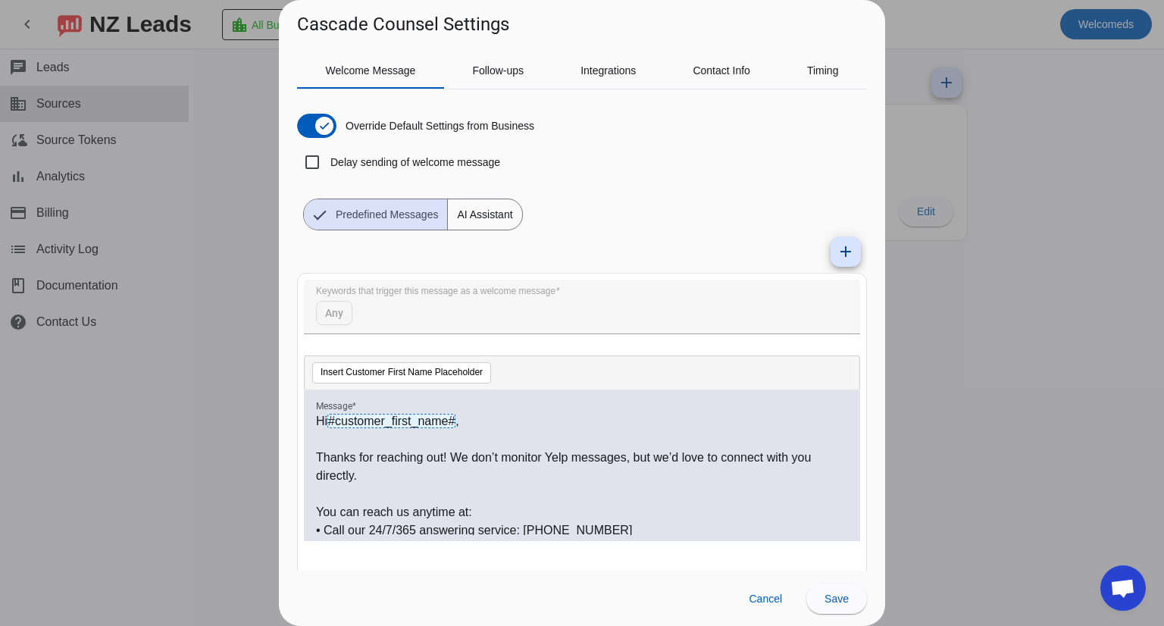
click at [956, 359] on div at bounding box center [582, 313] width 1164 height 626
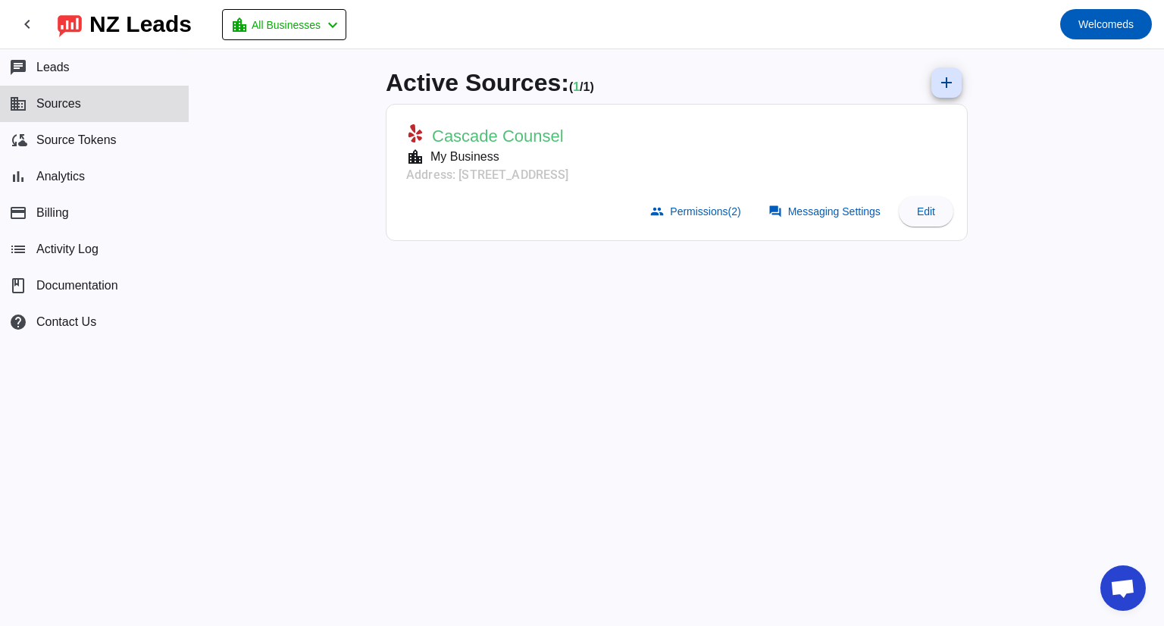
click at [550, 199] on mat-card-actions "group Permissions (2) forum Messaging Settings Edit" at bounding box center [676, 211] width 565 height 42
click at [123, 145] on button "cloud_sync Source Tokens" at bounding box center [94, 140] width 189 height 36
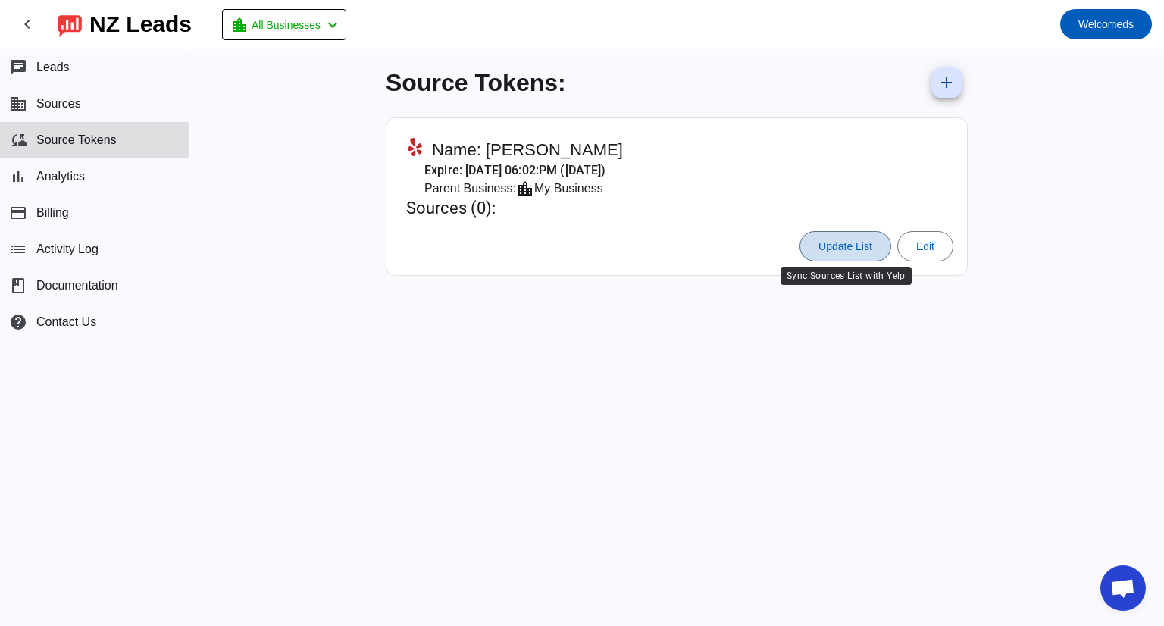
click at [871, 247] on span "Update List" at bounding box center [845, 246] width 54 height 12
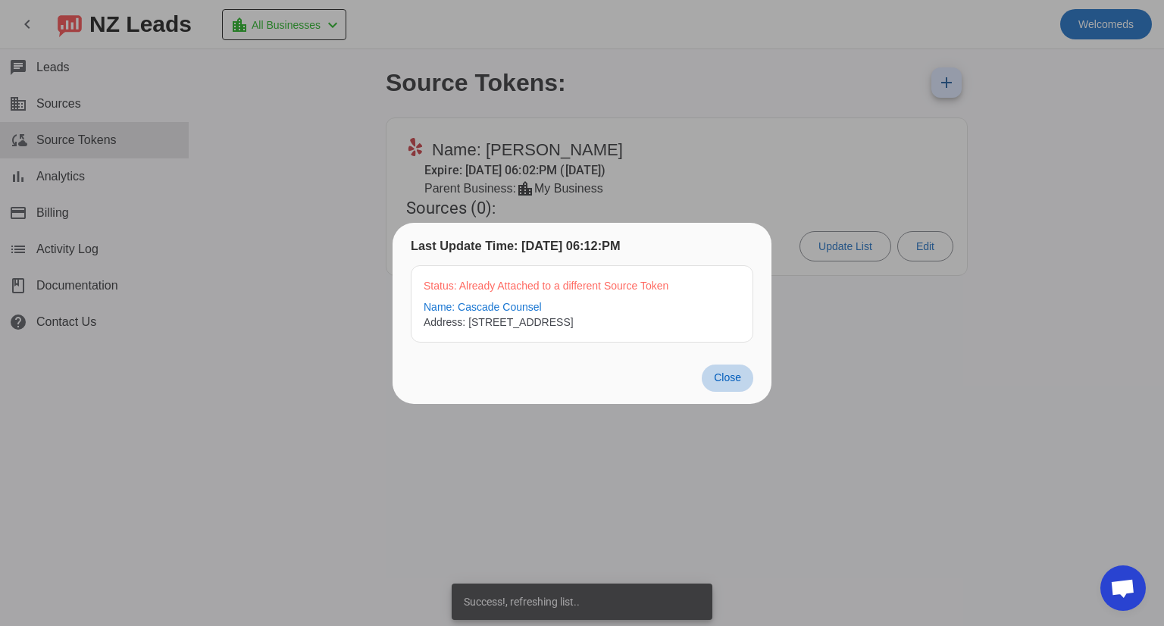
click at [734, 372] on span "Close" at bounding box center [727, 377] width 27 height 12
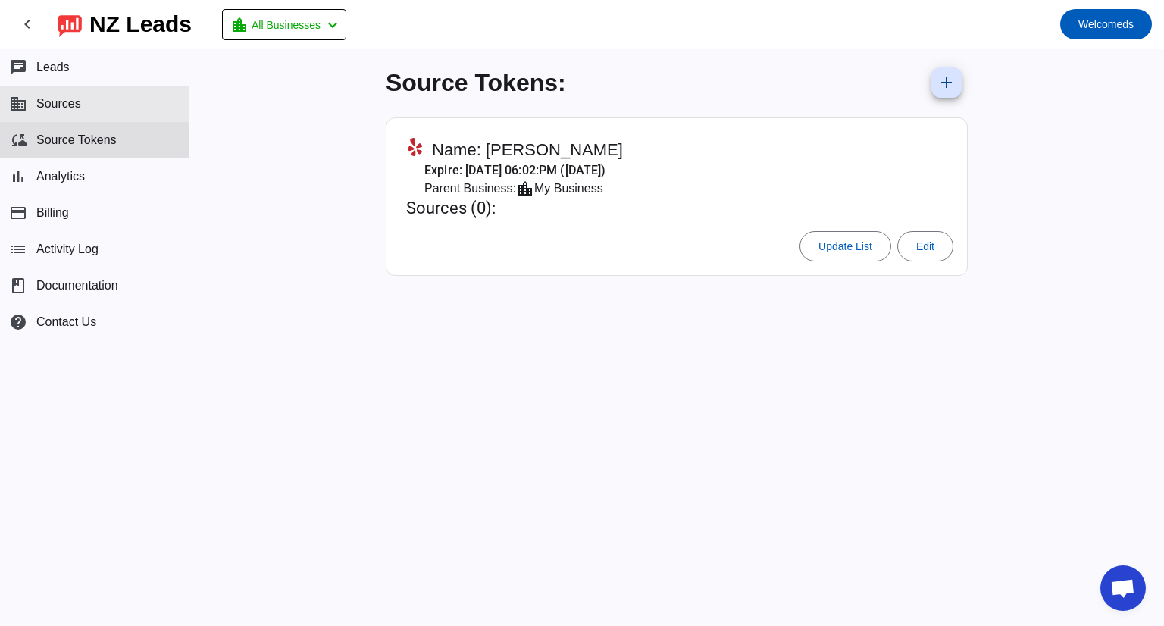
click at [70, 108] on span "Sources" at bounding box center [58, 104] width 45 height 14
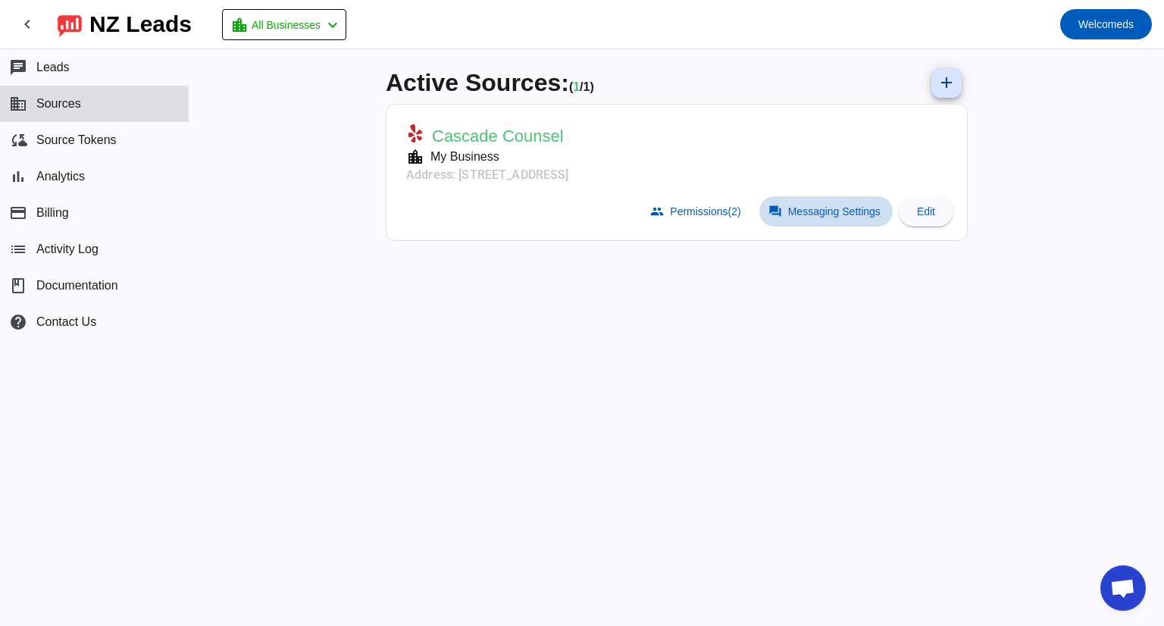
click at [857, 214] on span "Messaging Settings" at bounding box center [834, 211] width 92 height 12
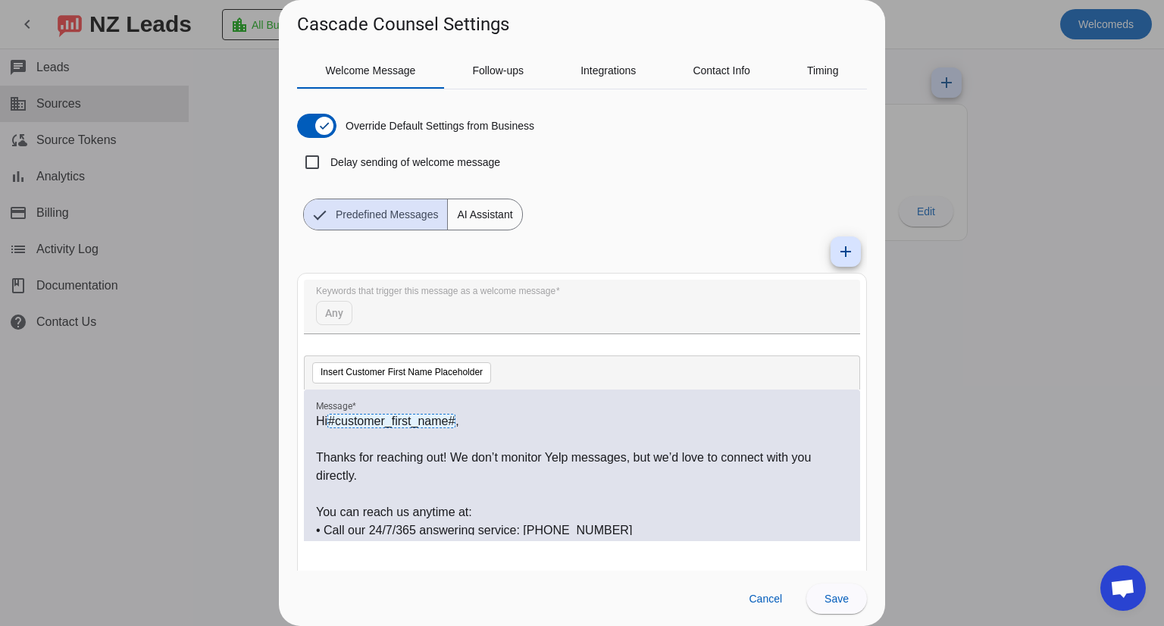
click at [928, 311] on div at bounding box center [582, 313] width 1164 height 626
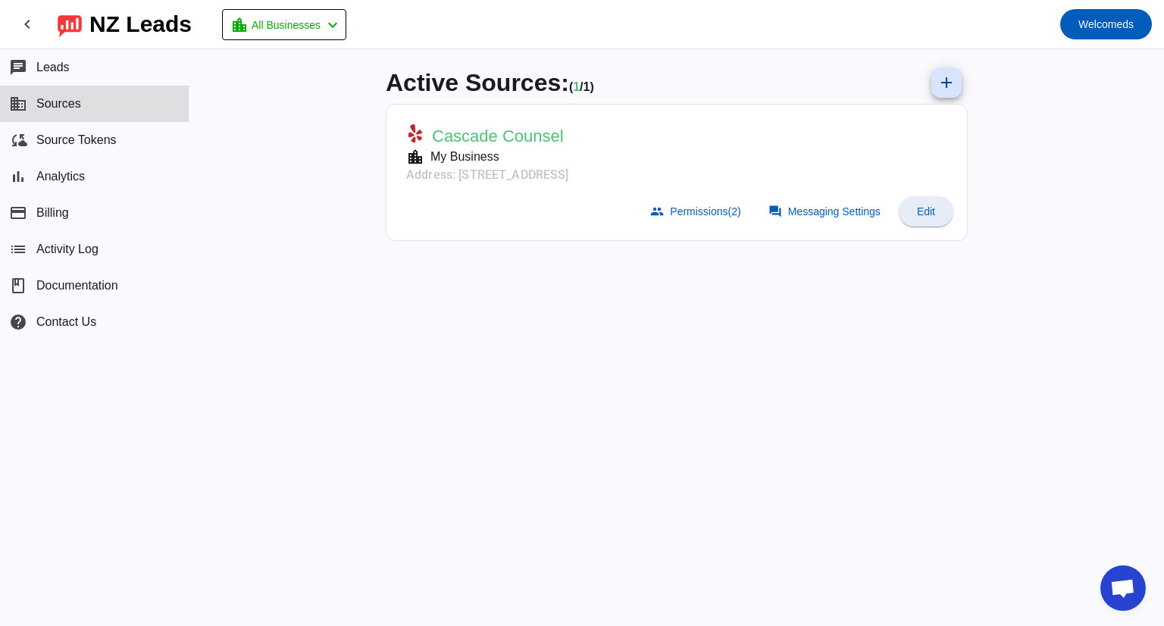
click at [902, 210] on span at bounding box center [926, 211] width 55 height 36
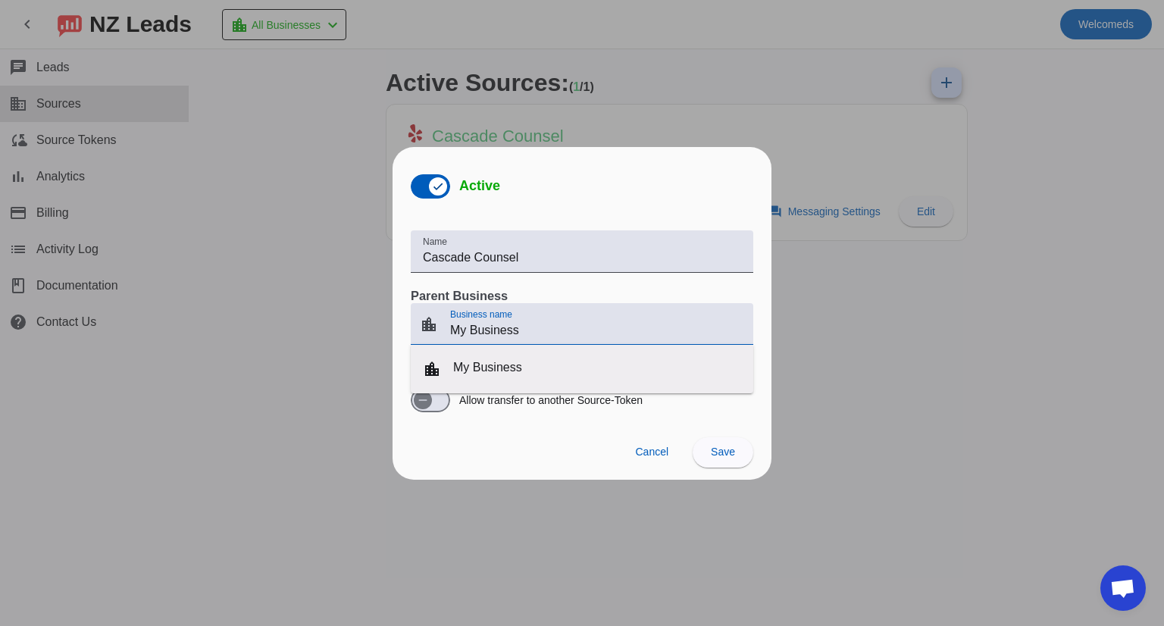
click at [468, 327] on input "My Business" at bounding box center [595, 330] width 291 height 18
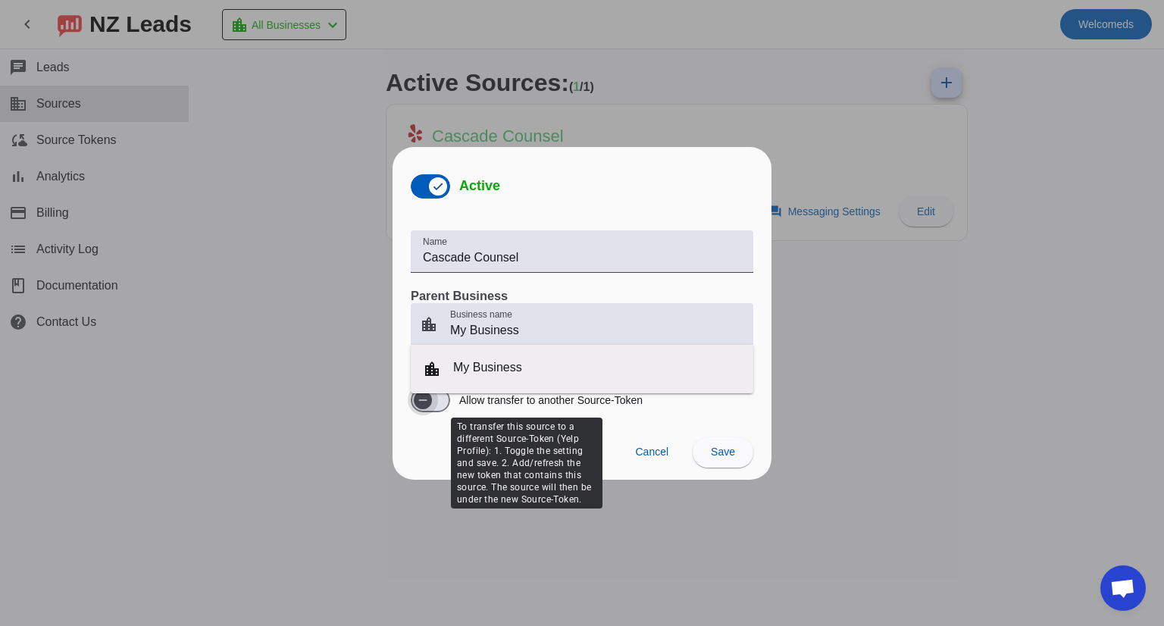
click at [418, 399] on icon "button" at bounding box center [423, 400] width 12 height 12
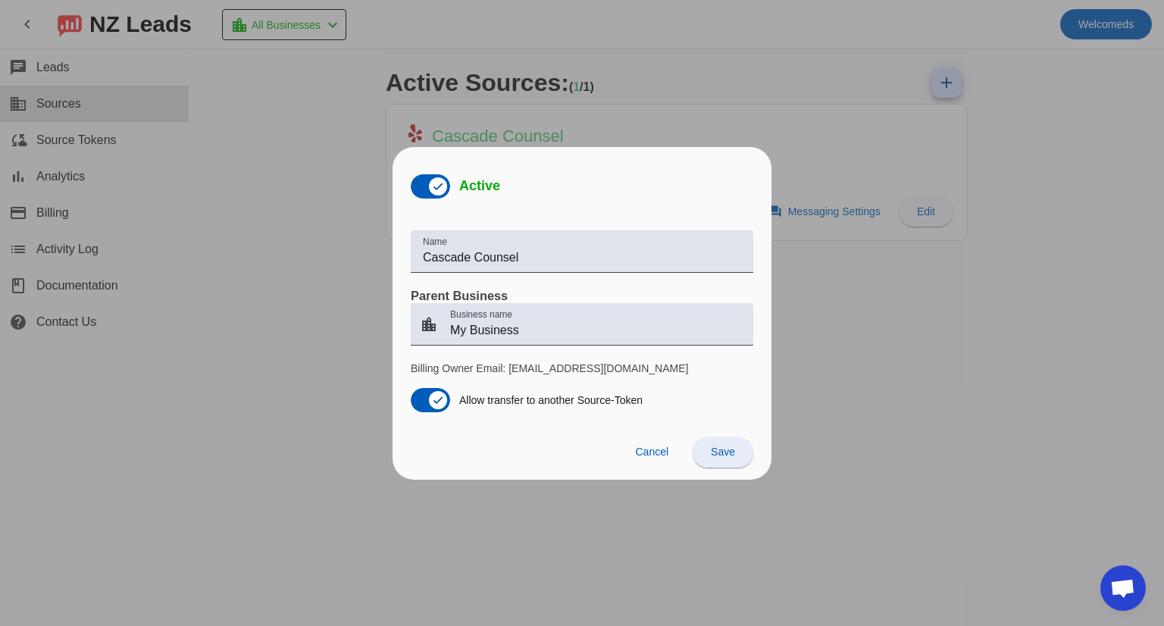
click at [713, 460] on span at bounding box center [723, 452] width 61 height 36
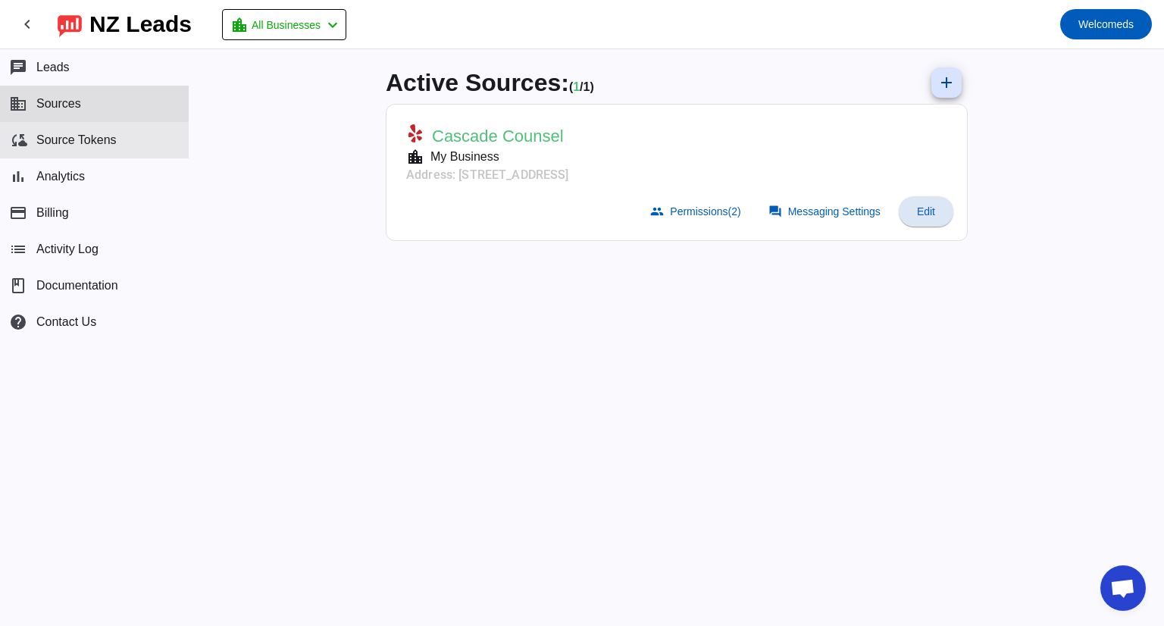
click at [63, 145] on span "Source Tokens" at bounding box center [76, 140] width 80 height 14
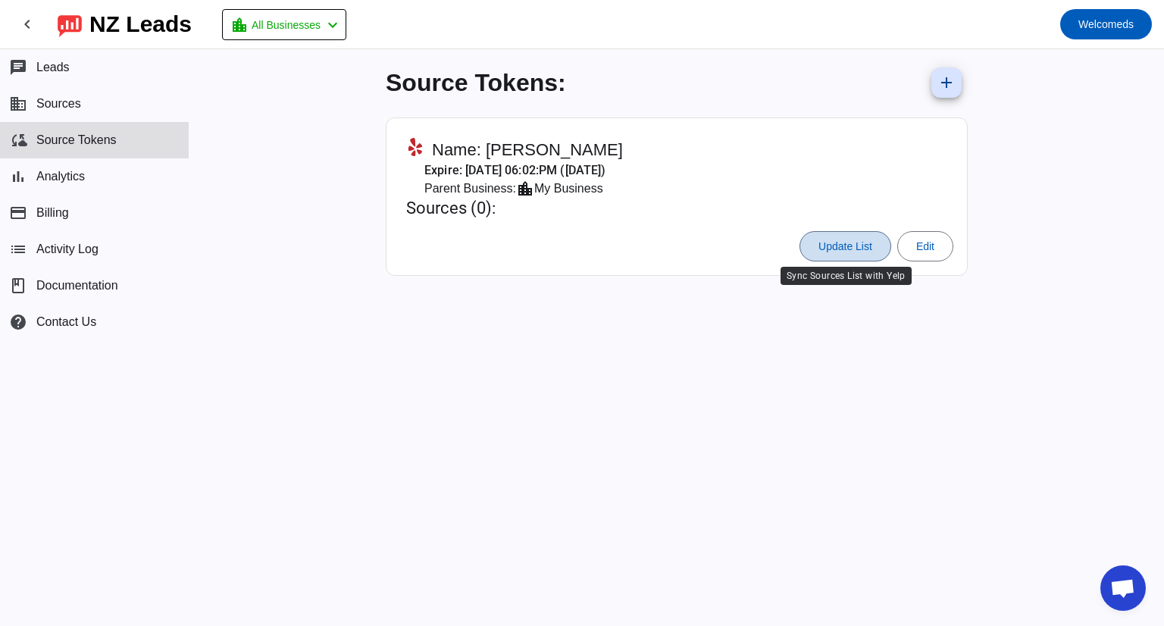
click at [808, 248] on span at bounding box center [845, 246] width 90 height 36
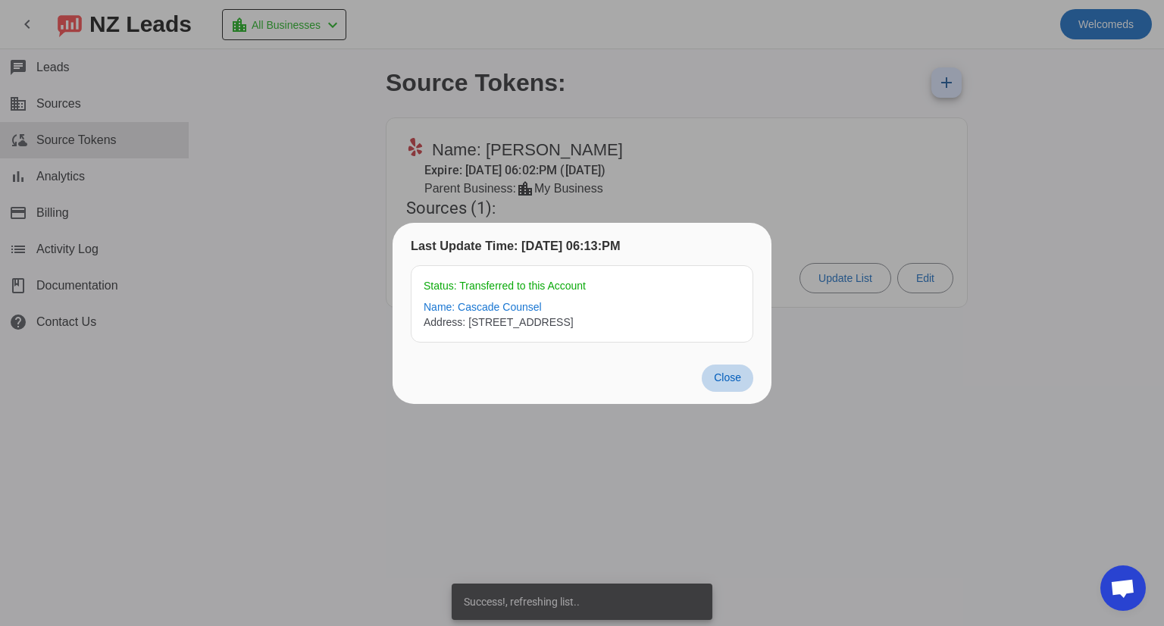
click at [704, 378] on span at bounding box center [728, 377] width 52 height 27
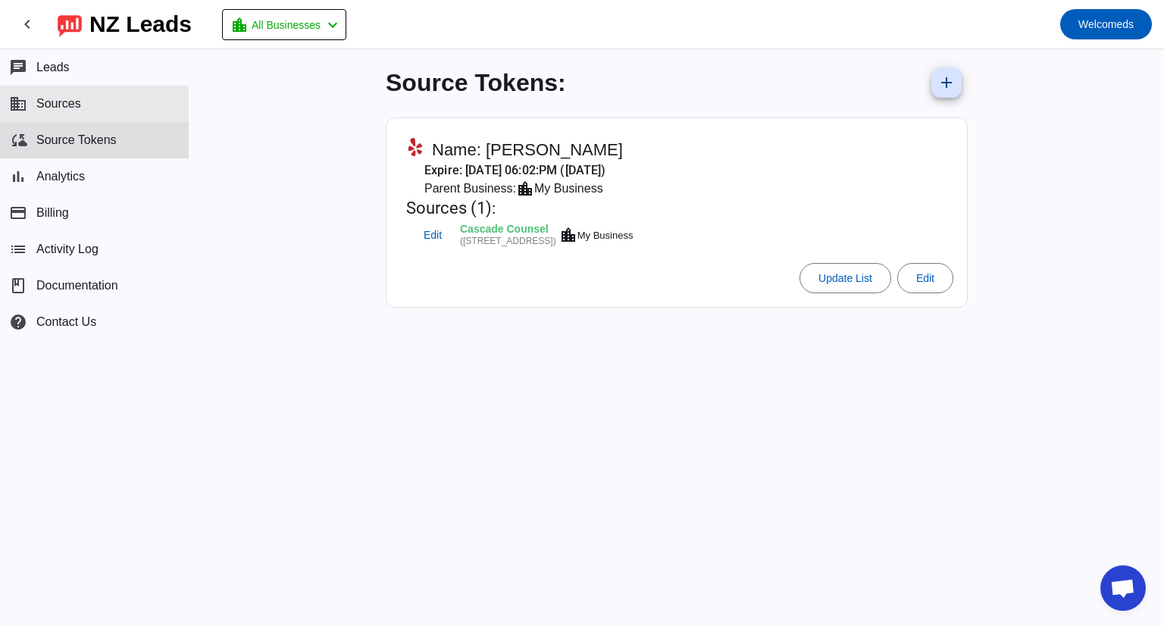
click at [44, 104] on span "Sources" at bounding box center [58, 104] width 45 height 14
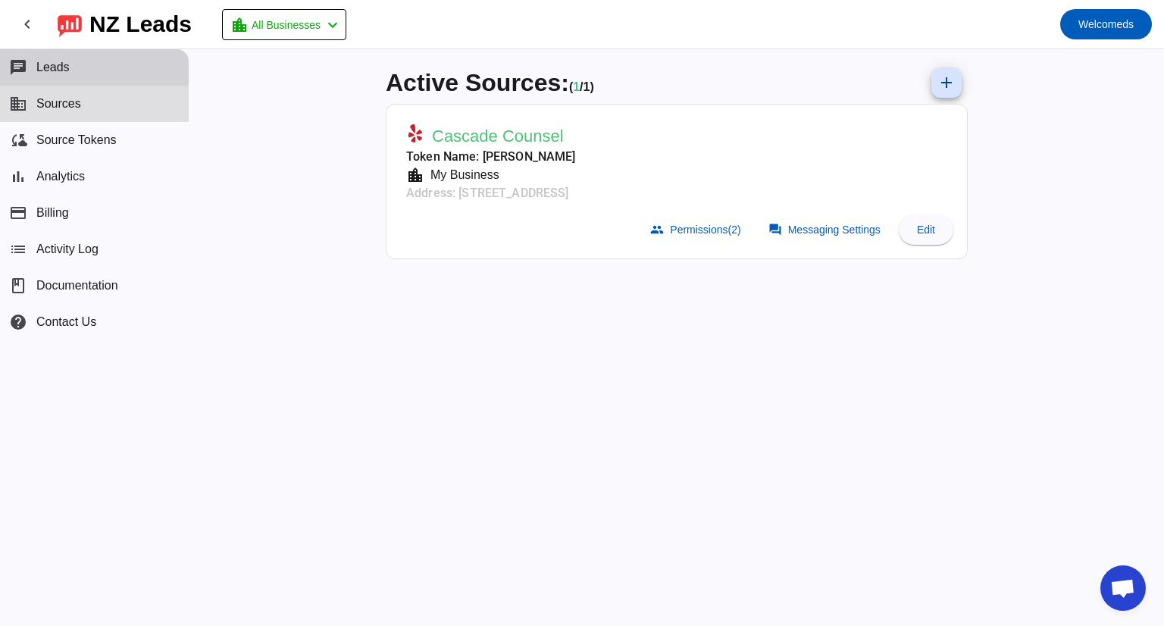
click at [55, 74] on span "Leads" at bounding box center [52, 68] width 33 height 14
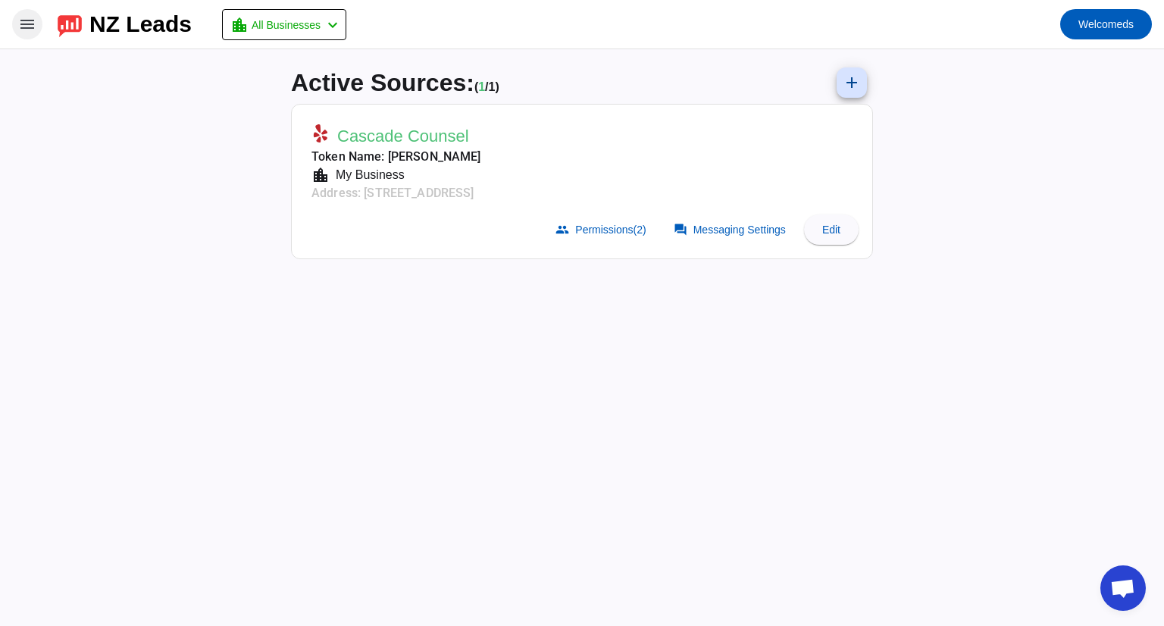
click at [31, 17] on mat-icon "menu" at bounding box center [27, 24] width 18 height 18
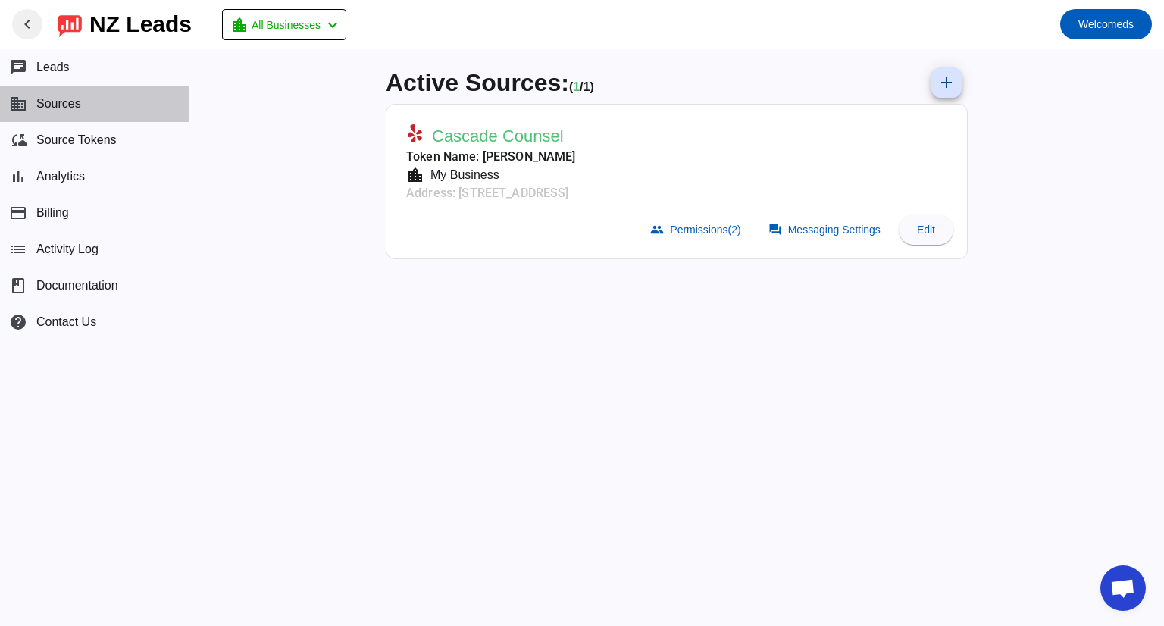
click at [77, 117] on button "business Sources" at bounding box center [94, 104] width 189 height 36
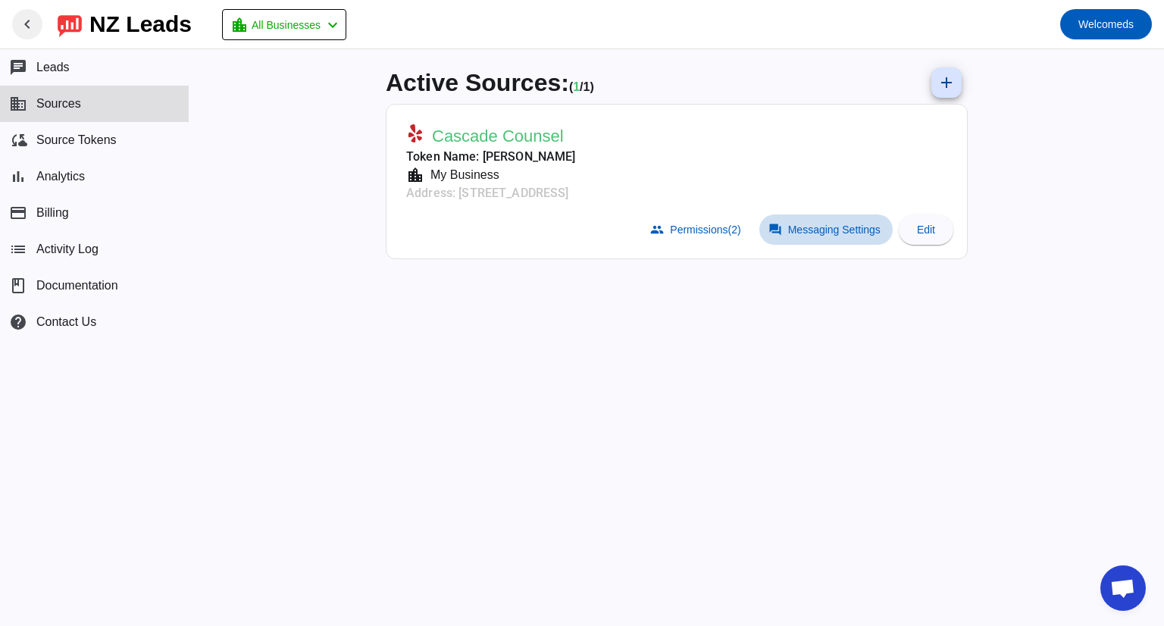
click at [856, 226] on span "Messaging Settings" at bounding box center [834, 230] width 92 height 12
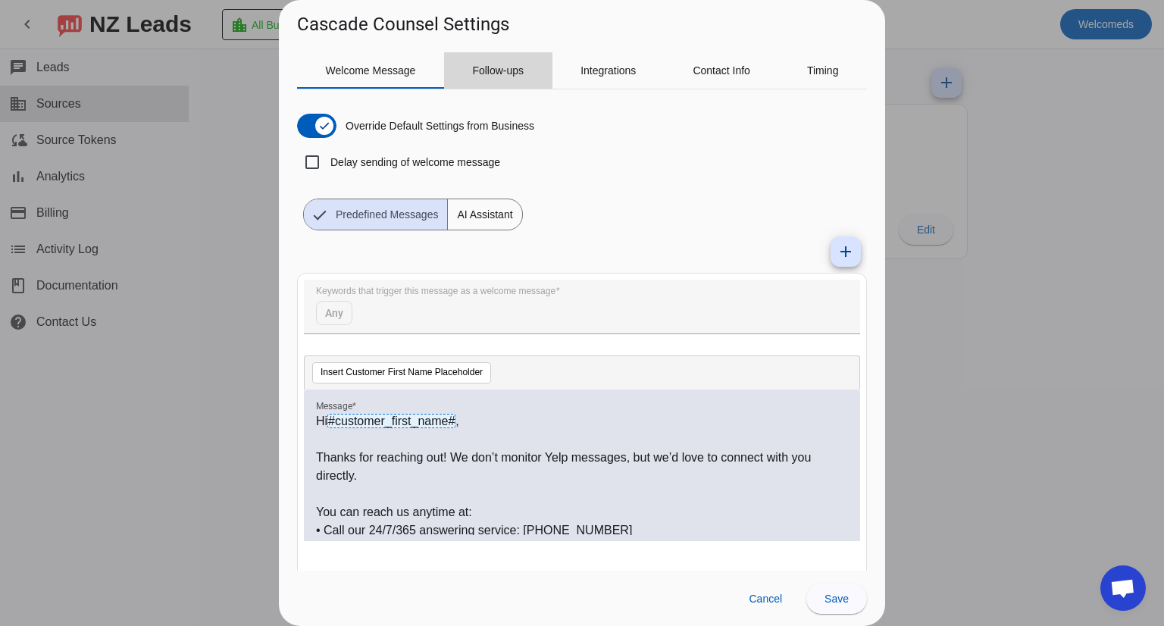
click at [512, 79] on span "Follow-ups" at bounding box center [498, 70] width 52 height 36
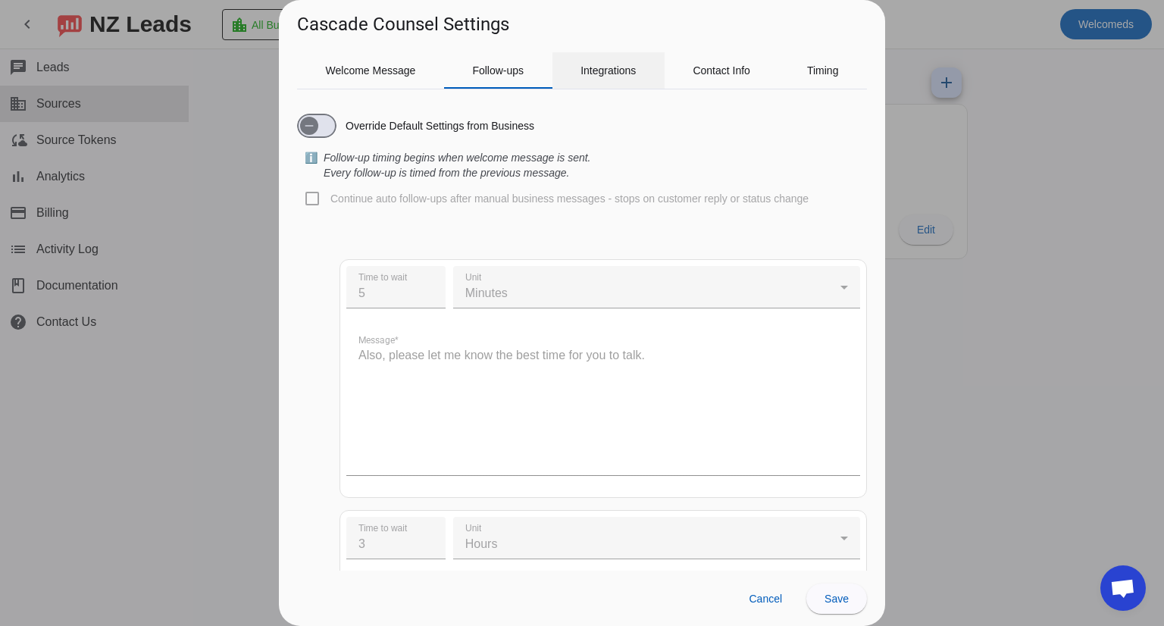
click at [605, 74] on span "Integrations" at bounding box center [607, 70] width 55 height 11
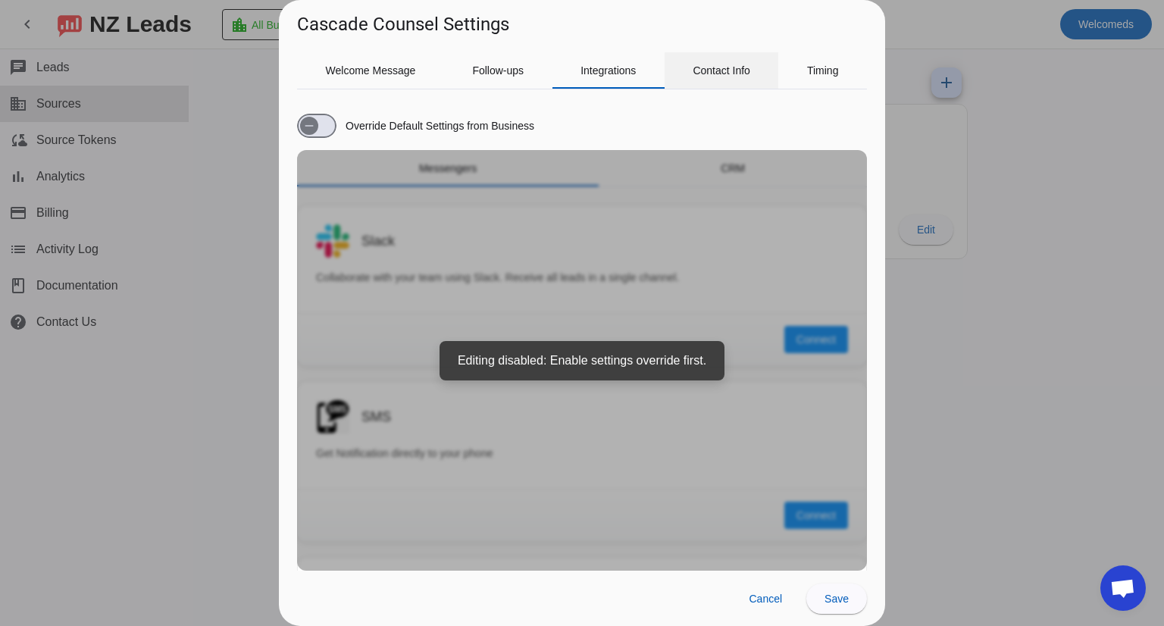
click at [707, 77] on span "Contact Info" at bounding box center [722, 70] width 58 height 36
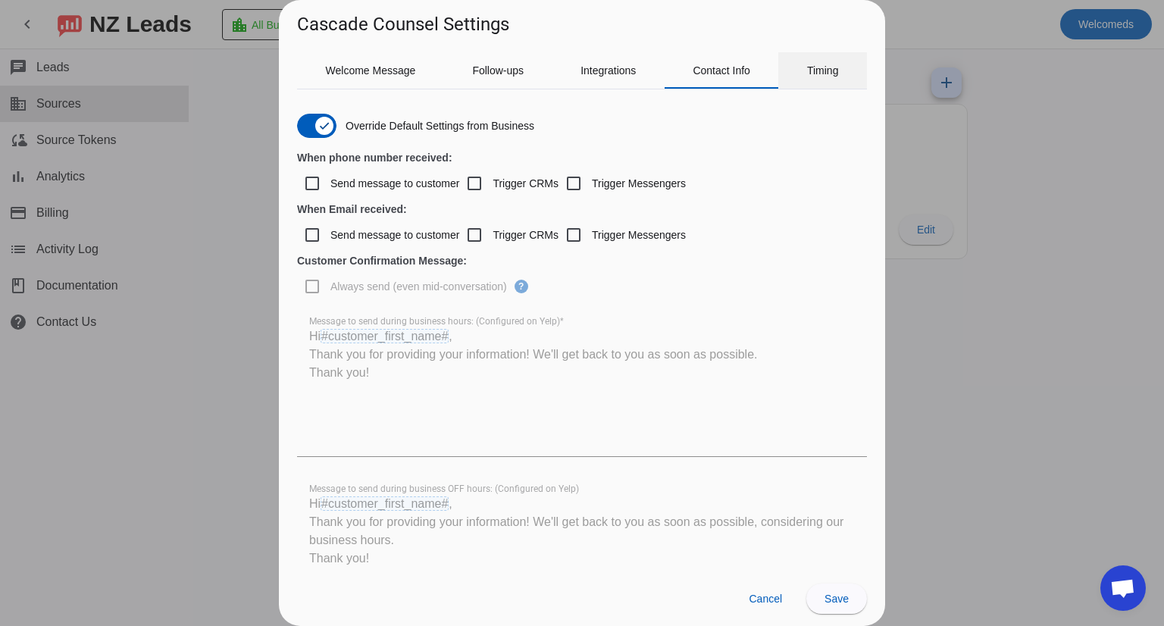
click at [821, 78] on span "Timing" at bounding box center [823, 70] width 32 height 36
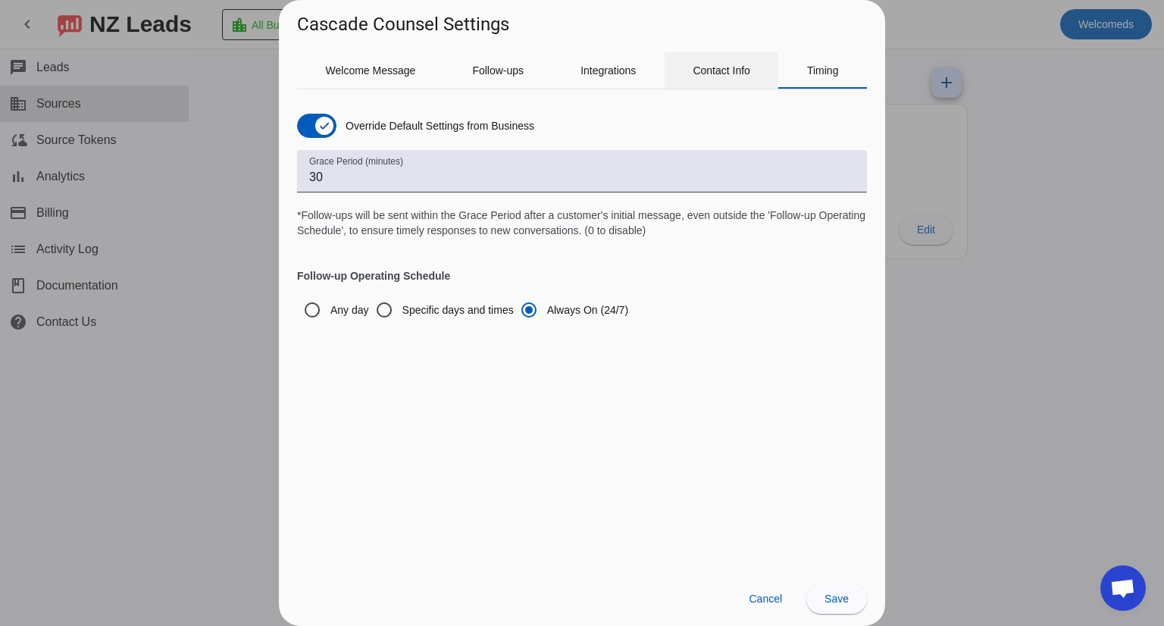
click at [745, 74] on span "Contact Info" at bounding box center [722, 70] width 58 height 11
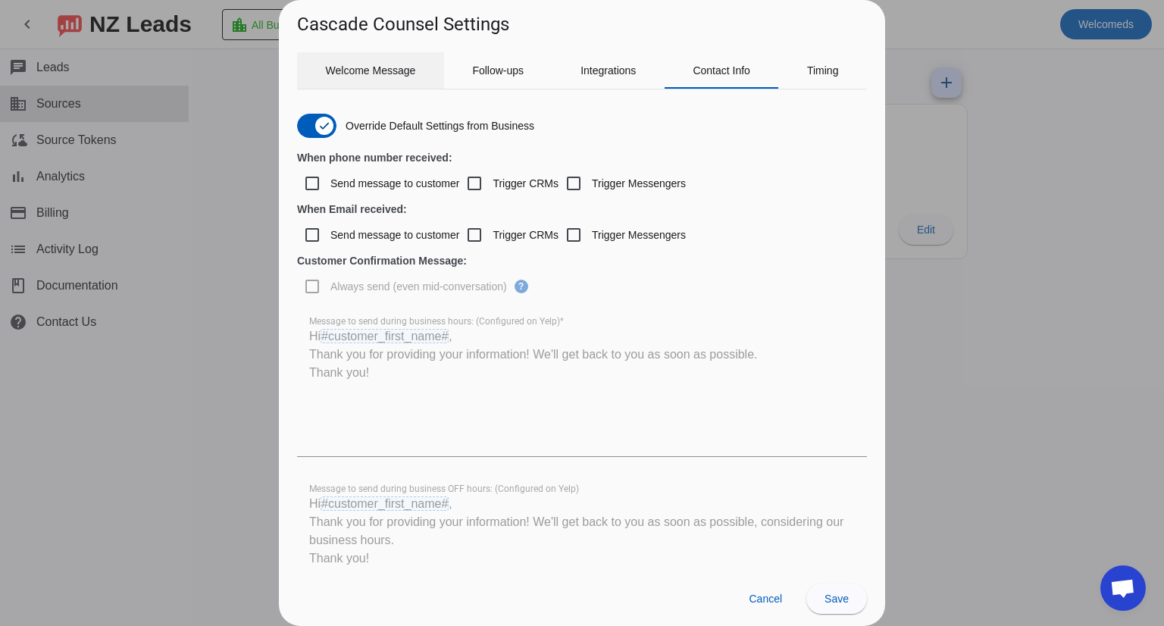
click at [336, 73] on span "Welcome Message" at bounding box center [371, 70] width 90 height 11
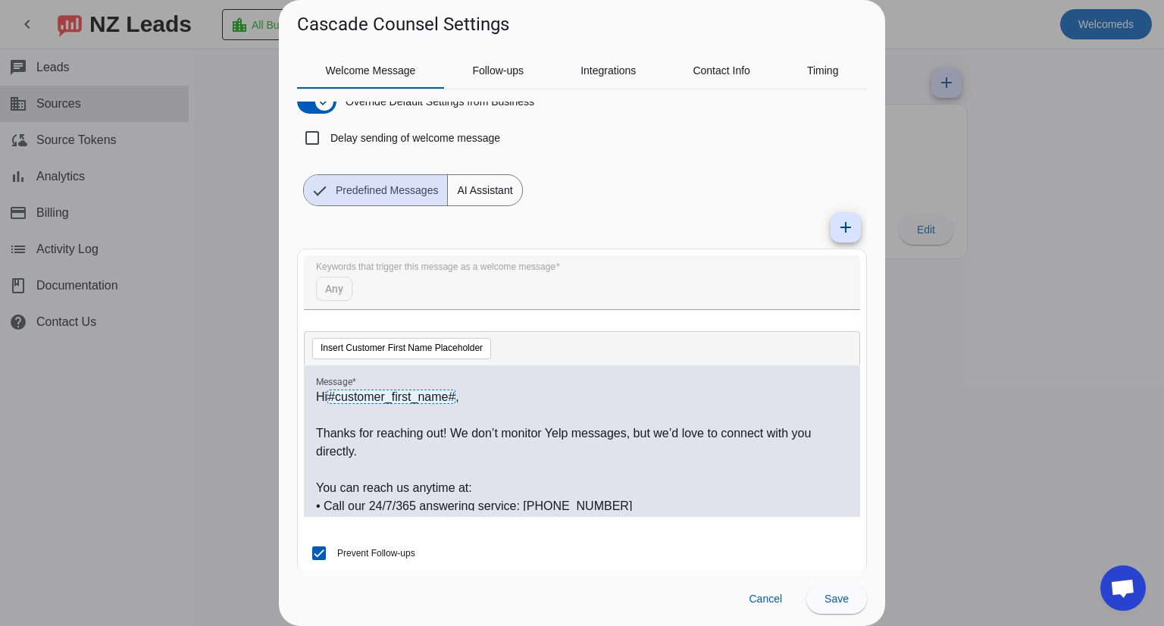
scroll to position [37, 0]
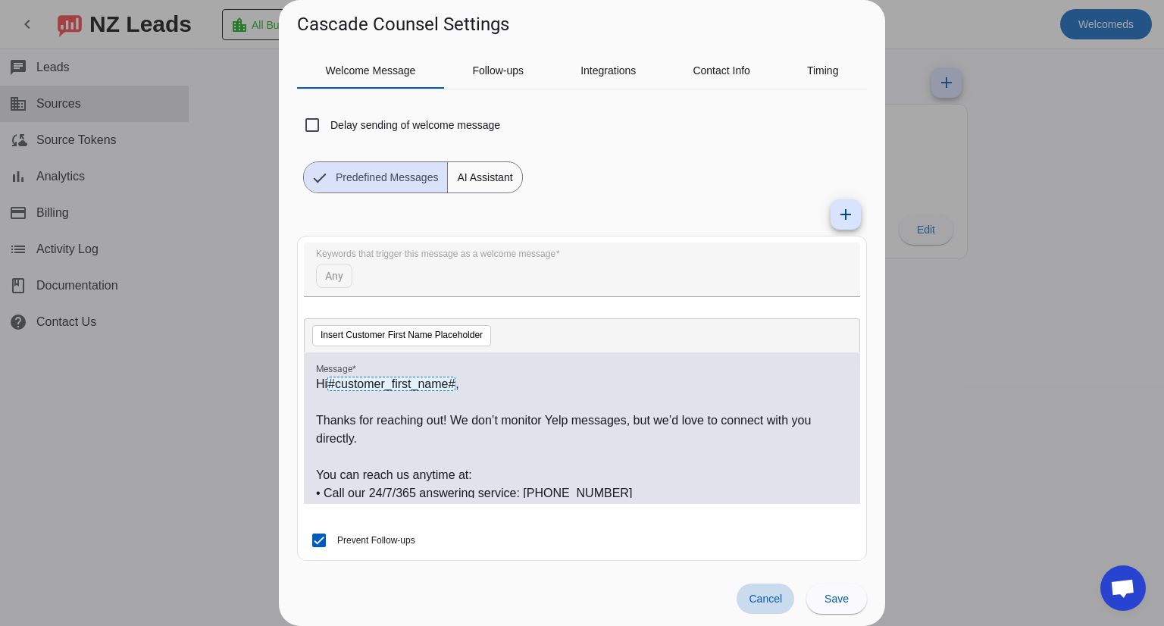
click at [774, 600] on span "Cancel" at bounding box center [765, 599] width 33 height 12
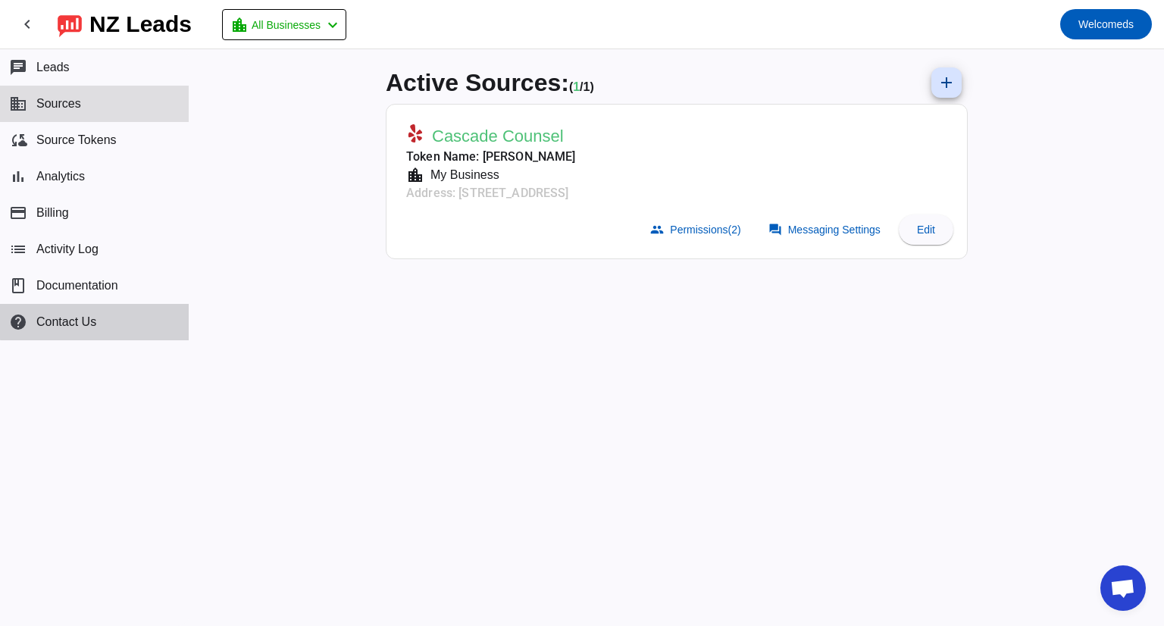
click at [110, 316] on button "help Contact Us" at bounding box center [94, 322] width 189 height 36
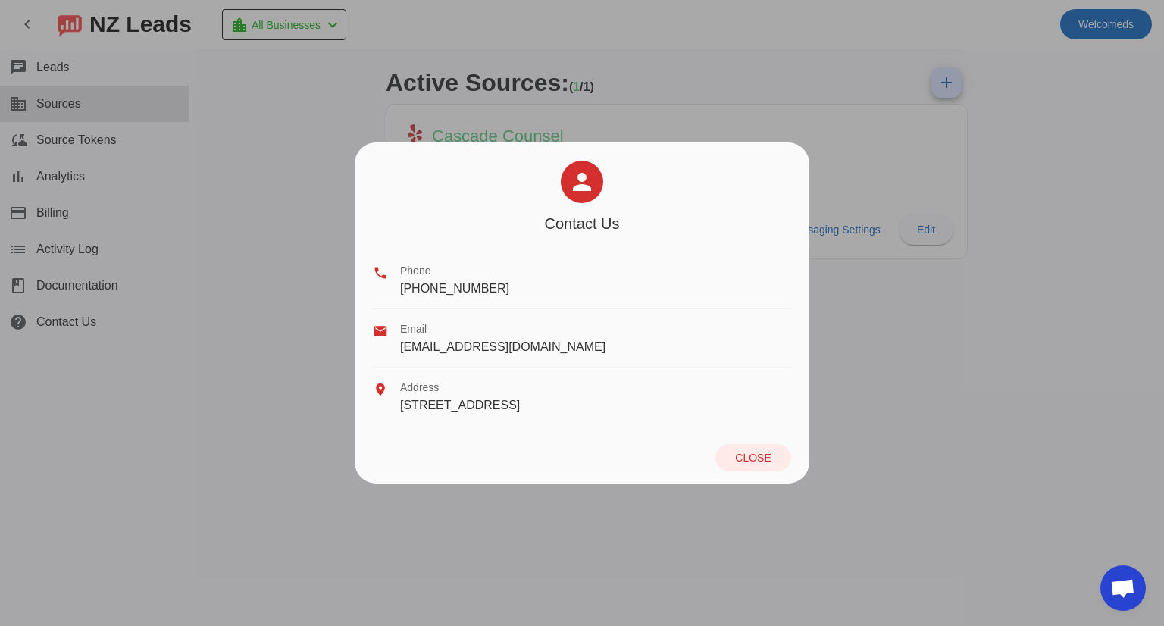
click at [279, 372] on div at bounding box center [582, 313] width 1164 height 626
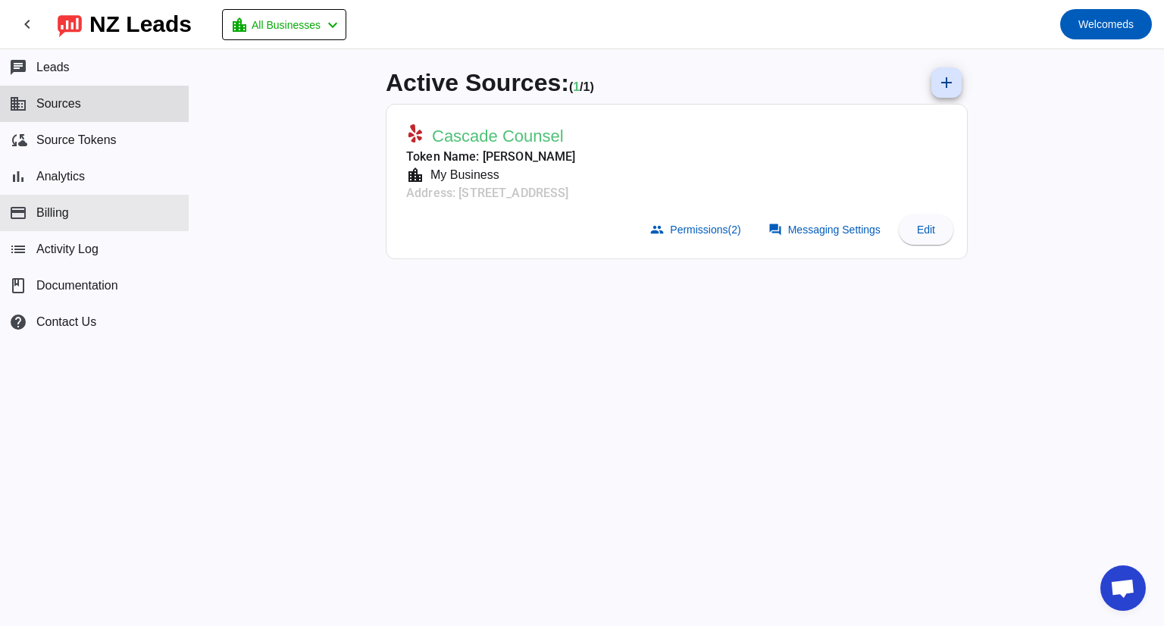
click at [30, 212] on button "payment Billing" at bounding box center [94, 213] width 189 height 36
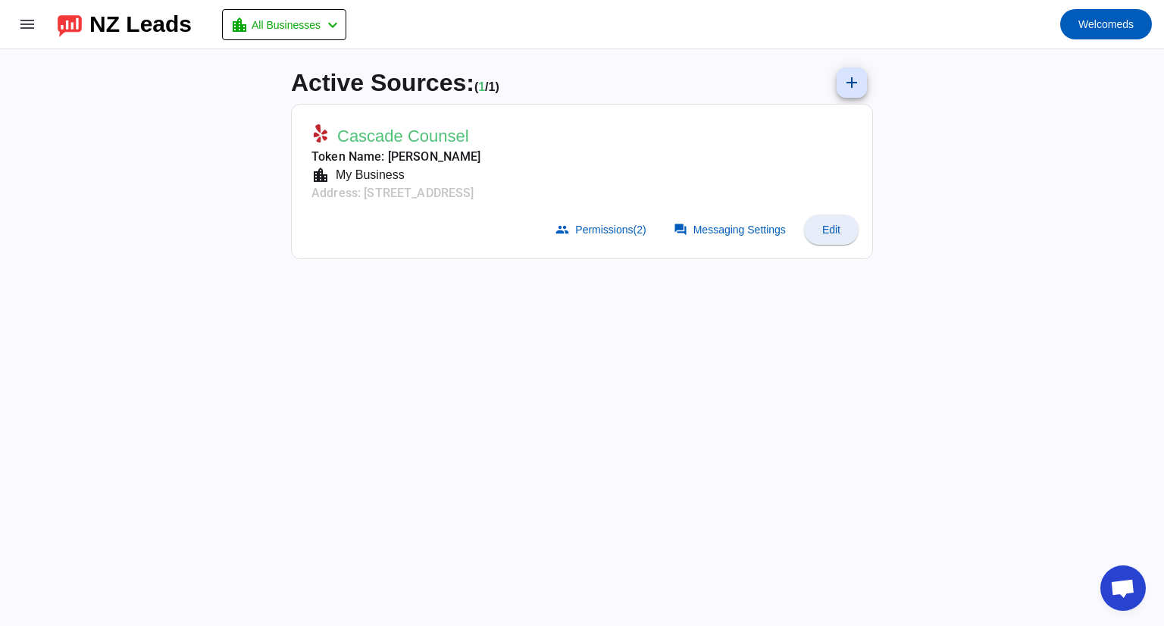
click at [831, 225] on span "Edit" at bounding box center [831, 230] width 18 height 12
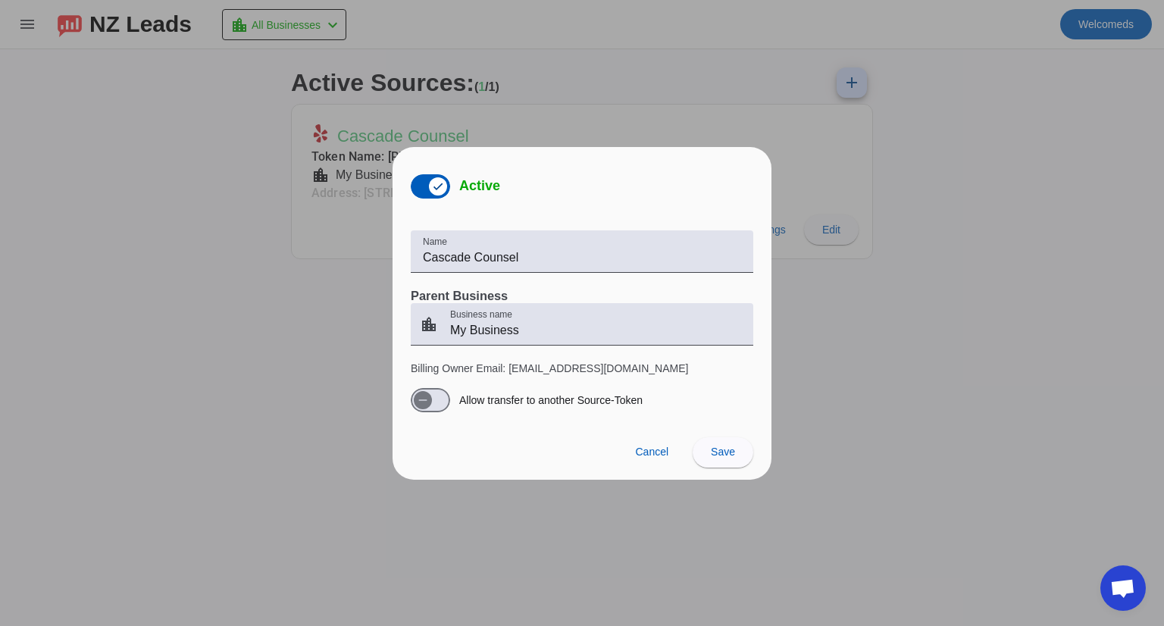
click at [925, 258] on div at bounding box center [582, 313] width 1164 height 626
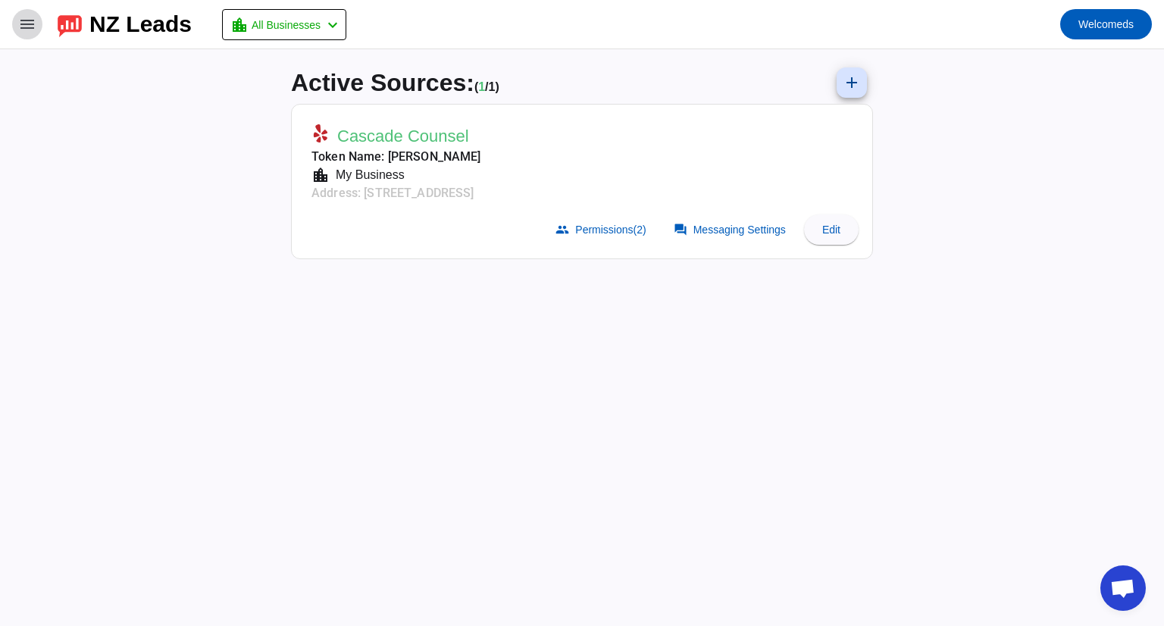
click at [27, 22] on mat-icon "menu" at bounding box center [27, 24] width 18 height 18
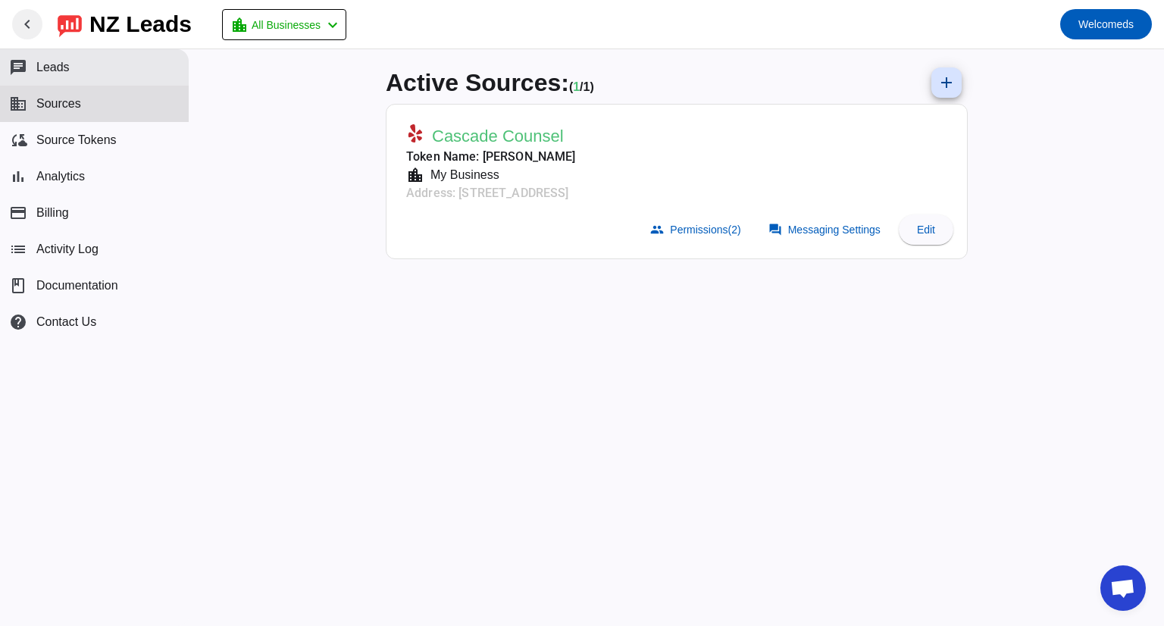
click at [54, 67] on span "Leads" at bounding box center [52, 68] width 33 height 14
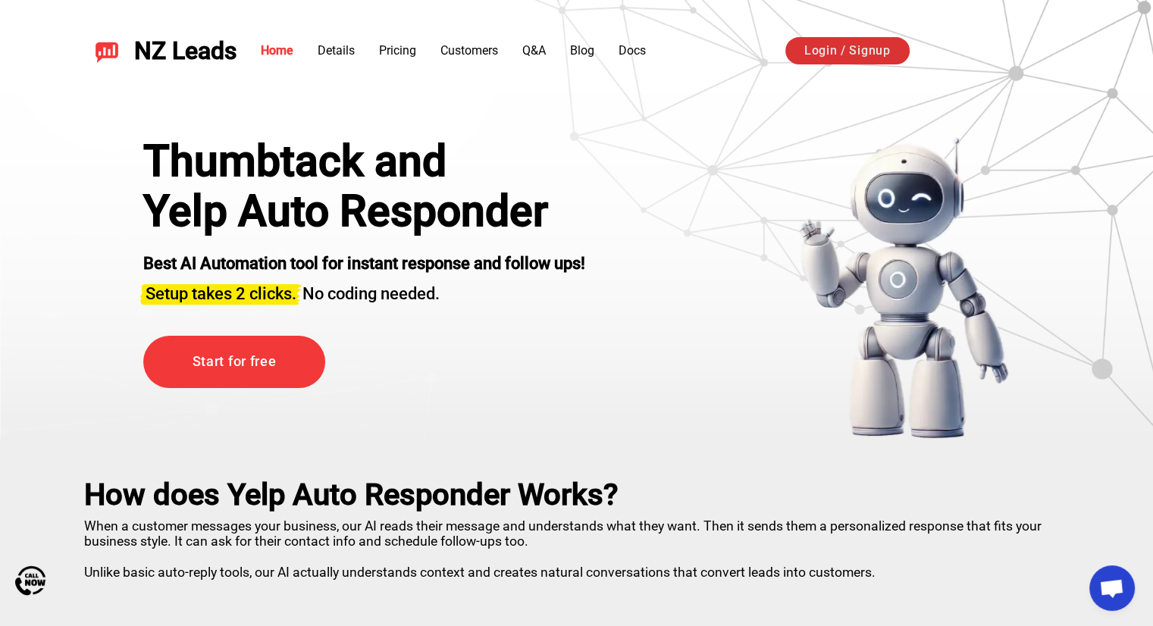
click at [870, 46] on link "Login / Signup" at bounding box center [847, 50] width 124 height 27
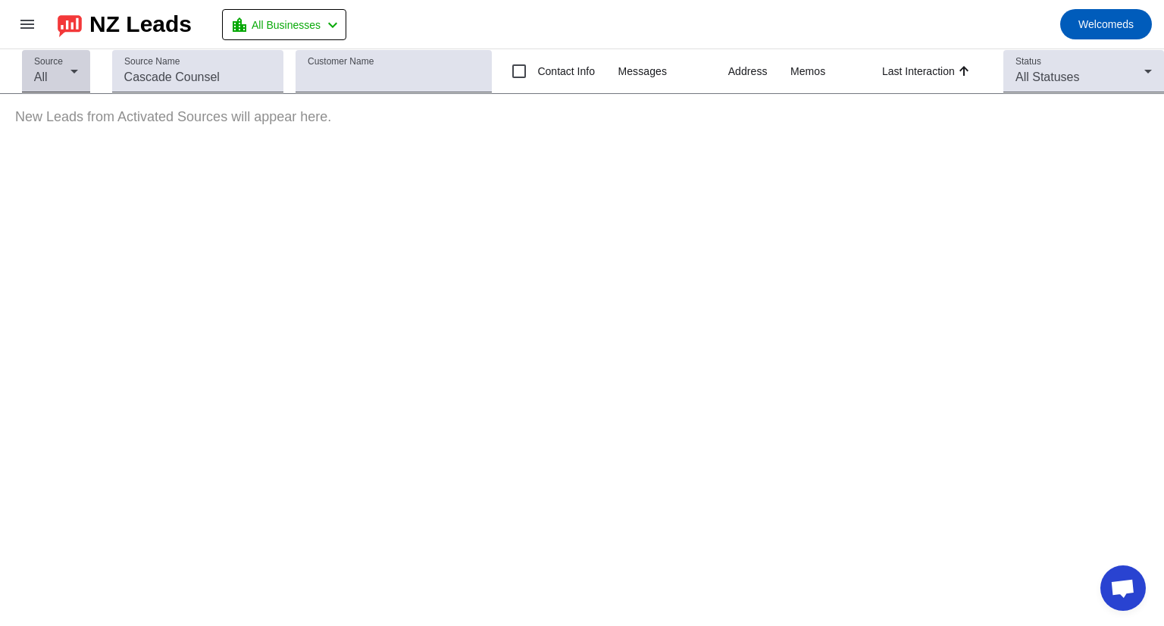
click at [72, 67] on icon at bounding box center [74, 71] width 18 height 18
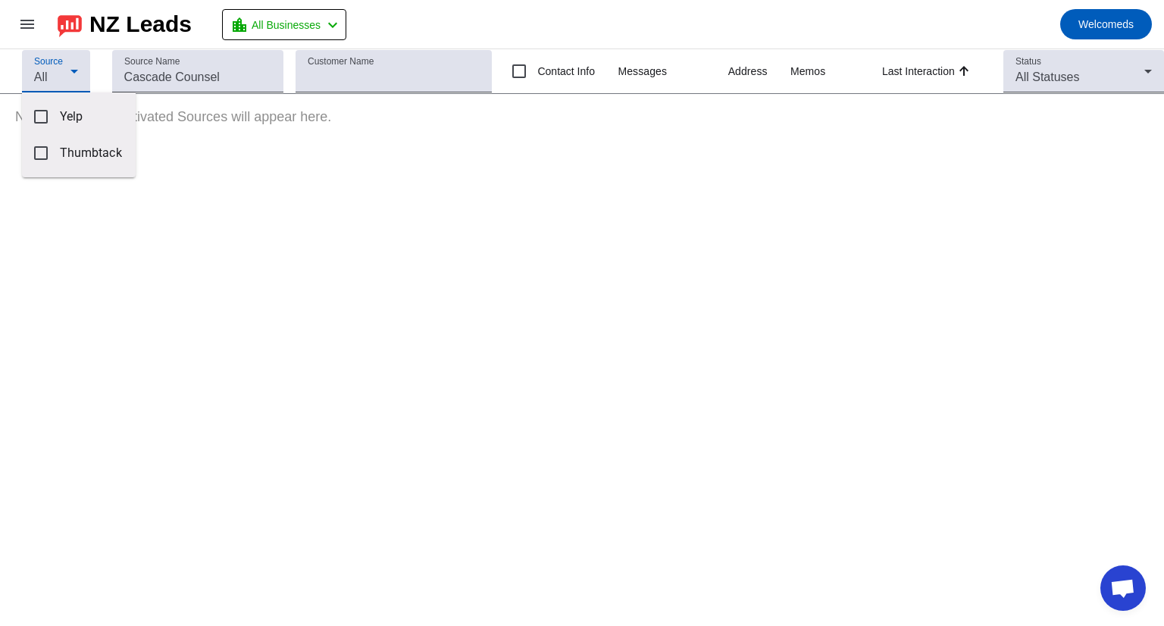
click at [30, 37] on div at bounding box center [582, 313] width 1164 height 626
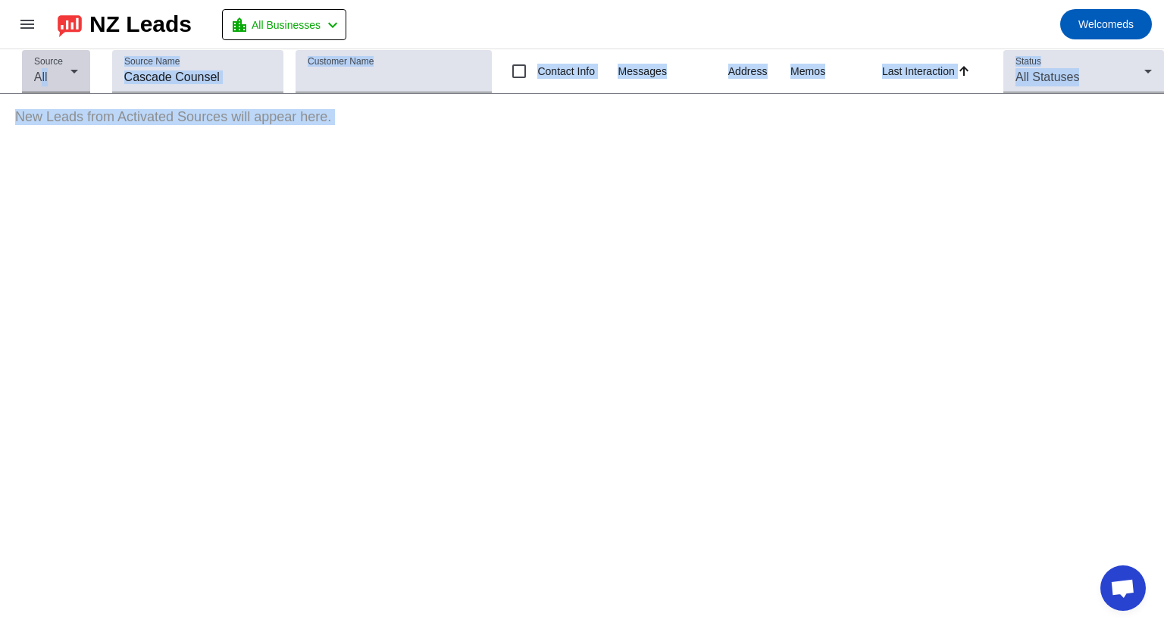
click at [40, 77] on body "menu NZ Leads location_city All Businesses chevron_left Welcome ds chat Leads b…" at bounding box center [582, 313] width 1164 height 626
click at [42, 83] on div "All" at bounding box center [52, 77] width 36 height 18
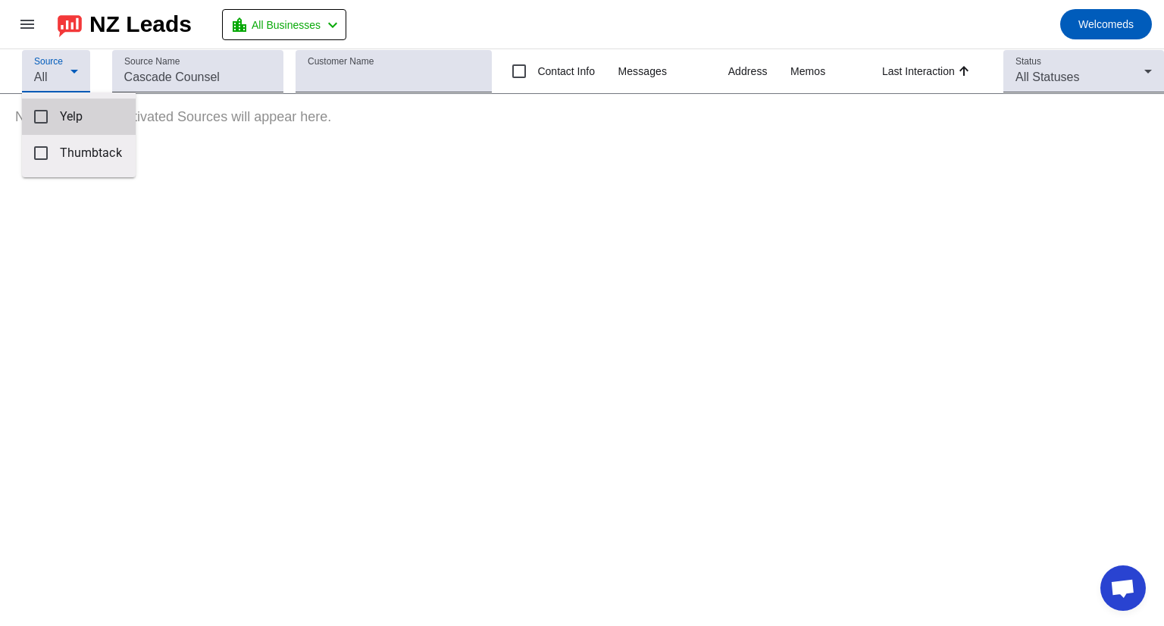
click at [52, 115] on mat-option "Yelp" at bounding box center [79, 117] width 114 height 36
click at [399, 87] on div at bounding box center [582, 313] width 1164 height 626
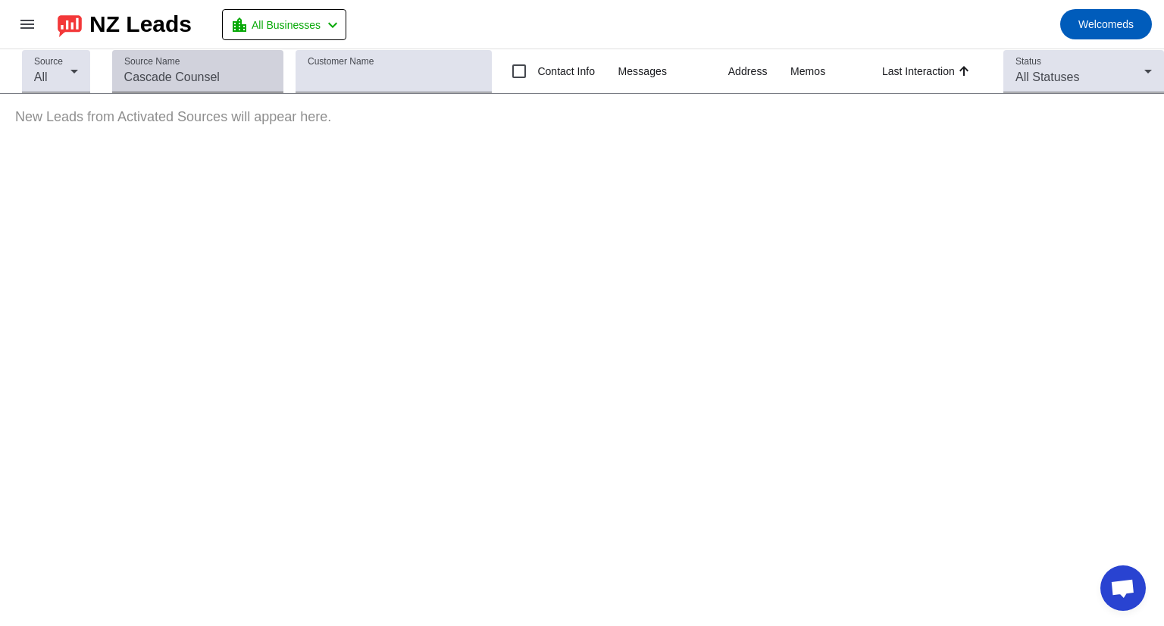
click at [240, 86] on div "Source Name" at bounding box center [197, 71] width 147 height 42
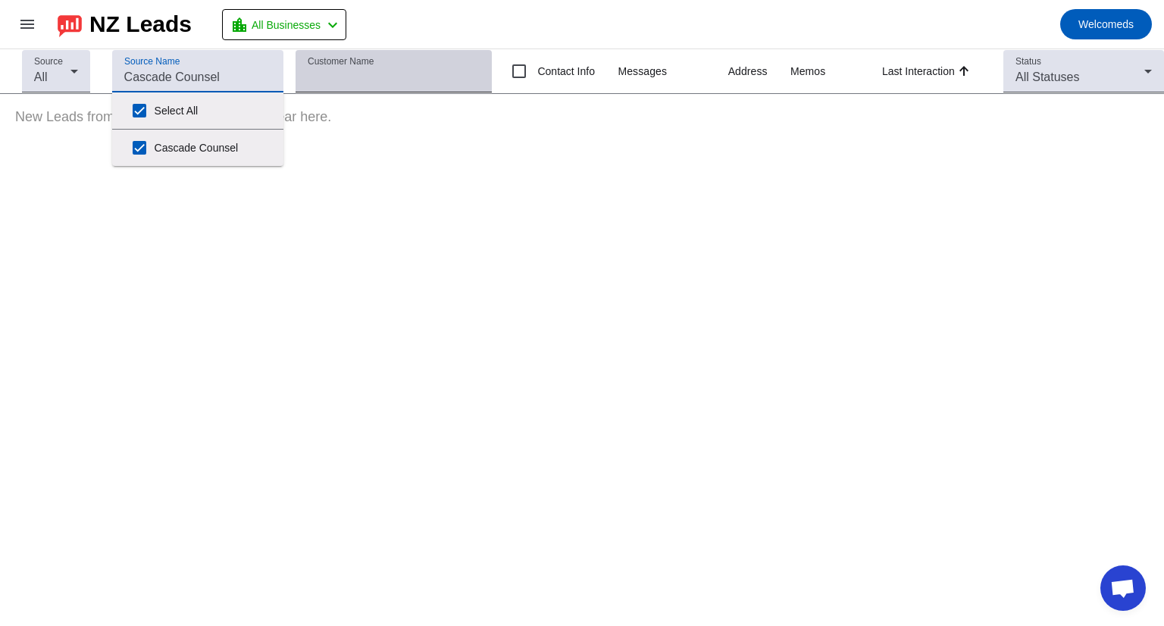
click at [336, 69] on input "Customer Name" at bounding box center [394, 77] width 173 height 18
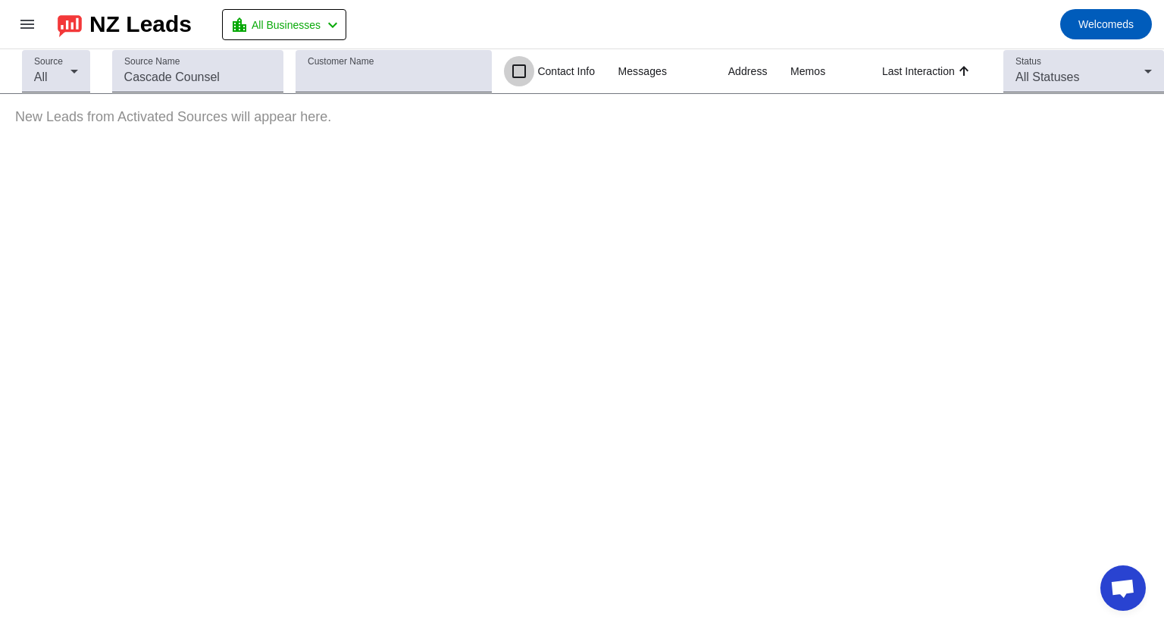
click at [533, 84] on input "Contact Info" at bounding box center [519, 71] width 30 height 30
checkbox input "false"
click at [25, 30] on mat-icon "menu" at bounding box center [27, 24] width 18 height 18
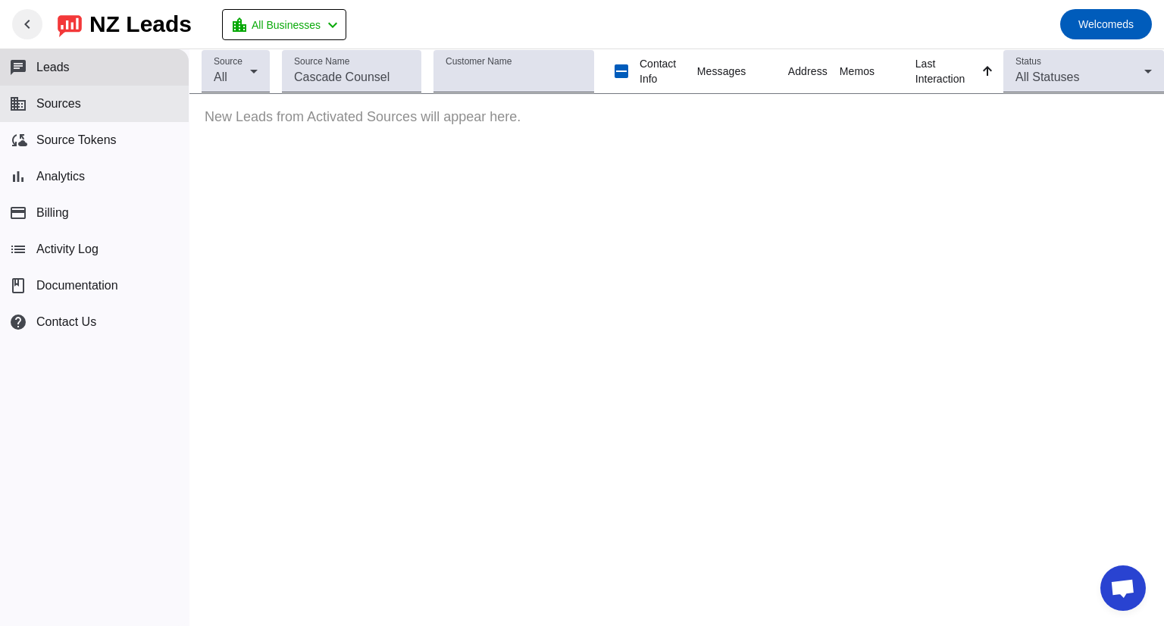
click at [88, 110] on button "business Sources" at bounding box center [94, 104] width 189 height 36
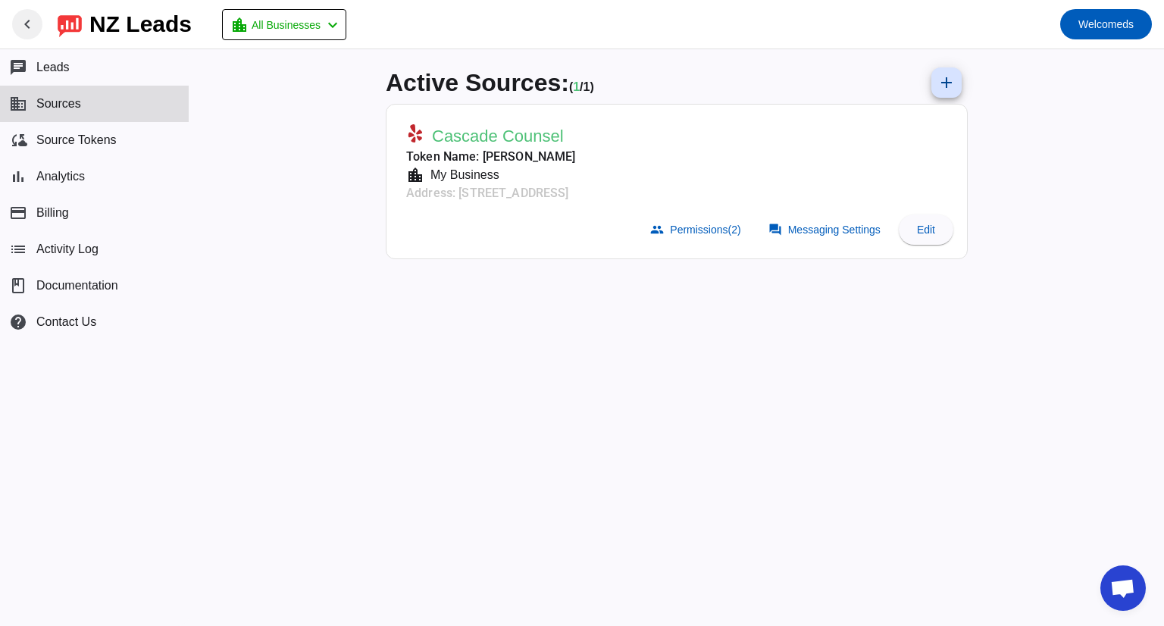
click at [473, 295] on div "Active Sources: ( 1 / 1) add Cascade Counsel Token Name: Diarmid Spruiell locat…" at bounding box center [677, 337] width 606 height 577
click at [139, 150] on button "cloud_sync Source Tokens" at bounding box center [94, 140] width 189 height 36
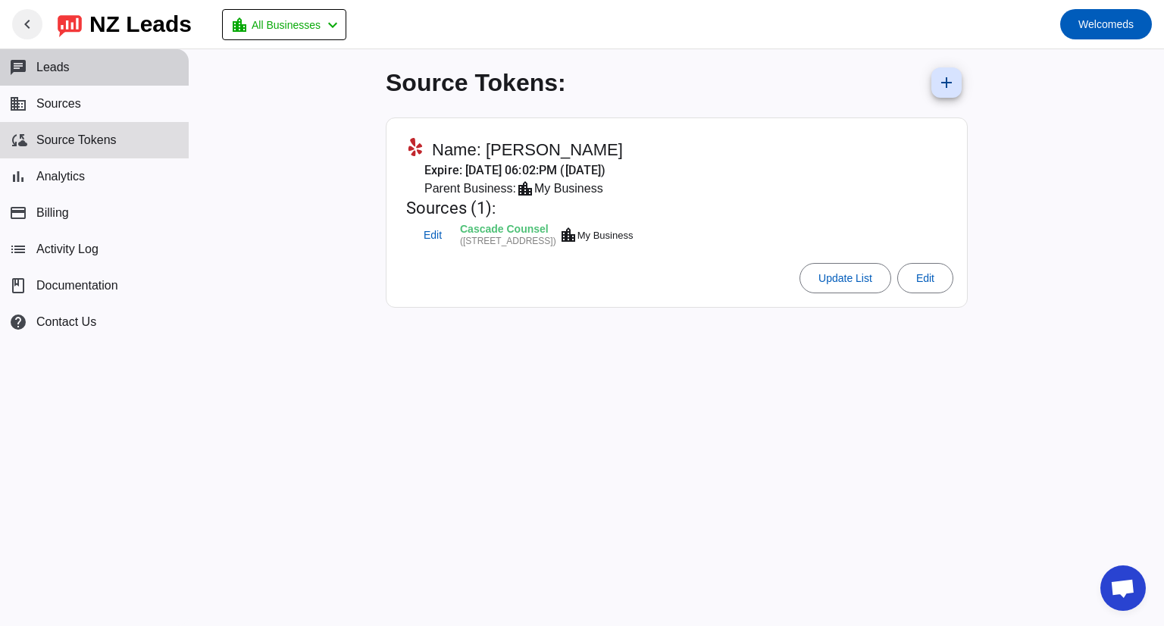
click at [134, 73] on button "chat Leads" at bounding box center [94, 67] width 189 height 36
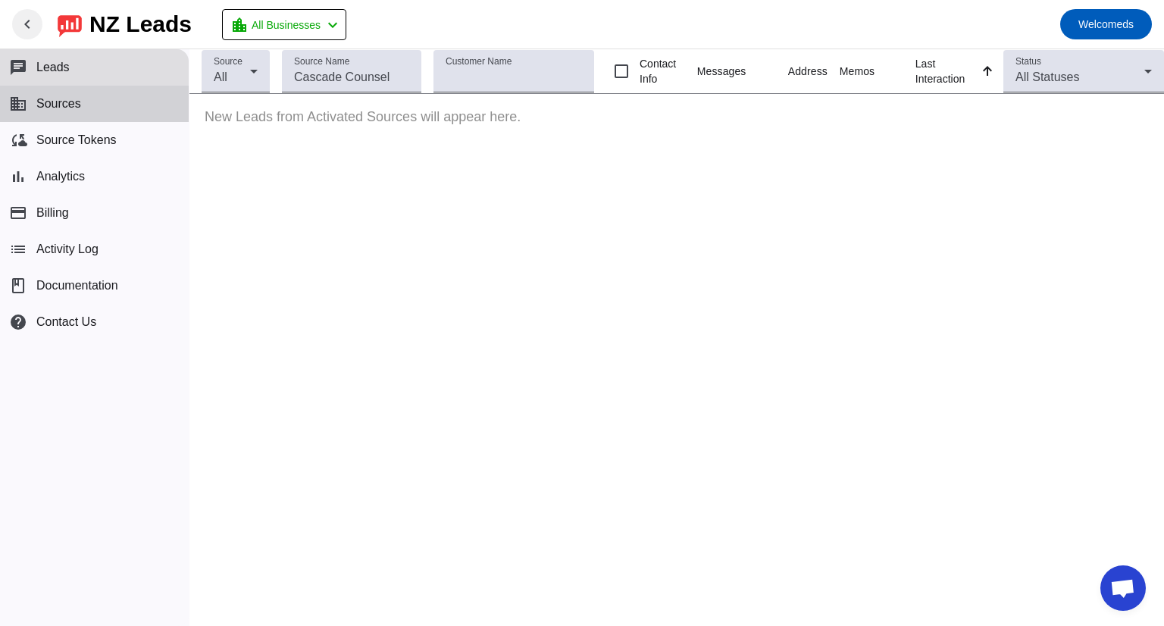
click at [110, 106] on button "business Sources" at bounding box center [94, 104] width 189 height 36
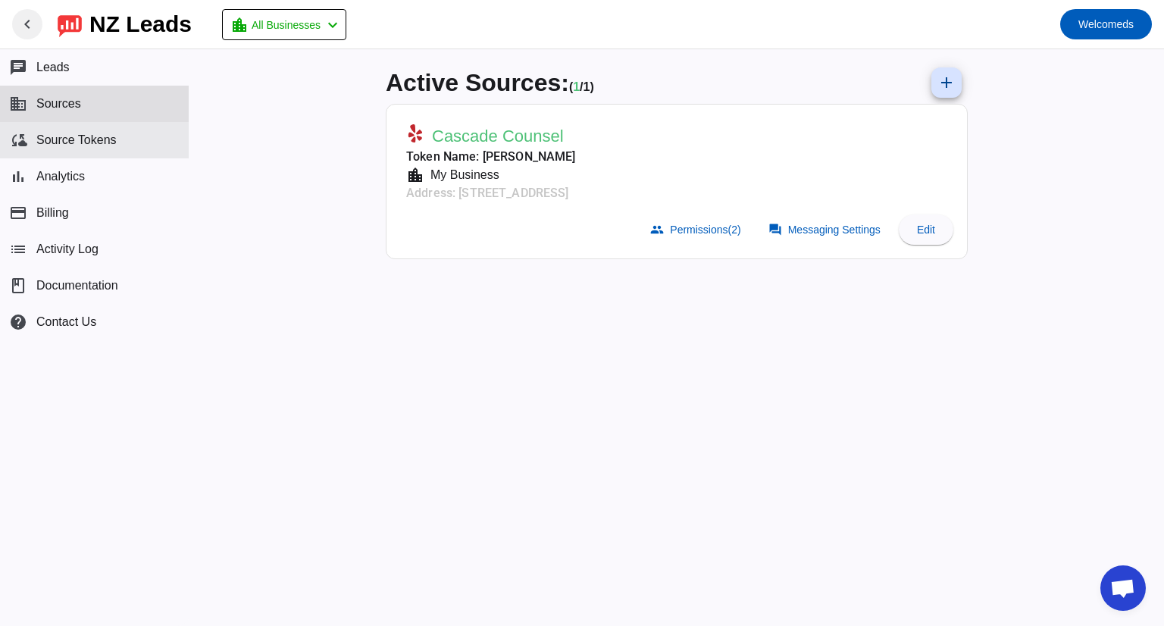
click at [113, 135] on span "Source Tokens" at bounding box center [76, 140] width 80 height 14
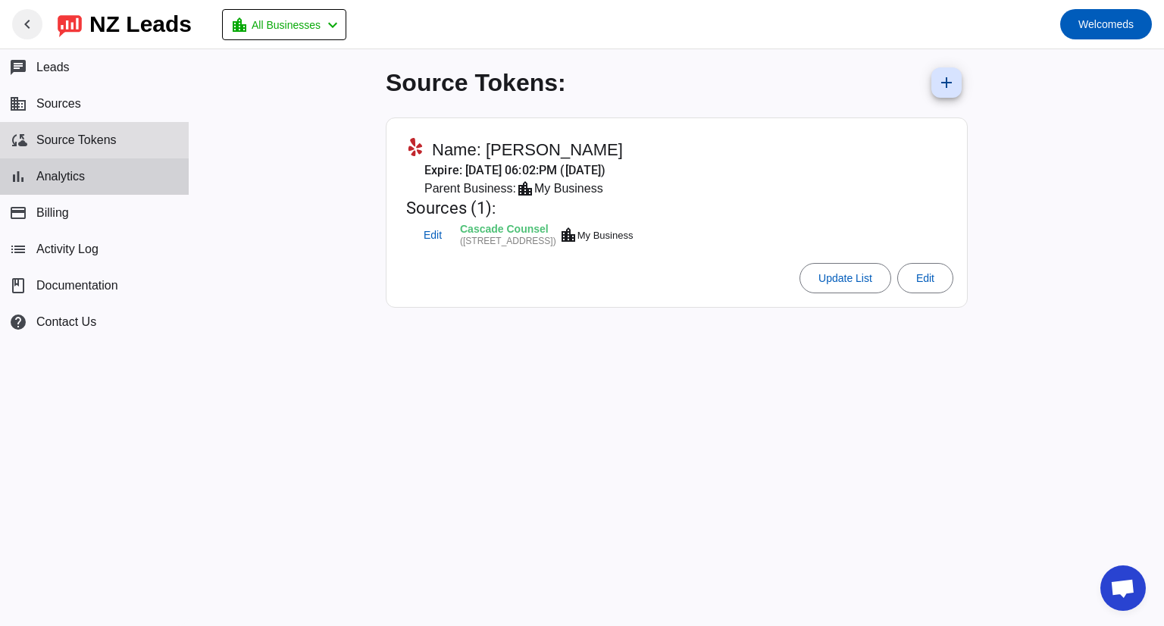
click at [118, 181] on button "bar_chart Analytics" at bounding box center [94, 176] width 189 height 36
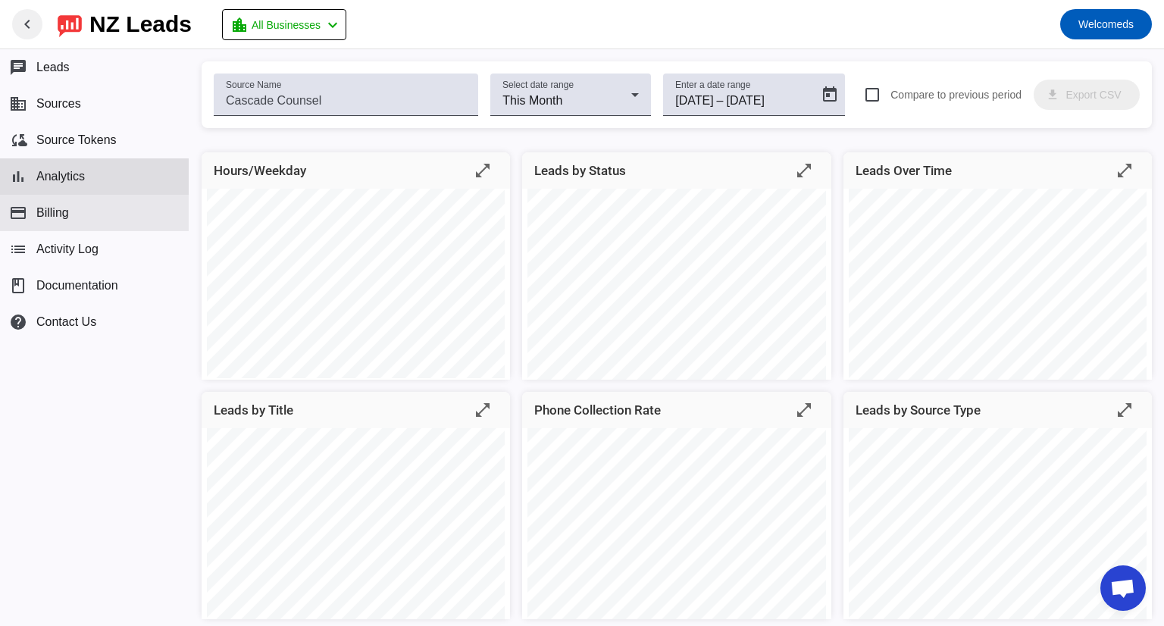
click at [116, 213] on button "payment Billing" at bounding box center [94, 213] width 189 height 36
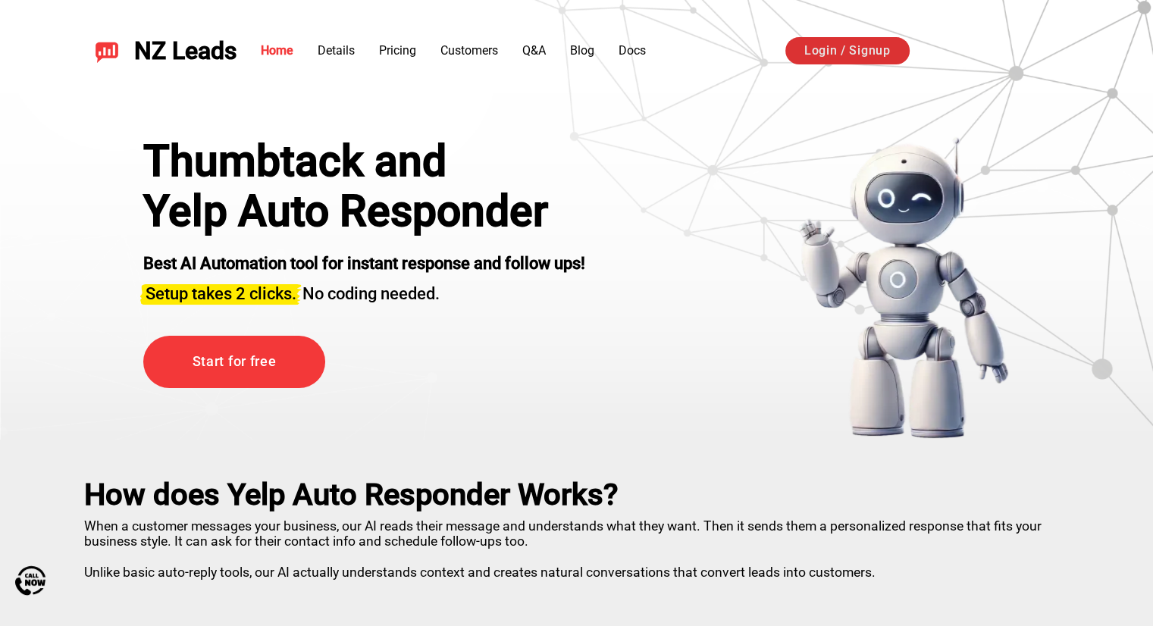
click at [831, 55] on link "Login / Signup" at bounding box center [847, 50] width 124 height 27
